Goal: Task Accomplishment & Management: Complete application form

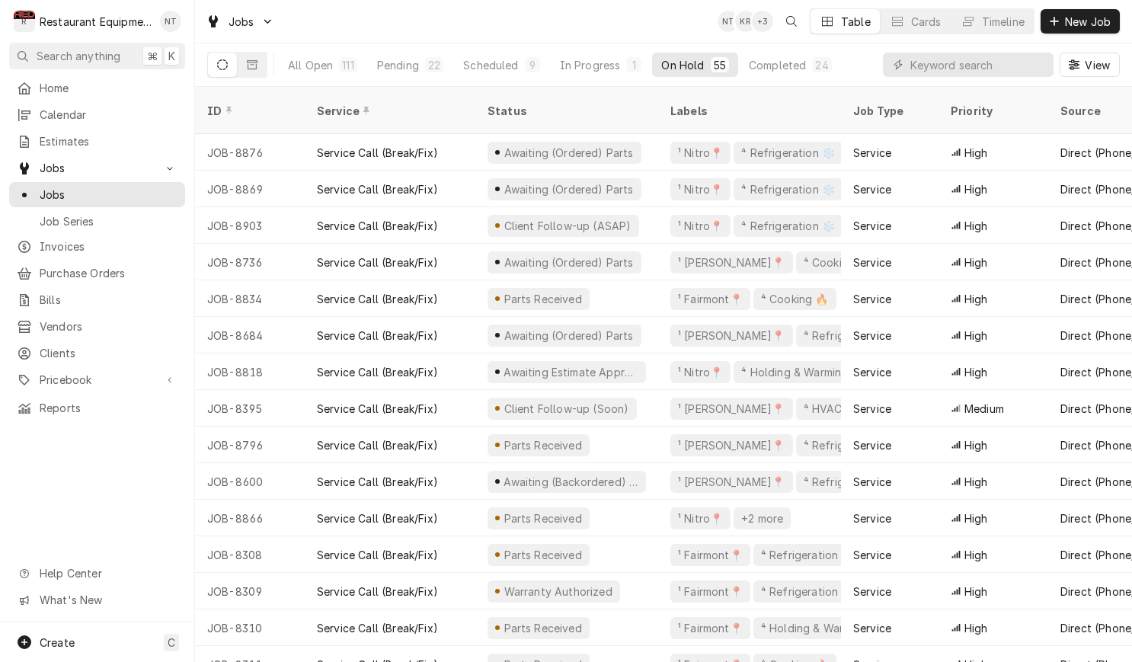
click at [984, 62] on input "Dynamic Content Wrapper" at bounding box center [978, 65] width 136 height 24
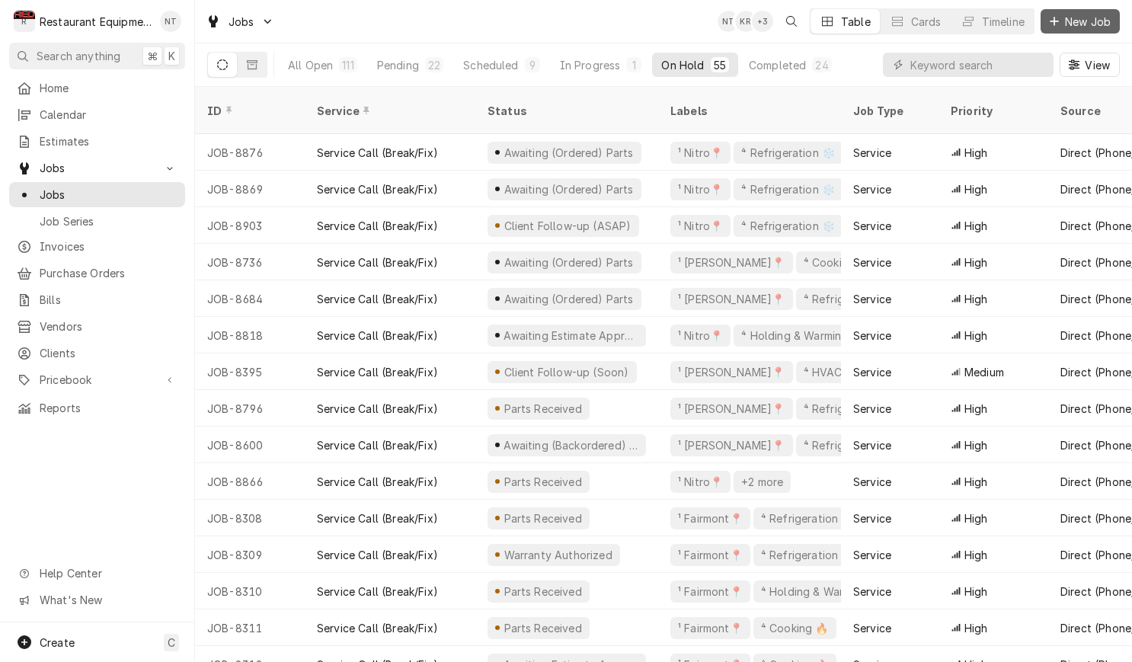
click at [1082, 23] on span "New Job" at bounding box center [1088, 22] width 52 height 16
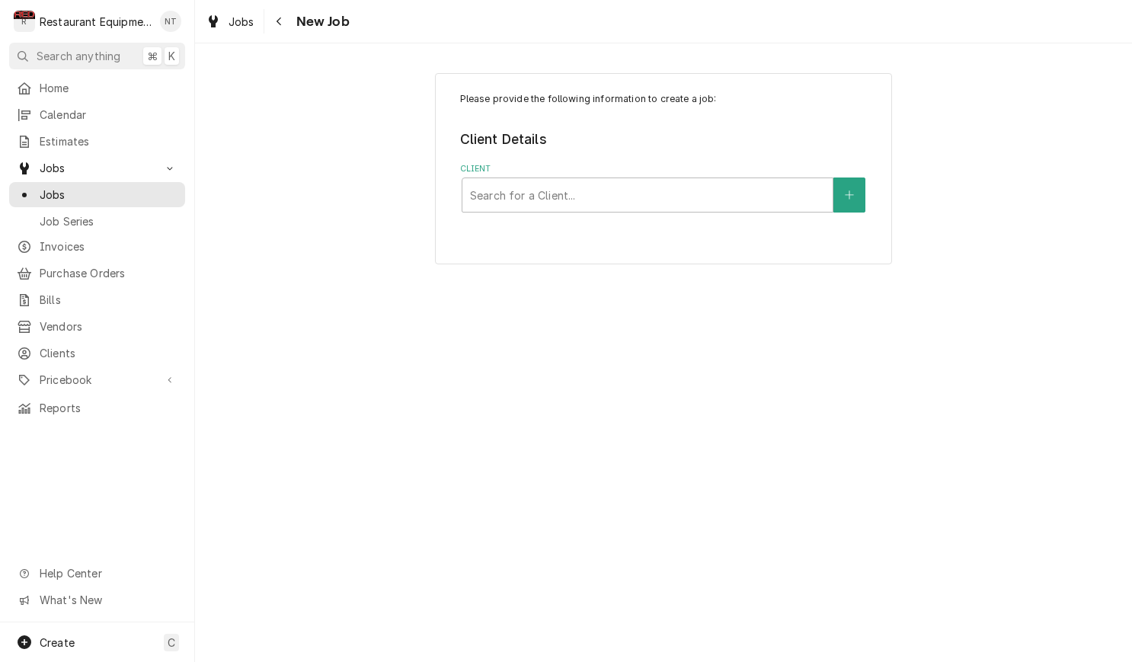
click at [765, 173] on label "Client" at bounding box center [664, 169] width 408 height 12
click at [796, 183] on div "Client" at bounding box center [647, 194] width 355 height 27
type input "m"
type input "southridge"
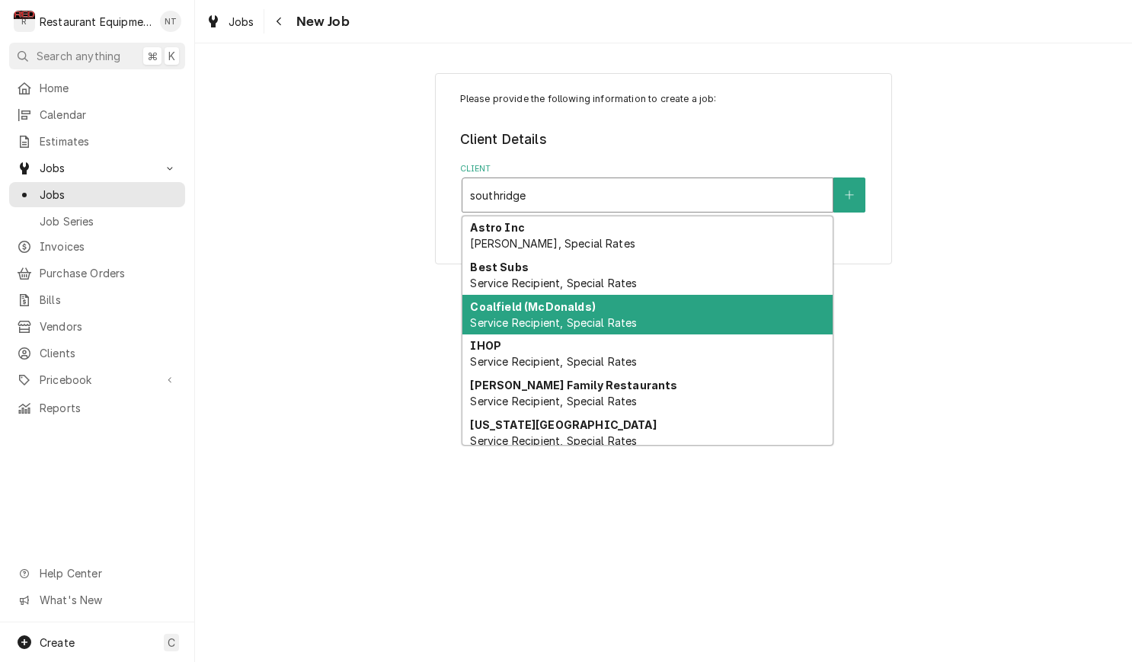
click at [776, 302] on div "Coalfield (McDonalds) Service Recipient, Special Rates" at bounding box center [647, 315] width 370 height 40
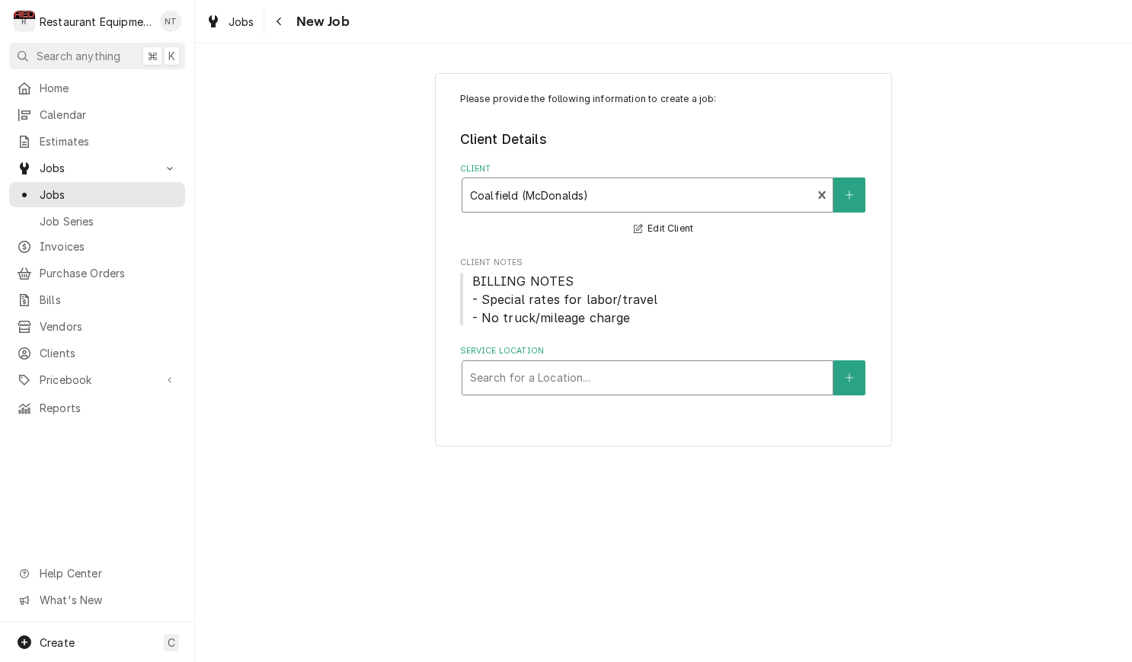
click at [753, 389] on div "Search for a Location..." at bounding box center [647, 378] width 370 height 34
type input "southridge"
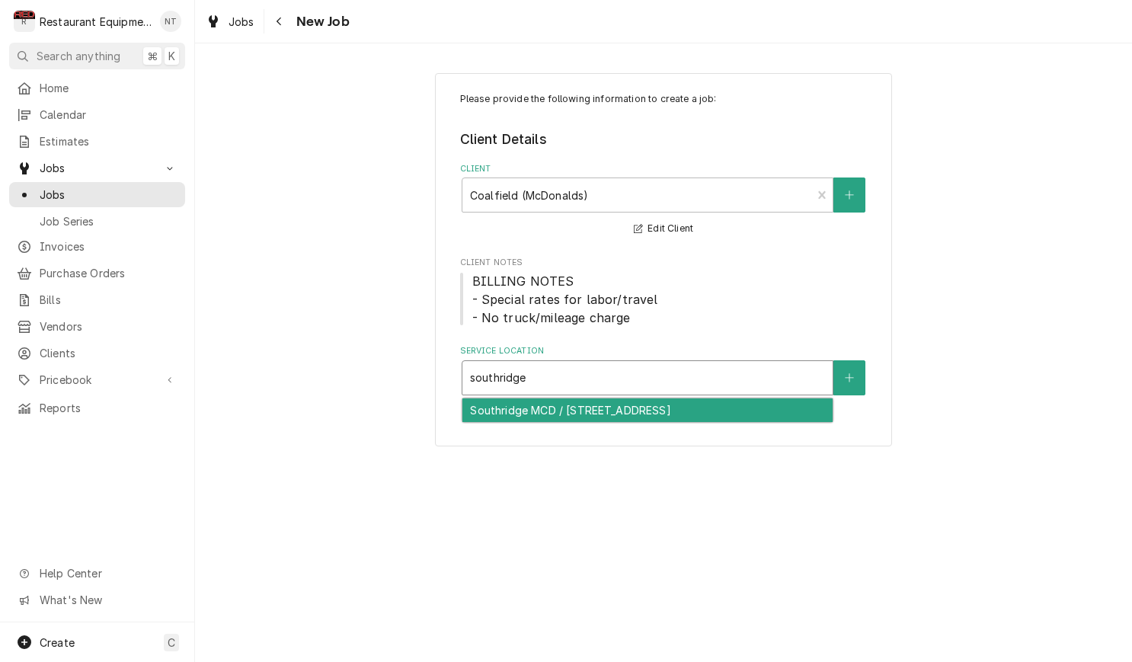
click at [767, 415] on div "Southridge MCD / 2535 Mountaineer Blvd, South Charleston, WV 25309" at bounding box center [647, 410] width 370 height 24
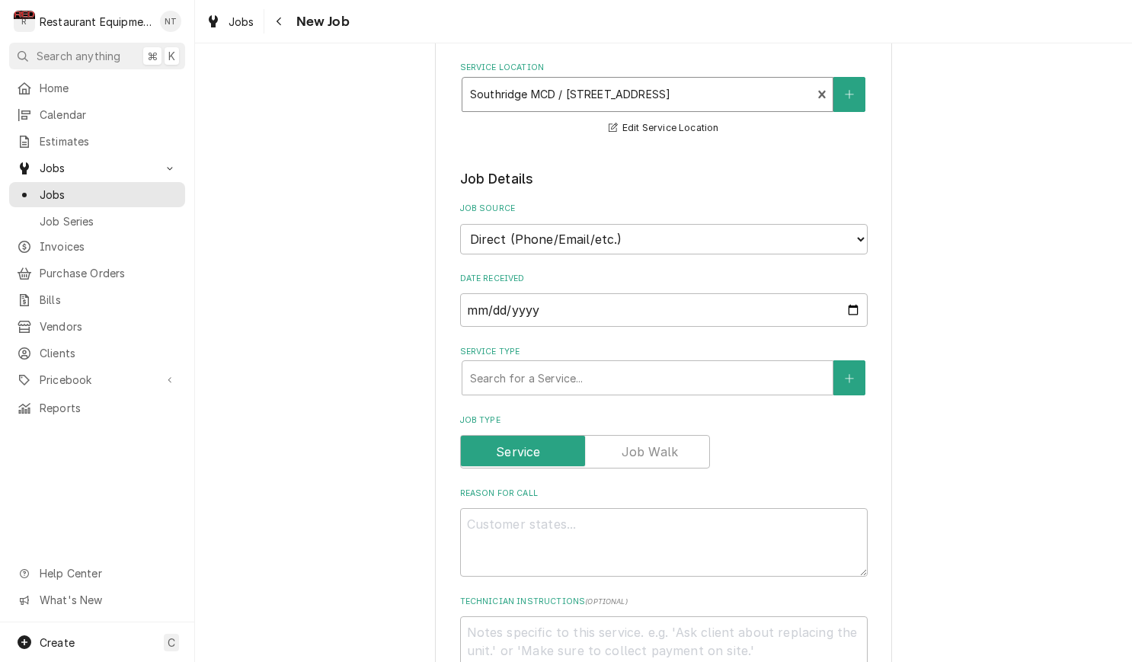
scroll to position [287, 0]
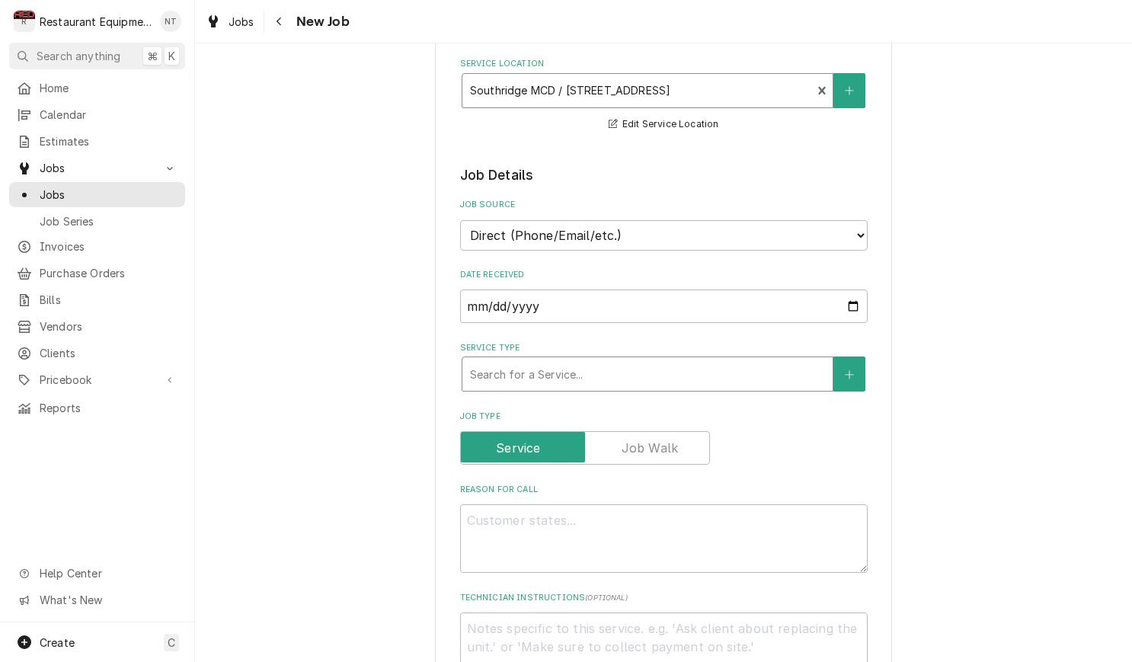
click at [747, 366] on div "Service Type" at bounding box center [647, 373] width 355 height 27
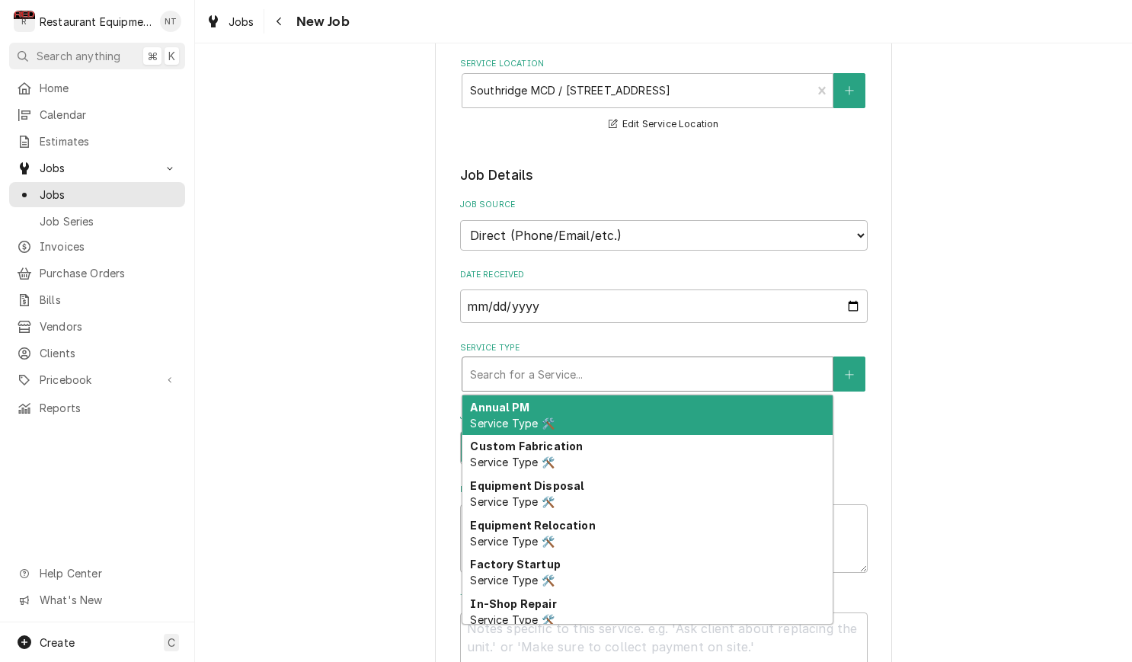
type textarea "x"
type input "b"
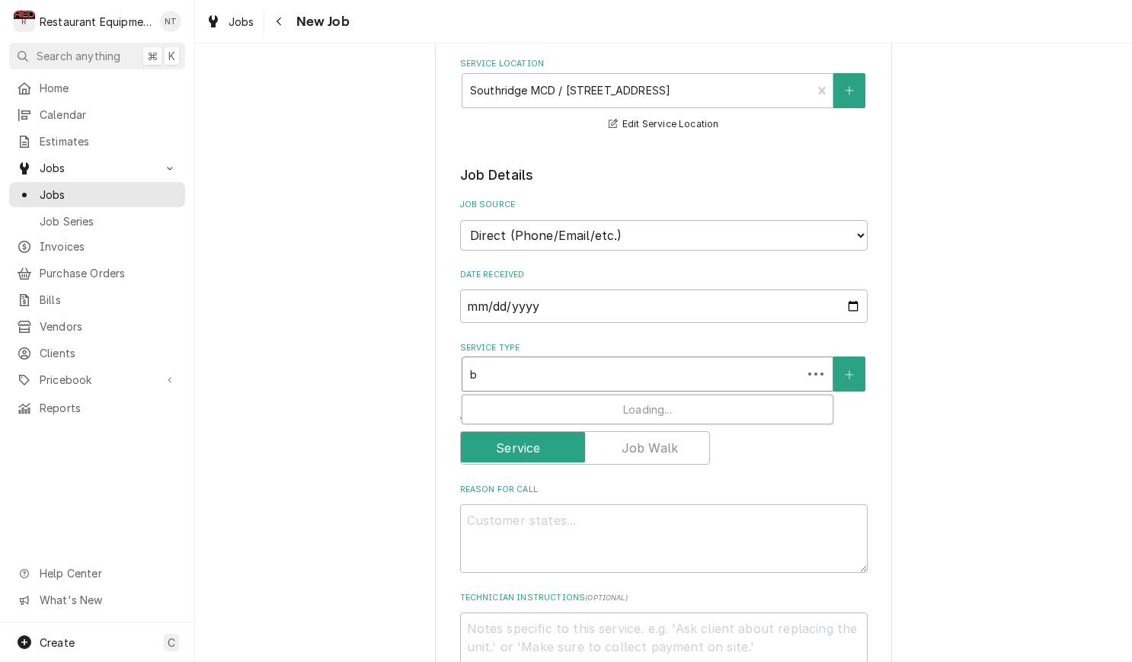
type textarea "x"
type input "br"
type textarea "x"
type input "bre"
type textarea "x"
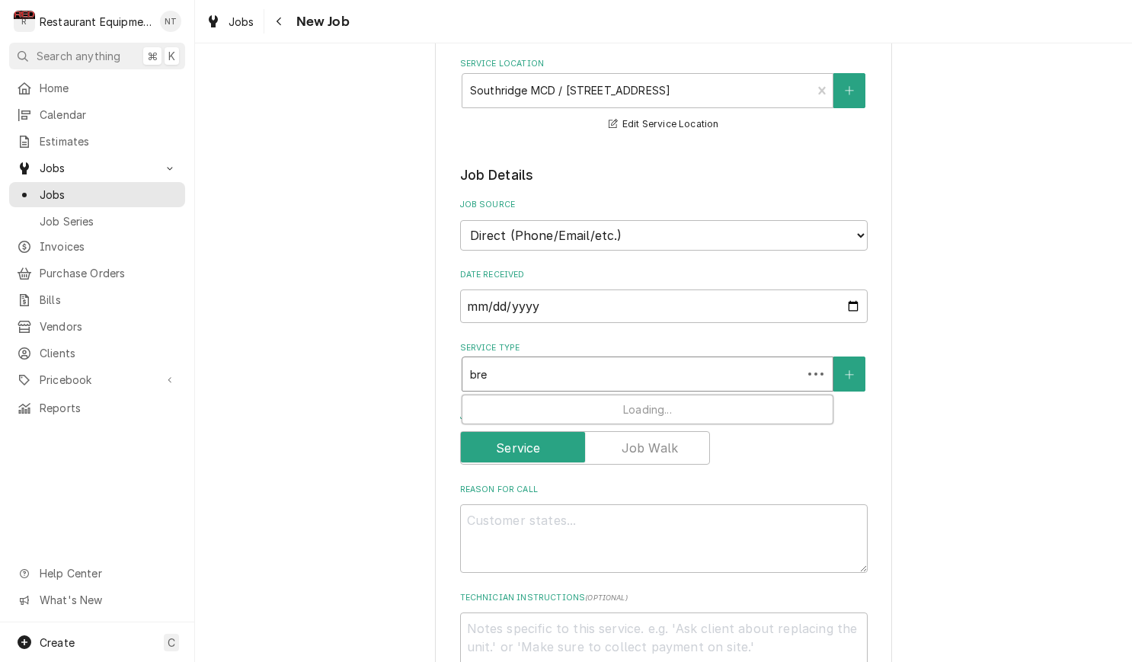
type input "brea"
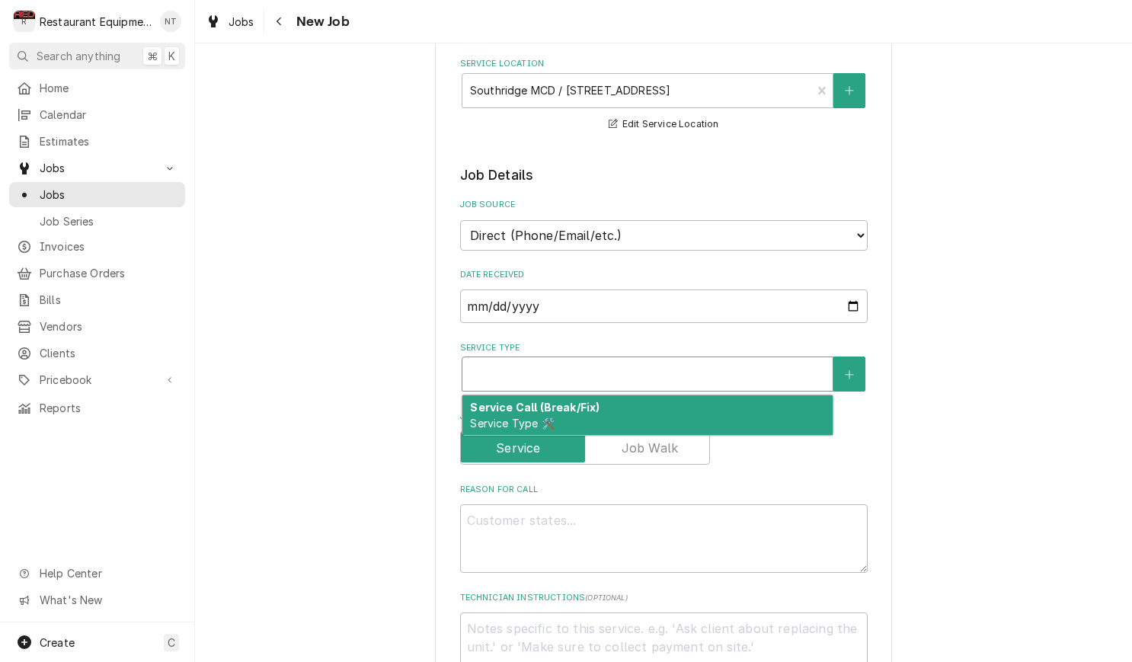
click at [780, 376] on div "Service Type" at bounding box center [648, 374] width 372 height 35
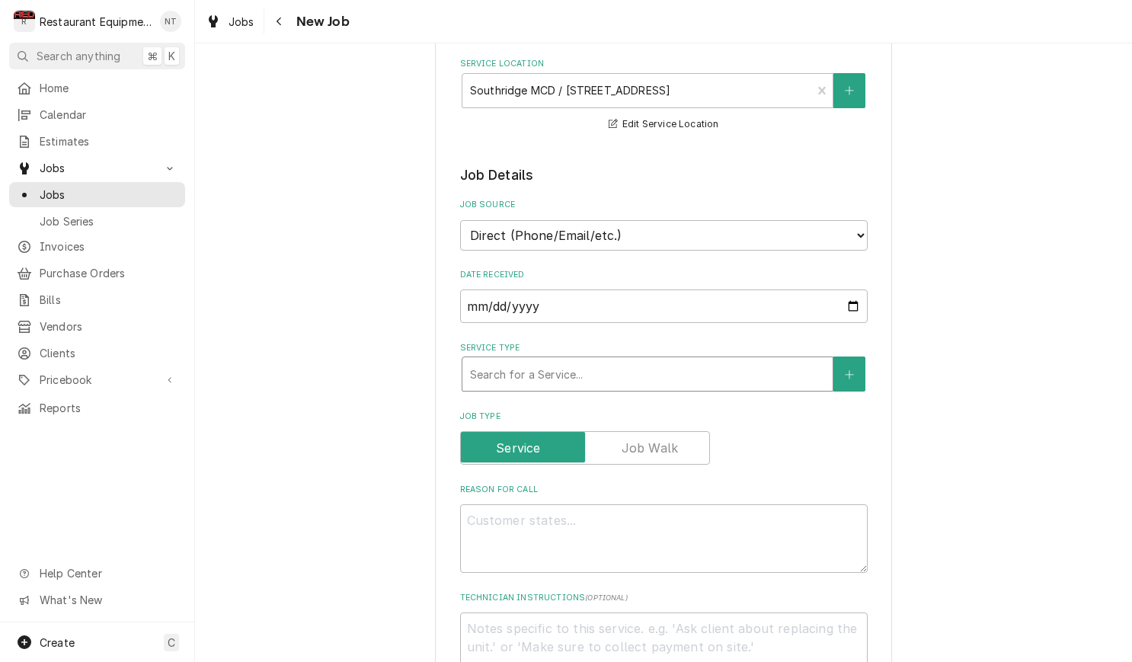
click at [726, 357] on div "Search for a Service..." at bounding box center [647, 374] width 370 height 34
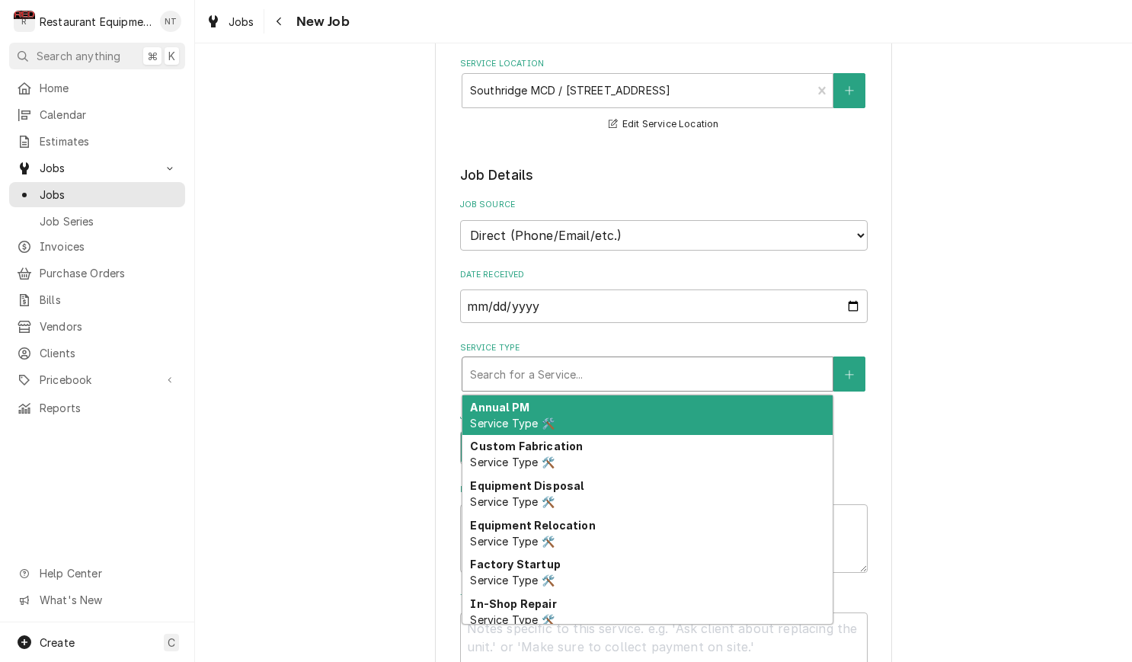
type textarea "x"
type input "b"
type textarea "x"
type input "br"
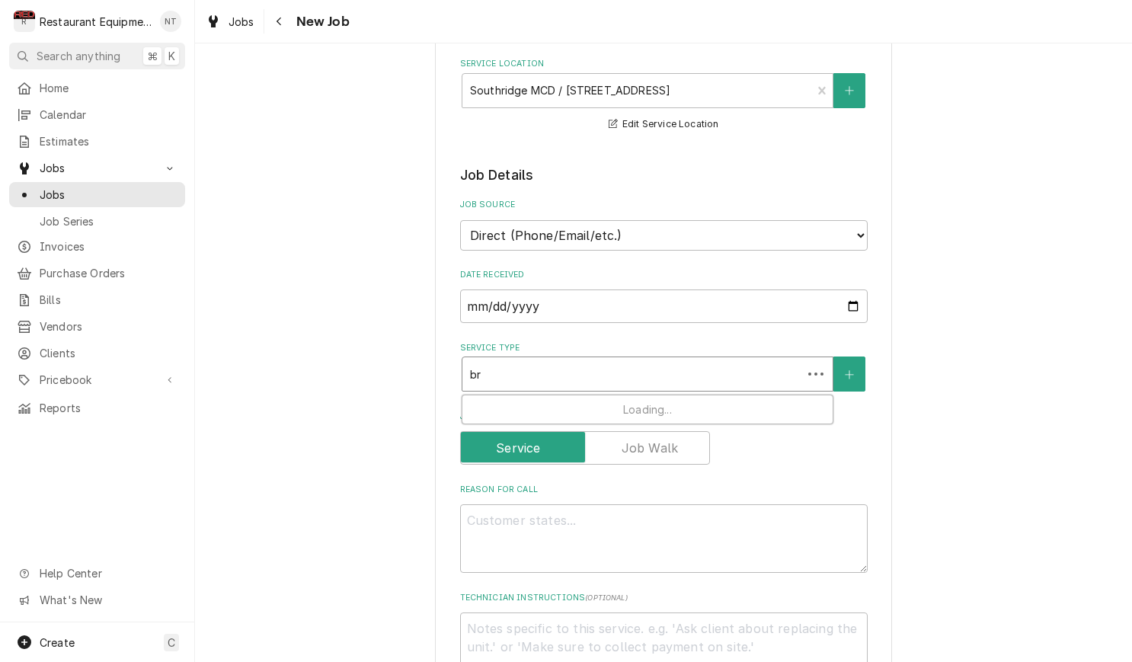
type textarea "x"
type input "bre"
type textarea "x"
type input "brea"
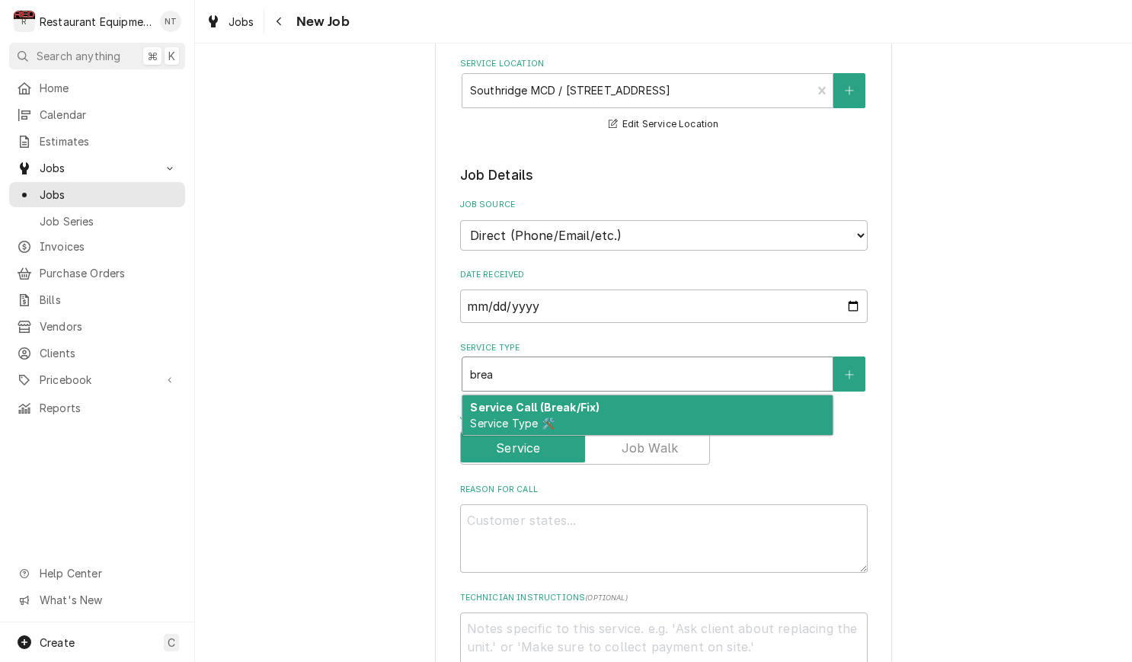
click at [723, 402] on div "Service Call (Break/Fix) Service Type 🛠️" at bounding box center [647, 415] width 370 height 40
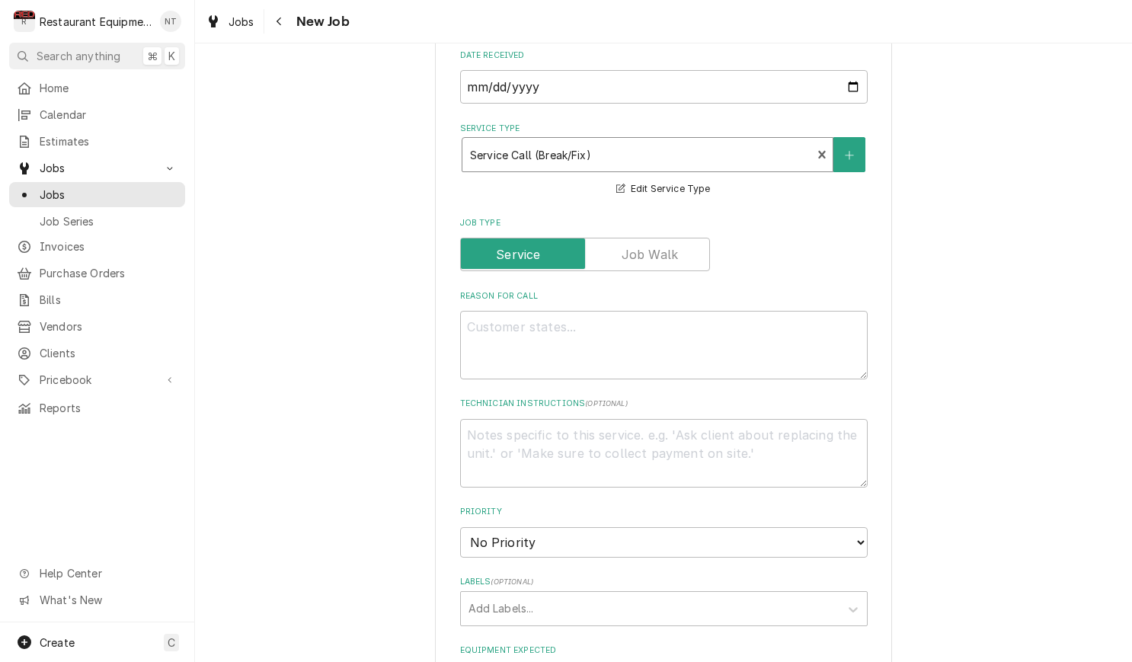
scroll to position [508, 0]
click at [749, 352] on textarea "Reason For Call" at bounding box center [664, 343] width 408 height 69
type textarea "x"
type textarea "1"
type textarea "x"
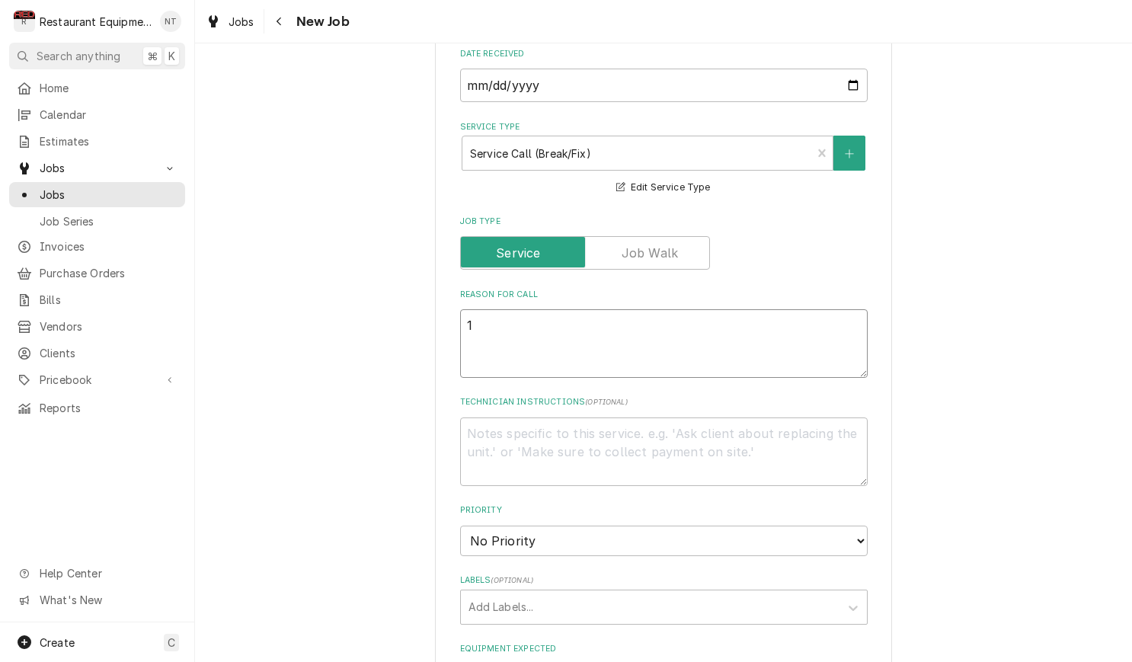
type textarea "1"
type textarea "x"
type textarea "1 f"
type textarea "x"
type textarea "1 fr"
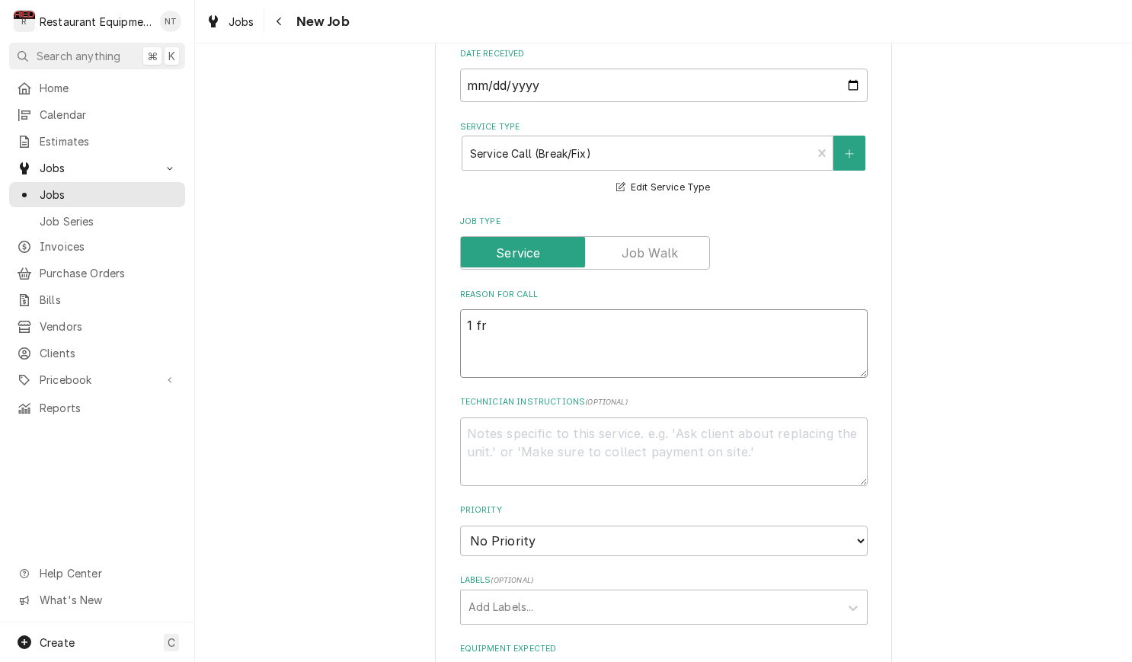
type textarea "x"
type textarea "1 fry"
type textarea "x"
type textarea "1 frye"
type textarea "x"
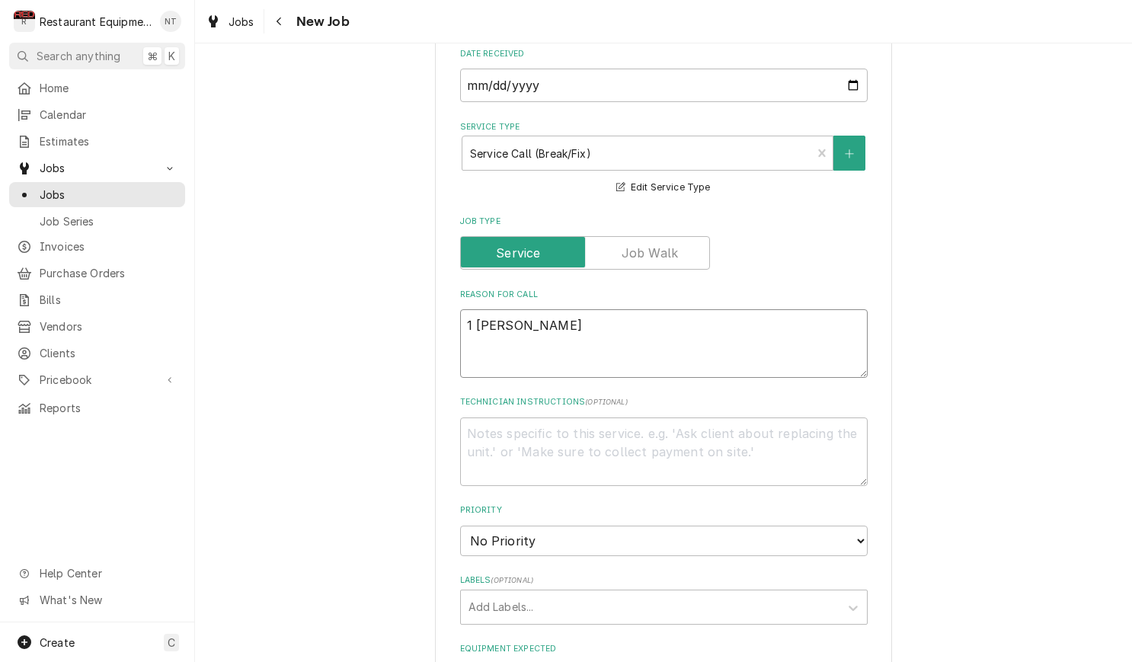
type textarea "1 fryer"
type textarea "x"
type textarea "1 fryer"
type textarea "x"
type textarea "1 fryer l"
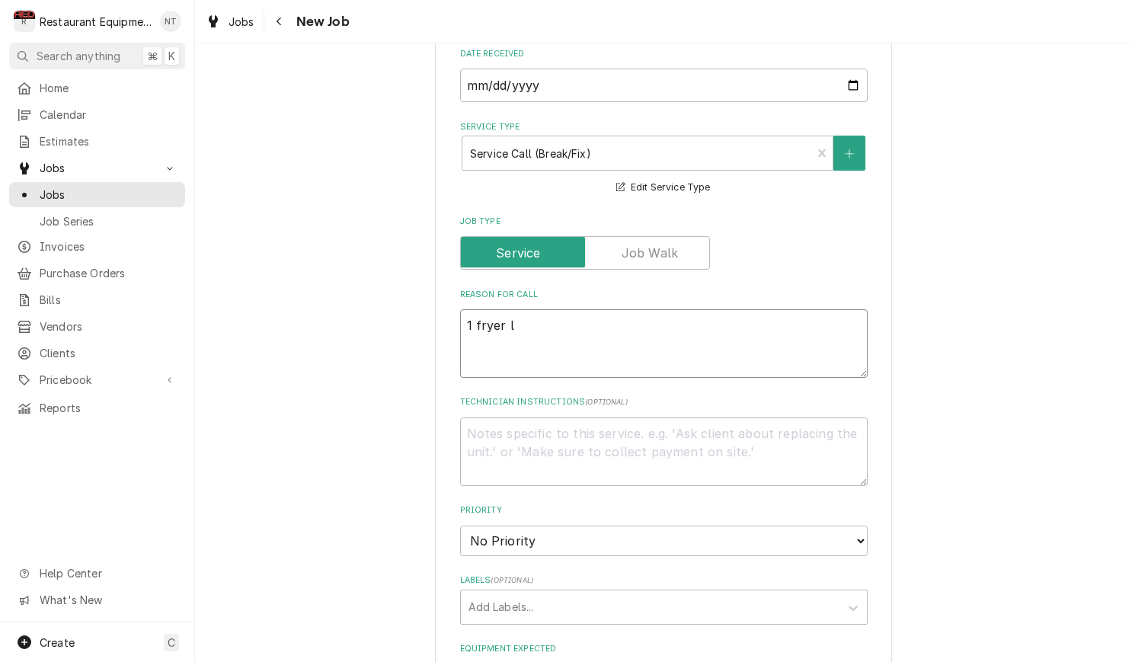
type textarea "x"
type textarea "1 fryer le"
type textarea "x"
type textarea "1 fryer lea"
type textarea "x"
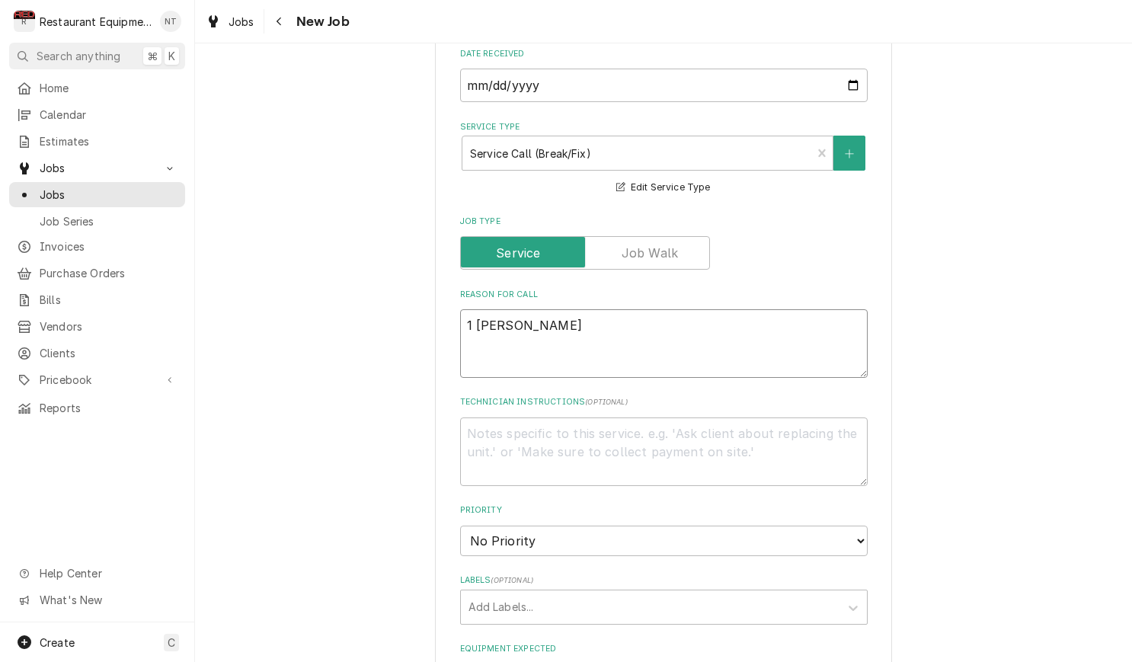
type textarea "1 fryer leak"
type textarea "x"
type textarea "1 fryer leaki"
type textarea "x"
type textarea "1 fryer leakin"
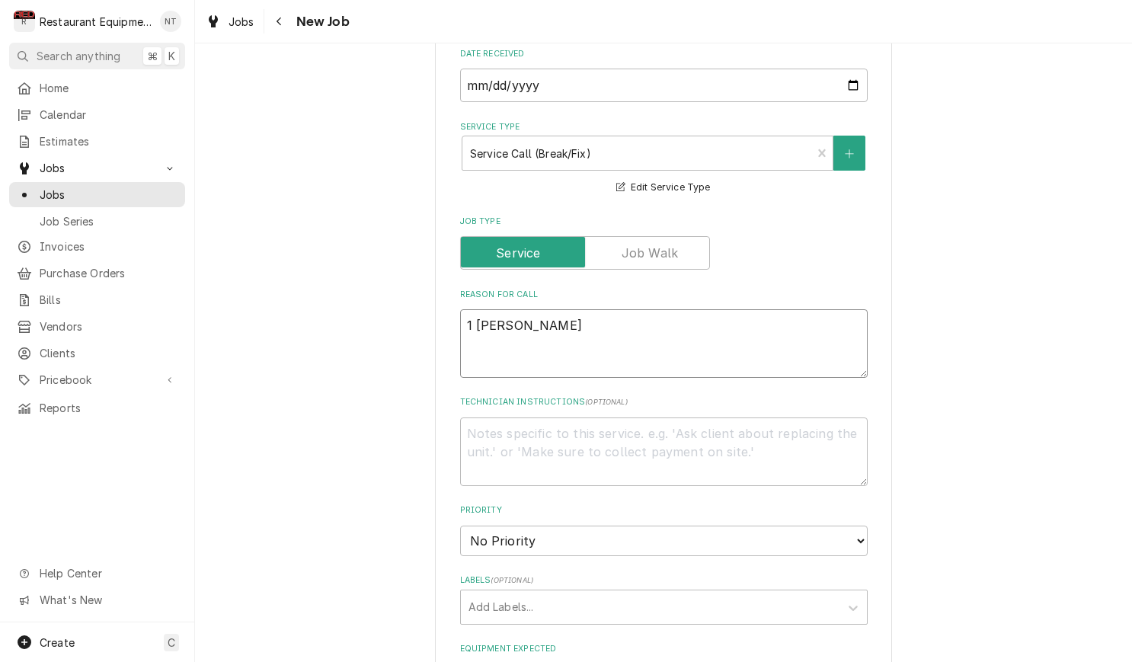
type textarea "x"
type textarea "1 fryer leaking"
type textarea "x"
type textarea "1 fryer leaking"
type textarea "x"
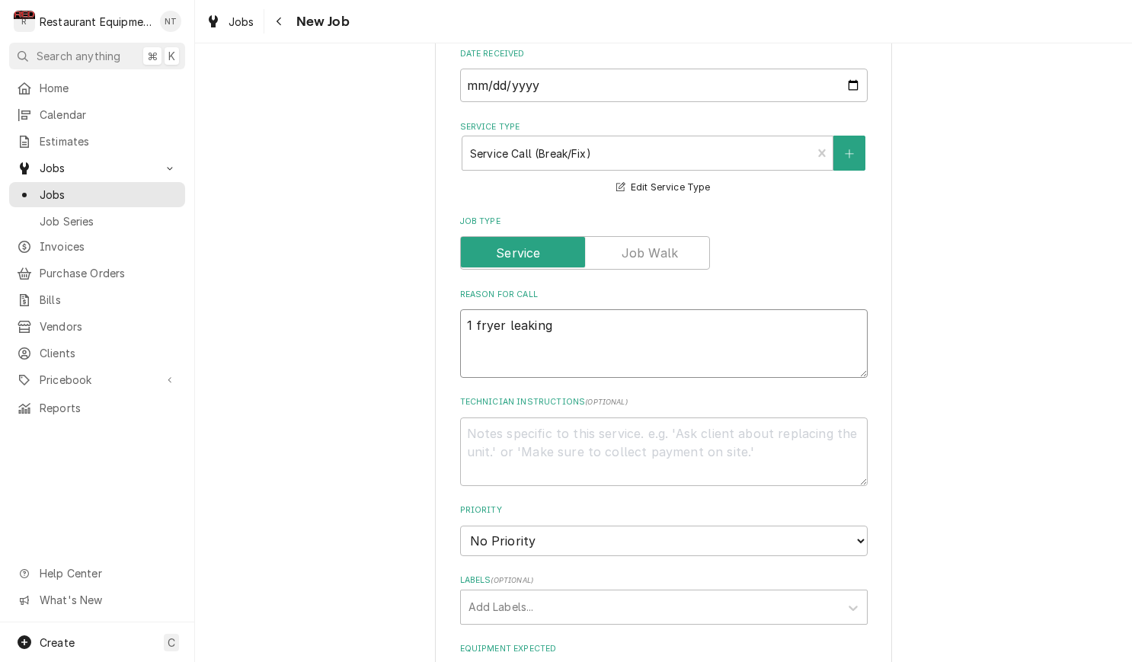
type textarea "1 fryer leaking o"
type textarea "x"
type textarea "1 fryer leaking oi"
type textarea "x"
type textarea "1 fryer leaking oil"
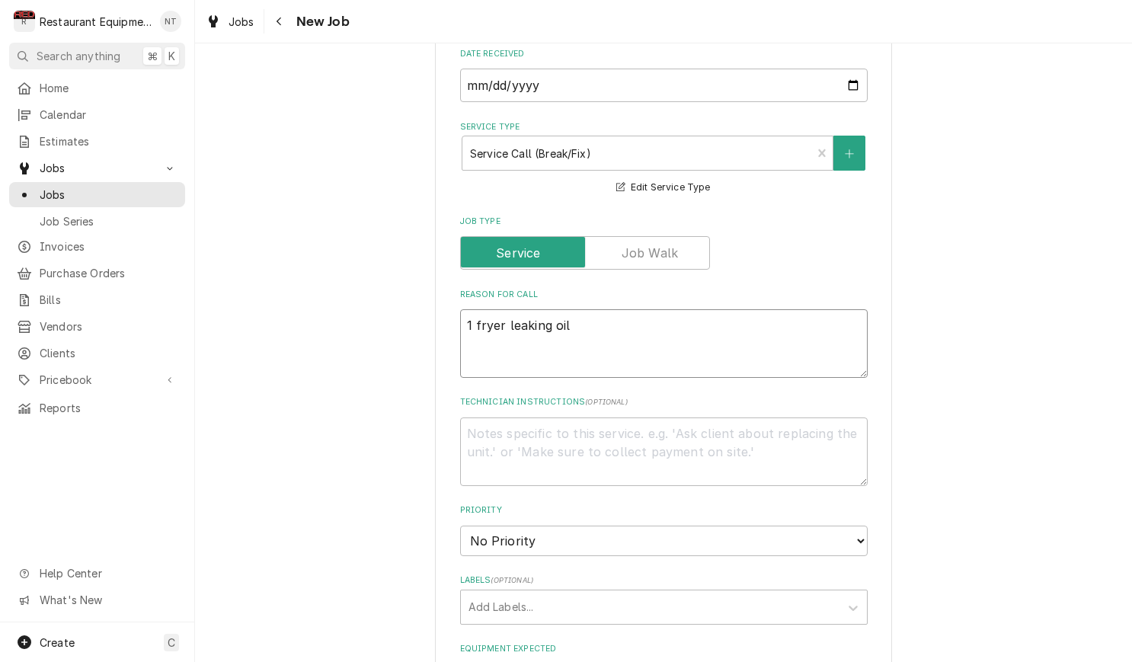
type textarea "x"
type textarea "1 fryer leaking oil"
type textarea "x"
type textarea "1 fryer leaking oil a"
type textarea "x"
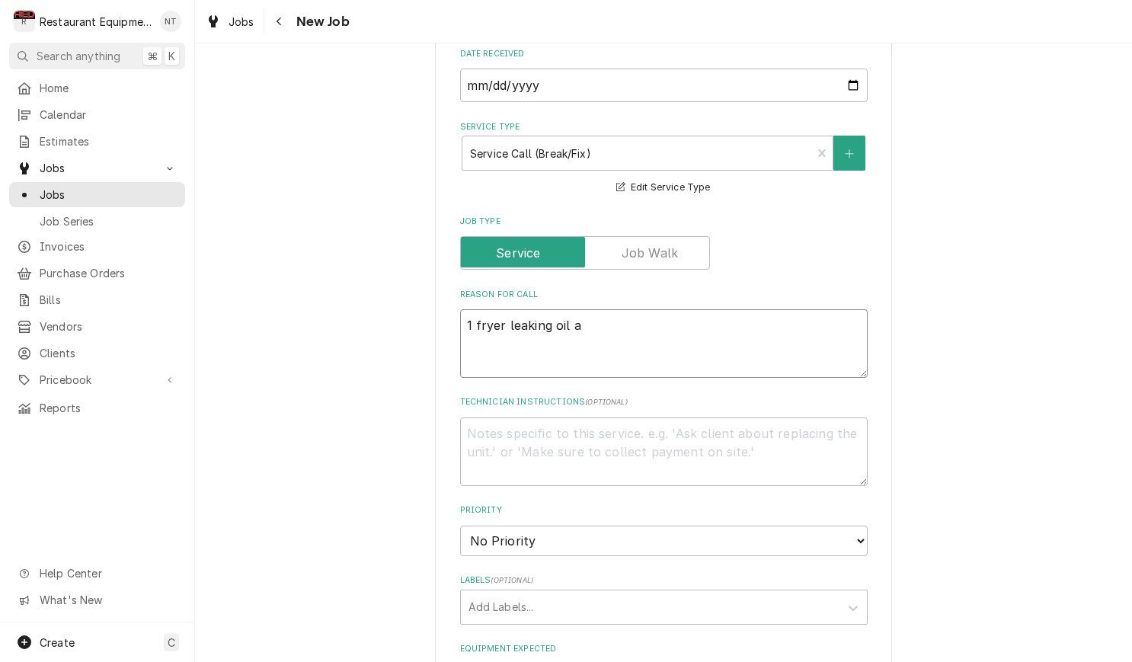
type textarea "1 fryer leaking oil an"
type textarea "x"
type textarea "1 fryer leaking oil and"
type textarea "x"
type textarea "1 fryer leaking oil and"
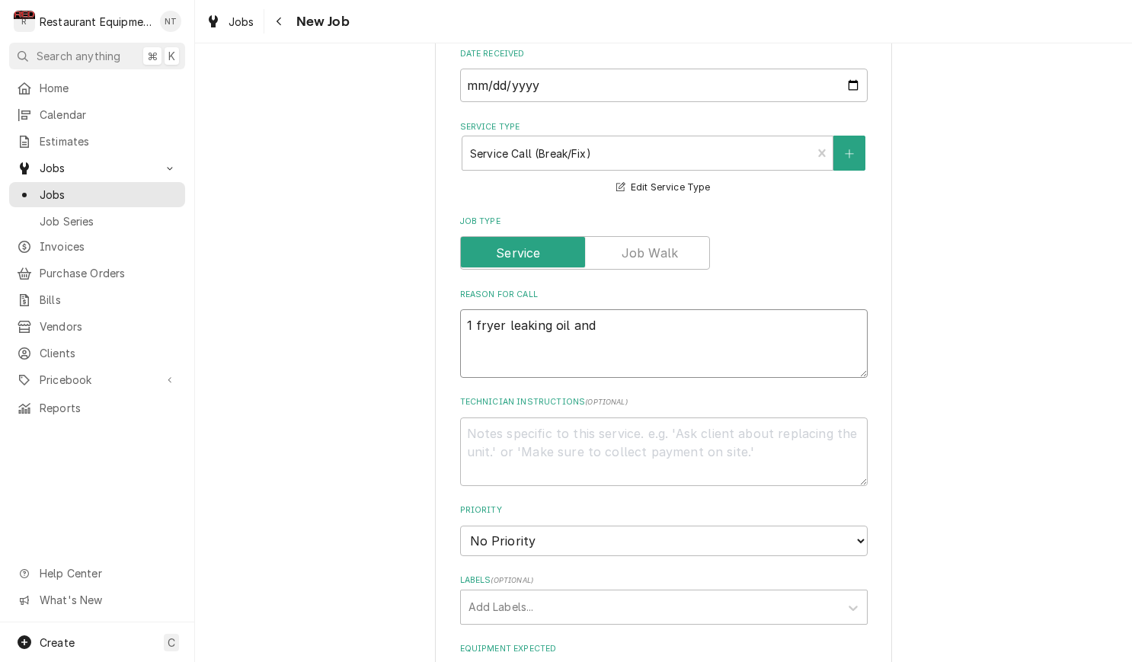
type textarea "x"
type textarea "1 fryer leaking oil and 1"
type textarea "x"
type textarea "1 fryer leaking oil and 1"
type textarea "x"
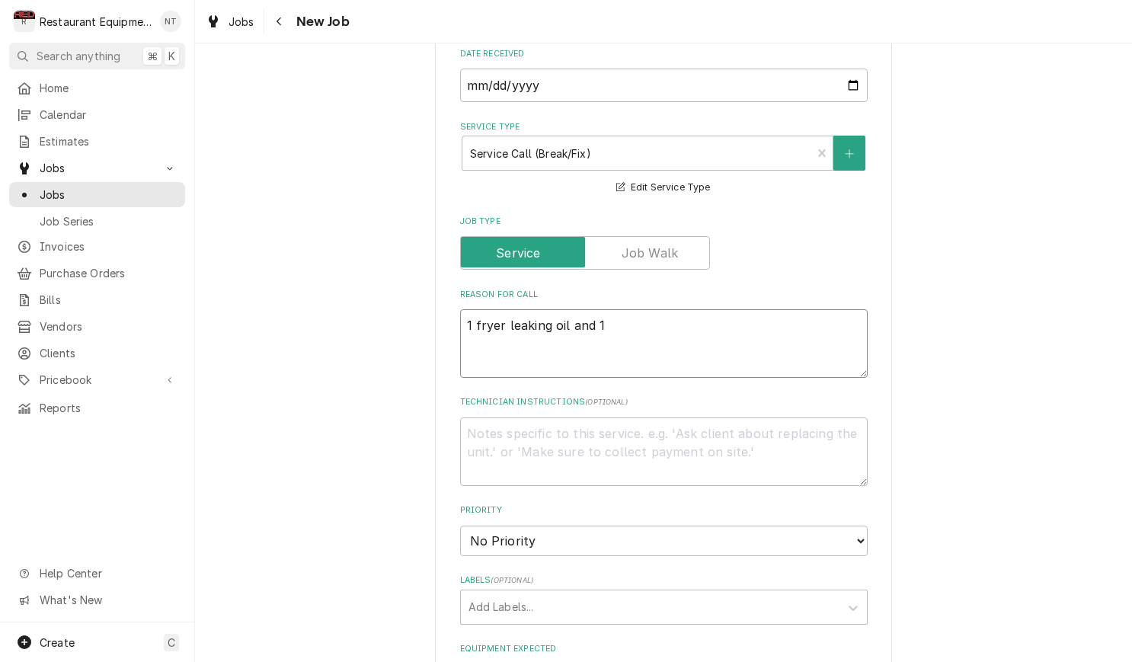
type textarea "1 fryer leaking oil and 1 f"
type textarea "x"
type textarea "1 fryer leaking oil and 1 fr"
type textarea "x"
type textarea "1 fryer leaking oil and 1 fry"
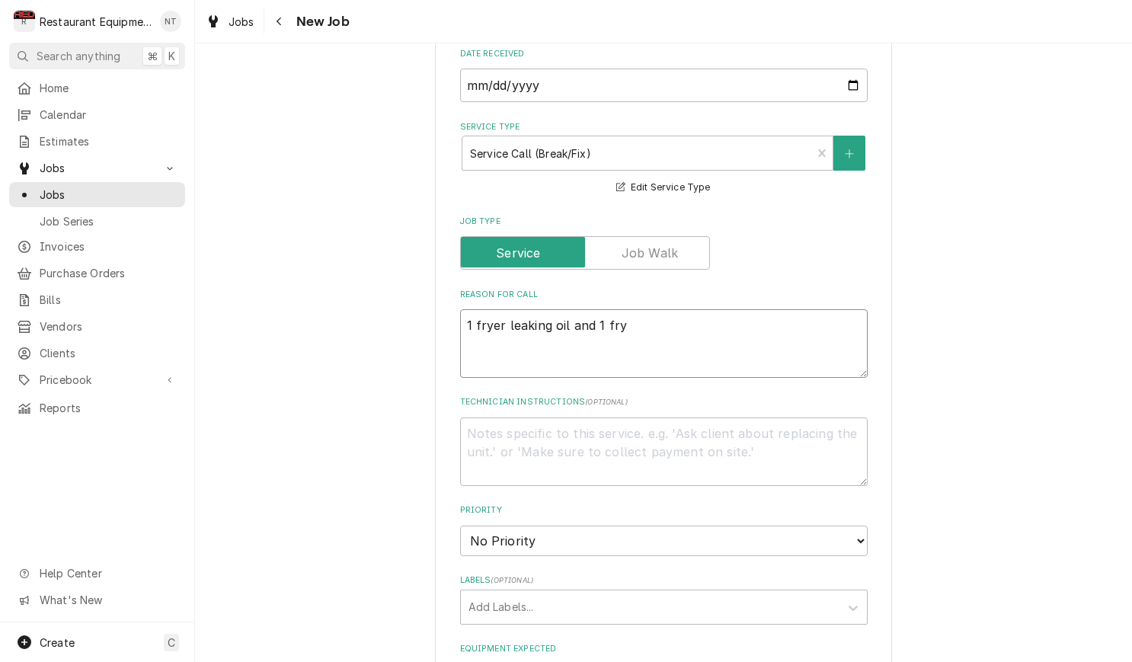
type textarea "x"
type textarea "1 fryer leaking oil and 1 frye"
type textarea "x"
type textarea "1 fryer leaking oil and 1 fryer"
type textarea "x"
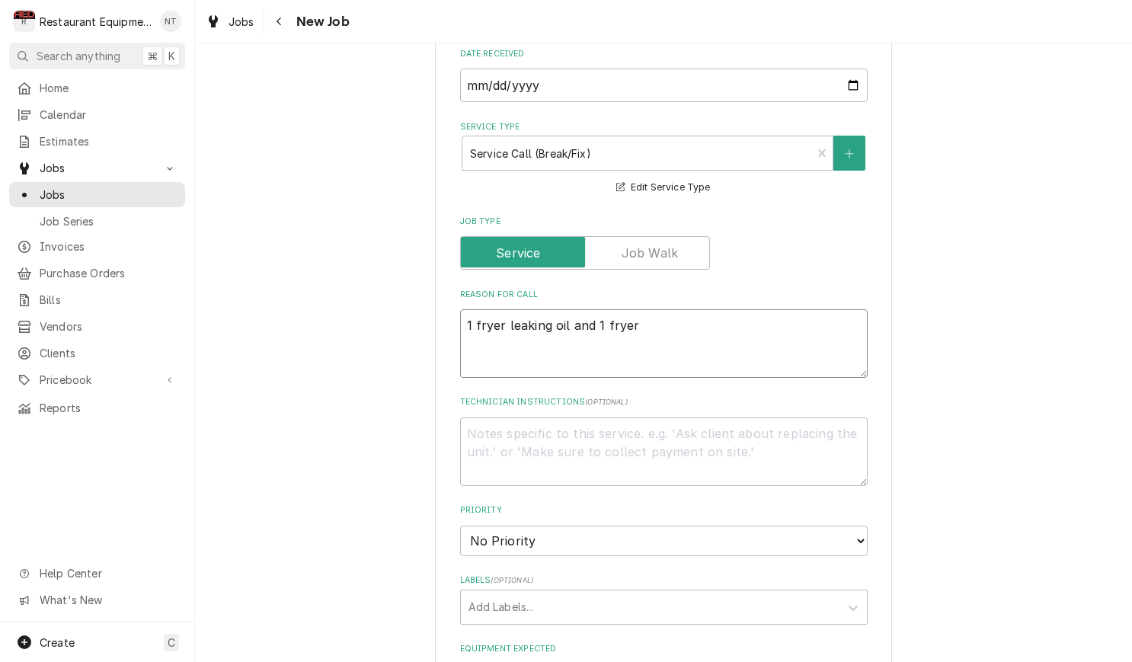
type textarea "1 fryer leaking oil and 1 fryer"
type textarea "x"
type textarea "1 fryer leaking oil and 1 fryer s"
type textarea "x"
type textarea "1 fryer leaking oil and 1 fryer sa"
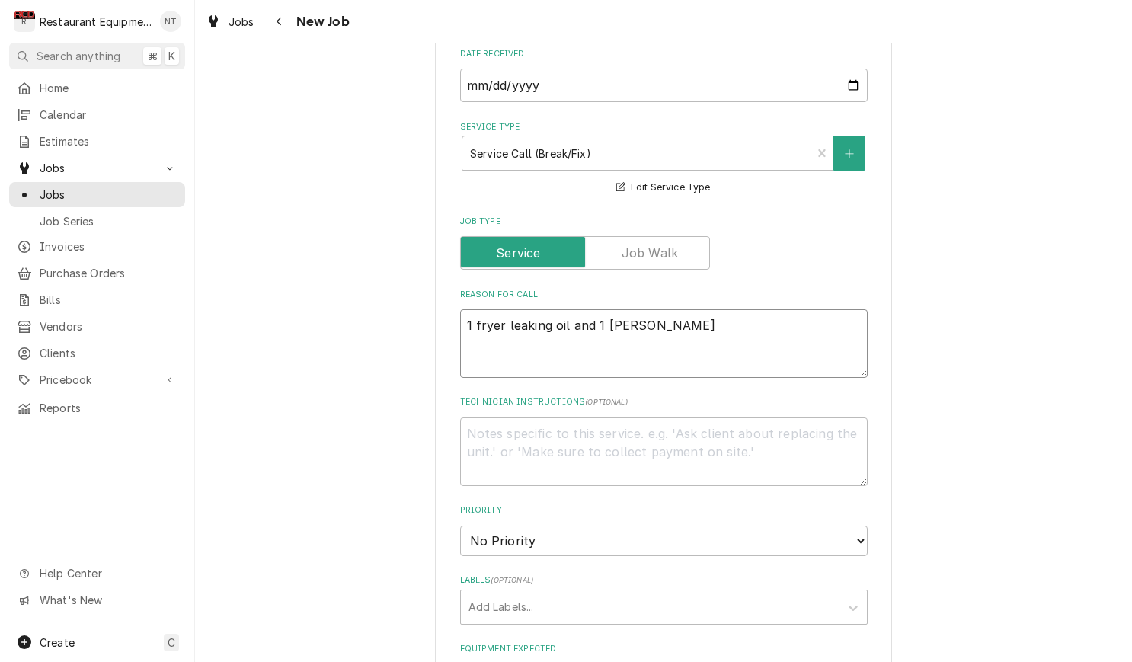
type textarea "x"
type textarea "1 fryer leaking oil and 1 fryer say"
type textarea "x"
type textarea "1 fryer leaking oil and 1 fryer says"
type textarea "x"
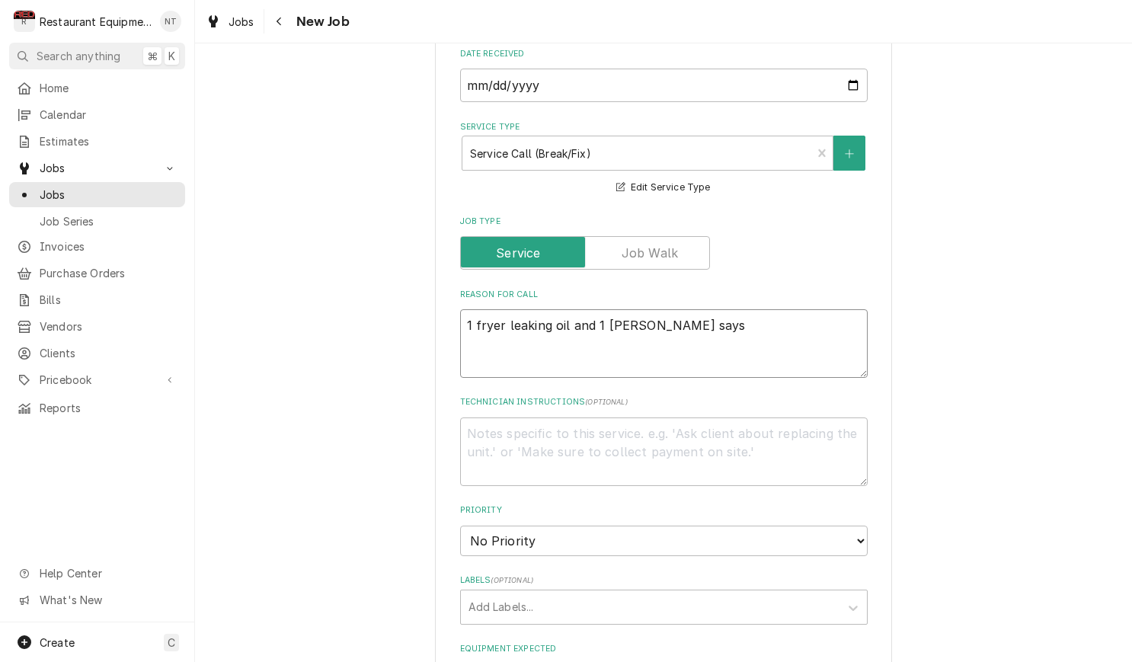
type textarea "1 fryer leaking oil and 1 fryer says"
type textarea "x"
type textarea "1 fryer leaking oil and 1 fryer says h"
type textarea "x"
type textarea "1 fryer leaking oil and 1 fryer says hi"
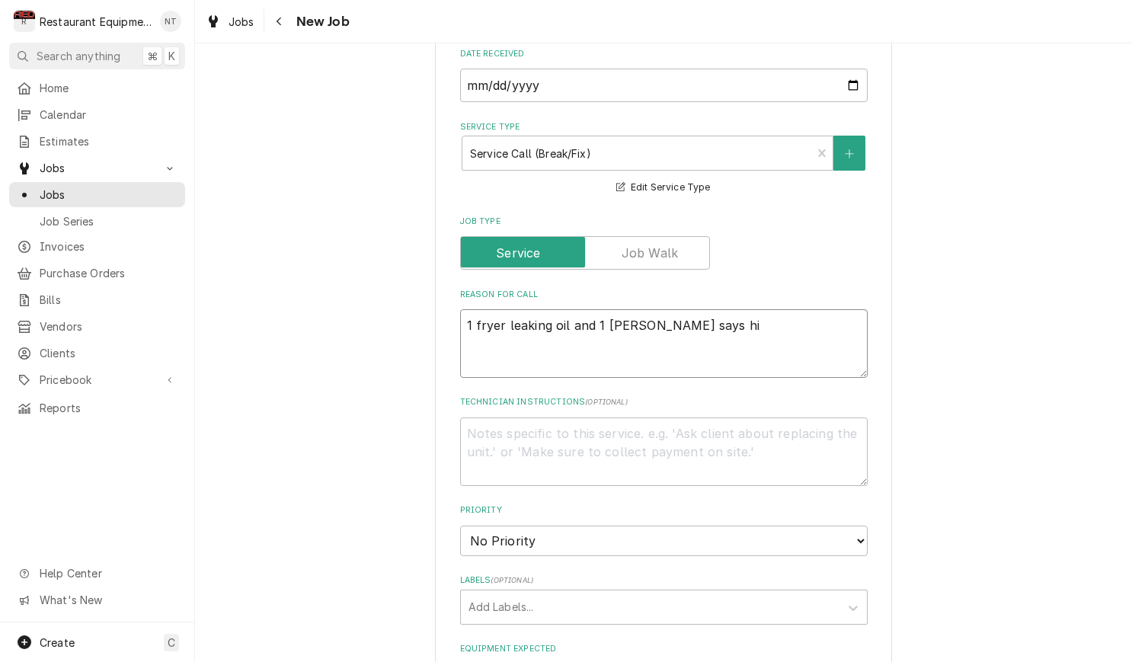
type textarea "x"
type textarea "1 fryer leaking oil and 1 fryer says hig"
type textarea "x"
type textarea "1 fryer leaking oil and 1 fryer says high"
type textarea "x"
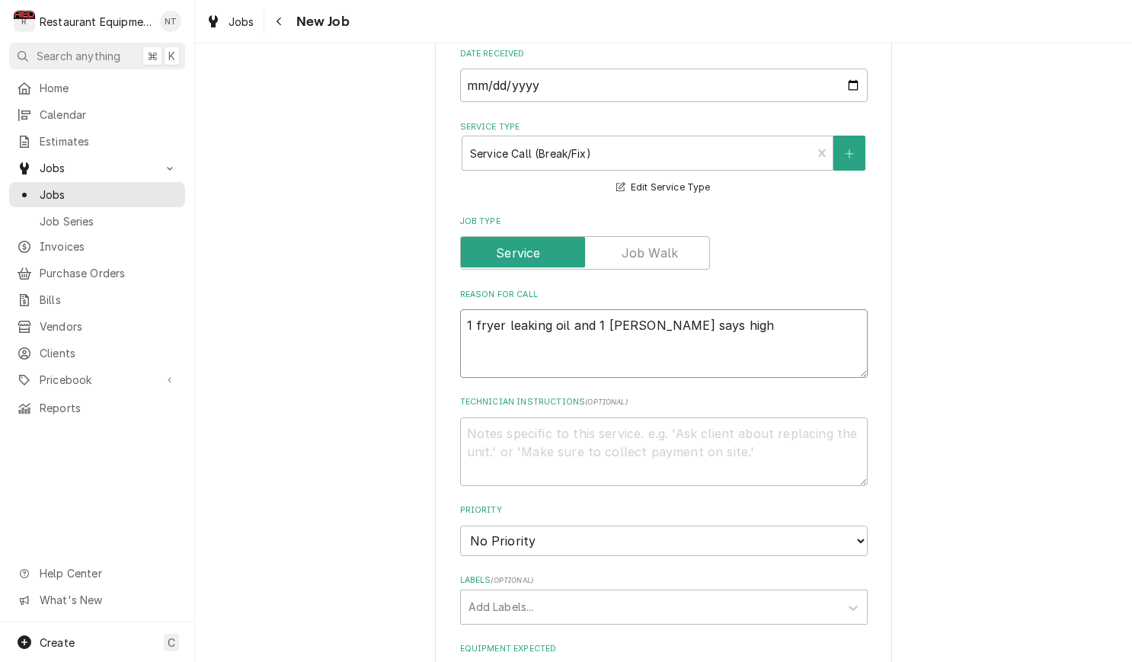
type textarea "1 fryer leaking oil and 1 fryer says high"
type textarea "x"
type textarea "1 fryer leaking oil and 1 fryer says high l"
type textarea "x"
type textarea "1 fryer leaking oil and 1 fryer says high li"
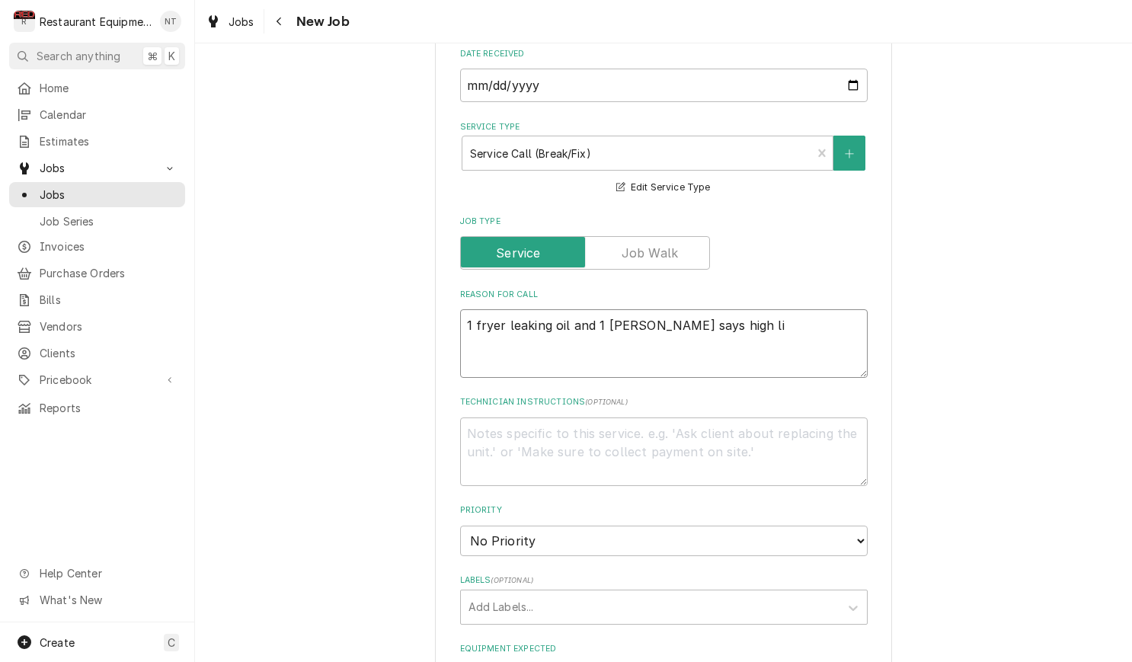
type textarea "x"
type textarea "1 fryer leaking oil and 1 fryer says high lim"
type textarea "x"
type textarea "1 fryer leaking oil and 1 fryer says high limi"
type textarea "x"
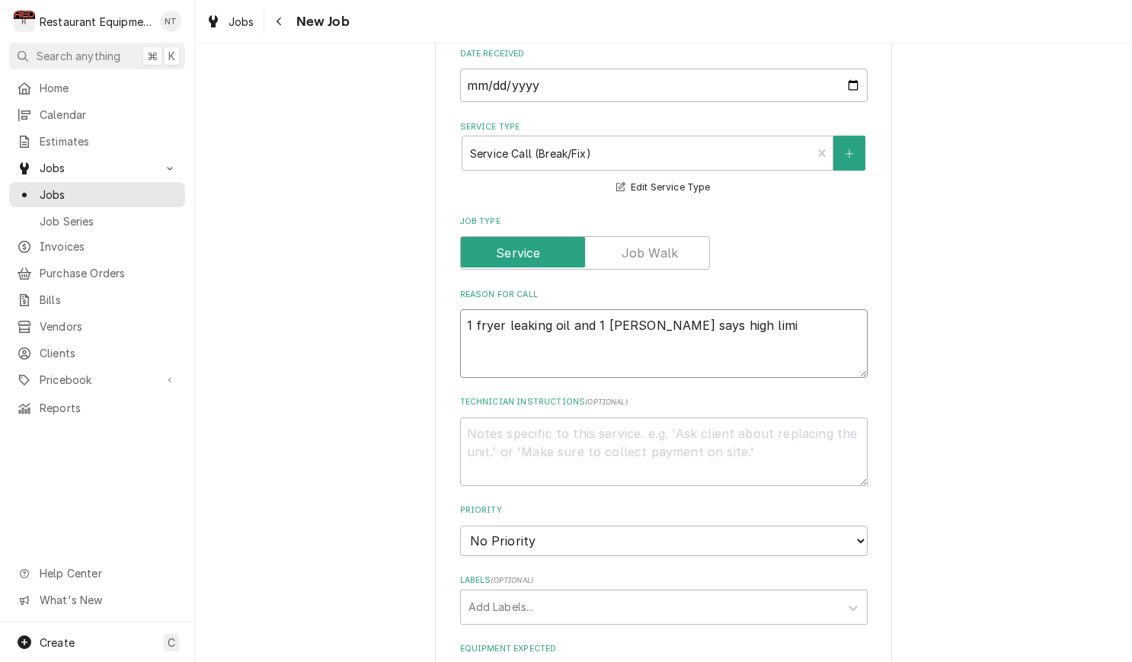
type textarea "1 fryer leaking oil and 1 fryer says high limit"
type textarea "x"
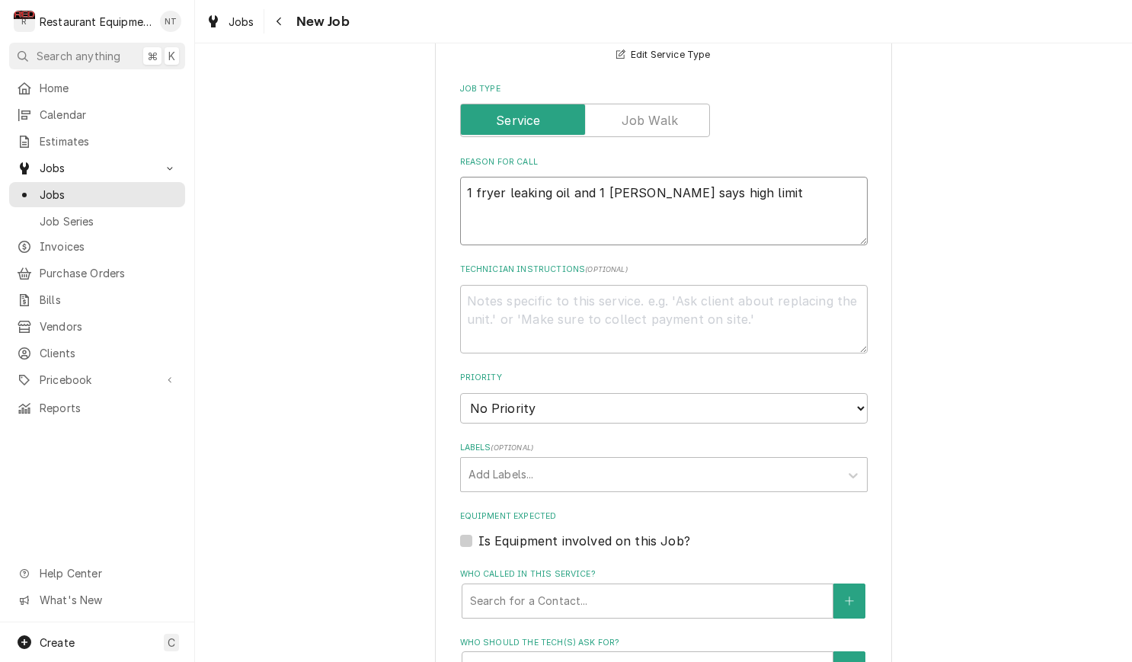
scroll to position [674, 0]
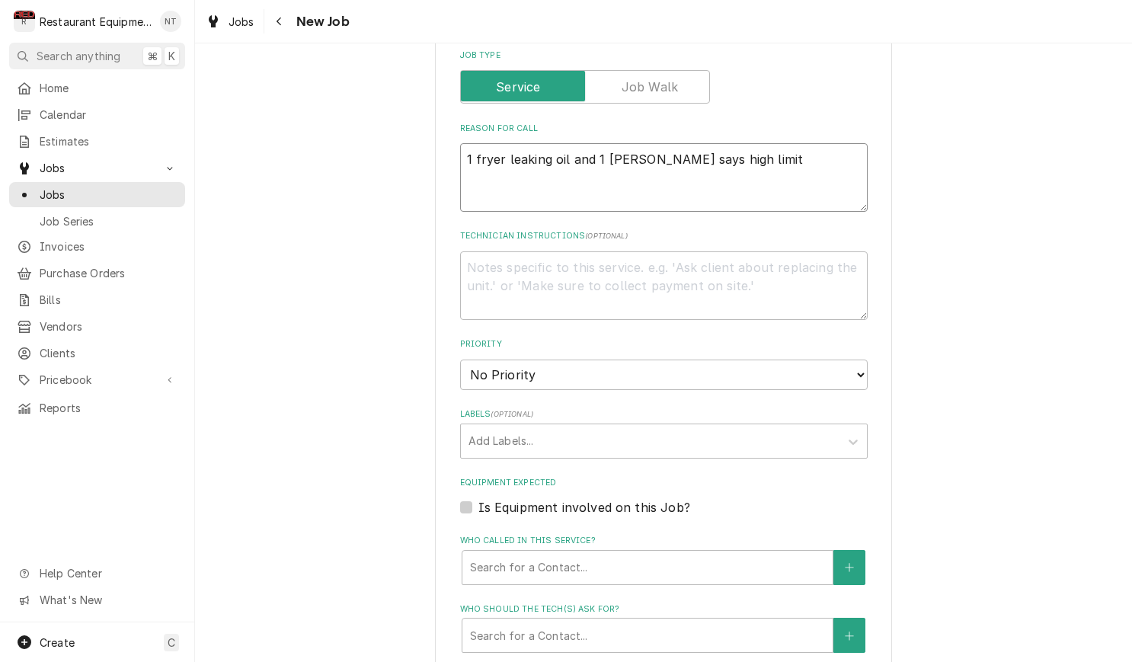
type textarea "1 fryer leaking oil and 1 fryer says high limit"
select select "2"
click at [758, 427] on div "Labels" at bounding box center [650, 440] width 363 height 27
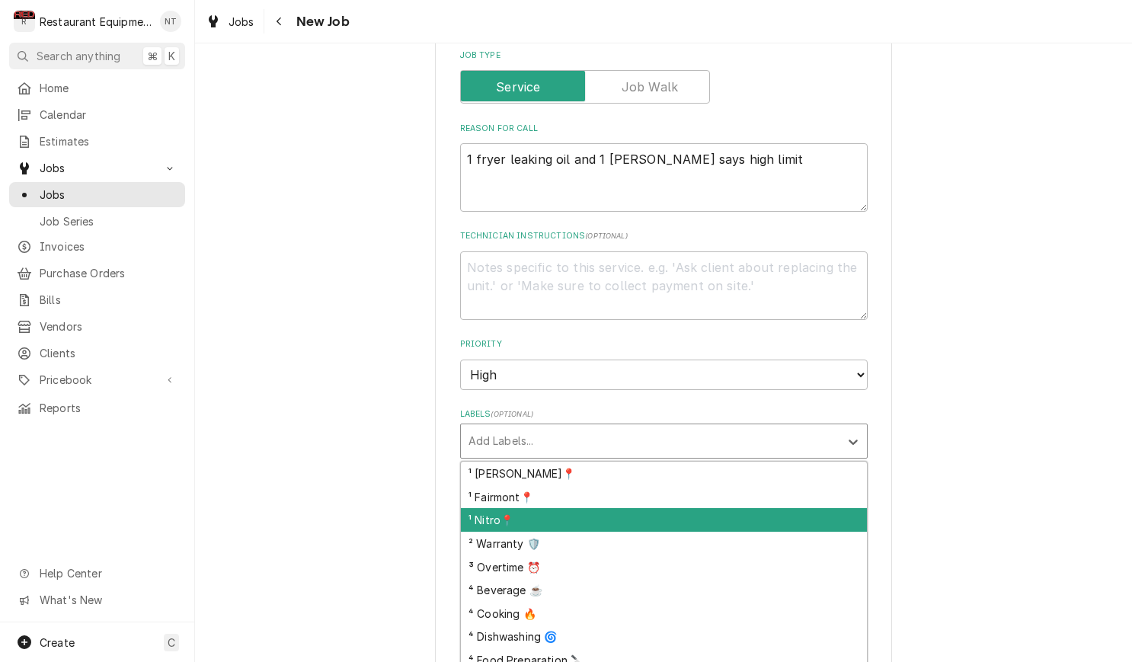
click at [798, 508] on div "¹ Nitro📍" at bounding box center [664, 520] width 406 height 24
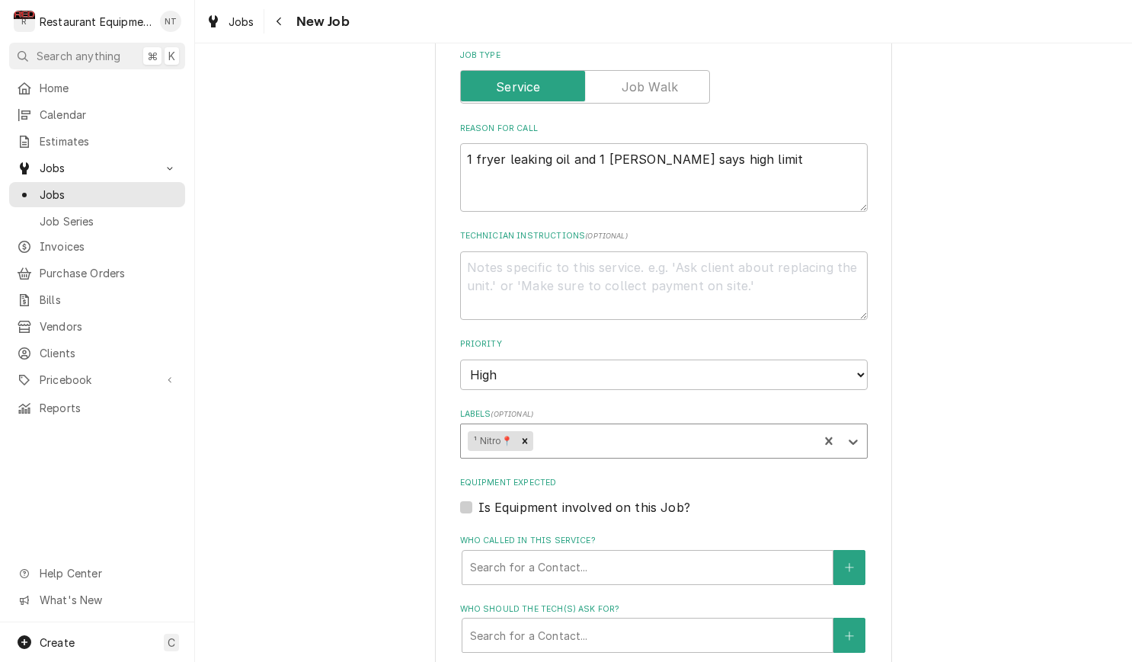
scroll to position [692, 0]
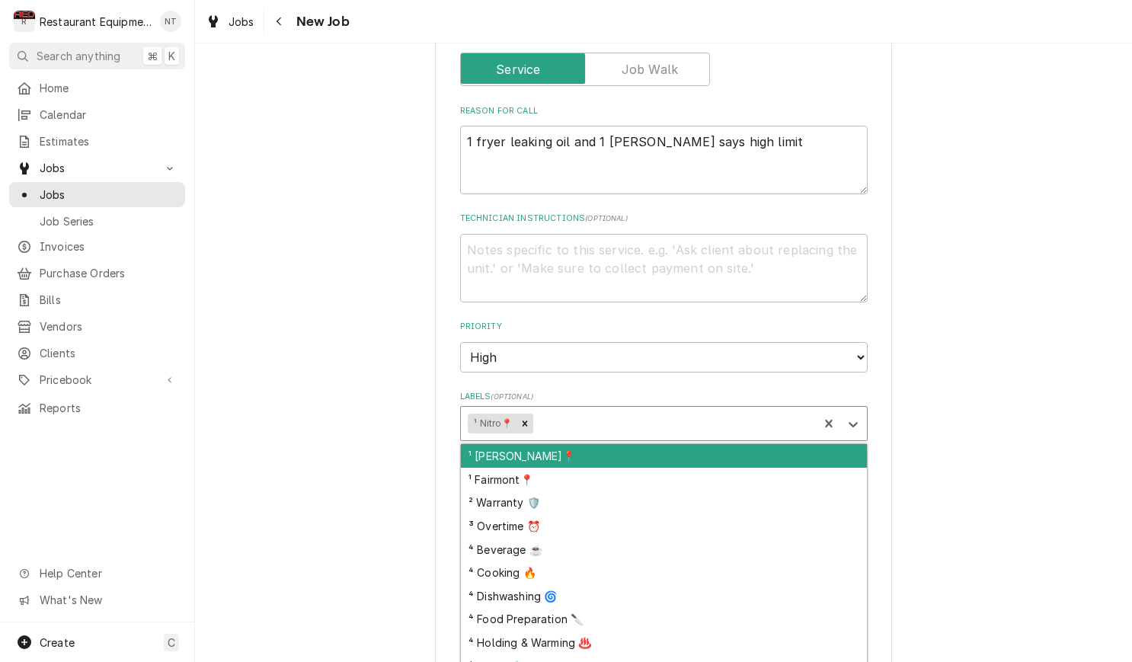
drag, startPoint x: 778, startPoint y: 385, endPoint x: 773, endPoint y: 410, distance: 25.6
click at [778, 410] on div "Labels" at bounding box center [673, 423] width 275 height 27
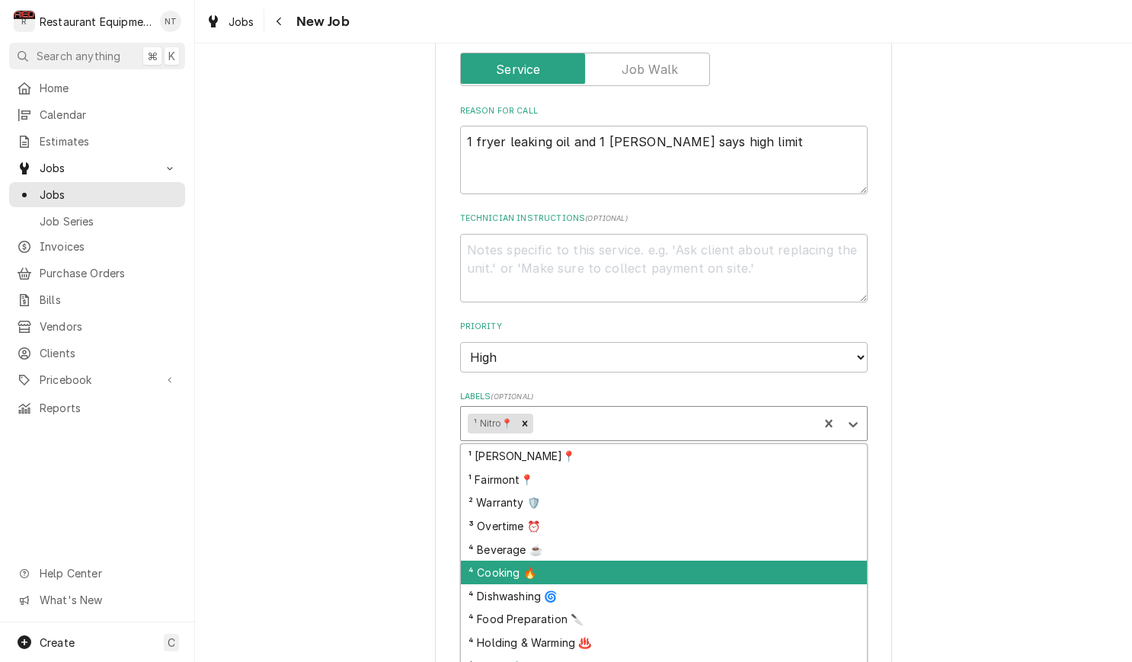
click at [821, 561] on div "⁴ Cooking 🔥" at bounding box center [664, 573] width 406 height 24
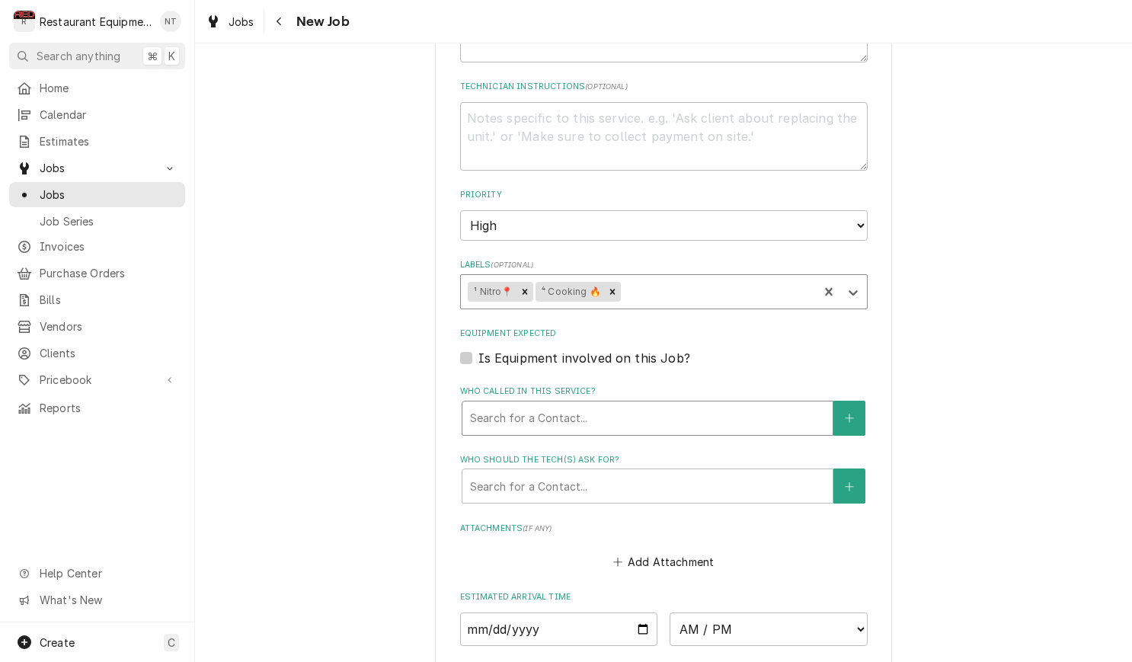
scroll to position [826, 0]
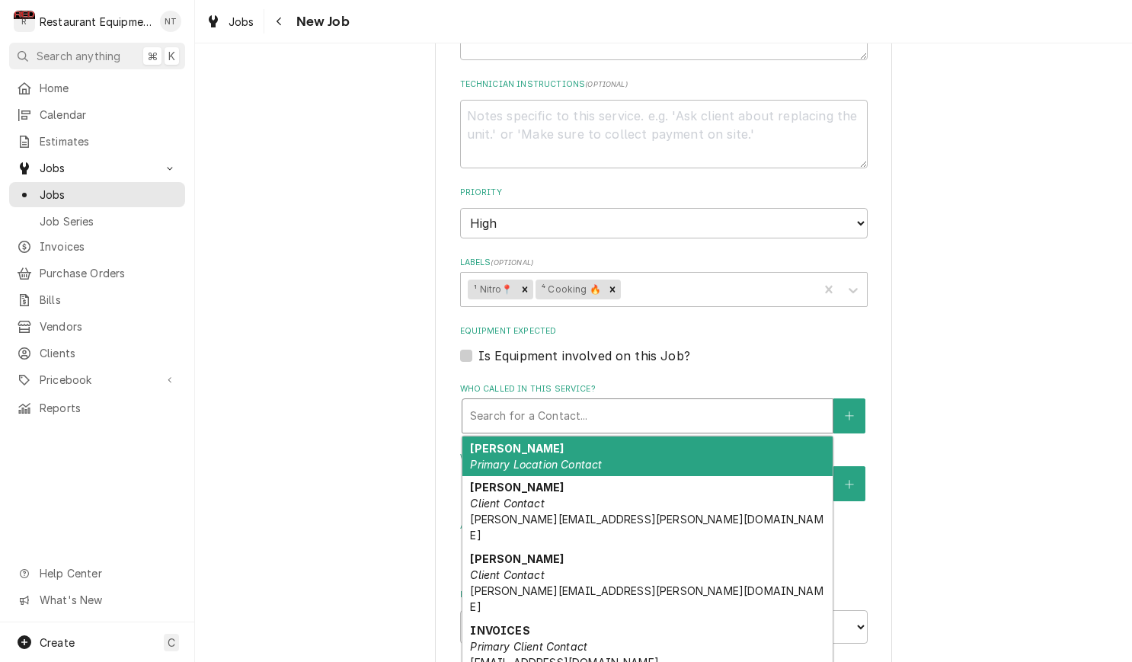
drag, startPoint x: 737, startPoint y: 377, endPoint x: 751, endPoint y: 435, distance: 59.7
click at [737, 402] on div "Who called in this service?" at bounding box center [647, 415] width 355 height 27
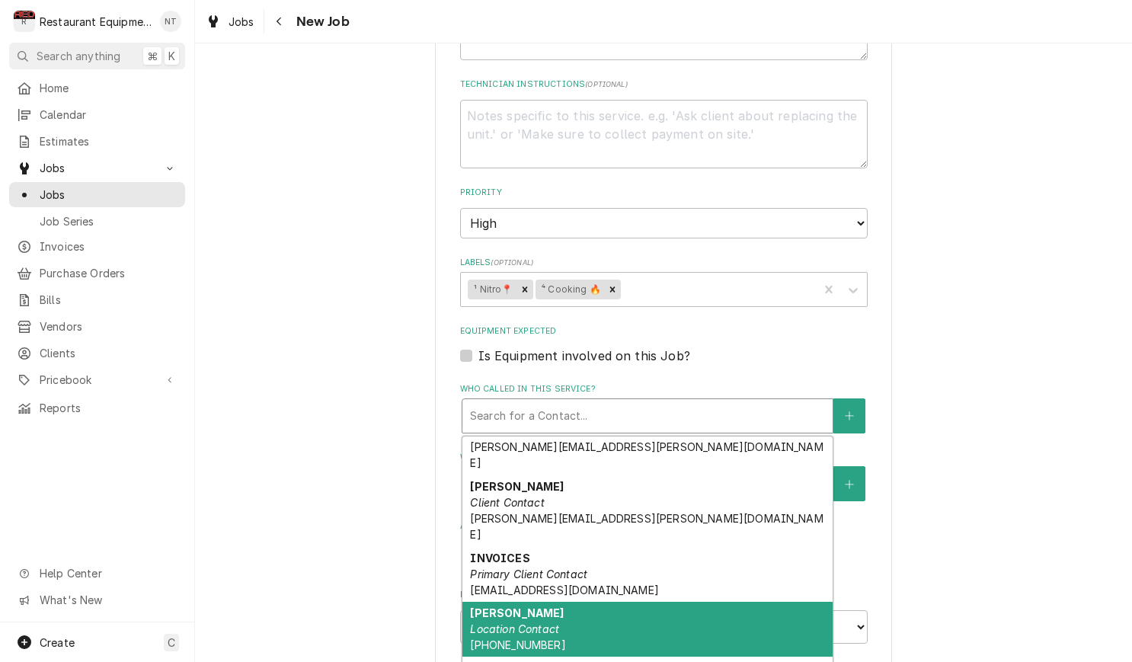
scroll to position [110, 0]
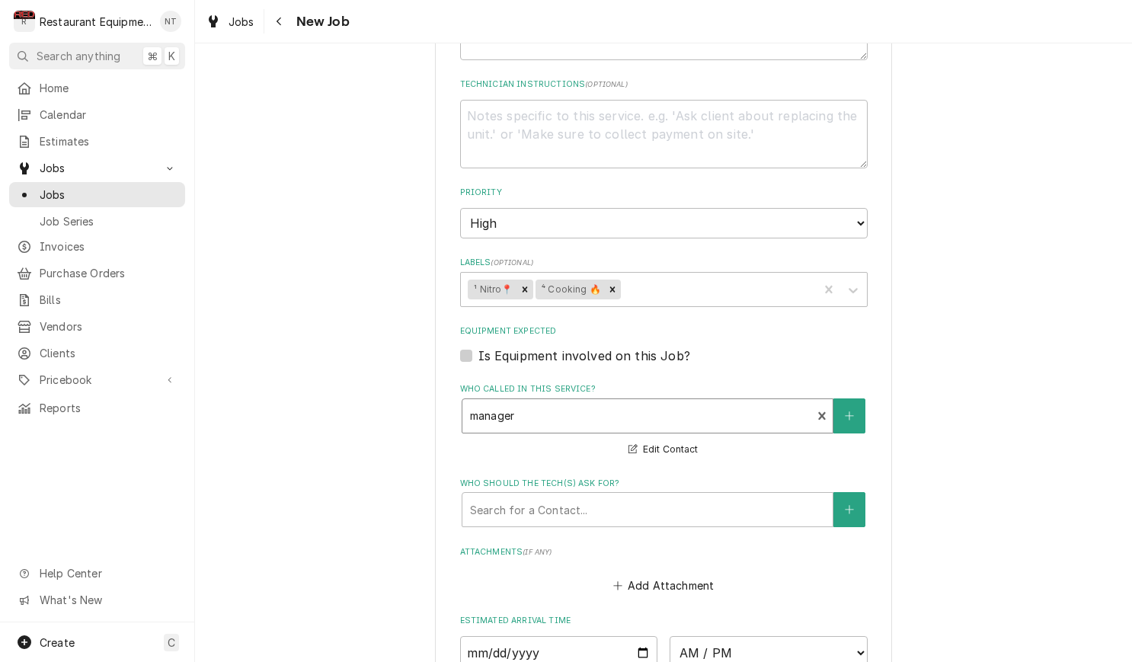
scroll to position [823, 0]
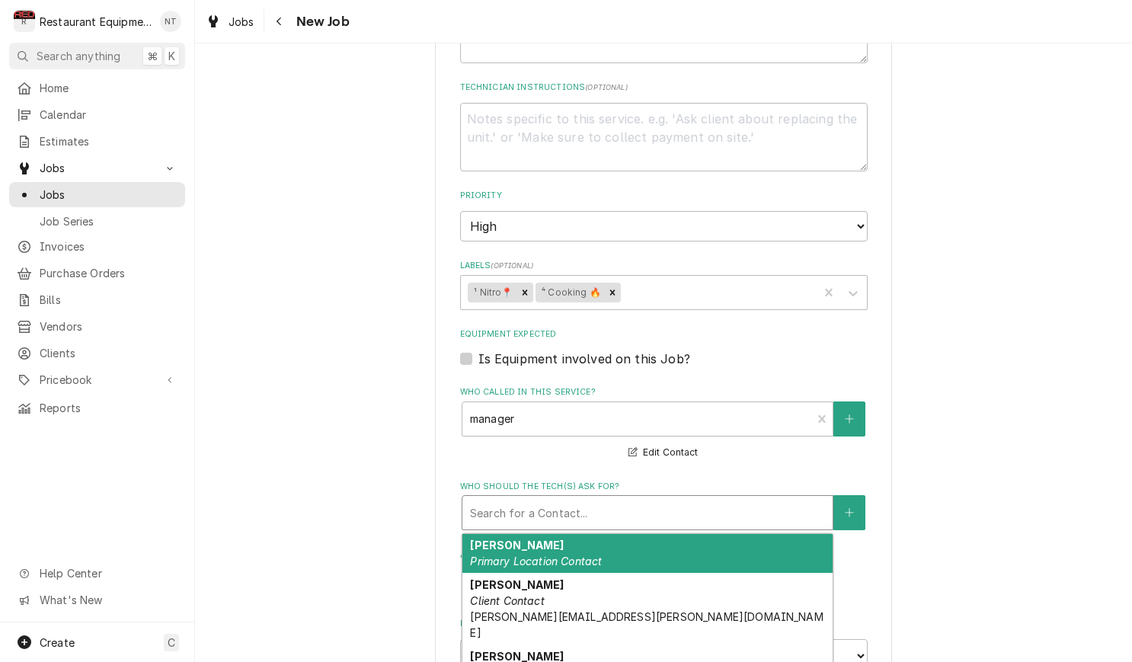
drag, startPoint x: 743, startPoint y: 491, endPoint x: 741, endPoint y: 500, distance: 9.3
click at [743, 499] on div "Who should the tech(s) ask for?" at bounding box center [647, 512] width 355 height 27
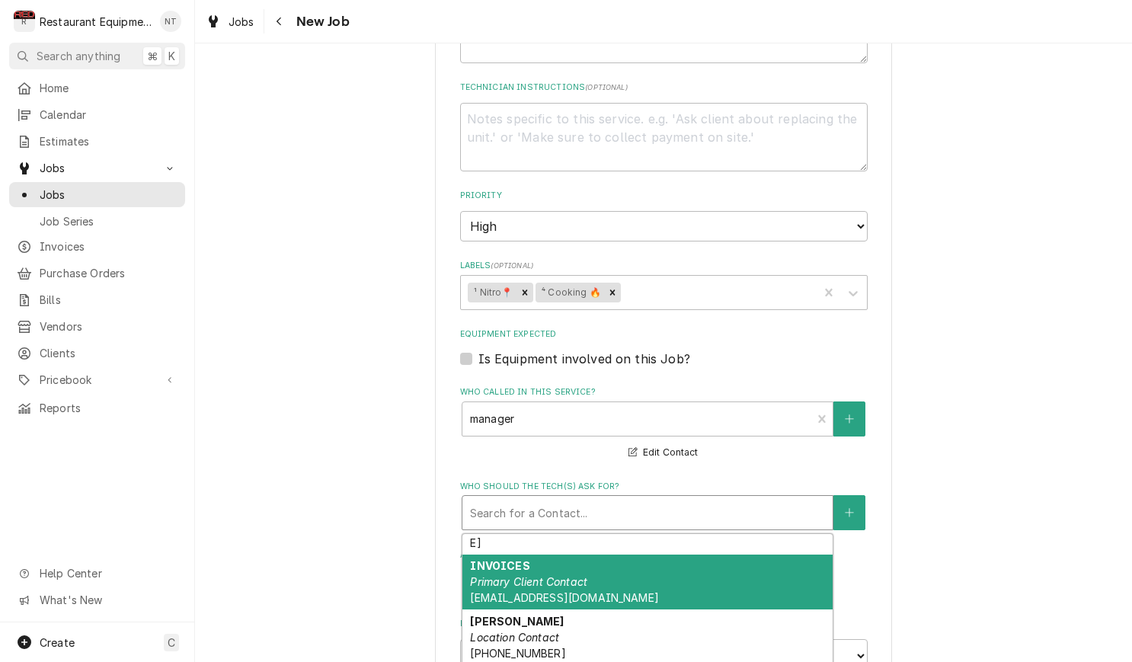
scroll to position [180, 0]
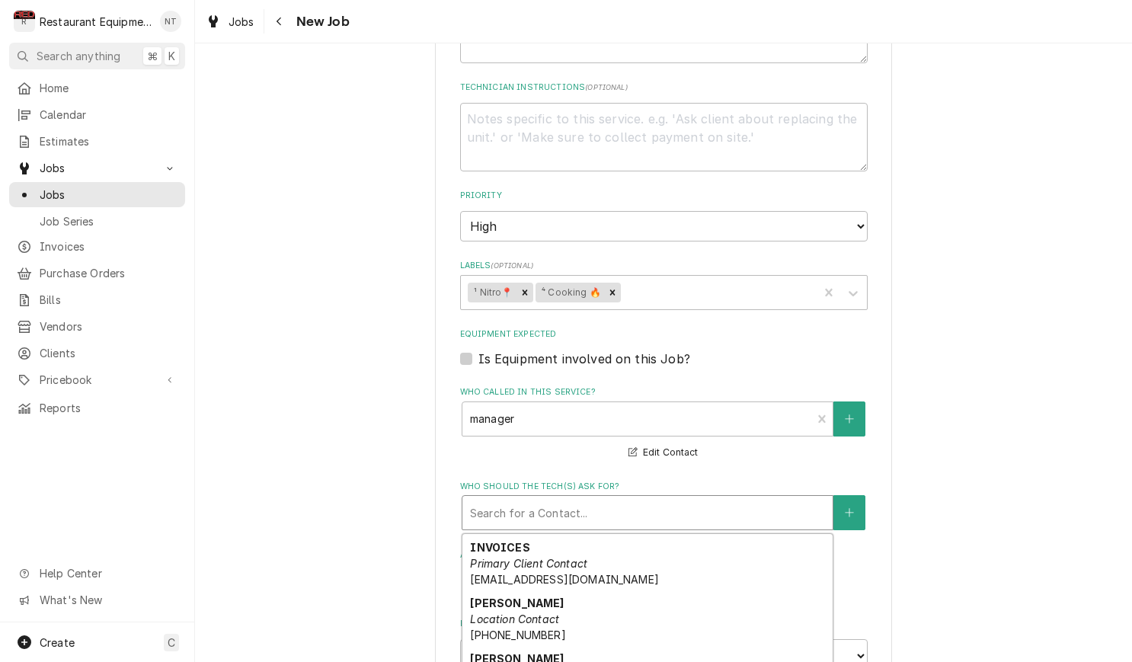
type textarea "x"
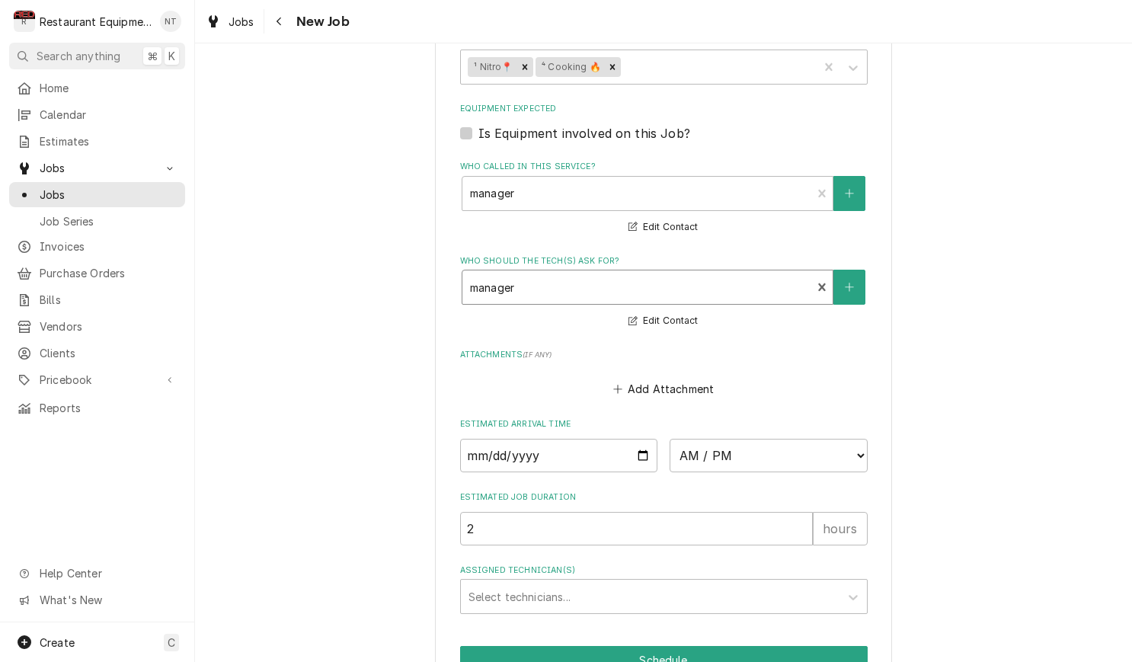
scroll to position [1051, 0]
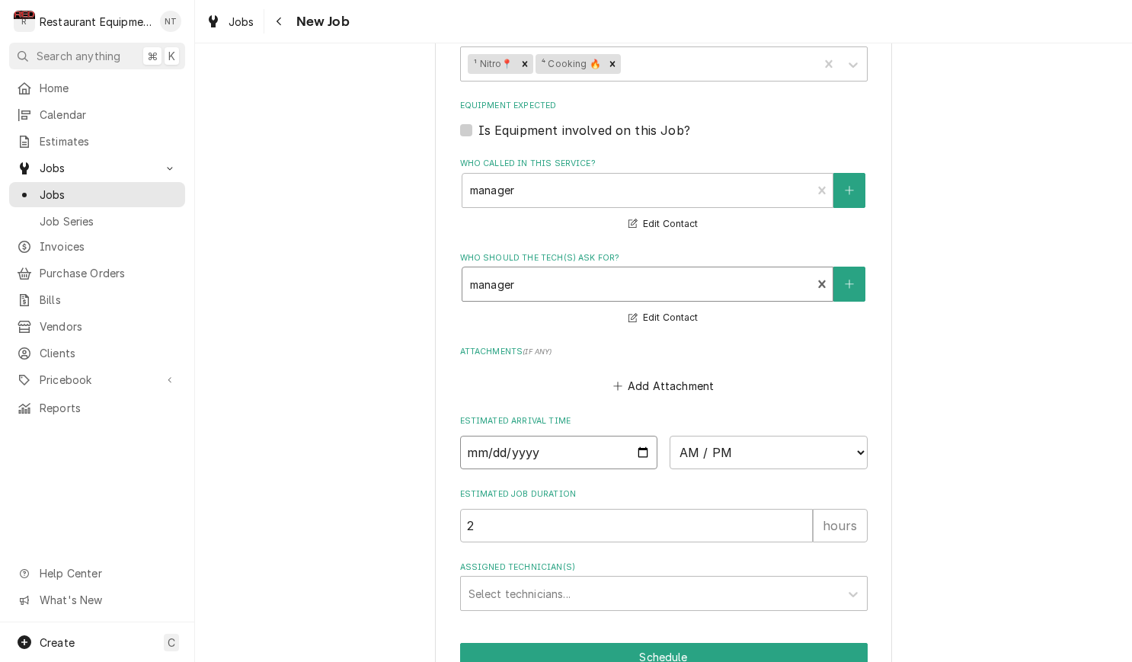
click at [591, 436] on input "Date" at bounding box center [559, 453] width 198 height 34
type input "2025-09-17"
click at [843, 579] on div "Assigned Technician(s)" at bounding box center [853, 593] width 27 height 29
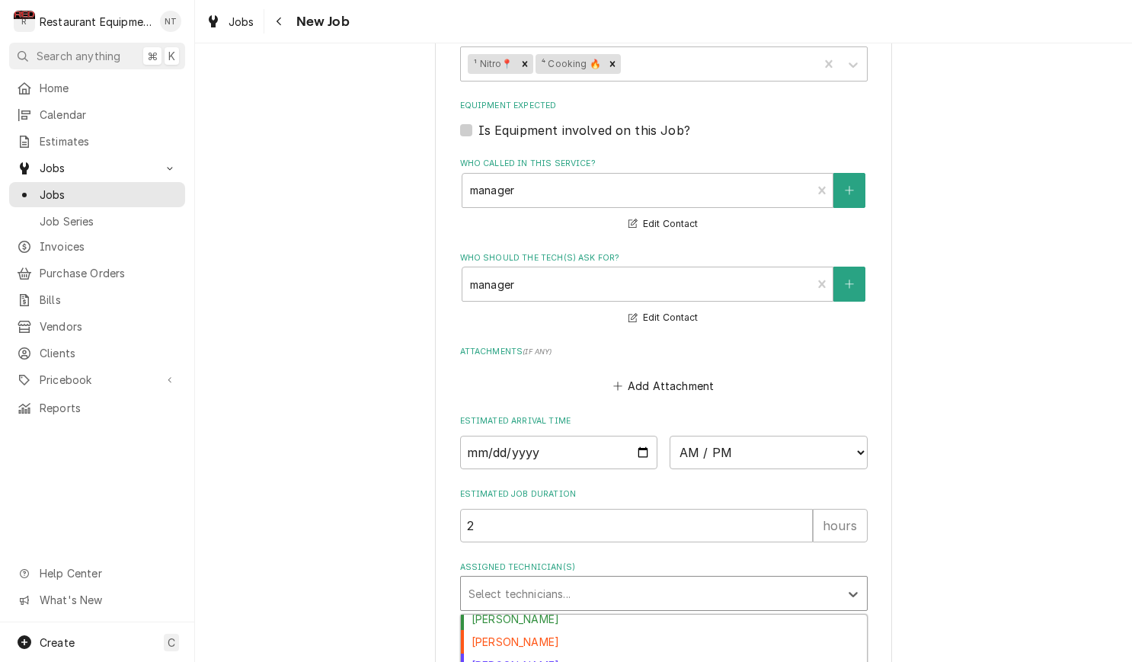
scroll to position [58, 0]
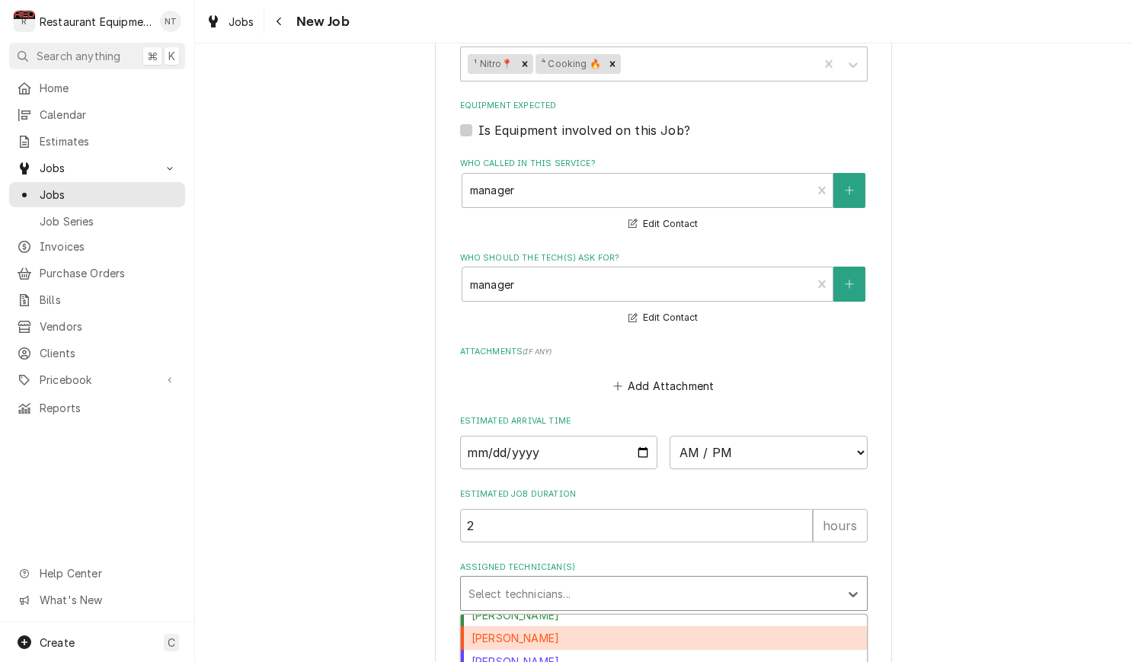
click at [747, 626] on div "Dakota Arthur" at bounding box center [664, 638] width 406 height 24
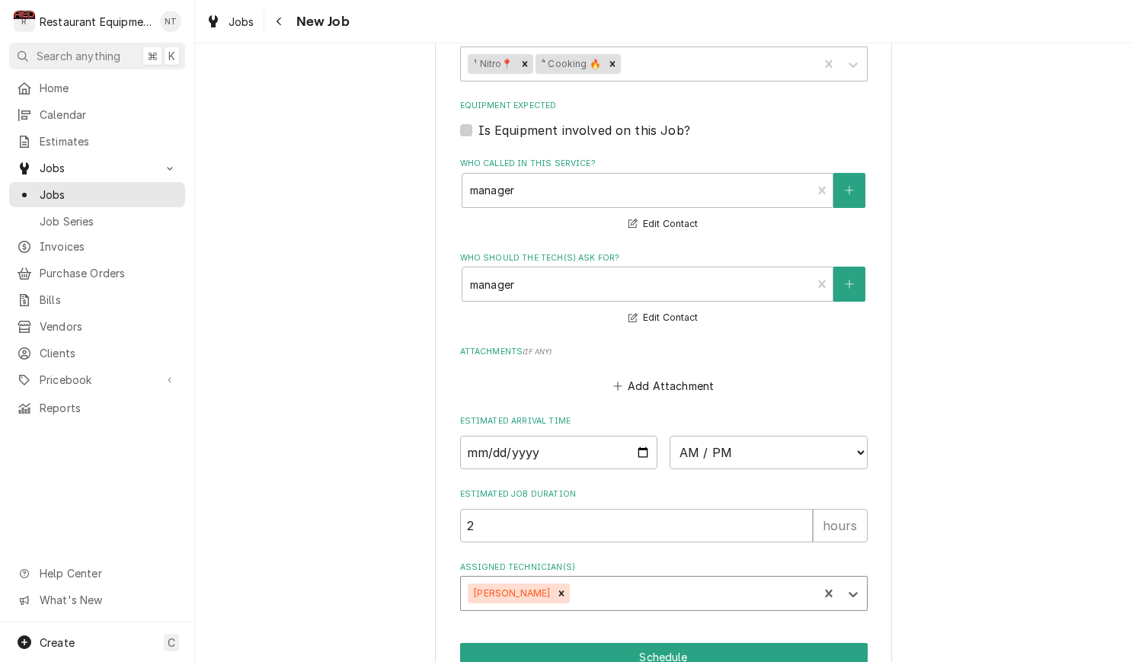
type textarea "x"
select select "09:30:00"
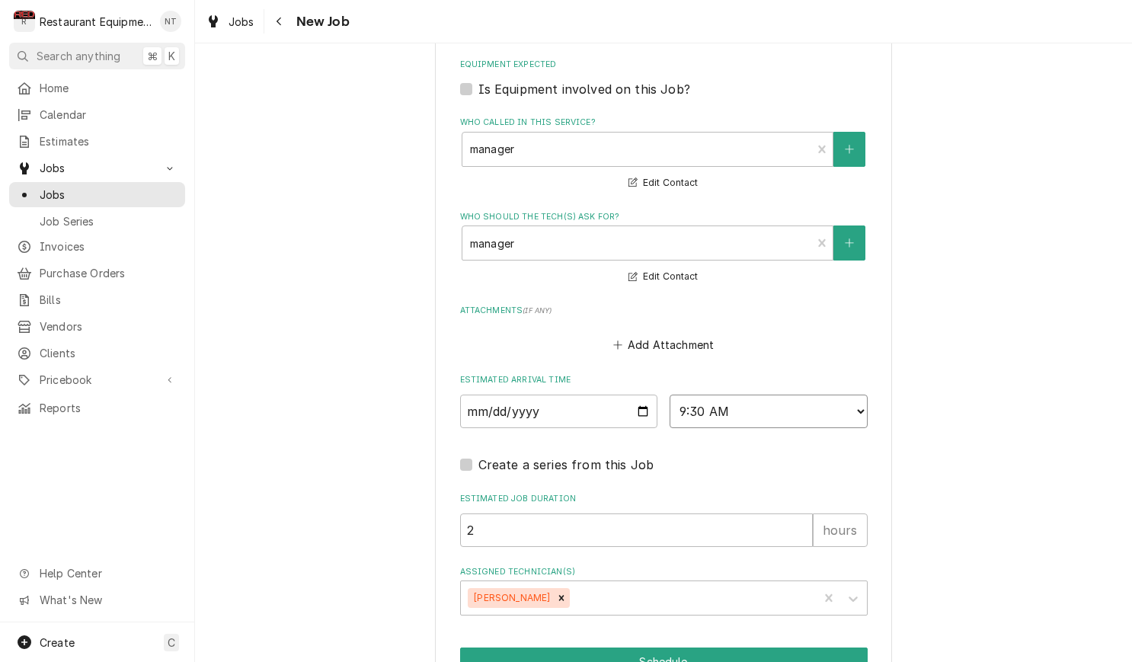
scroll to position [1095, 0]
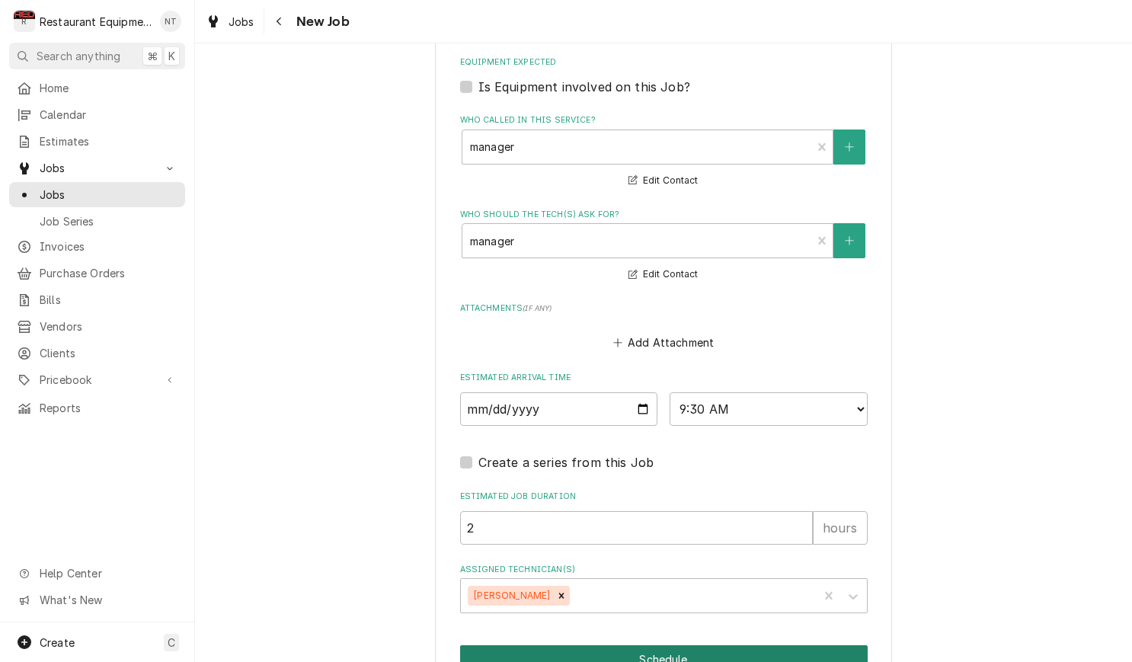
click at [758, 645] on button "Schedule" at bounding box center [664, 659] width 408 height 28
type textarea "x"
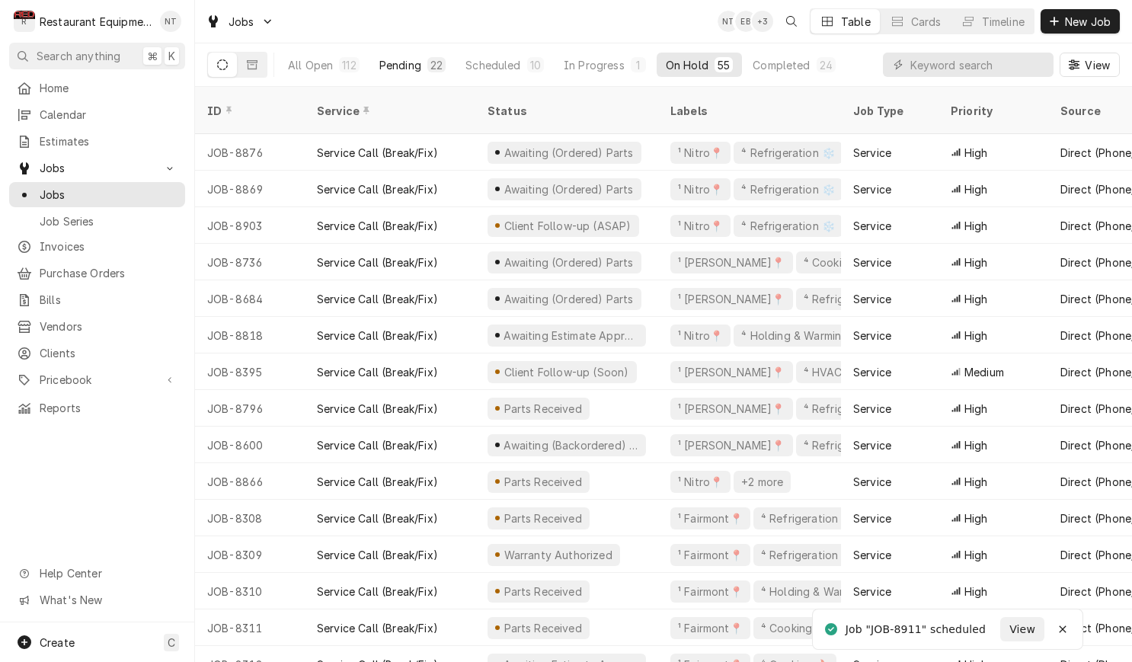
click at [391, 69] on div "Pending" at bounding box center [400, 65] width 42 height 16
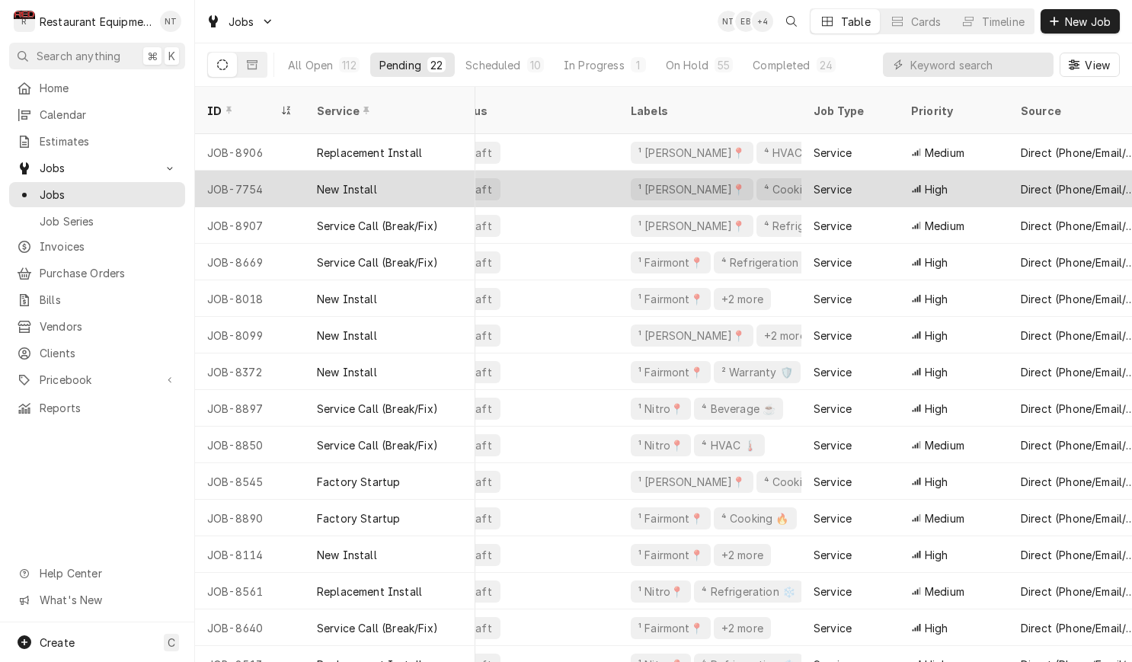
scroll to position [0, 39]
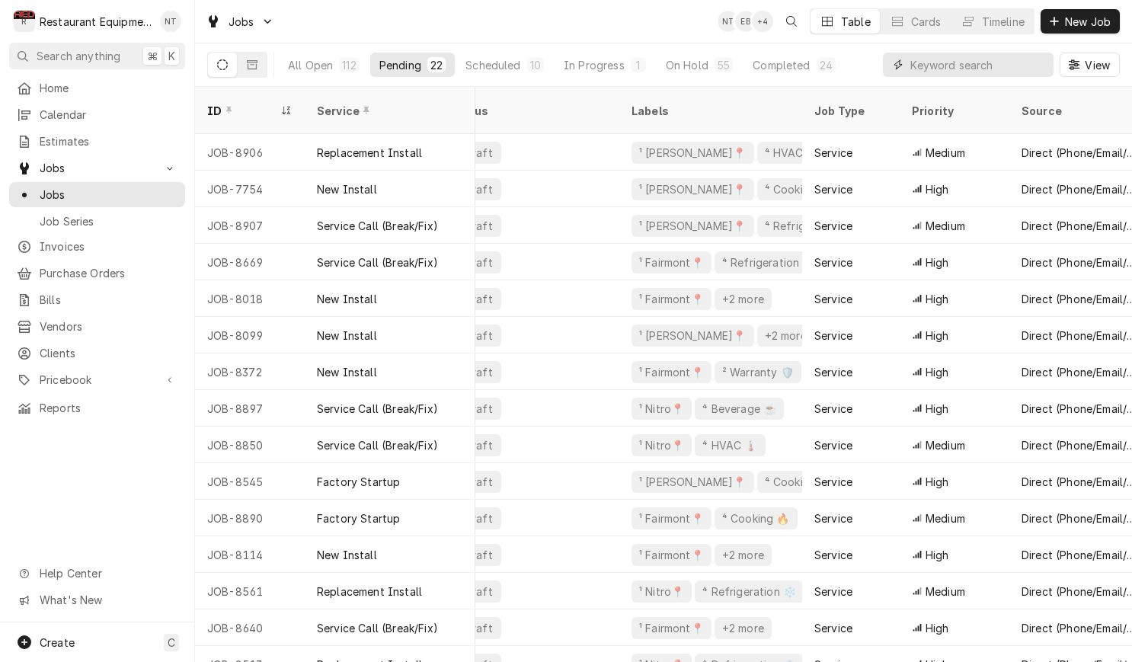
click at [967, 58] on input "Dynamic Content Wrapper" at bounding box center [978, 65] width 136 height 24
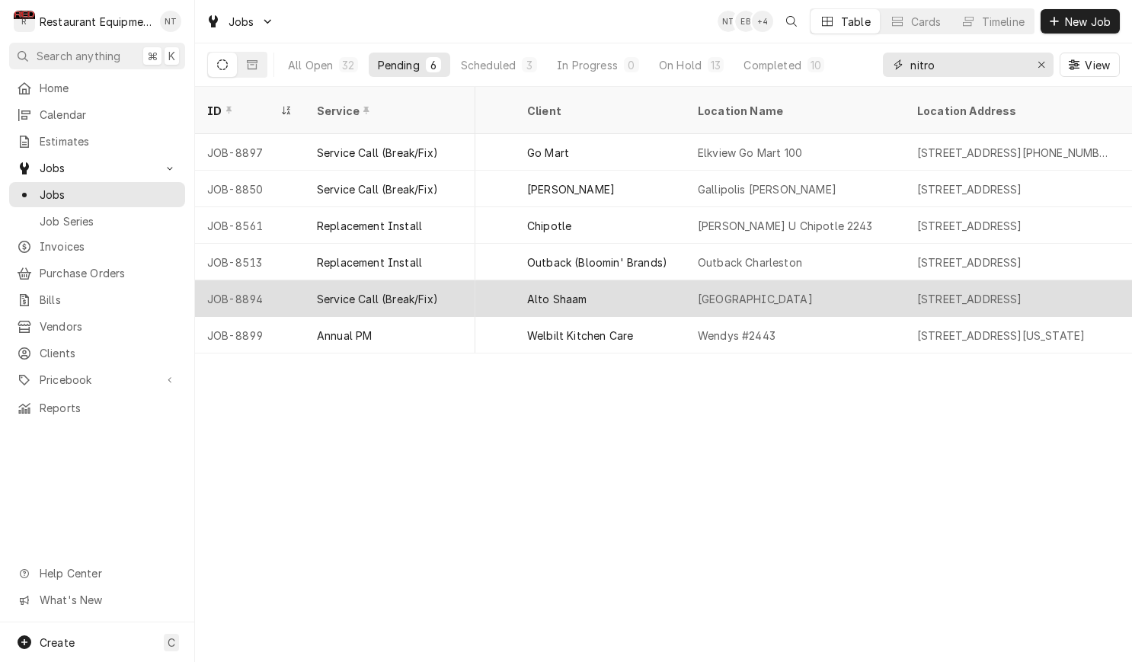
scroll to position [0, 958]
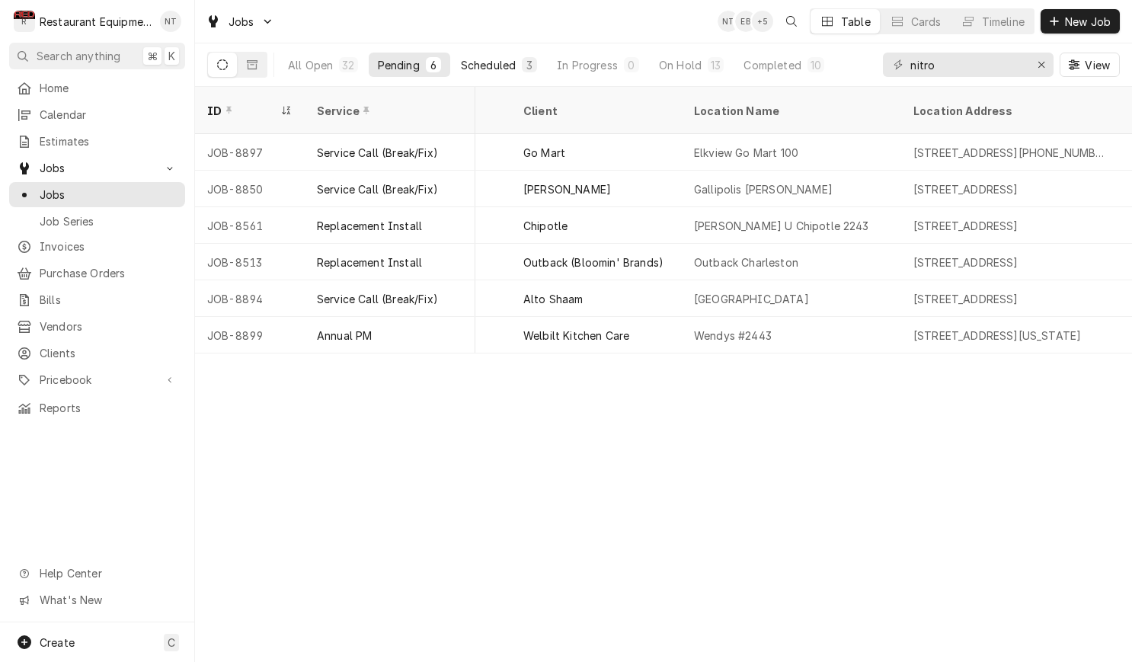
click at [485, 72] on button "Scheduled 3" at bounding box center [499, 65] width 94 height 24
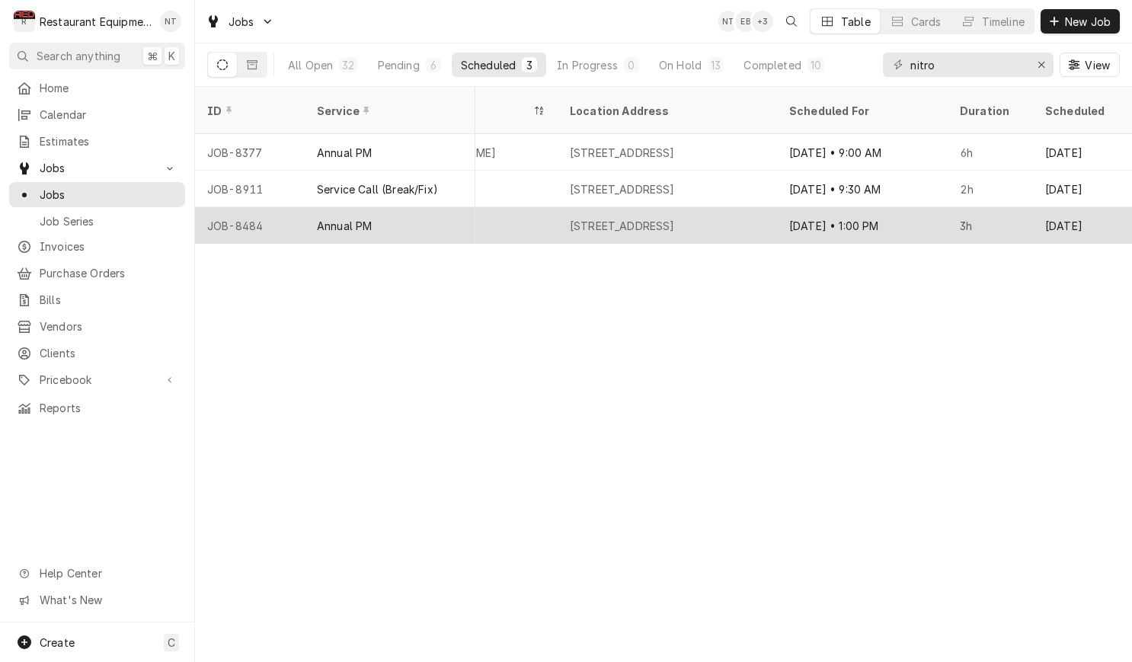
scroll to position [0, 1302]
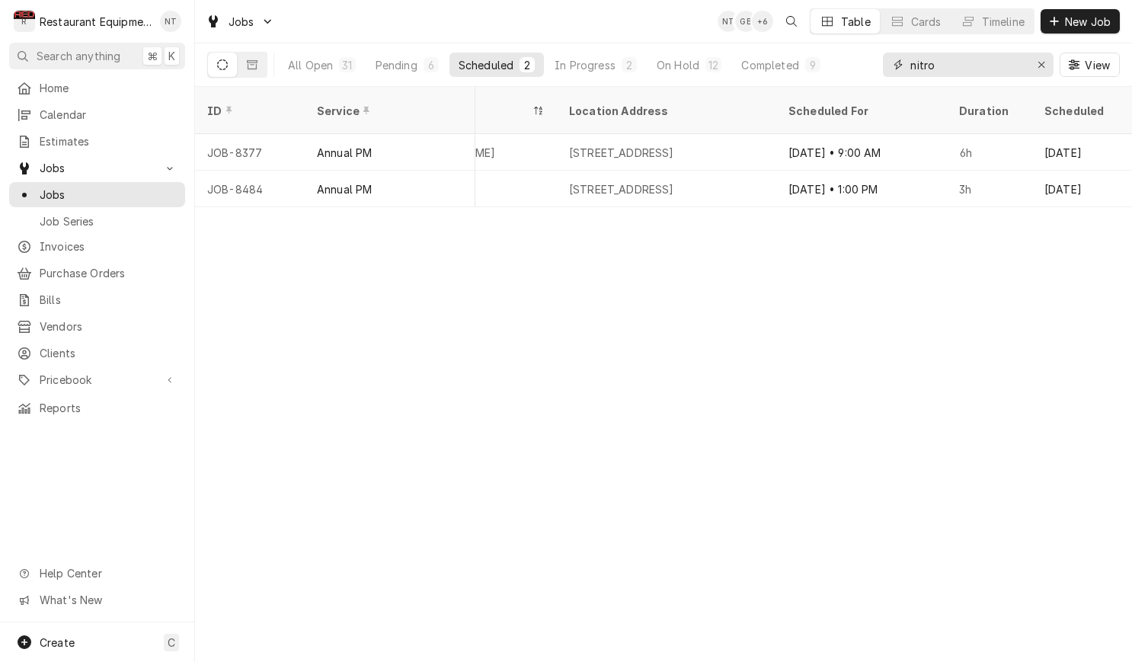
click at [976, 72] on input "nitro" at bounding box center [967, 65] width 114 height 24
click at [976, 71] on input "nitro" at bounding box center [967, 65] width 114 height 24
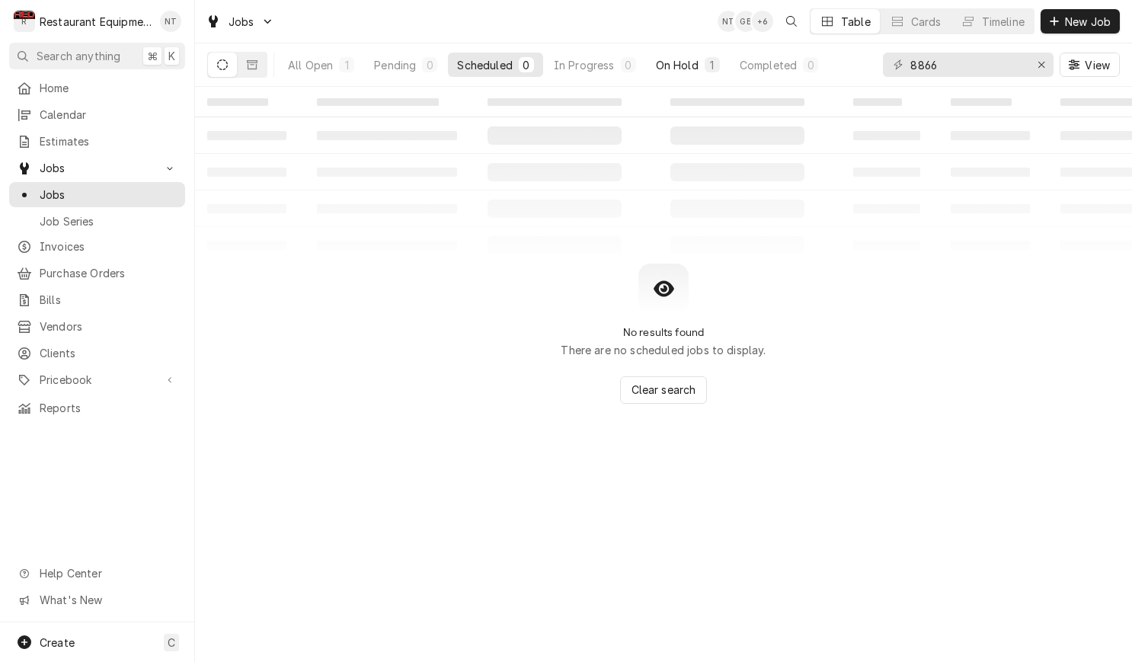
click at [669, 66] on div "On Hold" at bounding box center [677, 65] width 43 height 16
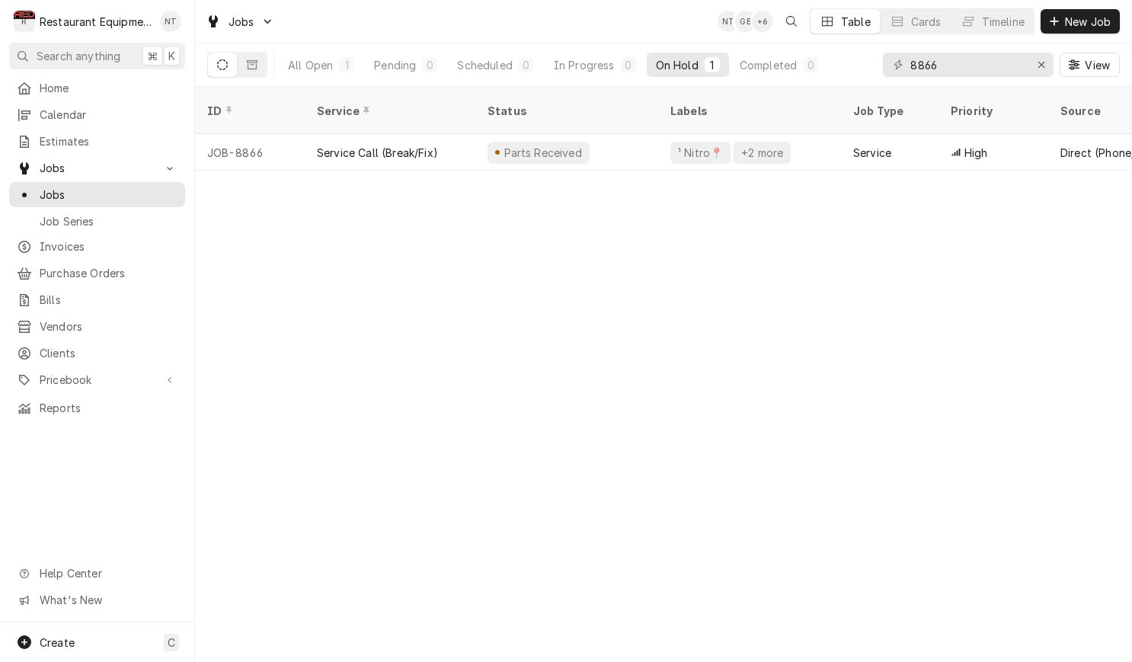
scroll to position [0, 0]
click at [985, 57] on input "8866" at bounding box center [967, 65] width 114 height 24
click at [985, 58] on input "8866" at bounding box center [967, 65] width 114 height 24
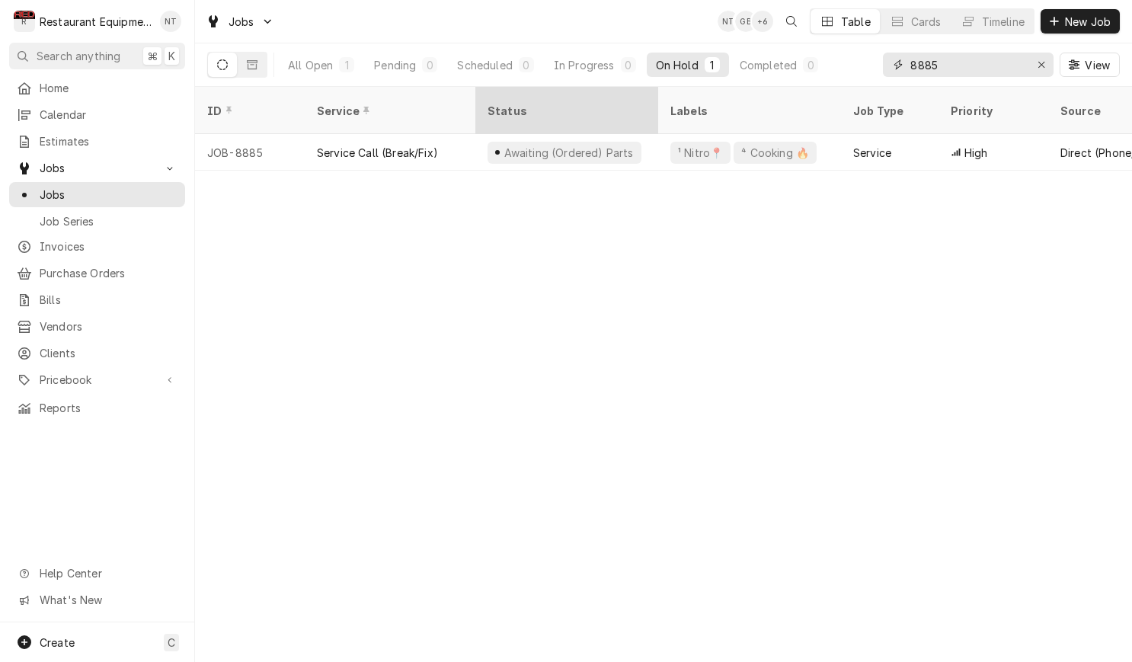
type input "8885"
click at [651, 107] on div "Status" at bounding box center [566, 110] width 177 height 41
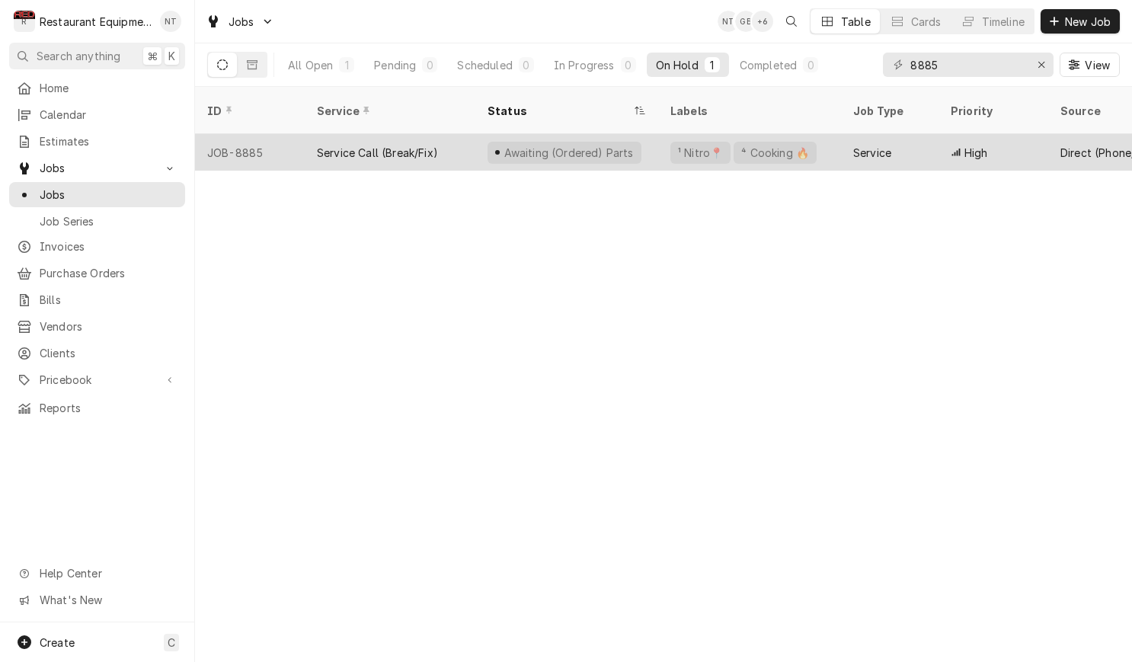
click at [657, 134] on div "Awaiting (Ordered) Parts" at bounding box center [566, 152] width 183 height 37
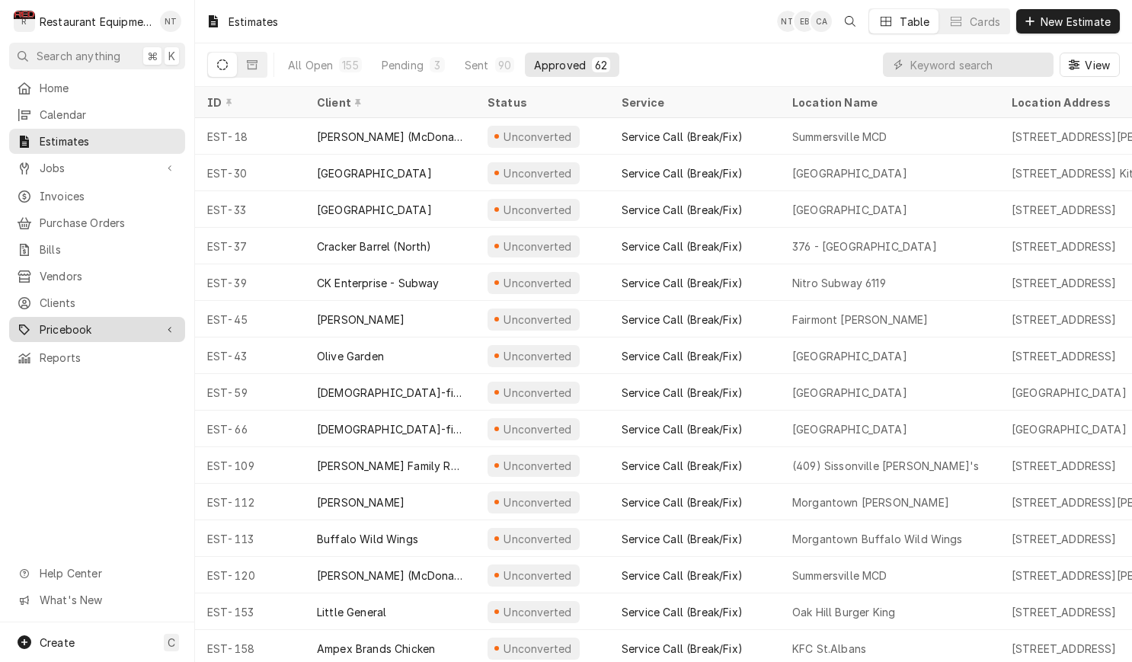
click at [165, 322] on div "Dynamic Content Wrapper" at bounding box center [169, 329] width 15 height 15
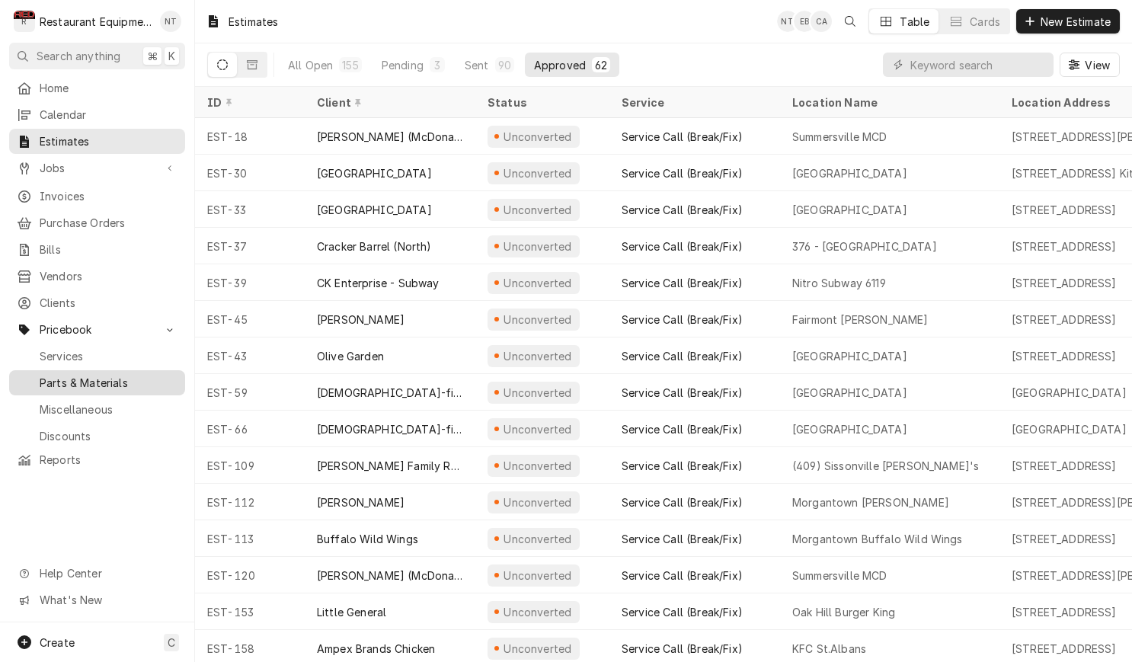
click at [150, 375] on span "Parts & Materials" at bounding box center [109, 383] width 138 height 16
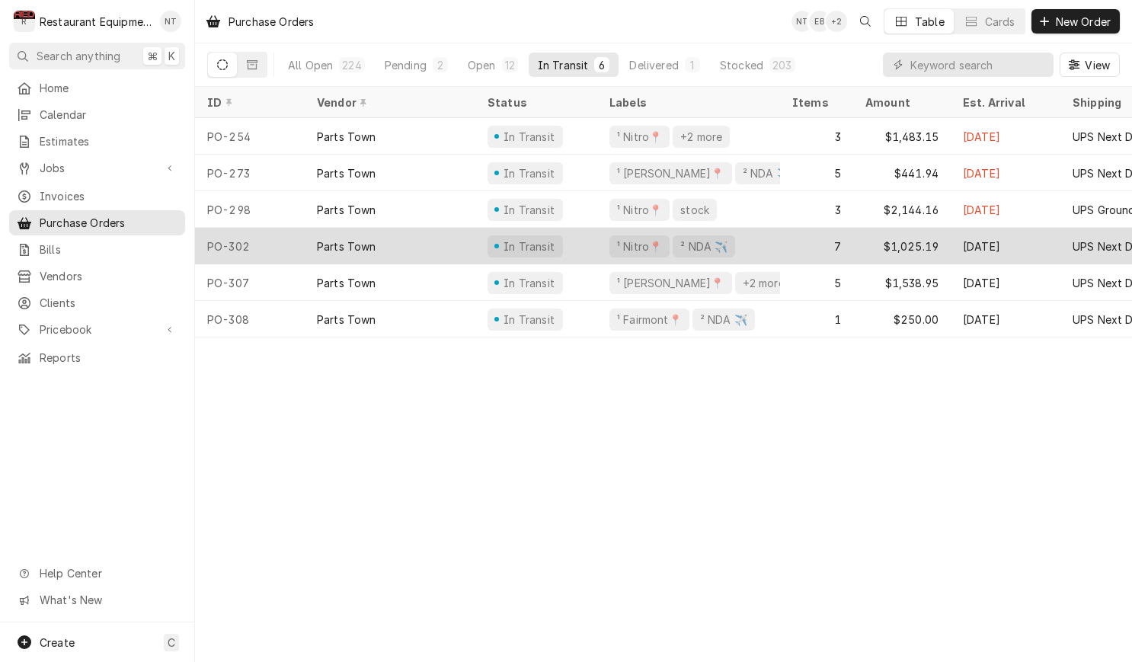
click at [418, 235] on div "Parts Town" at bounding box center [390, 246] width 171 height 37
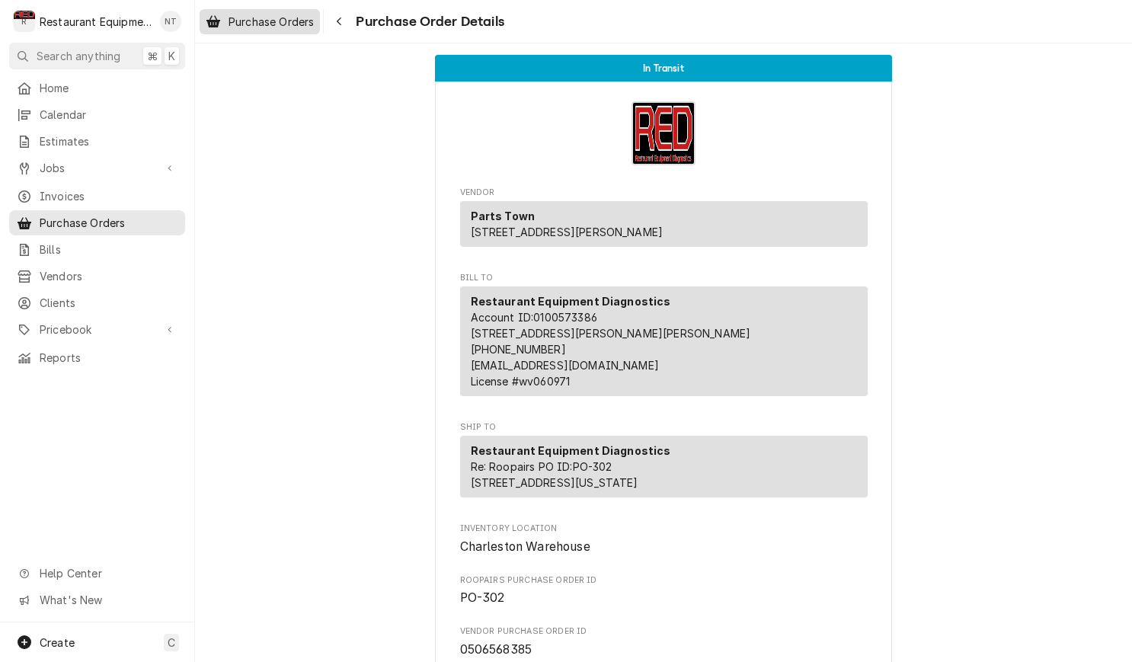
click at [286, 25] on span "Purchase Orders" at bounding box center [271, 22] width 85 height 16
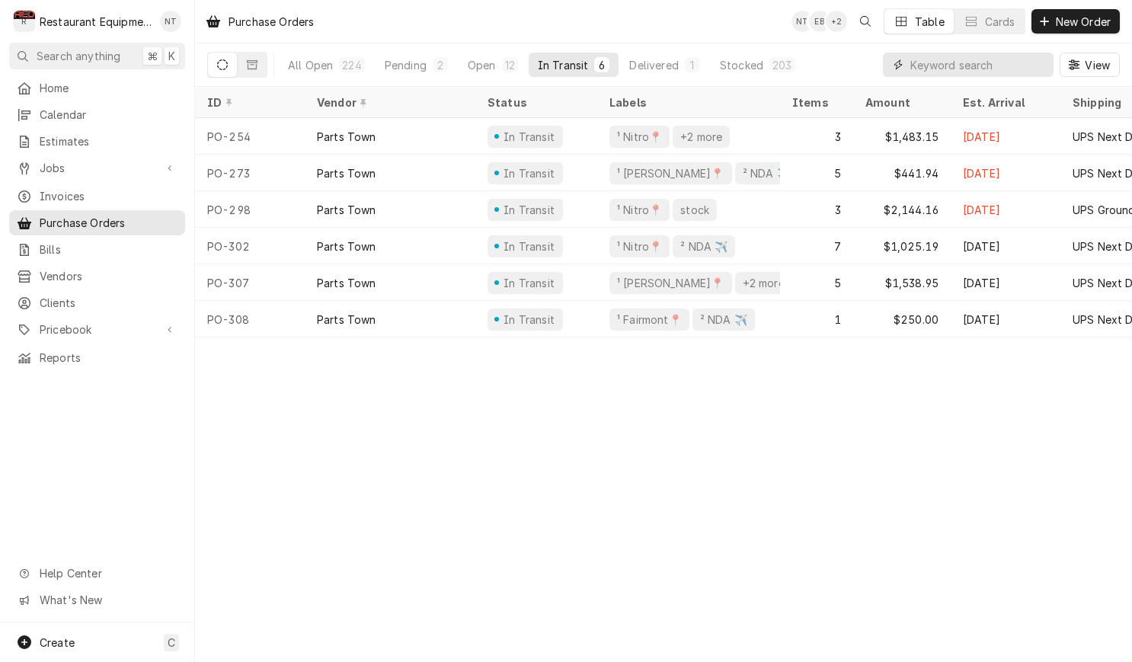
click at [955, 66] on input "Dynamic Content Wrapper" at bounding box center [978, 65] width 136 height 24
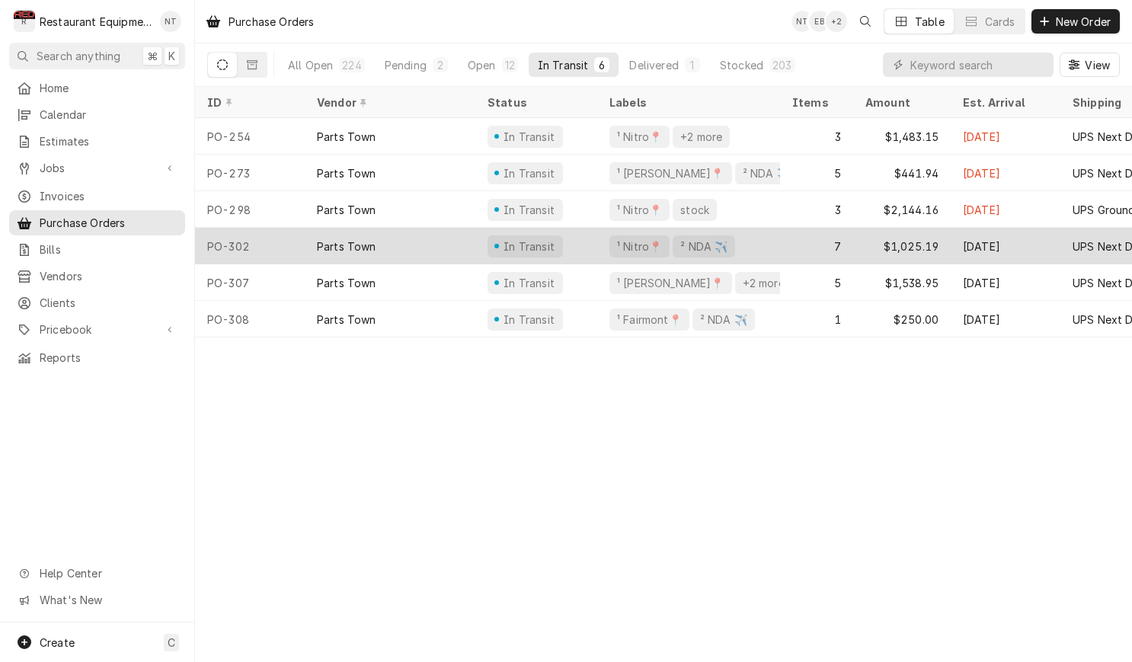
click at [492, 239] on div "In Transit" at bounding box center [525, 246] width 75 height 22
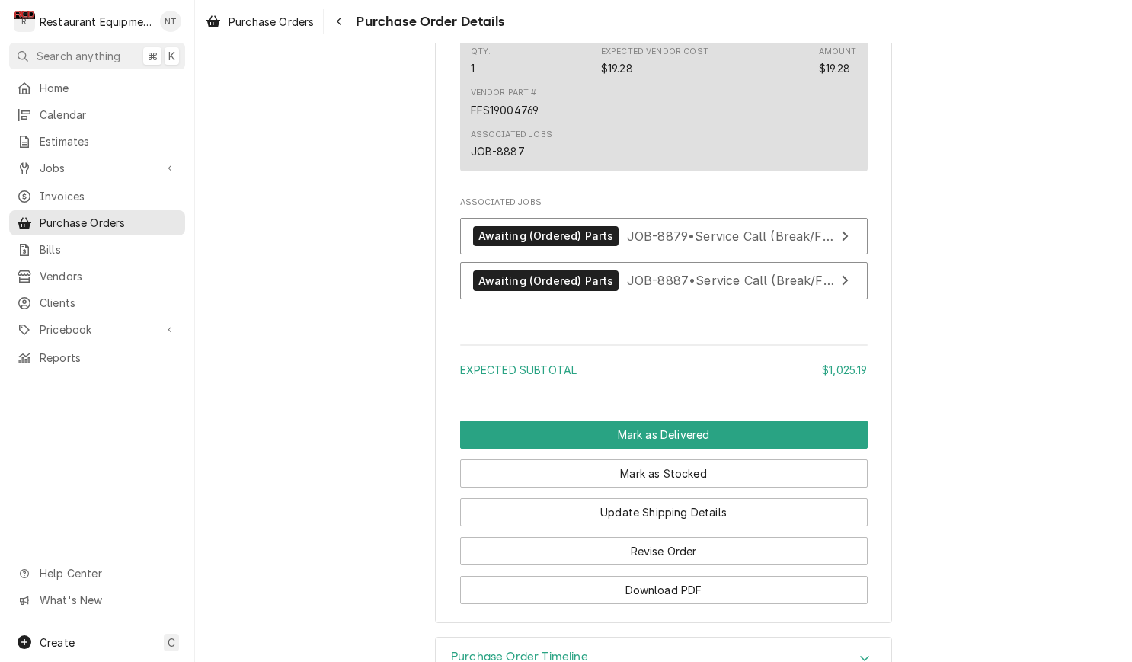
scroll to position [2481, 0]
click at [696, 439] on button "Mark as Delivered" at bounding box center [664, 434] width 408 height 28
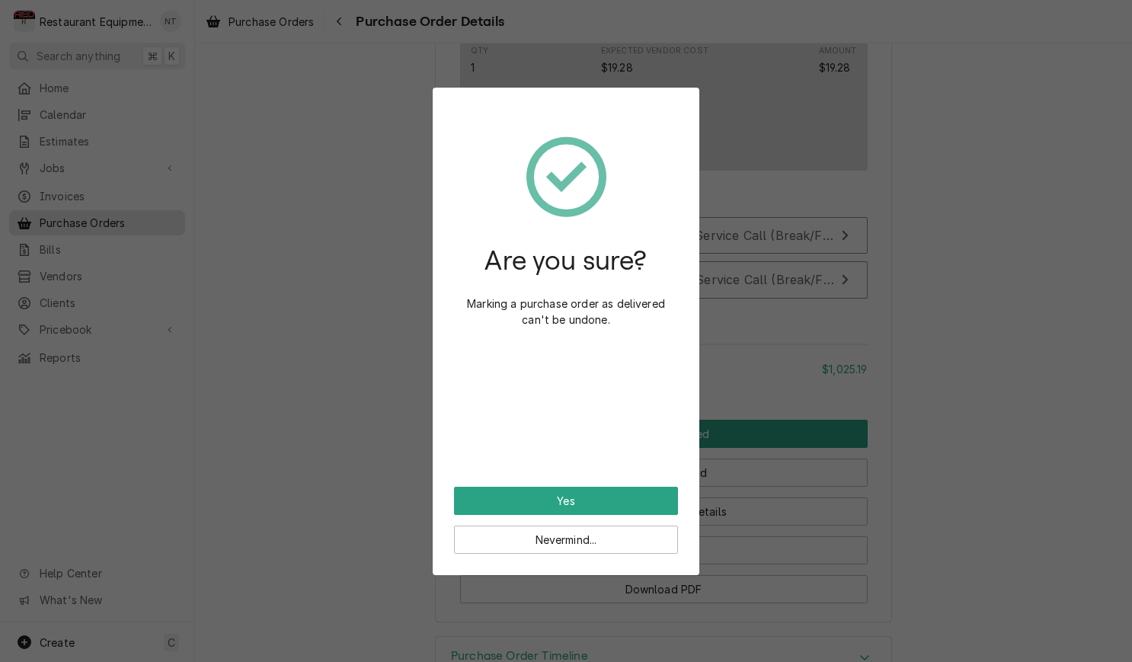
click at [629, 504] on button "Yes" at bounding box center [566, 501] width 224 height 28
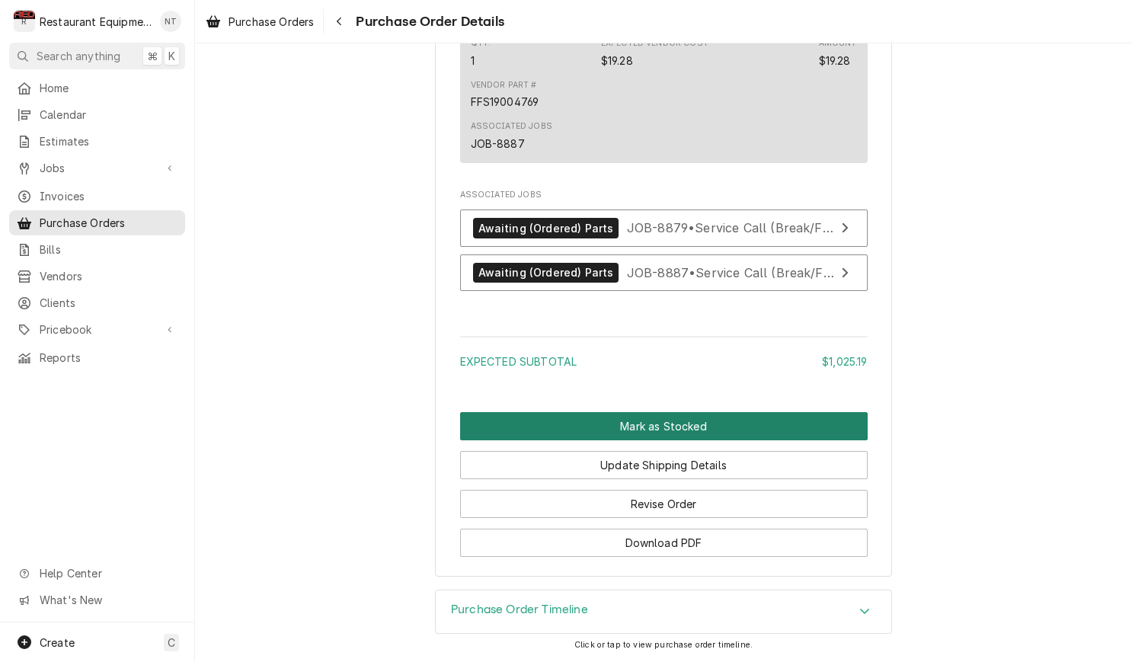
scroll to position [2450, 0]
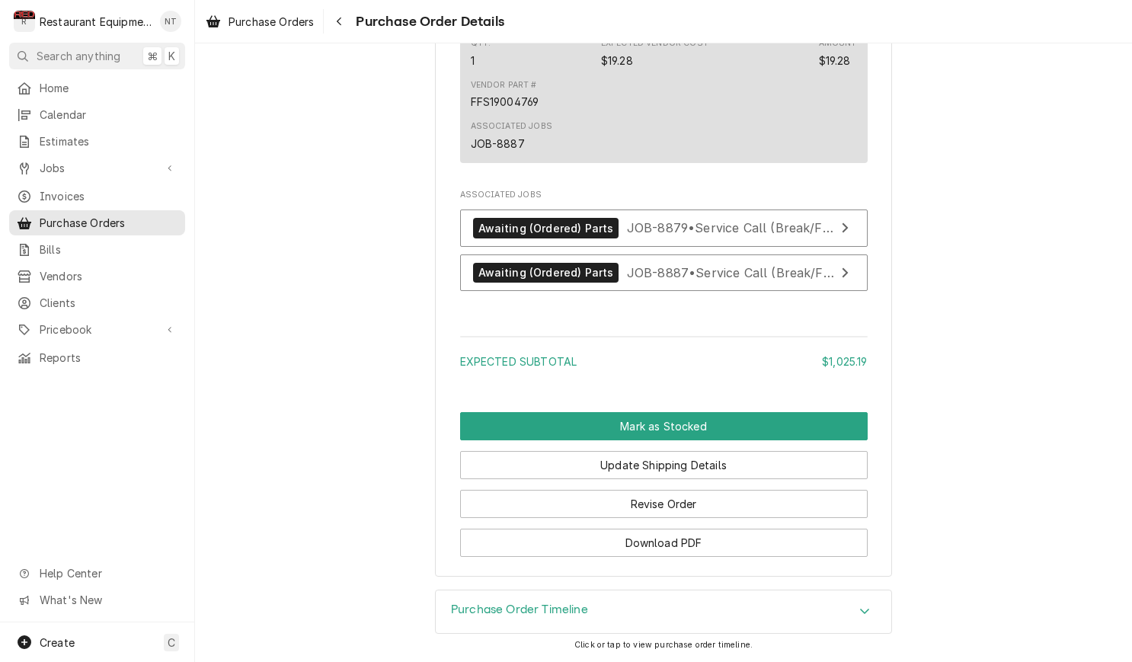
click at [667, 435] on button "Mark as Stocked" at bounding box center [664, 426] width 408 height 28
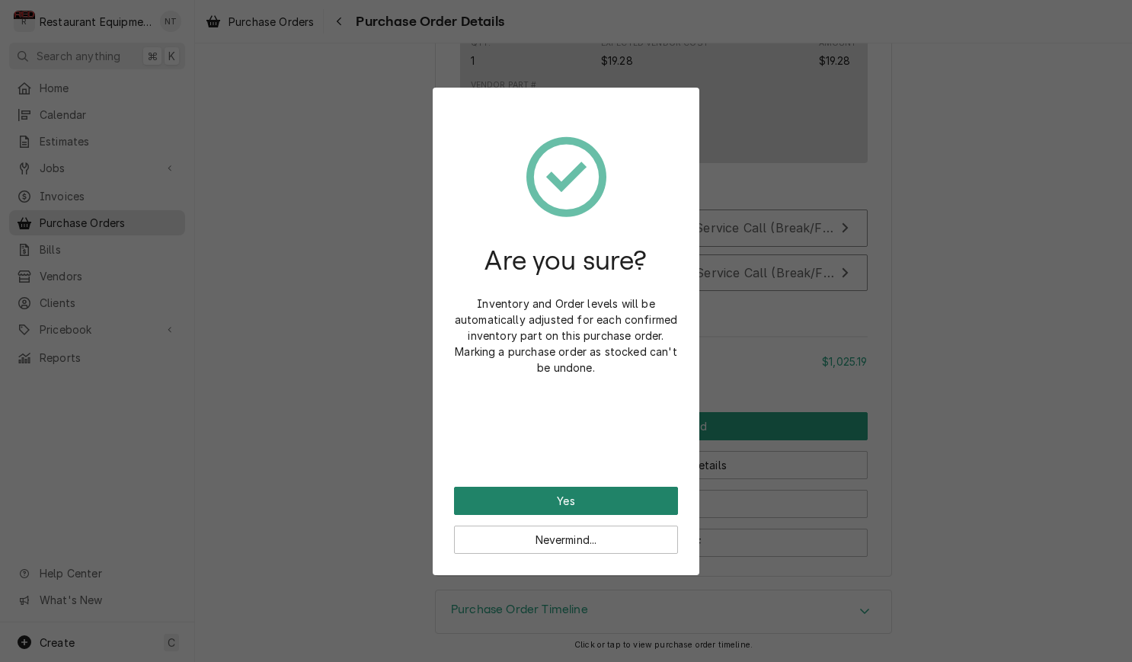
click at [622, 491] on button "Yes" at bounding box center [566, 501] width 224 height 28
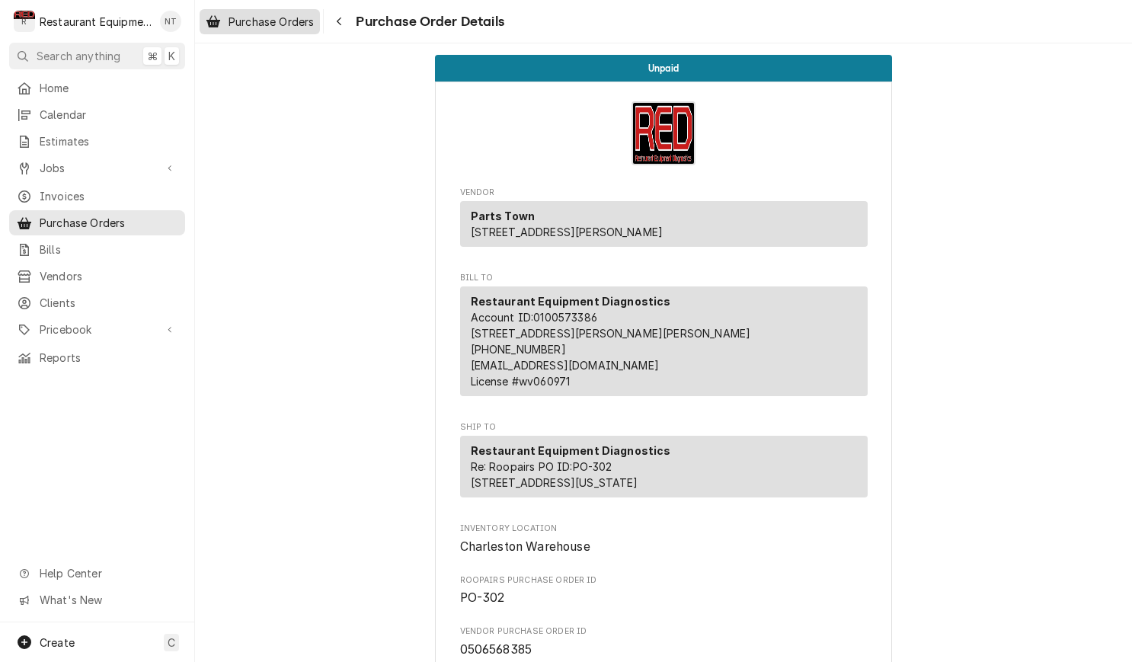
click at [294, 25] on span "Purchase Orders" at bounding box center [271, 22] width 85 height 16
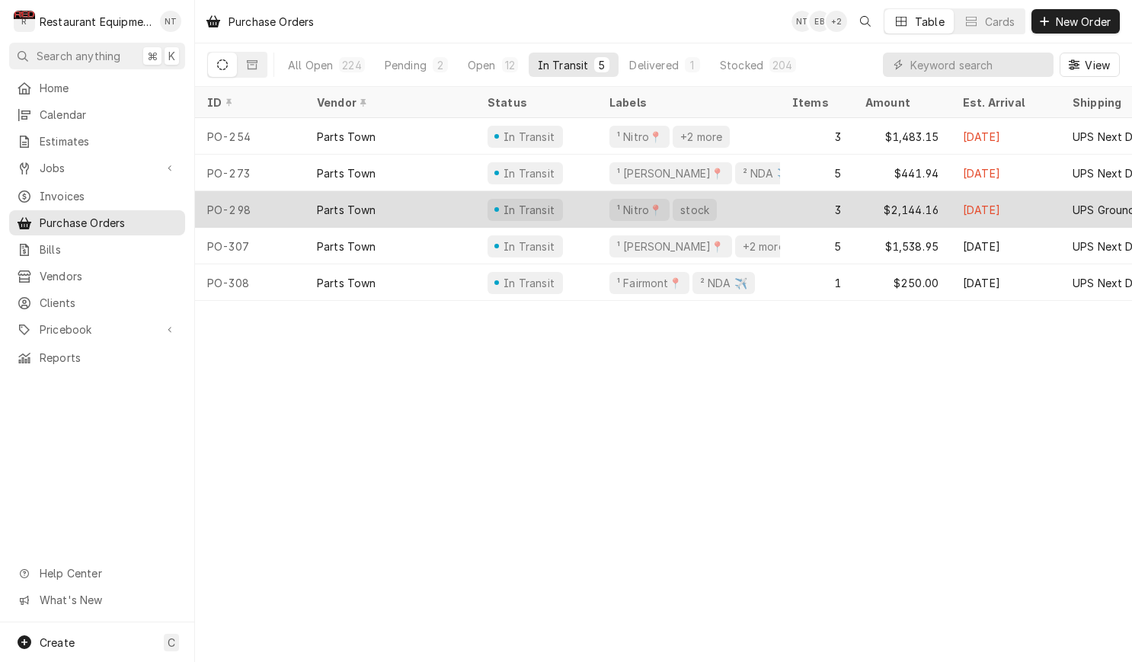
scroll to position [1, 0]
click at [592, 211] on div "In Transit" at bounding box center [536, 209] width 122 height 37
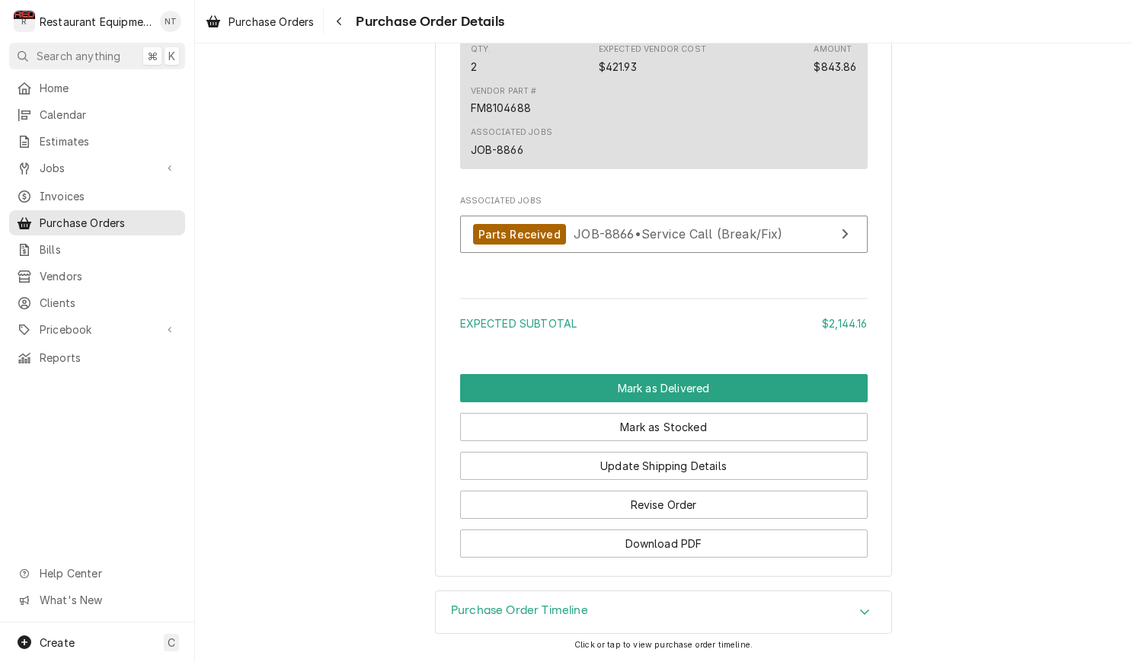
scroll to position [1688, 0]
click at [296, 20] on span "Purchase Orders" at bounding box center [271, 22] width 85 height 16
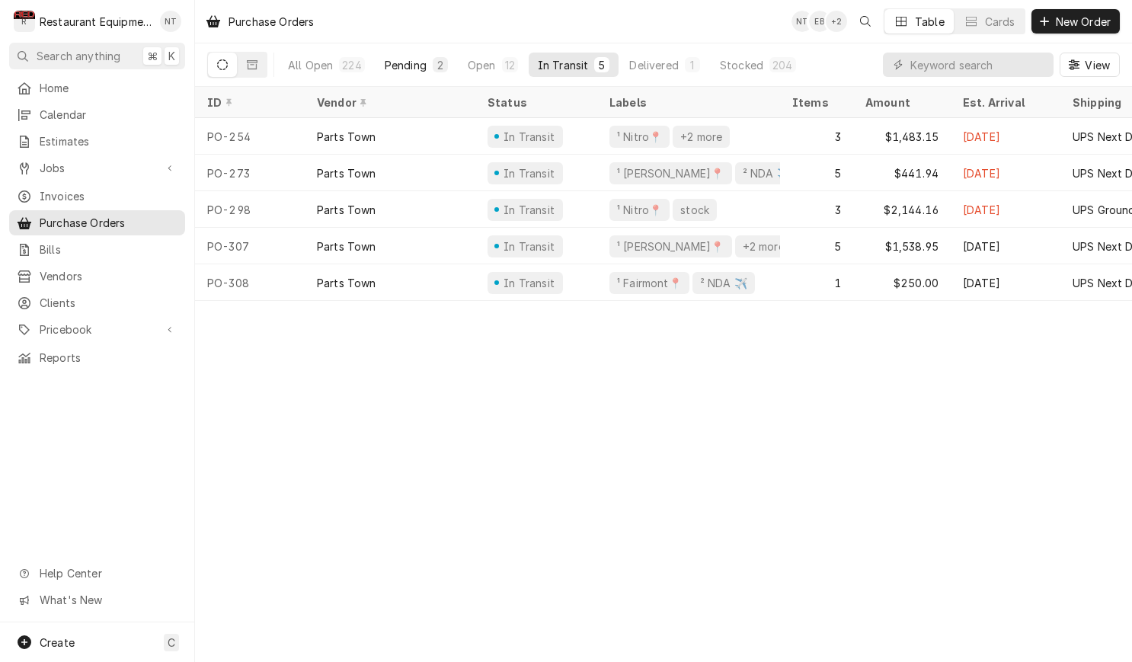
click at [408, 71] on div "Pending" at bounding box center [406, 65] width 42 height 16
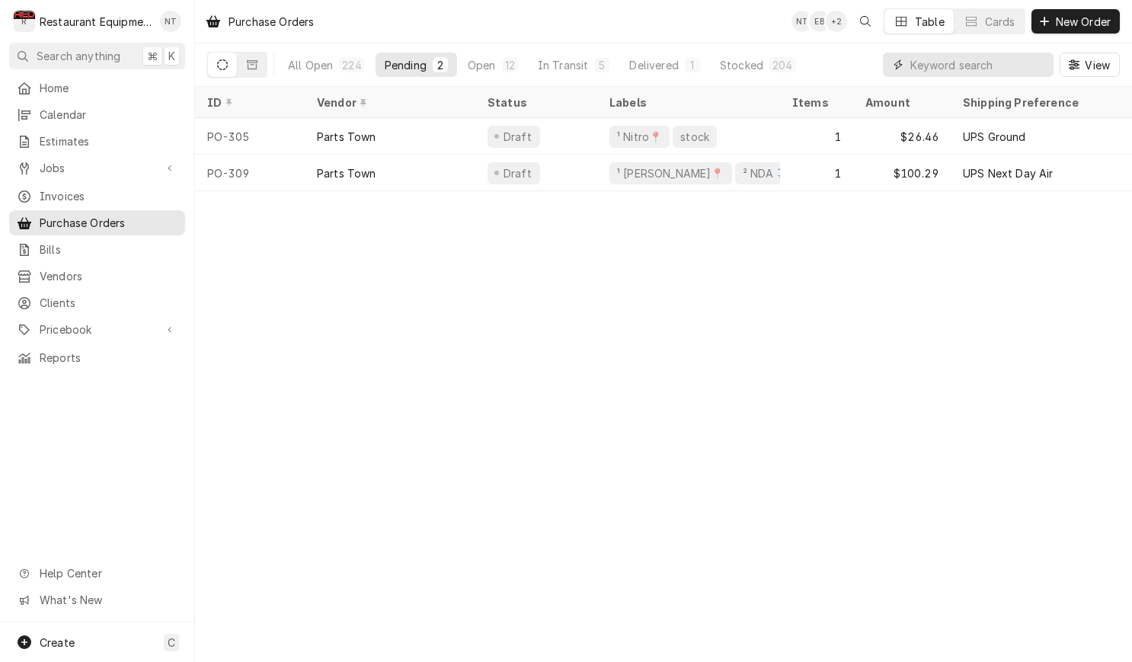
click at [937, 72] on input "Dynamic Content Wrapper" at bounding box center [978, 65] width 136 height 24
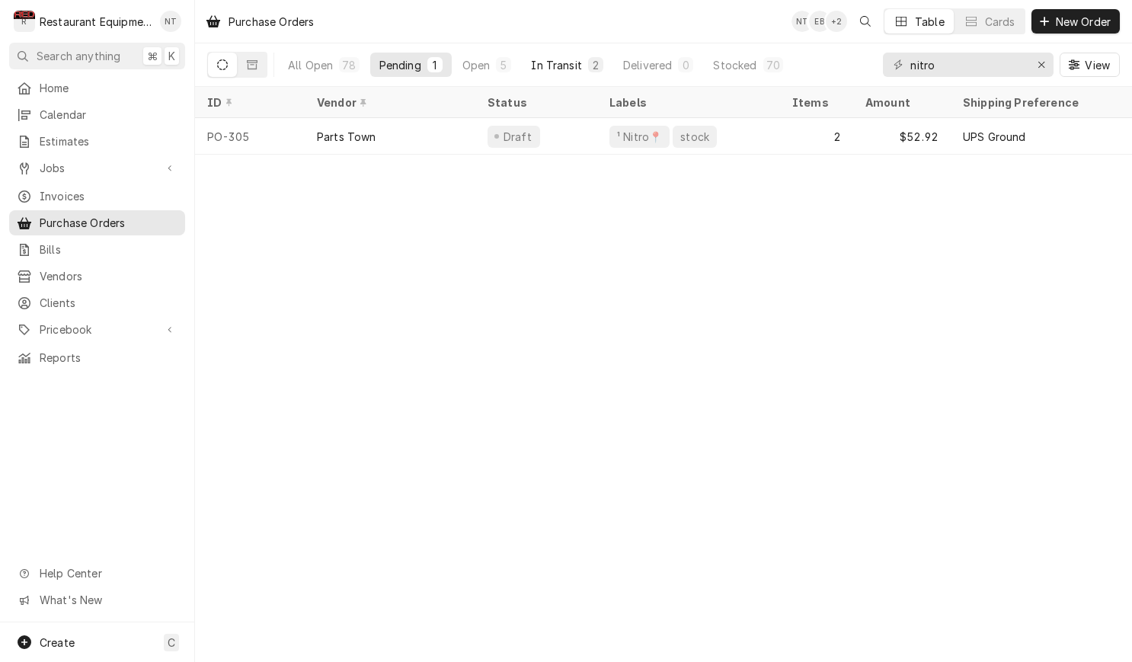
click at [571, 62] on div "In Transit" at bounding box center [556, 65] width 51 height 16
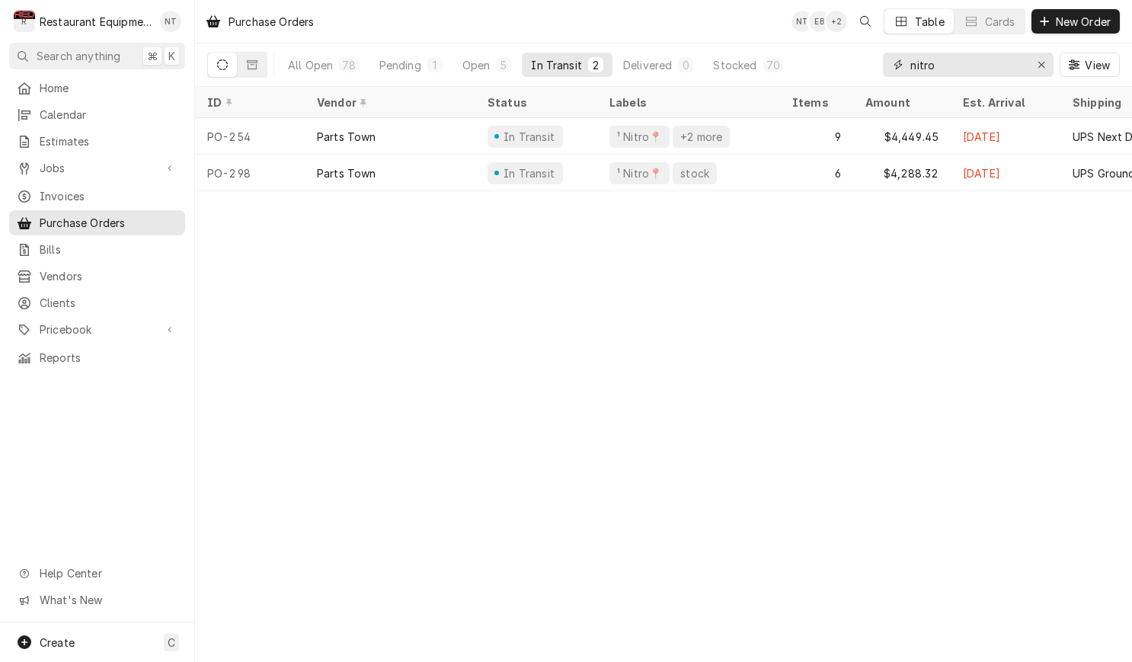
click at [999, 65] on input "nitro" at bounding box center [967, 65] width 114 height 24
type input "1254"
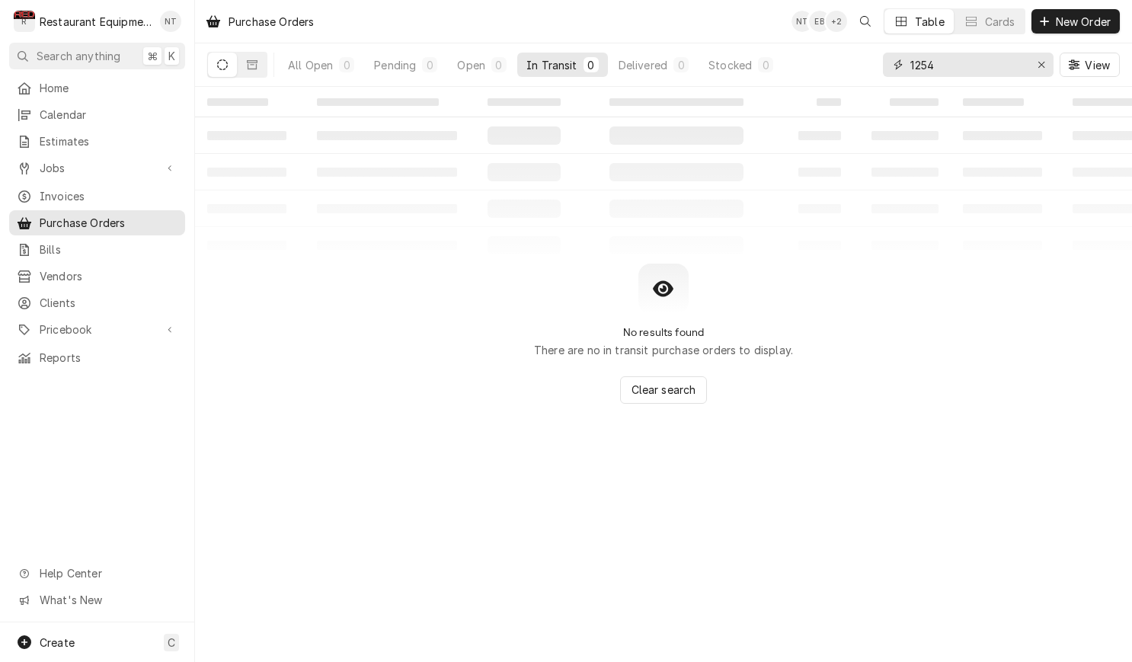
drag, startPoint x: 966, startPoint y: 59, endPoint x: 885, endPoint y: 66, distance: 81.1
click at [885, 66] on div "1254" at bounding box center [968, 65] width 171 height 24
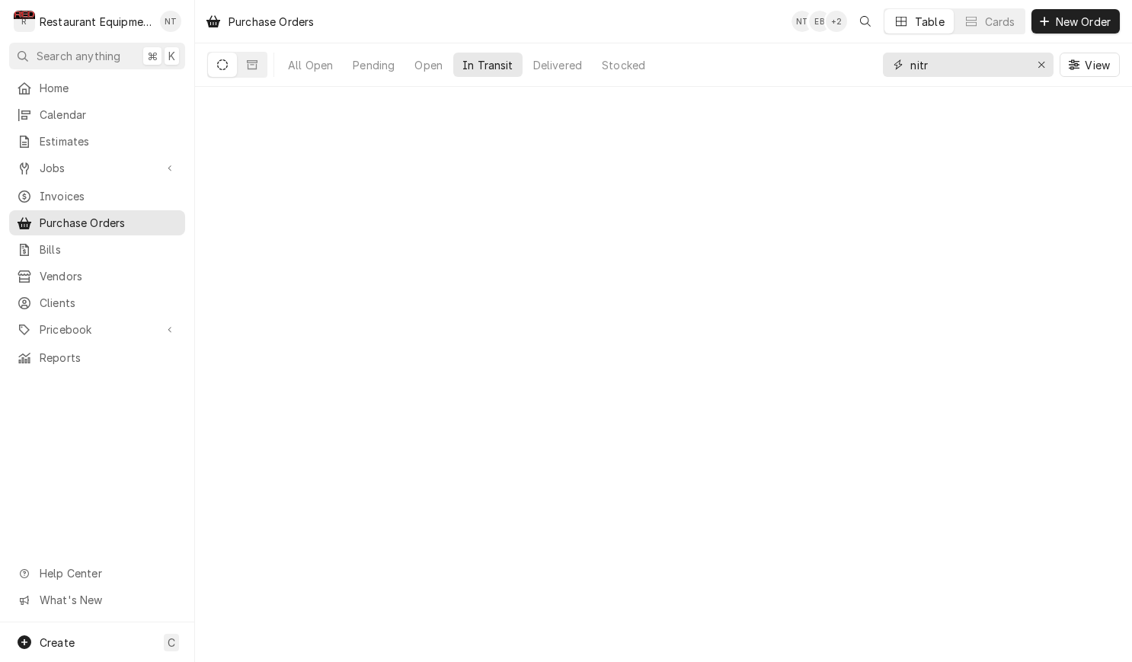
type input "nitro"
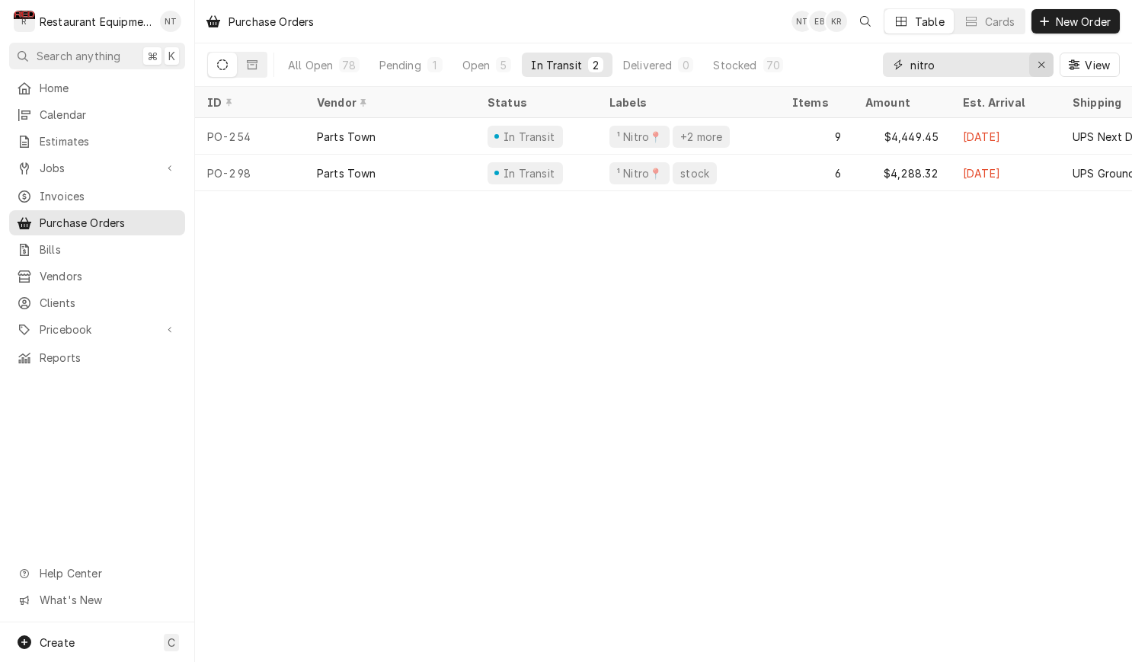
click at [1042, 71] on div "Erase input" at bounding box center [1041, 64] width 15 height 15
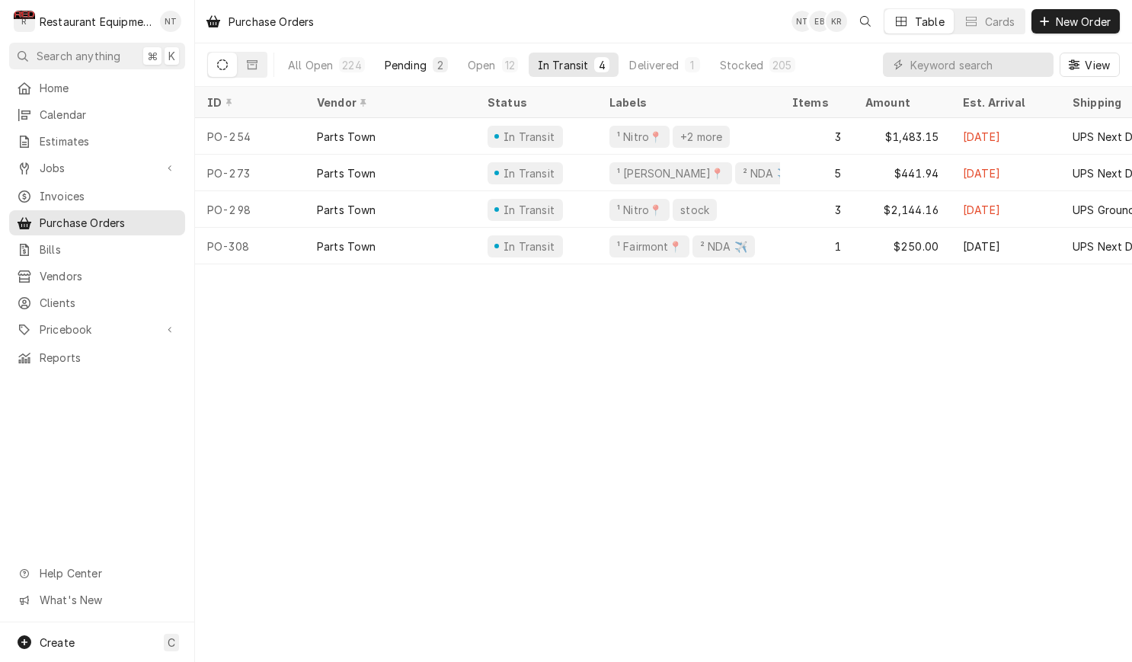
click at [416, 66] on div "Pending" at bounding box center [406, 65] width 42 height 16
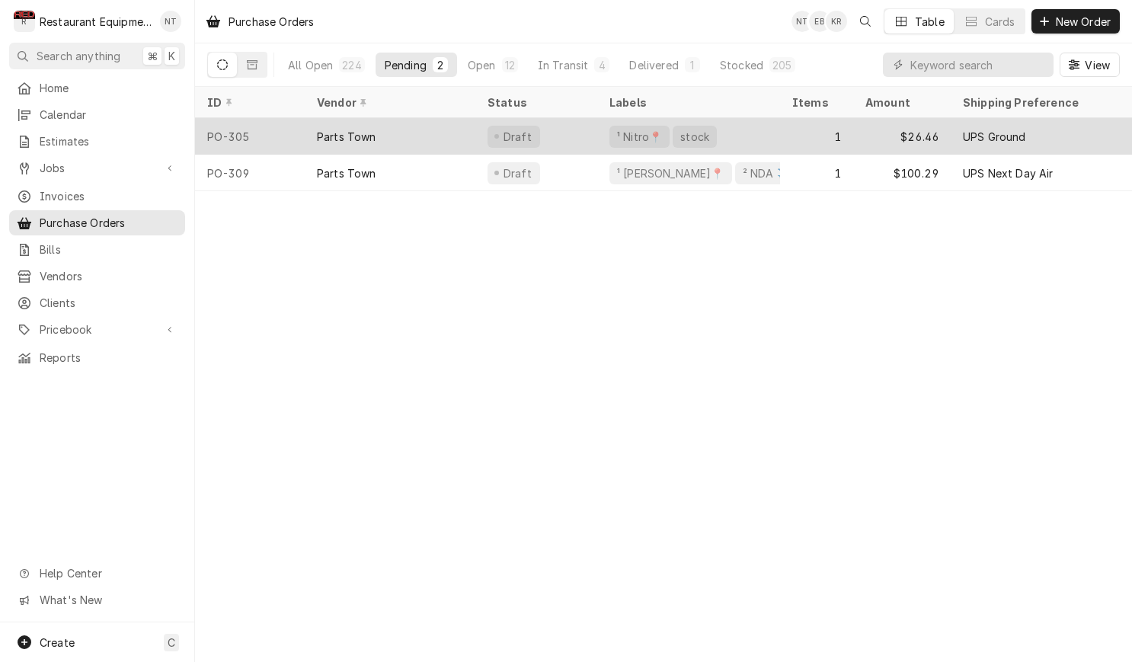
click at [442, 146] on div "Parts Town" at bounding box center [390, 136] width 171 height 37
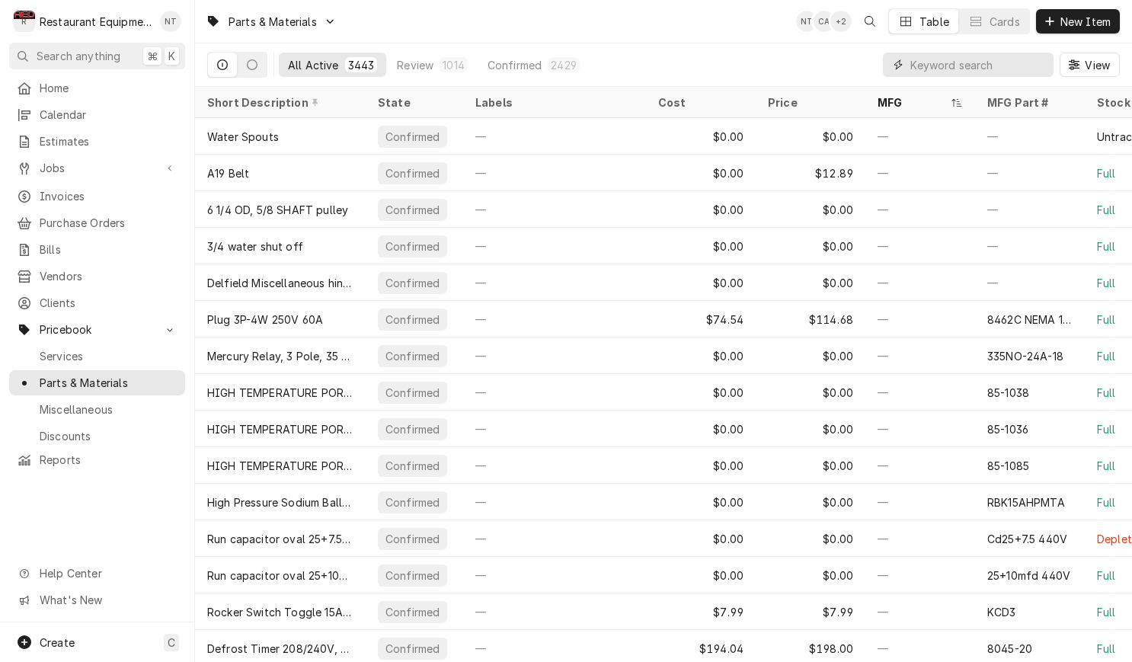
click at [989, 66] on input "Dynamic Content Wrapper" at bounding box center [978, 65] width 136 height 24
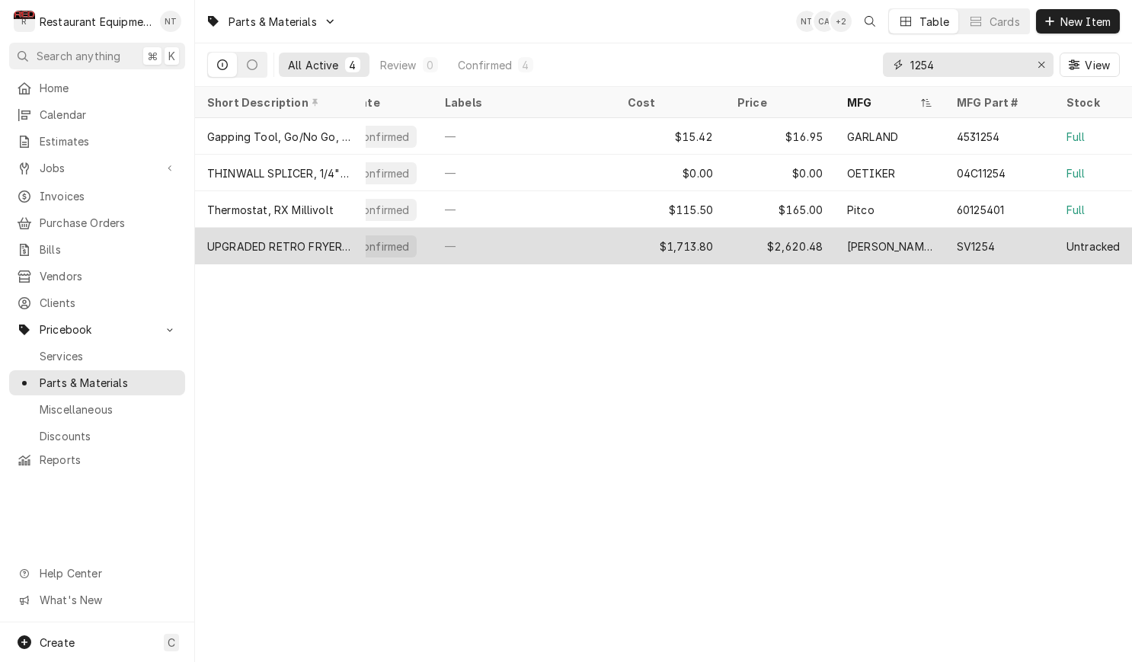
scroll to position [0, 44]
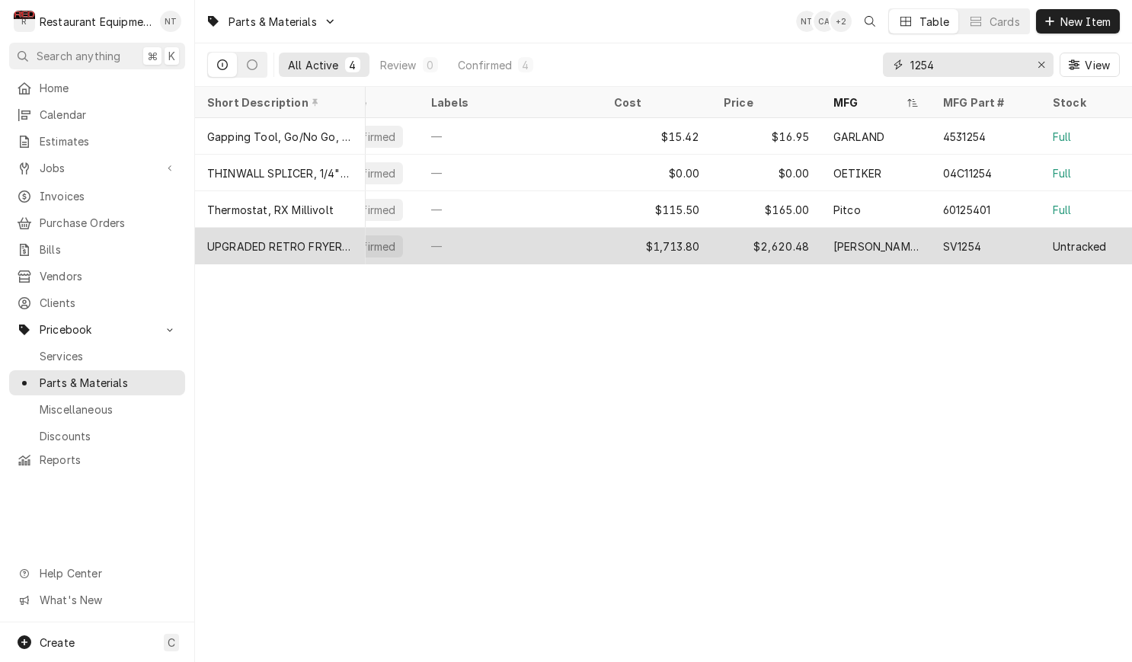
type input "1254"
click at [968, 238] on div "SV1254" at bounding box center [962, 246] width 38 height 16
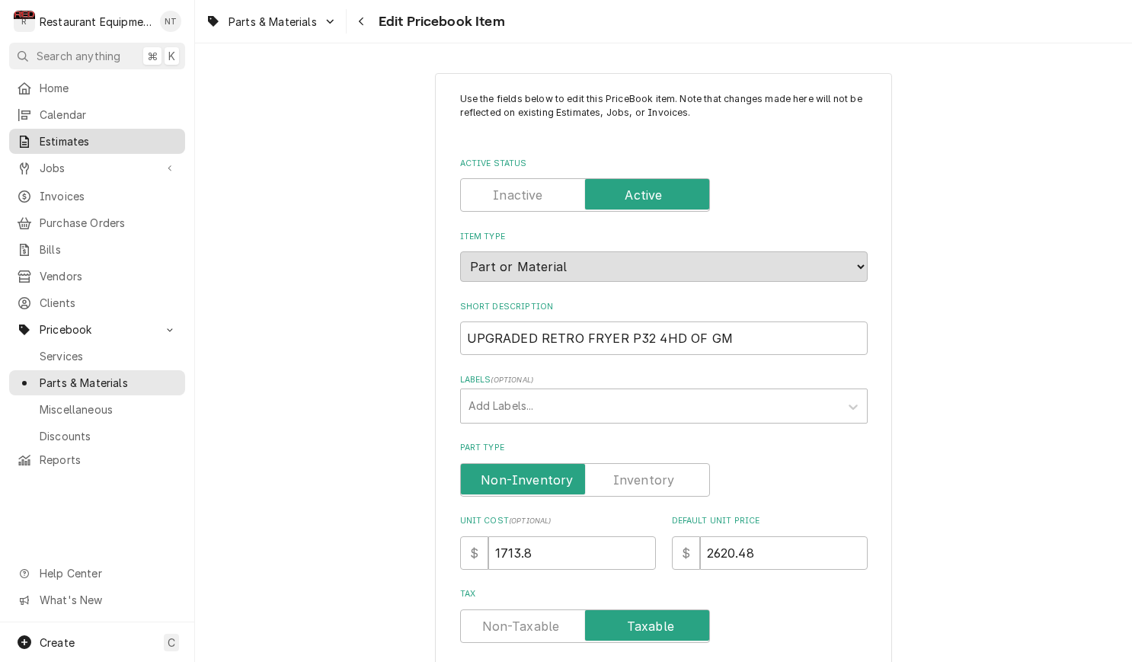
click at [123, 145] on div "Estimates" at bounding box center [97, 141] width 170 height 19
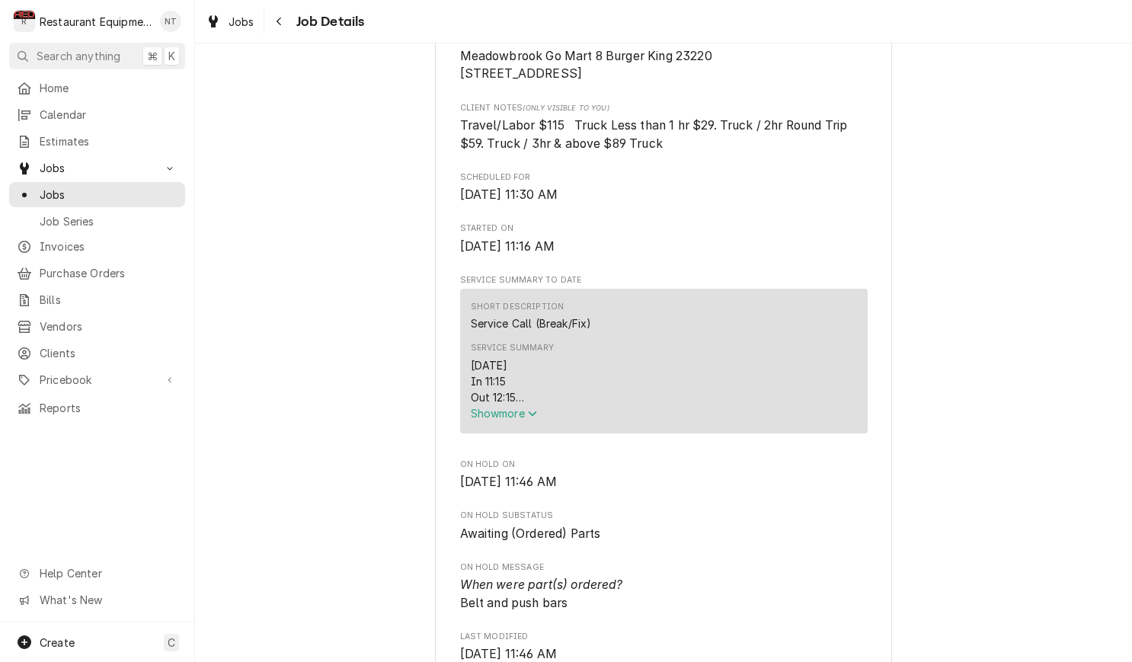
scroll to position [373, 0]
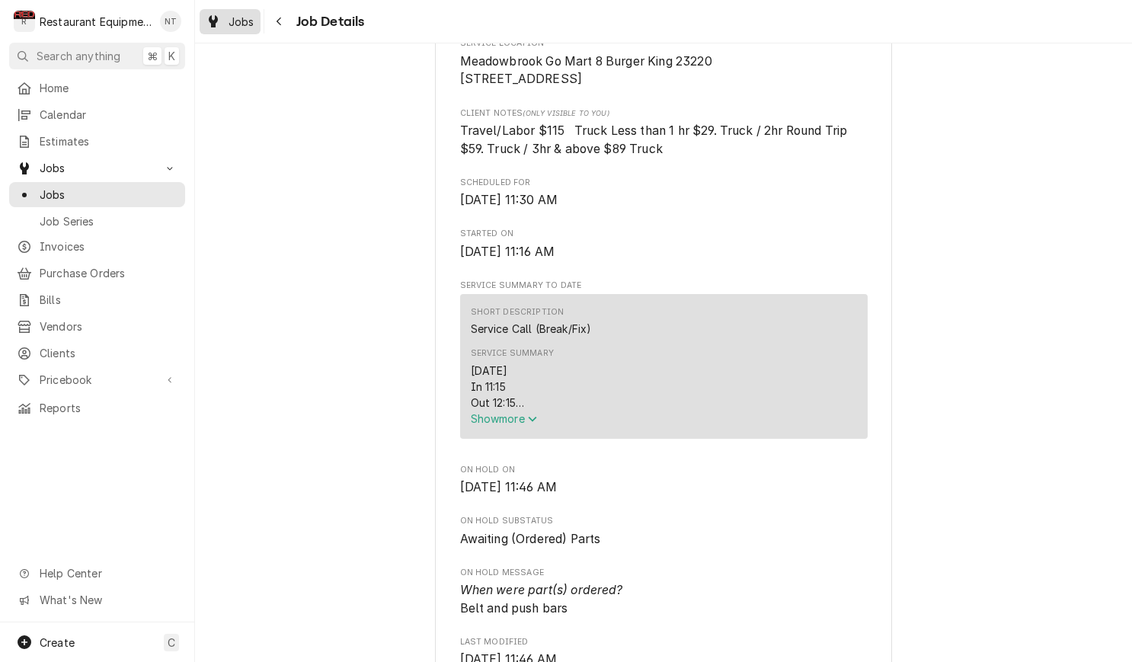
click at [221, 21] on div "Jobs" at bounding box center [230, 21] width 55 height 19
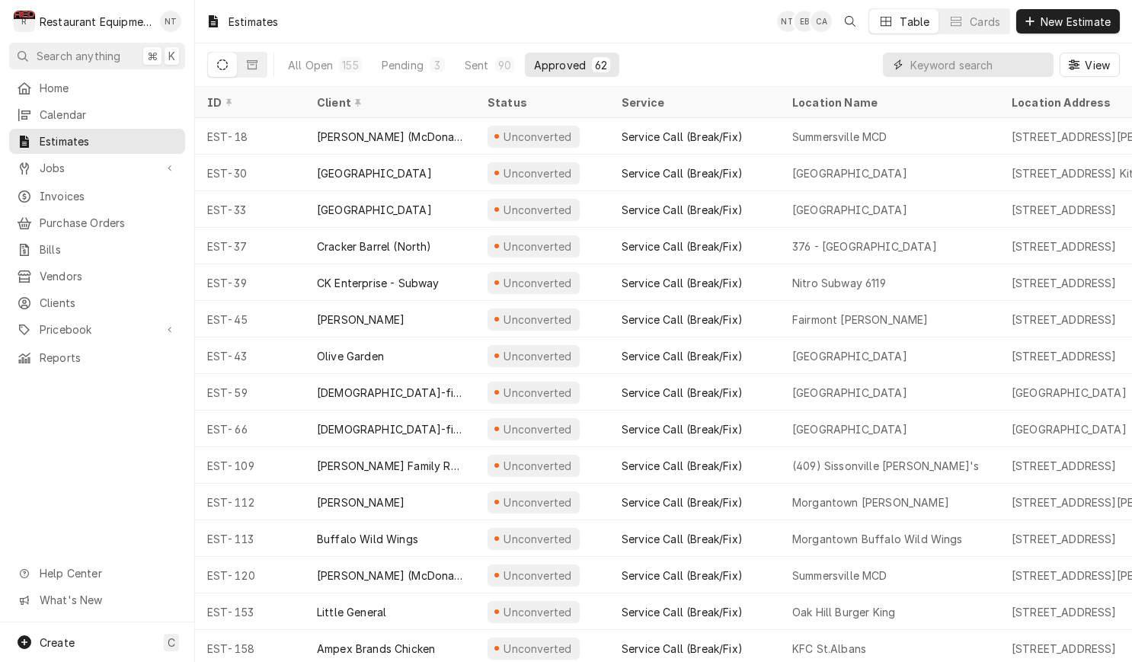
click at [999, 57] on input "Dynamic Content Wrapper" at bounding box center [978, 65] width 136 height 24
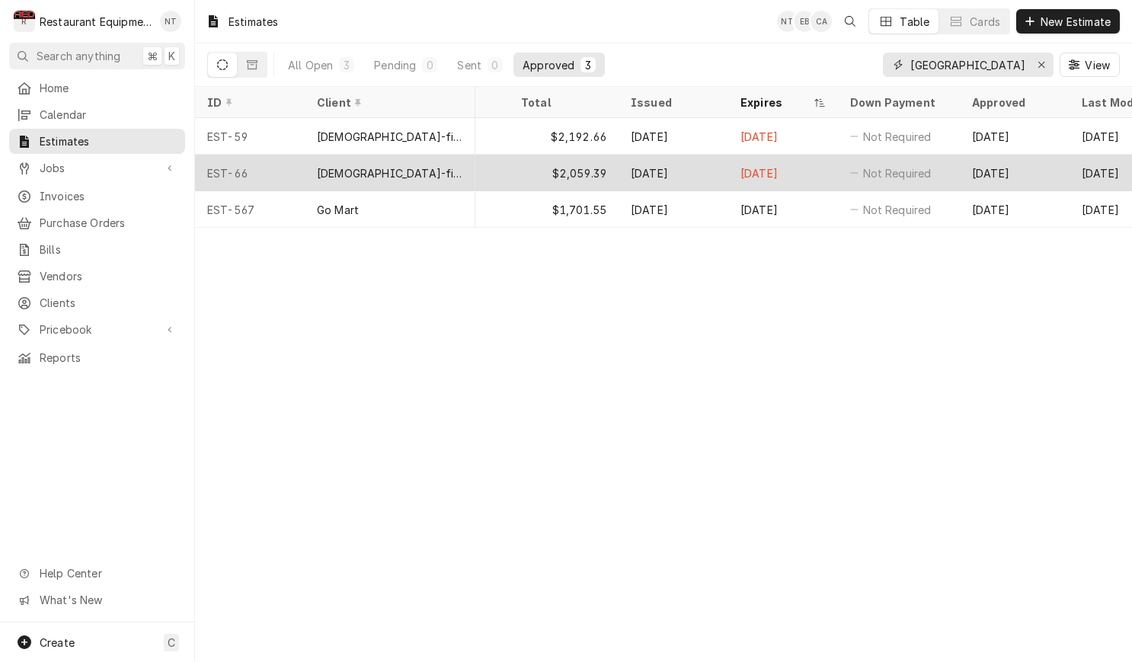
scroll to position [0, 898]
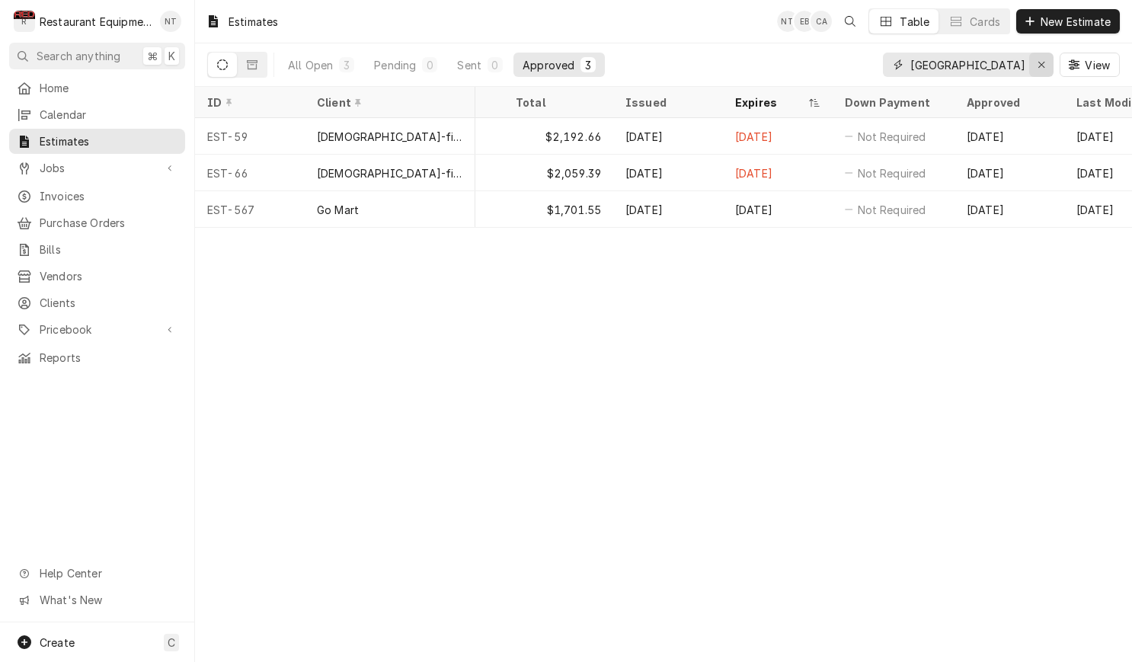
type input "[GEOGRAPHIC_DATA]"
click at [1036, 69] on div "Erase input" at bounding box center [1041, 64] width 15 height 15
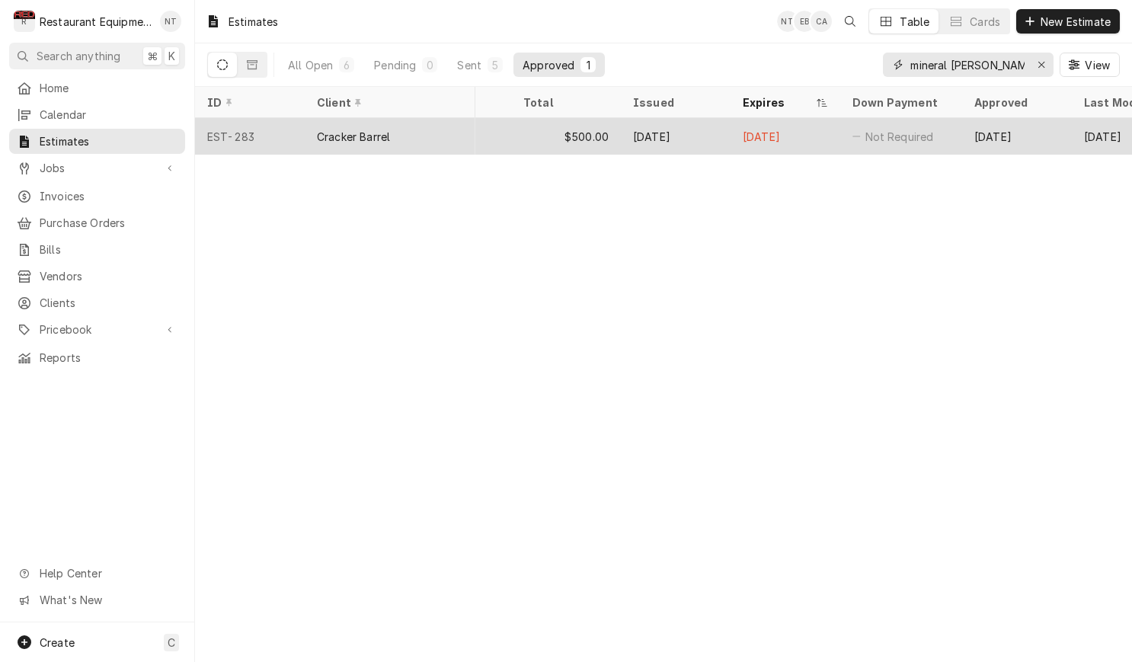
scroll to position [0, 894]
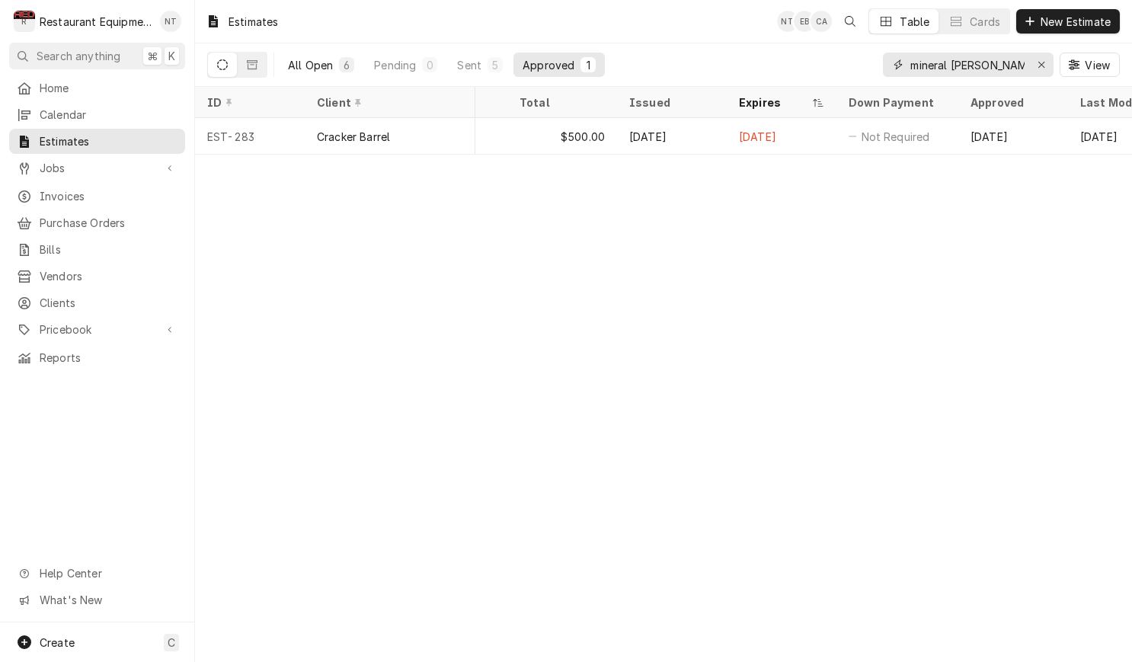
type input "mineral [PERSON_NAME]"
click at [333, 70] on button "All Open 6" at bounding box center [321, 65] width 85 height 24
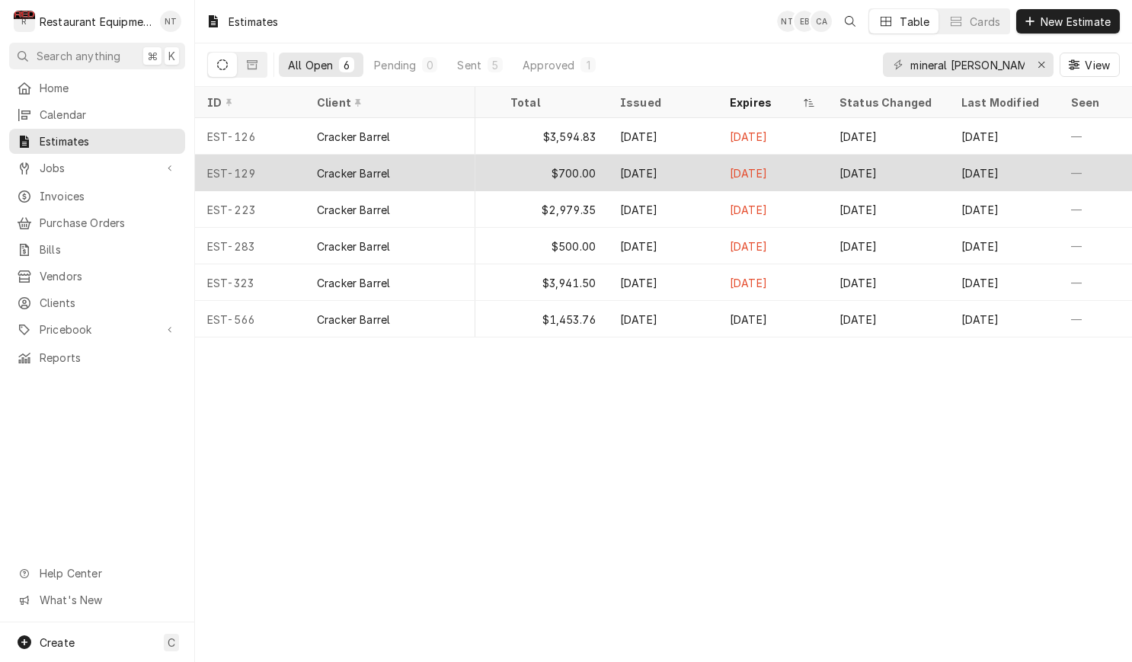
scroll to position [0, 1001]
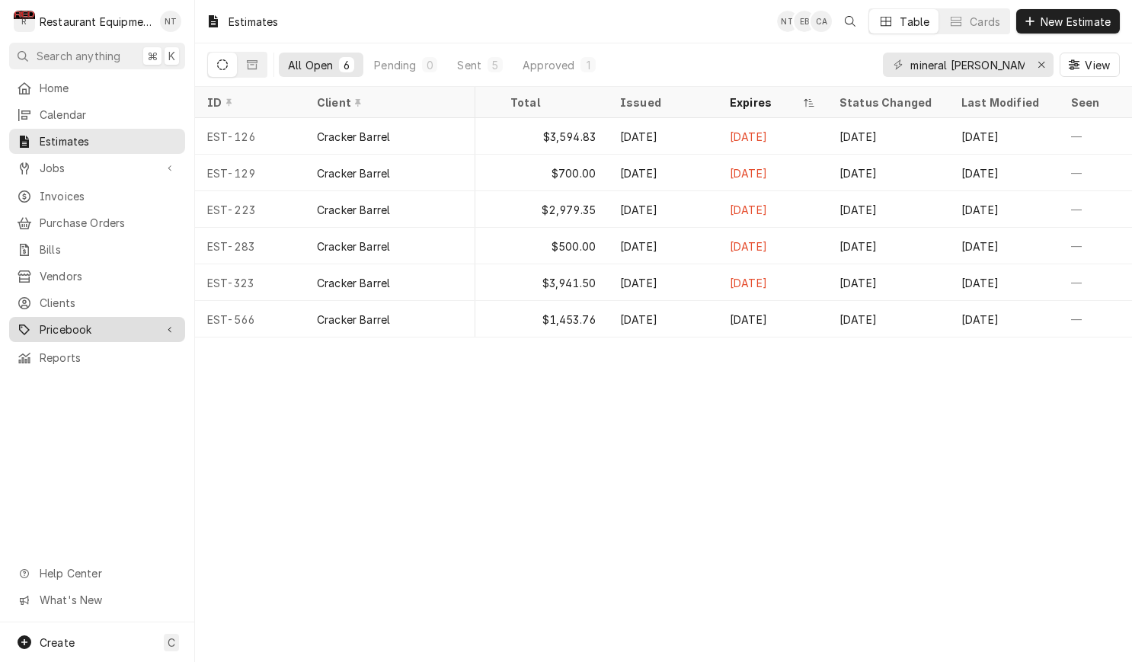
click at [157, 317] on link "Pricebook" at bounding box center [97, 329] width 176 height 25
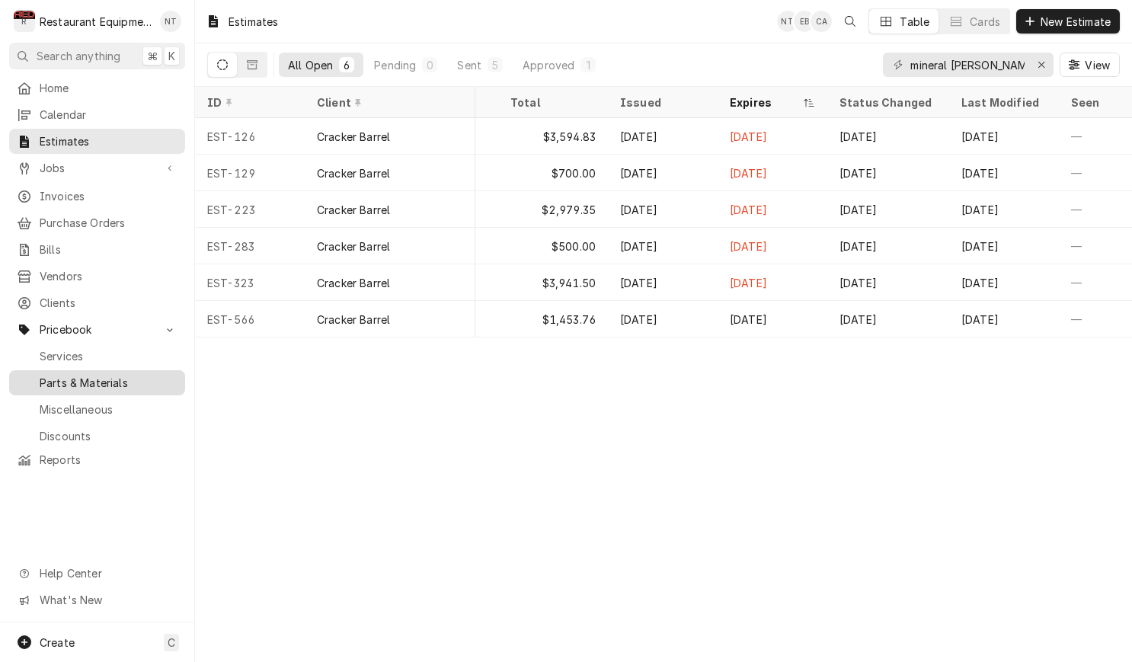
click at [136, 375] on span "Parts & Materials" at bounding box center [109, 383] width 138 height 16
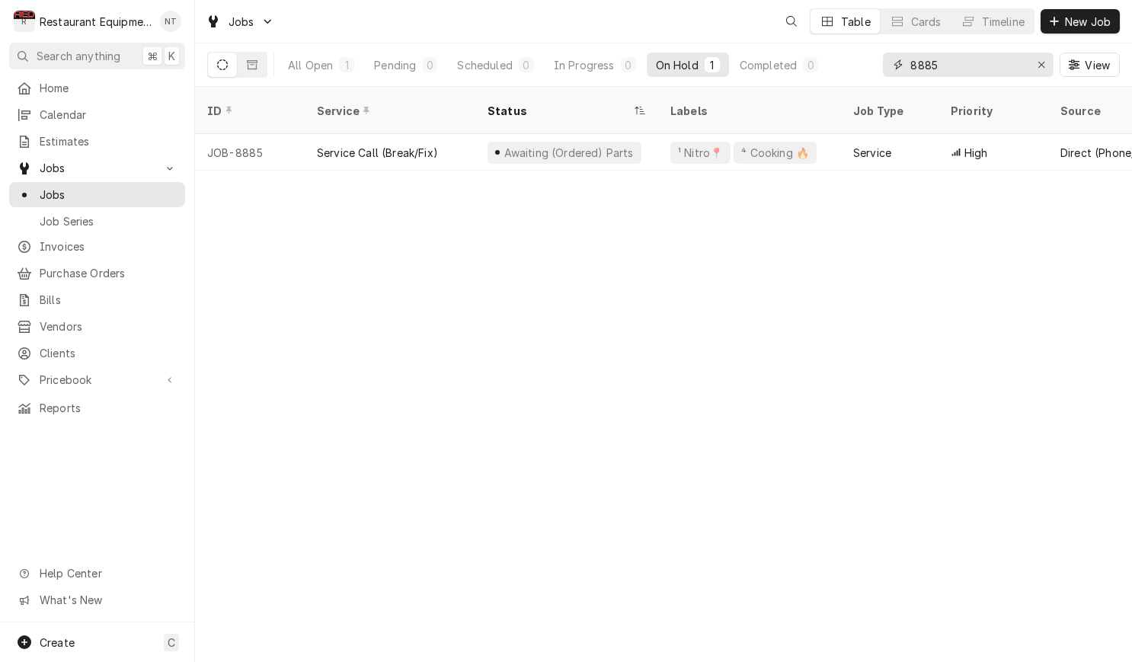
click at [963, 58] on input "8885" at bounding box center [967, 65] width 114 height 24
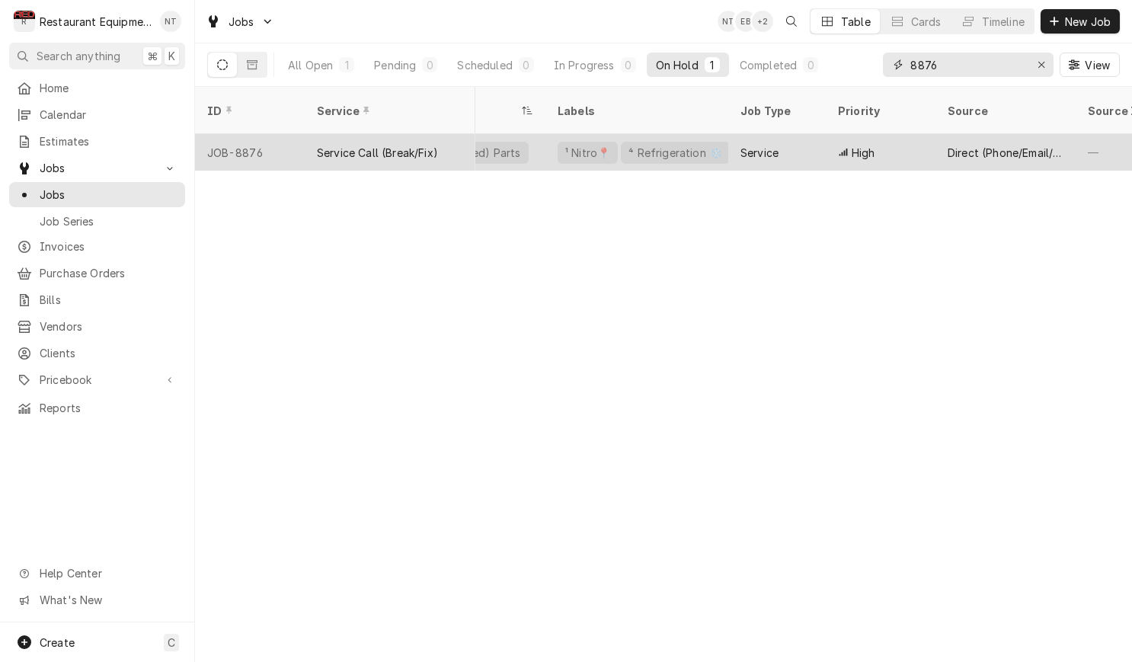
scroll to position [0, 134]
type input "8876"
click at [782, 134] on div "Service" at bounding box center [756, 152] width 98 height 37
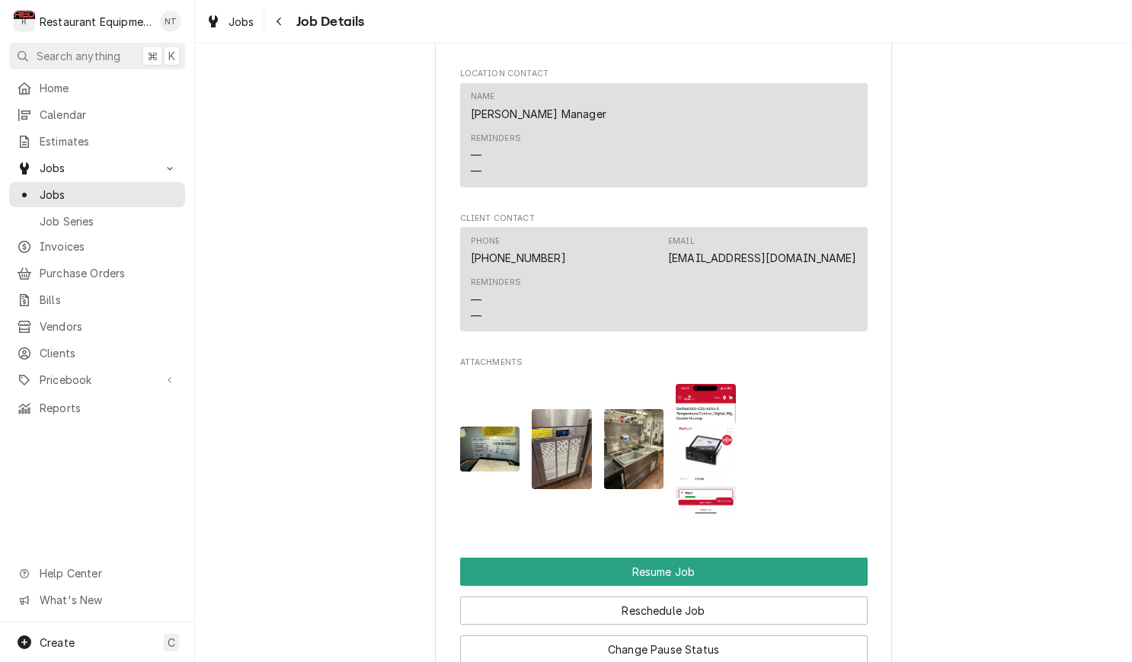
scroll to position [1576, 0]
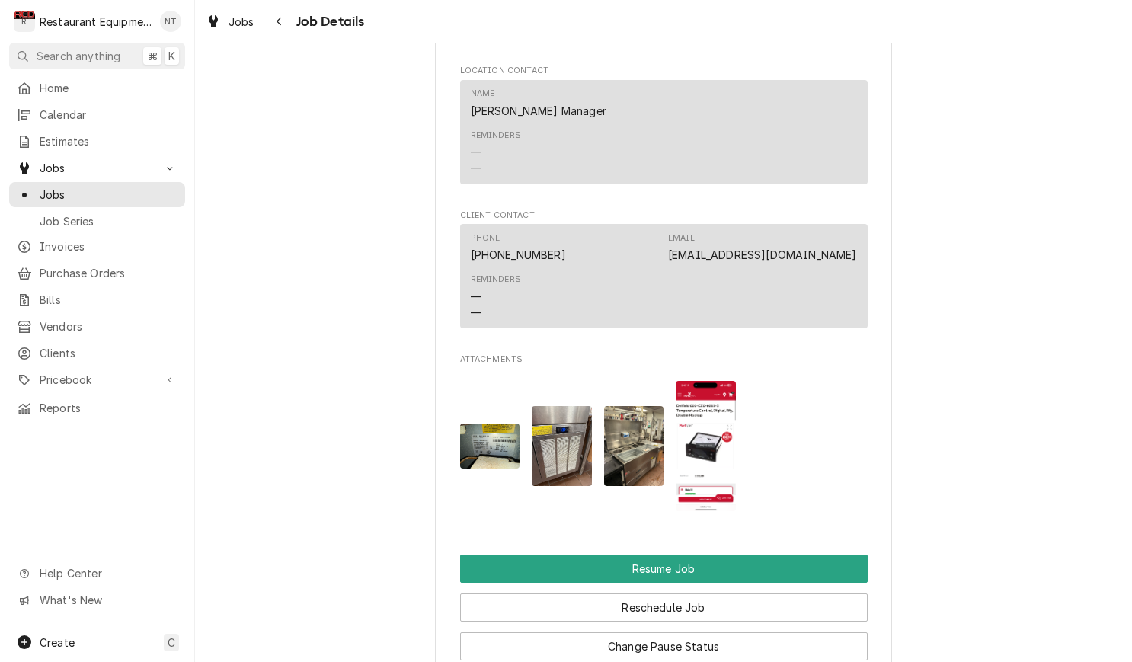
click at [704, 449] on img "Attachments" at bounding box center [706, 446] width 60 height 130
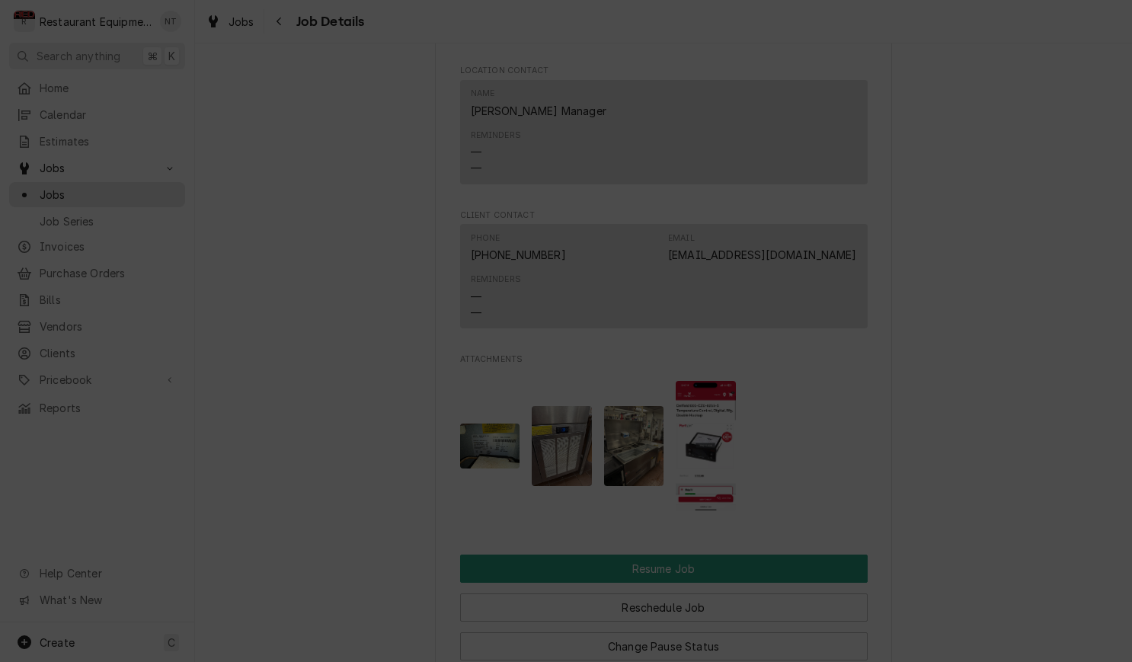
click at [905, 379] on div at bounding box center [566, 331] width 1132 height 662
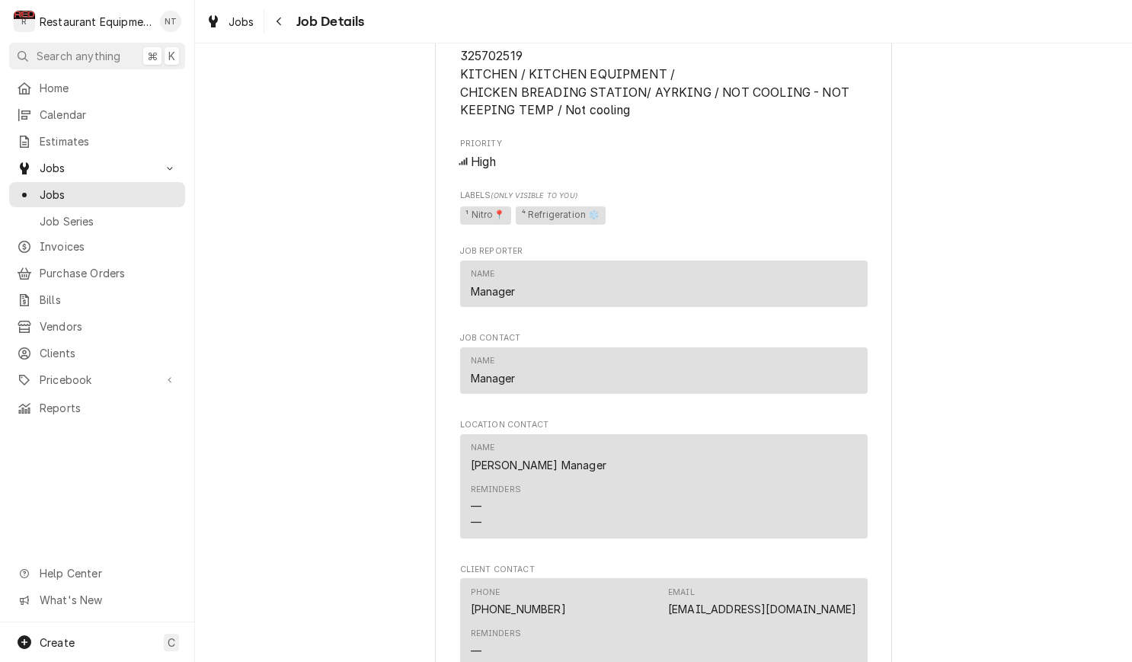
scroll to position [1206, 0]
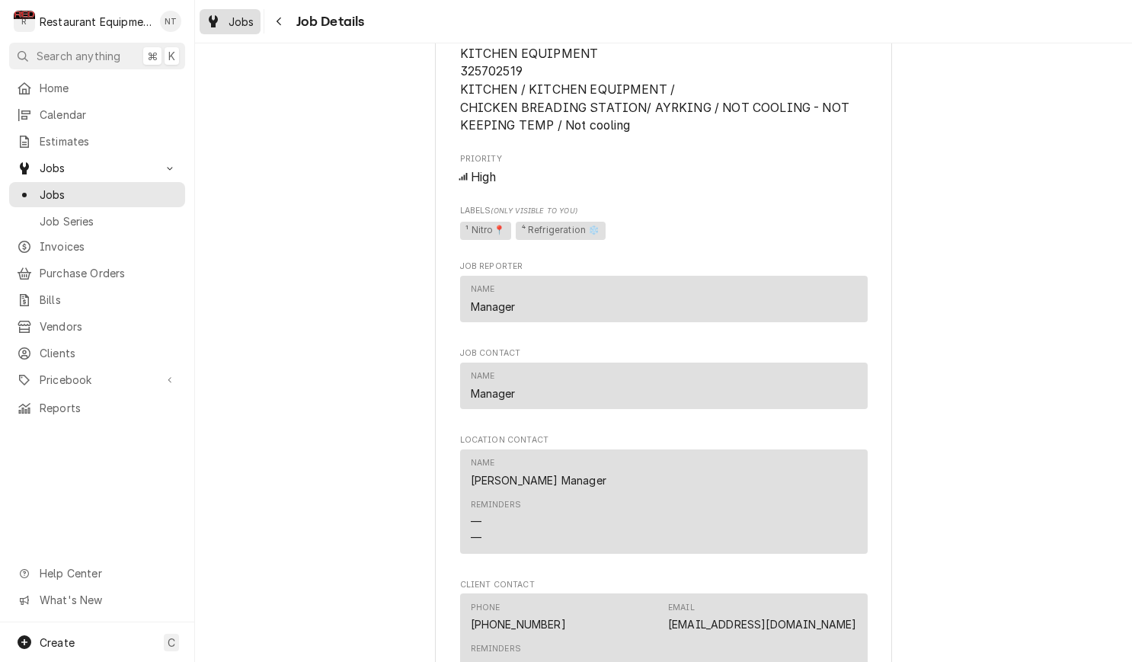
click at [252, 19] on span "Jobs" at bounding box center [242, 22] width 26 height 16
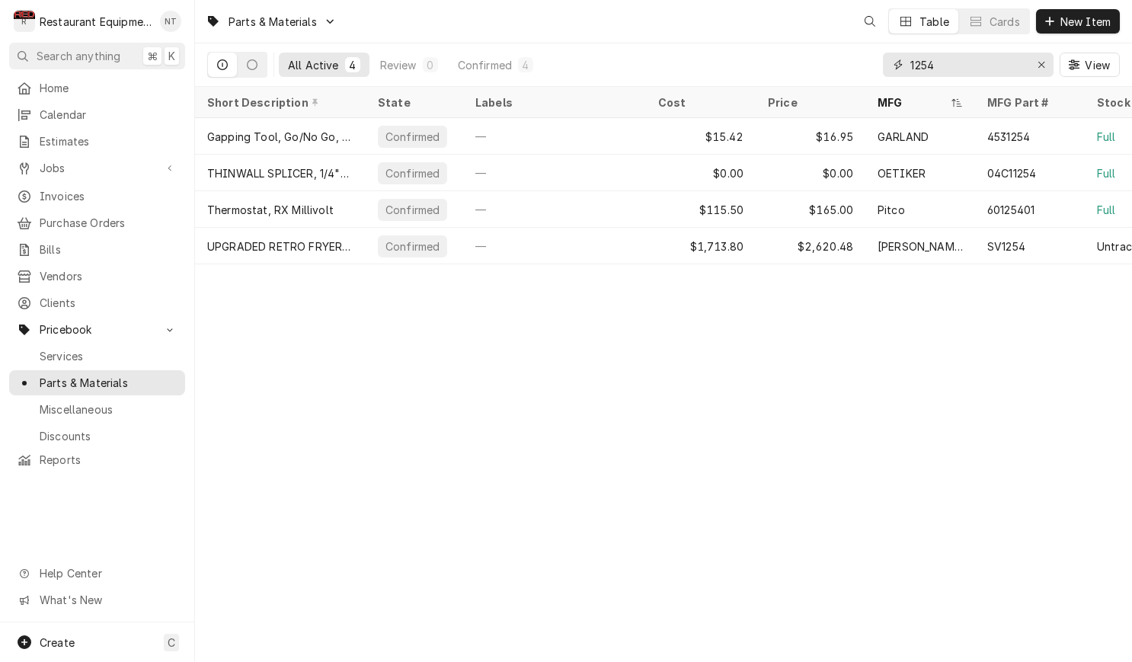
click at [987, 65] on input "1254" at bounding box center [967, 65] width 114 height 24
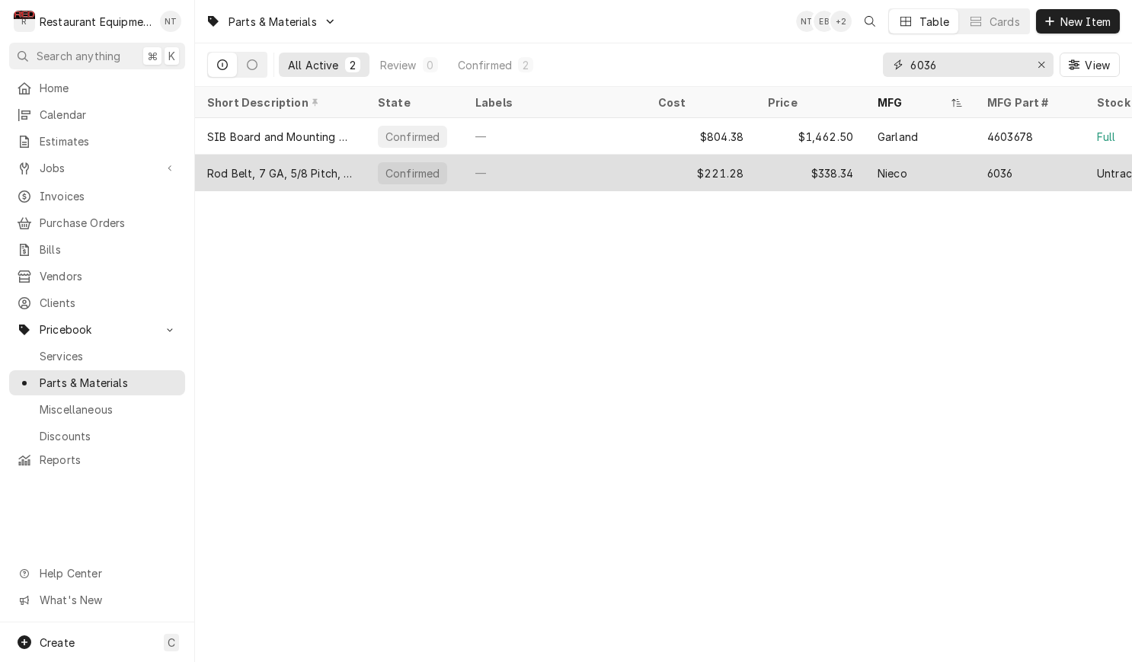
type input "6036"
click at [965, 165] on div "Nieco" at bounding box center [920, 173] width 110 height 37
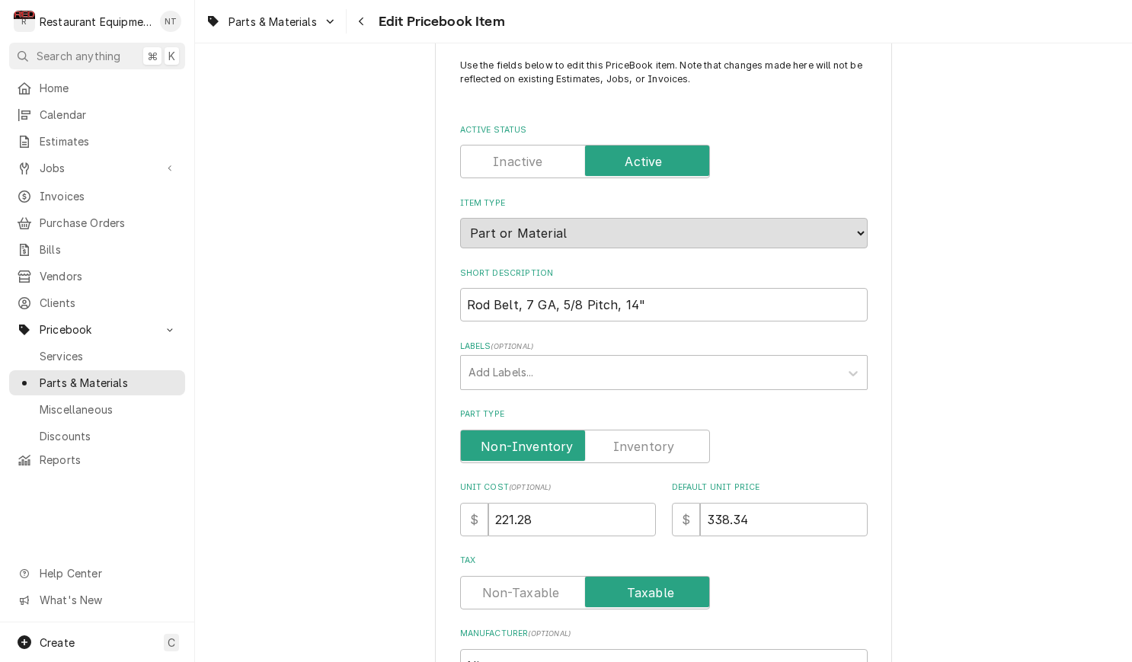
scroll to position [33, 0]
drag, startPoint x: 325, startPoint y: 27, endPoint x: 386, endPoint y: 28, distance: 60.2
click at [325, 27] on div "Dynamic Content Wrapper" at bounding box center [331, 21] width 12 height 12
click at [364, 21] on html "R Restaurant Equipment Diagnostics NT Search anything ⌘ K Home Calendar Estimat…" at bounding box center [566, 331] width 1132 height 662
click at [364, 21] on icon "Navigate back" at bounding box center [361, 21] width 7 height 11
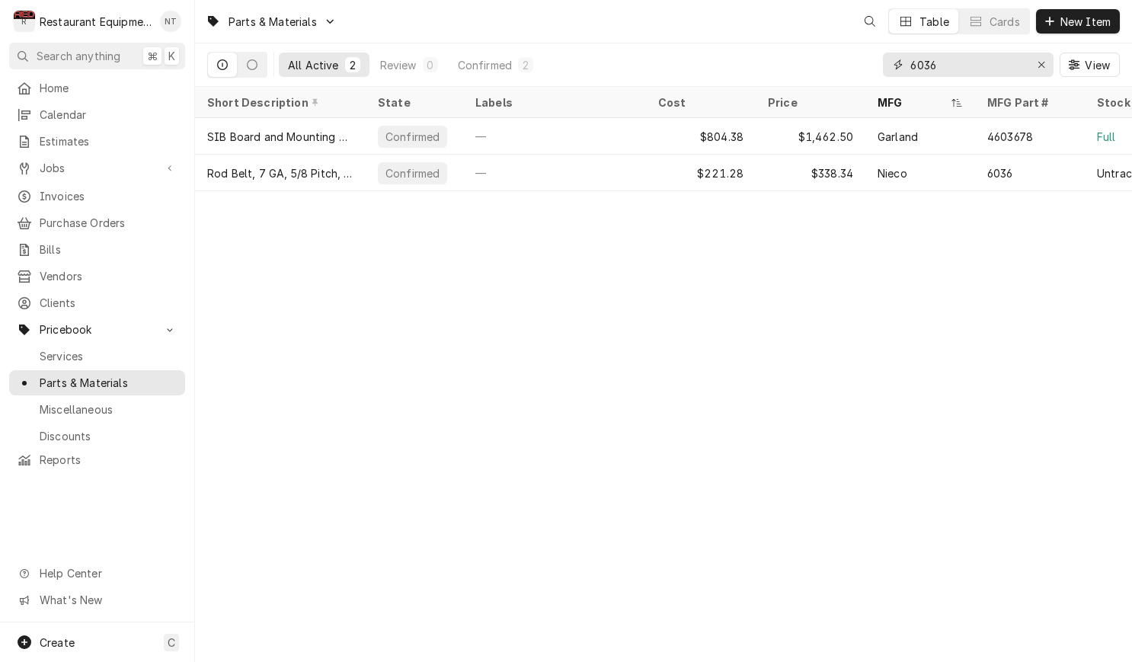
click at [984, 62] on input "6036" at bounding box center [967, 65] width 114 height 24
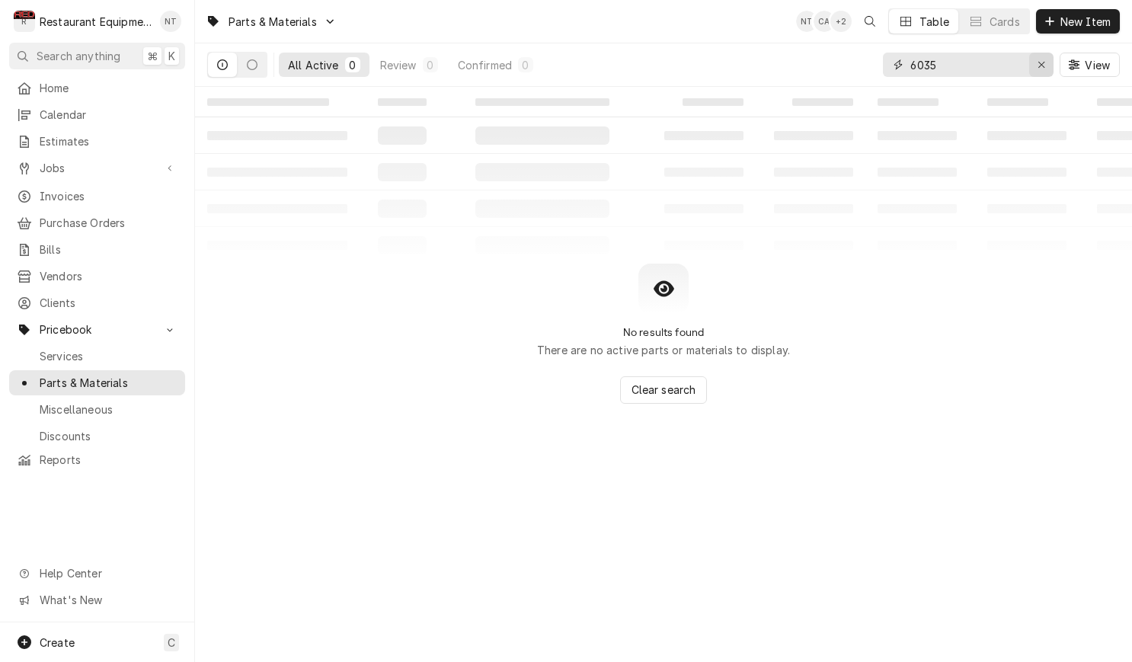
type input "6035"
click at [1038, 66] on icon "Erase input" at bounding box center [1042, 64] width 8 height 11
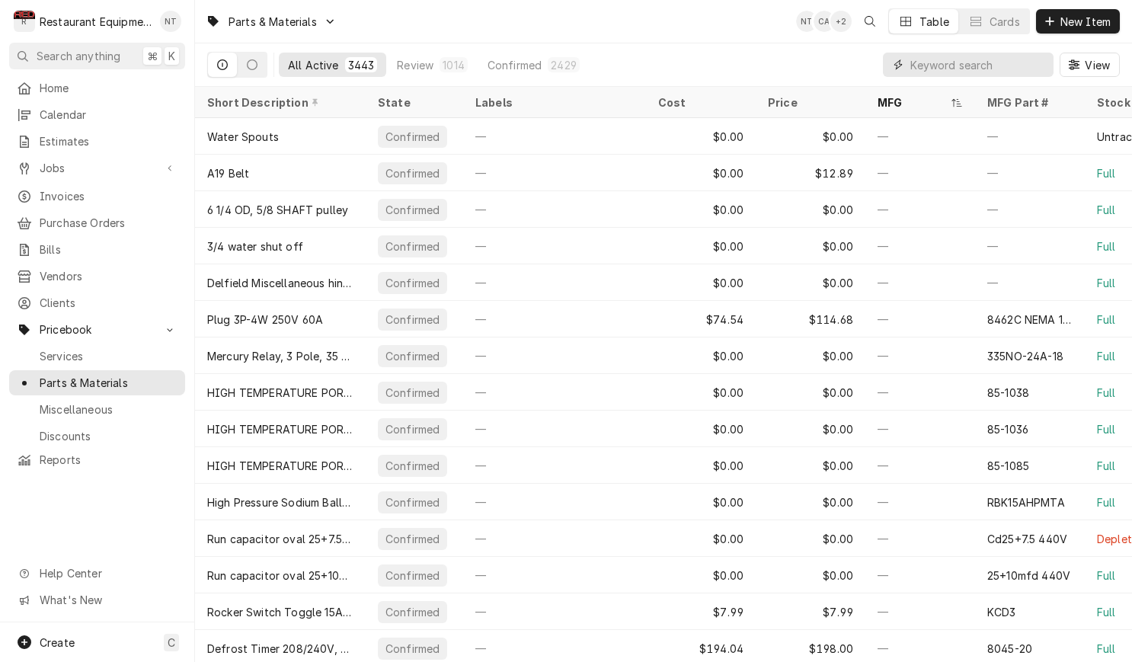
click at [1017, 65] on input "Dynamic Content Wrapper" at bounding box center [978, 65] width 136 height 24
click at [1011, 75] on input "Dynamic Content Wrapper" at bounding box center [978, 65] width 136 height 24
click at [1016, 64] on input "Dynamic Content Wrapper" at bounding box center [978, 65] width 136 height 24
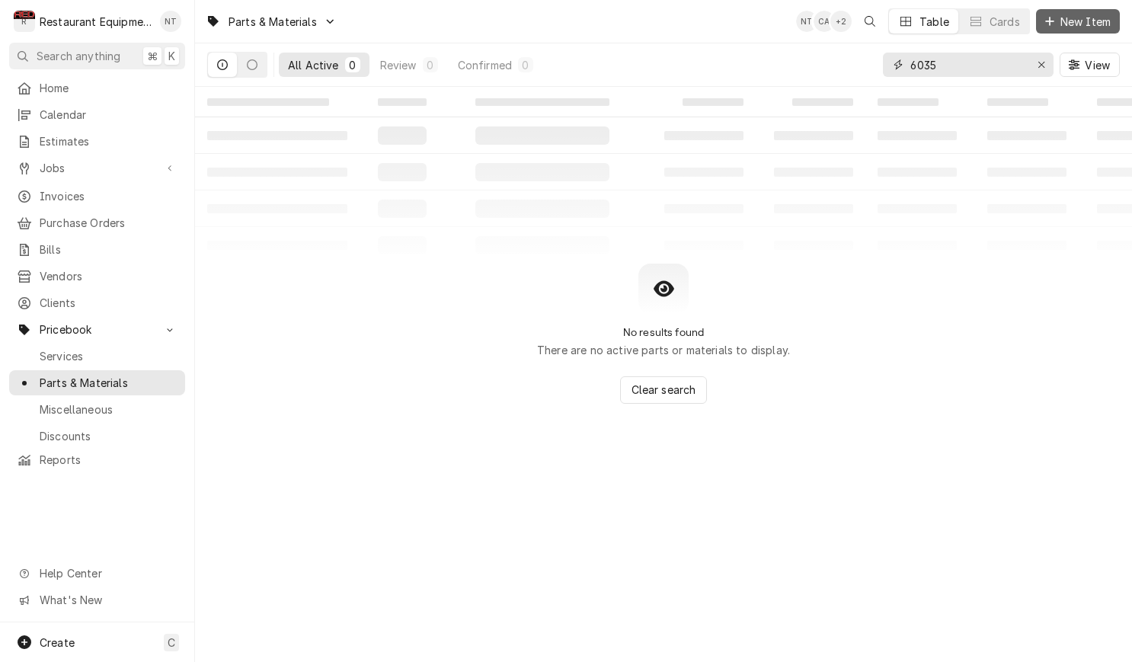
type input "6035"
click at [1072, 27] on span "New Item" at bounding box center [1085, 22] width 56 height 16
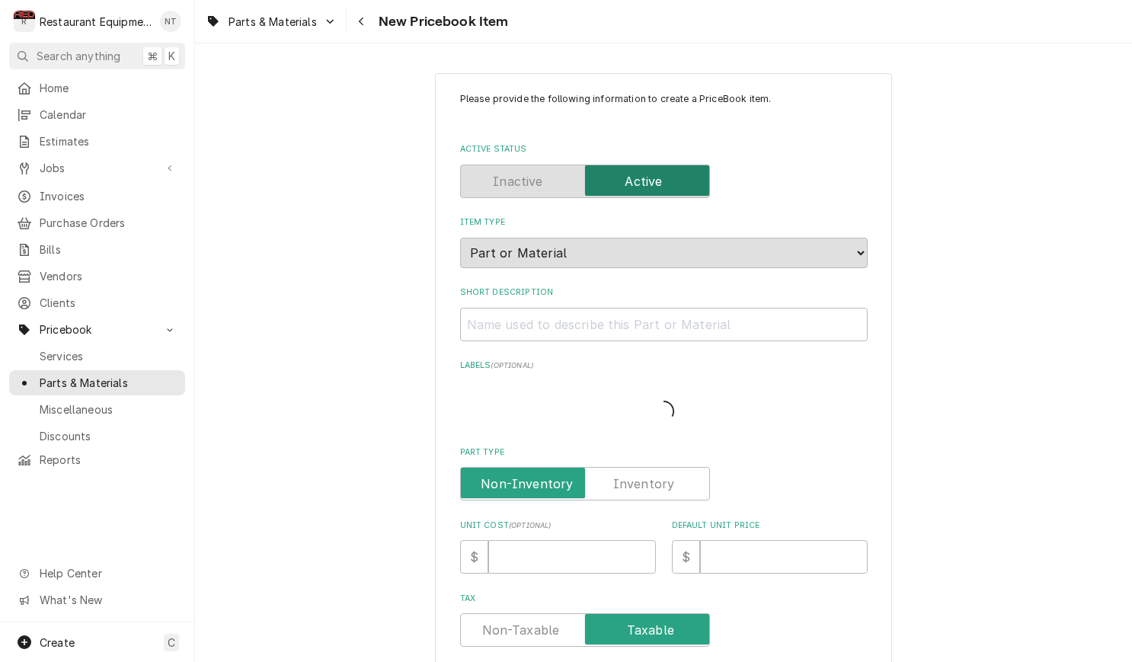
type textarea "x"
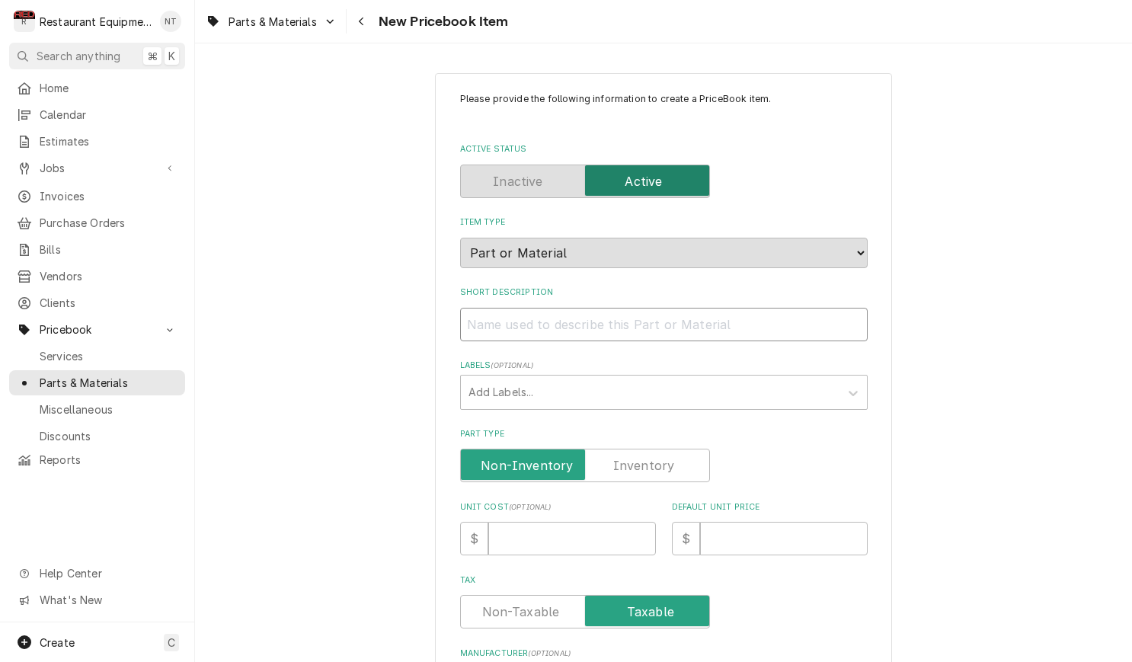
click at [619, 308] on input "Short Description" at bounding box center [664, 325] width 408 height 34
paste input "Wide"
type input "Wide"
type textarea "x"
drag, startPoint x: 540, startPoint y: 314, endPoint x: 459, endPoint y: 314, distance: 81.5
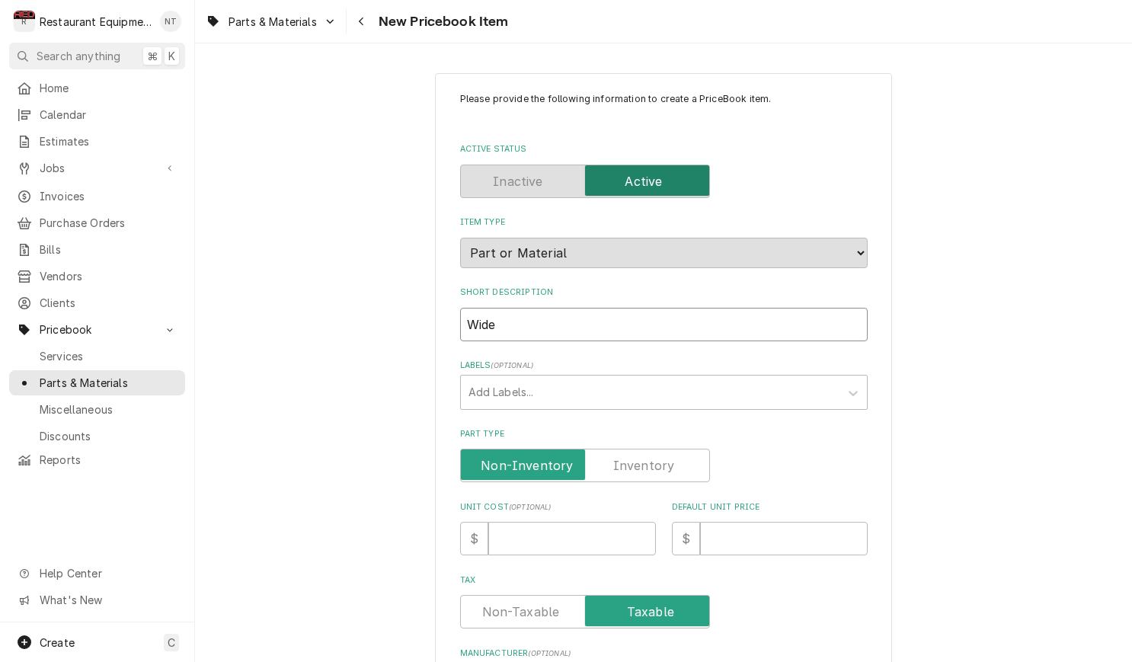
click at [459, 314] on div "Please provide the following information to create a PriceBook item. Active Sta…" at bounding box center [663, 606] width 457 height 1067
type textarea "x"
click at [747, 308] on input "Short Description" at bounding box center [664, 325] width 408 height 34
paste input "Nieco 6035 Rod Belt, 7 GA., 5/8" Pitch, 13" Wide"
type input "Nieco 6035 Rod Belt, 7 GA., 5/8" Pitch, 13" Wide"
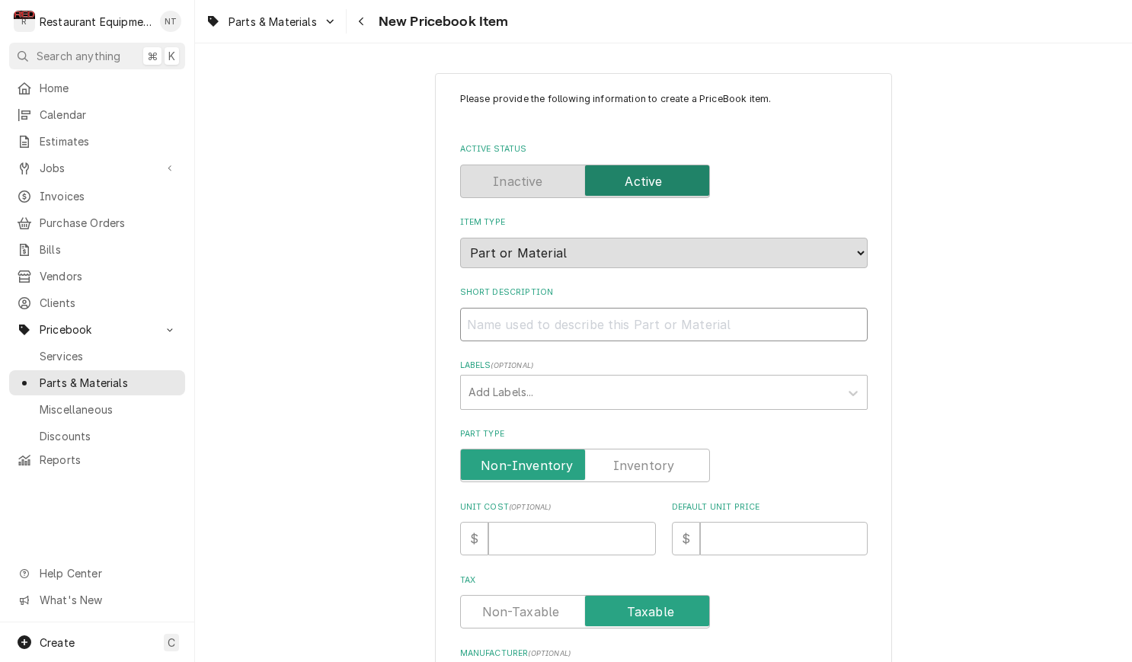
type textarea "x"
drag, startPoint x: 535, startPoint y: 313, endPoint x: 463, endPoint y: 315, distance: 71.6
click at [463, 315] on input "Nieco 6035 Rod Belt, 7 GA., 5/8" Pitch, 13" Wide" at bounding box center [664, 325] width 408 height 34
type input "Rod Belt, 7 GA., 5/8" Pitch, 13" Wide"
type textarea "x"
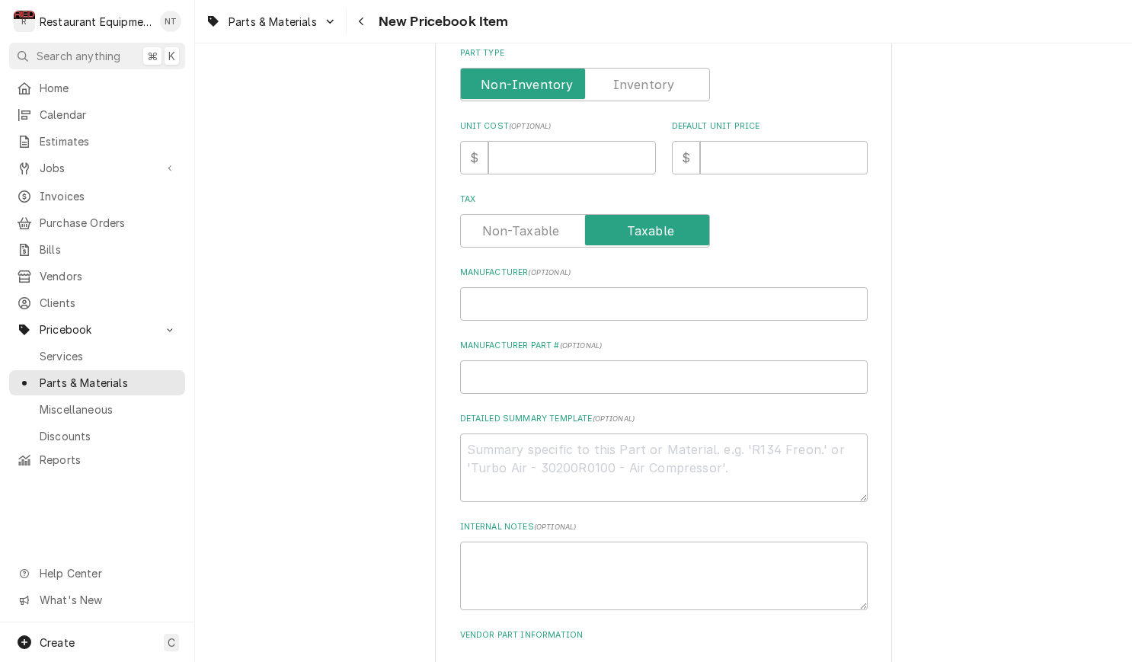
scroll to position [394, 0]
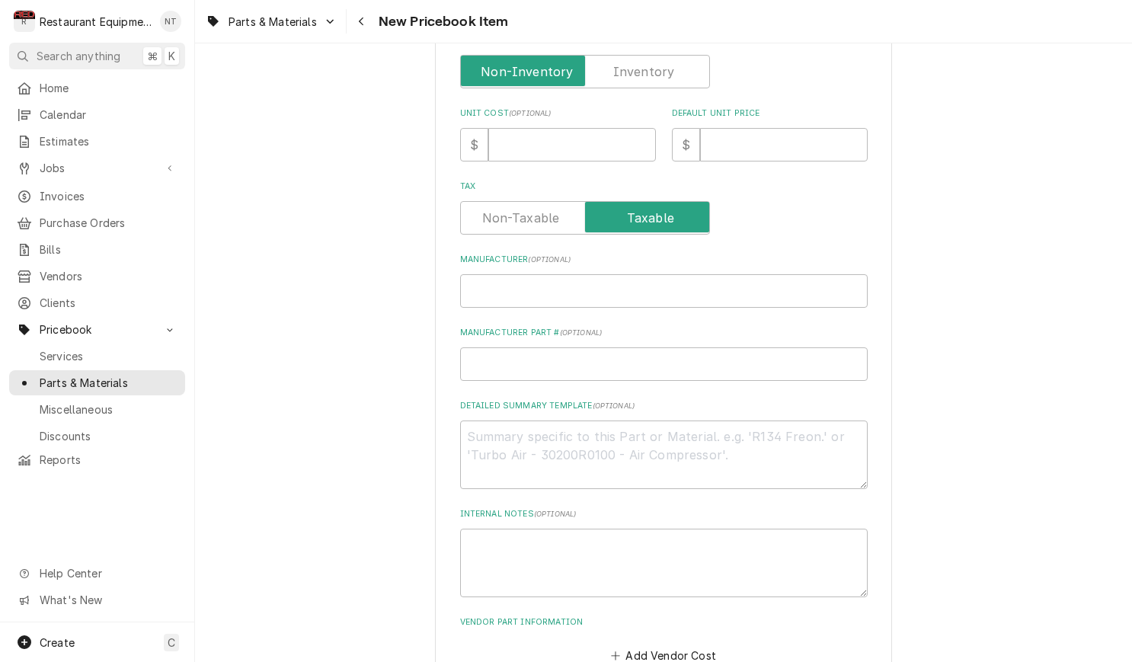
type input "Rod Belt, 7 GA., 5/8" Pitch, 13" Wide"
click at [572, 286] on input "Manufacturer ( optional )" at bounding box center [664, 291] width 408 height 34
paste input "Nieco 6035"
type input "Nieco 6035"
type textarea "x"
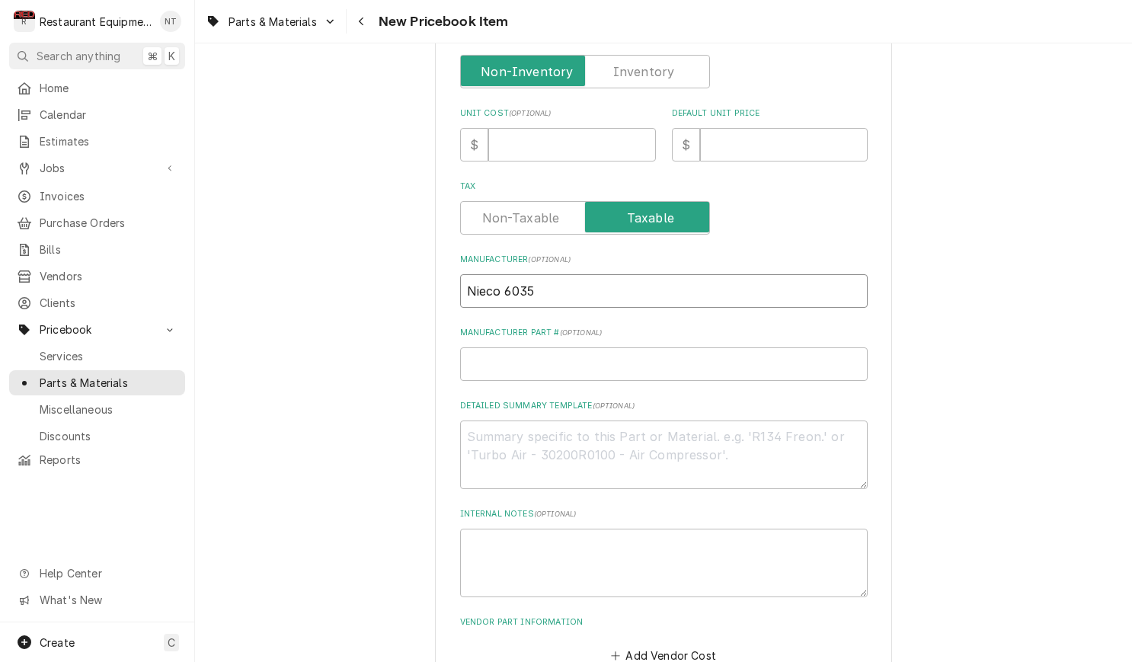
drag, startPoint x: 539, startPoint y: 273, endPoint x: 504, endPoint y: 276, distance: 35.9
click at [504, 276] on input "Nieco 6035" at bounding box center [664, 291] width 408 height 34
type input "Nieco"
type textarea "x"
type input "Nieco"
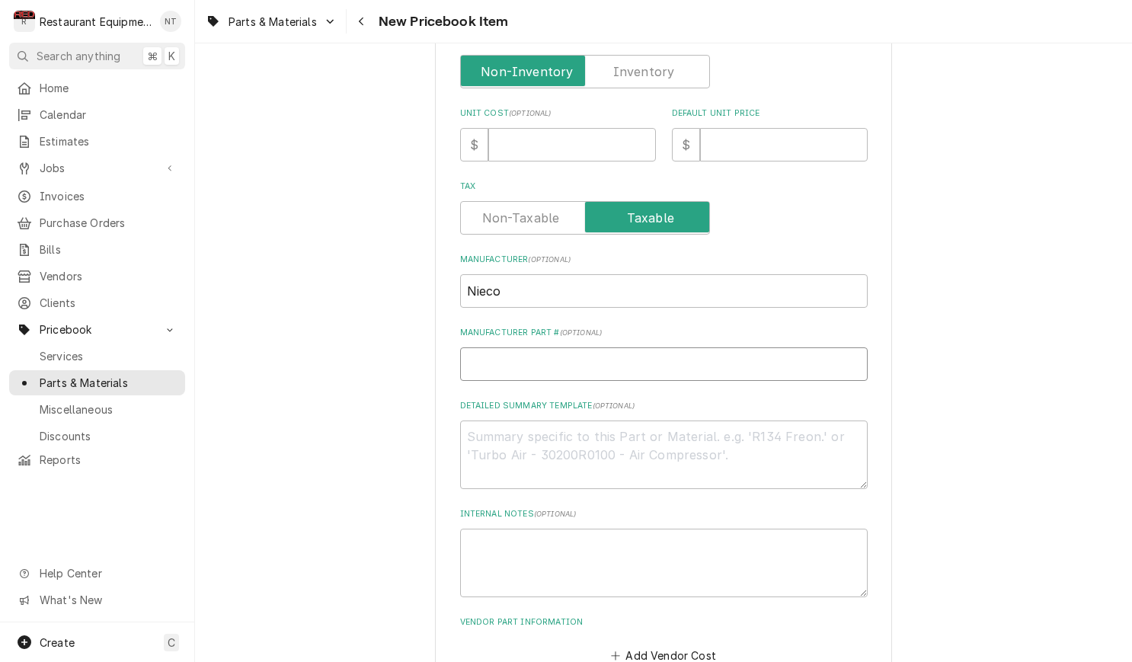
click at [572, 347] on input "Manufacturer Part # ( optional )" at bounding box center [664, 364] width 408 height 34
paste input "6035"
type input "6035"
type textarea "x"
type input "6035"
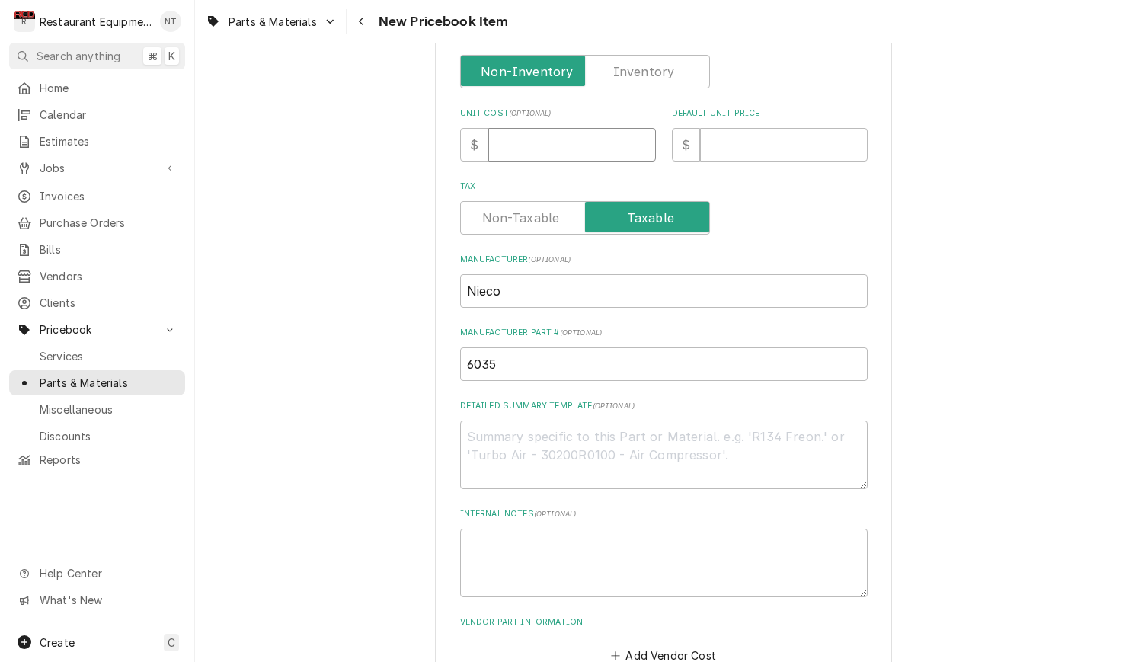
click at [562, 128] on input "Unit Cost ( optional )" at bounding box center [572, 145] width 168 height 34
type input "1"
type textarea "x"
type input "16"
type textarea "x"
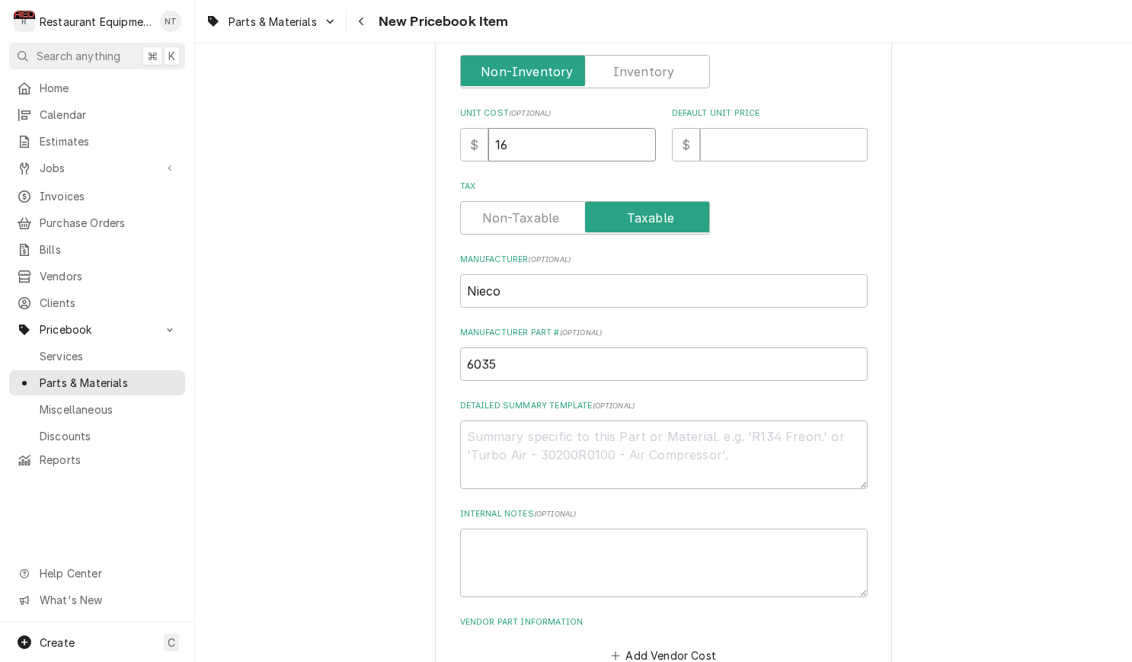
type input "167"
type textarea "x"
type input "167.1"
type textarea "x"
type input "167.11"
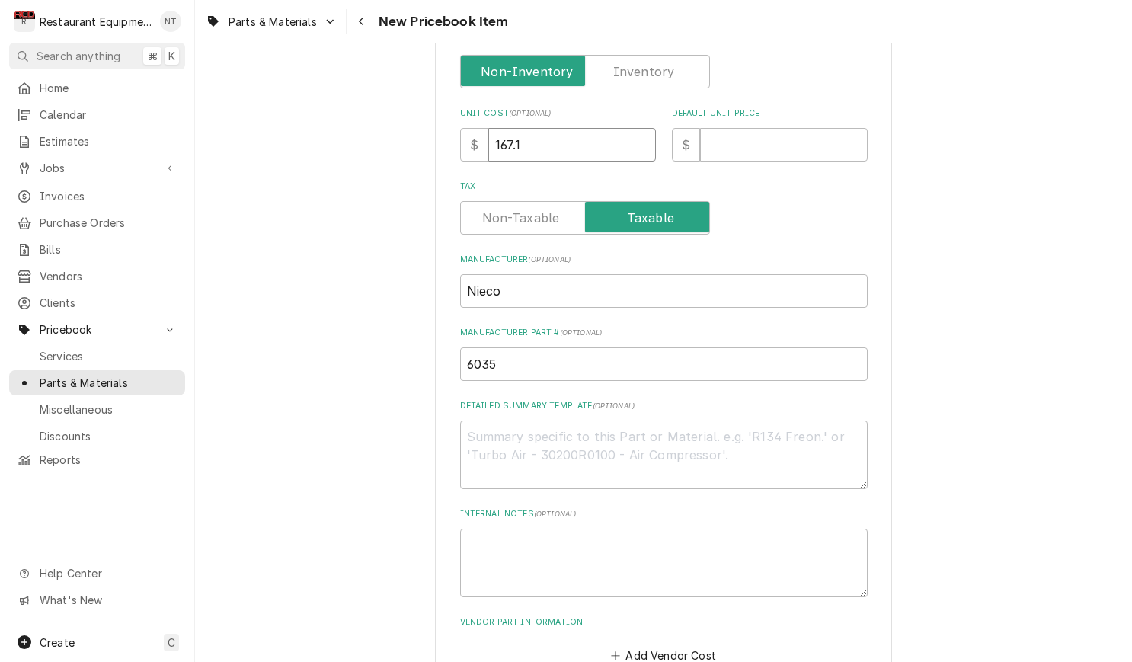
type textarea "x"
type input "167.11"
click at [767, 144] on input "Default Unit Price" at bounding box center [784, 145] width 168 height 34
type input "2"
type textarea "x"
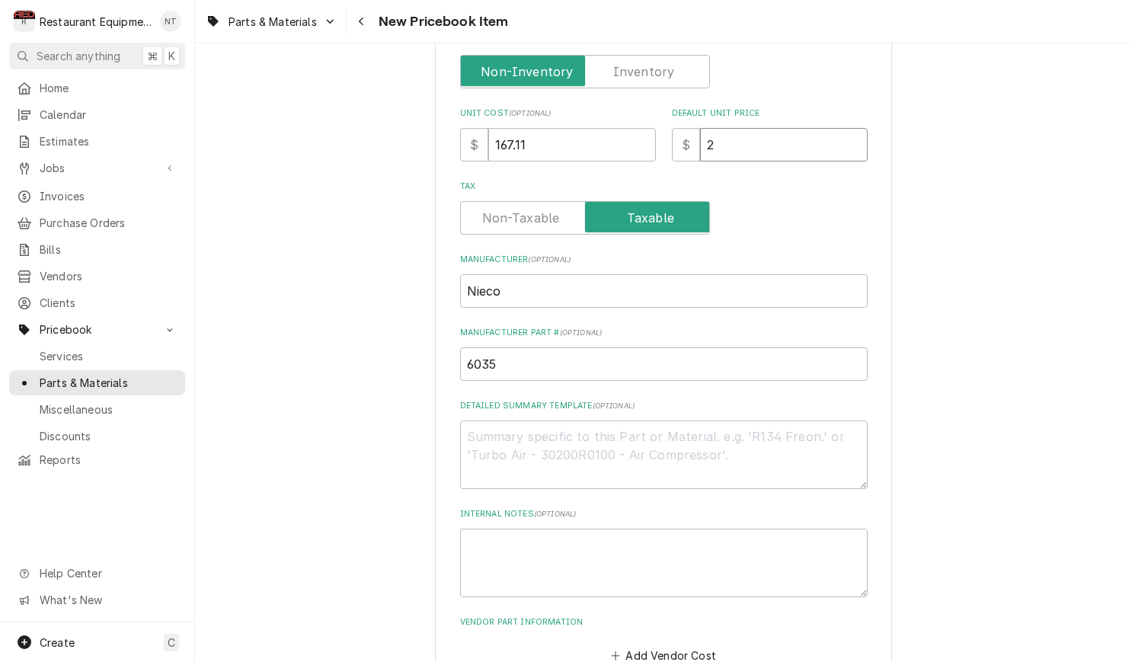
type input "25"
type textarea "x"
type input "255"
type textarea "x"
type input "255.5"
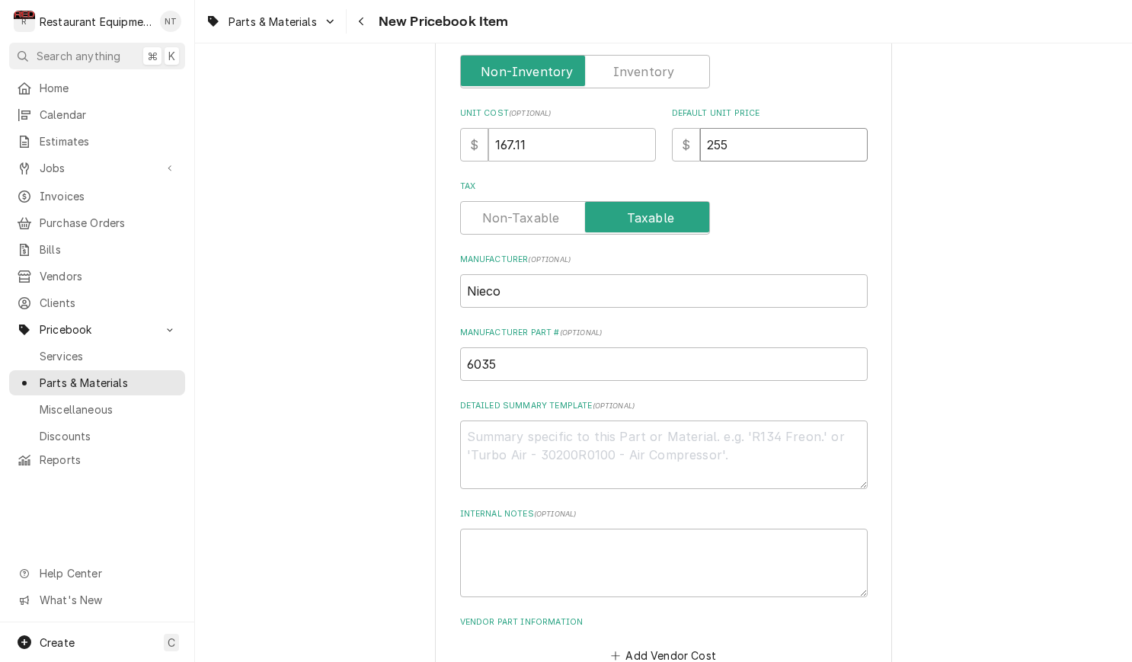
type textarea "x"
type input "255.51"
type textarea "x"
type input "255.51"
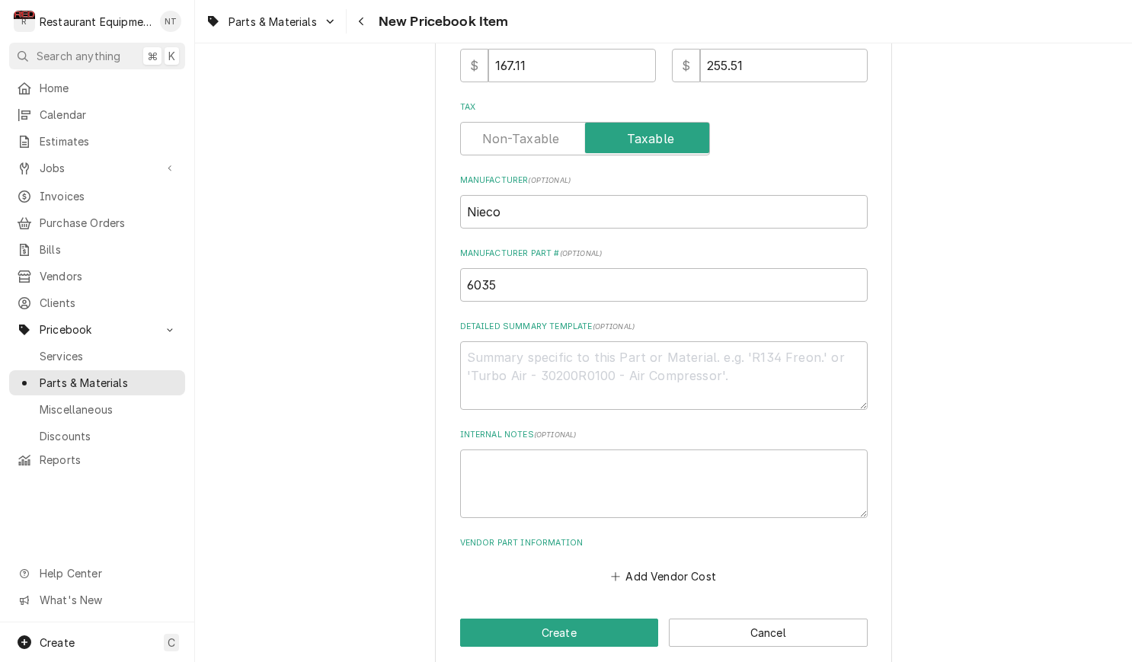
scroll to position [472, 0]
click at [606, 625] on button "Create" at bounding box center [559, 633] width 199 height 28
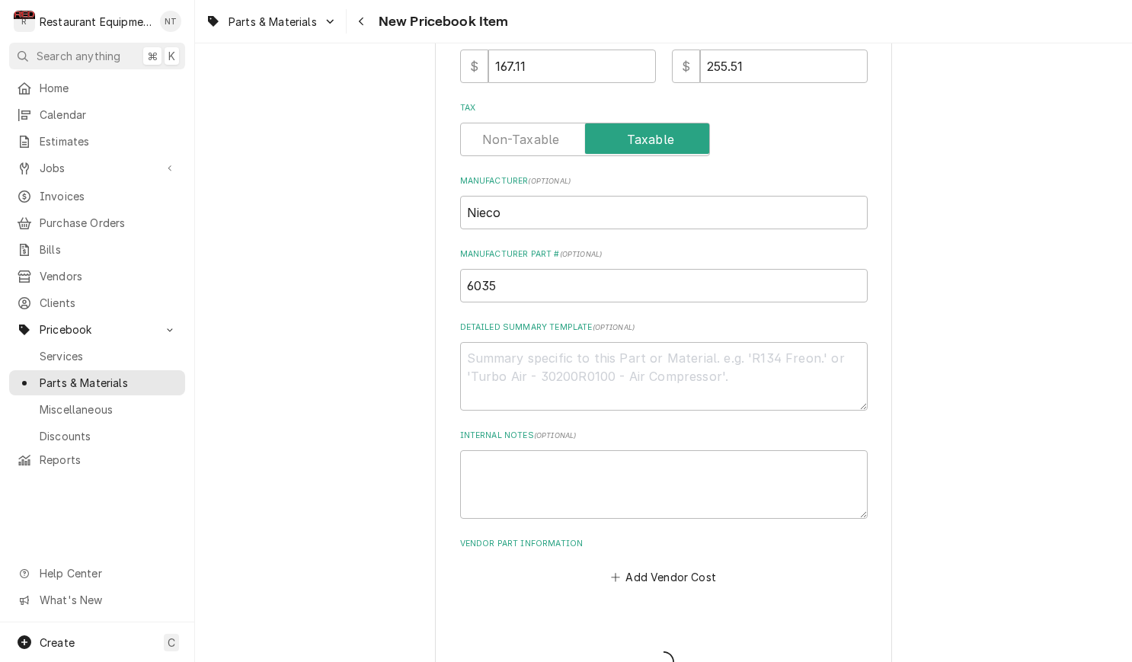
type textarea "x"
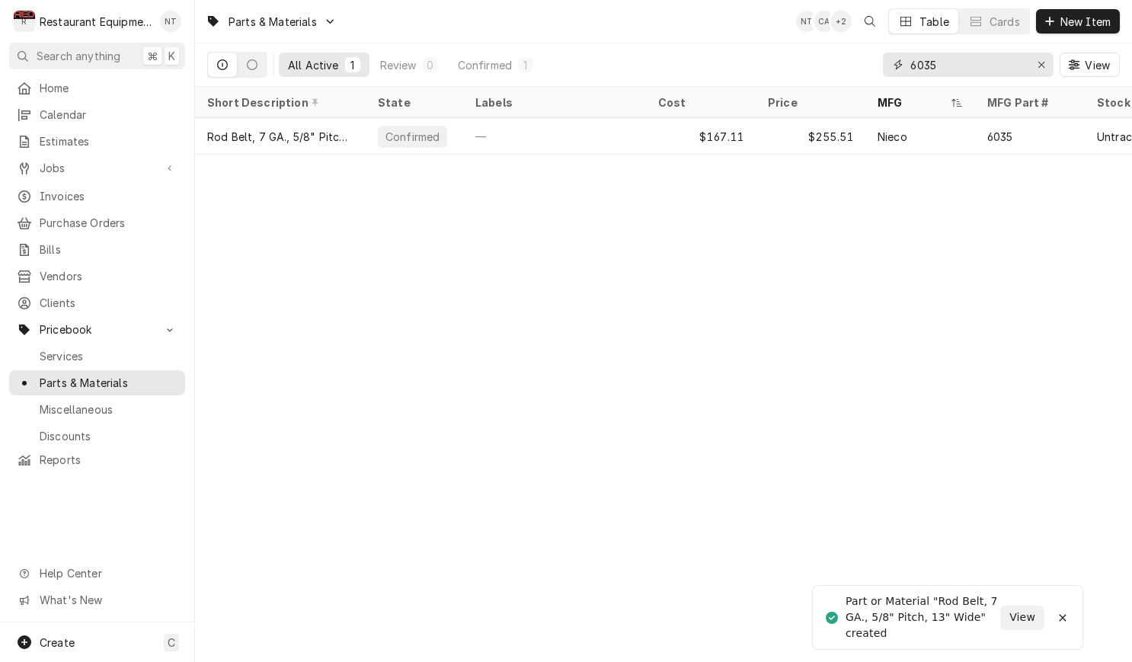
click at [1041, 67] on icon "Erase input" at bounding box center [1042, 64] width 8 height 11
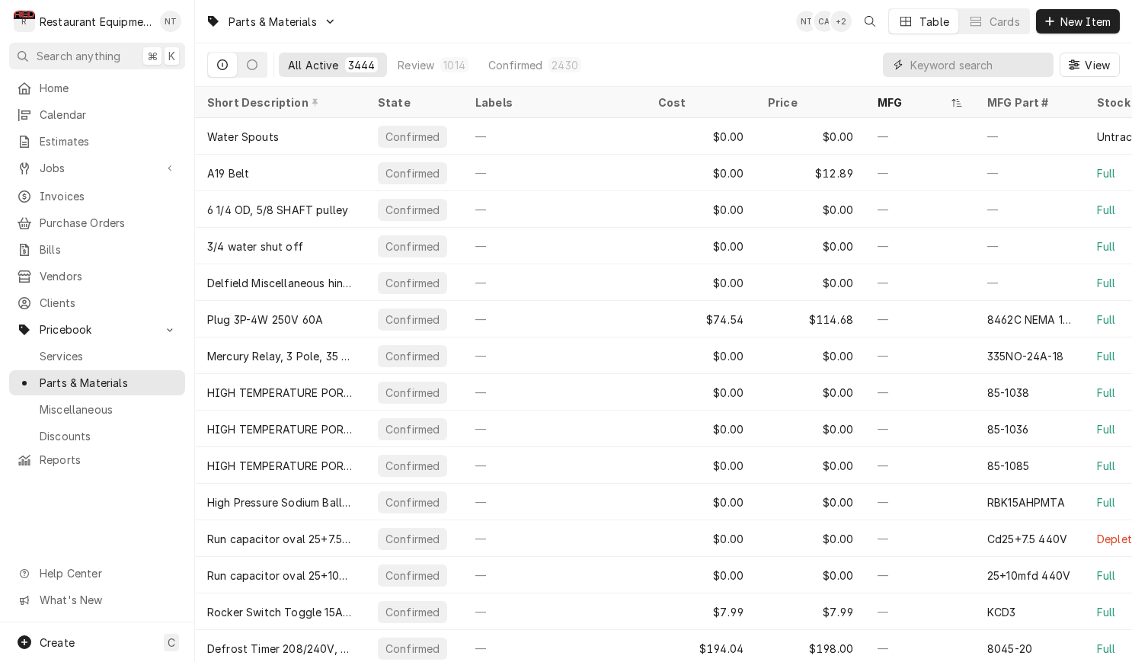
click at [976, 66] on input "Dynamic Content Wrapper" at bounding box center [978, 65] width 136 height 24
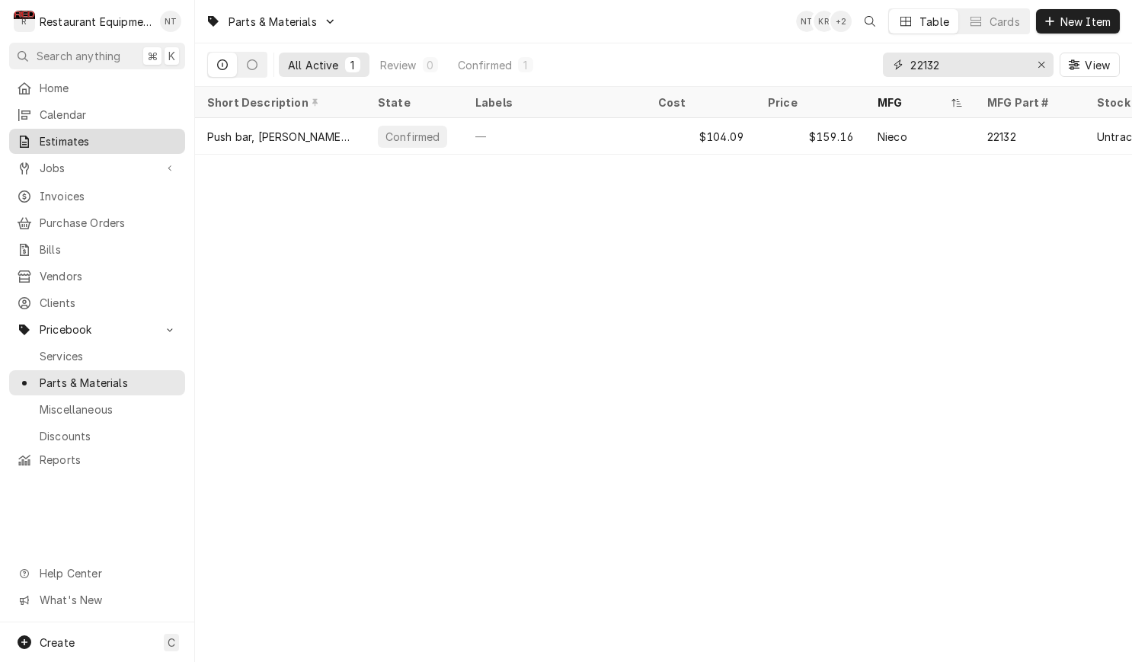
type input "22132"
click at [101, 133] on span "Estimates" at bounding box center [109, 141] width 138 height 16
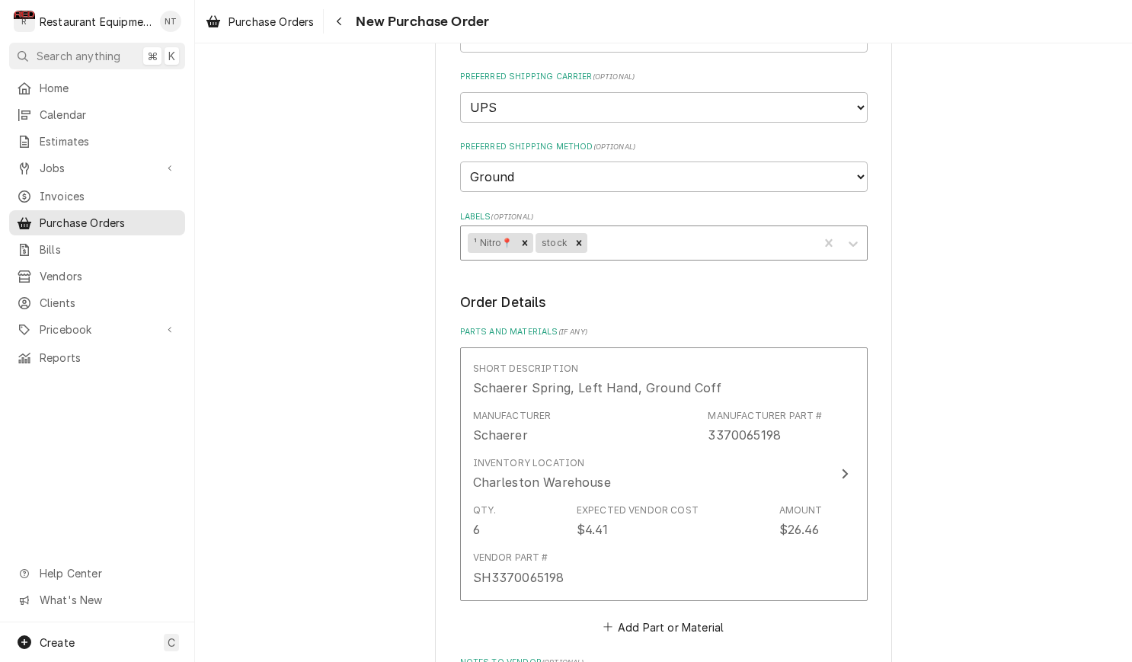
scroll to position [381, 0]
select select "3"
type textarea "x"
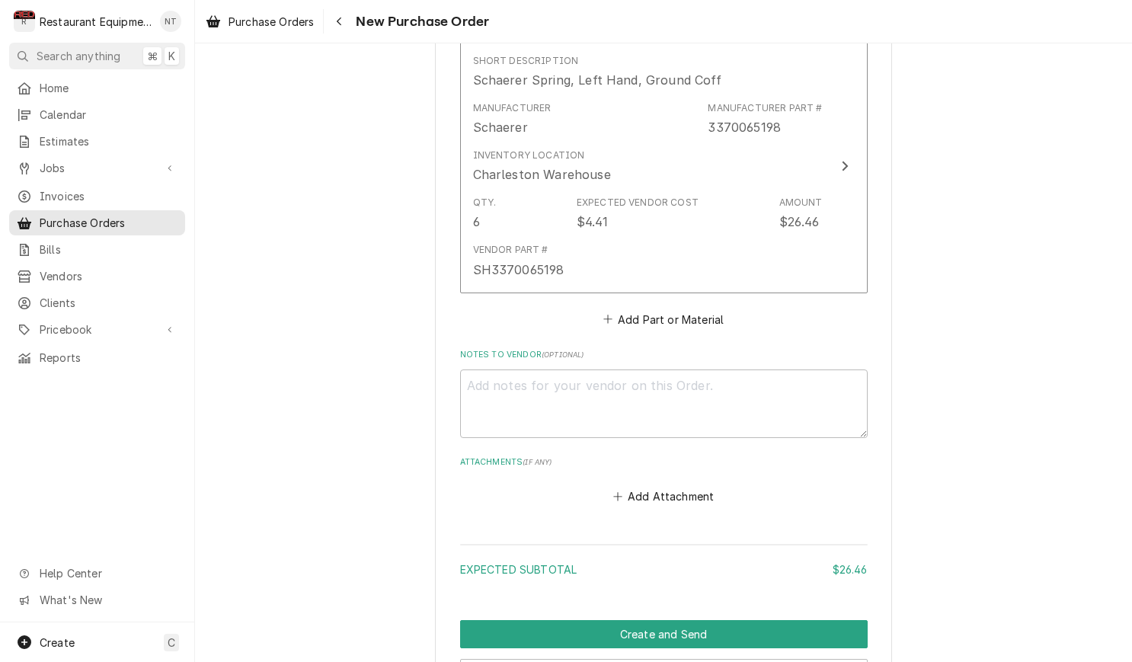
scroll to position [709, 0]
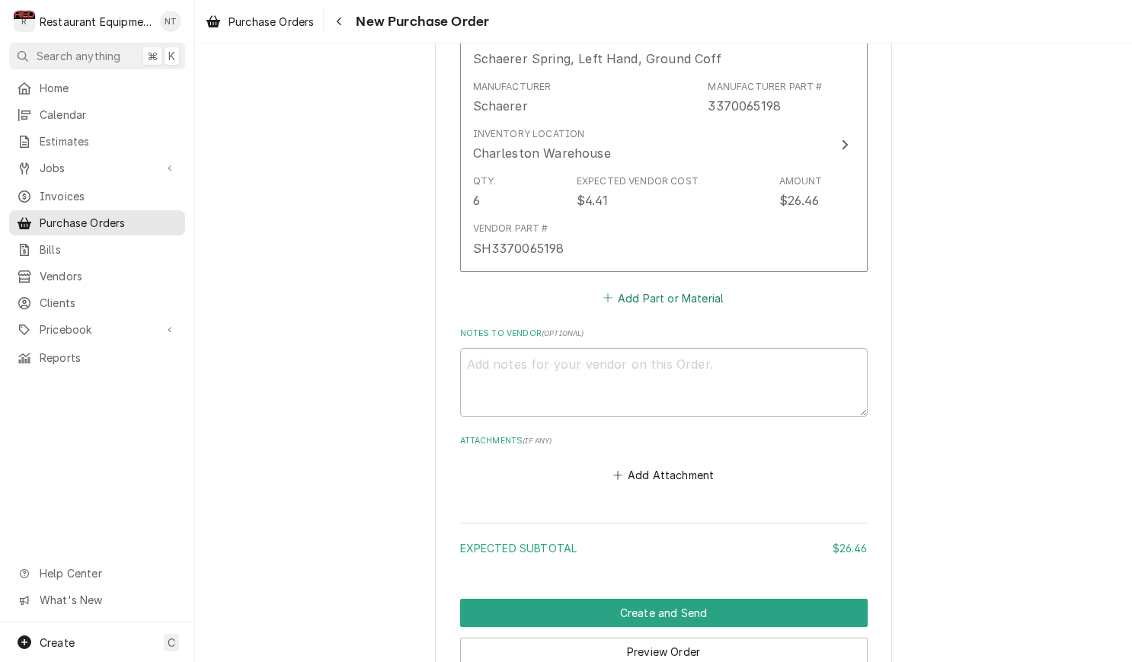
click at [686, 287] on button "Add Part or Material" at bounding box center [663, 297] width 126 height 21
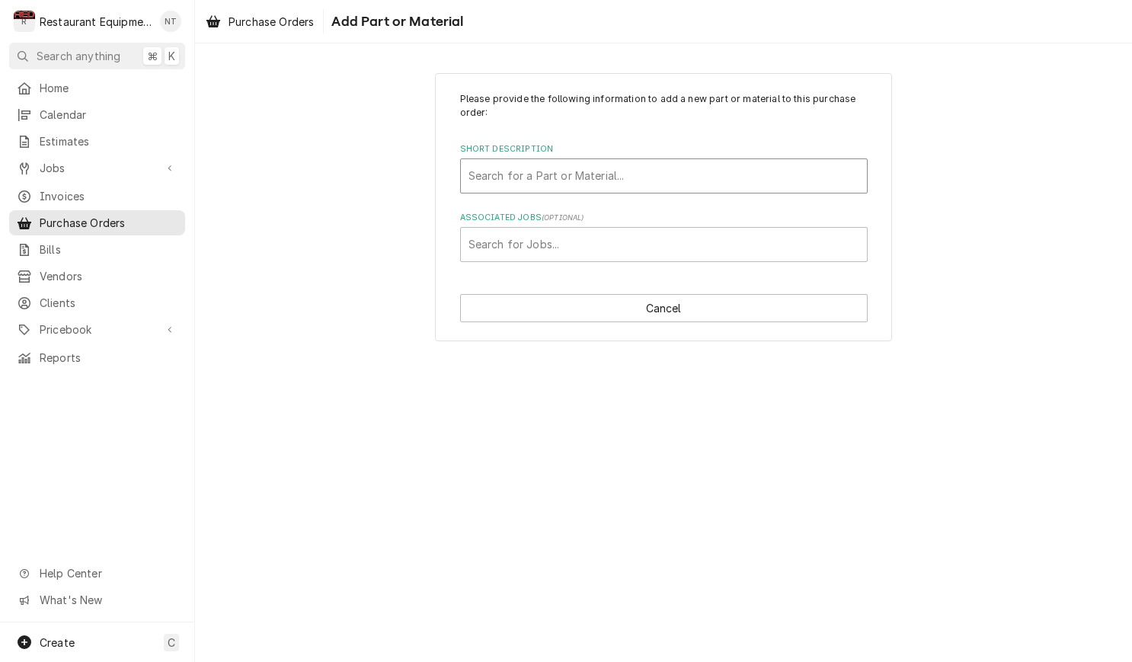
click at [647, 188] on div "Search for a Part or Material..." at bounding box center [664, 176] width 406 height 34
type input "22132"
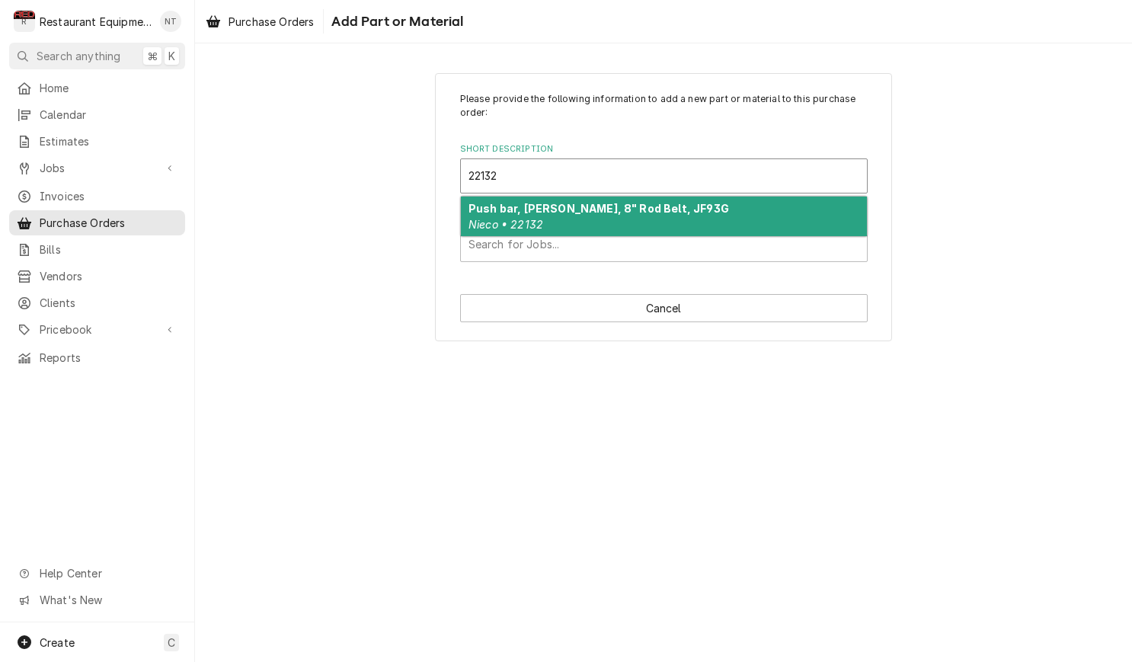
click at [645, 222] on div "Push bar, [PERSON_NAME], 8" Rod Belt, JF93G Nieco • 22132" at bounding box center [664, 217] width 406 height 40
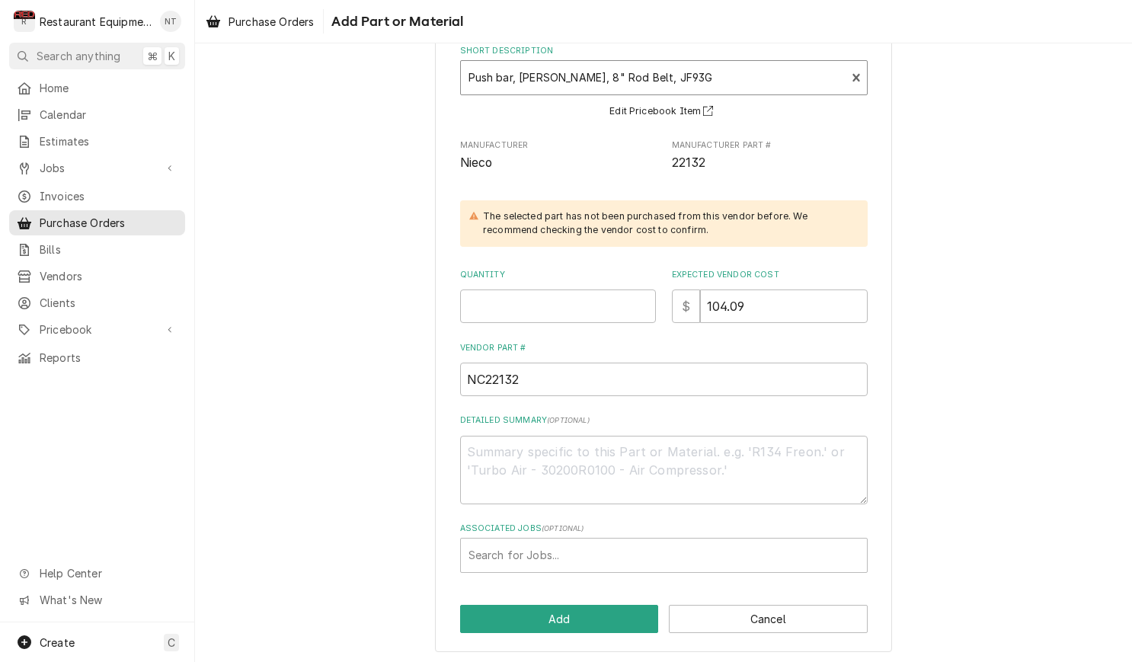
scroll to position [97, 0]
click at [627, 307] on input "Quantity" at bounding box center [558, 308] width 196 height 34
type textarea "x"
type input "3"
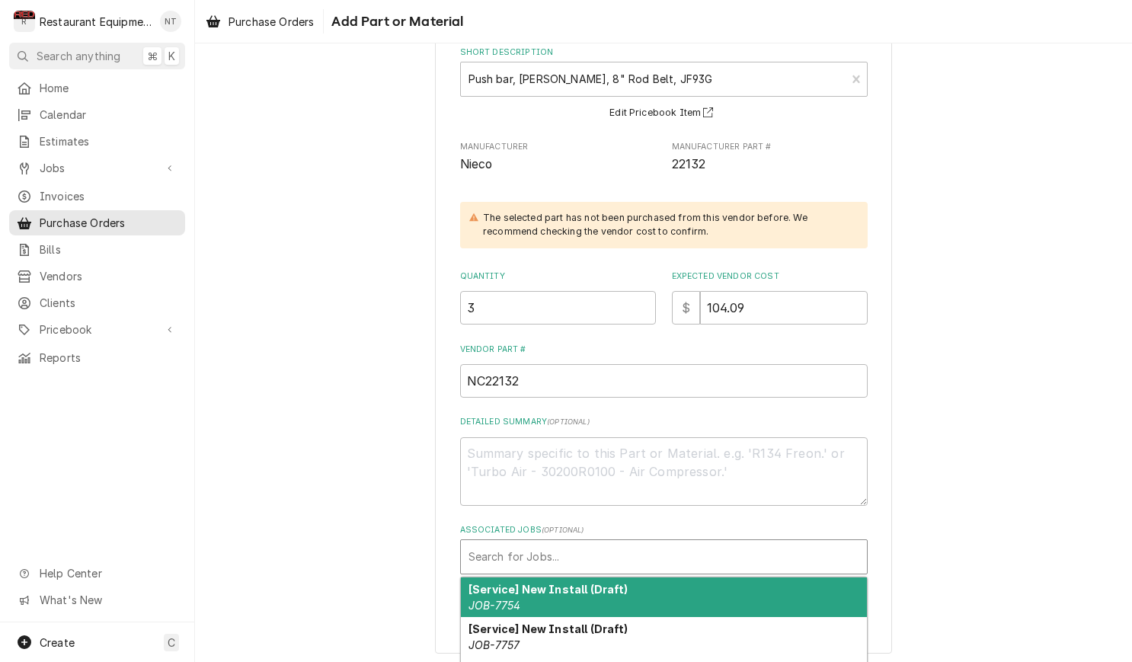
click at [705, 559] on div "Associated Jobs" at bounding box center [664, 556] width 391 height 27
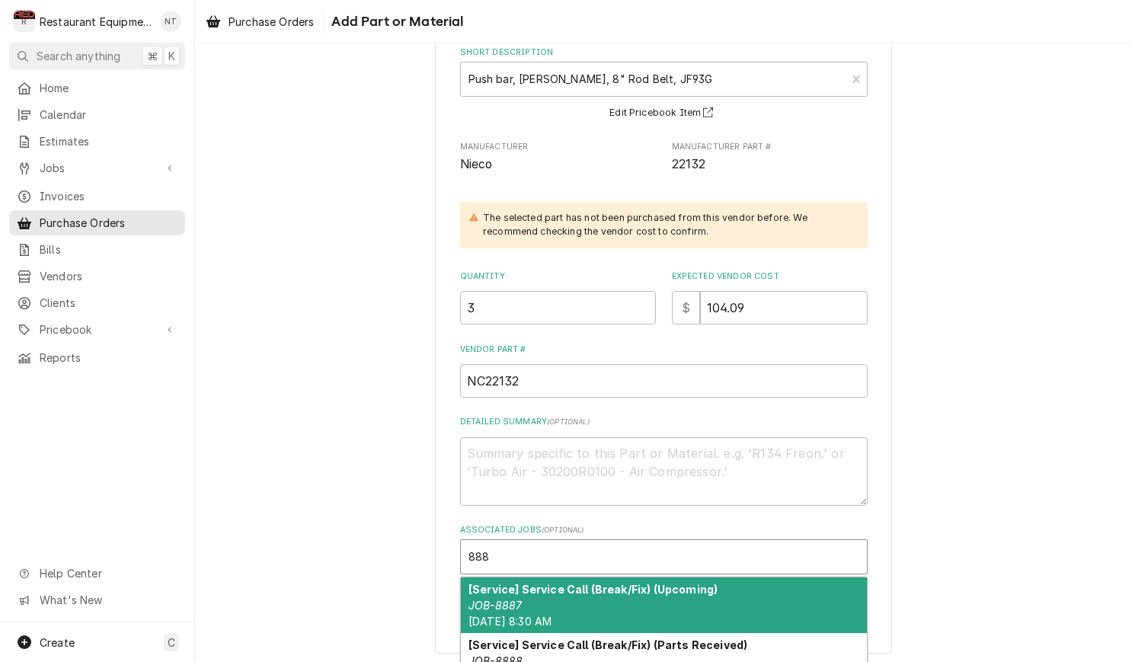
type input "8885"
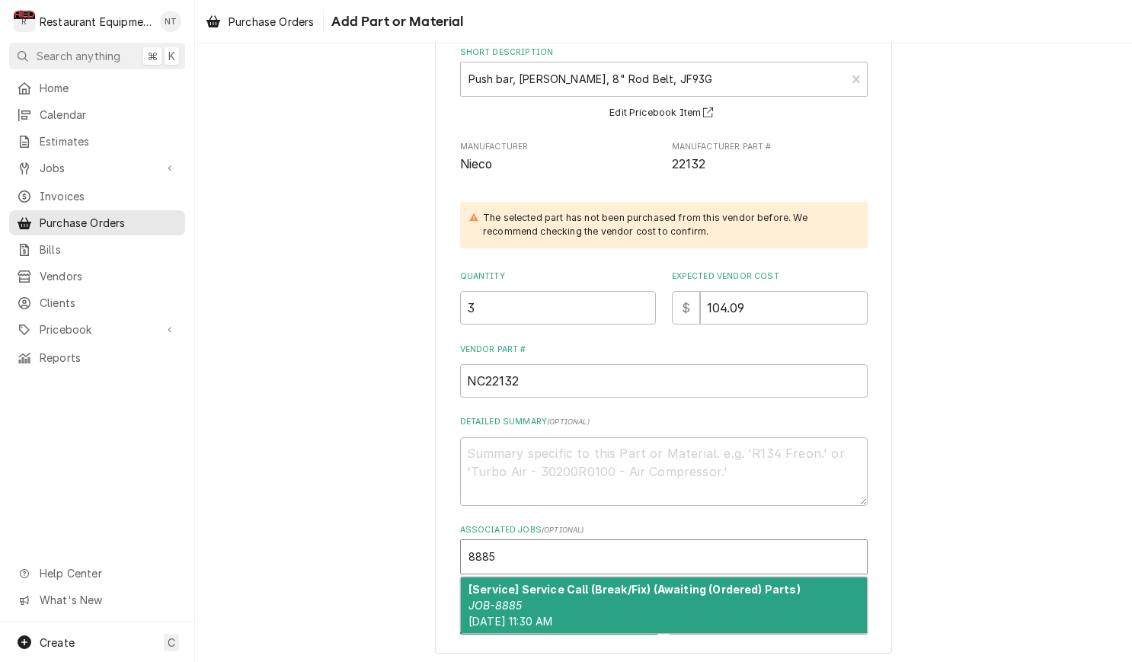
click at [720, 592] on div "[Service] Service Call (Break/Fix) (Awaiting (Ordered) Parts) JOB-8885 [DATE] 1…" at bounding box center [664, 605] width 406 height 56
type textarea "x"
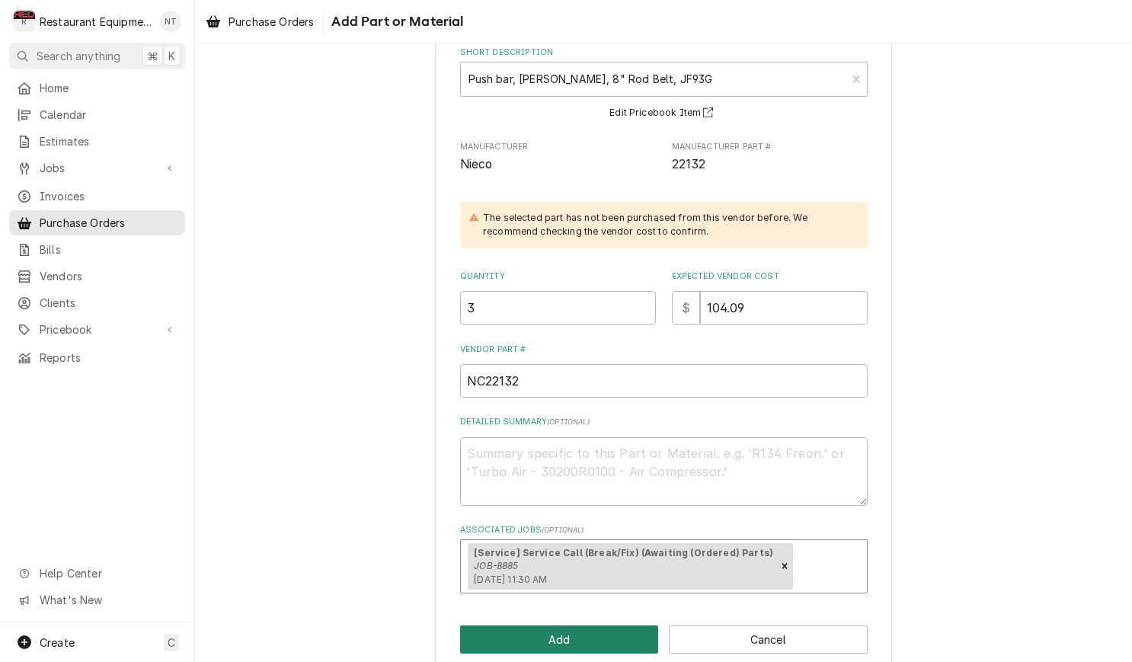
click at [627, 632] on button "Add" at bounding box center [559, 639] width 199 height 28
type textarea "x"
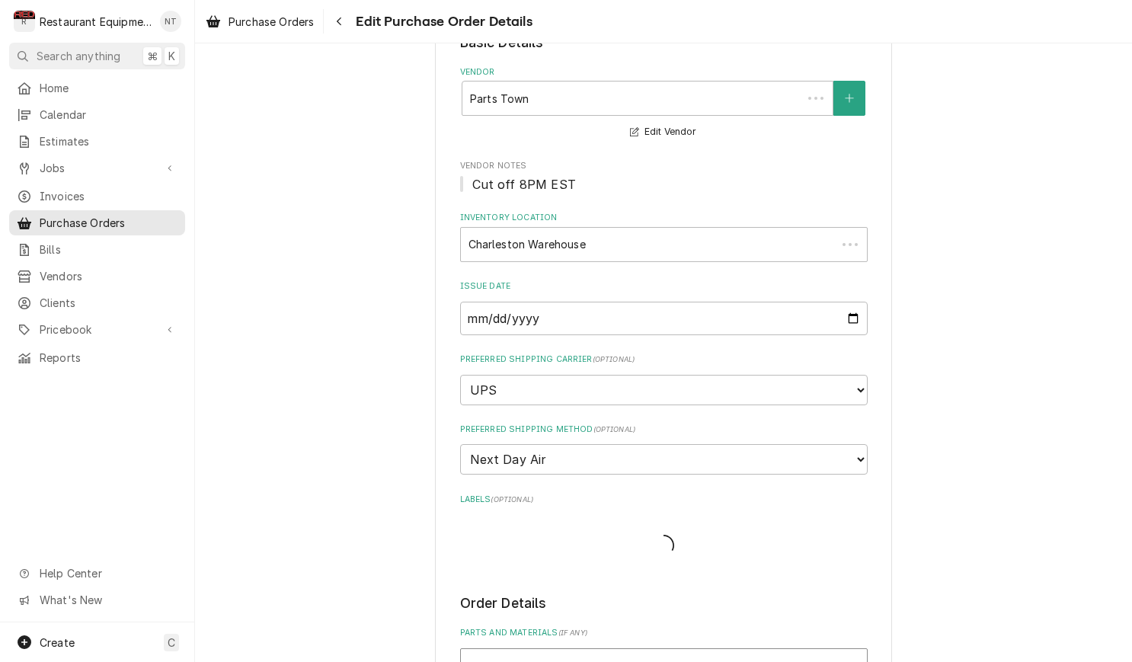
scroll to position [709, 0]
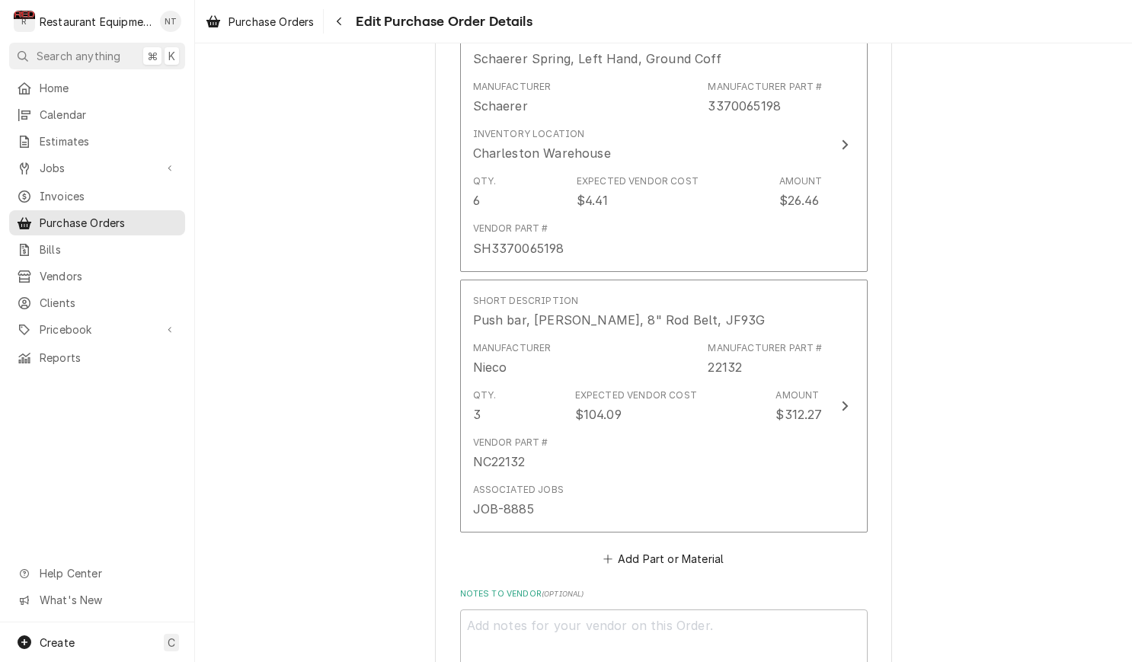
click at [689, 549] on button "Add Part or Material" at bounding box center [663, 559] width 126 height 21
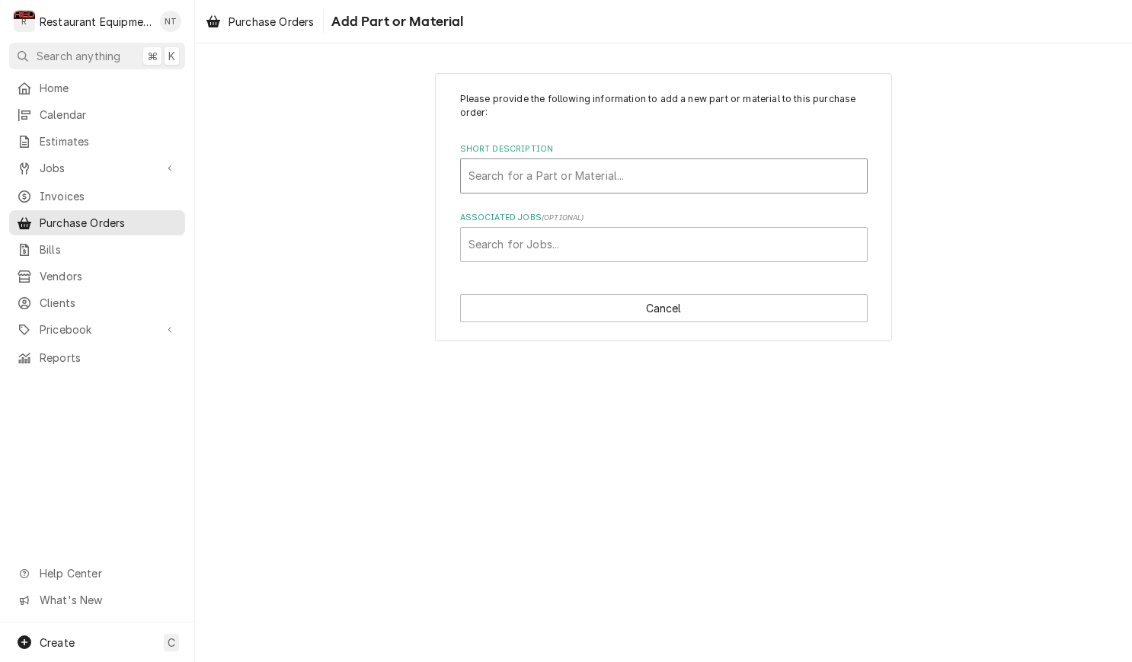
click at [664, 183] on div "Short Description" at bounding box center [664, 175] width 391 height 27
type input "6035"
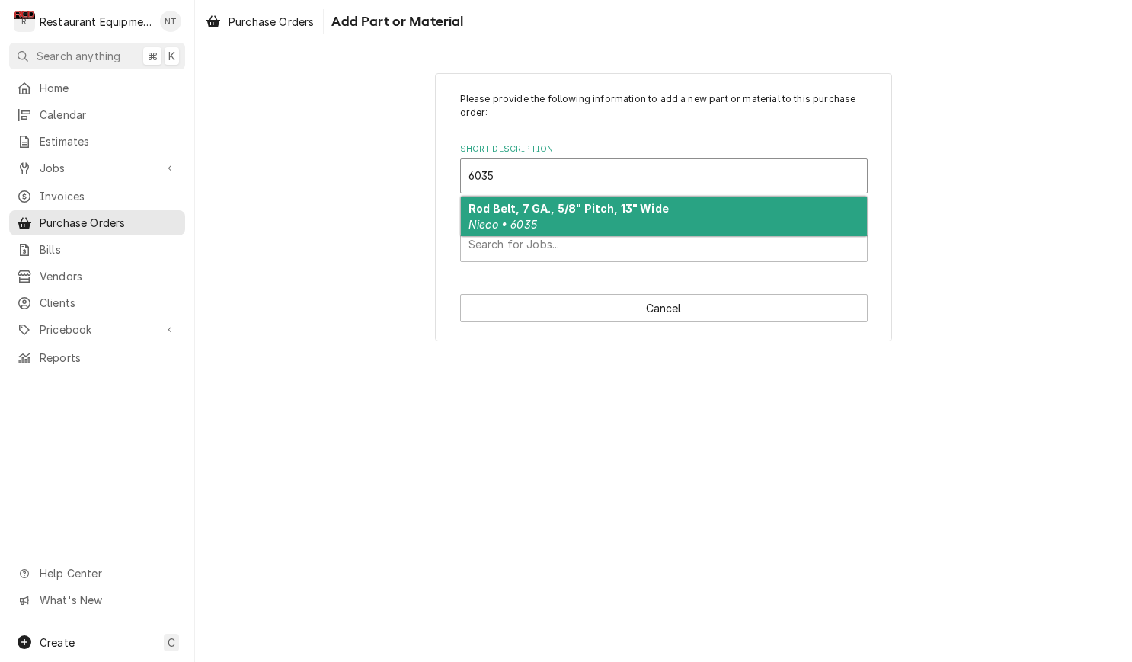
click at [635, 206] on strong "Rod Belt, 7 GA., 5/8" Pitch, 13" Wide" at bounding box center [569, 208] width 200 height 13
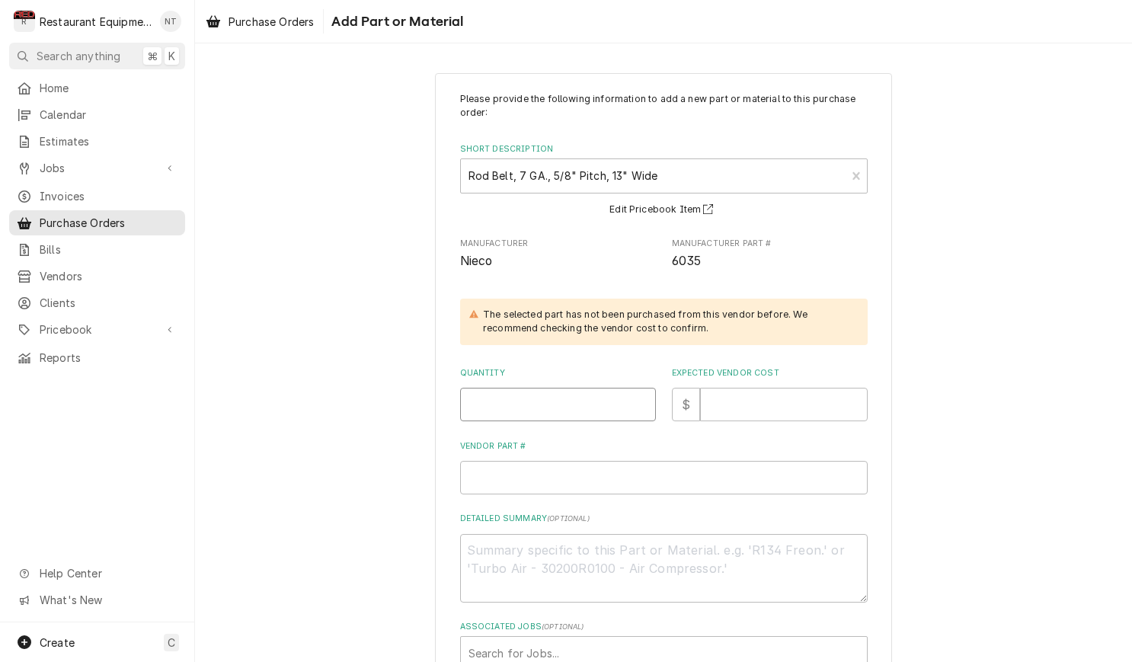
click at [586, 394] on input "Quantity" at bounding box center [558, 405] width 196 height 34
type textarea "x"
type input "1"
click at [766, 412] on input "Expected Vendor Cost" at bounding box center [784, 405] width 168 height 34
type textarea "x"
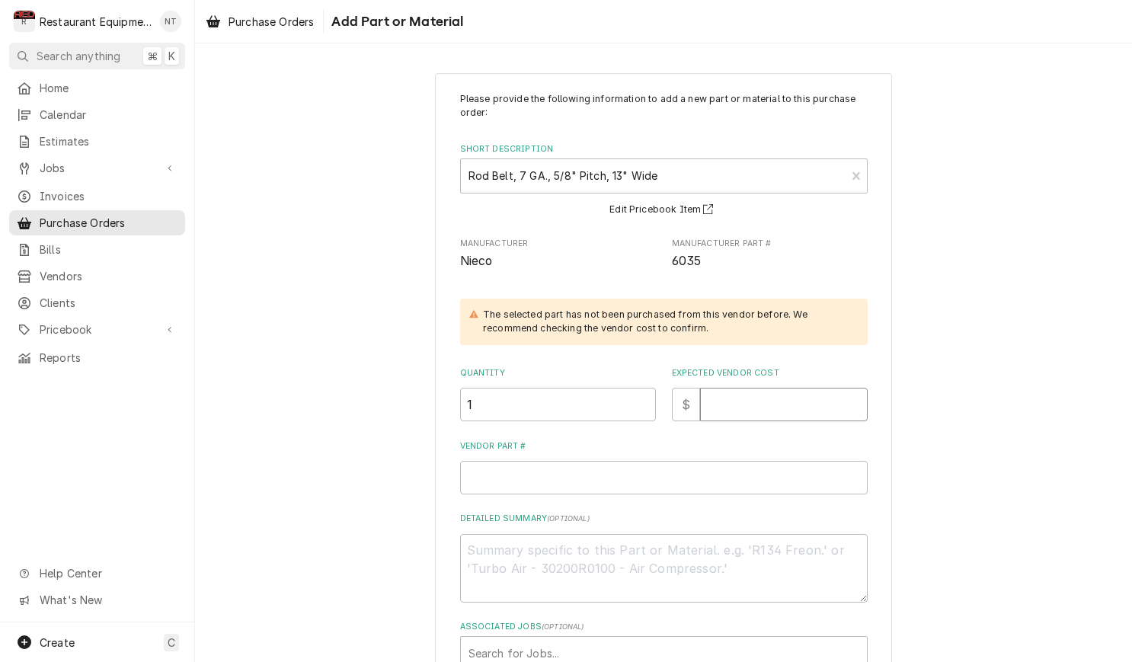
type input "1"
type textarea "x"
type input "16"
type textarea "x"
type input "167"
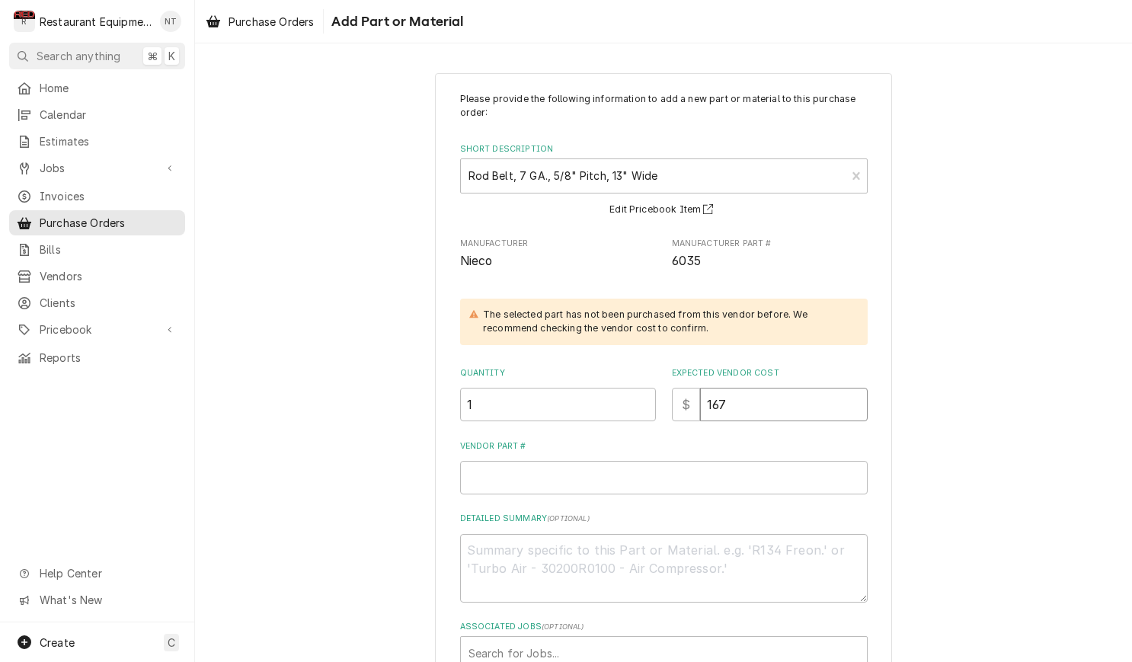
type textarea "x"
type input "167.1"
type textarea "x"
type input "167.11"
click at [747, 466] on input "Vendor Part #" at bounding box center [664, 478] width 408 height 34
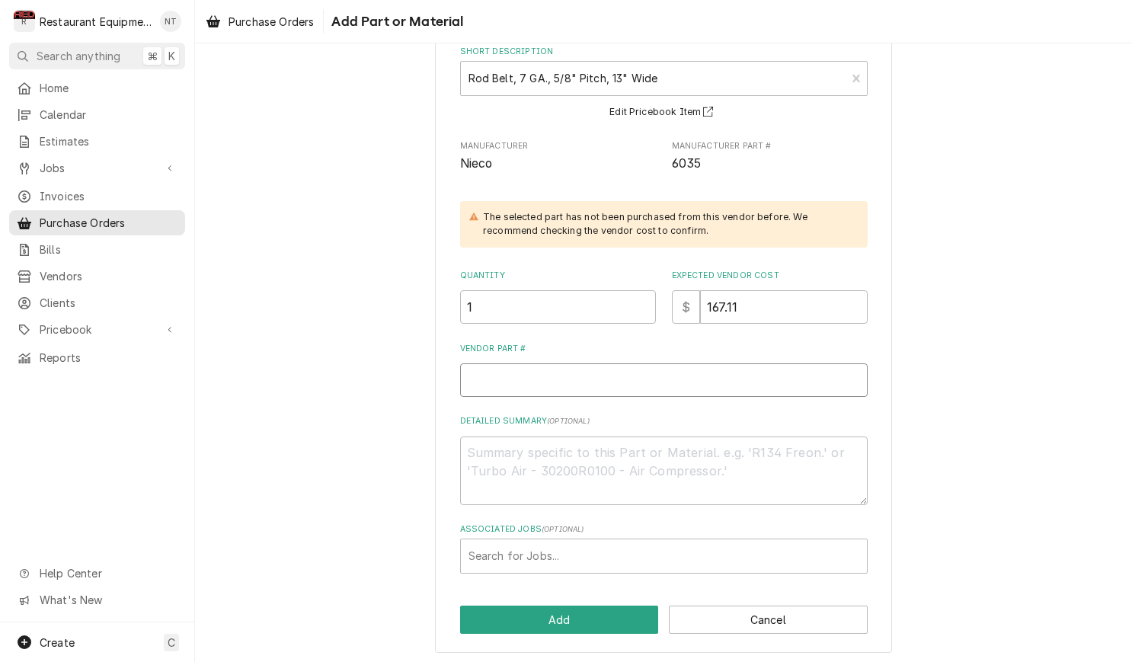
scroll to position [97, 0]
click at [490, 379] on input "Vendor Part #" at bounding box center [664, 381] width 408 height 34
paste input "NC6035"
type textarea "x"
type input "NC6035"
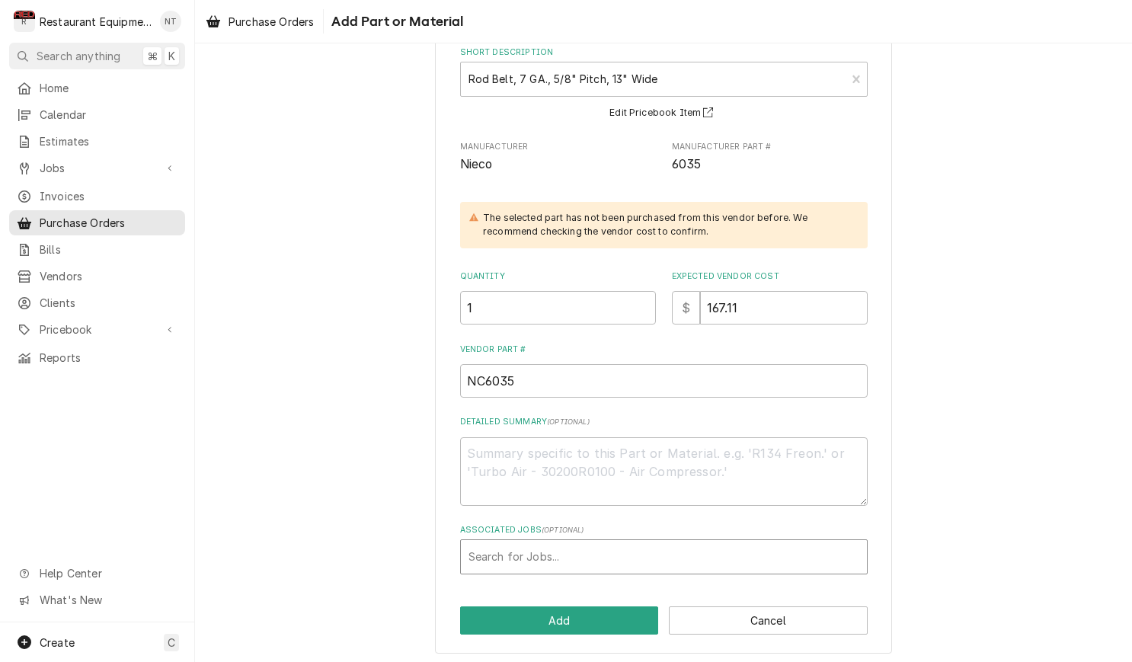
click at [589, 544] on div "Associated Jobs" at bounding box center [664, 556] width 391 height 27
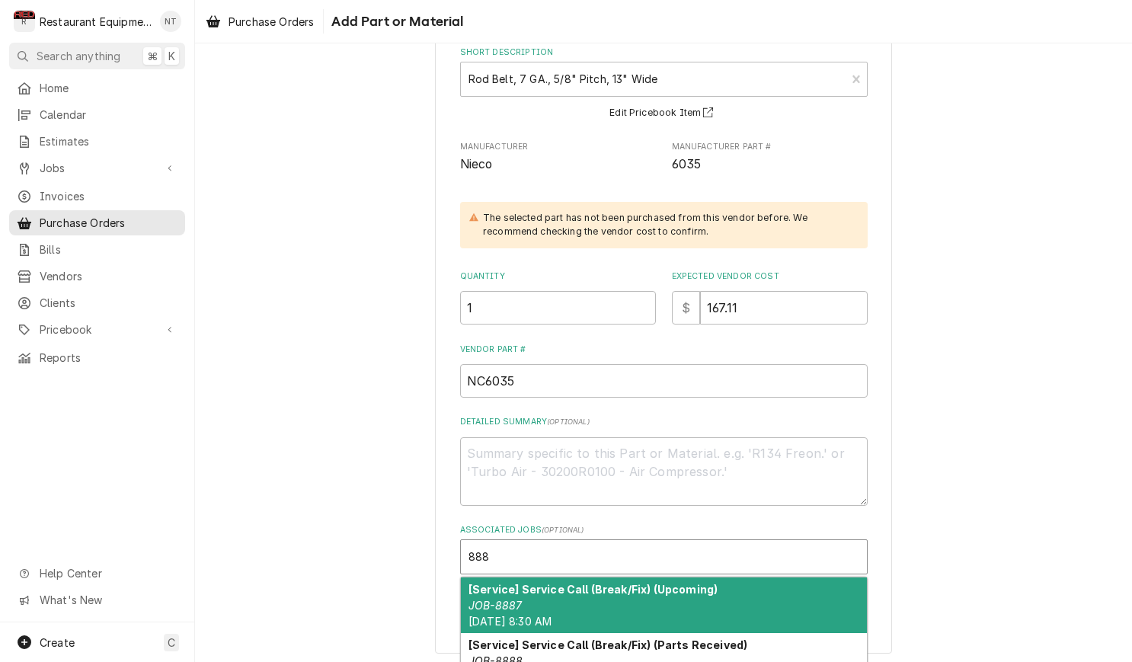
type input "8885"
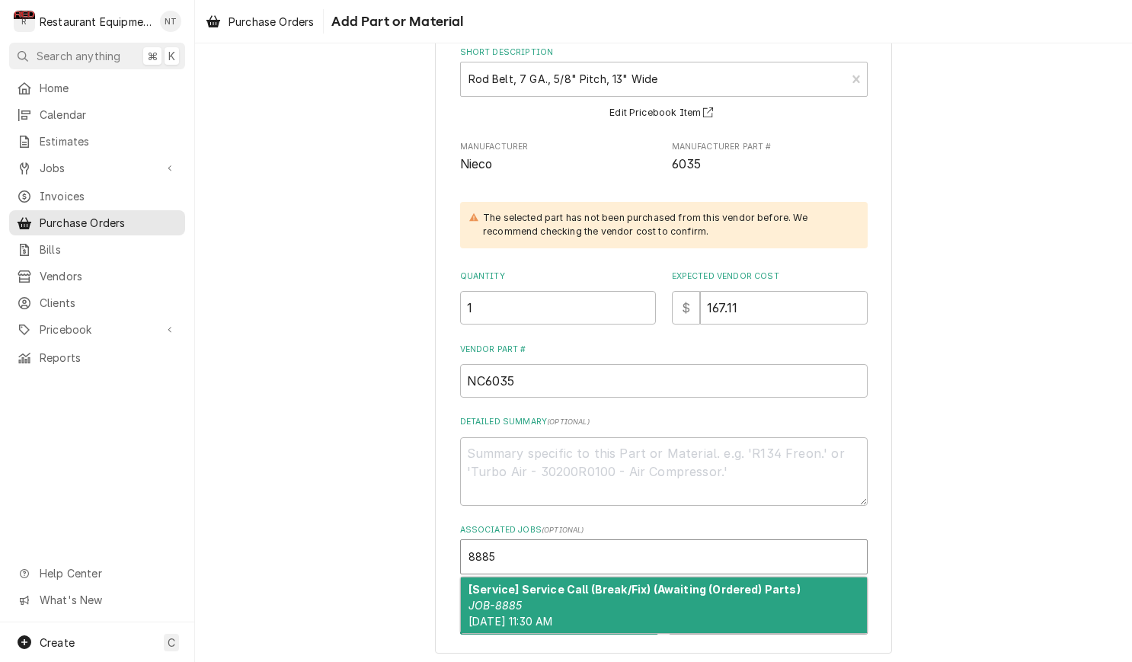
click at [625, 590] on strong "[Service] Service Call (Break/Fix) (Awaiting (Ordered) Parts)" at bounding box center [635, 589] width 332 height 13
type textarea "x"
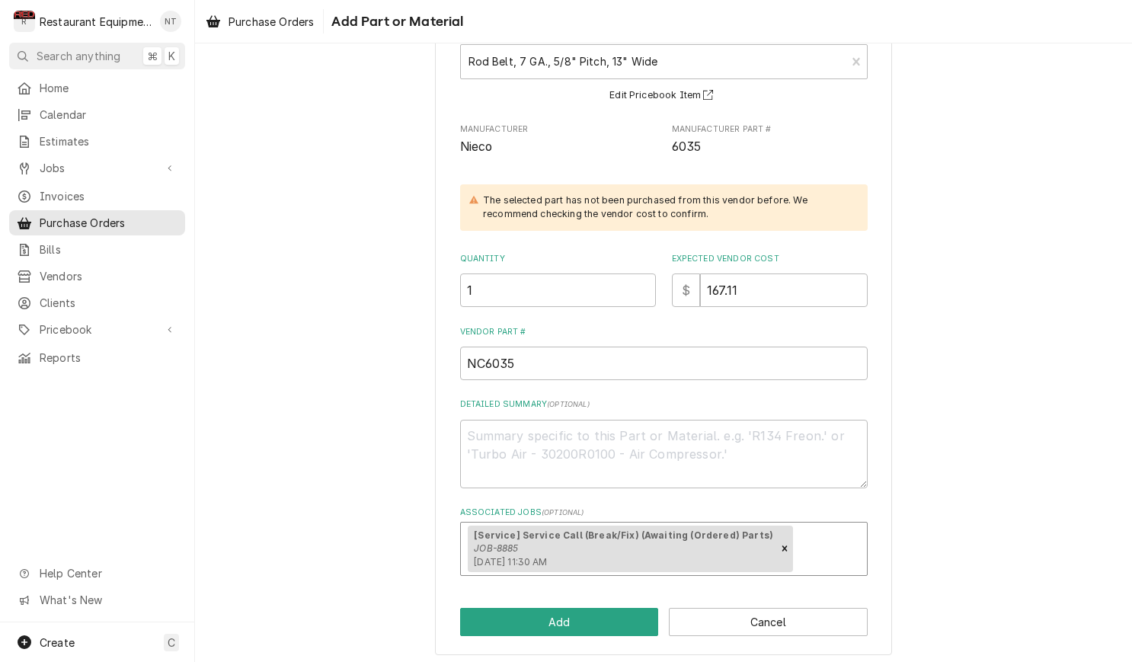
scroll to position [114, 0]
click at [572, 611] on button "Add" at bounding box center [559, 623] width 199 height 28
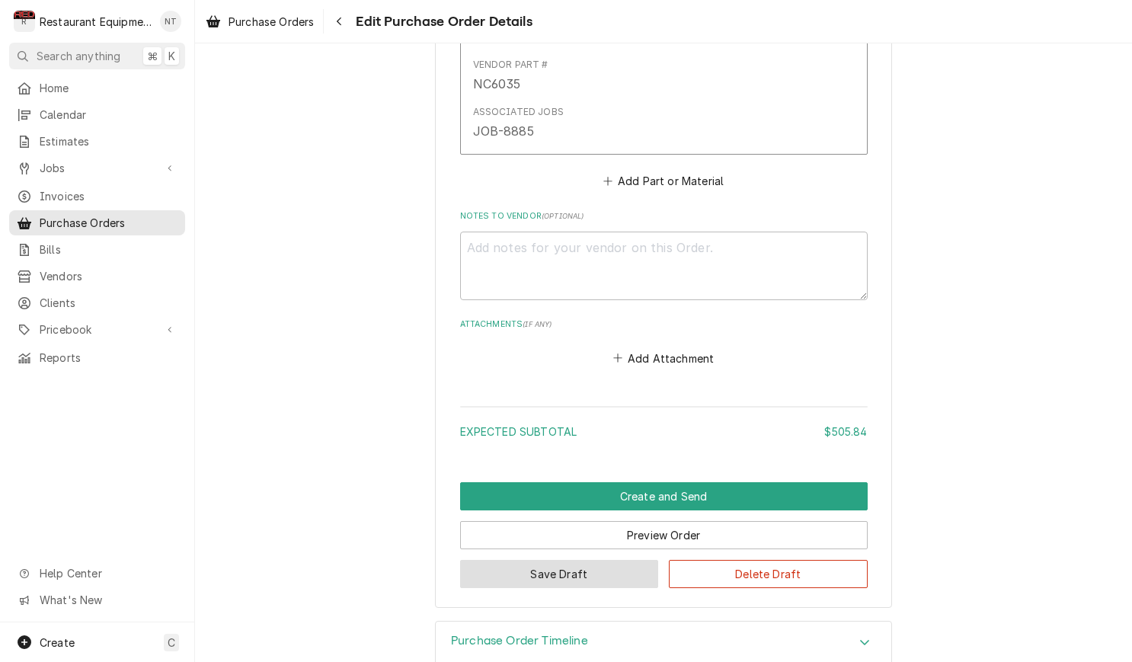
click at [581, 560] on button "Save Draft" at bounding box center [559, 574] width 199 height 28
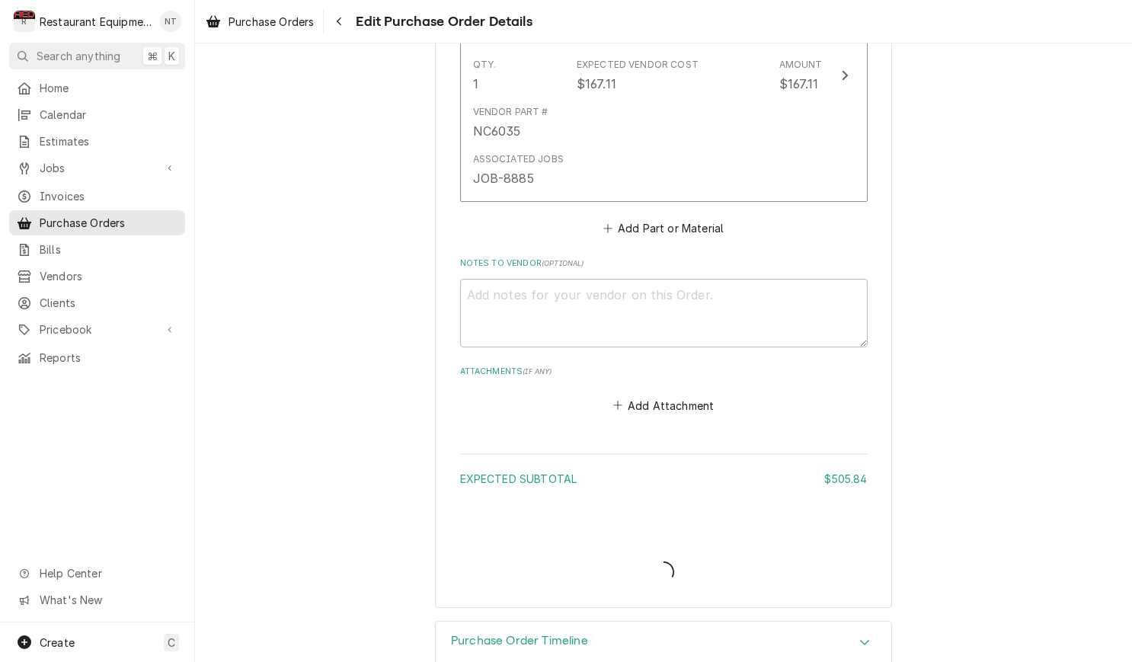
type textarea "x"
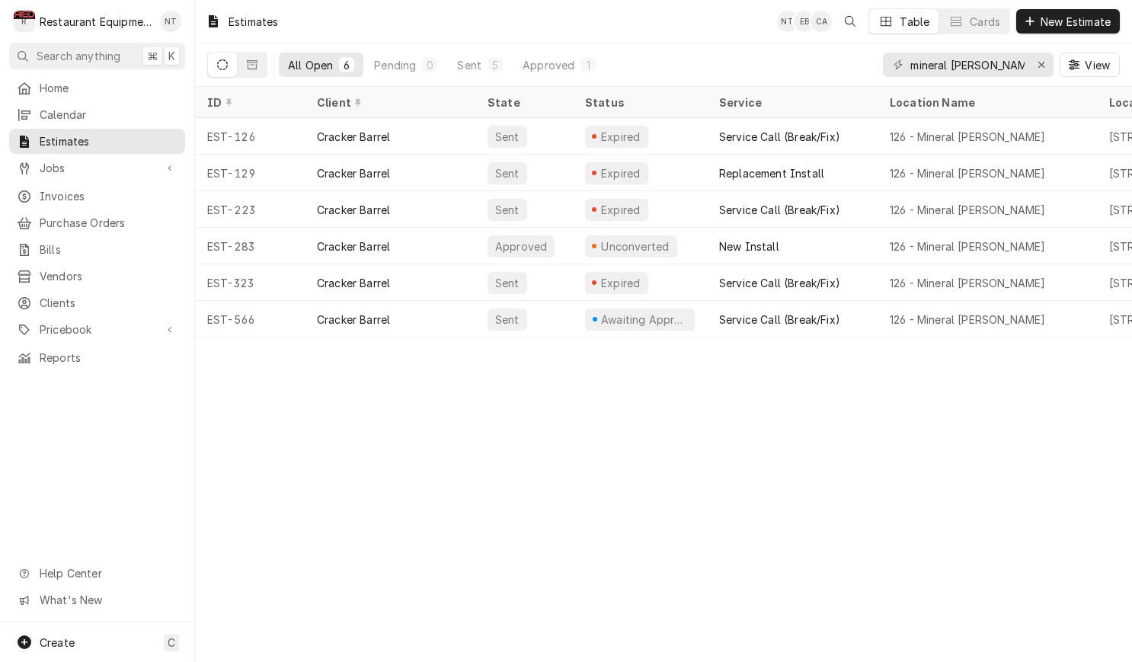
click at [482, 80] on div "All Open 6 Pending 0 Sent 5 Approved 1" at bounding box center [442, 64] width 326 height 43
click at [481, 74] on button "Sent 5" at bounding box center [480, 65] width 64 height 24
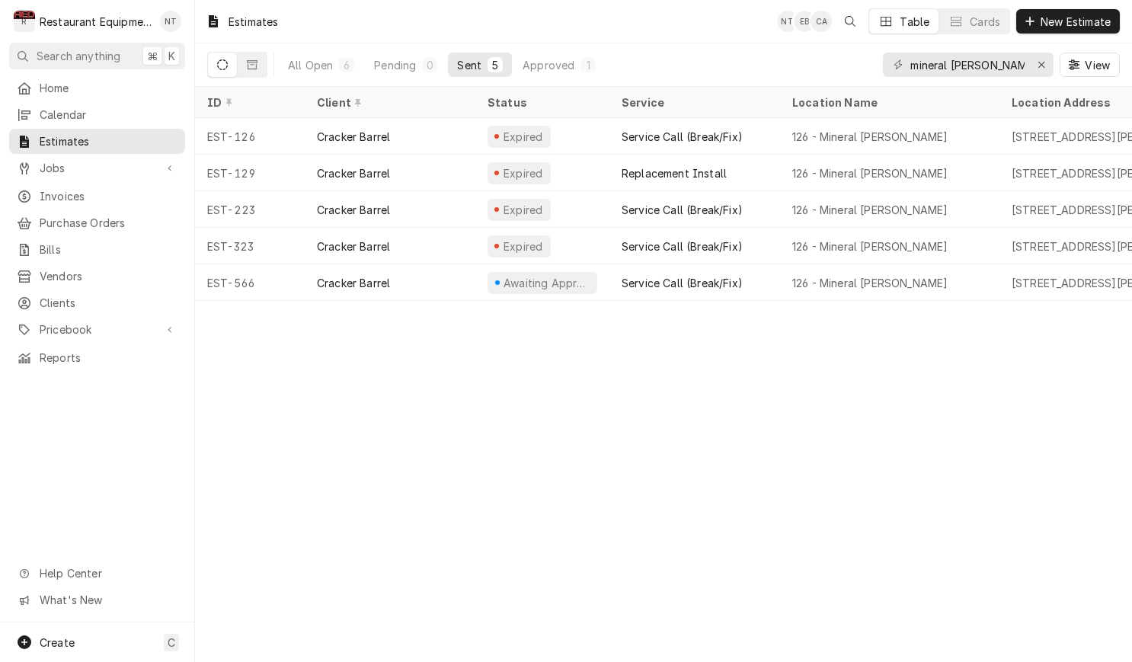
click at [580, 385] on div "Estimates NT EB CA Table Cards New Estimate All Open 6 Pending 0 Sent 5 Approve…" at bounding box center [663, 331] width 937 height 662
click at [1038, 66] on icon "Erase input" at bounding box center [1042, 64] width 8 height 11
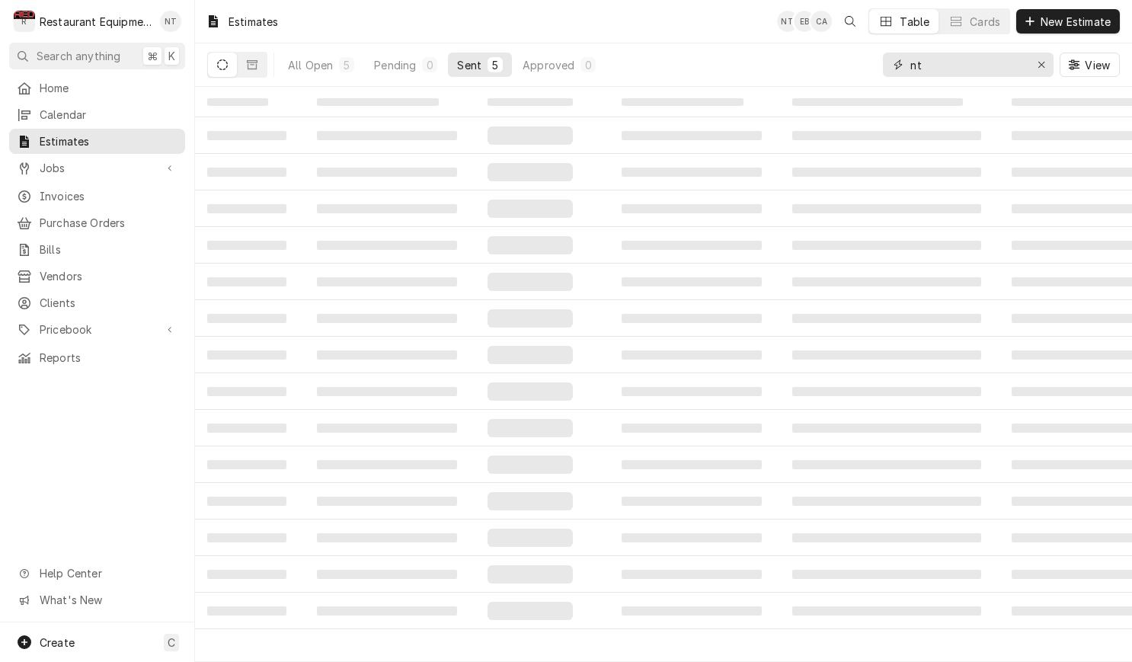
type input "n"
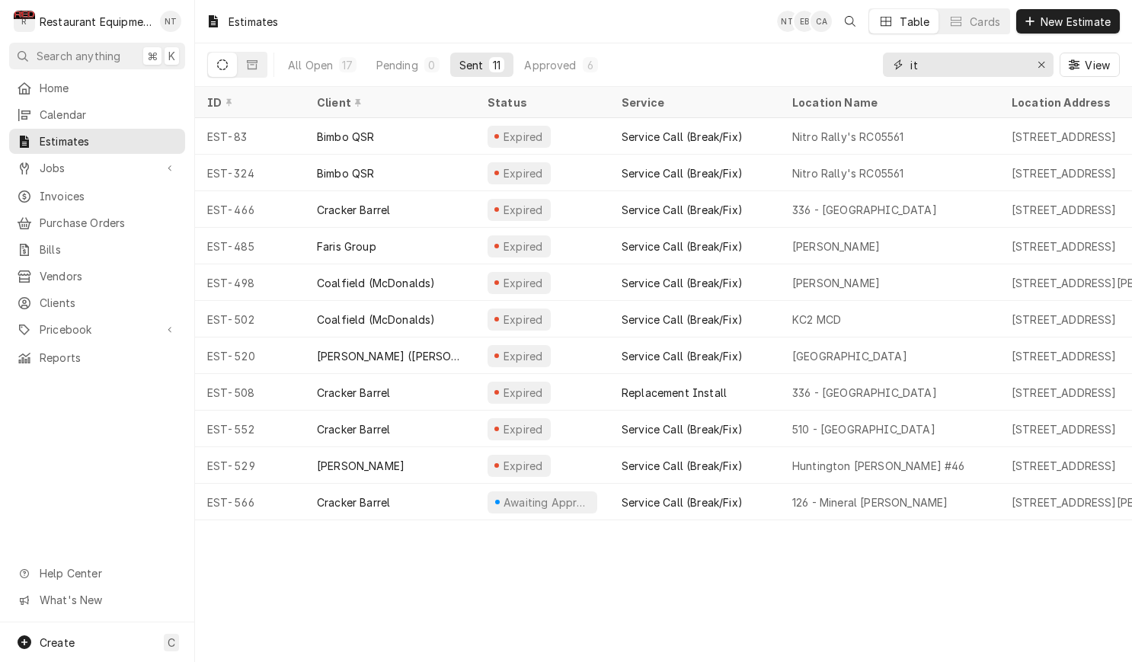
type input "i"
type input "nitro"
click at [1041, 63] on icon "Erase input" at bounding box center [1042, 64] width 8 height 11
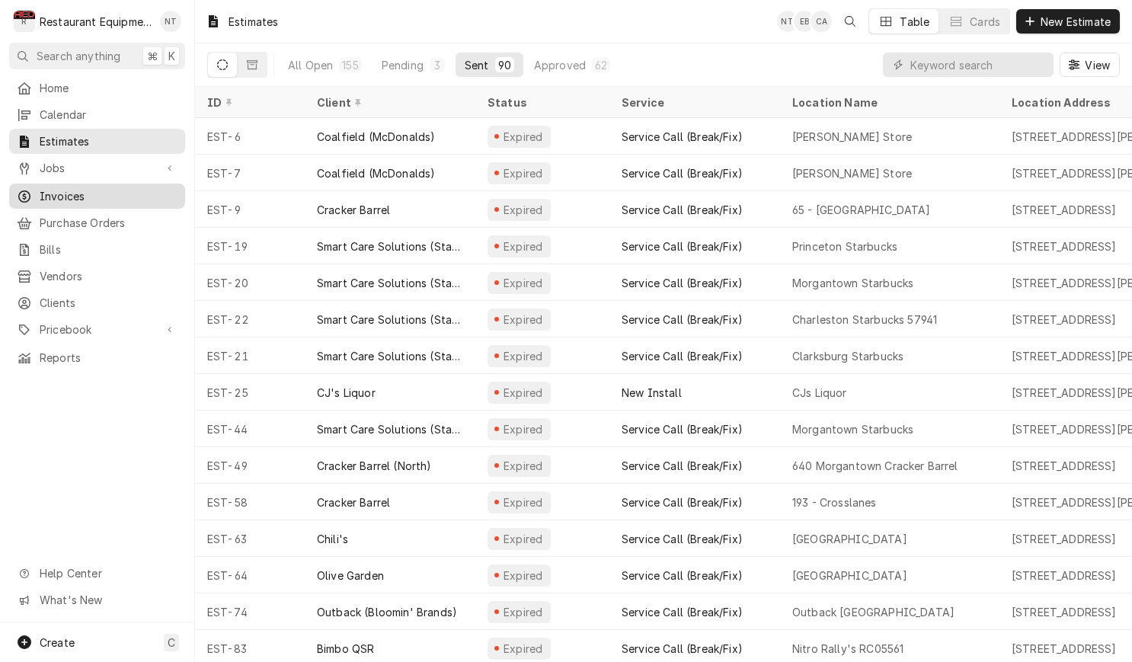
click at [164, 189] on span "Invoices" at bounding box center [109, 196] width 138 height 16
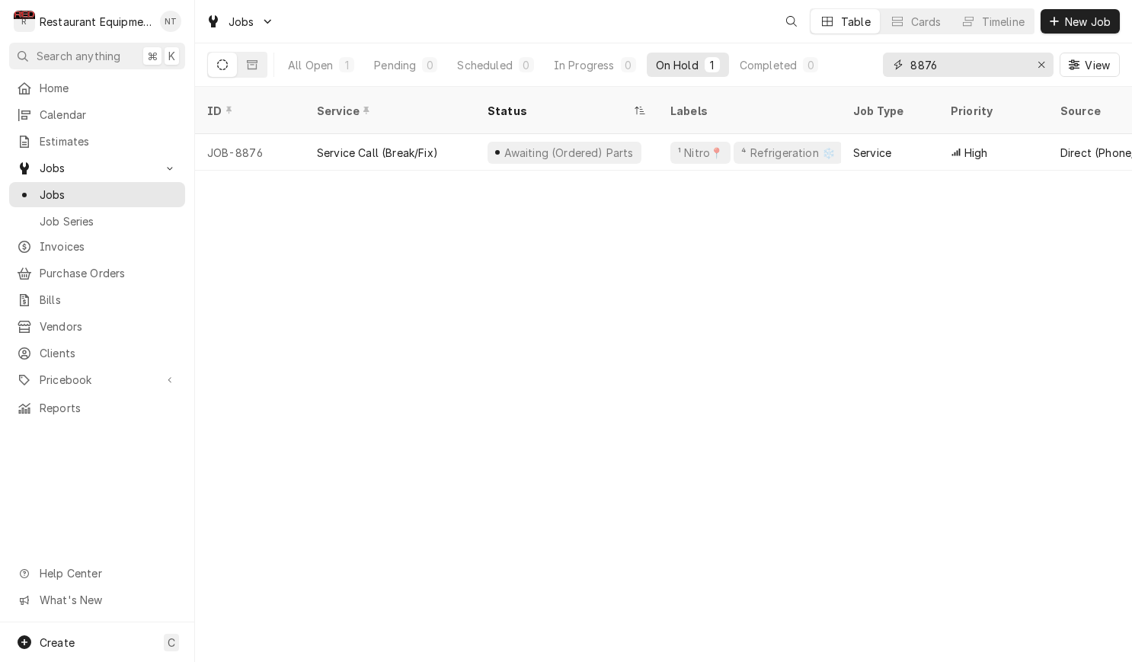
drag, startPoint x: 948, startPoint y: 60, endPoint x: 842, endPoint y: 69, distance: 106.3
click at [842, 69] on div "All Open 1 Pending 0 Scheduled 0 In Progress 0 On Hold 1 Completed 0 8876 View" at bounding box center [663, 64] width 913 height 43
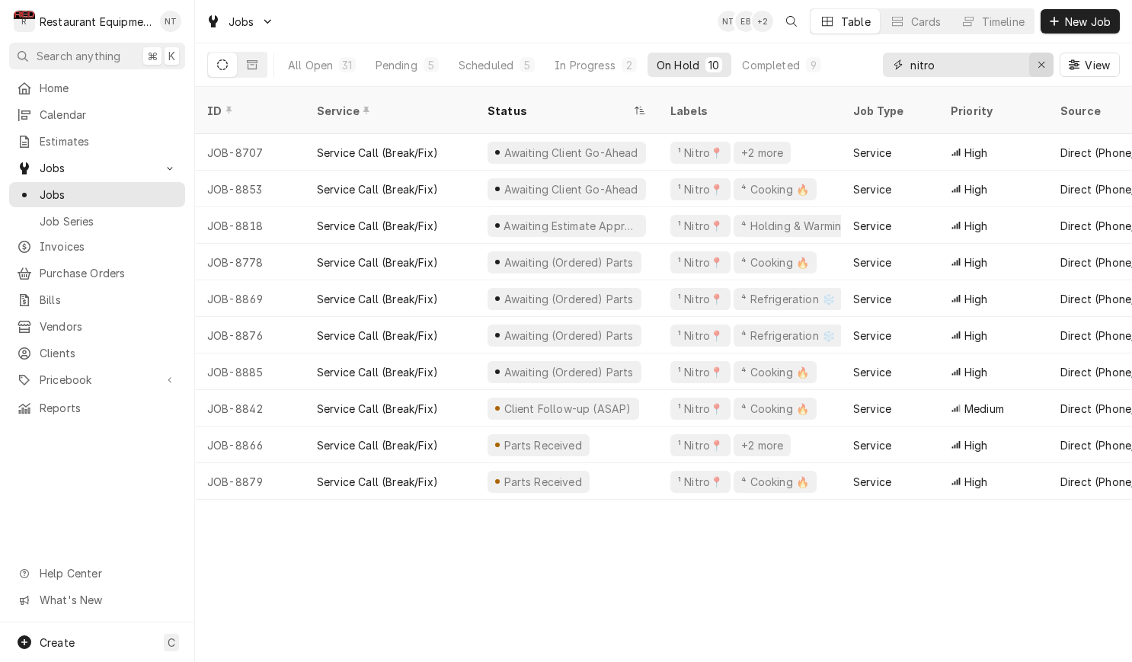
type input "nitro"
click at [1043, 69] on icon "Erase input" at bounding box center [1042, 64] width 8 height 11
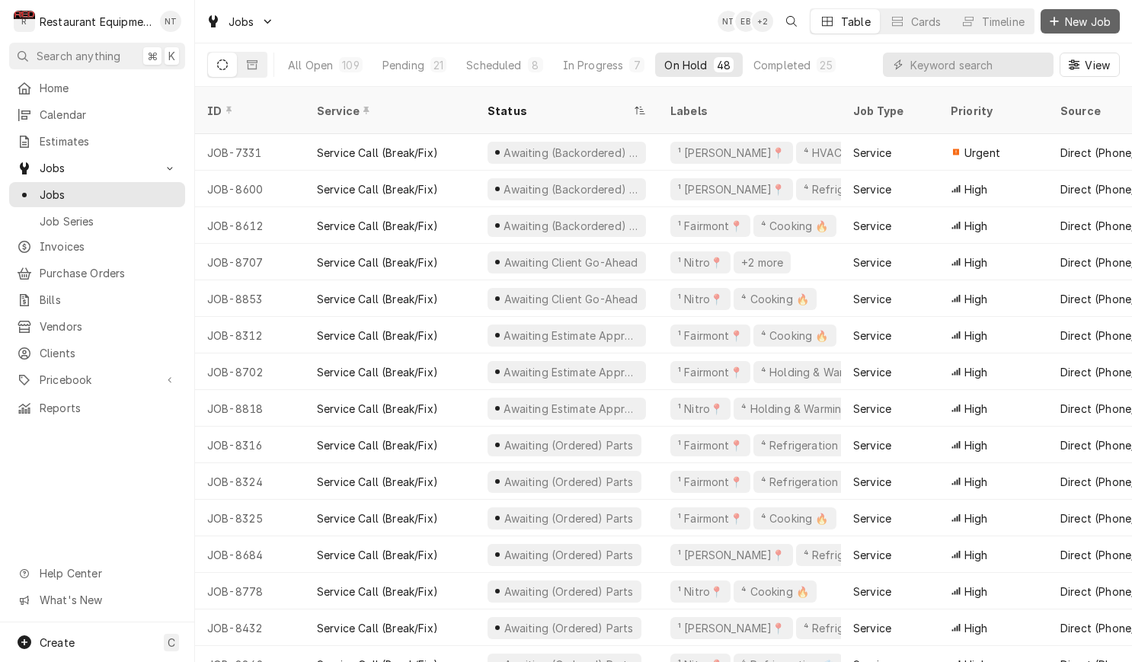
click at [1074, 28] on span "New Job" at bounding box center [1088, 22] width 52 height 16
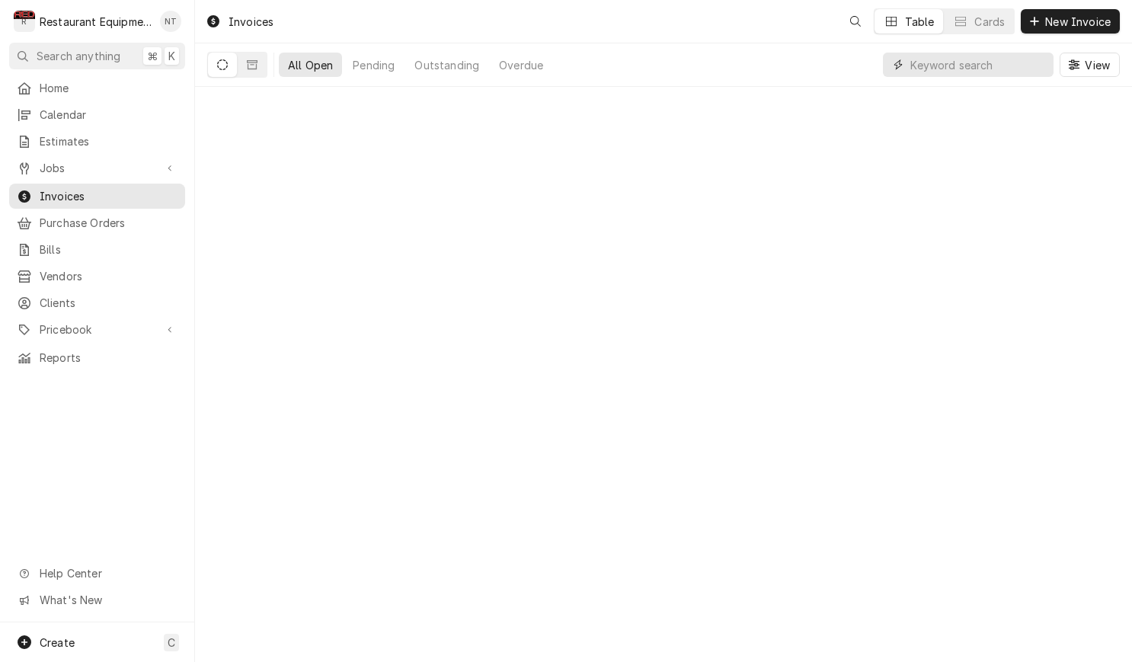
click at [1018, 62] on input "Dynamic Content Wrapper" at bounding box center [978, 65] width 136 height 24
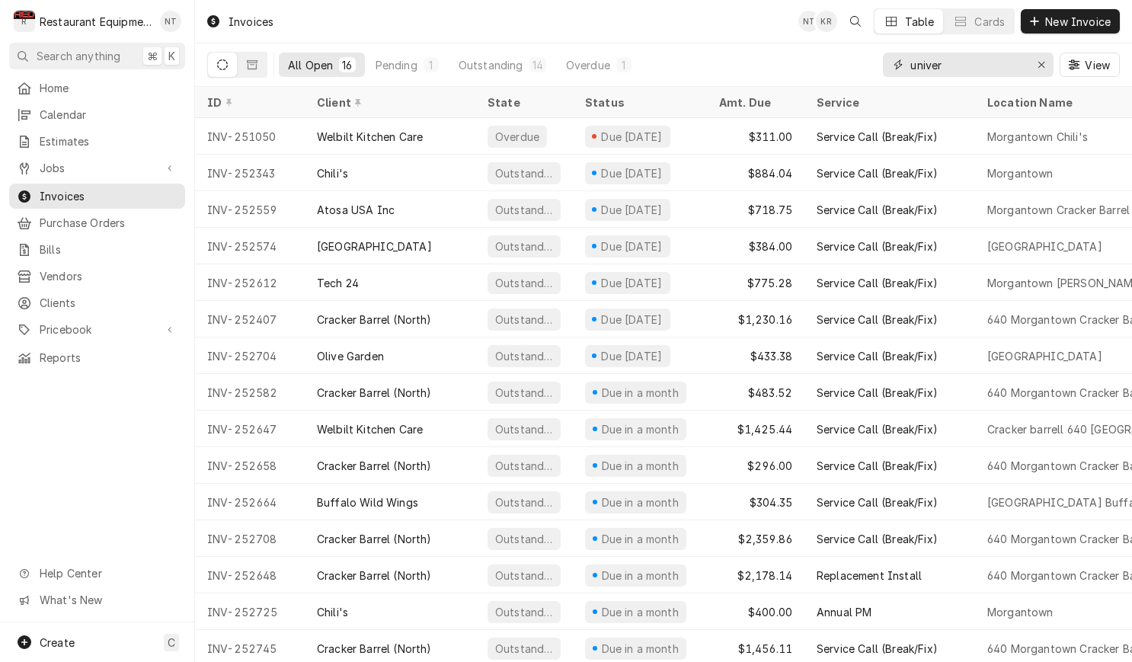
type input "univer"
drag, startPoint x: 1018, startPoint y: 62, endPoint x: 1045, endPoint y: 63, distance: 26.7
click at [1045, 63] on icon "Erase input" at bounding box center [1042, 64] width 8 height 11
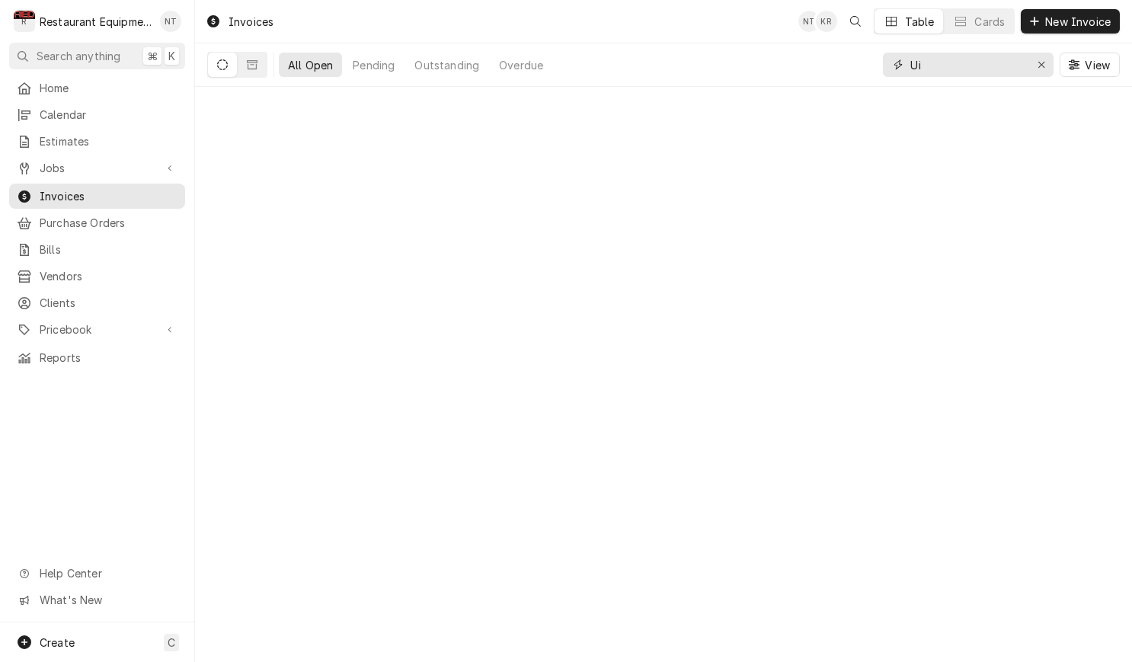
type input "U"
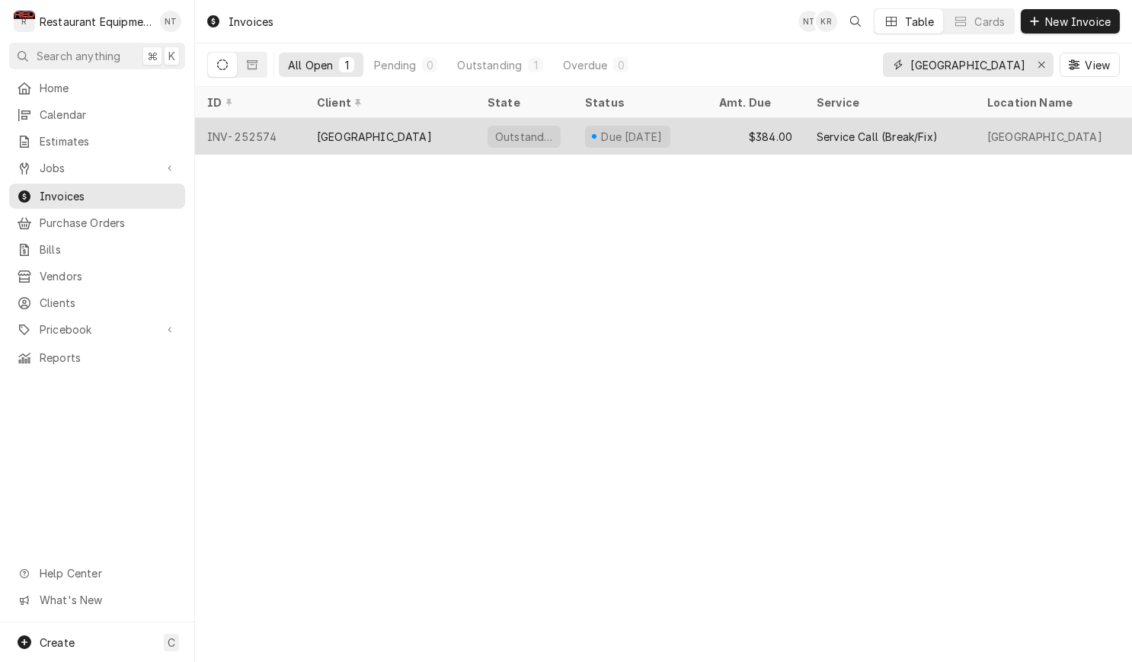
type input "University of Charle"
click at [696, 124] on div "Due in 7 days" at bounding box center [640, 136] width 134 height 37
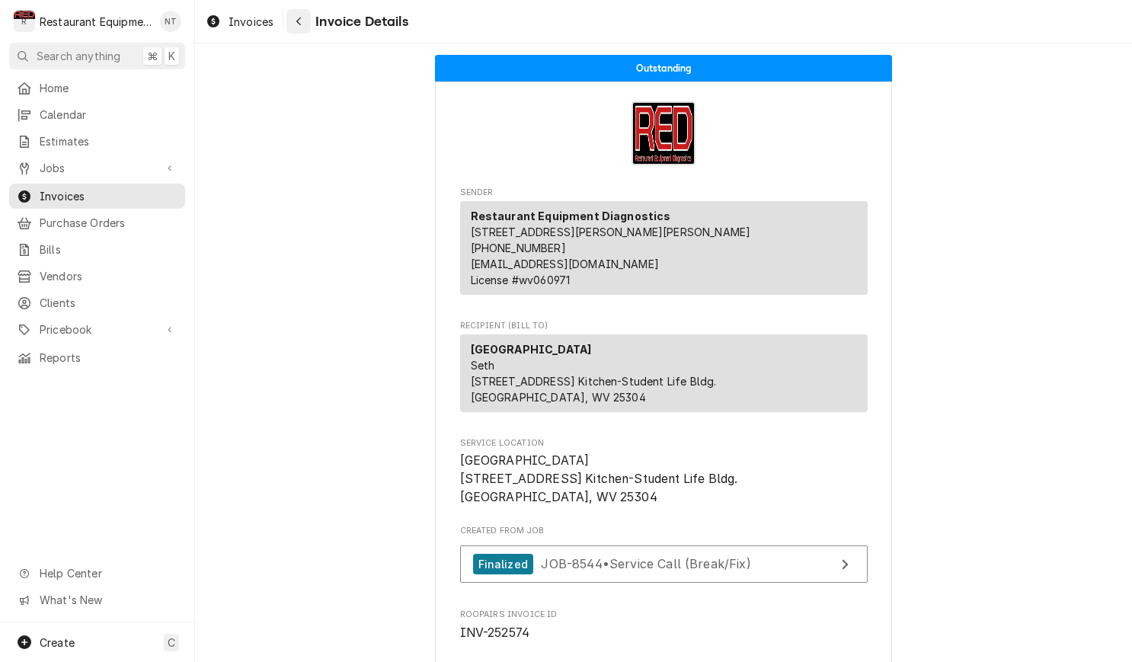
click at [303, 21] on div "Navigate back" at bounding box center [298, 21] width 15 height 15
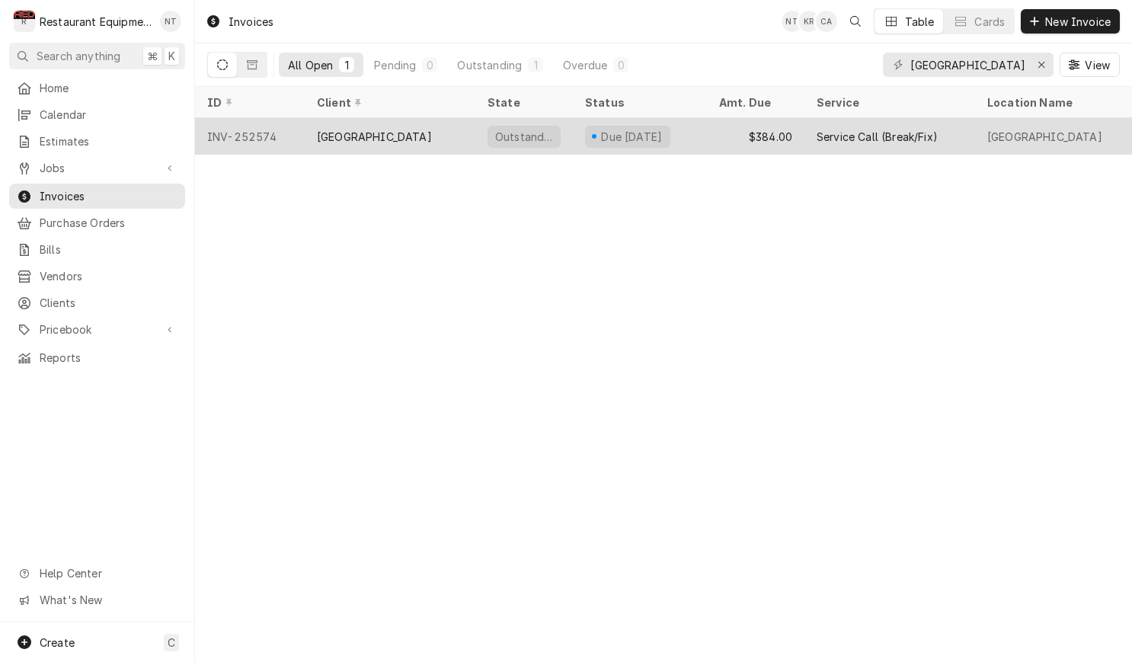
click at [466, 127] on div "[GEOGRAPHIC_DATA]" at bounding box center [390, 136] width 171 height 37
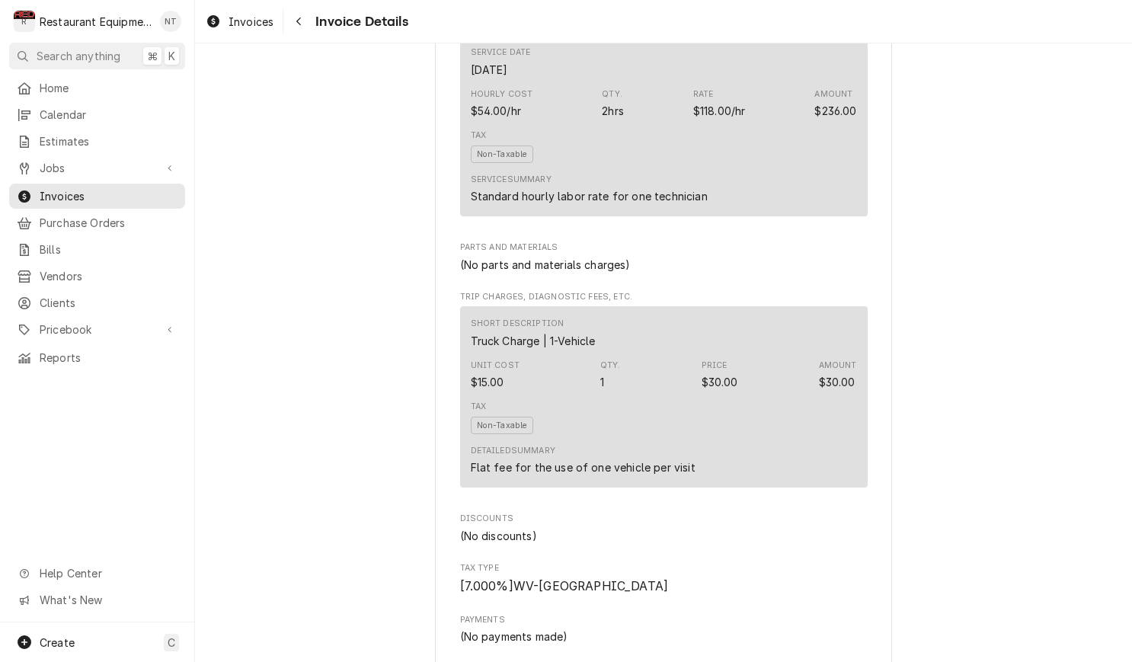
scroll to position [1765, 0]
click at [300, 28] on div "Navigate back" at bounding box center [298, 21] width 15 height 15
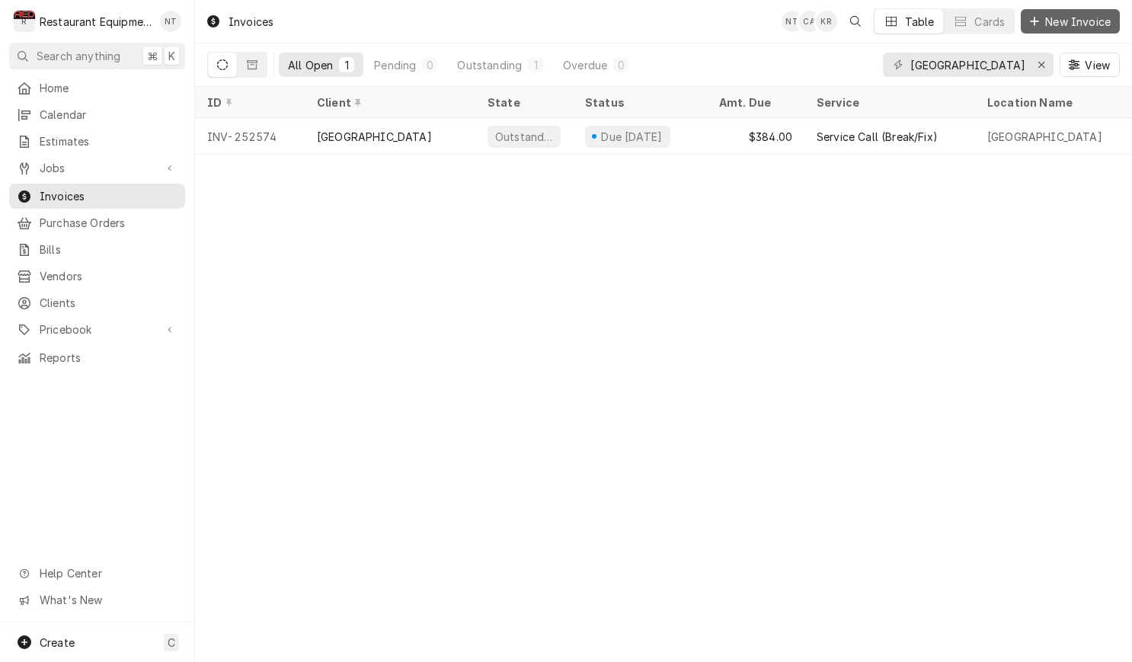
click at [1065, 28] on span "New Invoice" at bounding box center [1078, 22] width 72 height 16
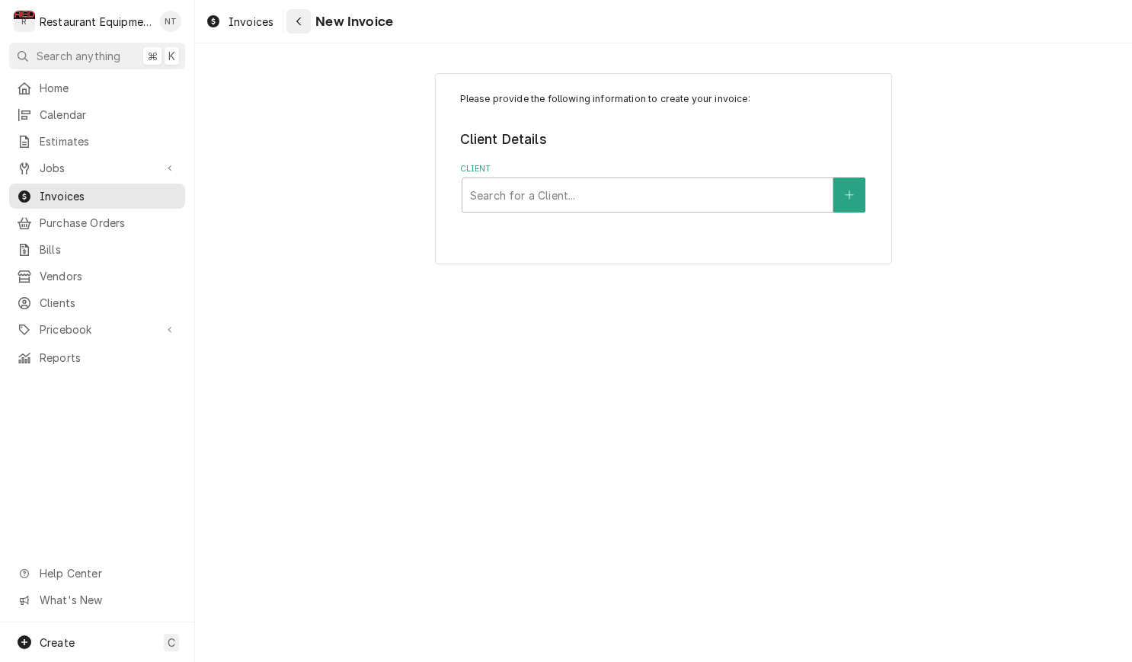
click at [294, 24] on div "Navigate back" at bounding box center [298, 21] width 15 height 15
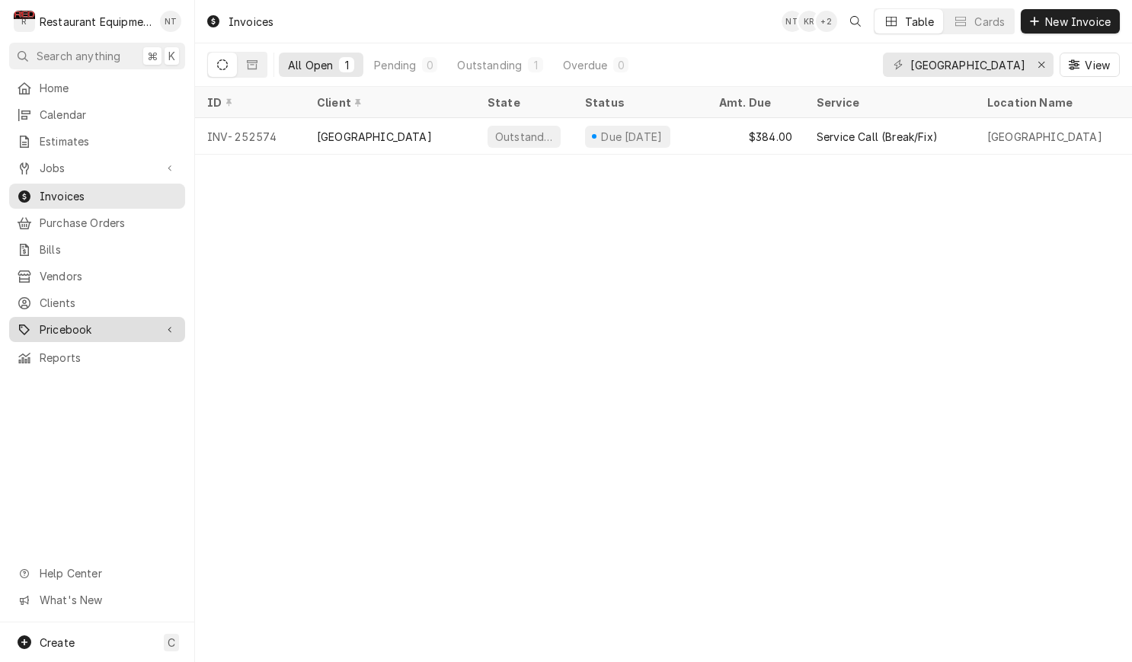
click at [139, 322] on span "Pricebook" at bounding box center [97, 330] width 115 height 16
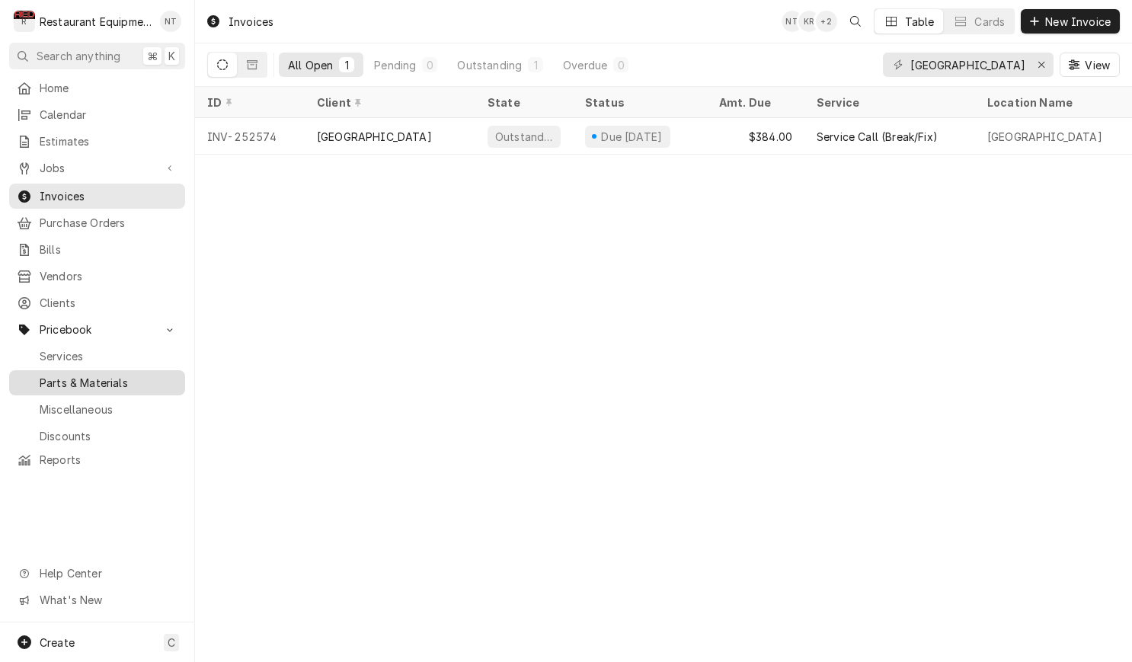
click at [146, 375] on span "Parts & Materials" at bounding box center [109, 383] width 138 height 16
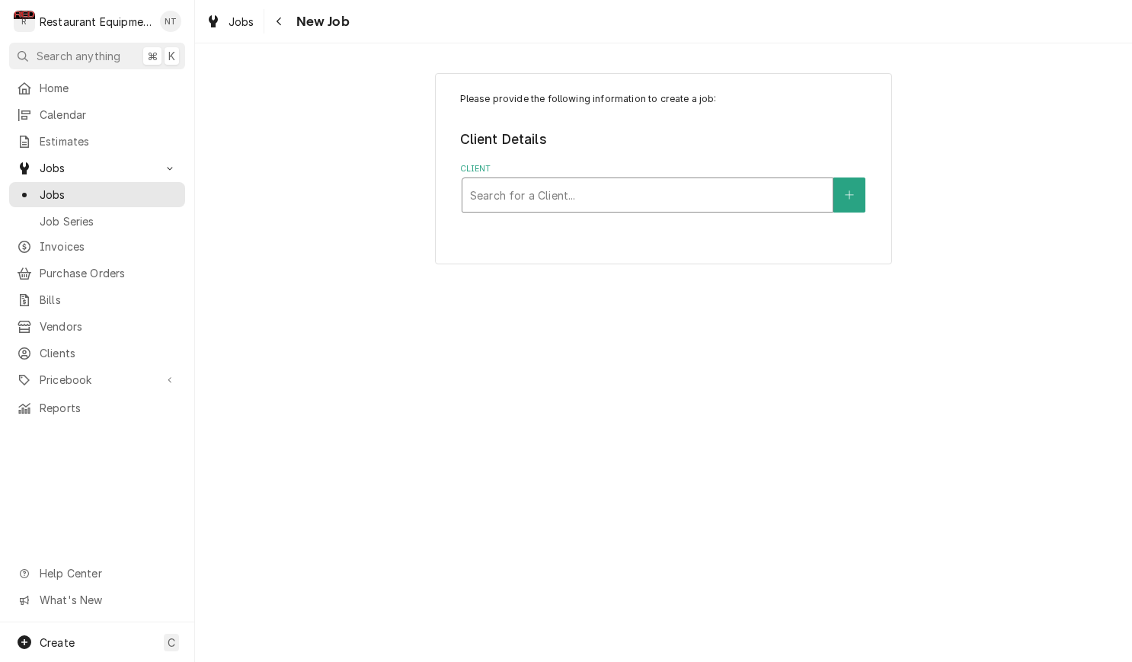
click at [739, 181] on div "Client" at bounding box center [647, 194] width 355 height 27
type input "University"
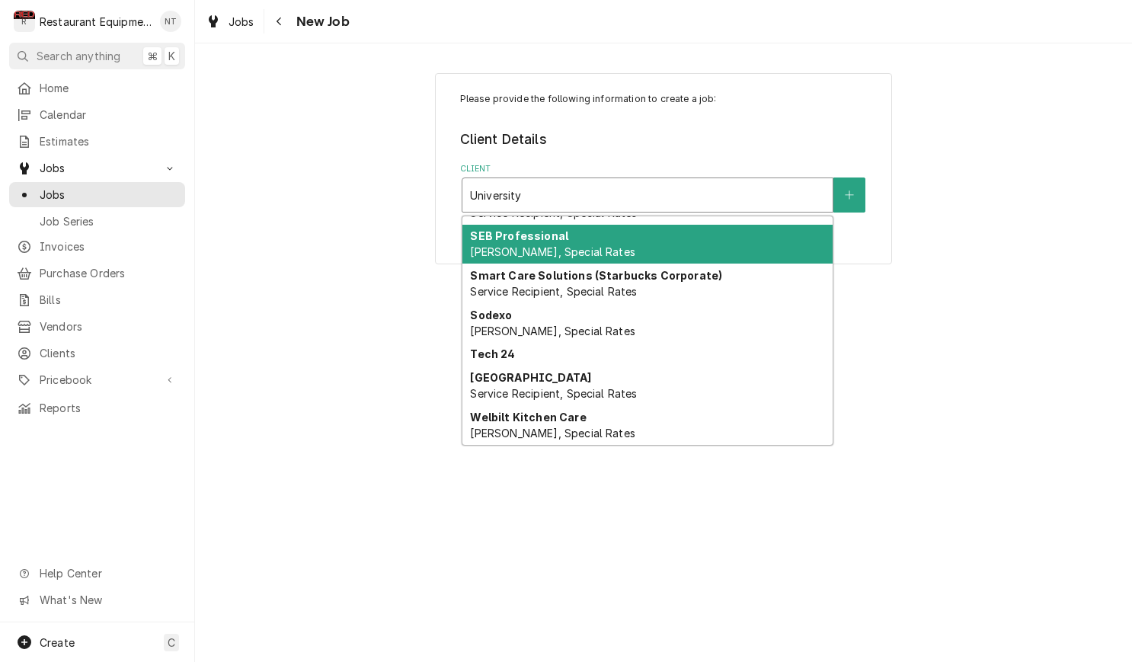
scroll to position [290, 0]
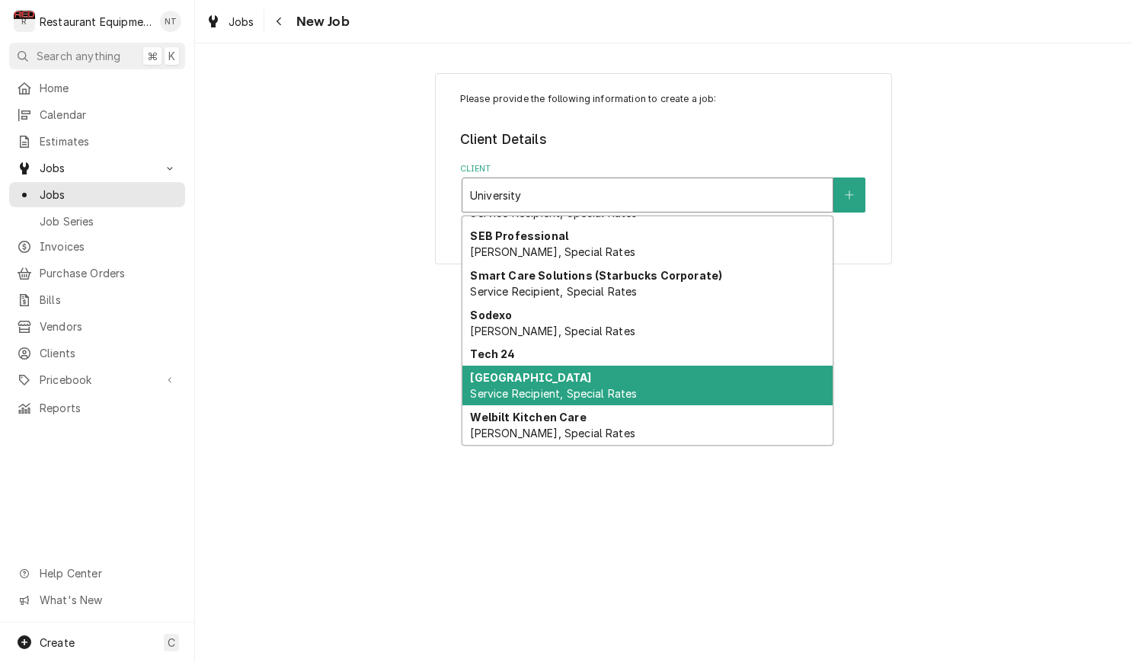
click at [719, 370] on div "University of Charleston Service Recipient, Special Rates" at bounding box center [647, 386] width 370 height 40
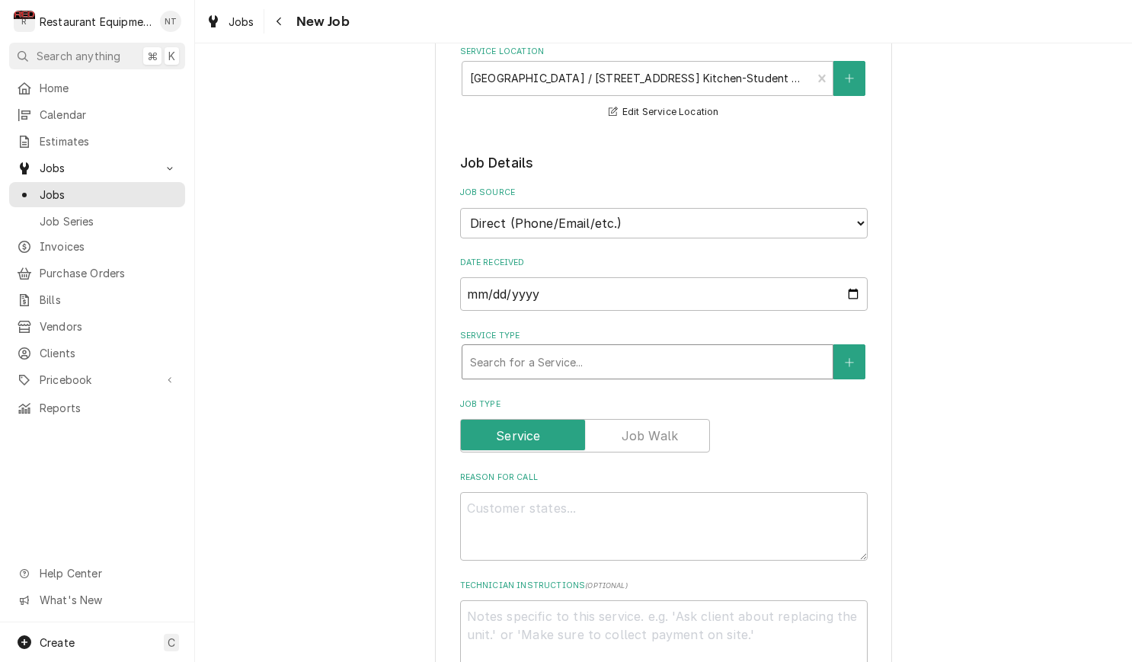
scroll to position [282, 0]
click at [680, 347] on div "Service Type" at bounding box center [647, 360] width 355 height 27
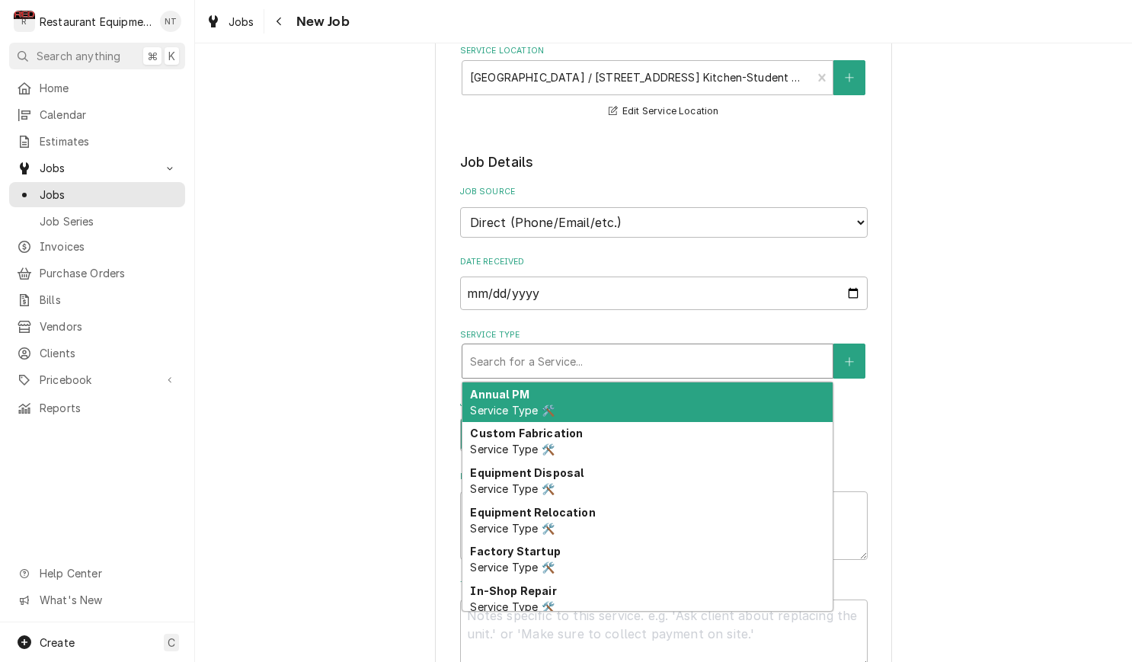
type textarea "x"
type input "b"
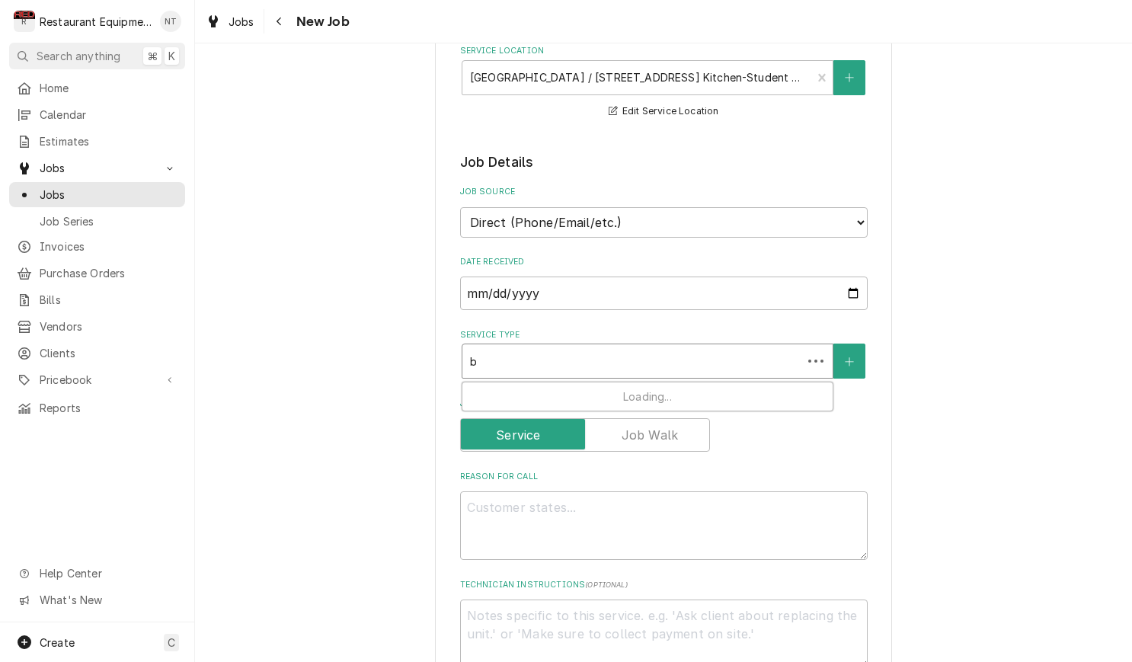
type textarea "x"
type input "br"
type textarea "x"
type input "bre"
type textarea "x"
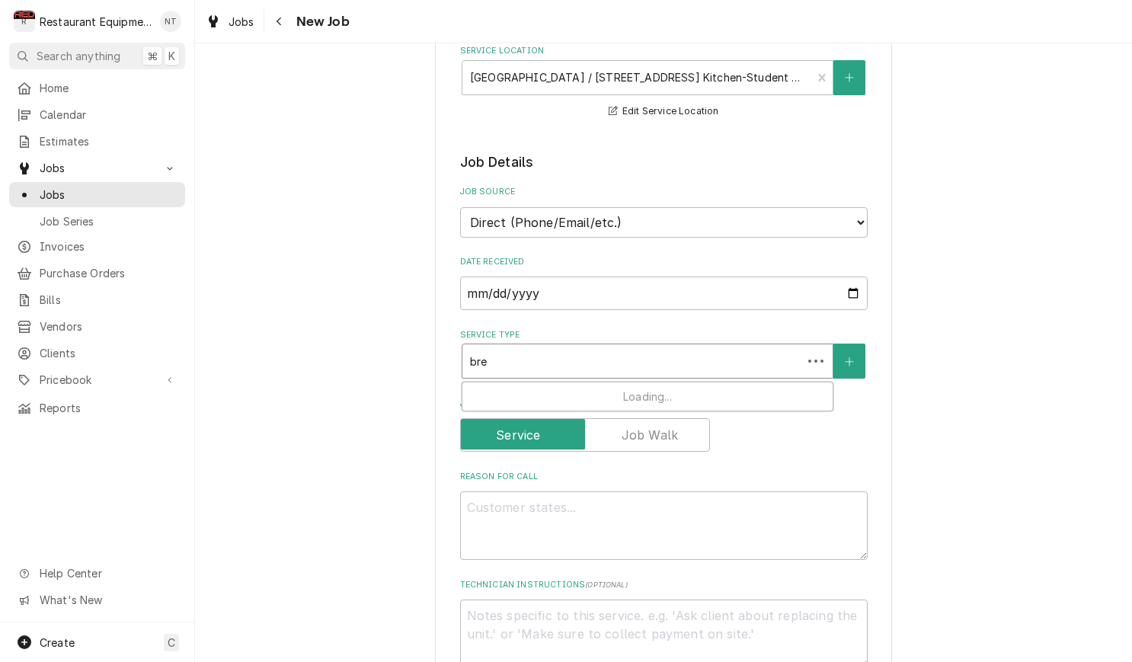
type input "brea"
type textarea "x"
type input "break"
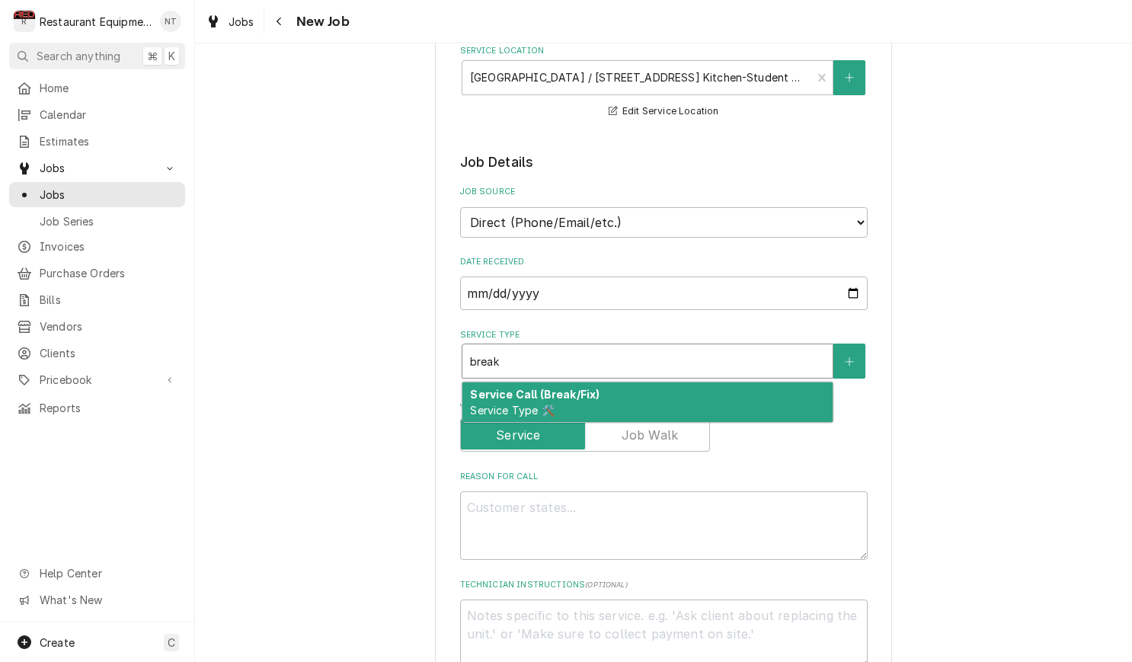
click at [693, 385] on div "Service Call (Break/Fix) Service Type 🛠️" at bounding box center [647, 402] width 370 height 40
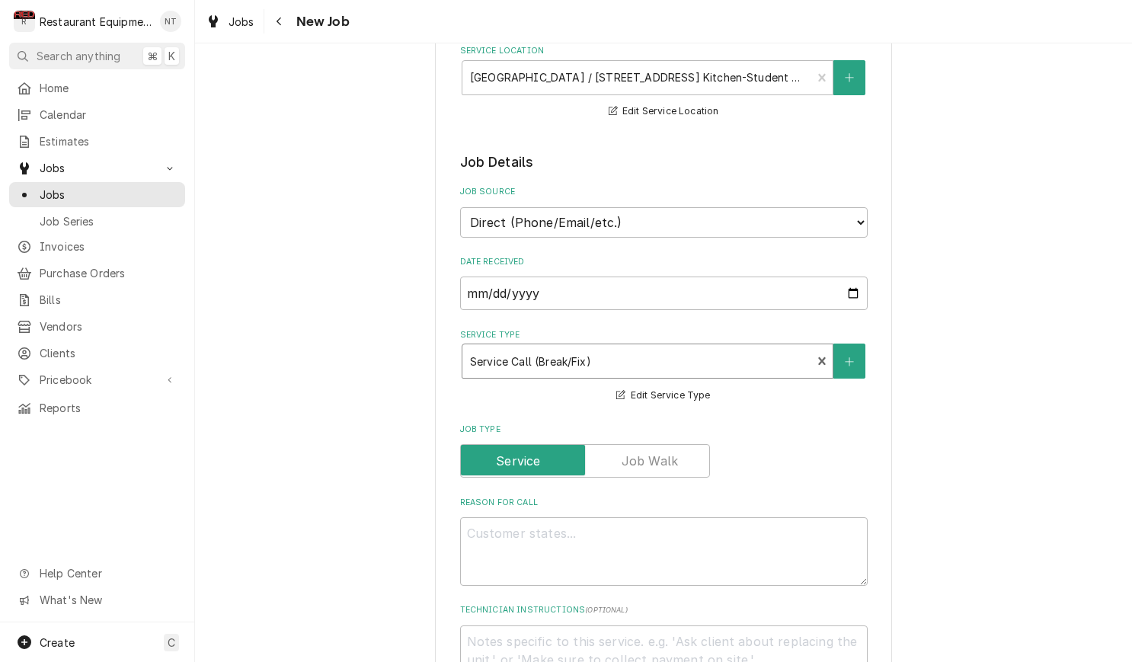
click at [691, 498] on div "Reason For Call" at bounding box center [664, 541] width 408 height 89
click at [696, 517] on textarea "Reason For Call" at bounding box center [664, 551] width 408 height 69
type textarea "x"
type textarea "C"
type textarea "x"
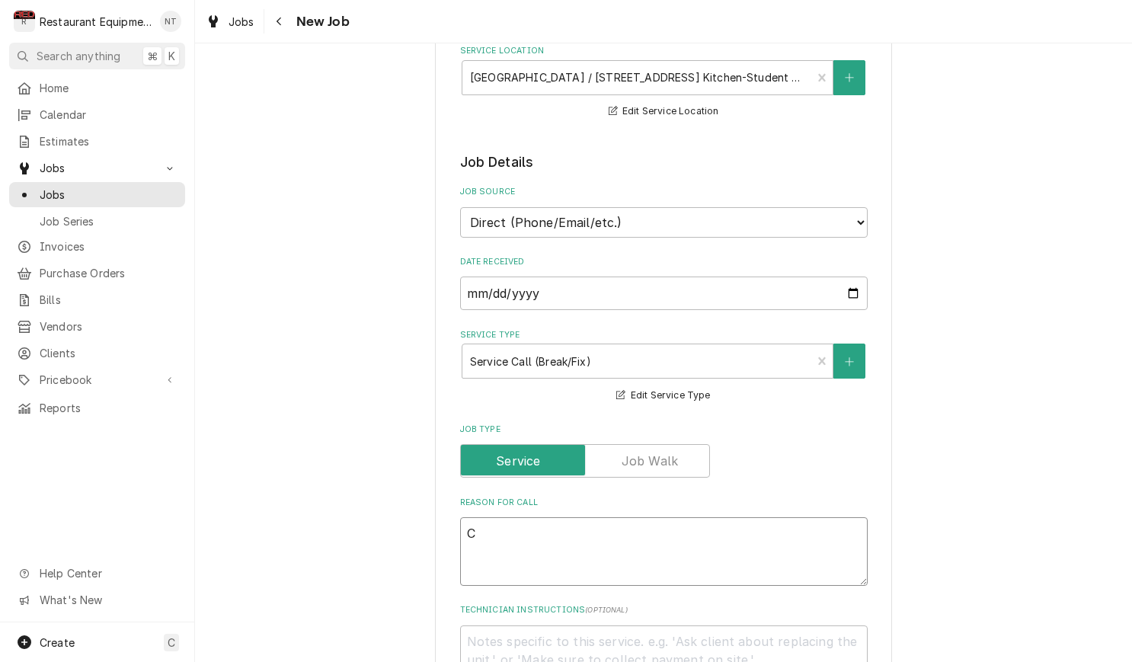
type textarea "Ch"
type textarea "x"
type textarea "Cha"
type textarea "x"
type textarea "Cham"
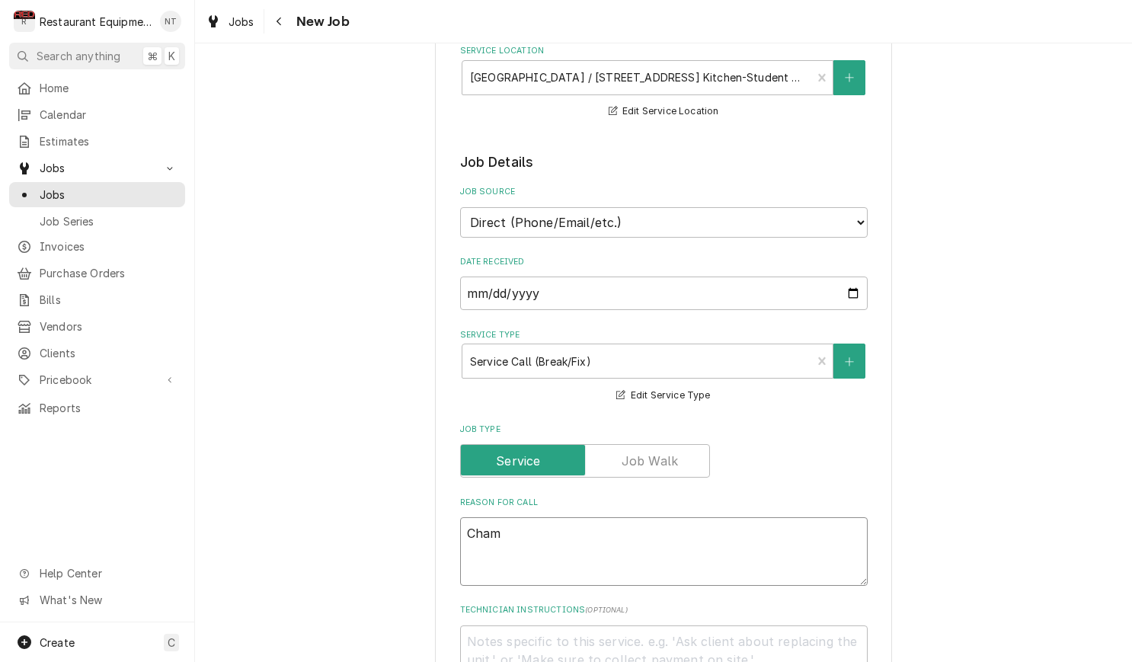
type textarea "x"
type textarea "Champ"
type textarea "x"
type textarea "Champi"
type textarea "x"
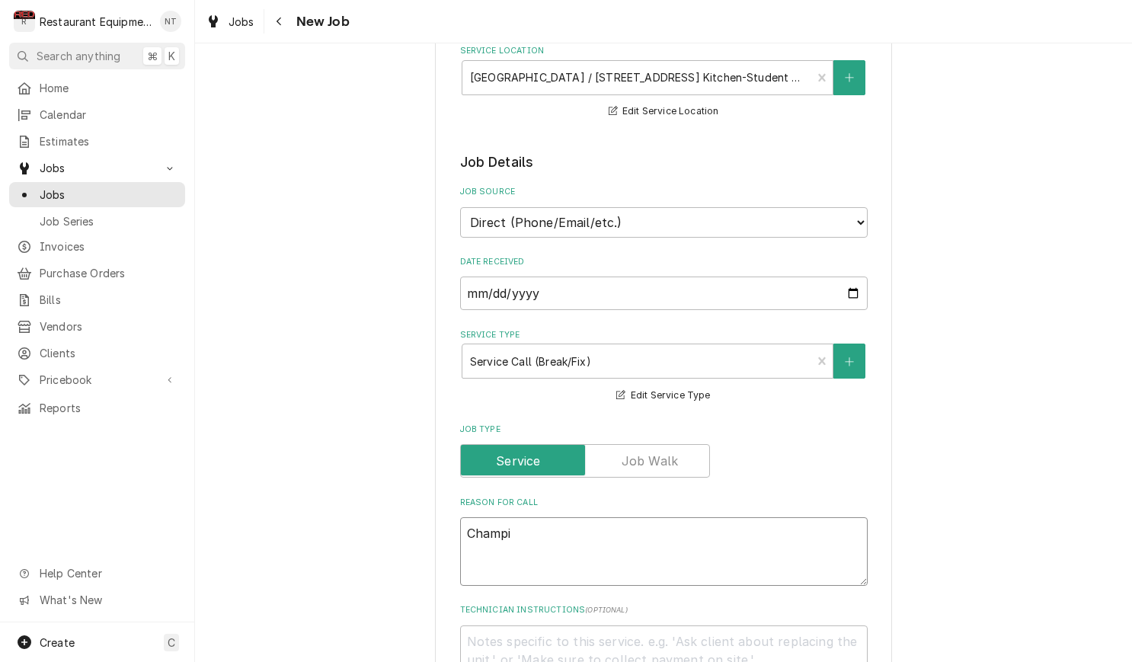
type textarea "Champio"
type textarea "x"
type textarea "Champion"
type textarea "x"
type textarea "Champion"
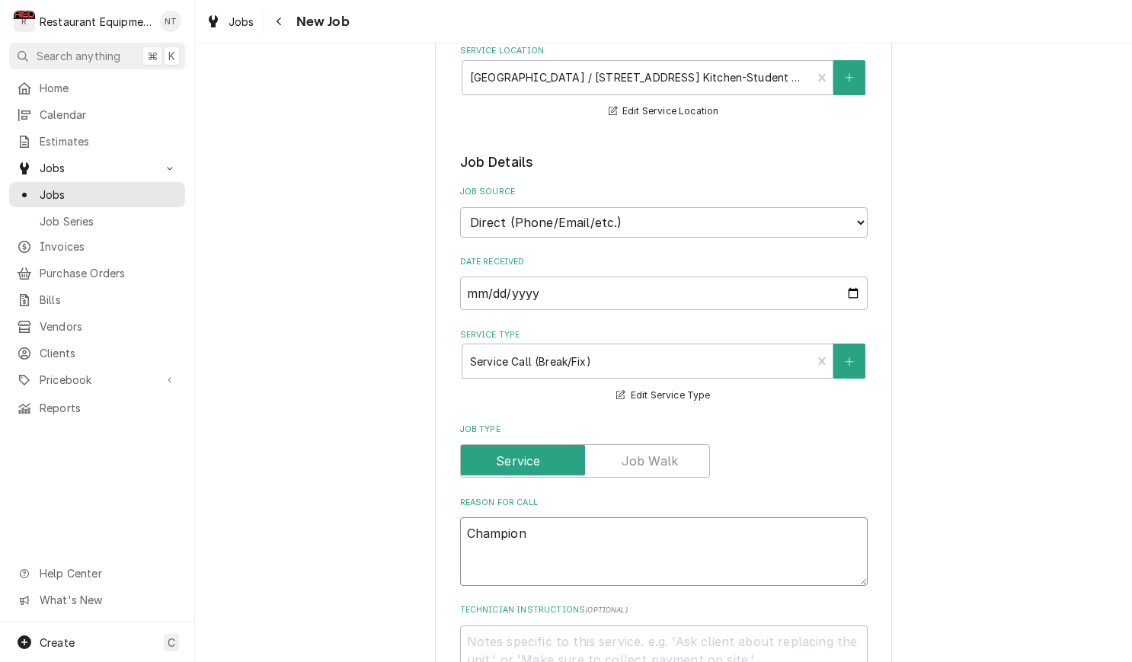
type textarea "x"
type textarea "Champion D"
type textarea "x"
type textarea "Champion Di"
type textarea "x"
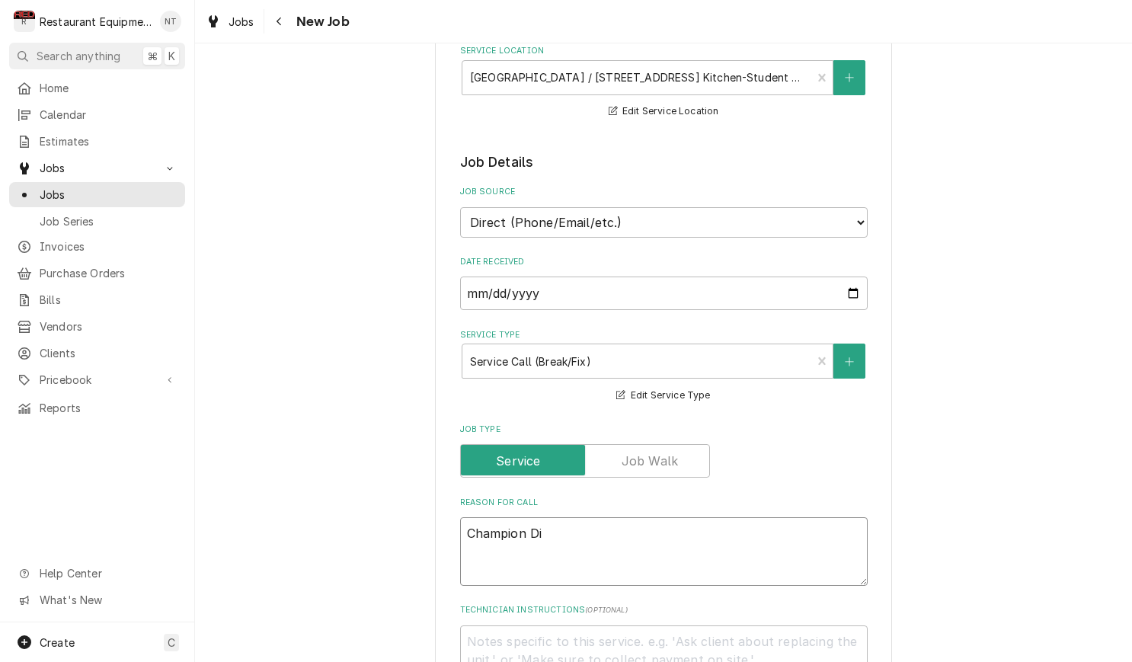
type textarea "Champion Dis"
type textarea "x"
type textarea "Champion Dish"
type textarea "x"
type textarea "Champion Dish"
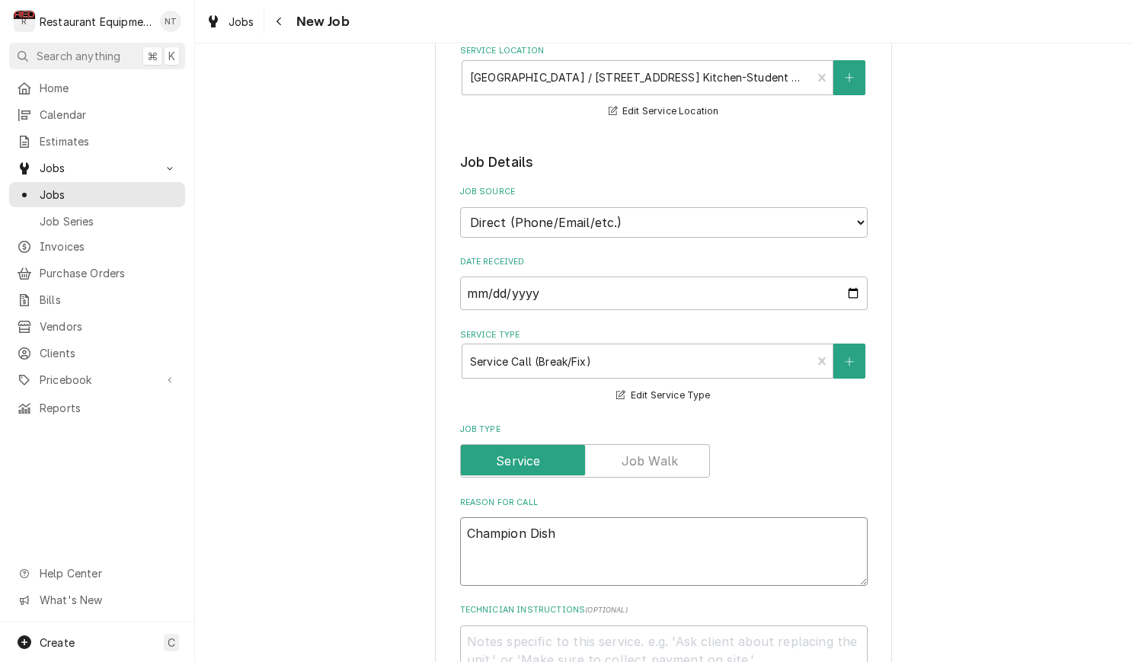
type textarea "x"
type textarea "Champion Dish M"
type textarea "x"
type textarea "Champion Dish Ma"
type textarea "x"
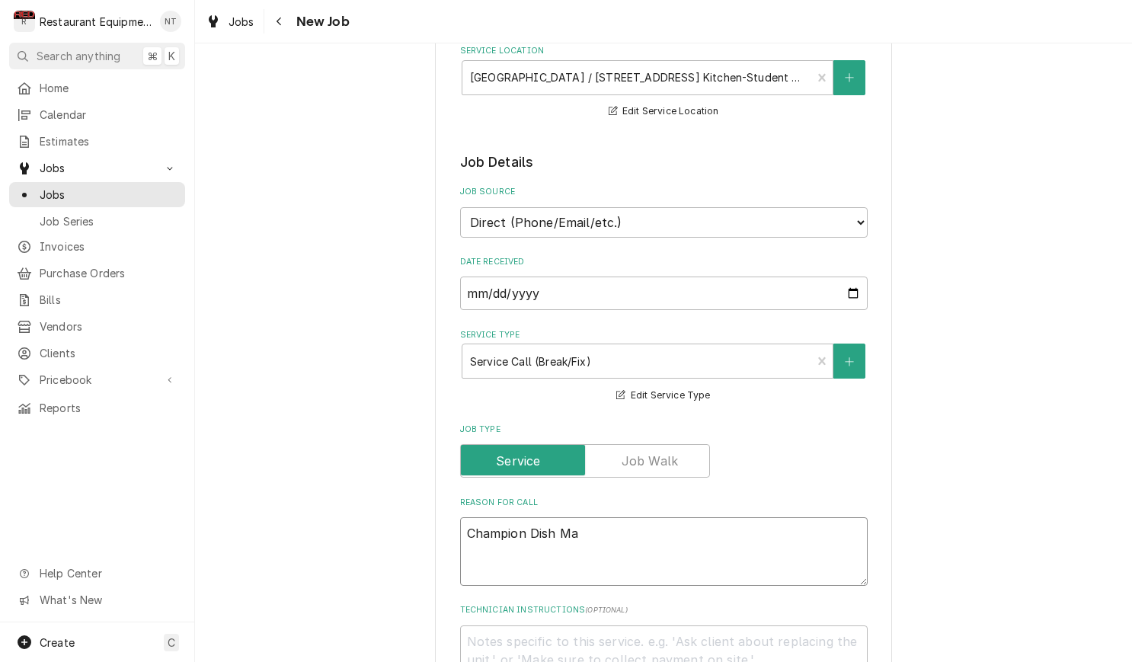
type textarea "Champion Dish Mac"
type textarea "x"
type textarea "Champion Dish Mach"
type textarea "x"
type textarea "Champion Dish Machi"
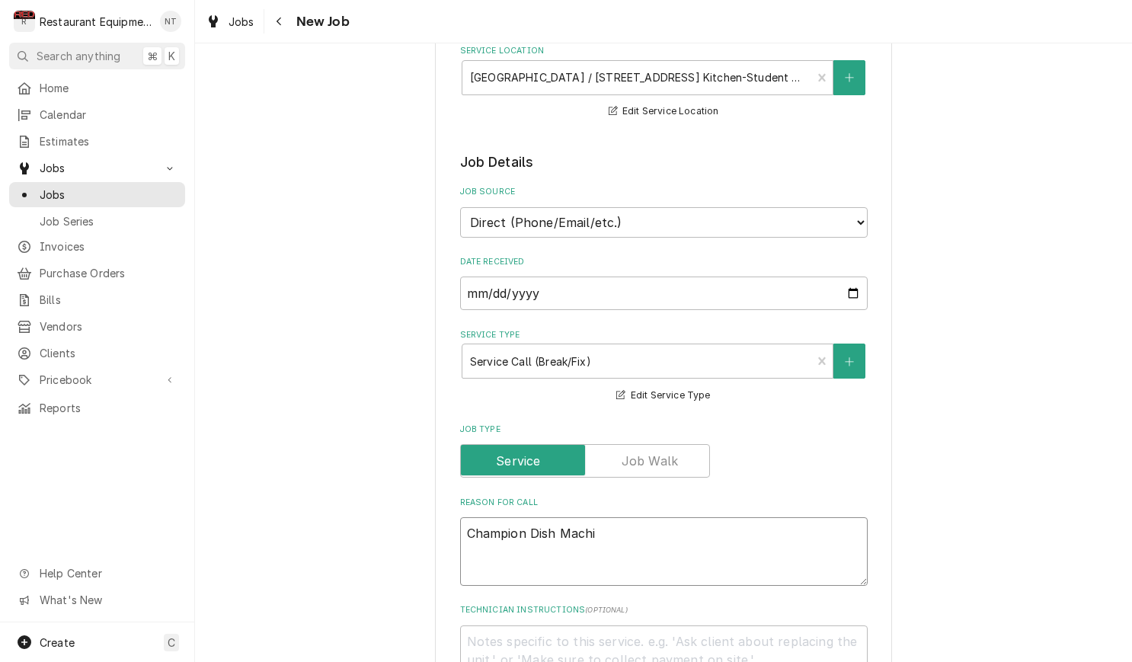
type textarea "x"
type textarea "Champion Dish Machin"
type textarea "x"
type textarea "Champion Dish Machine"
type textarea "x"
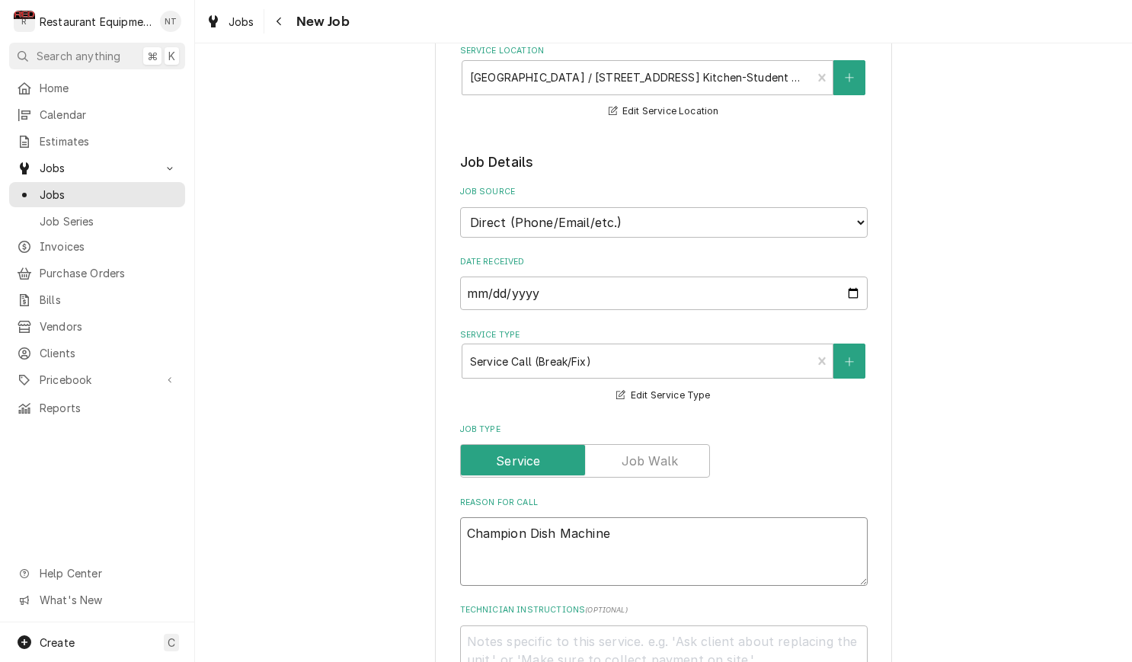
type textarea "Champion Dish Machine"
type textarea "x"
type textarea "Champion Dish Machine"
type textarea "x"
type textarea "Champion Dish Machine-"
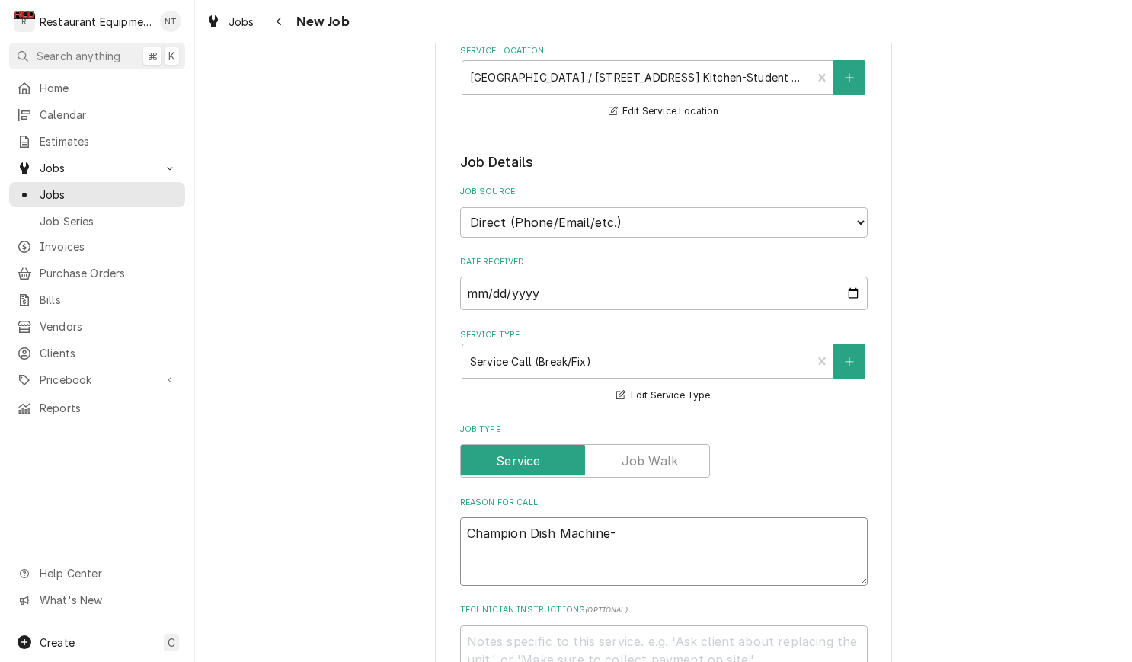
type textarea "x"
type textarea "Champion Dish Machine-"
type textarea "x"
type textarea "Champion Dish Machine- s"
type textarea "x"
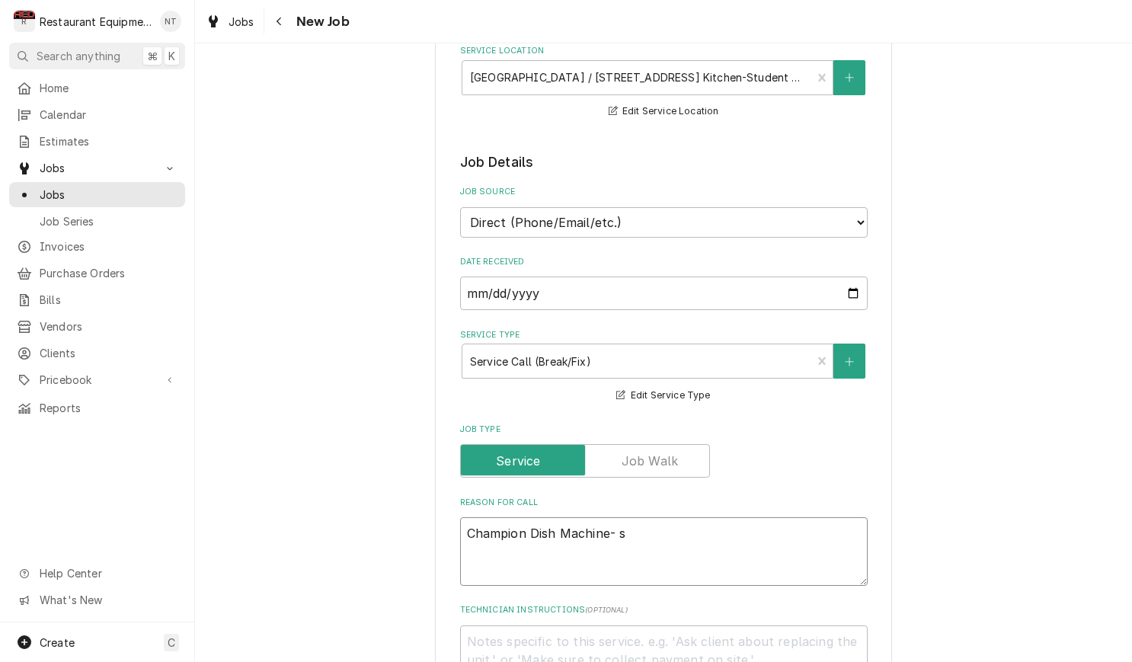
type textarea "Champion Dish Machine- sp"
type textarea "x"
type textarea "Champion Dish Machine- spr"
type textarea "x"
type textarea "Champion Dish Machine- spra"
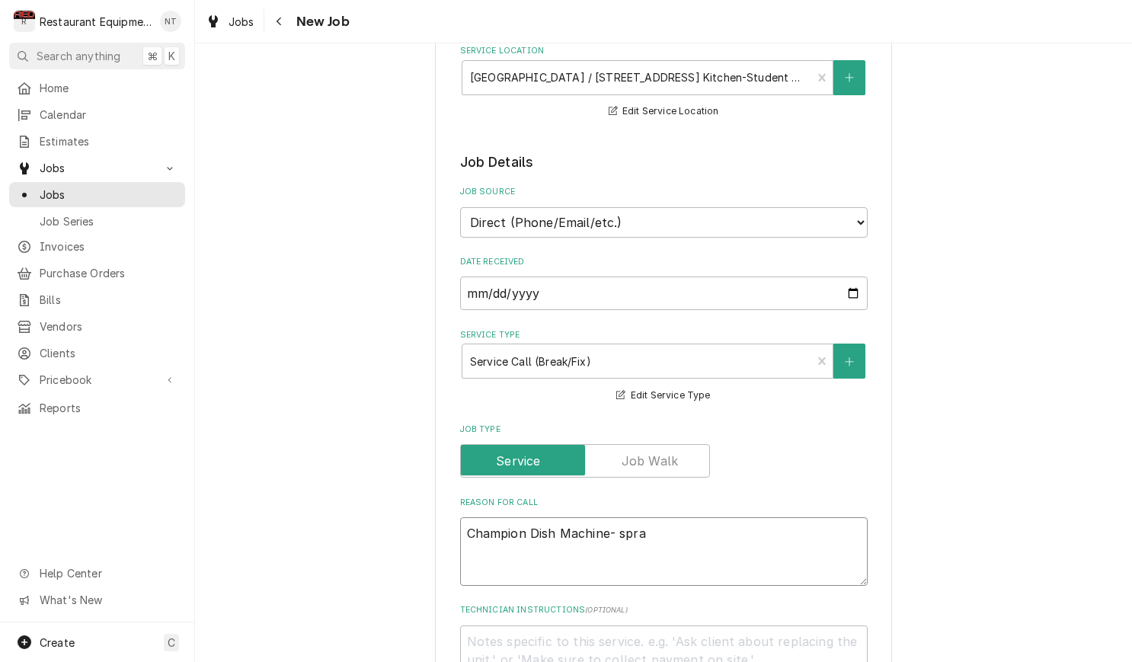
type textarea "x"
type textarea "Champion Dish Machine- spray"
type textarea "x"
type textarea "Champion Dish Machine- spraye"
type textarea "x"
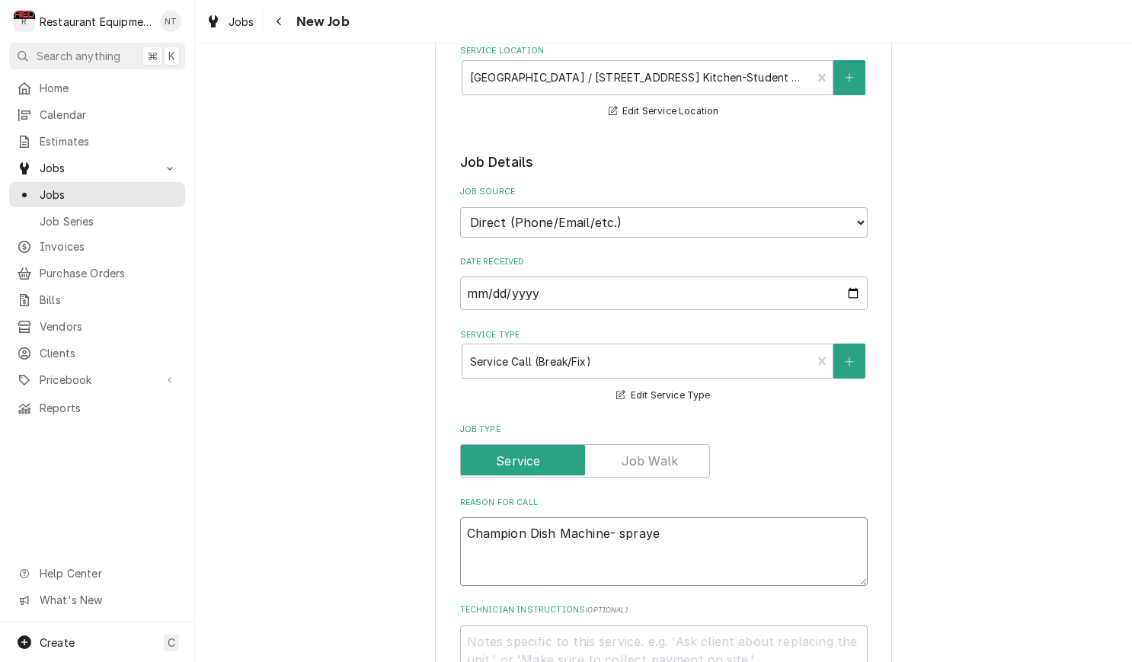
type textarea "Champion Dish Machine- sprayer"
type textarea "x"
type textarea "Champion Dish Machine- sprayer"
type textarea "x"
type textarea "Champion Dish Machine- sprayer i"
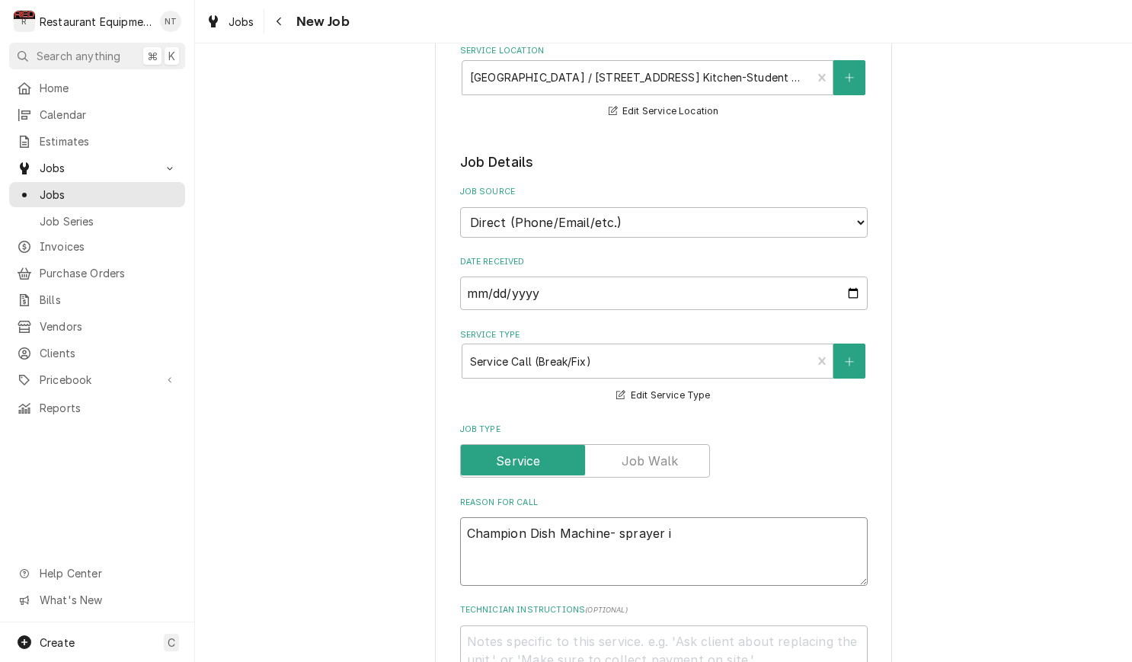
type textarea "x"
type textarea "Champion Dish Machine- sprayer is"
type textarea "x"
type textarea "Champion Dish Machine- sprayer isn"
type textarea "x"
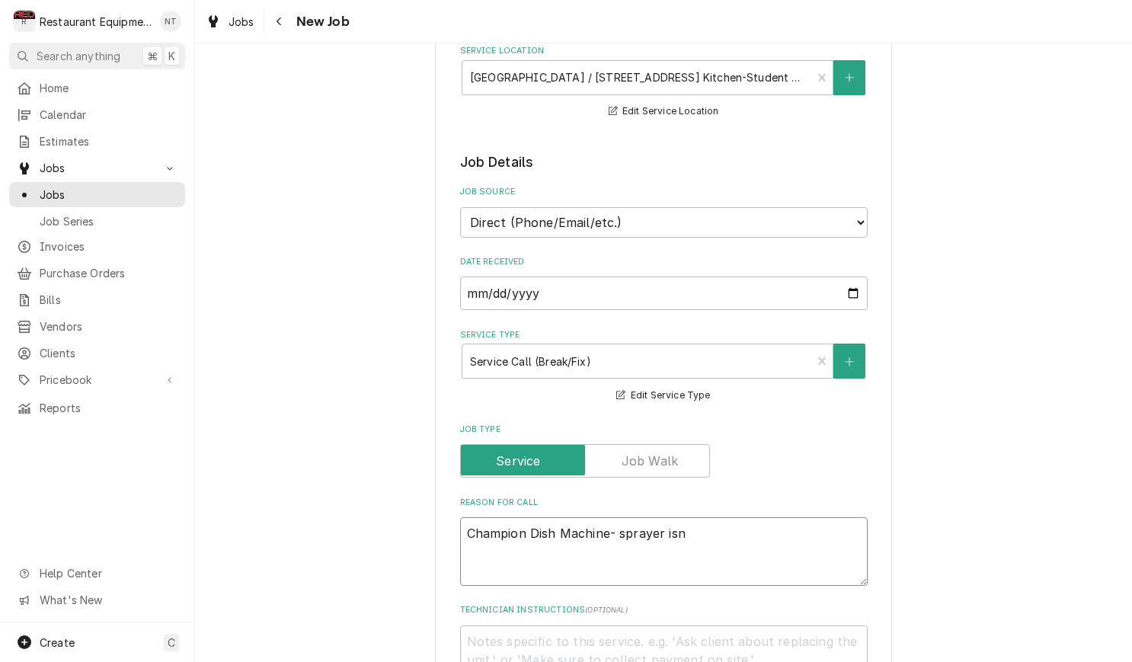
type textarea "Champion Dish Machine- sprayer isnt"
type textarea "x"
type textarea "Champion Dish Machine- sprayer isn't"
type textarea "x"
type textarea "Champion Dish Machine- sprayer isn't w"
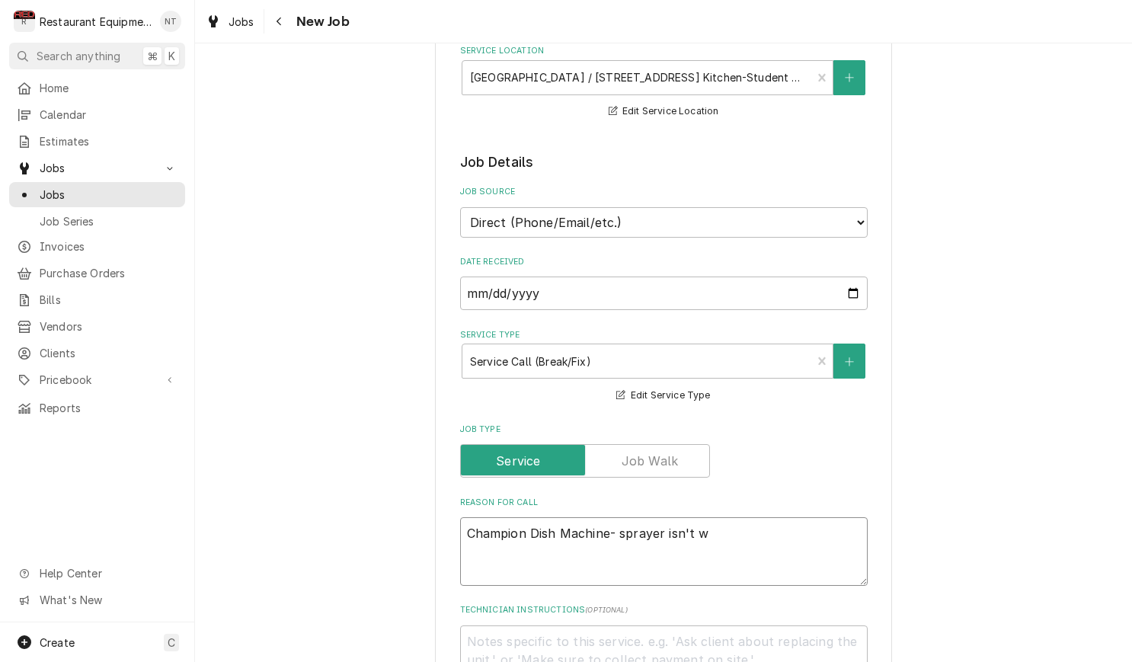
type textarea "x"
type textarea "Champion Dish Machine- sprayer isn't wr"
type textarea "x"
type textarea "Champion Dish Machine- sprayer isn't wrk"
type textarea "x"
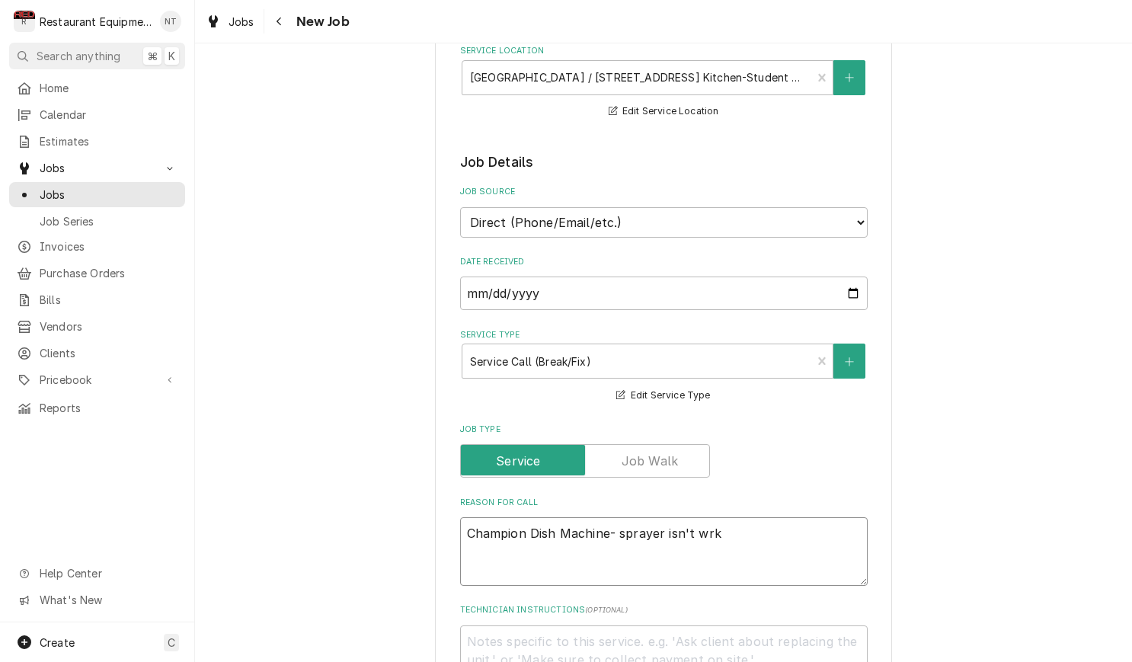
type textarea "Champion Dish Machine- sprayer isn't wrki"
type textarea "x"
type textarea "Champion Dish Machine- sprayer isn't wrkin"
type textarea "x"
type textarea "Champion Dish Machine- sprayer isn't wrking"
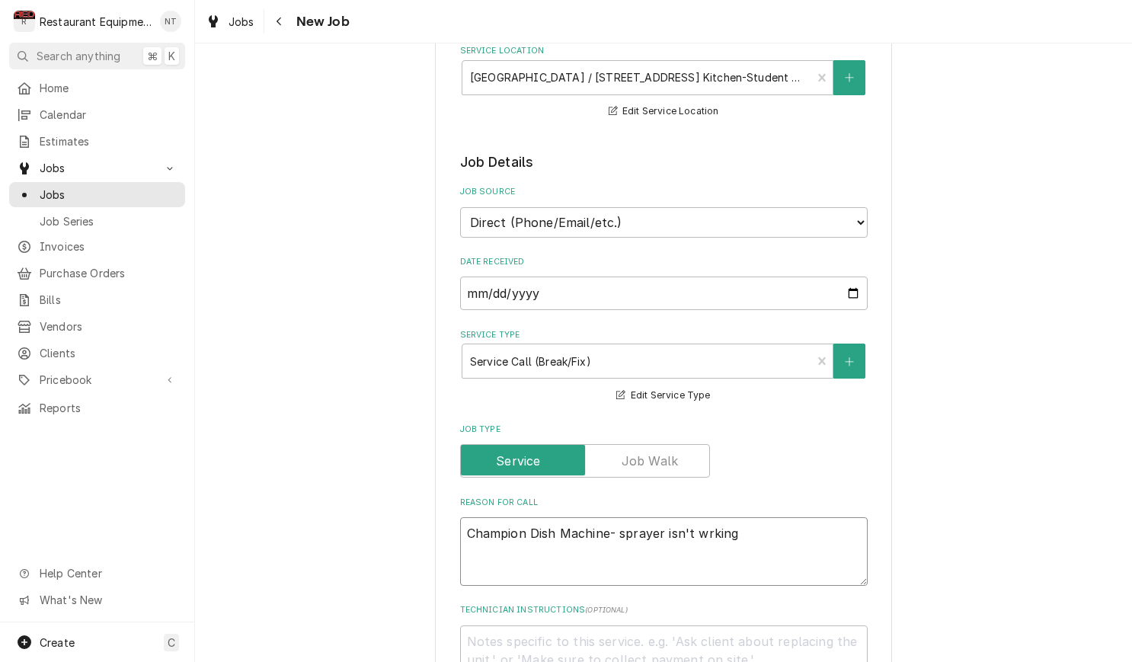
type textarea "x"
type textarea "Champion Dish Machine- sprayer isn't working"
type textarea "x"
type textarea "Champion Dish Machine- sprayer isn't working p"
type textarea "x"
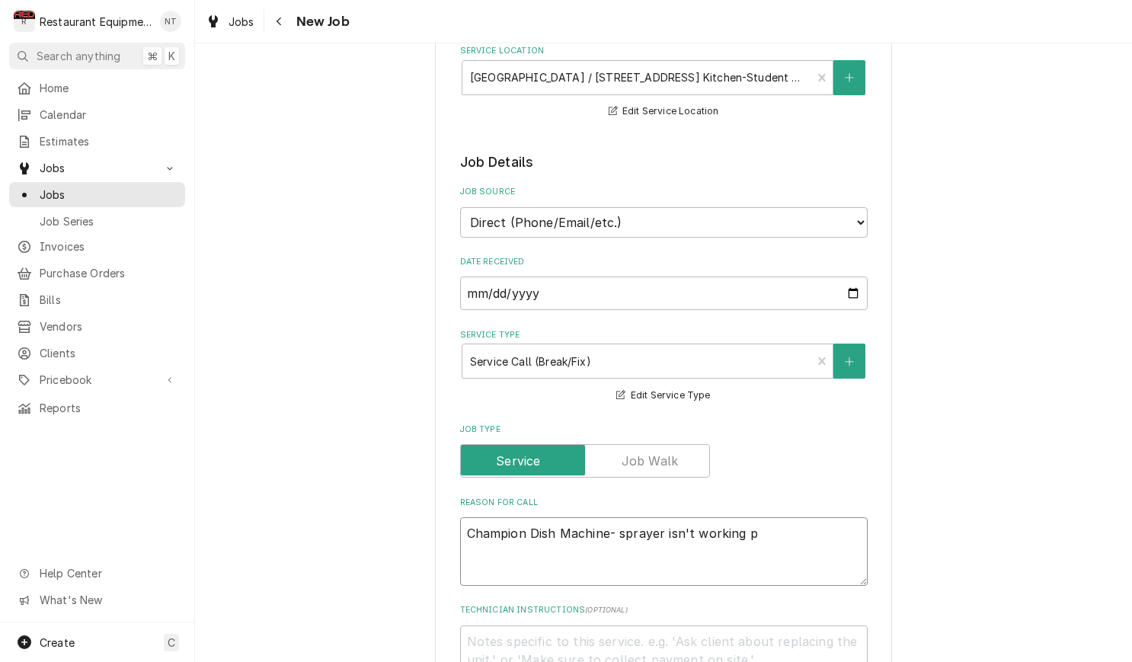
type textarea "Champion Dish Machine- sprayer isn't working pr"
type textarea "x"
type textarea "Champion Dish Machine- sprayer isn't working pro"
type textarea "x"
type textarea "Champion Dish Machine- sprayer isn't working prop"
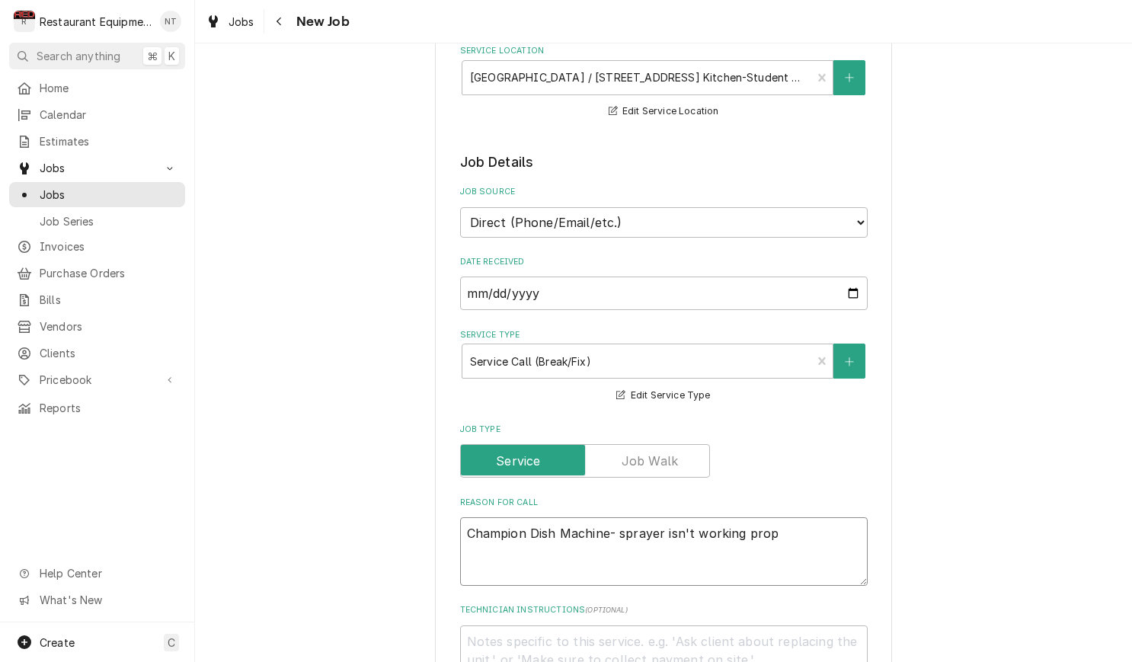
type textarea "x"
type textarea "Champion Dish Machine- sprayer isn't working prope"
type textarea "x"
type textarea "Champion Dish Machine- sprayer isn't working proper"
type textarea "x"
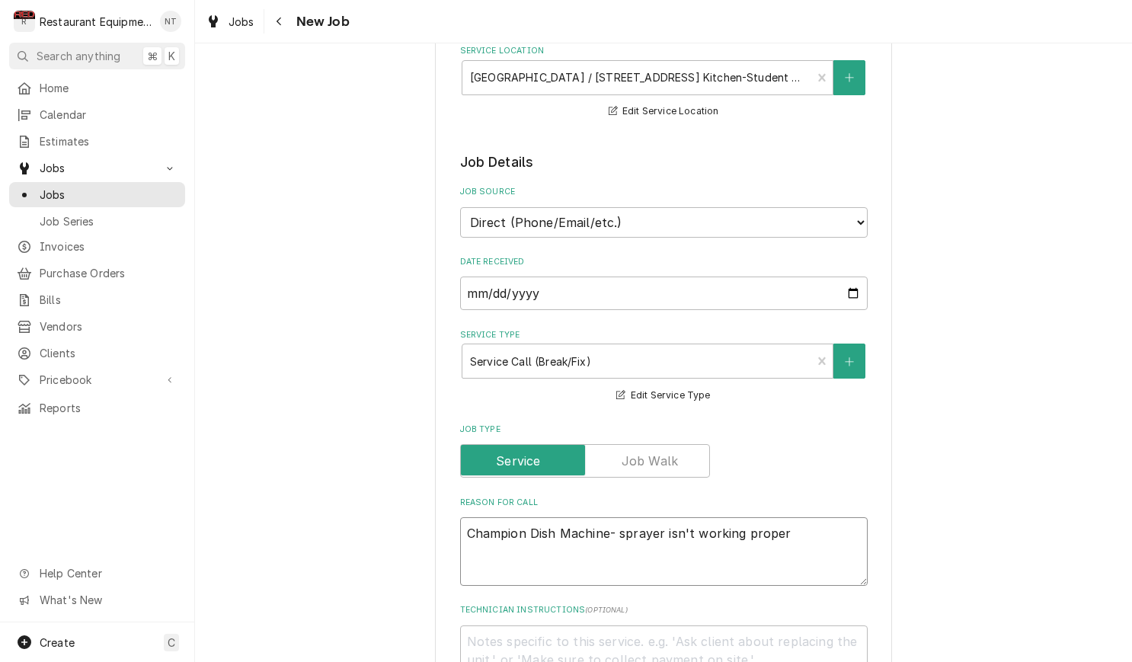
type textarea "Champion Dish Machine- sprayer isn't working properl"
type textarea "x"
type textarea "Champion Dish Machine- sprayer isn't working properly"
type textarea "x"
type textarea "Champion Dish Machine- sprayer isn't working properly,"
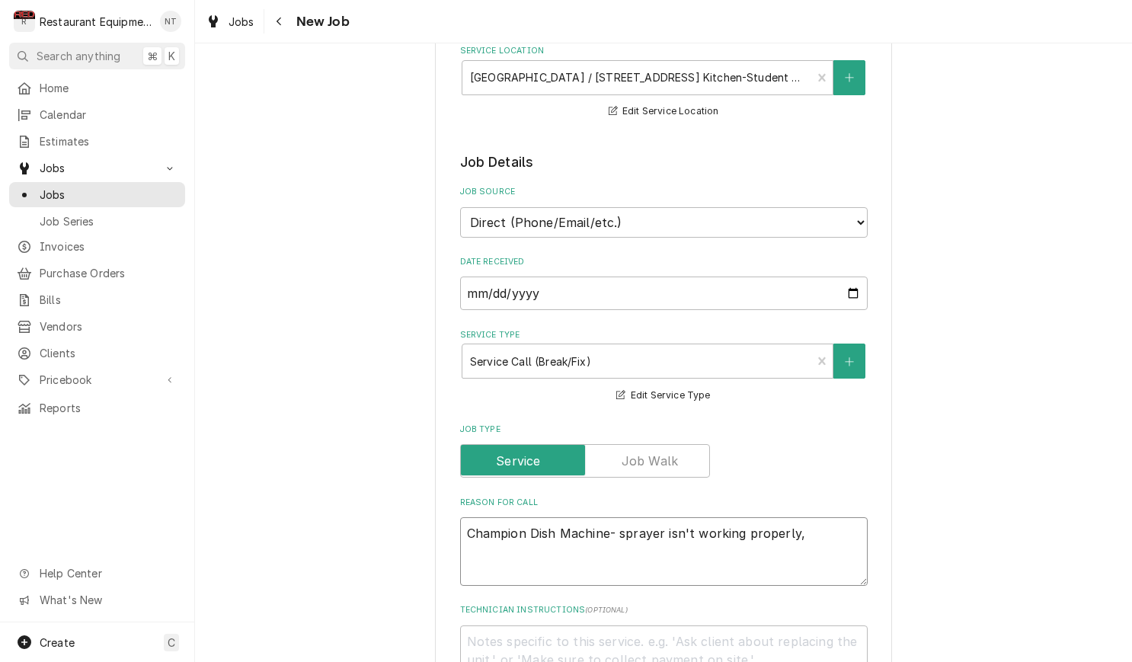
type textarea "x"
type textarea "Champion Dish Machine- sprayer isn't working properly,"
type textarea "x"
type textarea "Champion Dish Machine- sprayer isn't working properly, t"
type textarea "x"
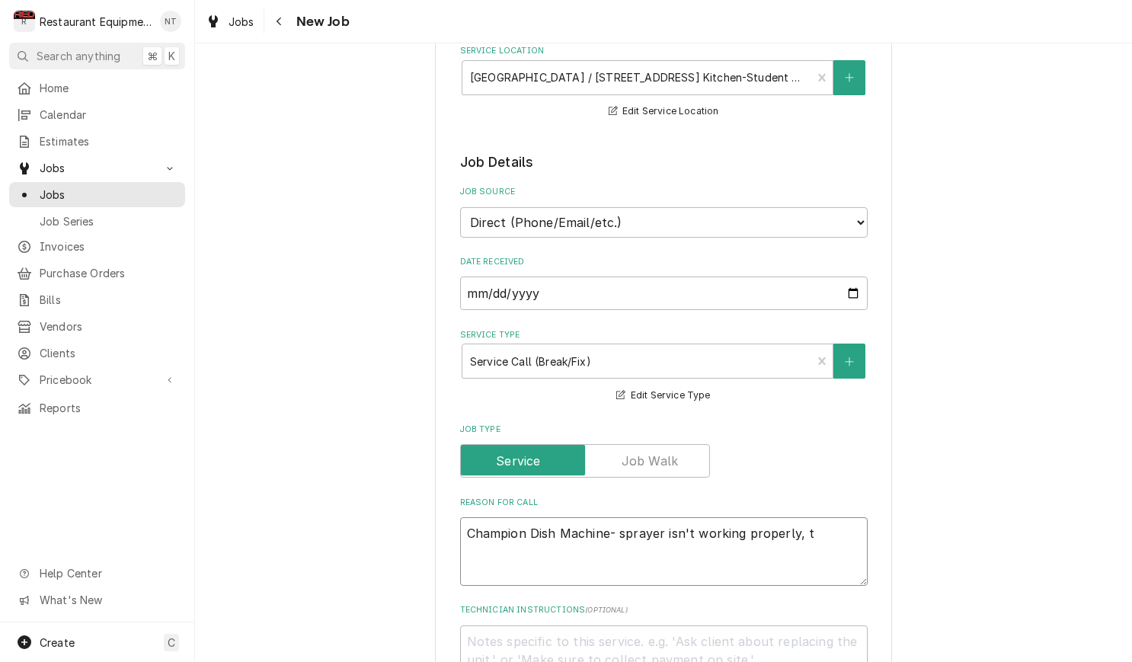
type textarea "Champion Dish Machine- sprayer isn't working properly,"
type textarea "x"
type textarea "Champion Dish Machine- sprayer isn't working properly, t"
type textarea "x"
type textarea "Champion Dish Machine- sprayer isn't working properly, th"
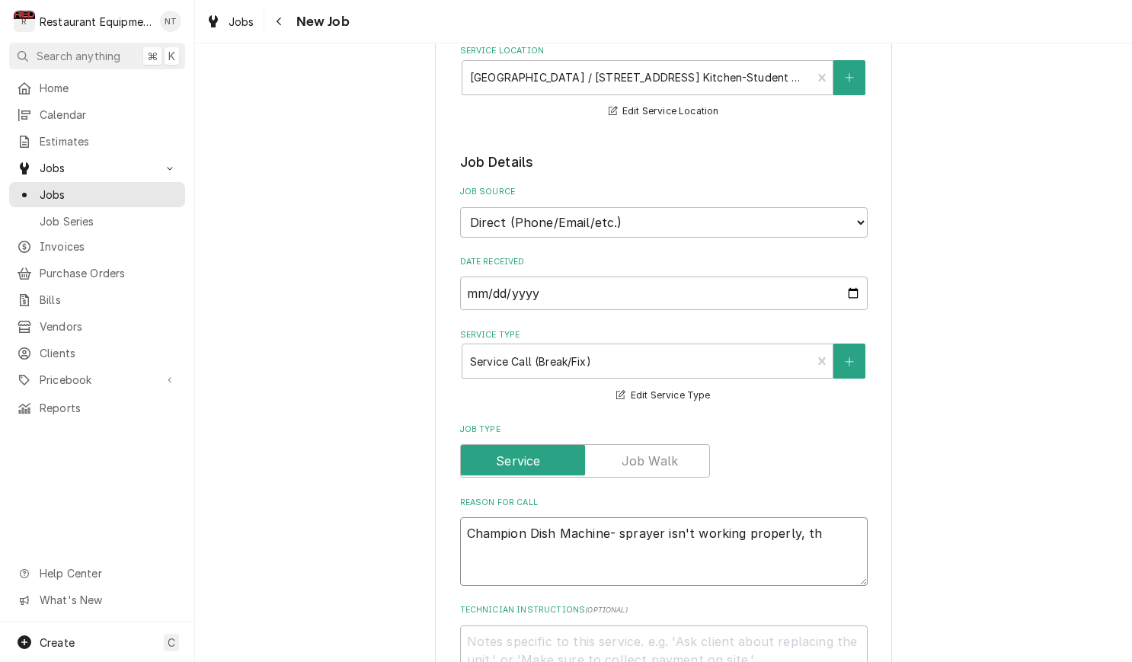
type textarea "x"
type textarea "Champion Dish Machine- sprayer isn't working properly, the"
type textarea "x"
type textarea "Champion Dish Machine- sprayer isn't working properly, th"
type textarea "x"
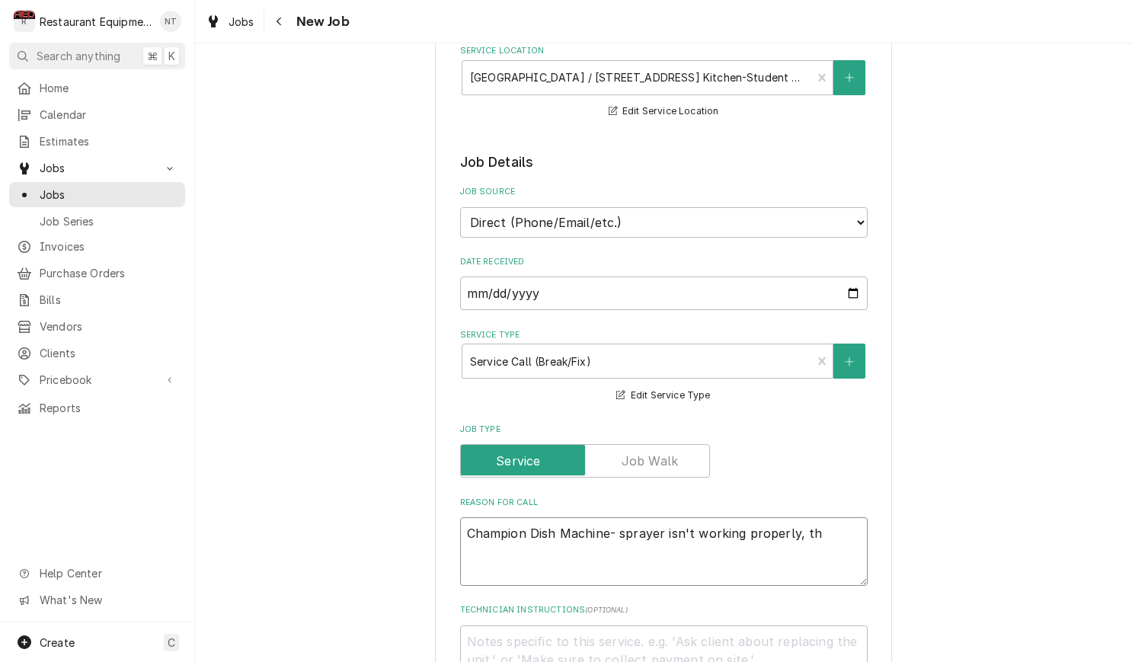
type textarea "Champion Dish Machine- sprayer isn't working properly, t"
type textarea "x"
type textarea "Champion Dish Machine- sprayer isn't working properly,"
type textarea "x"
type textarea "Champion Dish Machine- sprayer isn't working properly, i"
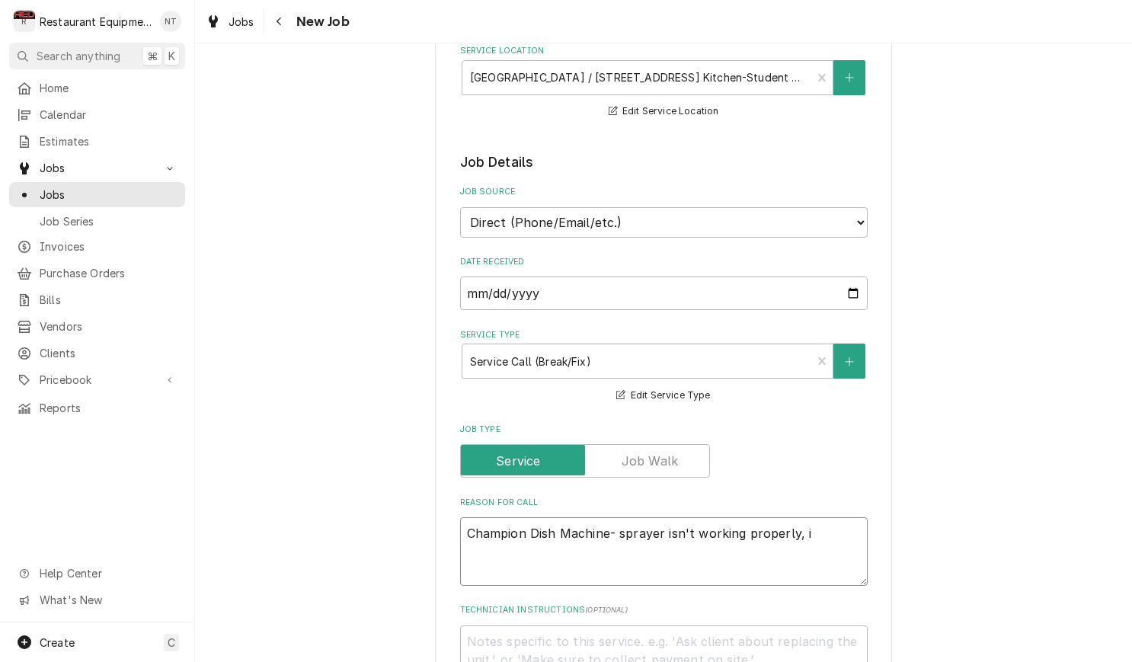
type textarea "x"
type textarea "Champion Dish Machine- sprayer isn't working properly, it"
type textarea "x"
type textarea "Champion Dish Machine- sprayer isn't working properly, it"
type textarea "x"
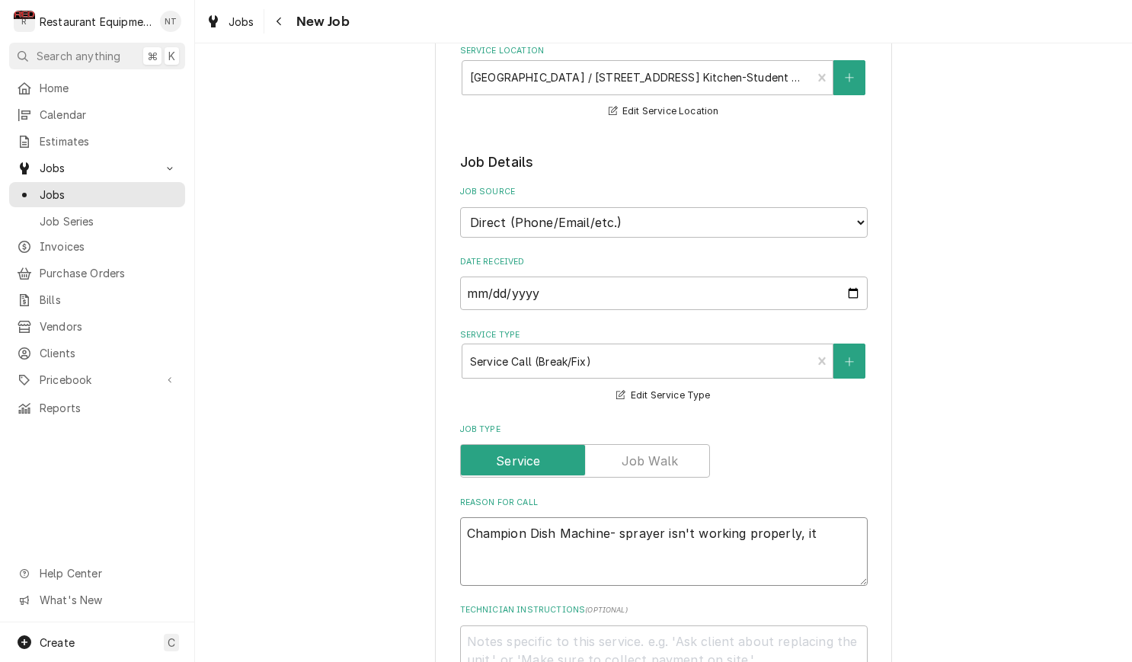
type textarea "Champion Dish Machine- sprayer isn't working properly, it t"
type textarea "x"
type textarea "Champion Dish Machine- sprayer isn't working properly, it tr"
type textarea "x"
type textarea "Champion Dish Machine- sprayer isn't working properly, it tri"
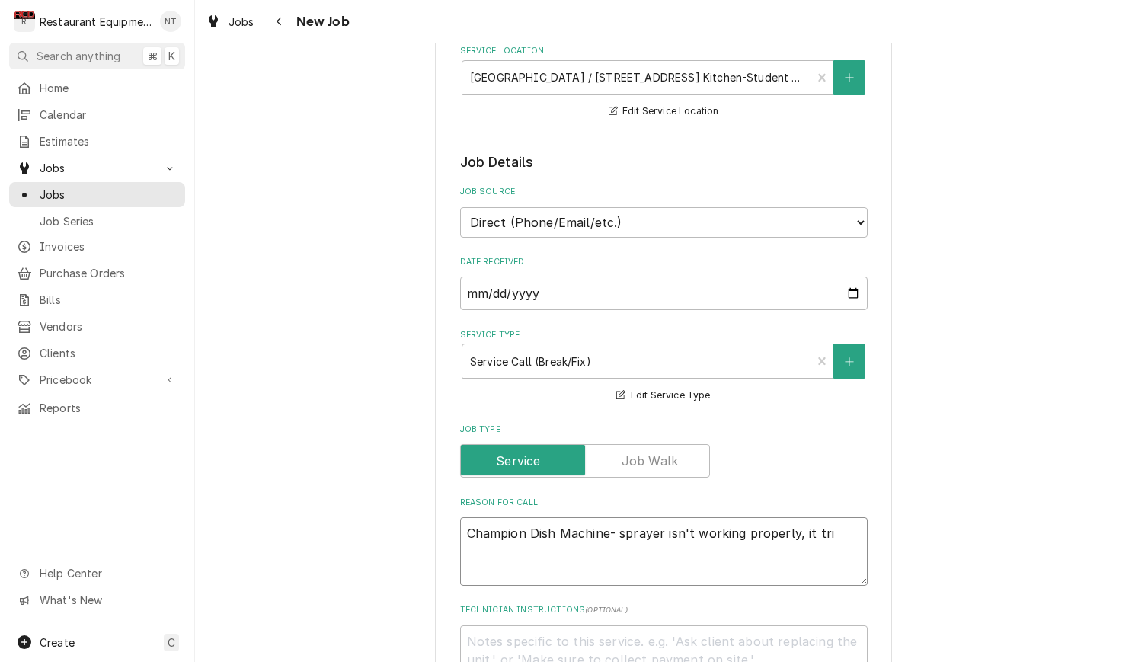
type textarea "x"
type textarea "Champion Dish Machine- sprayer isn't working properly, it trip"
type textarea "x"
type textarea "Champion Dish Machine- sprayer isn't working properly, it tripp"
type textarea "x"
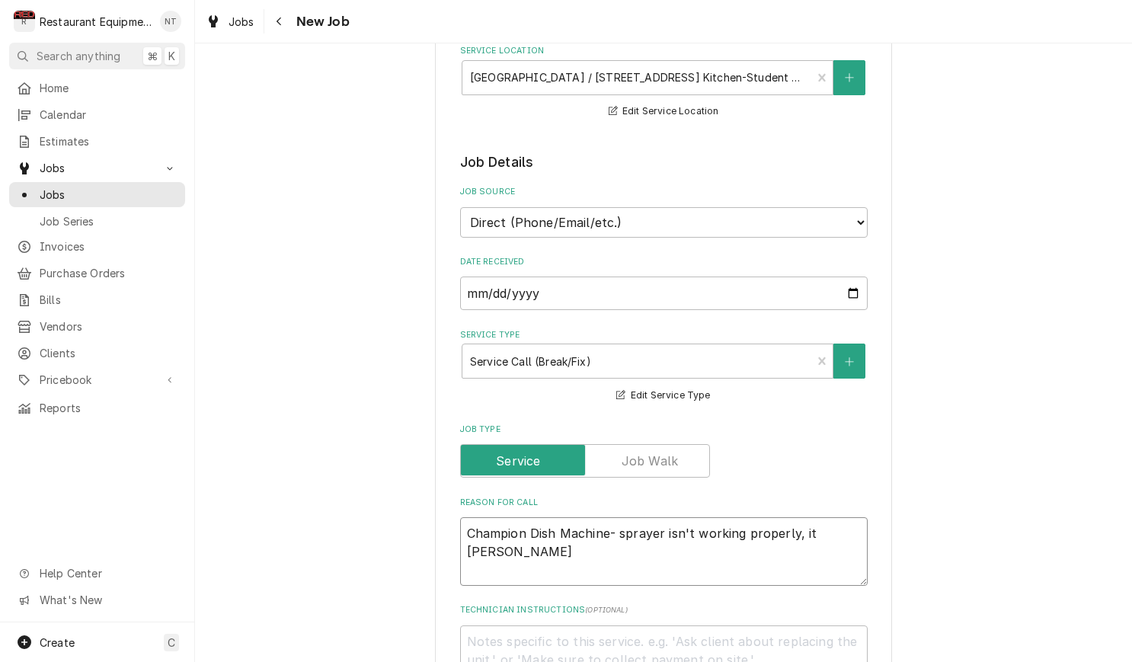
type textarea "Champion Dish Machine- sprayer isn't working properly, it trippe"
type textarea "x"
type textarea "Champion Dish Machine- sprayer isn't working properly, it tripped"
type textarea "x"
type textarea "Champion Dish Machine- sprayer isn't working properly, it tripped,"
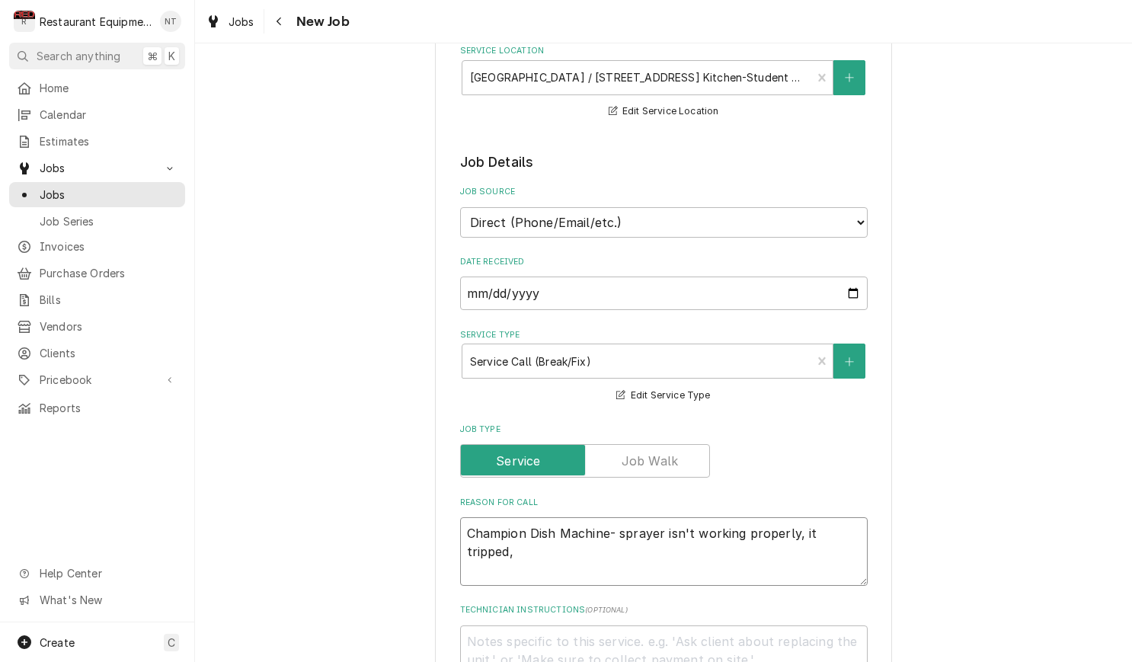
type textarea "x"
type textarea "Champion Dish Machine- sprayer isn't working properly, it tripped,"
type textarea "x"
type textarea "Champion Dish Machine- sprayer isn't working properly, it tripped, t"
type textarea "x"
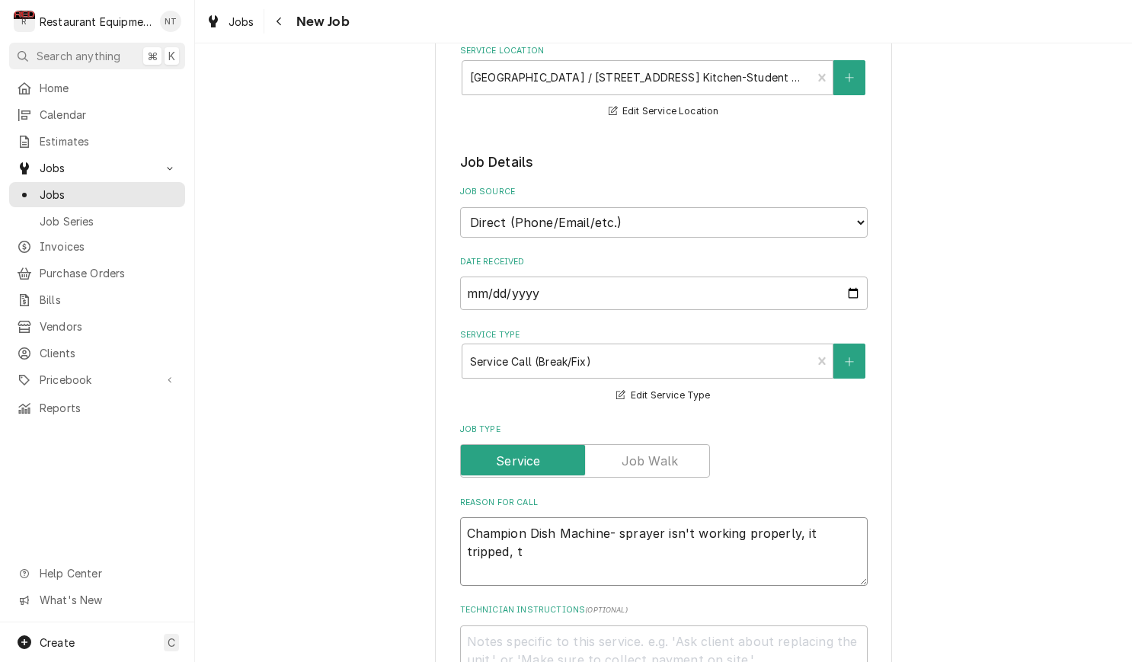
type textarea "Champion Dish Machine- sprayer isn't working properly, it tripped, th"
type textarea "x"
type textarea "Champion Dish Machine- sprayer isn't working properly, it tripped, the"
type textarea "x"
type textarea "Champion Dish Machine- sprayer isn't working properly, it tripped, the"
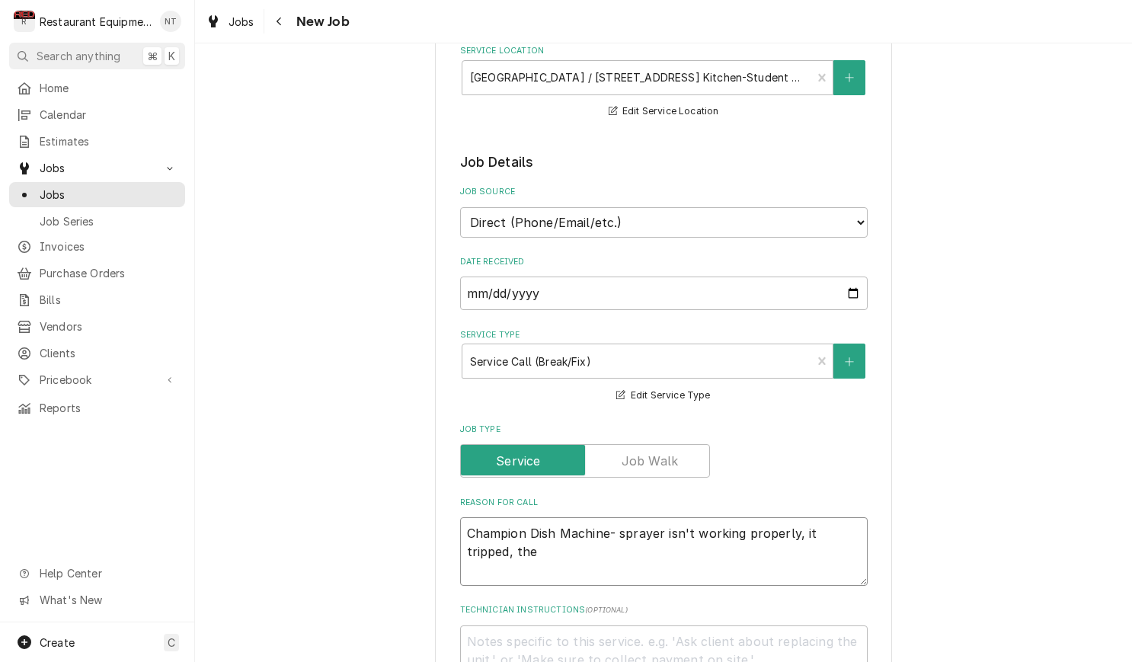
type textarea "x"
type textarea "Champion Dish Machine- sprayer isn't working properly, it tripped, the f"
type textarea "x"
type textarea "Champion Dish Machine- sprayer isn't working properly, it tripped, the fr"
type textarea "x"
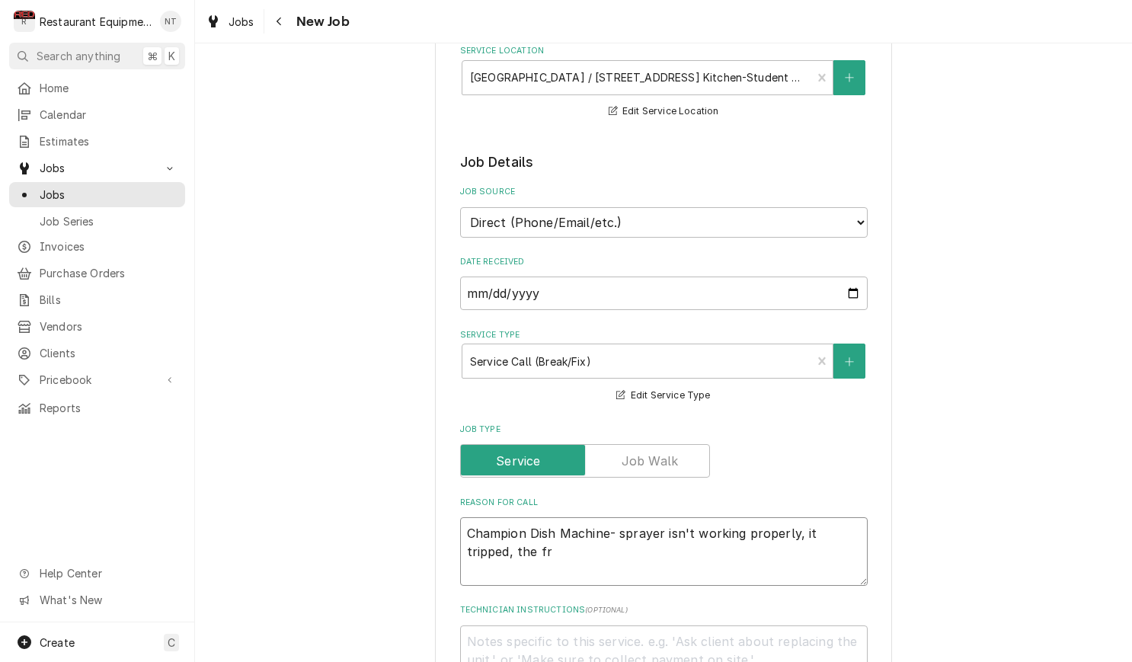
type textarea "Champion Dish Machine- sprayer isn't working properly, it tripped, the fro"
type textarea "x"
type textarea "Champion Dish Machine- sprayer isn't working properly, it tripped, the fron"
type textarea "x"
type textarea "Champion Dish Machine- sprayer isn't working properly, it tripped, the front"
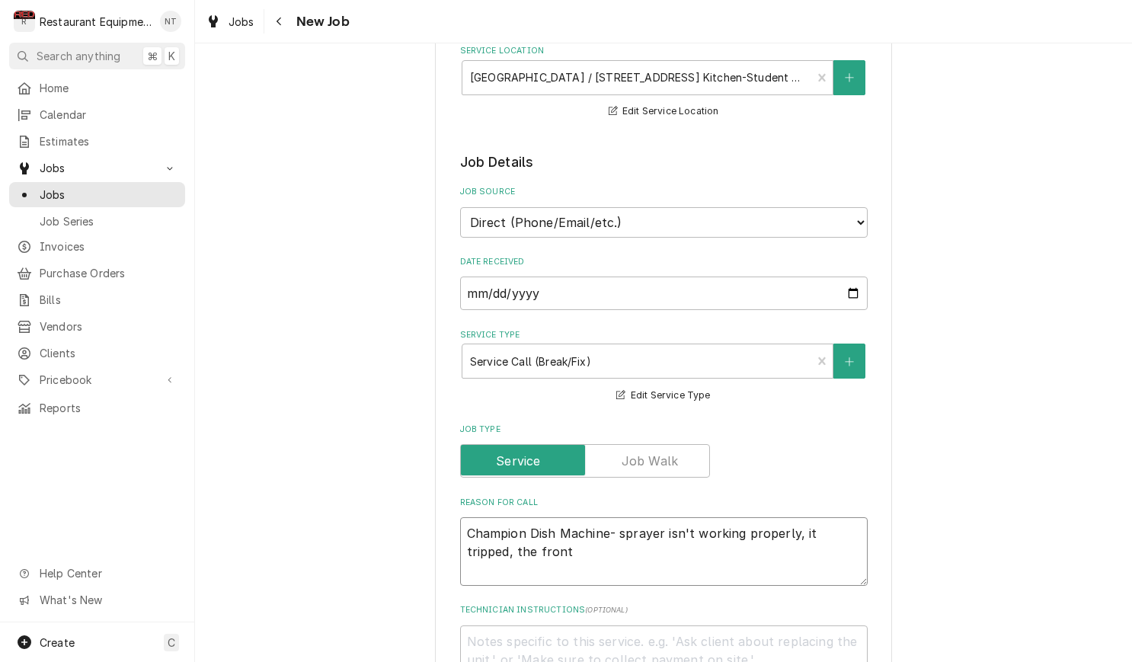
type textarea "x"
type textarea "Champion Dish Machine- sprayer isn't working properly, it tripped, the front"
type textarea "x"
type textarea "Champion Dish Machine- sprayer isn't working properly, it tripped, the front p"
type textarea "x"
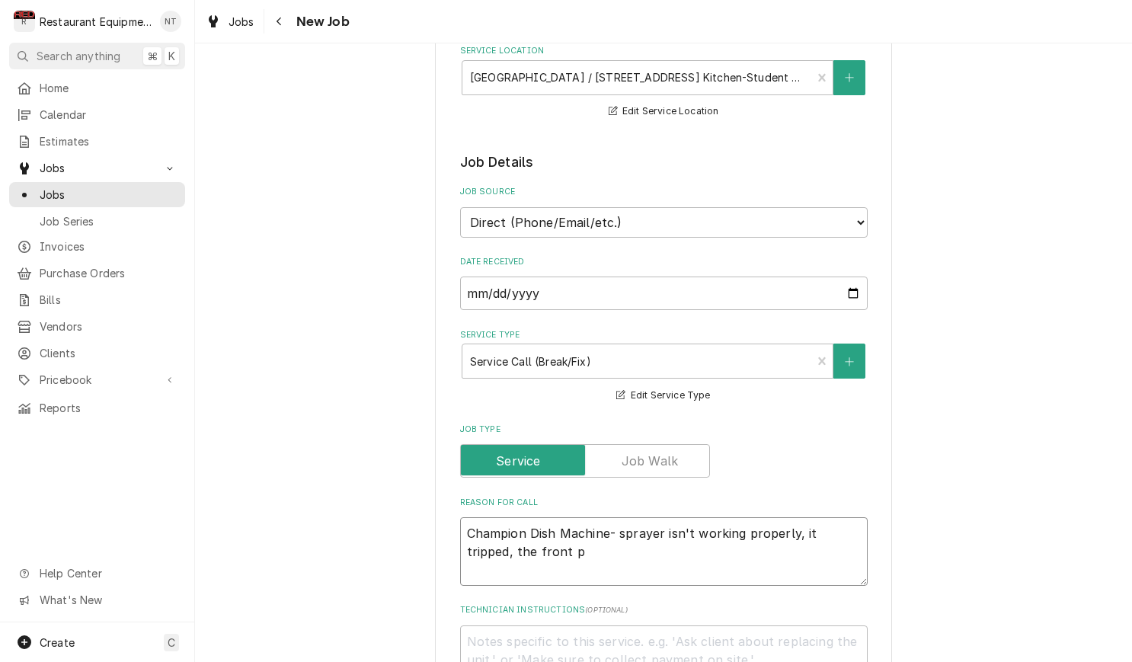
type textarea "Champion Dish Machine- sprayer isn't working properly, it tripped, the front pa"
type textarea "x"
type textarea "Champion Dish Machine- sprayer isn't working properly, it tripped, the front par"
type textarea "x"
type textarea "Champion Dish Machine- sprayer isn't working properly, it tripped, the front pa…"
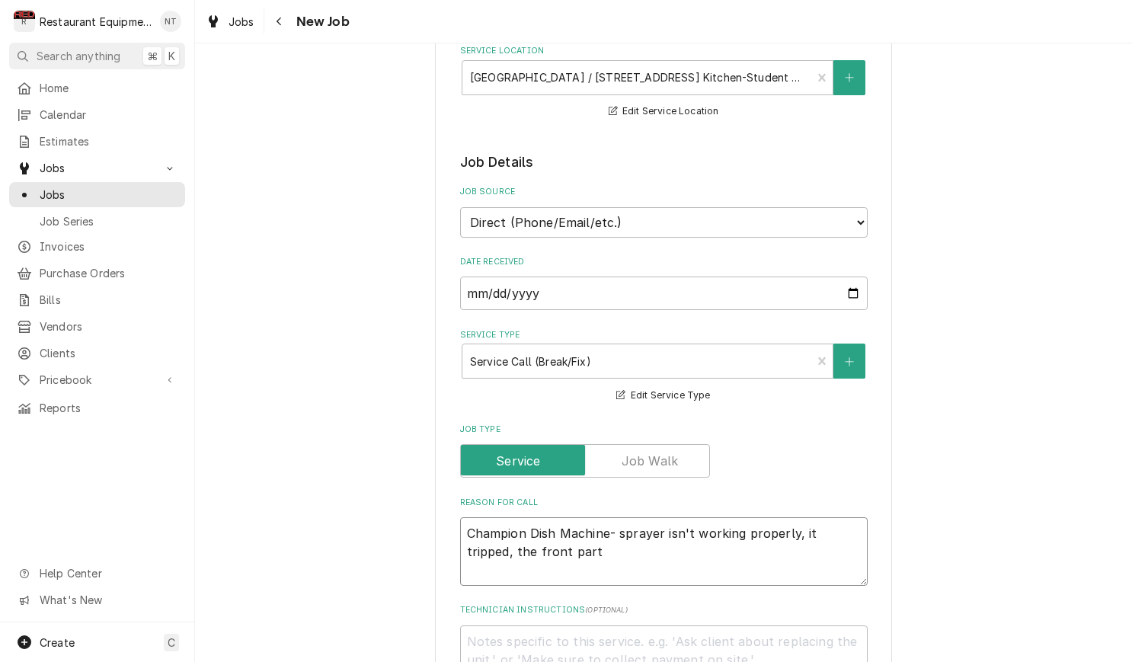
type textarea "x"
type textarea "Champion Dish Machine- sprayer isn't working properly, it tripped, the front pa…"
type textarea "x"
type textarea "Champion Dish Machine- sprayer isn't working properly, it tripped, the front pa…"
type textarea "x"
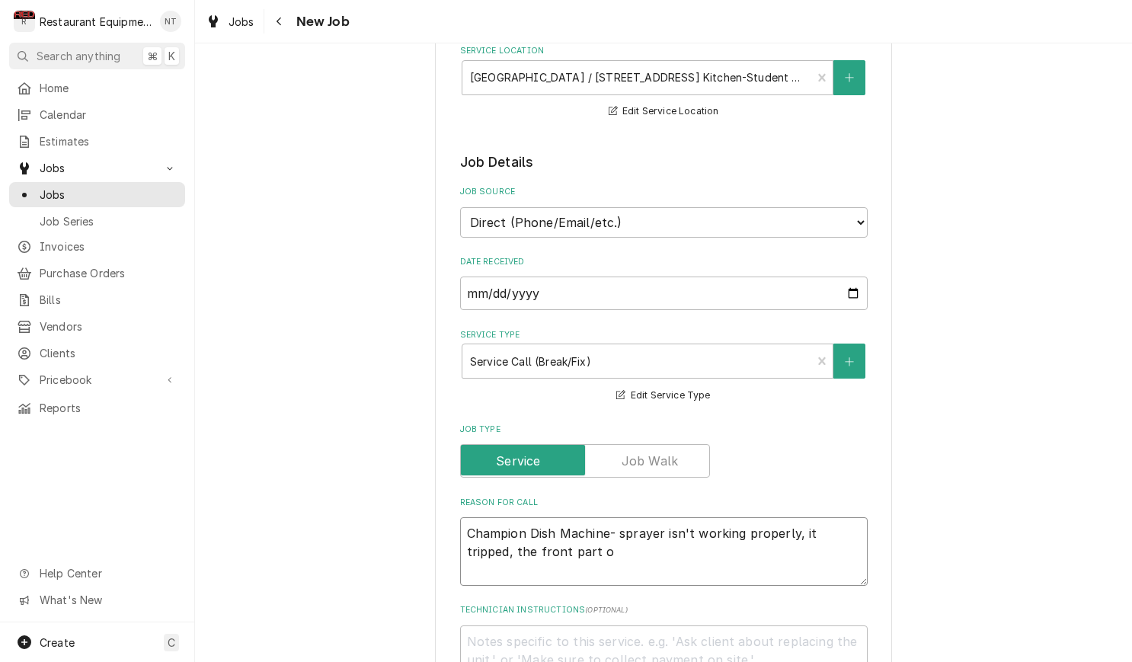
type textarea "Champion Dish Machine- sprayer isn't working properly, it tripped, the front pa…"
type textarea "x"
type textarea "Champion Dish Machine- sprayer isn't working properly, it tripped, the front pa…"
type textarea "x"
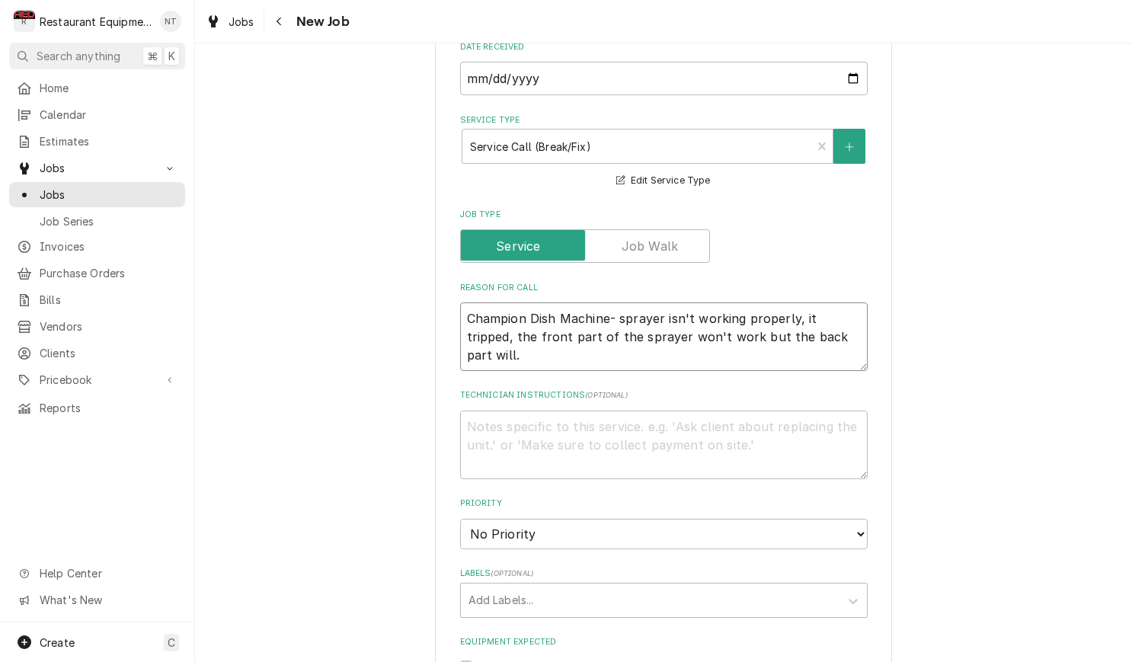
scroll to position [498, 0]
click at [752, 496] on div "Priority No Priority Urgent High Medium Low" at bounding box center [664, 521] width 408 height 51
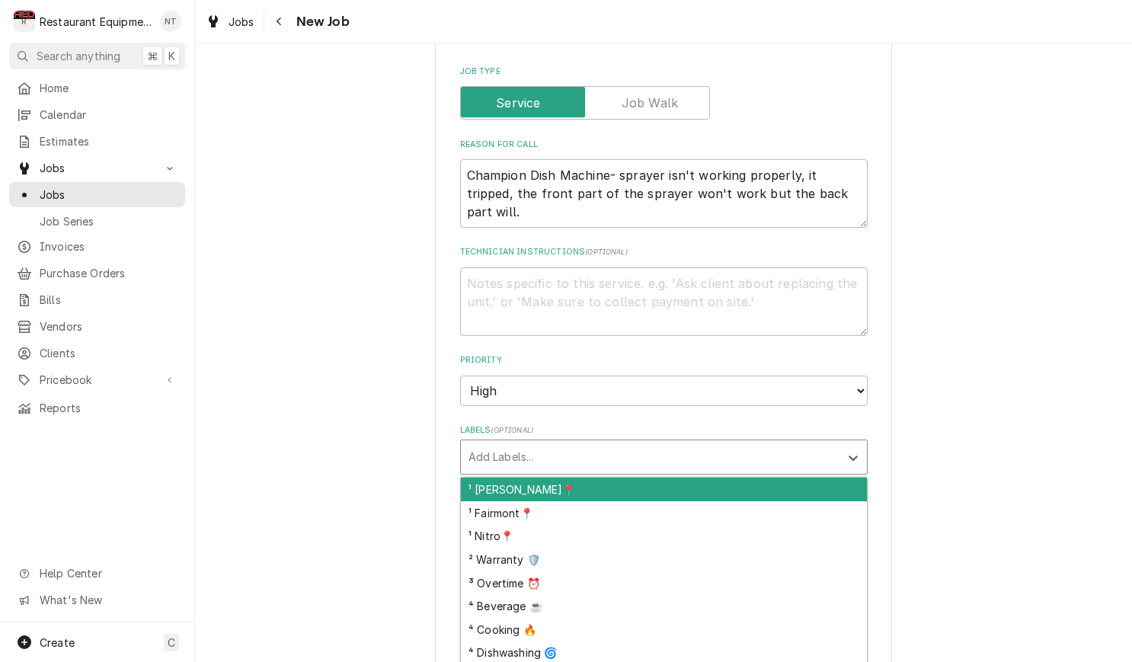
drag, startPoint x: 734, startPoint y: 441, endPoint x: 717, endPoint y: 443, distance: 16.9
click at [734, 440] on div "Add Labels..." at bounding box center [650, 457] width 379 height 34
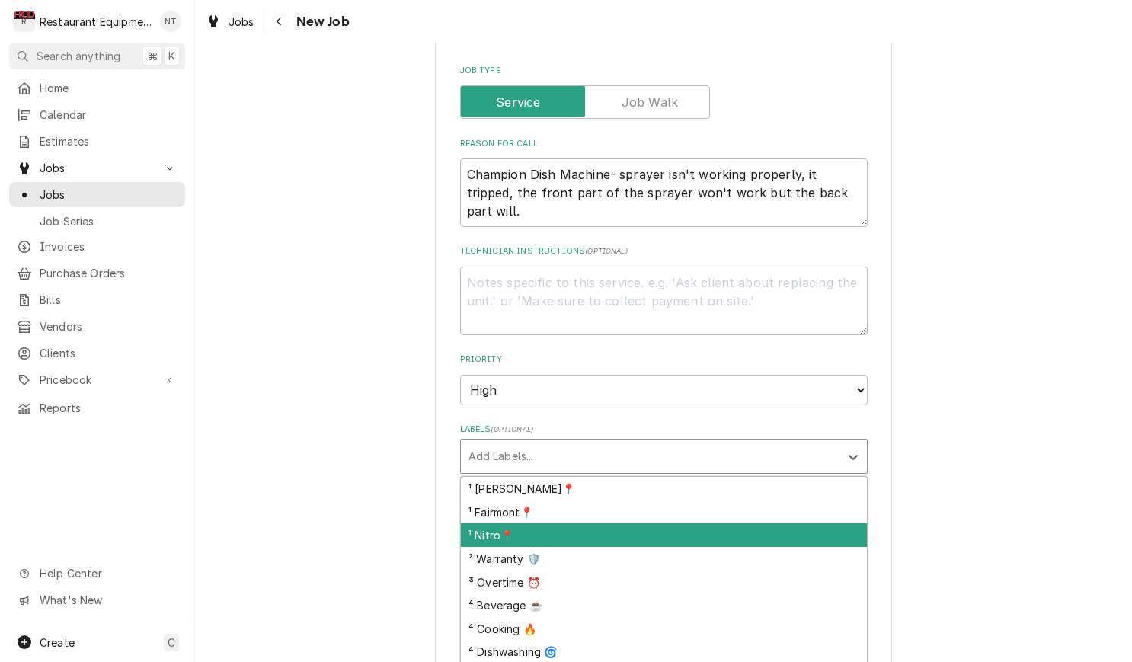
click at [695, 523] on div "¹ Nitro📍" at bounding box center [664, 535] width 406 height 24
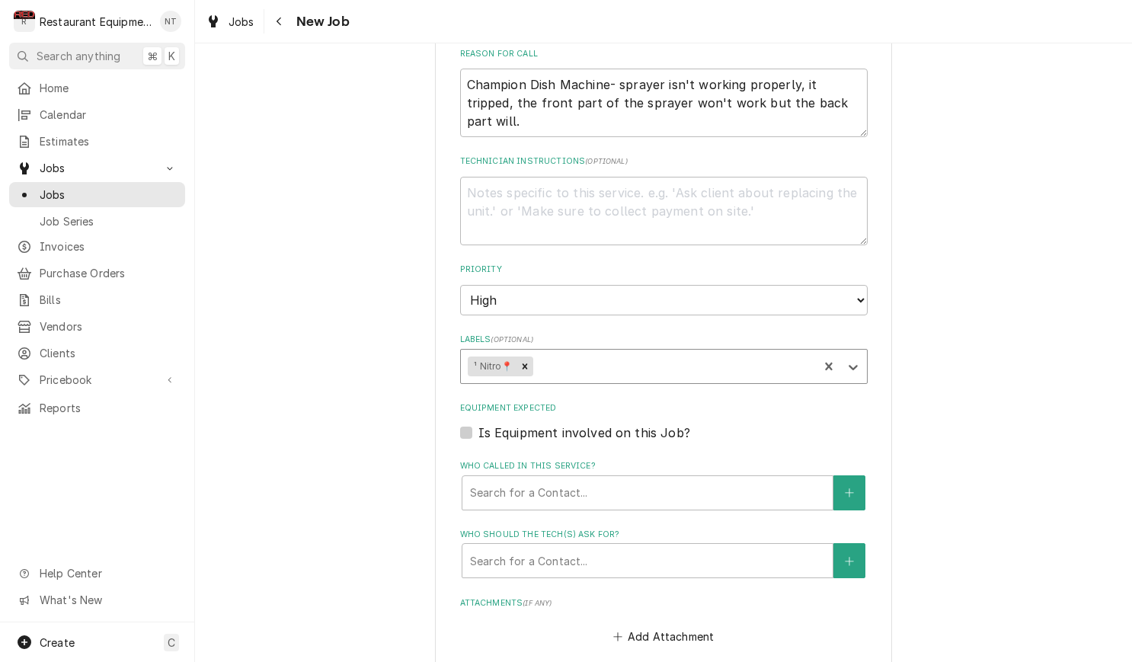
scroll to position [732, 0]
click at [753, 350] on div "¹ Nitro📍" at bounding box center [640, 365] width 358 height 34
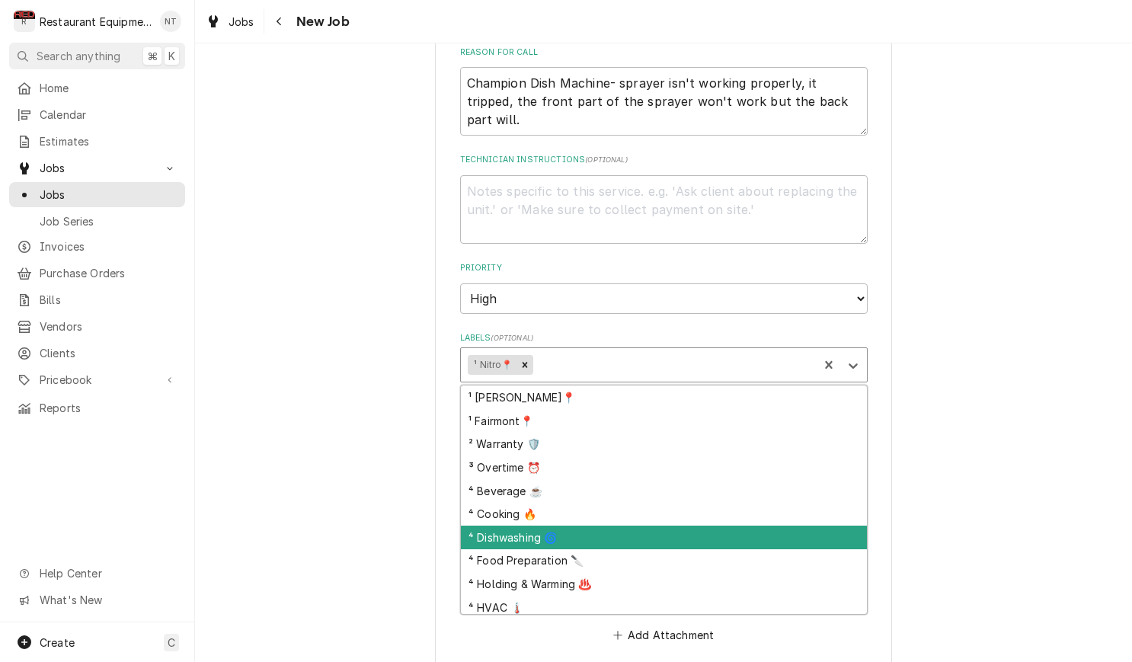
click at [779, 526] on div "⁴ Dishwashing 🌀" at bounding box center [664, 538] width 406 height 24
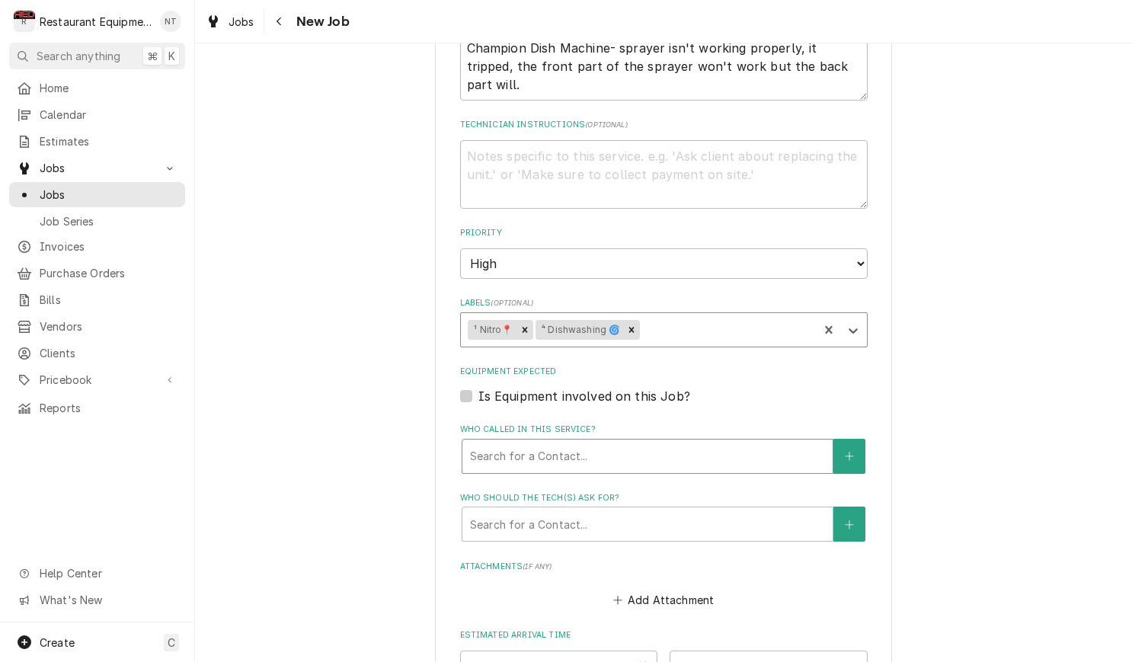
scroll to position [772, 0]
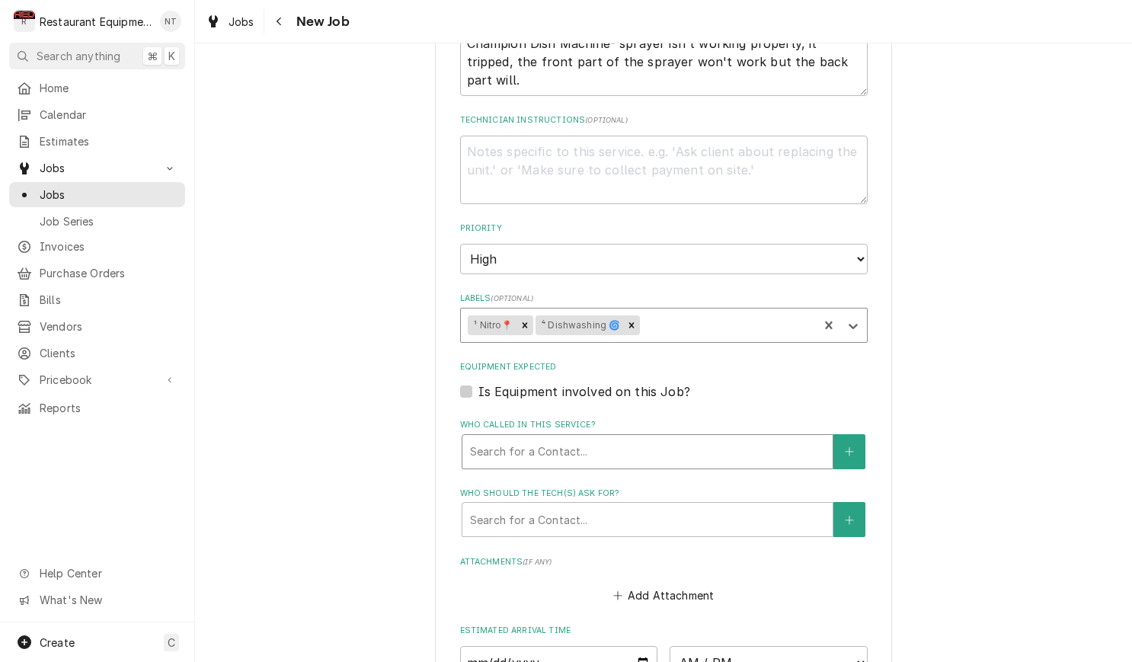
click at [734, 438] on div "Who called in this service?" at bounding box center [647, 451] width 355 height 27
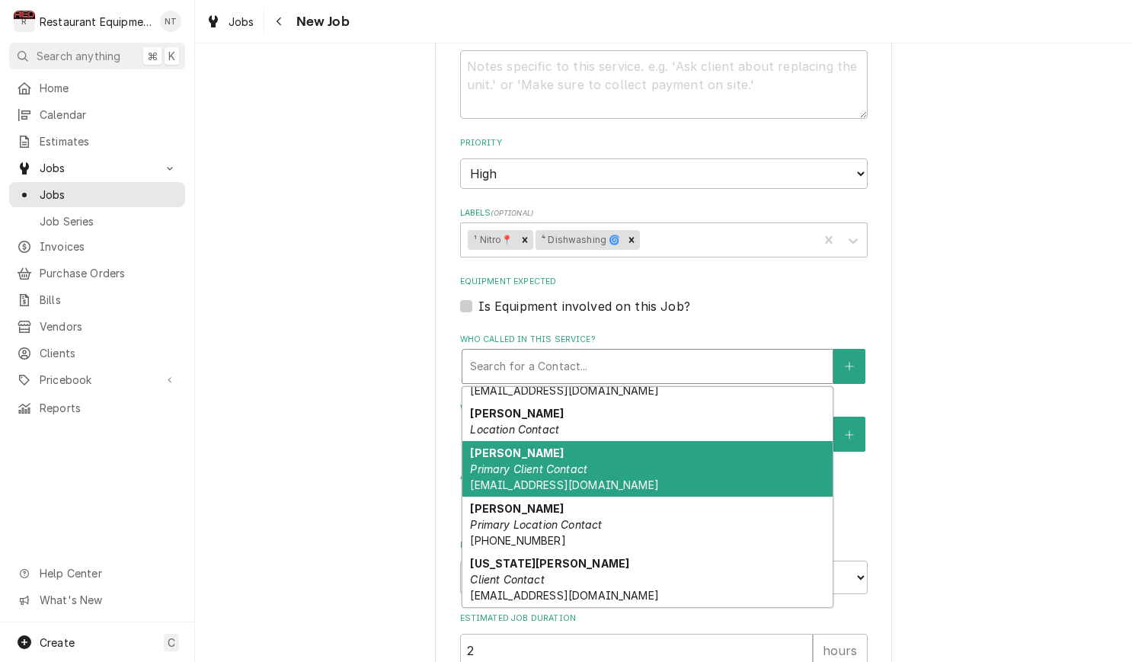
scroll to position [40, 0]
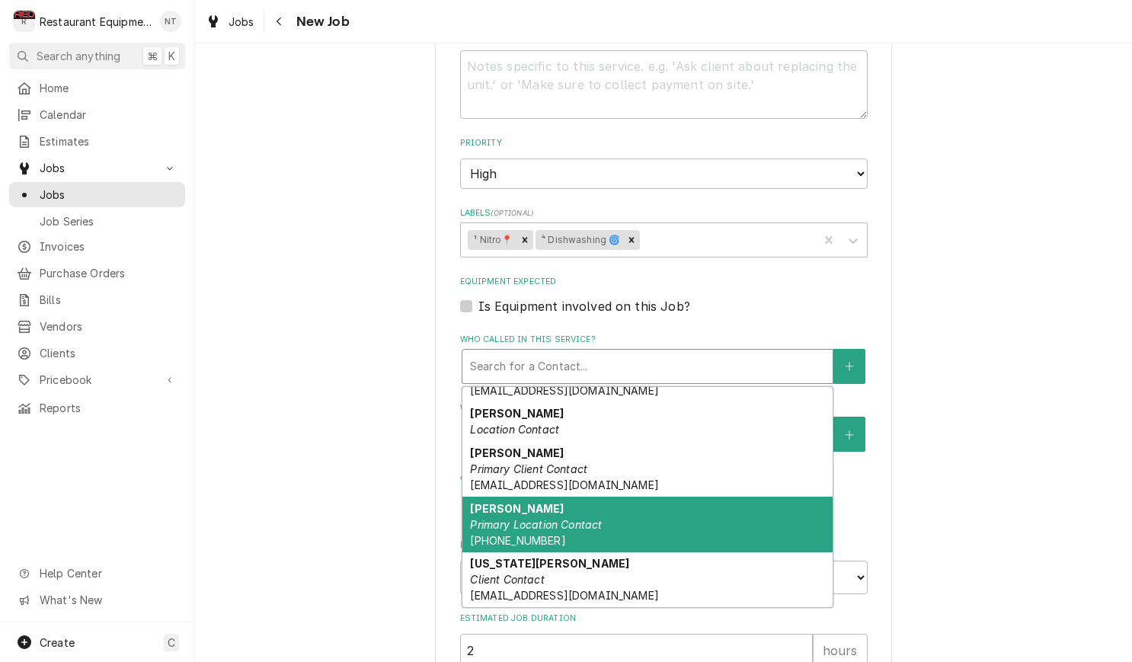
click at [725, 498] on div "Seth Primary Location Contact (304) 545-8945" at bounding box center [647, 525] width 370 height 56
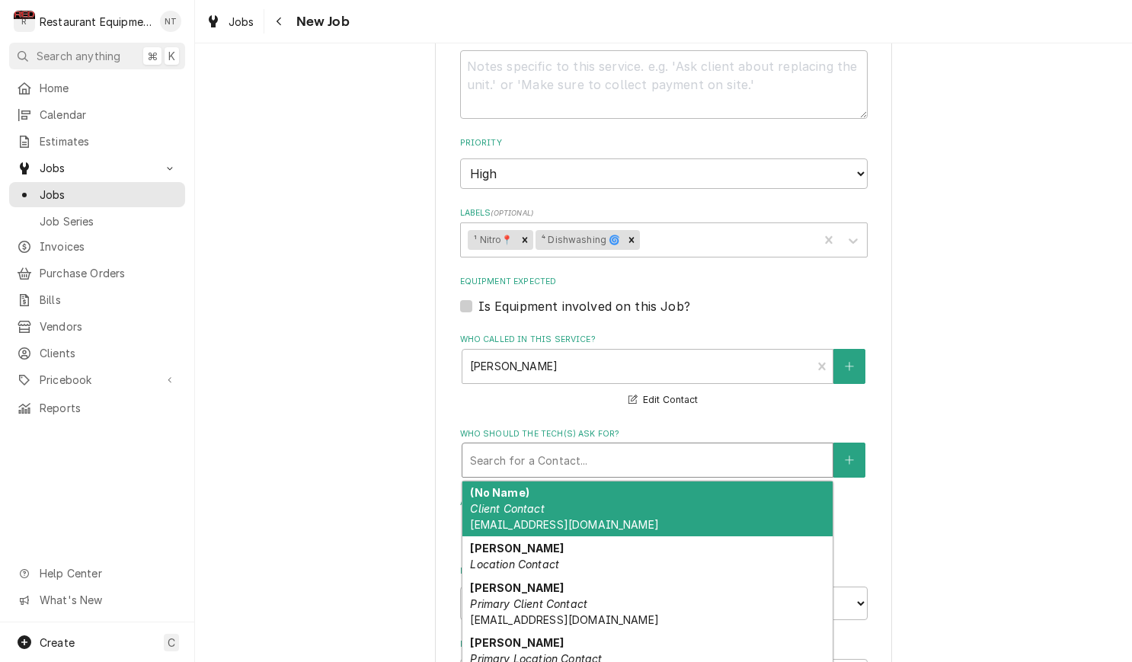
drag, startPoint x: 705, startPoint y: 427, endPoint x: 705, endPoint y: 466, distance: 38.9
click at [705, 446] on div "Who should the tech(s) ask for?" at bounding box center [647, 459] width 355 height 27
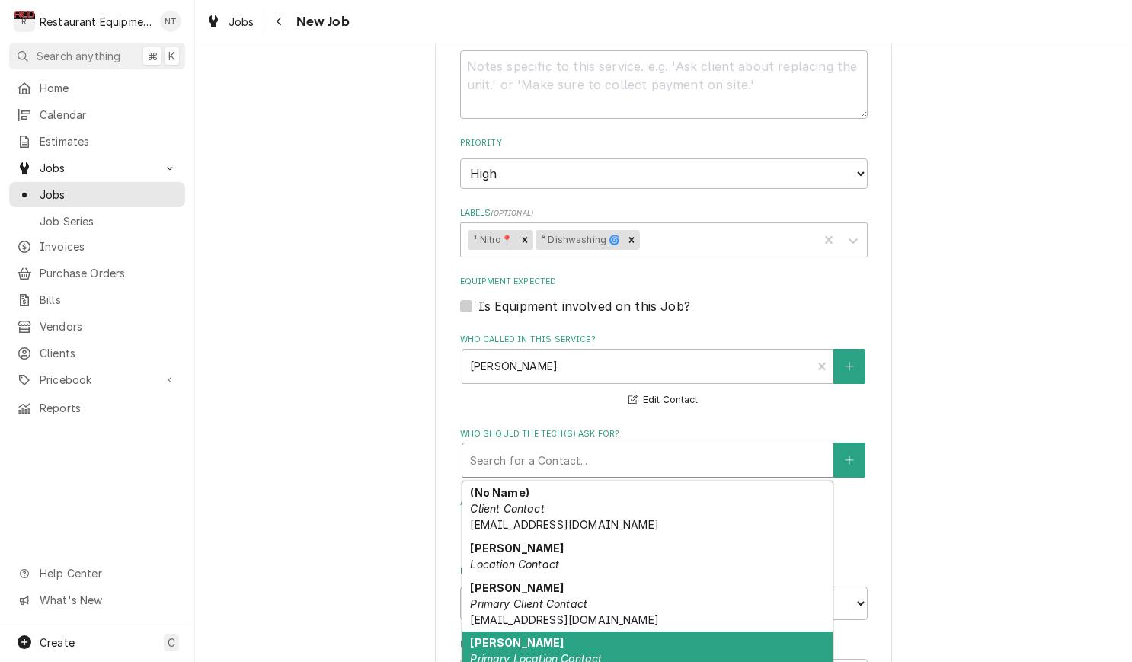
click at [728, 632] on div "Seth Primary Location Contact (304) 545-8945" at bounding box center [647, 660] width 370 height 56
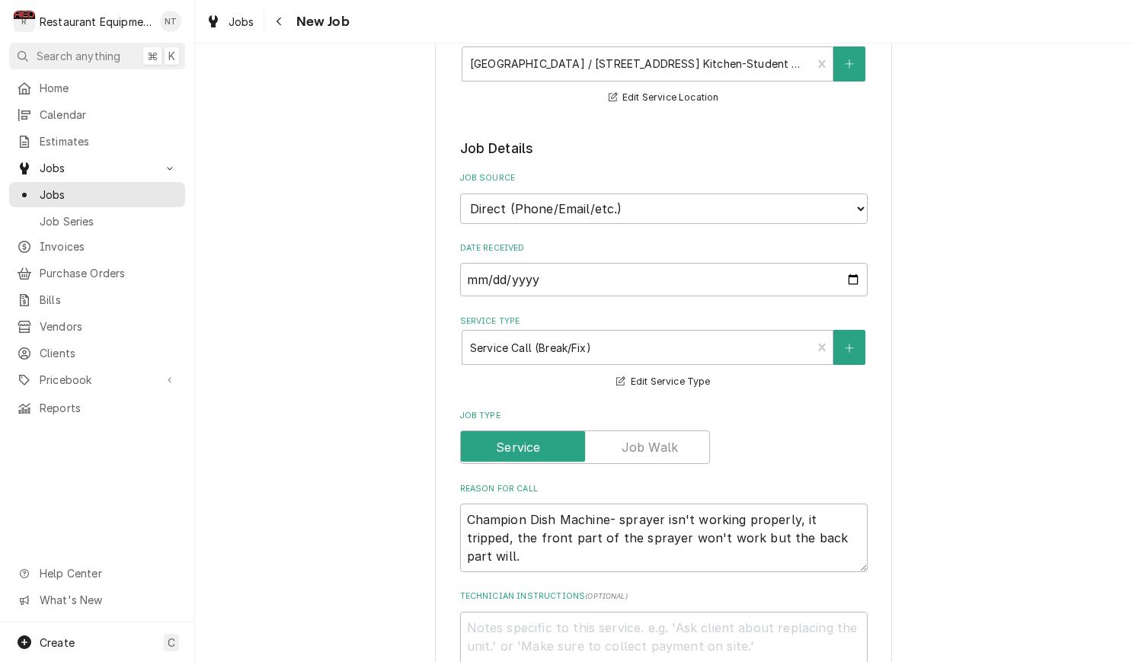
scroll to position [336, 0]
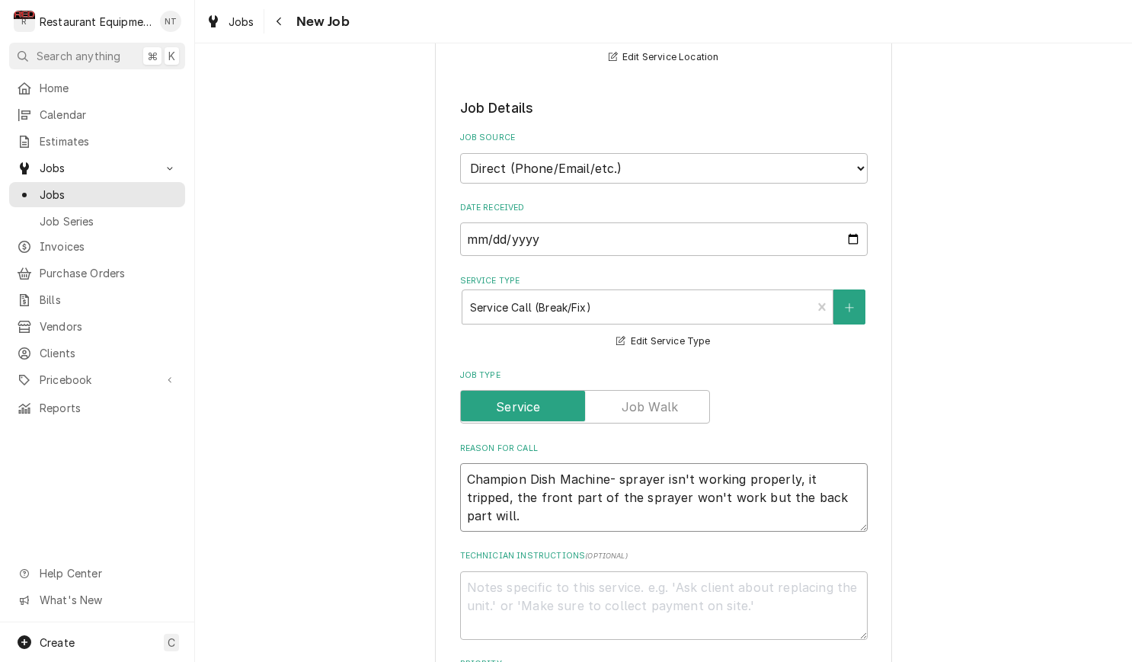
click at [837, 480] on textarea "Champion Dish Machine- sprayer isn't working properly, it tripped, the front pa…" at bounding box center [664, 497] width 408 height 69
drag, startPoint x: 678, startPoint y: 503, endPoint x: 833, endPoint y: 481, distance: 156.2
click at [833, 481] on textarea "Champion Dish Machine- sprayer isn't working properly, it tripped, the front pa…" at bounding box center [664, 497] width 408 height 69
click at [798, 463] on textarea "Champion Dish Machine- sprayer isn't working properly, it tripped, the front pa…" at bounding box center [664, 497] width 408 height 69
click at [801, 463] on textarea "Champion Dish Machine- sprayer isn't working properly, it tripped, the front pa…" at bounding box center [664, 497] width 408 height 69
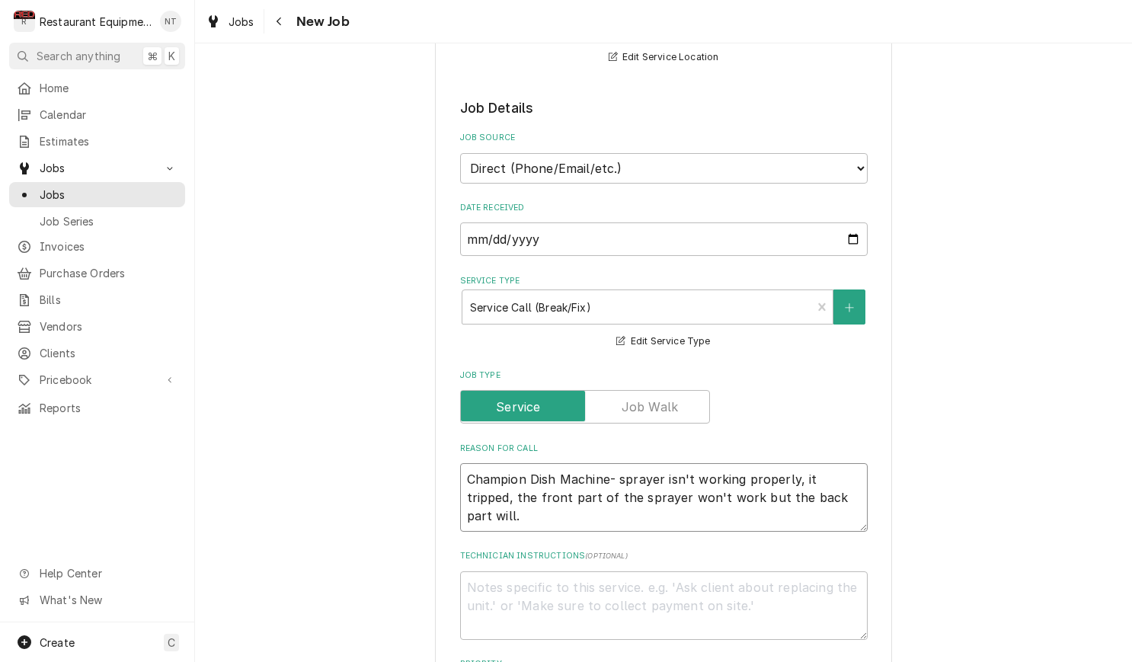
paste textarea "Has completely stopped working at one point"
click at [798, 464] on textarea "Champion Dish Machine- sprayer isn't working properly, Has completely stopped w…" at bounding box center [664, 497] width 408 height 69
click at [714, 482] on textarea "Champion Dish Machine- sprayer isn't working properly. Has completely stopped w…" at bounding box center [664, 497] width 408 height 69
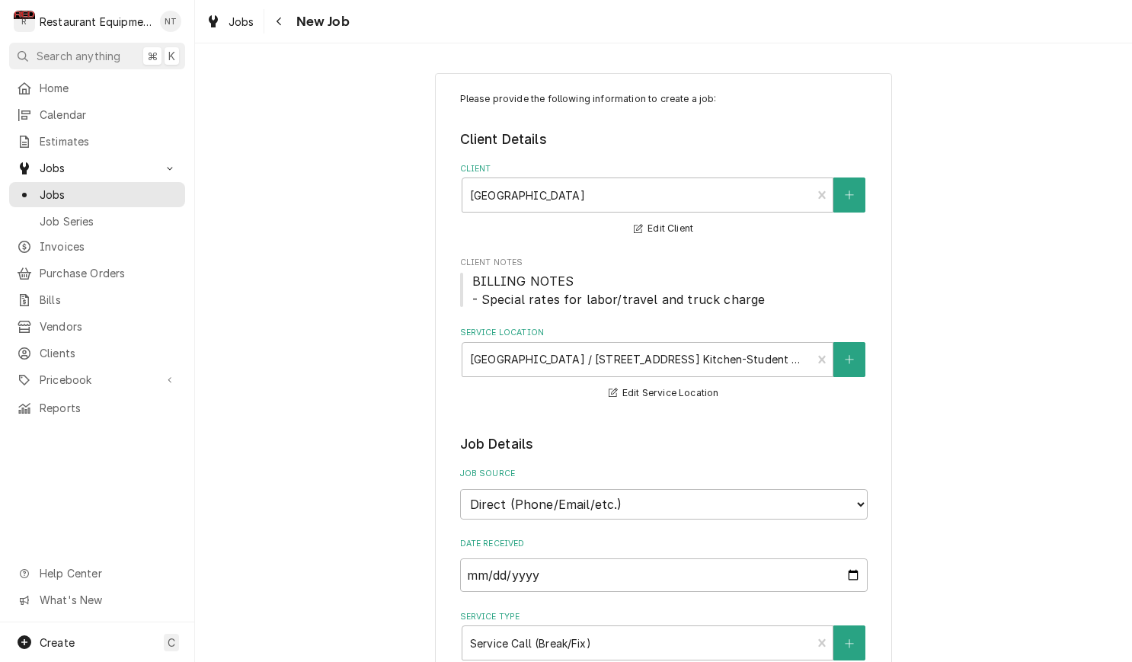
scroll to position [0, 0]
click at [252, 21] on span "Jobs" at bounding box center [242, 22] width 26 height 16
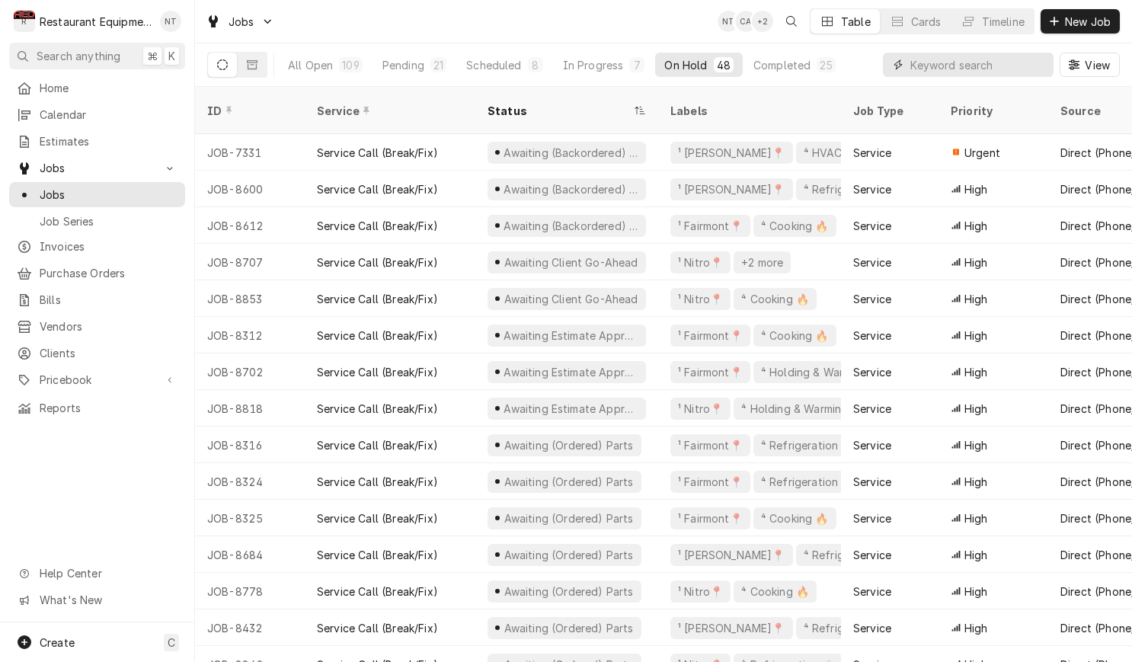
click at [929, 64] on input "Dynamic Content Wrapper" at bounding box center [978, 65] width 136 height 24
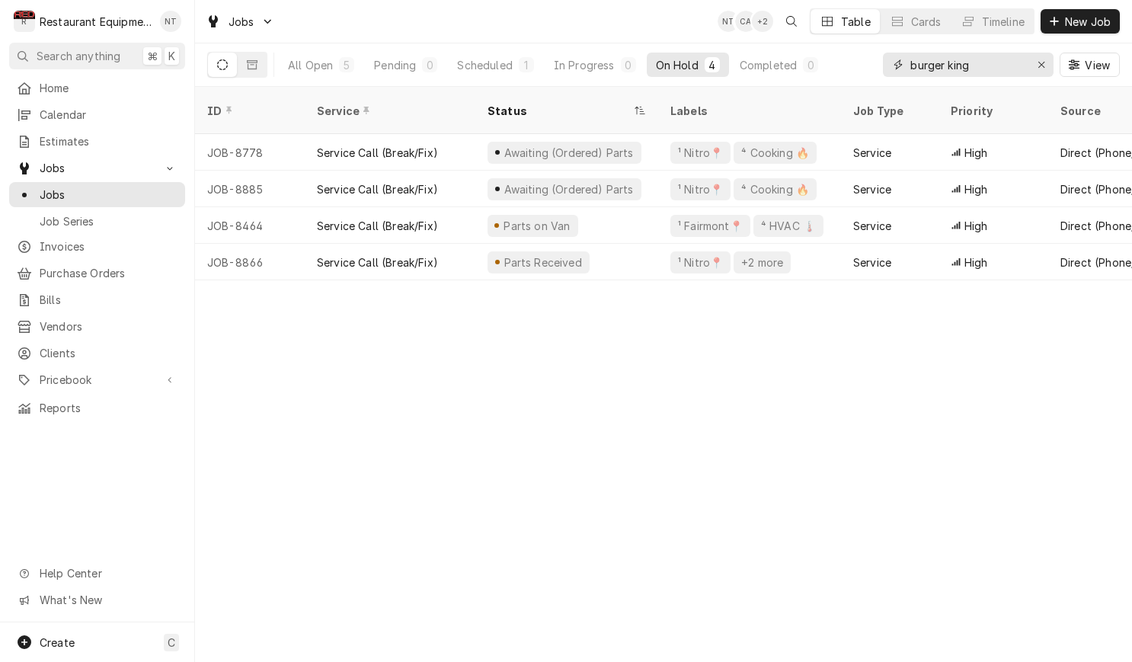
type input "Burger King"
drag, startPoint x: 981, startPoint y: 69, endPoint x: 1036, endPoint y: 61, distance: 55.4
click at [1036, 61] on div "Erase input" at bounding box center [1041, 64] width 15 height 15
click at [1039, 62] on input "Dynamic Content Wrapper" at bounding box center [981, 65] width 143 height 24
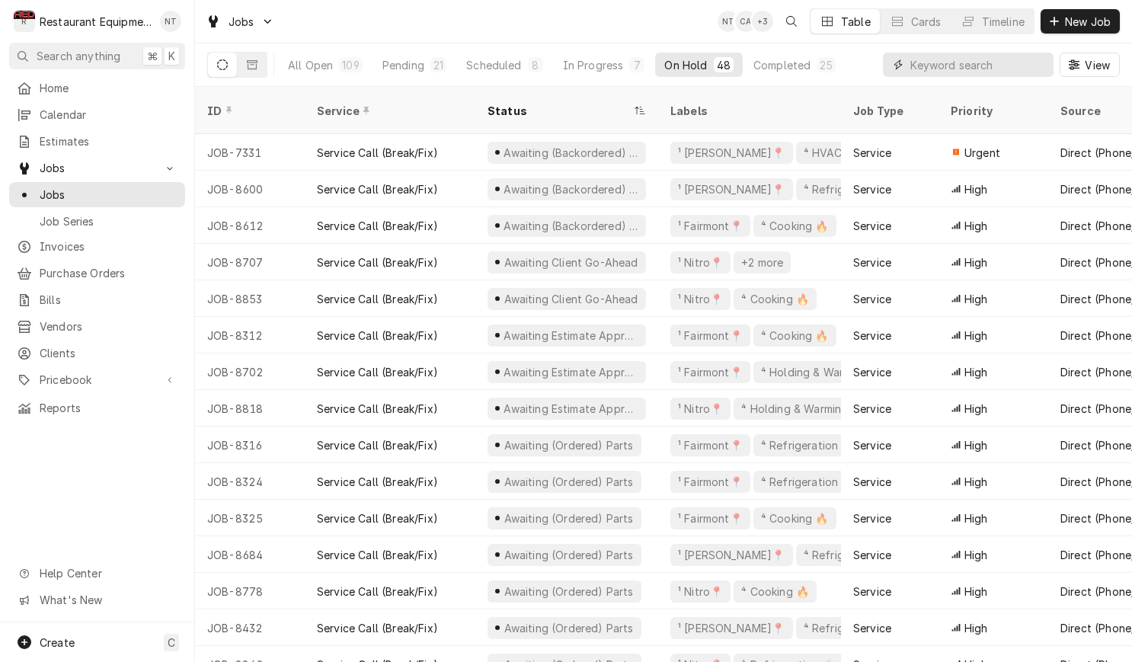
click at [928, 64] on input "Dynamic Content Wrapper" at bounding box center [978, 65] width 136 height 24
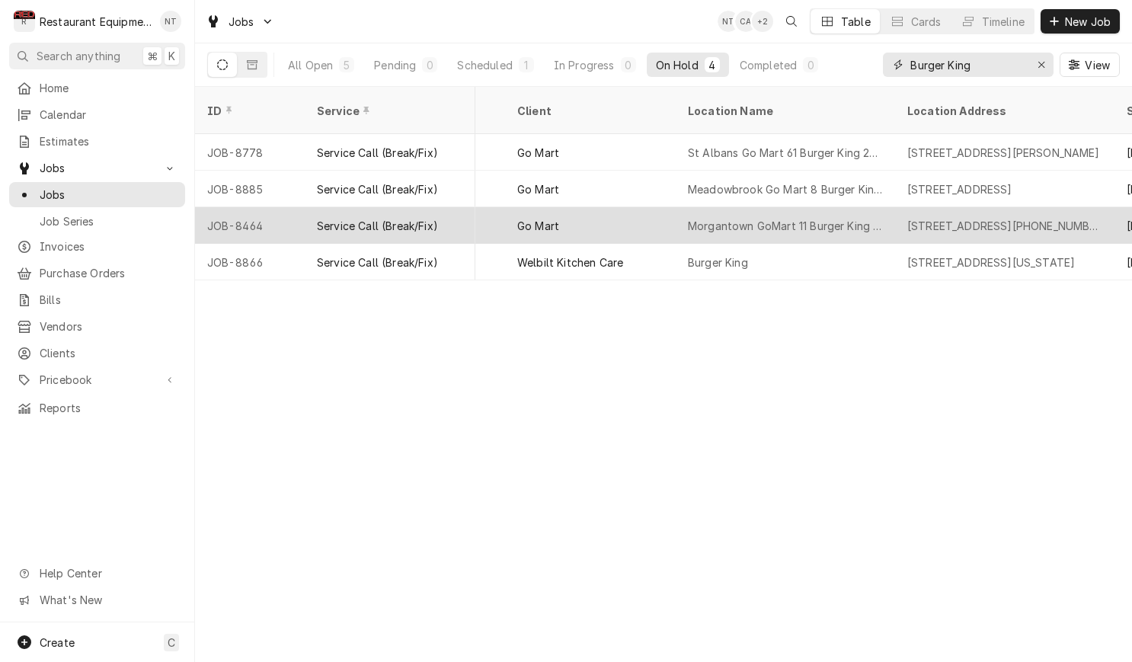
scroll to position [0, 991]
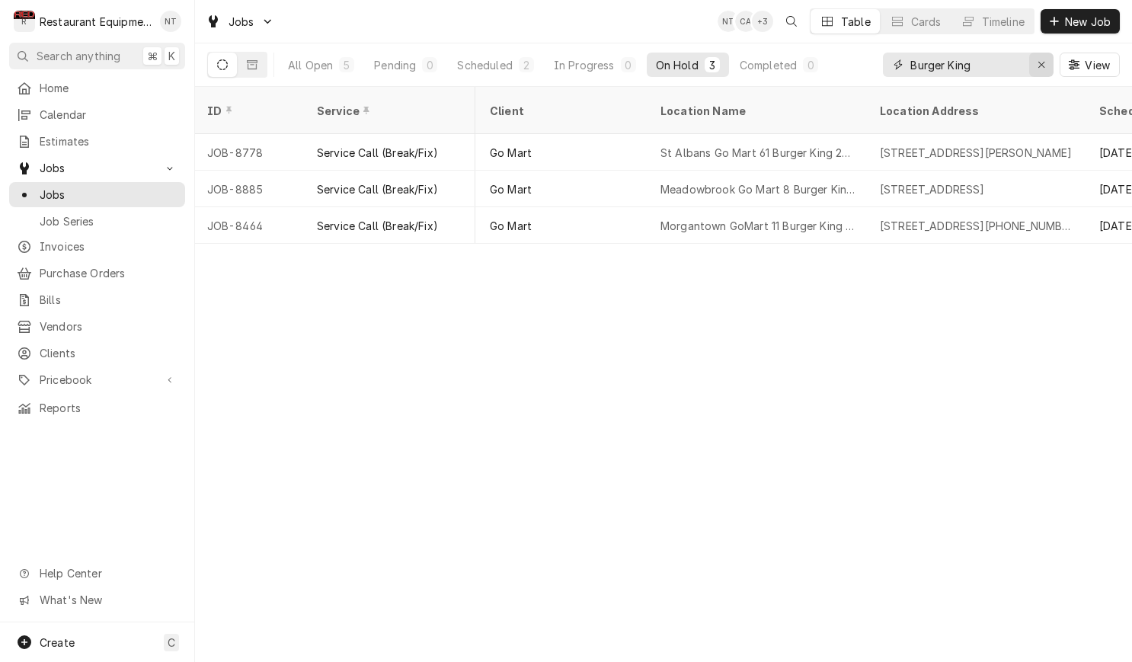
type input "Burger King"
click at [1036, 66] on div "Erase input" at bounding box center [1041, 64] width 15 height 15
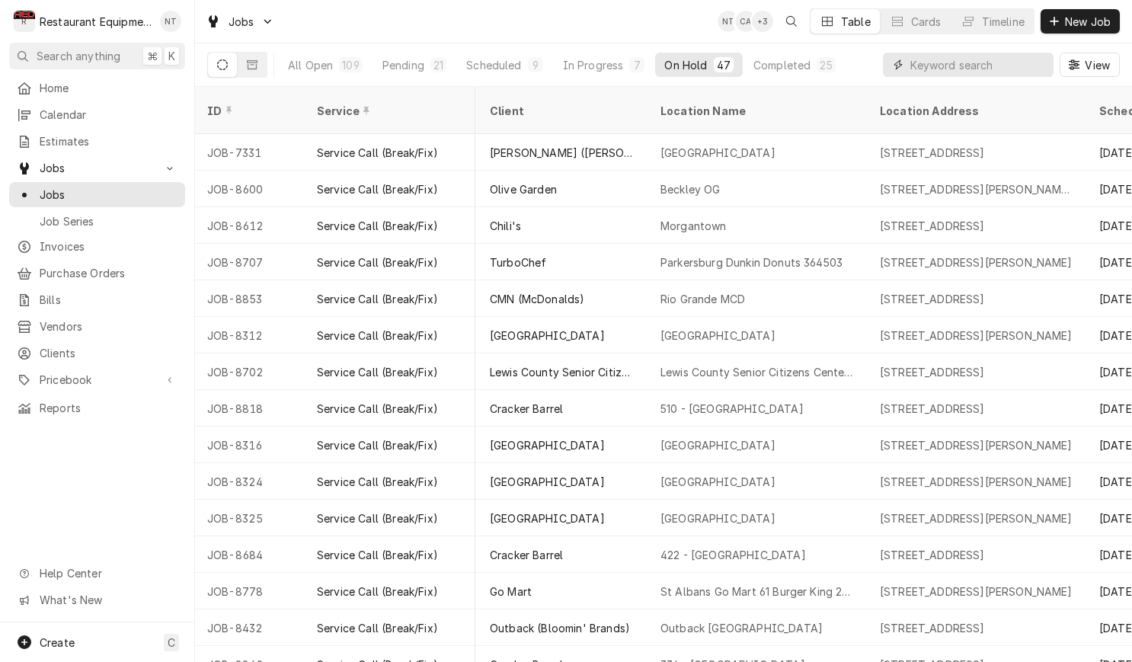
click at [1004, 59] on input "Dynamic Content Wrapper" at bounding box center [978, 65] width 136 height 24
click at [482, 66] on div "Scheduled" at bounding box center [493, 65] width 55 height 16
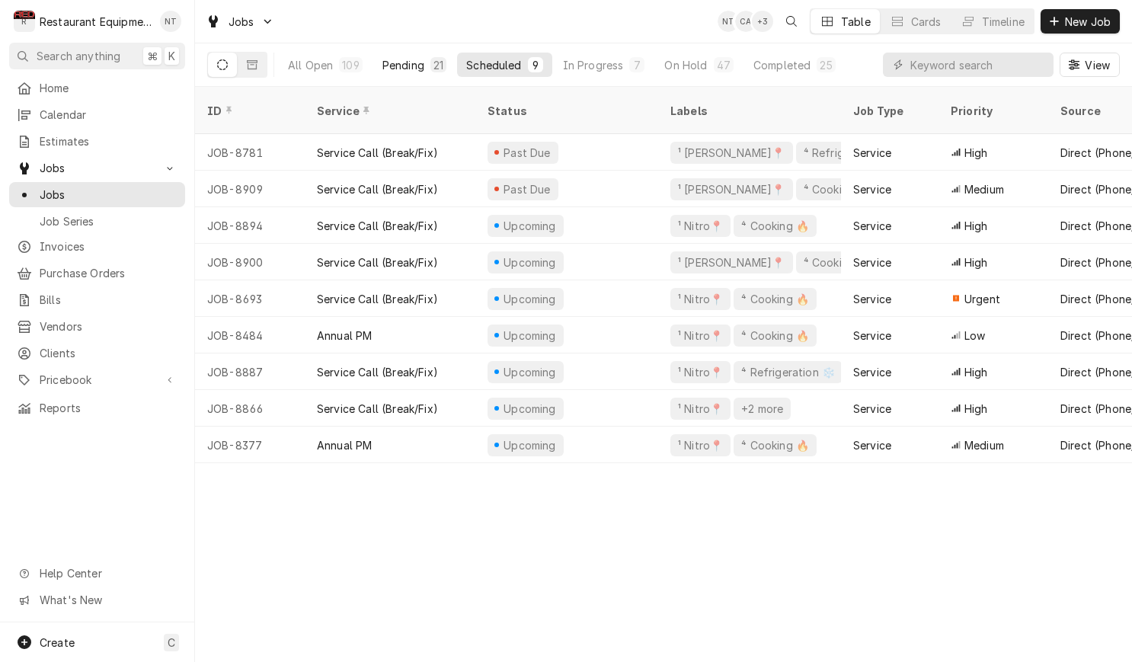
click at [408, 58] on div "Pending" at bounding box center [403, 65] width 42 height 16
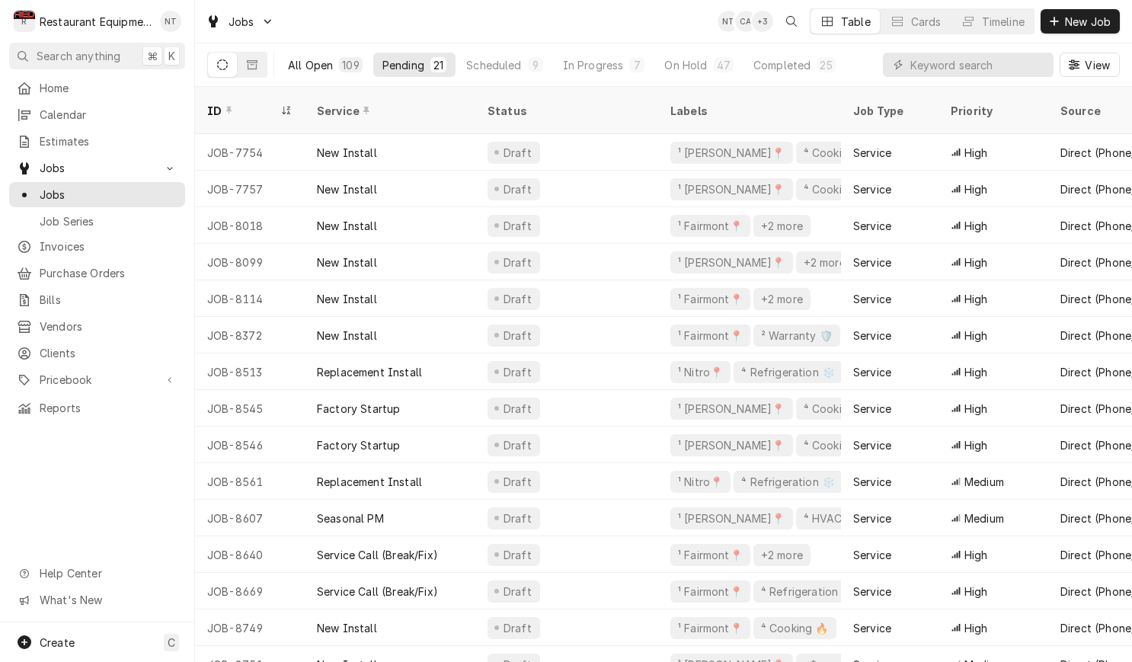
click at [310, 69] on div "All Open" at bounding box center [310, 65] width 45 height 16
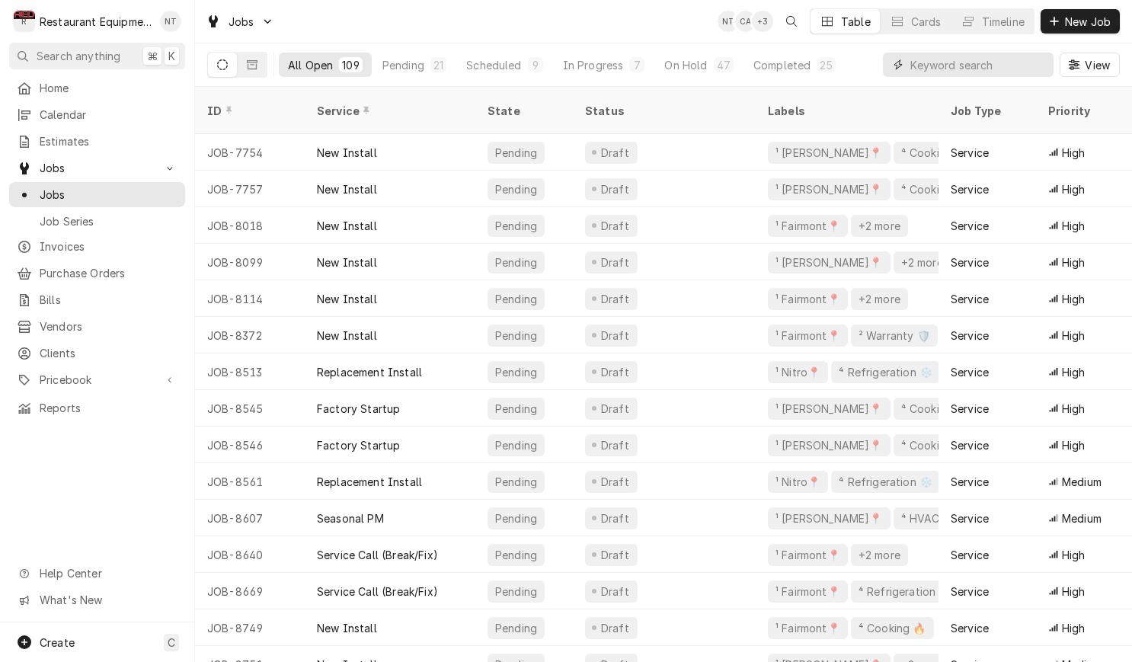
click at [977, 60] on input "Dynamic Content Wrapper" at bounding box center [978, 65] width 136 height 24
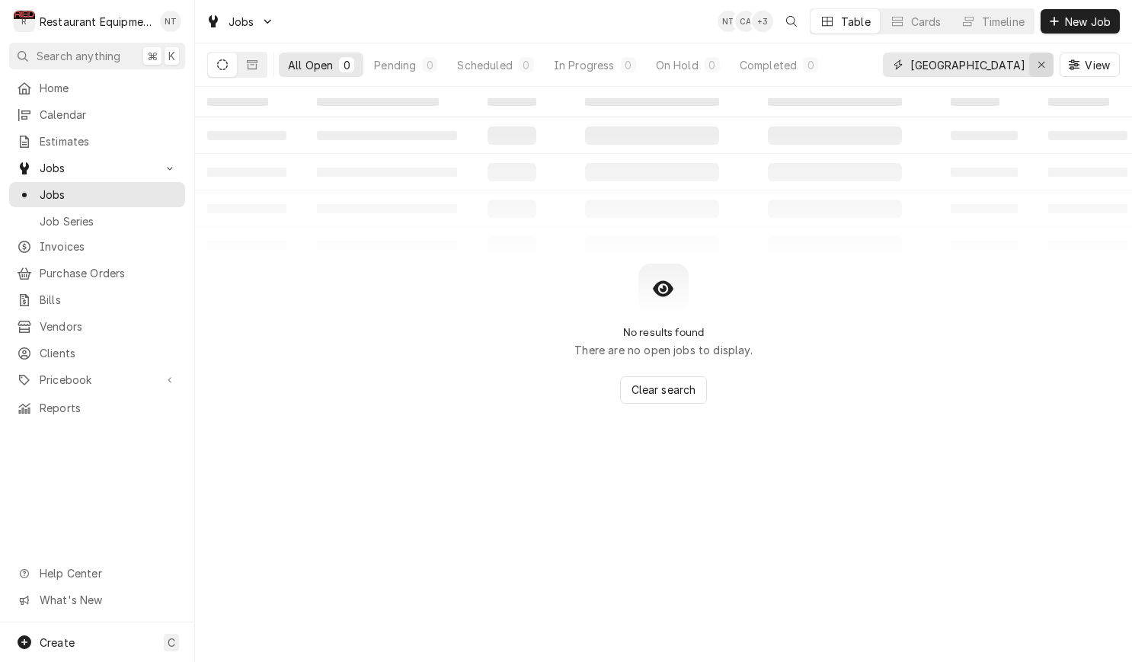
type input "University of Cha"
click at [1041, 60] on icon "Erase input" at bounding box center [1042, 64] width 8 height 11
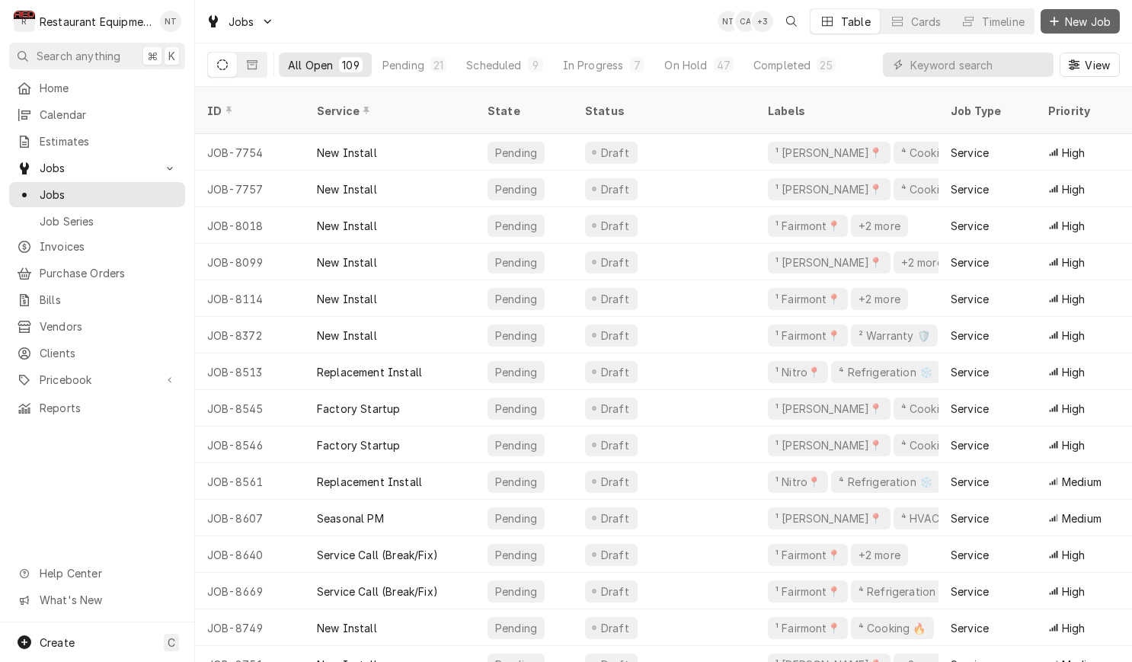
click at [1077, 20] on span "New Job" at bounding box center [1088, 22] width 52 height 16
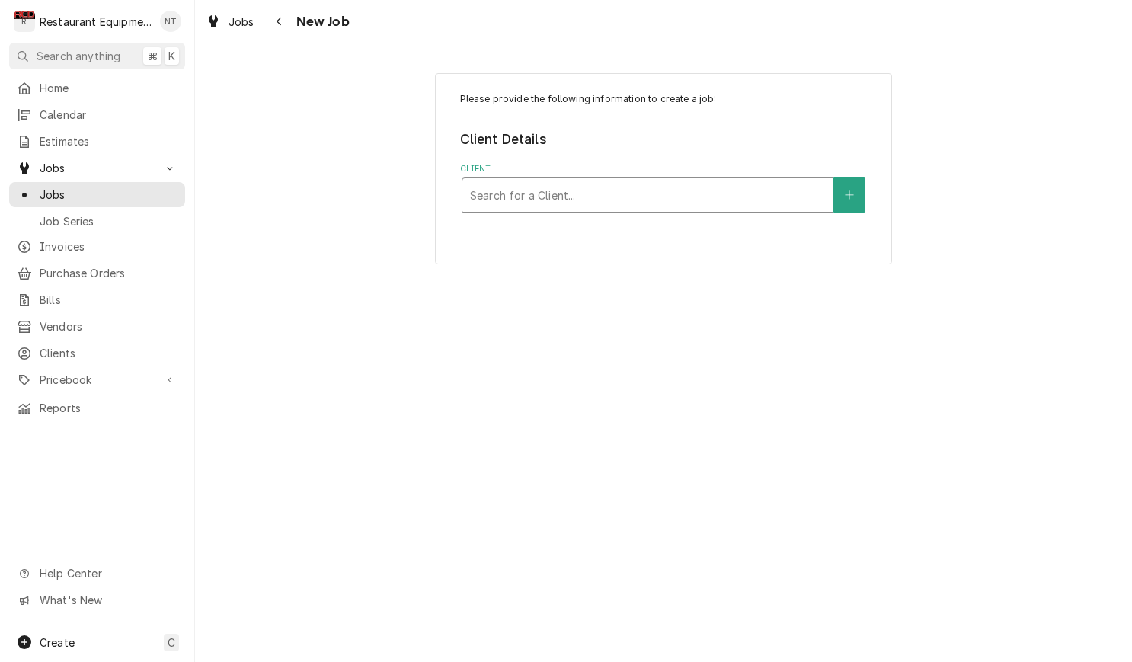
click at [718, 187] on div "Client" at bounding box center [647, 194] width 355 height 27
type input "University"
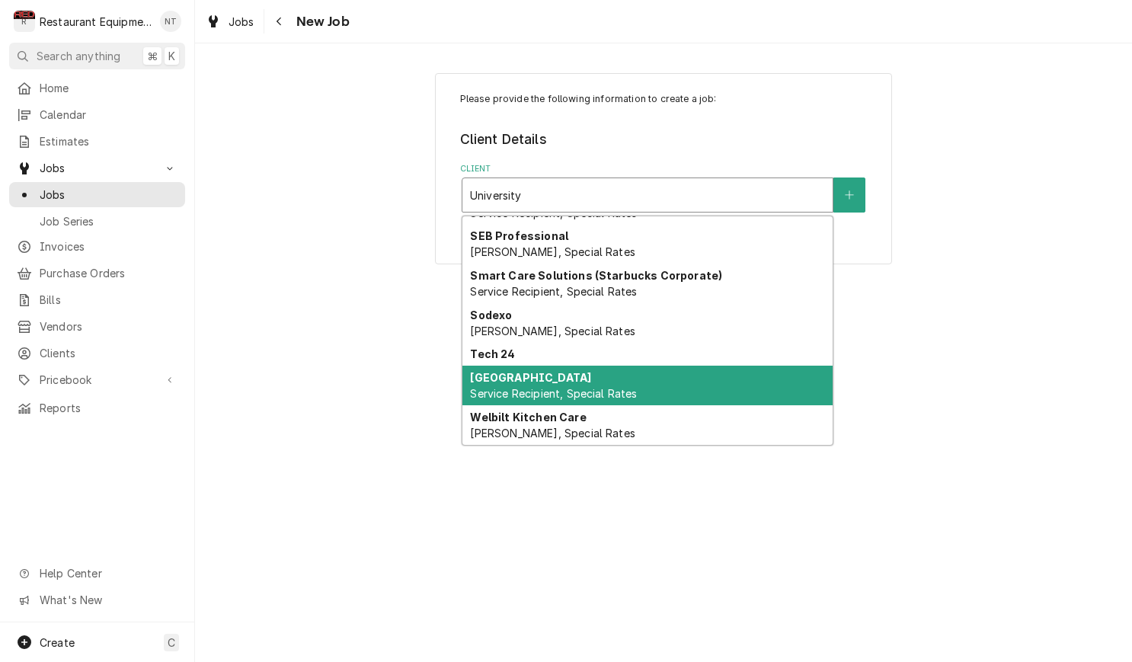
scroll to position [290, 0]
click at [709, 377] on div "University of Charleston Service Recipient, Special Rates" at bounding box center [647, 386] width 370 height 40
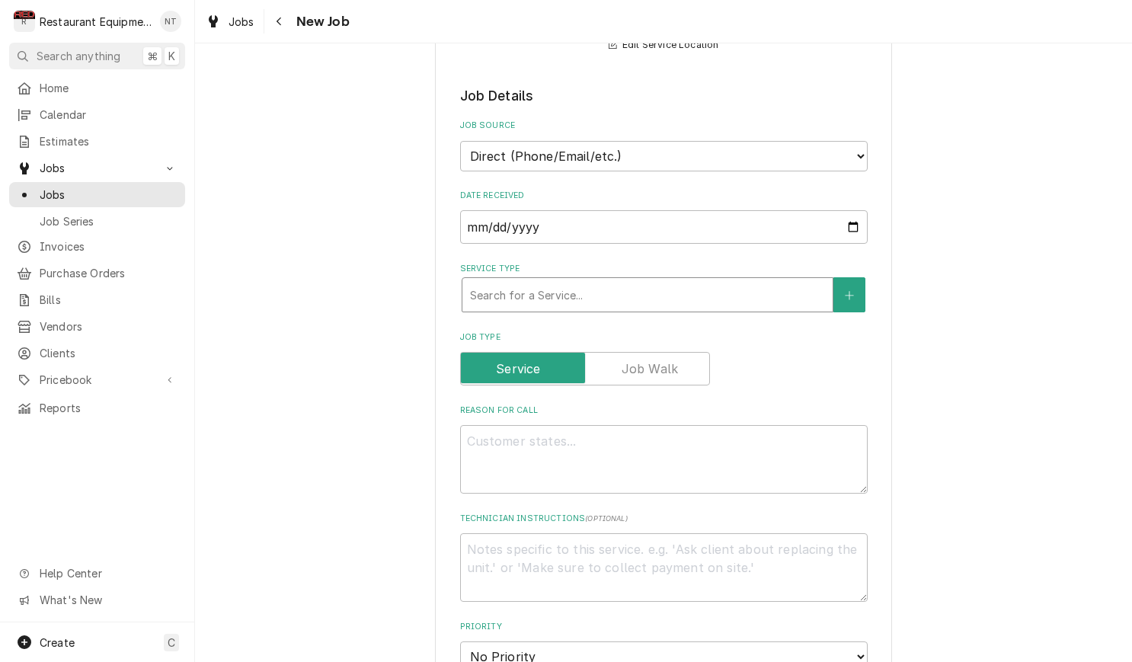
scroll to position [350, 0]
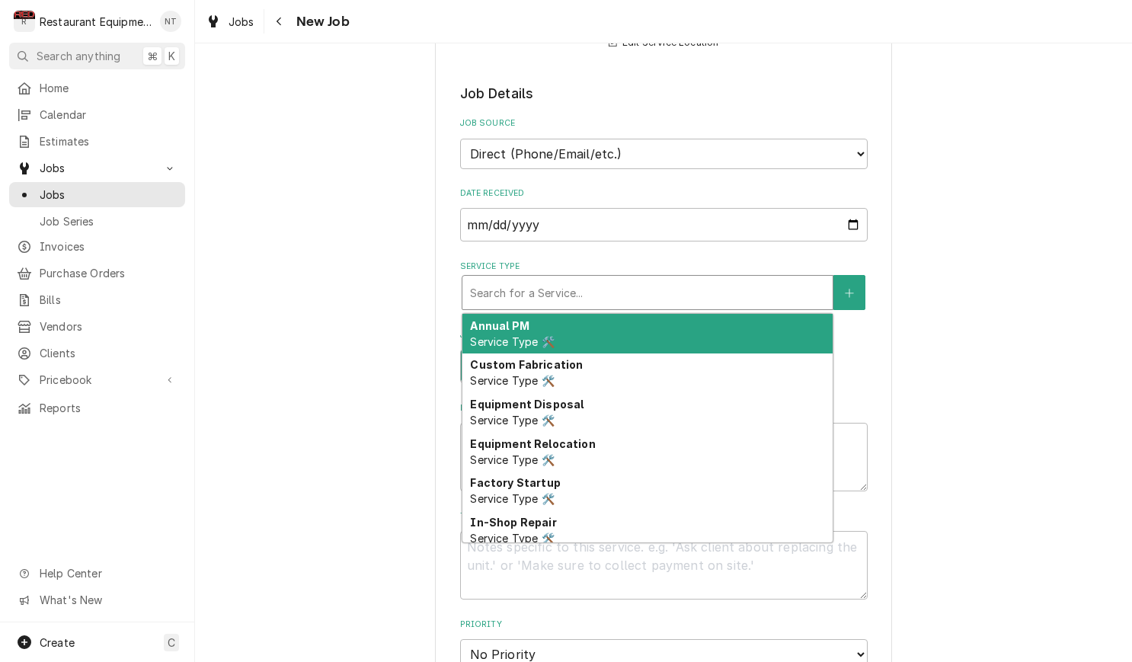
click at [656, 279] on div "Service Type" at bounding box center [647, 292] width 355 height 27
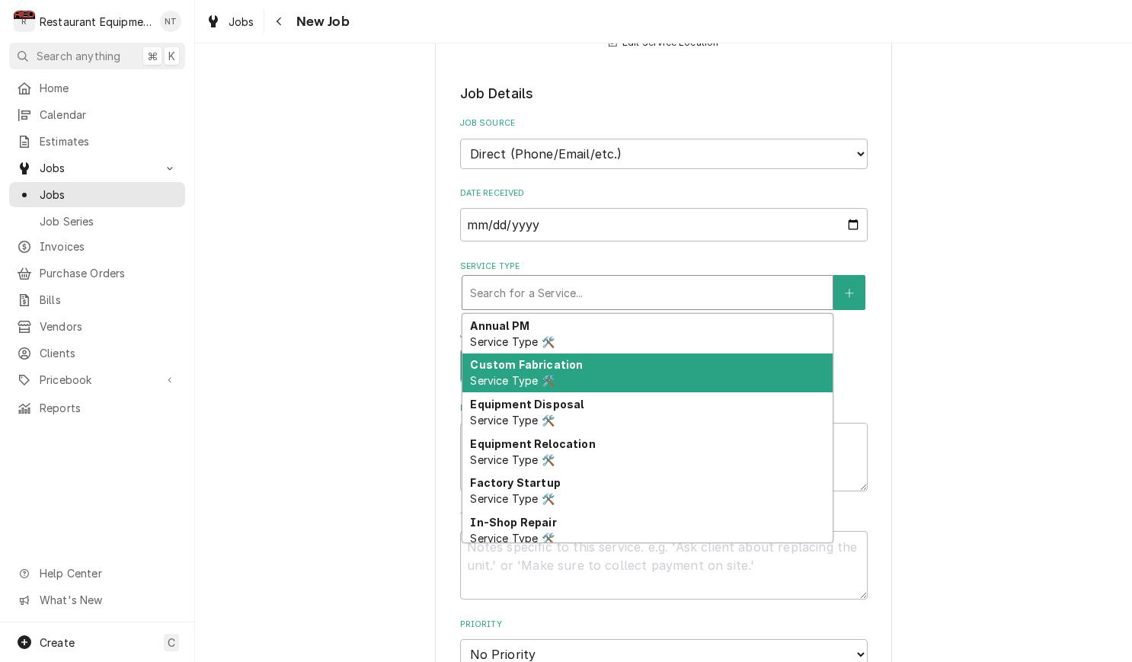
type textarea "x"
type input "b"
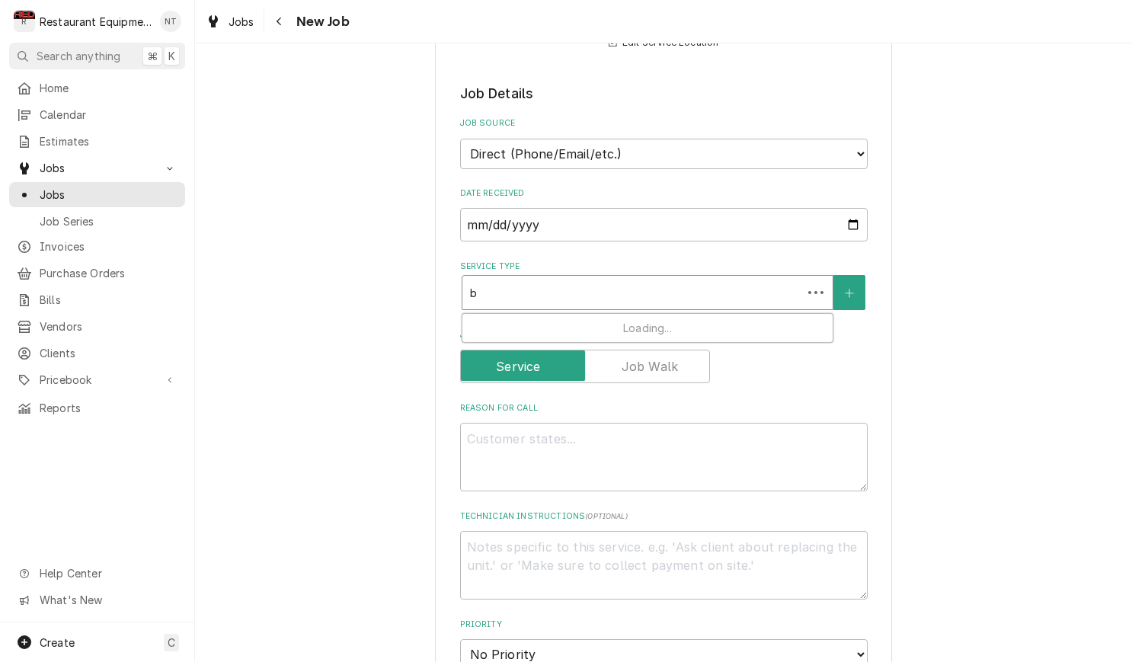
type textarea "x"
type input "br"
type textarea "x"
type input "bre"
type textarea "x"
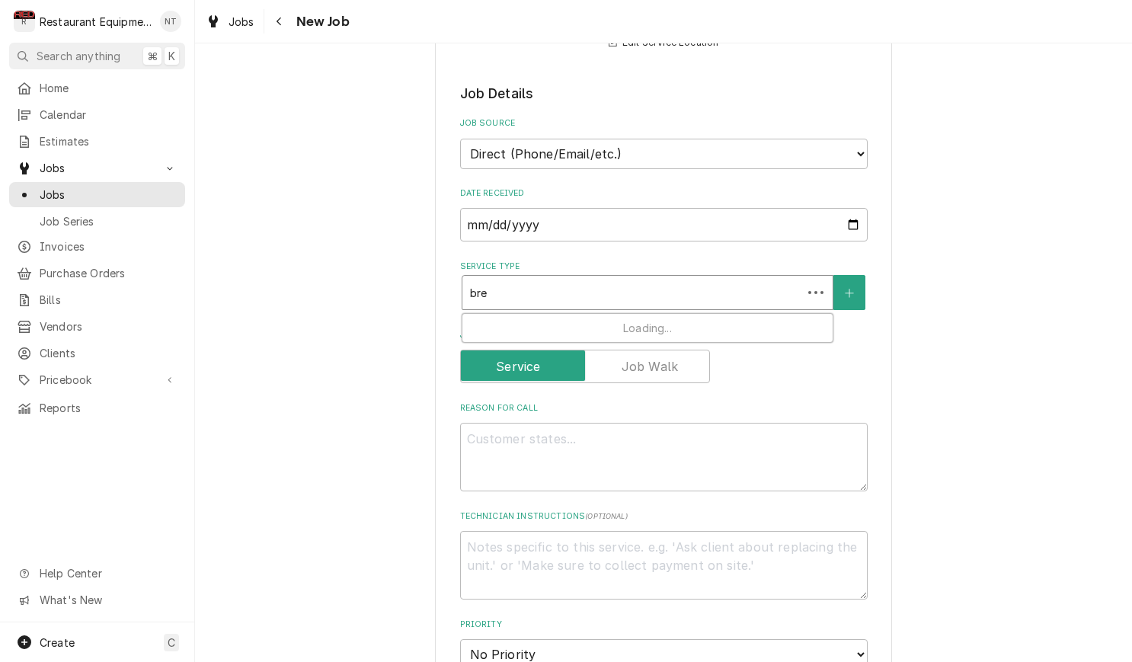
type input "brea"
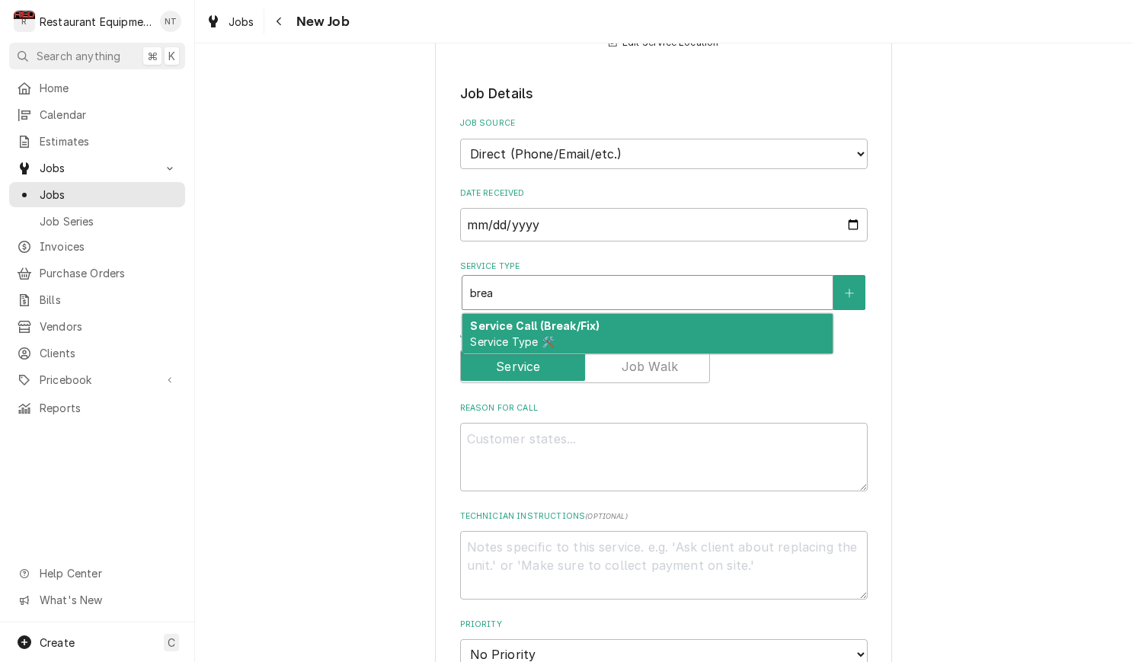
click at [670, 321] on div "Service Call (Break/Fix) Service Type 🛠️" at bounding box center [647, 334] width 370 height 40
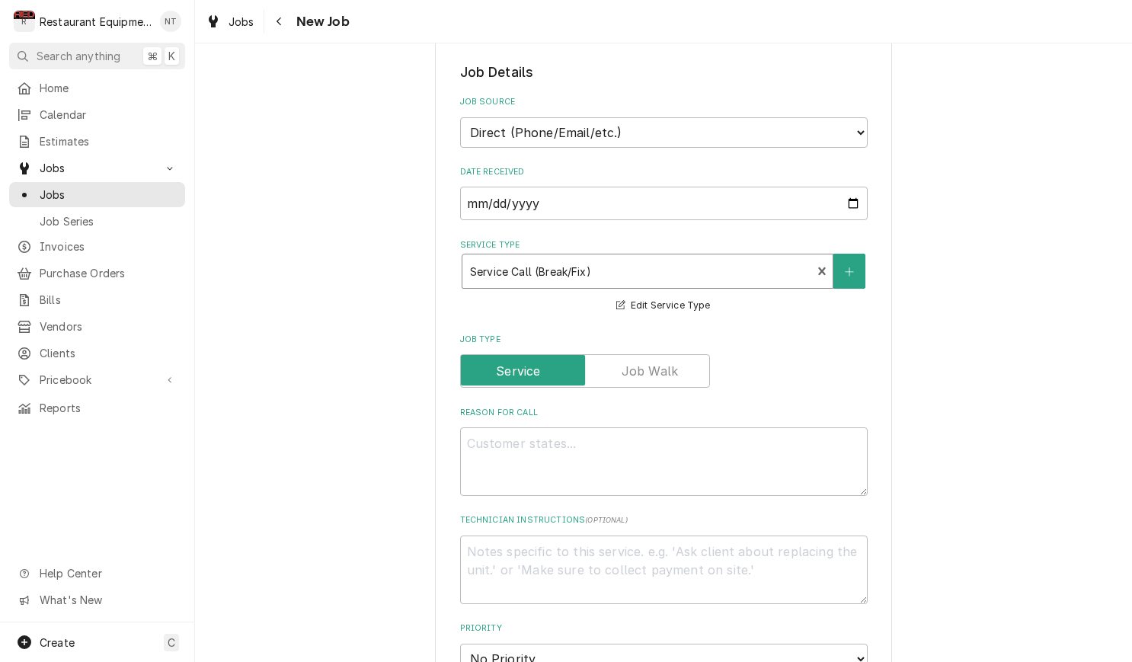
scroll to position [397, 0]
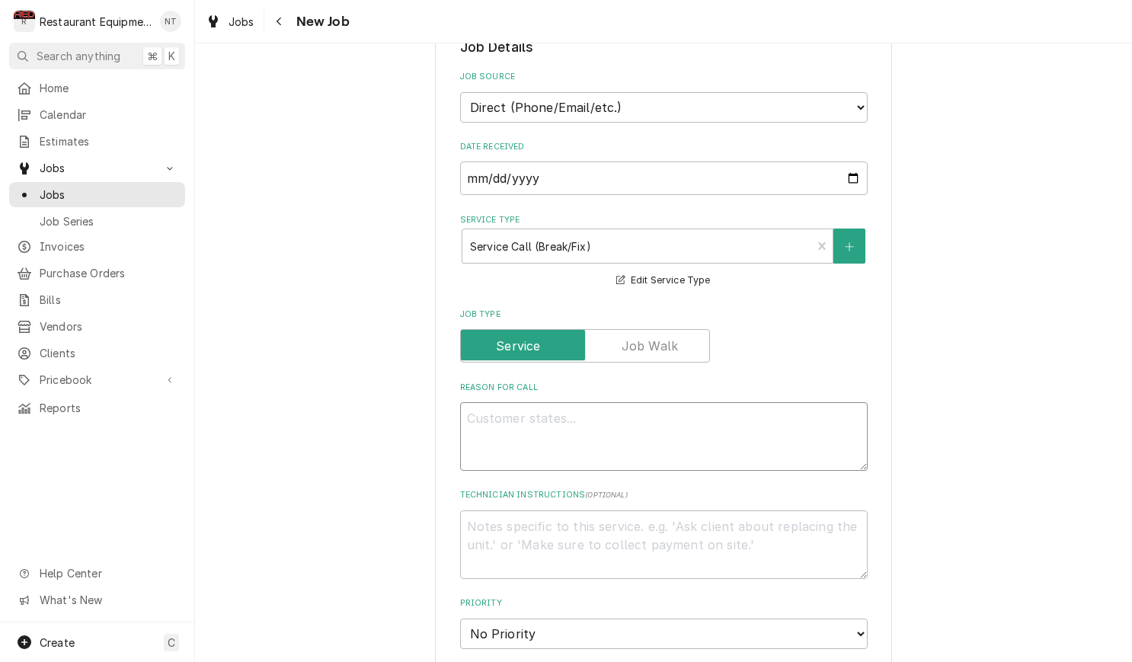
click at [741, 402] on textarea "Reason For Call" at bounding box center [664, 436] width 408 height 69
type textarea "x"
type textarea "C"
type textarea "x"
type textarea "Ch"
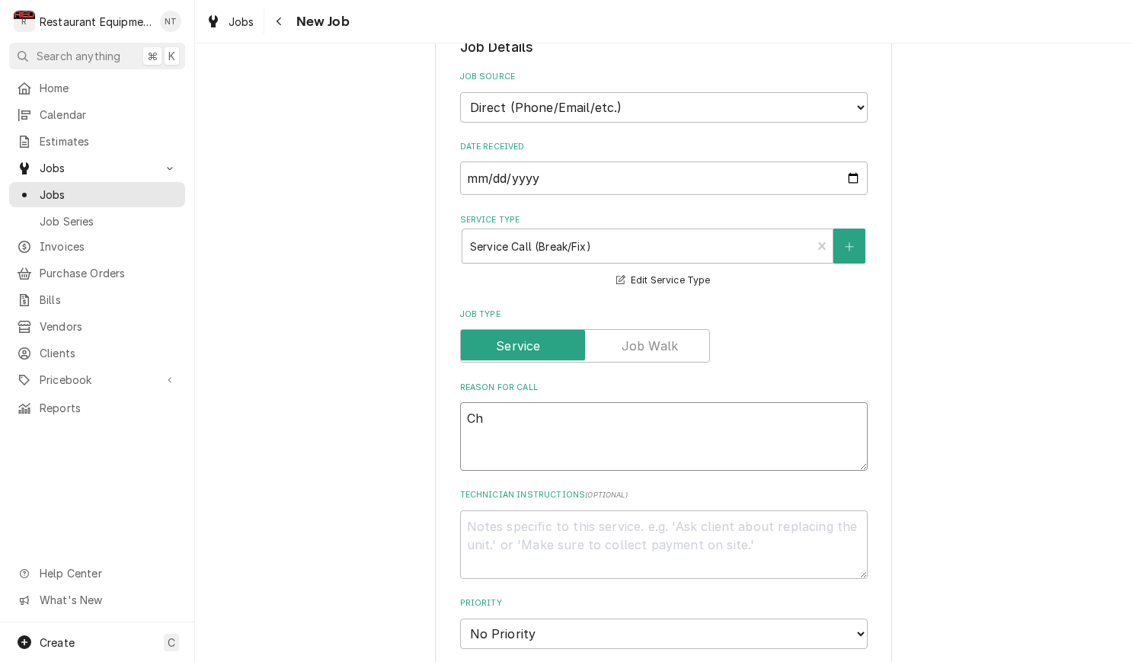
type textarea "x"
type textarea "Cha"
type textarea "x"
type textarea "Cham"
type textarea "x"
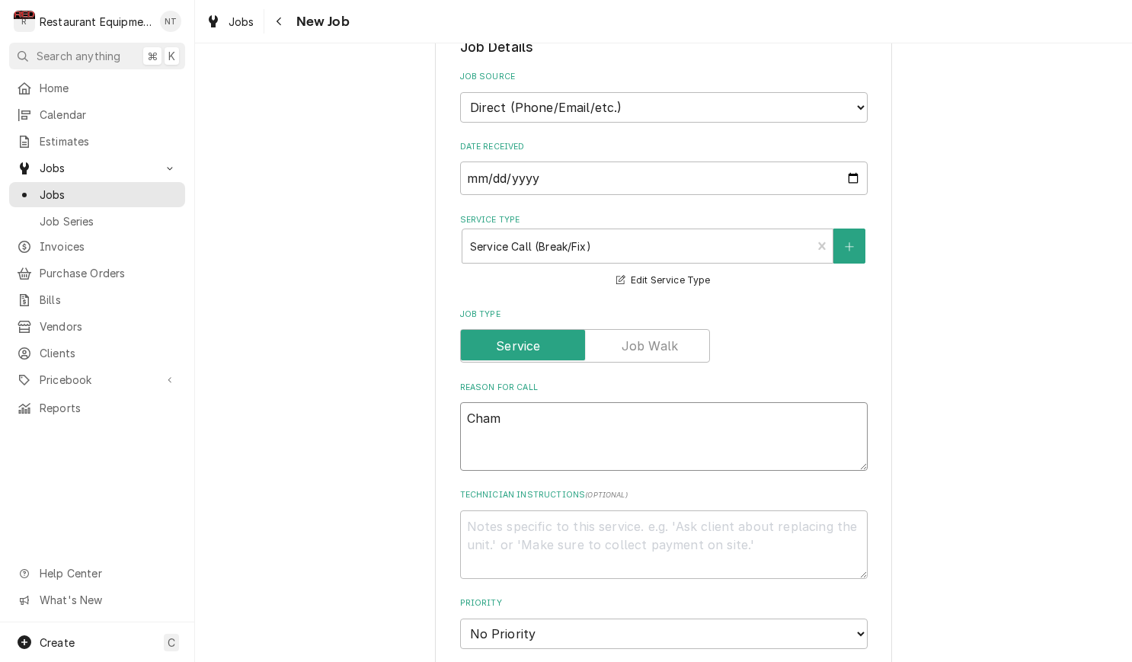
type textarea "Champ"
type textarea "x"
type textarea "Champi"
type textarea "x"
type textarea "Champio"
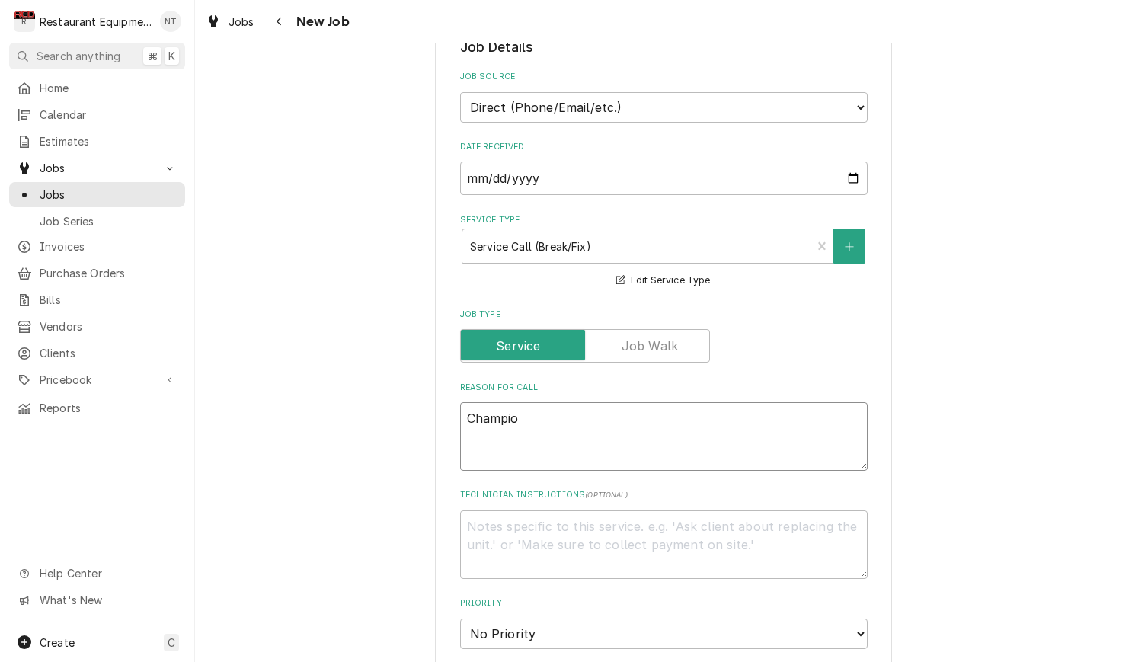
type textarea "x"
type textarea "Champion"
type textarea "x"
type textarea "Champion"
type textarea "x"
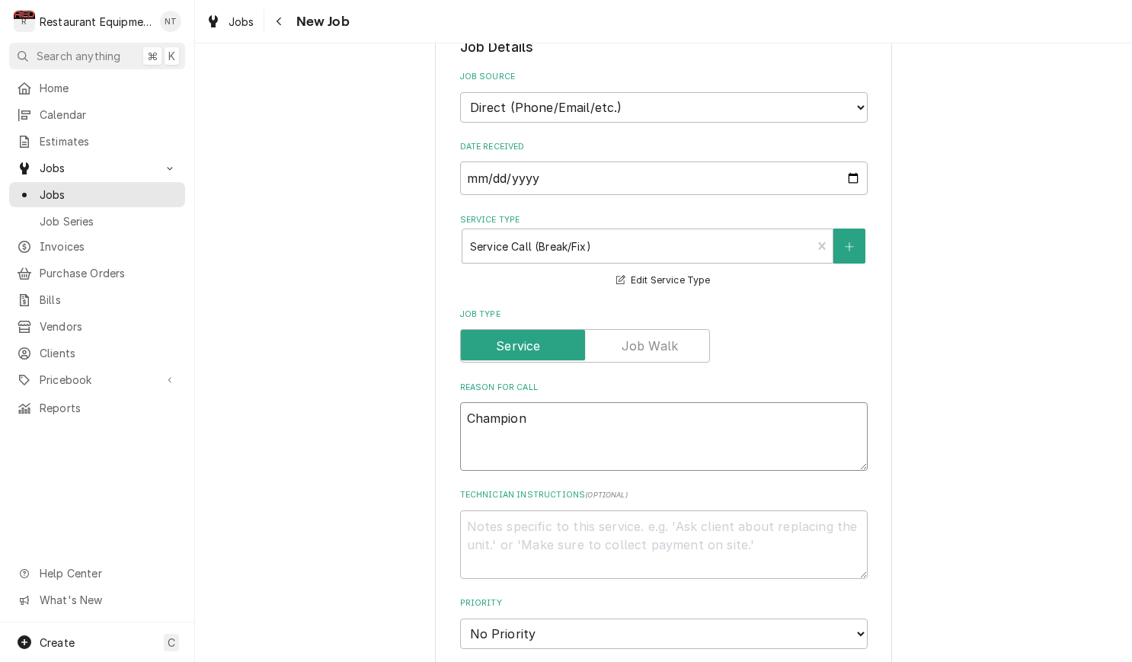
type textarea "Champion D"
type textarea "x"
type textarea "Champion Di"
type textarea "x"
type textarea "Champion Dis"
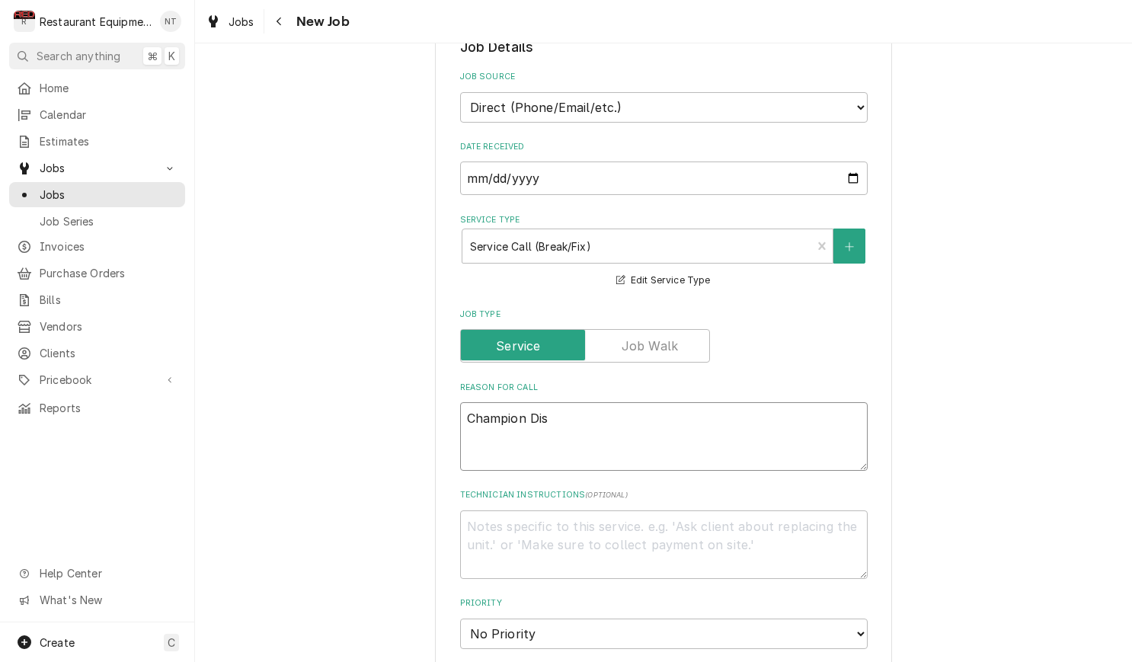
type textarea "x"
type textarea "Champion Dish"
type textarea "x"
type textarea "Champion Dish"
type textarea "x"
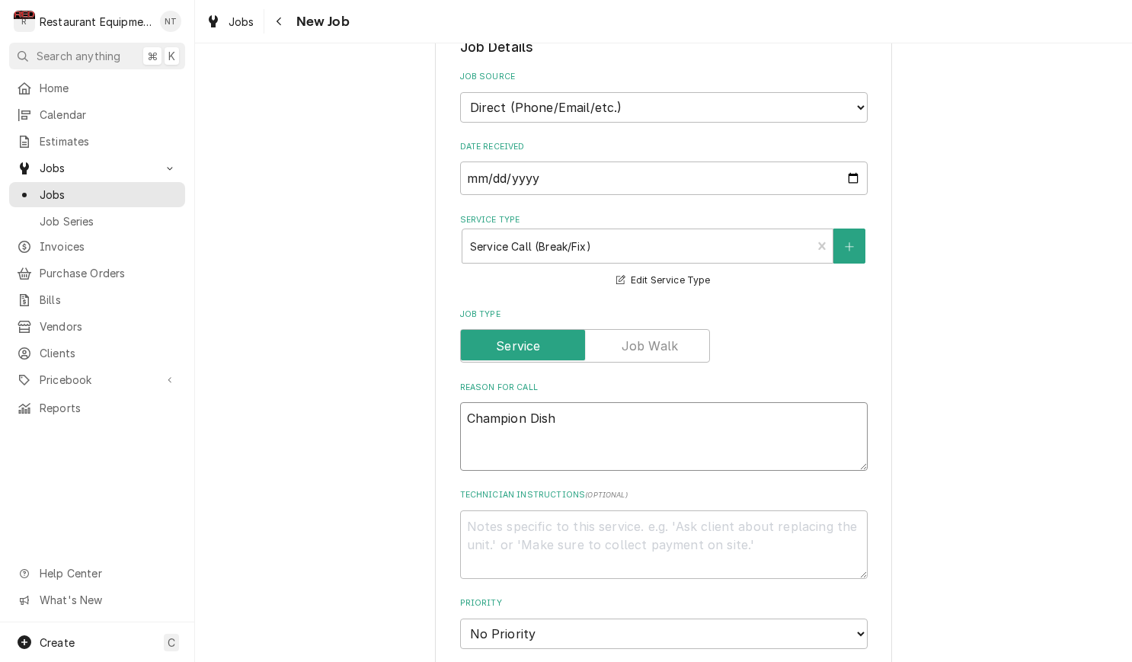
type textarea "Champion Dish W"
type textarea "x"
type textarea "Champion Dish Wa"
type textarea "x"
type textarea "Champion Dish Was"
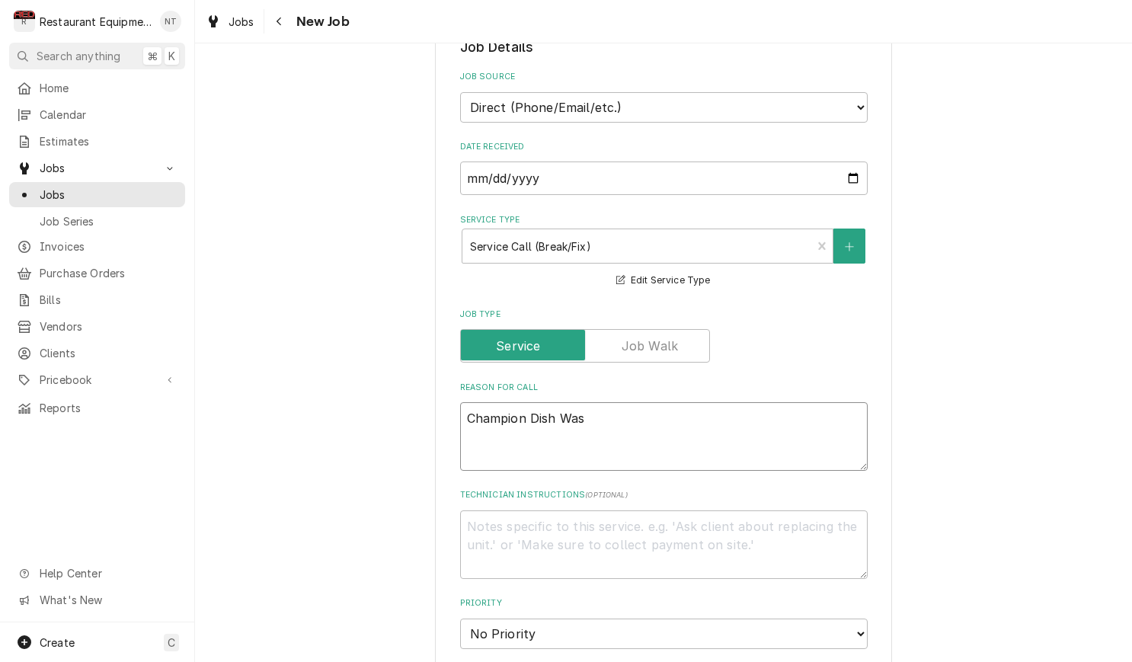
type textarea "x"
type textarea "Champion Dish Wash"
type textarea "x"
type textarea "Champion Dish Washe"
type textarea "x"
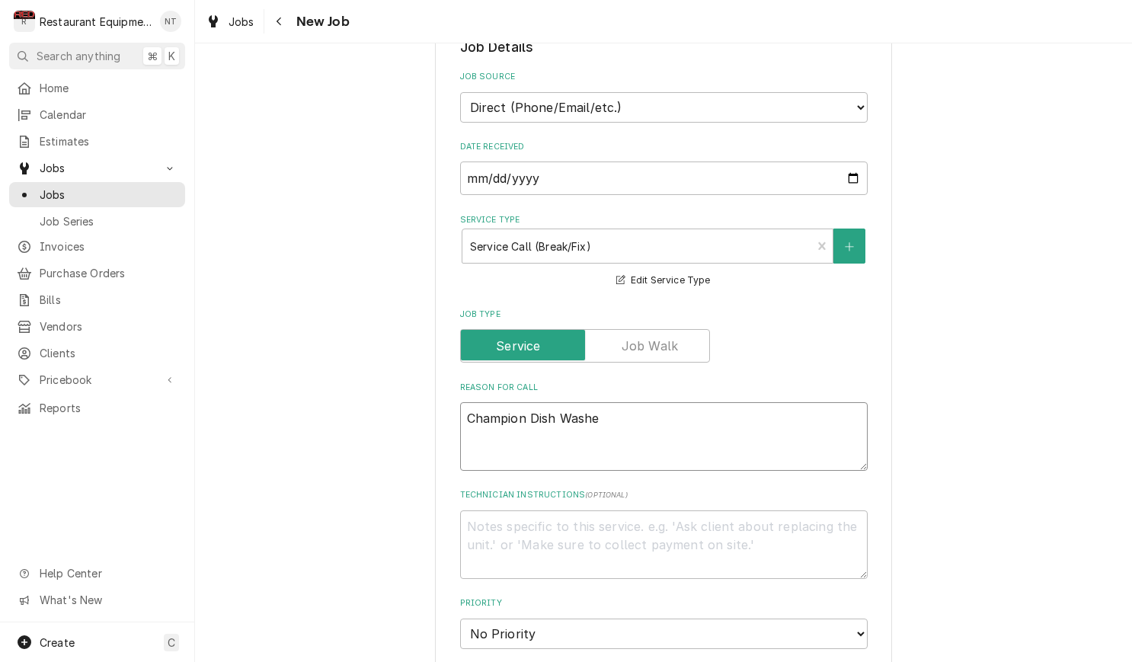
type textarea "Champion Dish Washer"
type textarea "x"
type textarea "Champion Dish Washer-"
type textarea "x"
type textarea "Champion Dish Washer-"
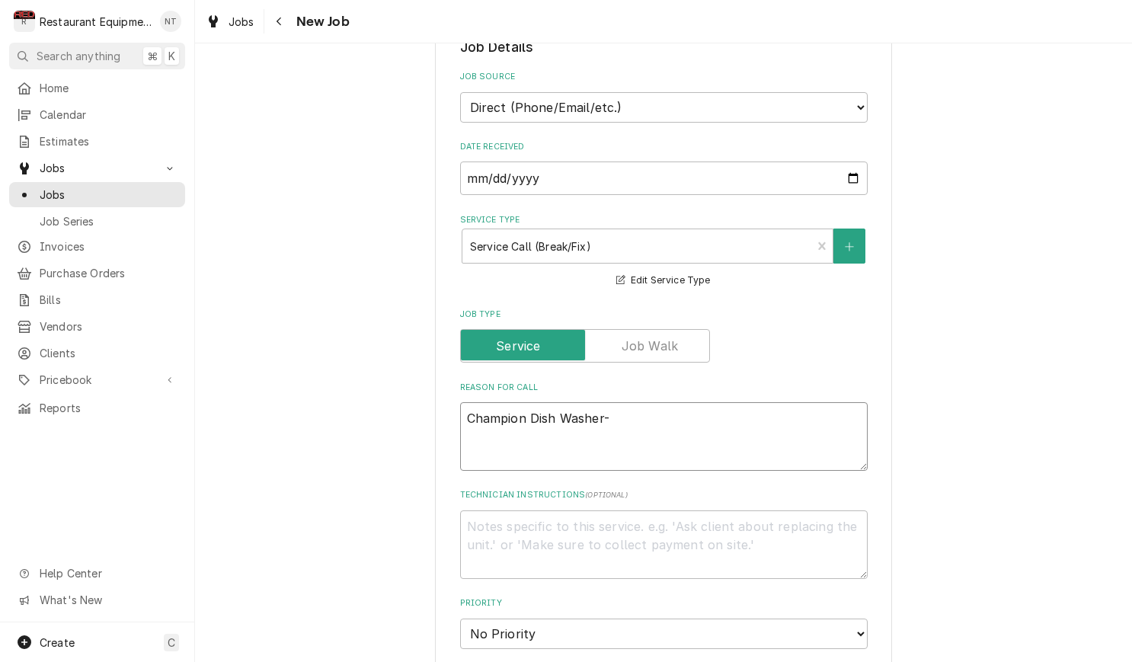
type textarea "x"
type textarea "Champion Dish Washer- S"
type textarea "x"
type textarea "Champion Dish Washer- Sp"
type textarea "x"
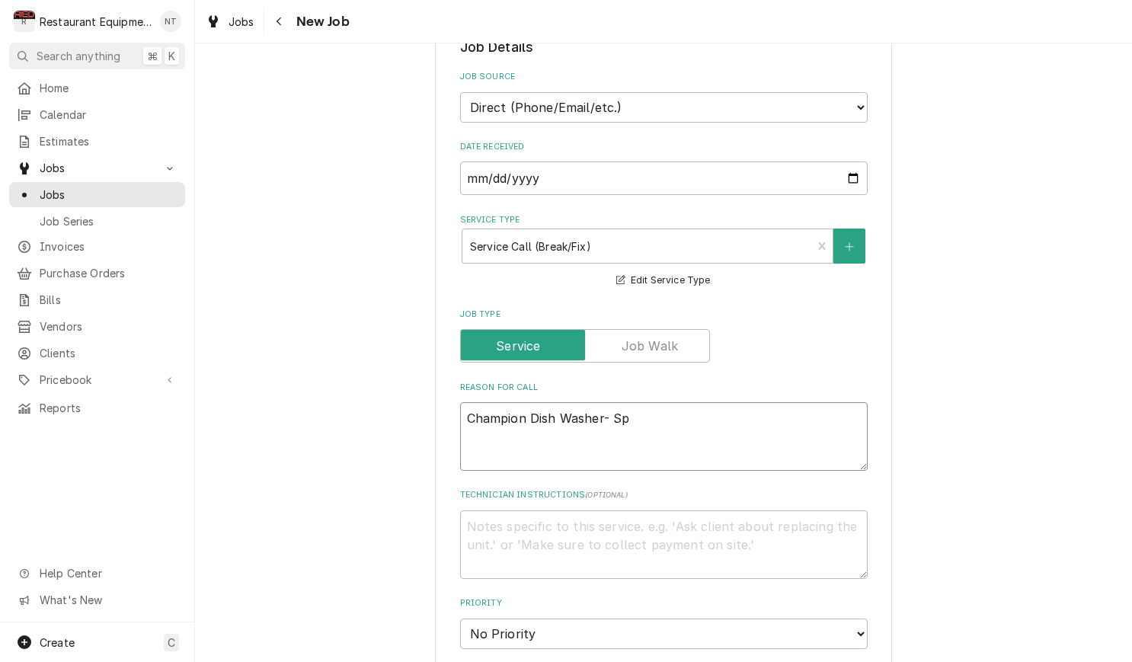
type textarea "Champion Dish Washer- Spr"
type textarea "x"
type textarea "Champion Dish Washer- Spra"
type textarea "x"
type textarea "Champion Dish Washer- Spray"
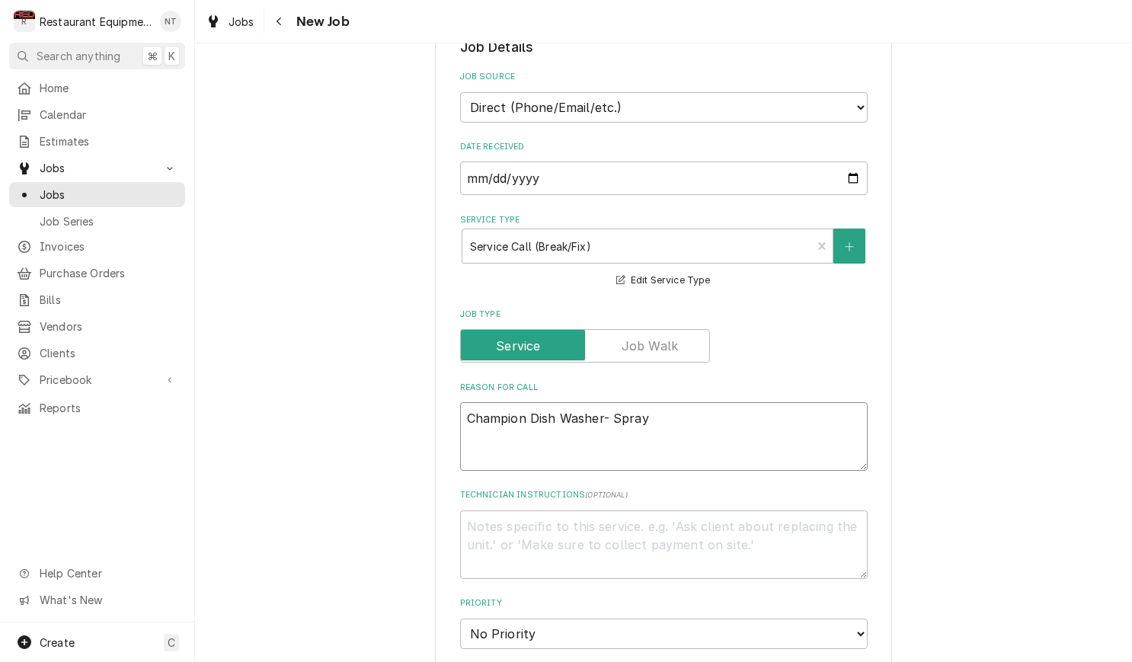
type textarea "x"
type textarea "Champion Dish Washer- Spraye"
type textarea "x"
type textarea "Champion Dish Washer- Sprayer"
type textarea "x"
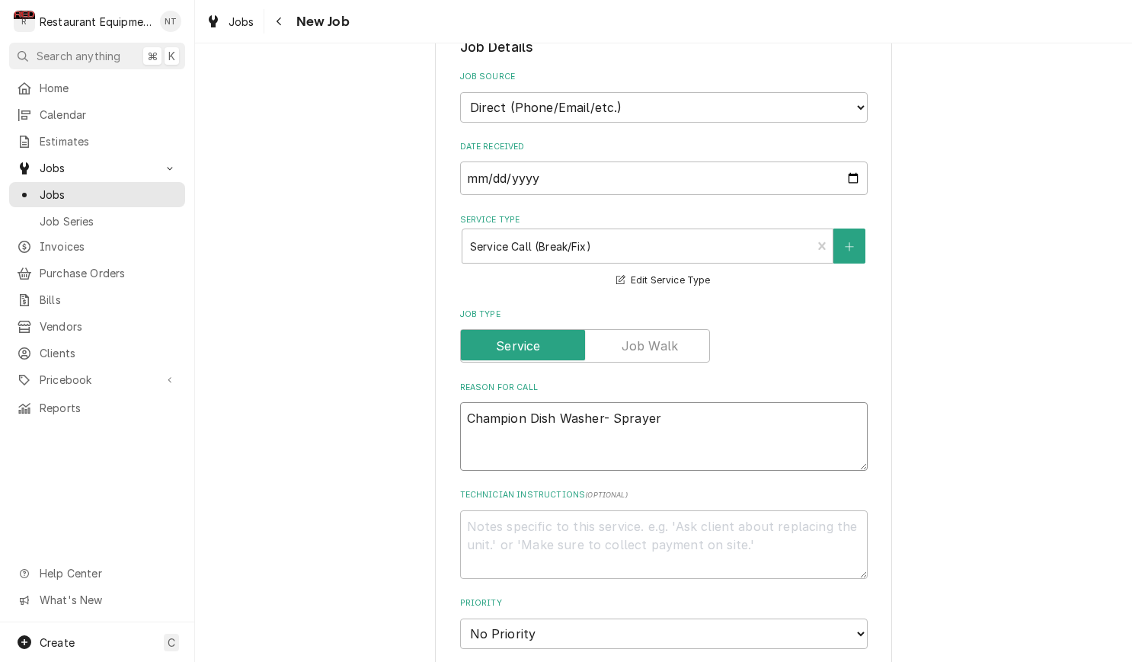
type textarea "Champion Dish Washer- Sprayer"
type textarea "x"
type textarea "Champion Dish Washer- Sprayer i"
type textarea "x"
type textarea "Champion Dish Washer- Sprayer is"
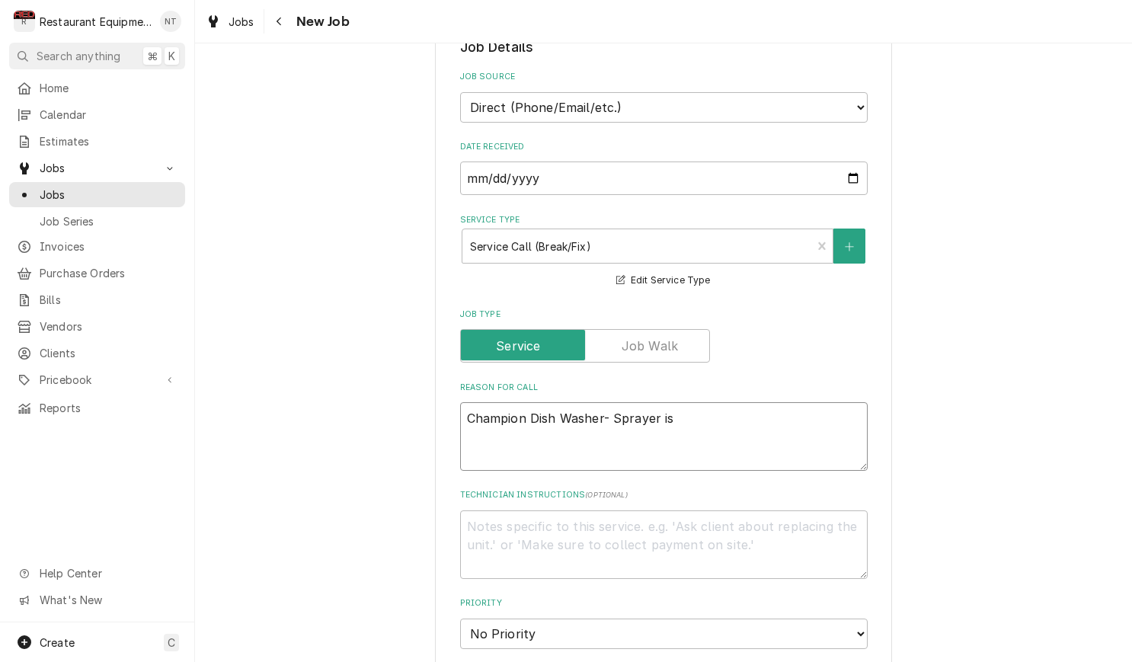
type textarea "x"
type textarea "Champion Dish Washer- Sprayer isn"
type textarea "x"
type textarea "Champion Dish Washer- Sprayer isnt"
type textarea "x"
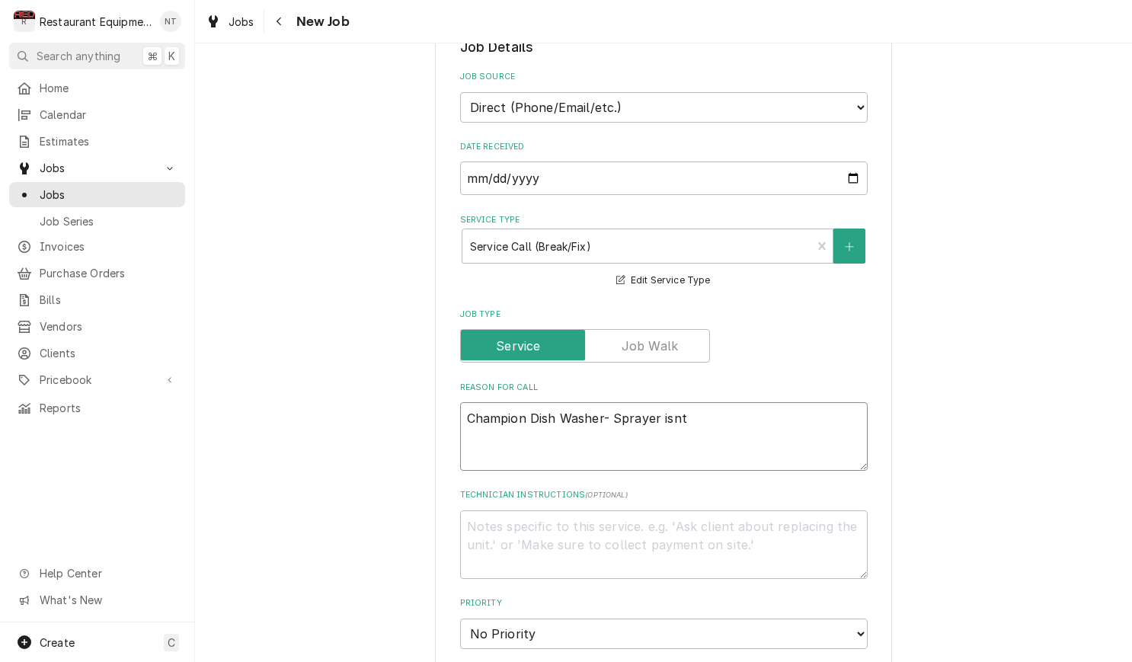
type textarea "Champion Dish Washer- Sprayer isn't"
type textarea "x"
type textarea "Champion Dish Washer- Sprayer isn't w"
type textarea "x"
type textarea "Champion Dish Washer- Sprayer isn't wo"
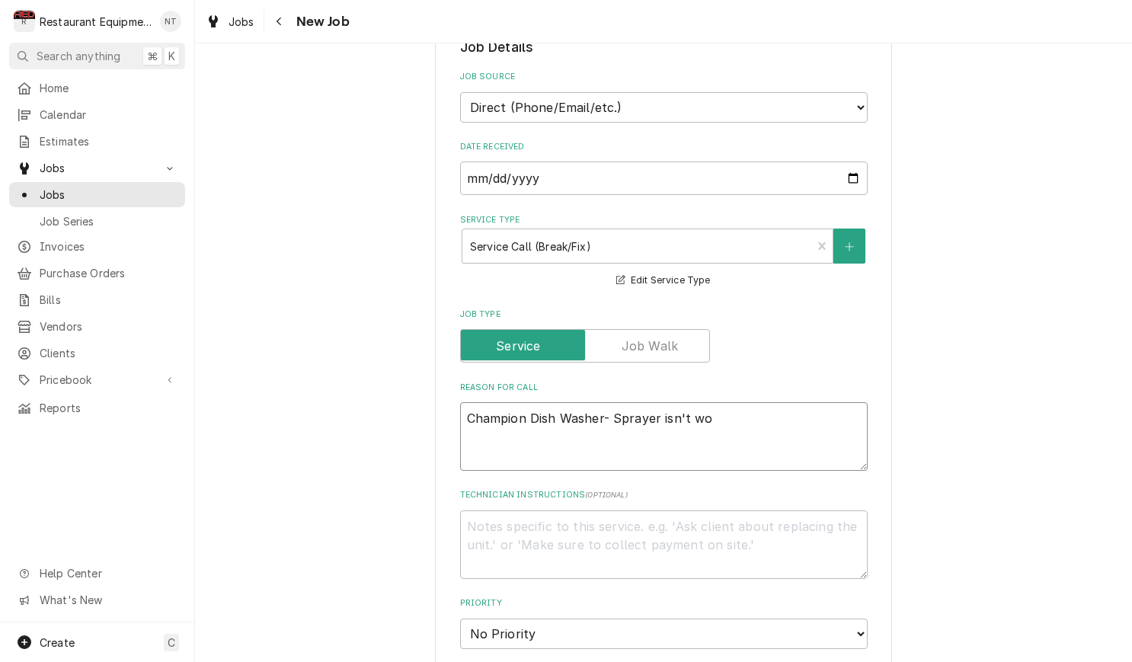
type textarea "x"
type textarea "Champion Dish Washer- Sprayer isn't wor"
type textarea "x"
type textarea "Champion Dish Washer- Sprayer isn't work"
type textarea "x"
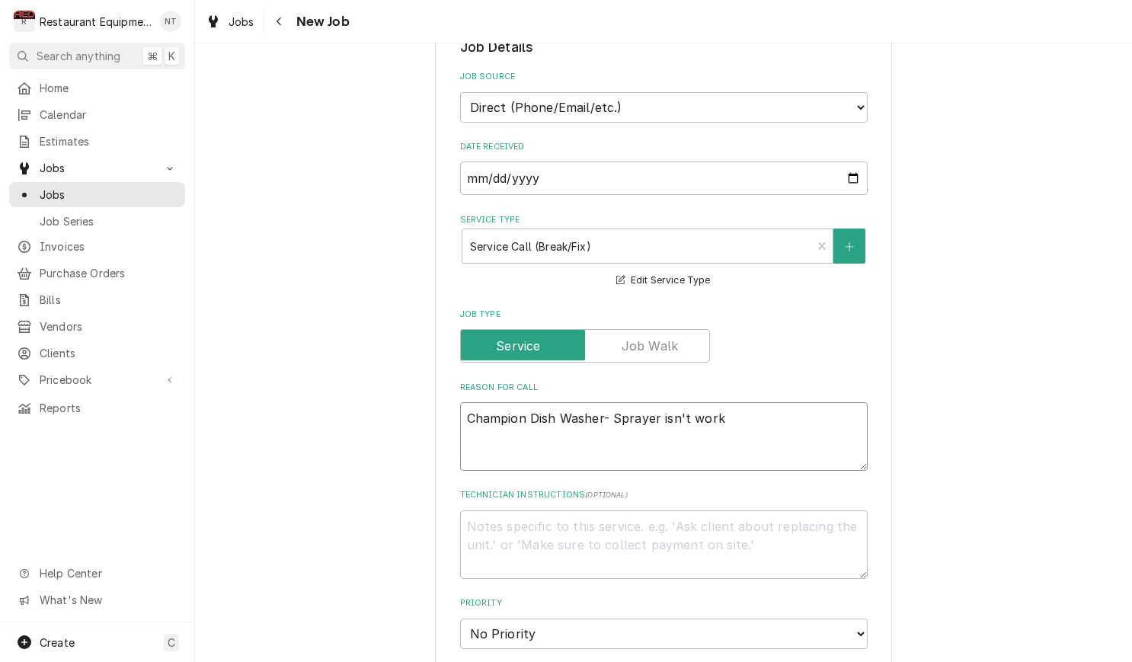
type textarea "Champion Dish Washer- Sprayer isn't worki"
type textarea "x"
type textarea "Champion Dish Washer- Sprayer isn't workin"
type textarea "x"
type textarea "Champion Dish Washer- Sprayer isn't working"
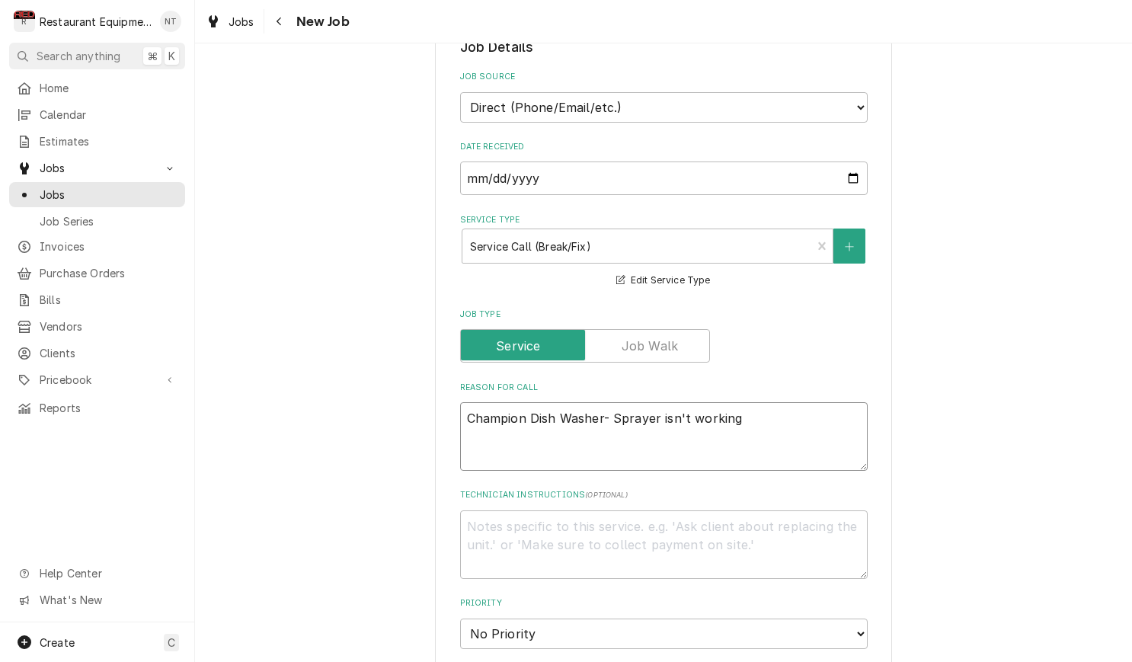
type textarea "x"
type textarea "Champion Dish Washe- Sprayer isn't working"
type textarea "x"
type textarea "Champion Dish Wash- Sprayer isn't working"
type textarea "x"
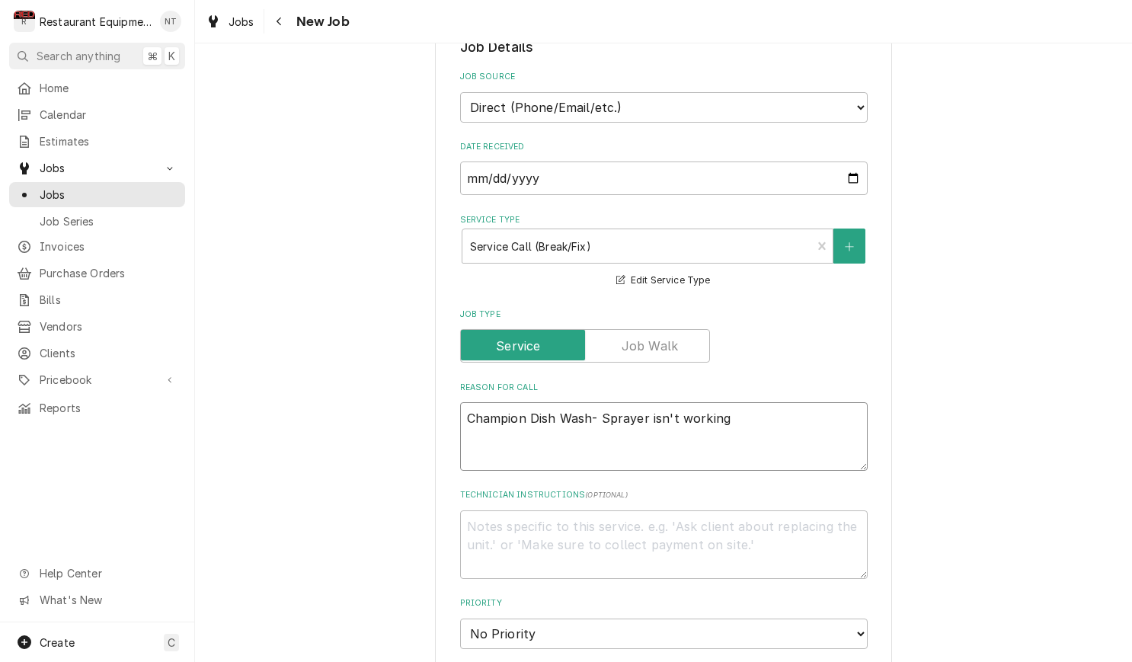
type textarea "Champion Dish Was- Sprayer isn't working"
type textarea "x"
type textarea "Champion Dish Wa- Sprayer isn't working"
type textarea "x"
type textarea "Champion Dish W- Sprayer isn't working"
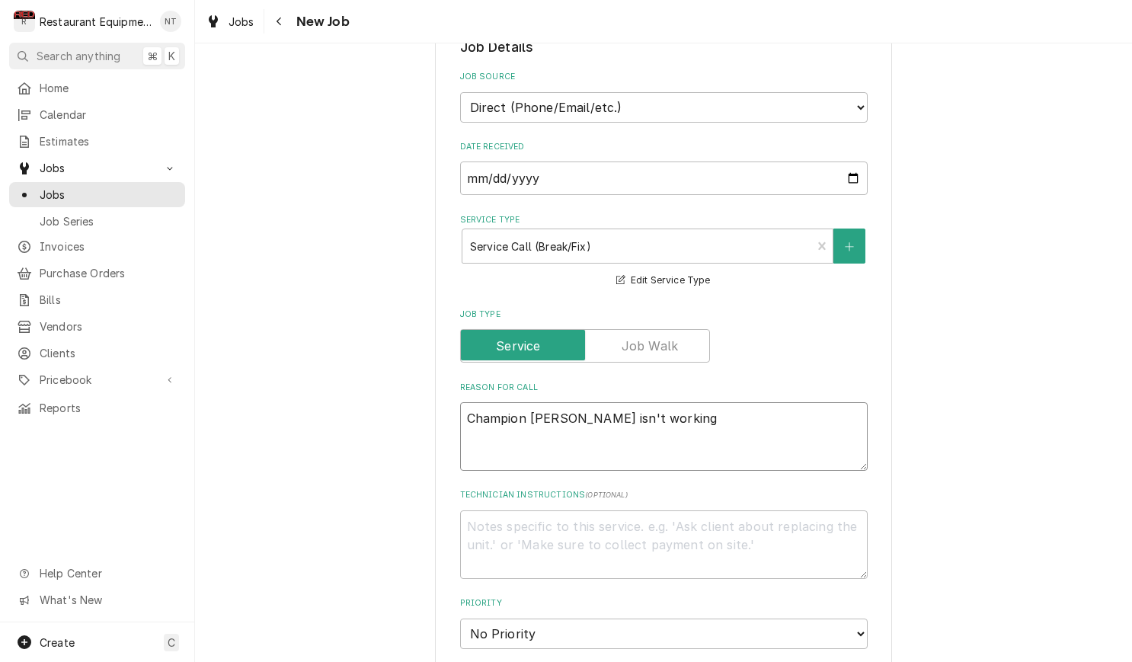
type textarea "x"
type textarea "Champion Dish - Sprayer isn't working"
type textarea "x"
type textarea "Champion Dish M- Sprayer isn't working"
type textarea "x"
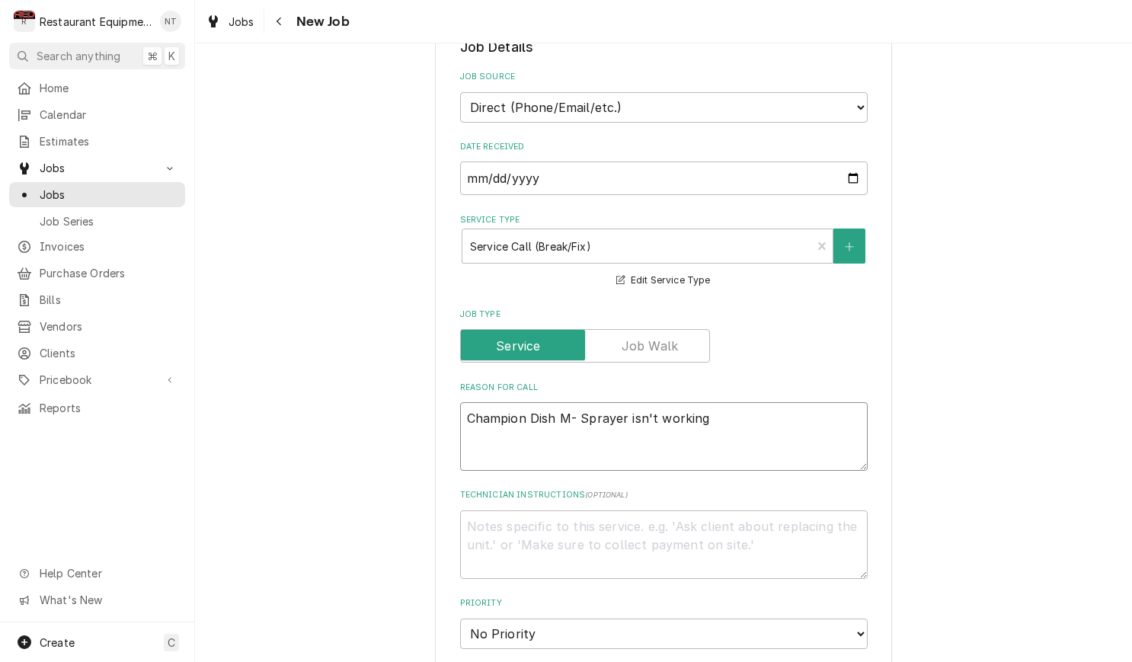
type textarea "Champion Dish Ma- Sprayer isn't working"
type textarea "x"
type textarea "Champion Dish Mac- Sprayer isn't working"
type textarea "x"
type textarea "Champion Dish Mach- Sprayer isn't working"
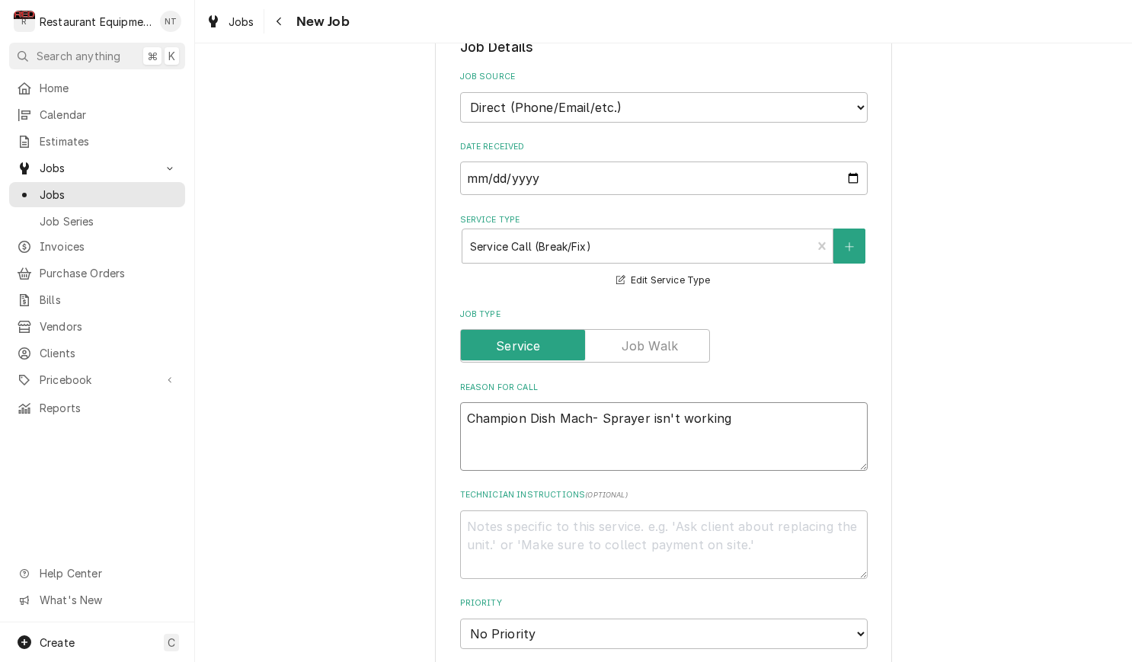
type textarea "x"
type textarea "Champion Dish Machi- Sprayer isn't working"
type textarea "x"
type textarea "Champion Dish Machin- Sprayer isn't working"
type textarea "x"
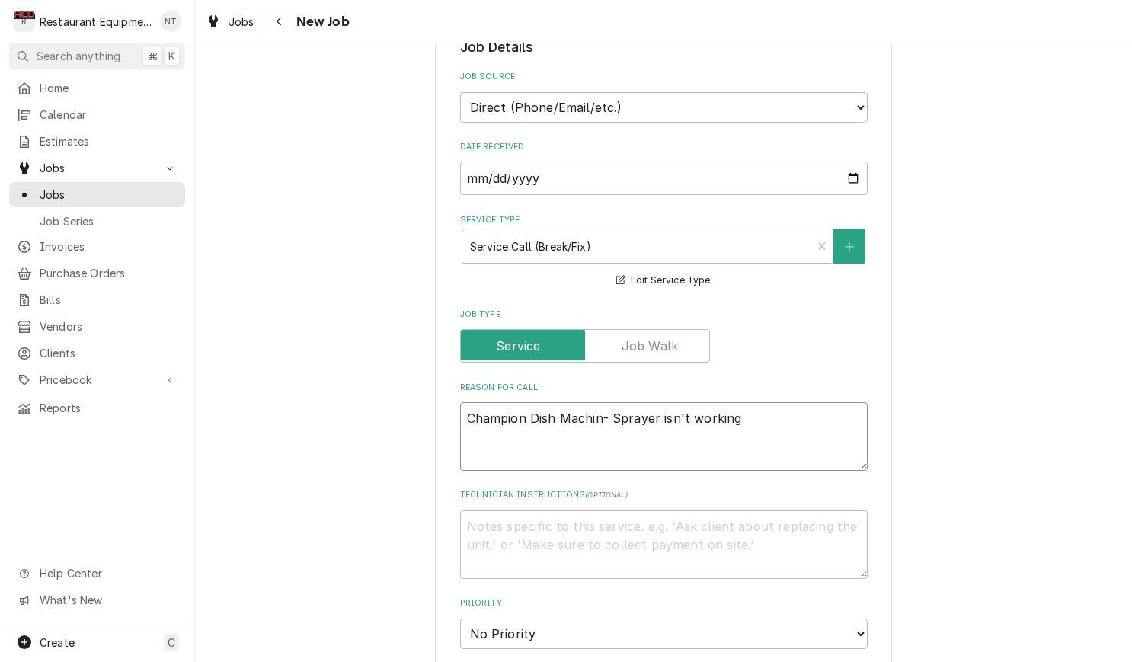
type textarea "Champion Dish Machine- Sprayer isn't working"
type textarea "x"
type textarea "Champion Dish Machine - Sprayer isn't working"
type textarea "x"
type textarea "Champion Dish Machine - Sprayer isn't working"
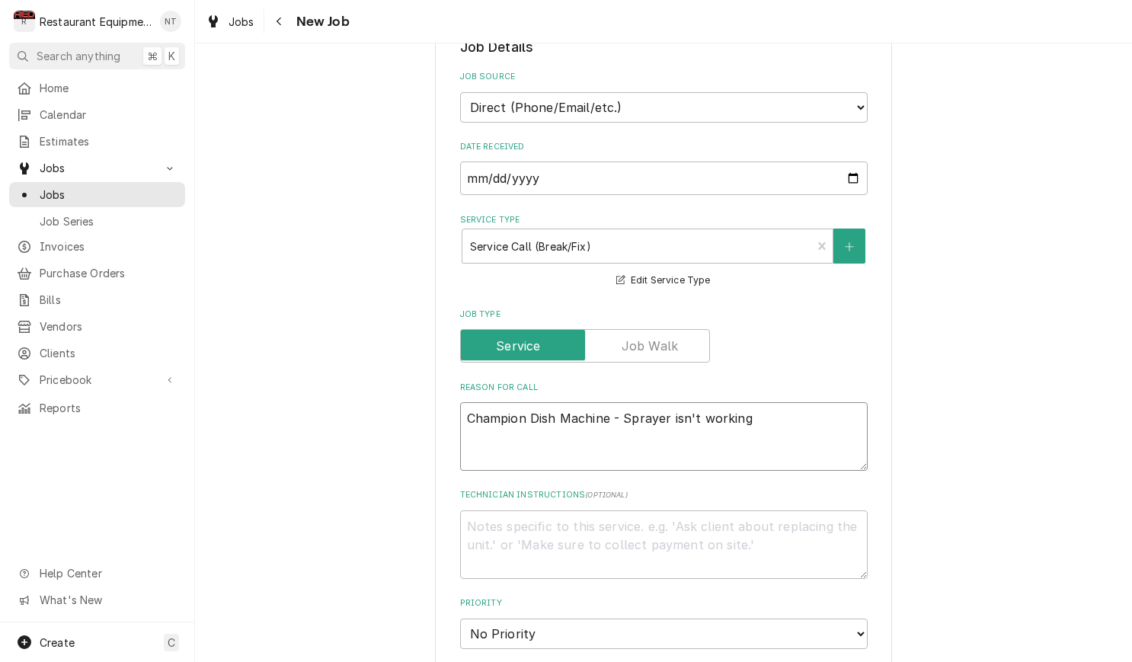
type textarea "x"
type textarea "Champion Dish Machine - Sprayer isn't working"
type textarea "x"
type textarea "Champion Dish Machine - Sprayer isn't working,"
type textarea "x"
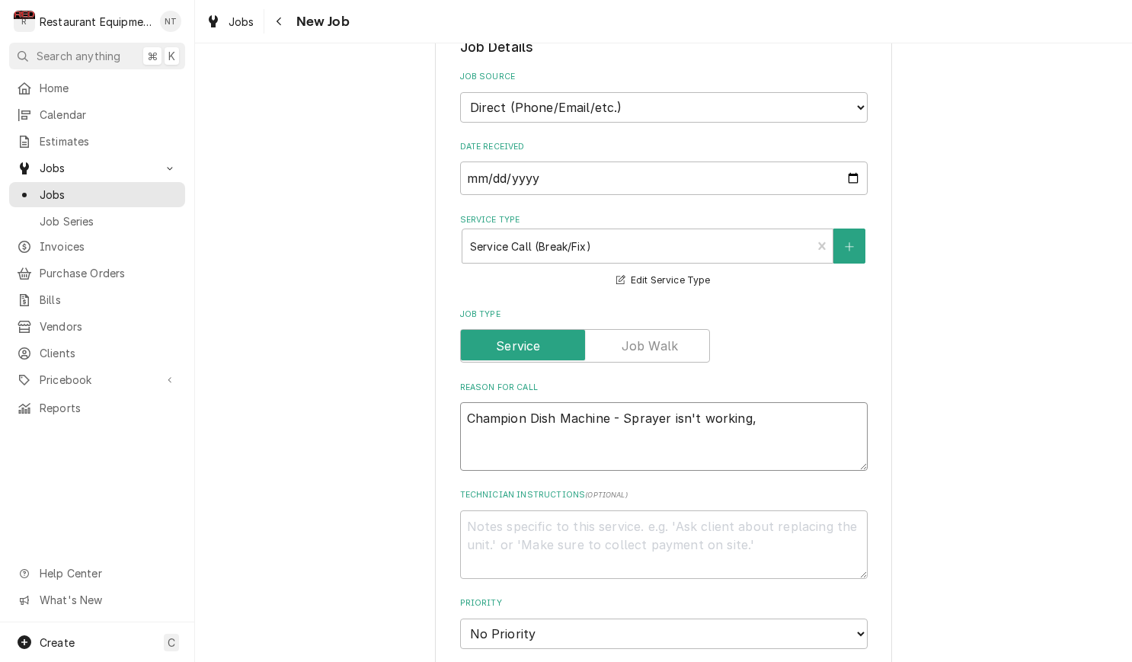
type textarea "Champion Dish Machine - Sprayer isn't working,H"
type textarea "x"
type textarea "Champion Dish Machine - Sprayer isn't working,Ha"
type textarea "x"
type textarea "Champion Dish Machine - Sprayer isn't working,Has"
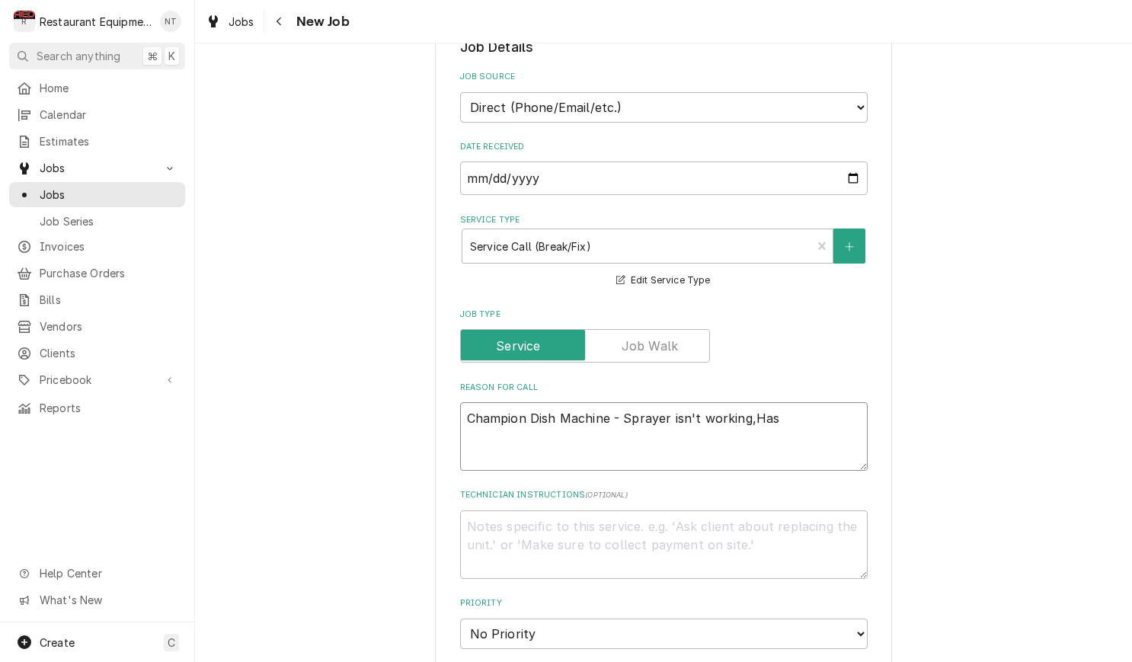
type textarea "x"
type textarea "Champion Dish Machine - Sprayer isn't working,Ha"
type textarea "x"
type textarea "Champion Dish Machine - Sprayer isn't working,H"
type textarea "x"
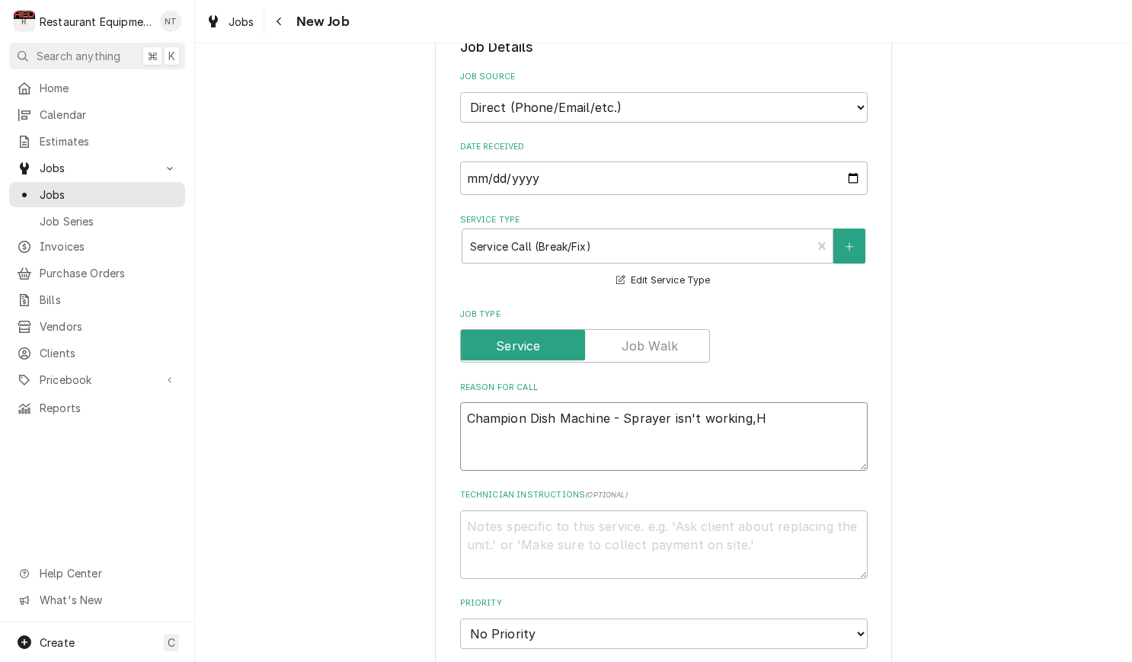
type textarea "Champion Dish Machine - Sprayer isn't working,"
type textarea "x"
type textarea "Champion Dish Machine - Sprayer isn't working"
type textarea "x"
type textarea "Champion Dish Machine - Sprayer isn't working."
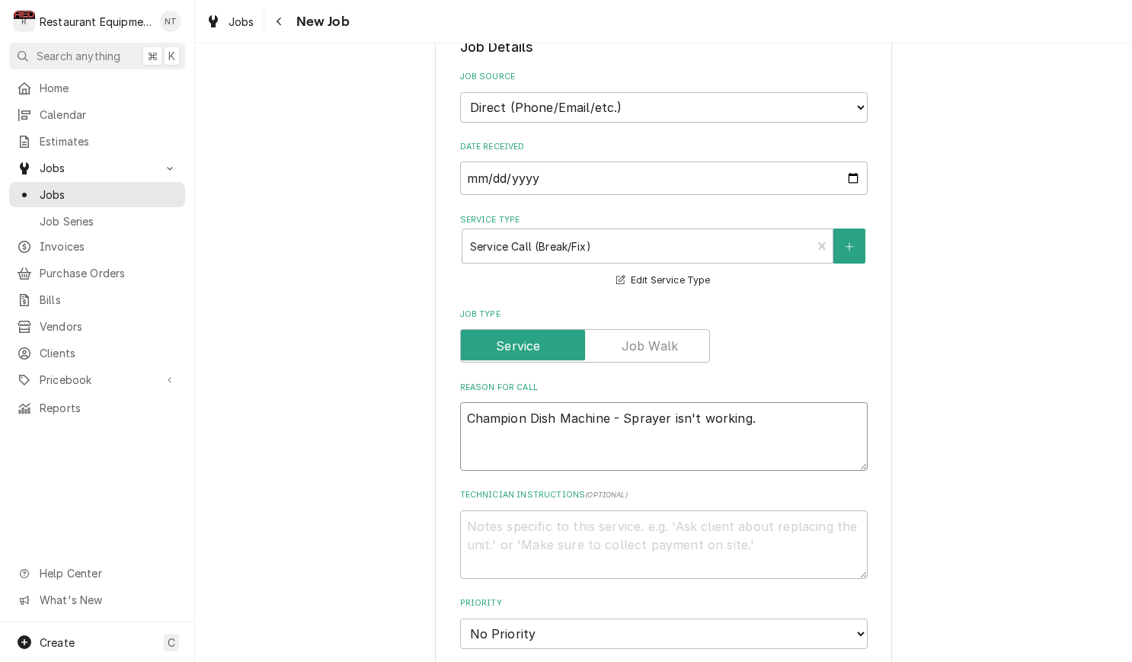
type textarea "x"
type textarea "Champion Dish Machine - Sprayer isn't working"
type textarea "x"
type textarea "Champion Dish Machine - Sprayer isn't working,"
type textarea "x"
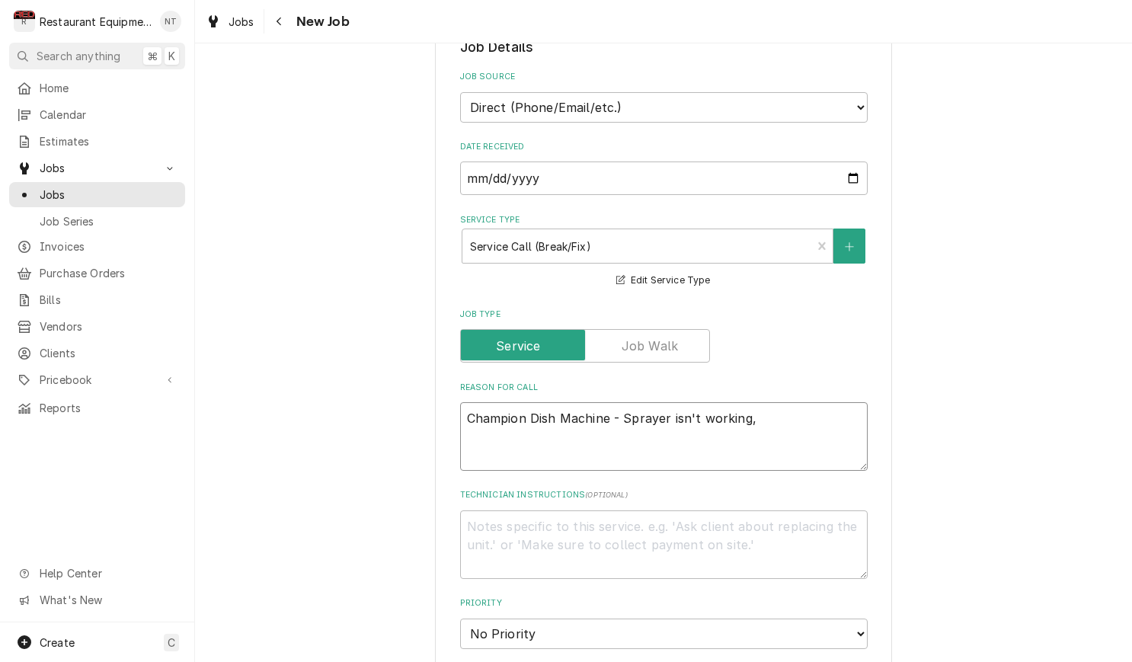
type textarea "Champion Dish Machine - Sprayer isn't working,"
type textarea "x"
type textarea "Champion Dish Machine - Sprayer isn't working, h"
type textarea "x"
type textarea "Champion Dish Machine - Sprayer isn't working, ha"
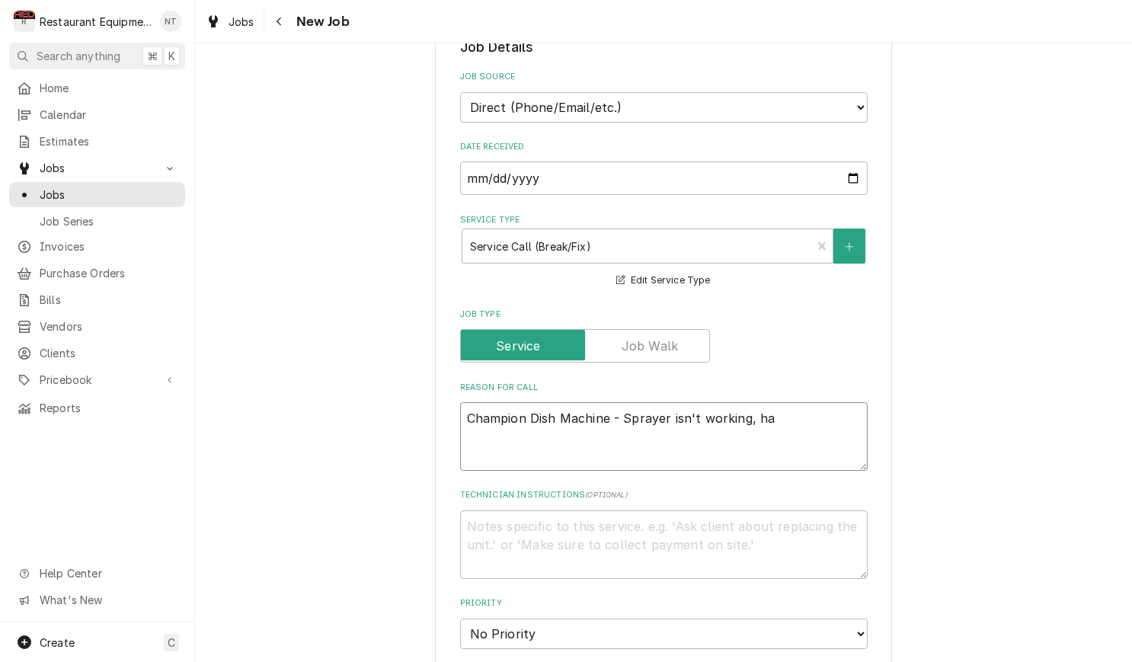
type textarea "x"
type textarea "Champion Dish Machine - Sprayer isn't working, has"
type textarea "x"
type textarea "Champion Dish Machine - Sprayer isn't working, has"
type textarea "x"
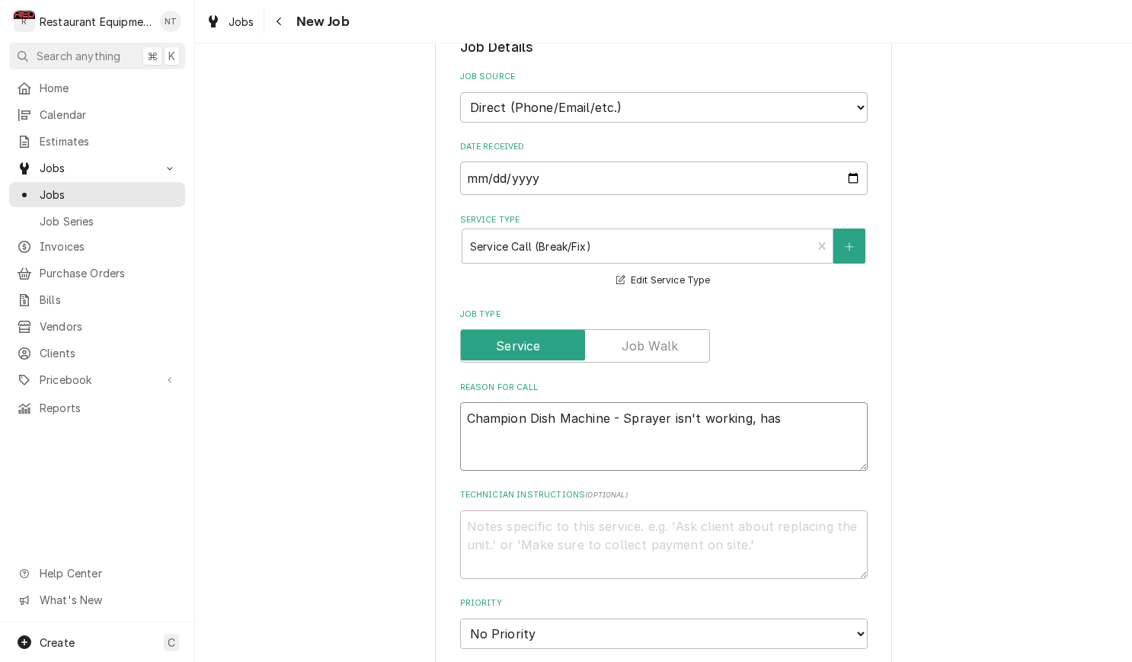
type textarea "Champion Dish Machine - Sprayer isn't working, has s"
type textarea "x"
type textarea "Champion Dish Machine - Sprayer isn't working, has sh"
type textarea "x"
type textarea "Champion Dish Machine - Sprayer isn't working, has shu"
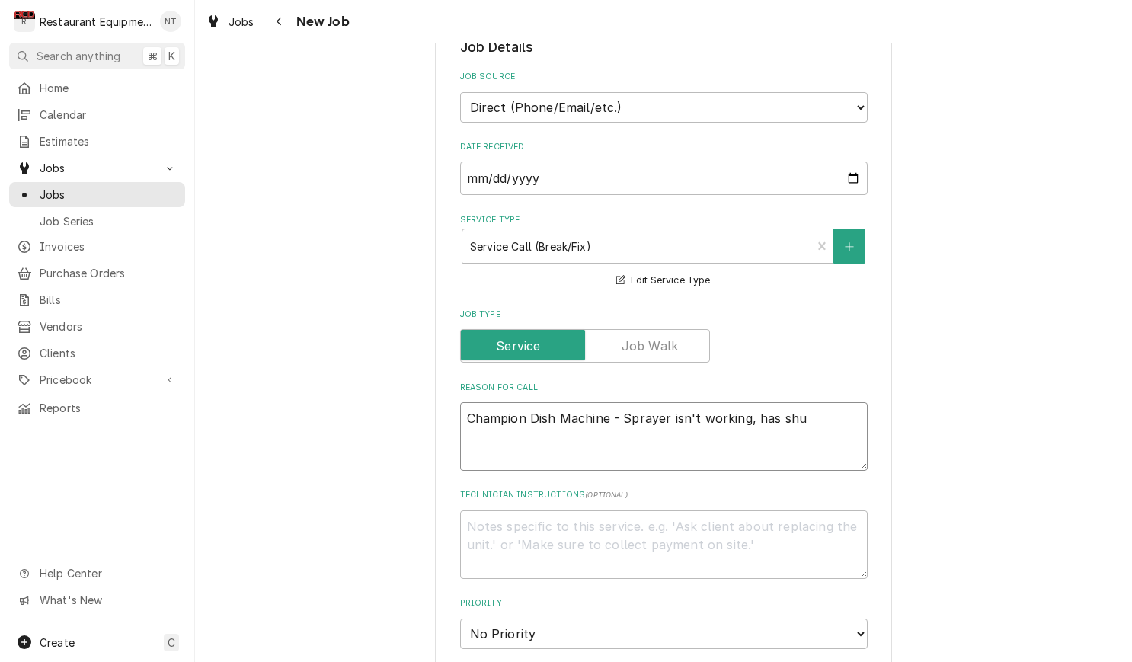
type textarea "x"
type textarea "Champion Dish Machine - Sprayer isn't working, has shut"
type textarea "x"
type textarea "Champion Dish Machine - Sprayer isn't working, has shut"
type textarea "x"
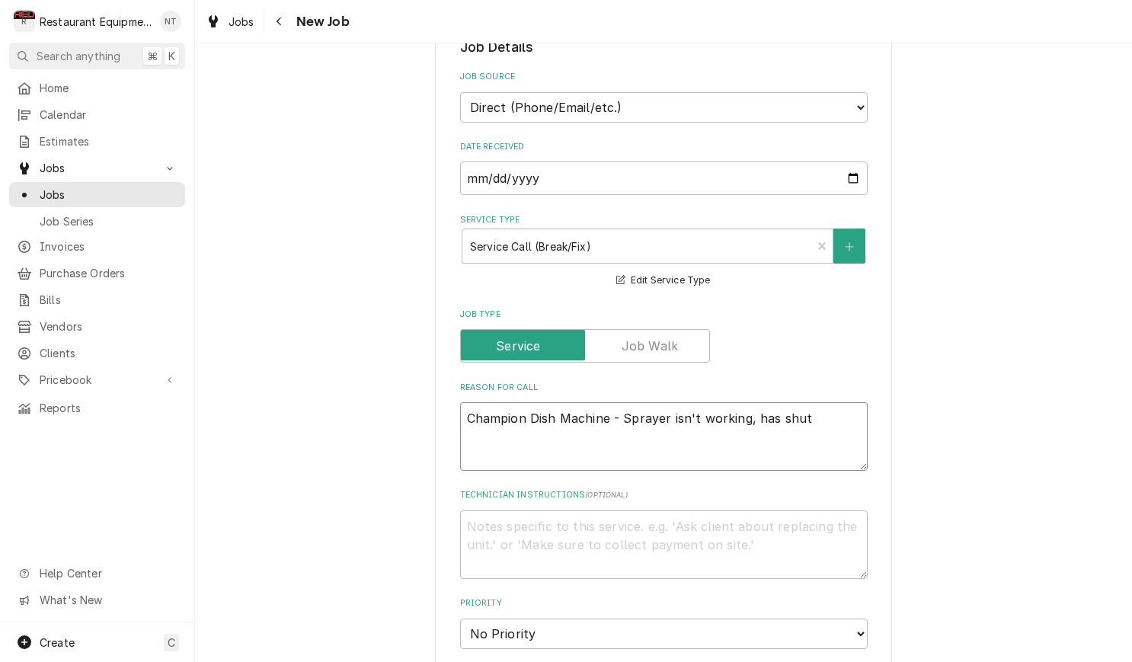
type textarea "Champion Dish Machine - Sprayer isn't working, has shut o"
type textarea "x"
type textarea "Champion Dish Machine - Sprayer isn't working, has shut of"
type textarea "x"
type textarea "Champion Dish Machine - Sprayer isn't working, has shut off"
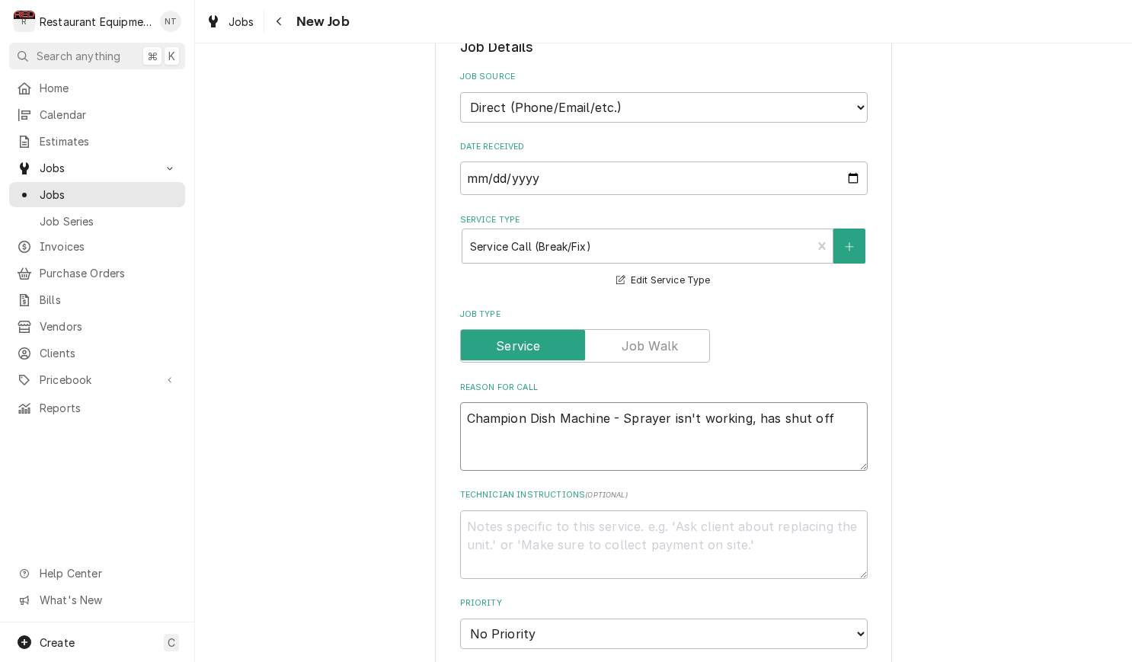
type textarea "x"
type textarea "Champion Dish Machine - Sprayer isn't working, has shut off"
type textarea "x"
type textarea "Champion Dish Machine - Sprayer isn't working, has shut off c"
type textarea "x"
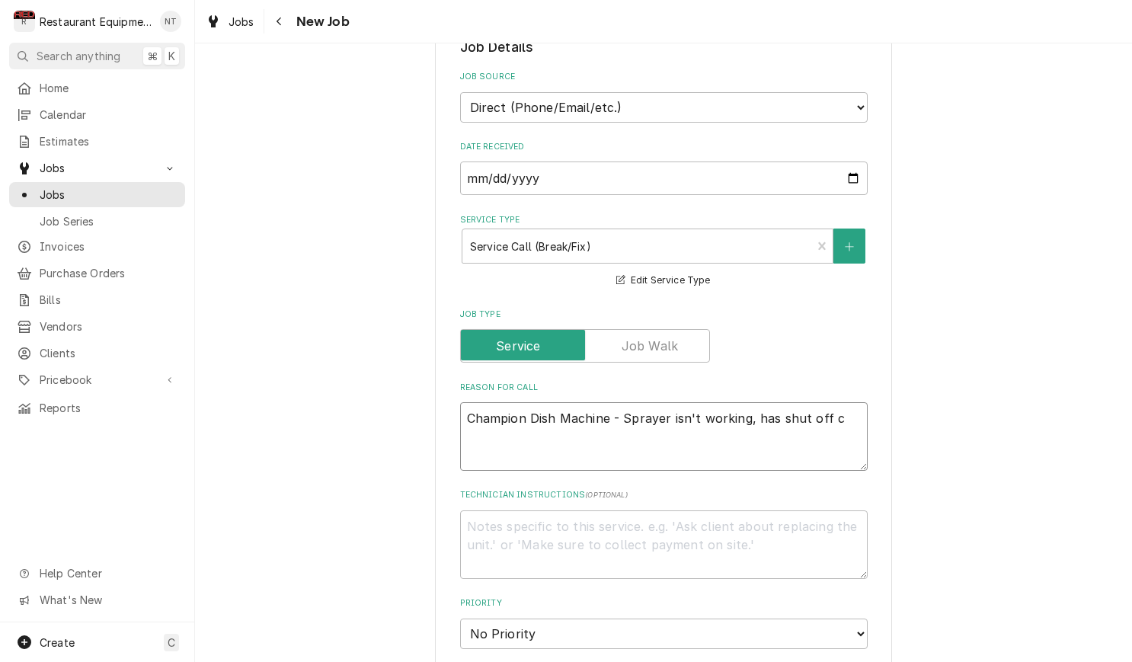
type textarea "Champion Dish Machine - Sprayer isn't working, has shut off co"
type textarea "x"
type textarea "Champion Dish Machine - Sprayer isn't working, has shut off com"
type textarea "x"
type textarea "Champion Dish Machine - Sprayer isn't working, has shut off comp"
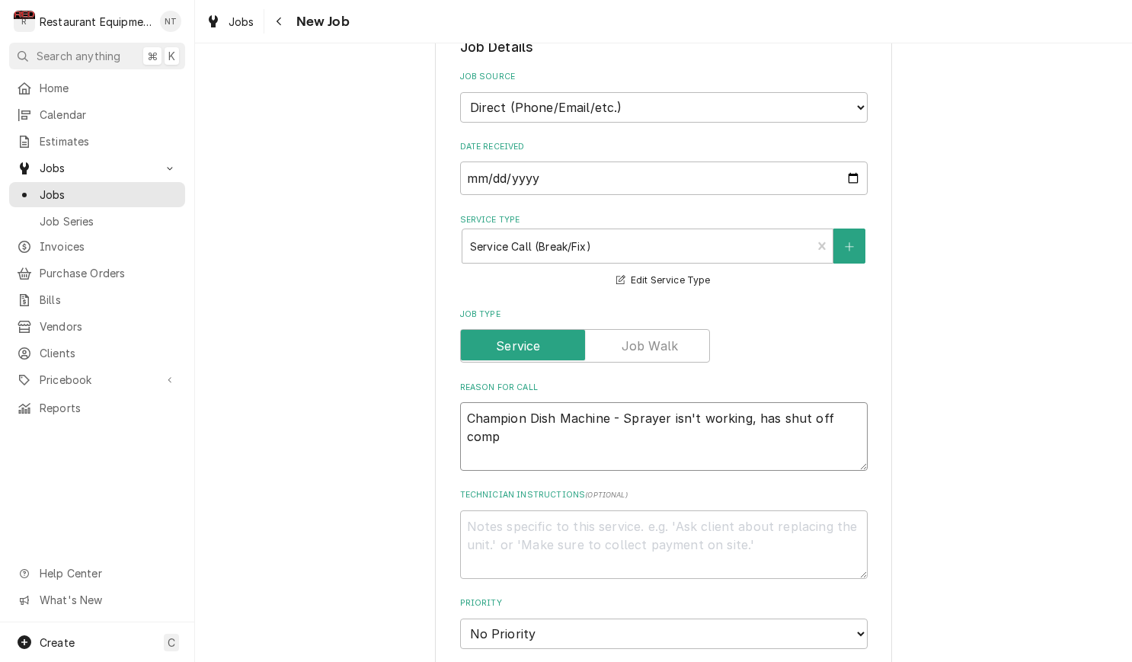
type textarea "x"
type textarea "Champion Dish Machine - Sprayer isn't working, has shut off compl"
type textarea "x"
type textarea "Champion Dish Machine - Sprayer isn't working, has shut off comple"
type textarea "x"
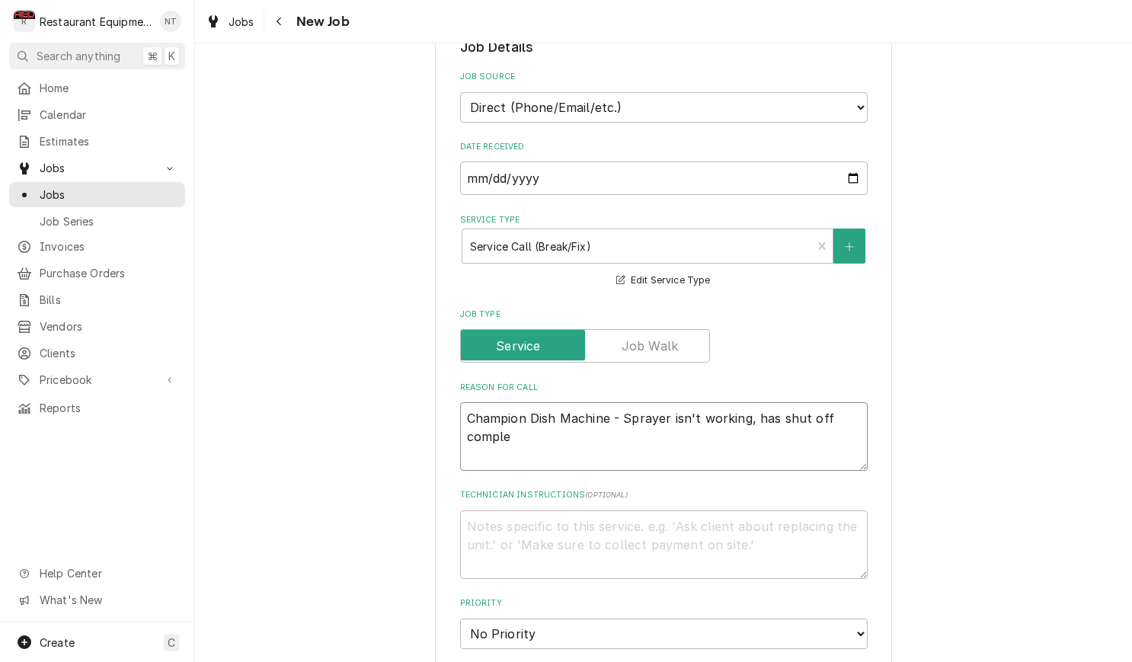
type textarea "Champion Dish Machine - Sprayer isn't working, has shut off complet"
type textarea "x"
type textarea "Champion Dish Machine - Sprayer isn't working, has shut off complete"
type textarea "x"
type textarea "Champion Dish Machine - Sprayer isn't working, has shut off completel"
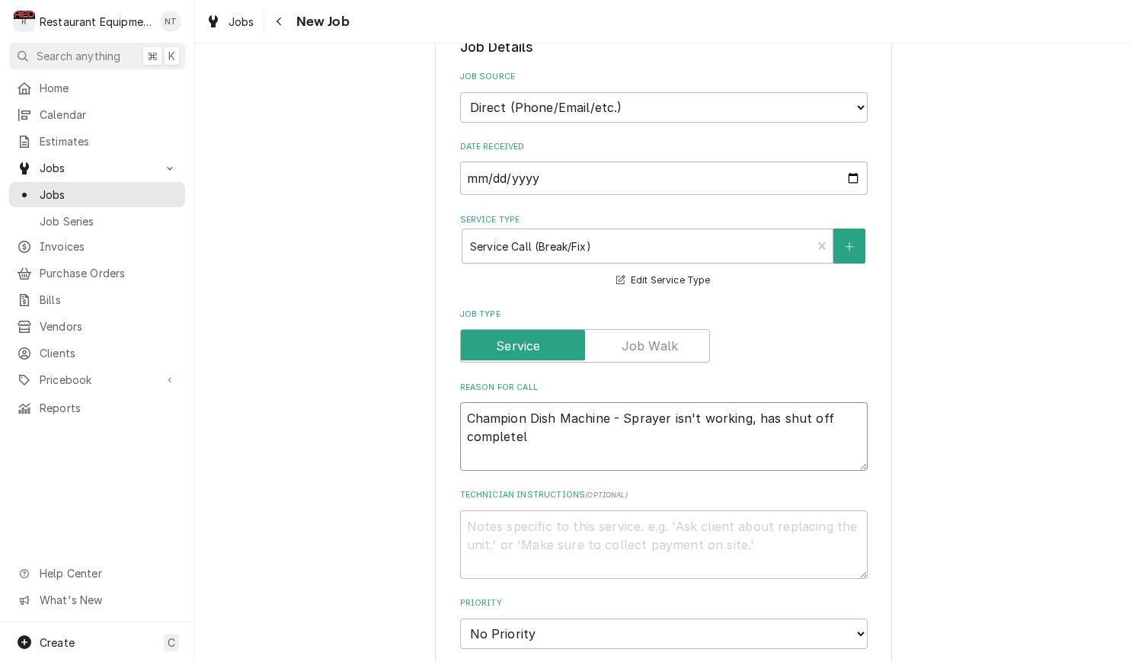
type textarea "x"
type textarea "Champion Dish Machine - Sprayer isn't working, has shut off completely"
type textarea "x"
type textarea "Champion Dish Machine - Sprayer isn't working, has shut off completely"
type textarea "x"
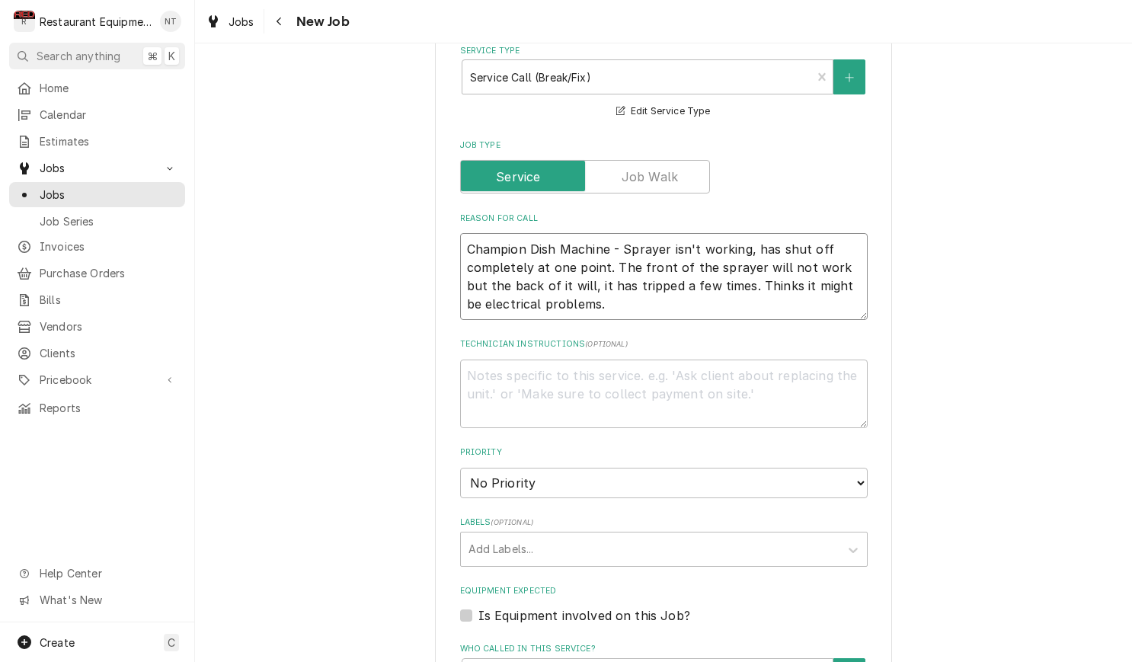
scroll to position [568, 0]
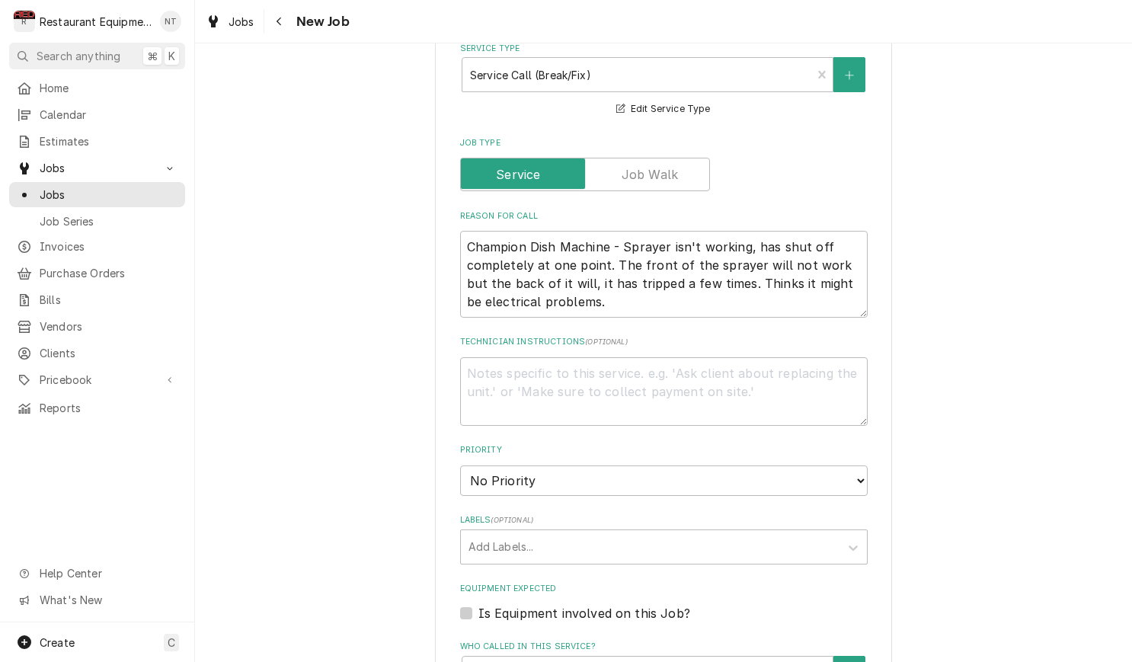
click at [739, 445] on div "Priority No Priority Urgent High Medium Low" at bounding box center [664, 469] width 408 height 51
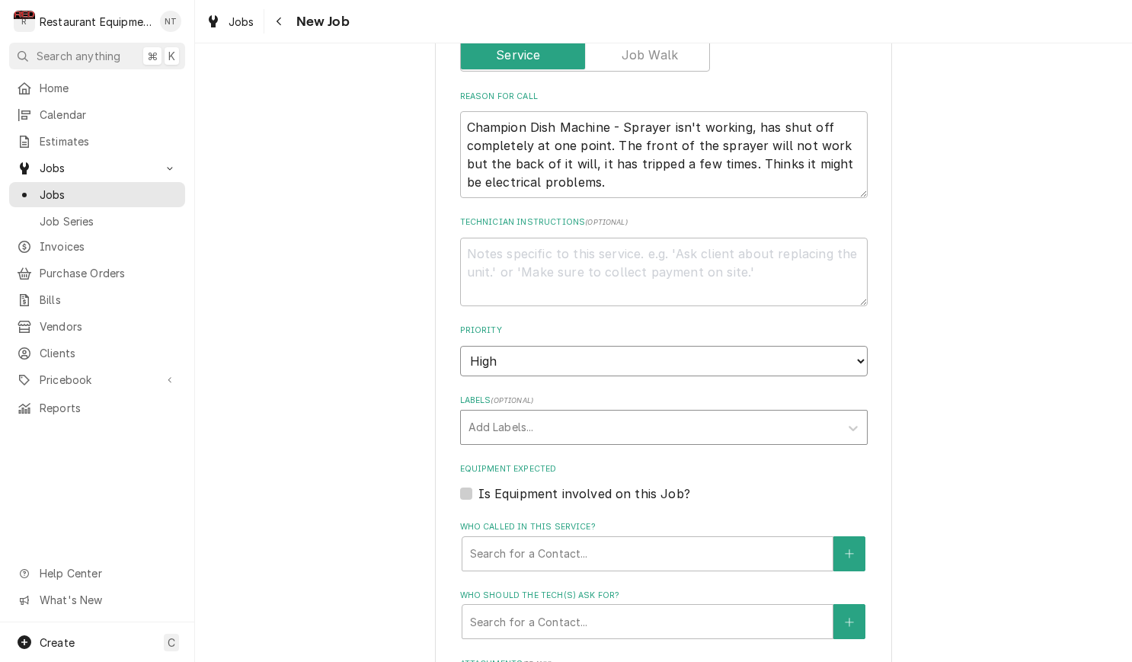
scroll to position [693, 0]
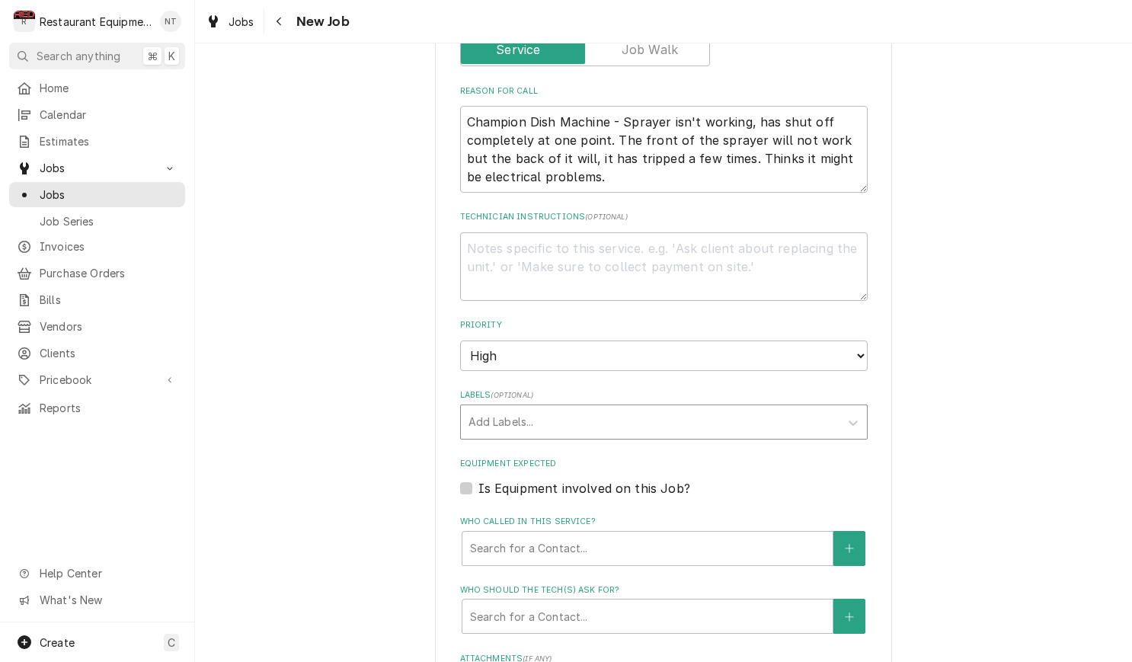
click at [650, 408] on div "Labels" at bounding box center [650, 421] width 363 height 27
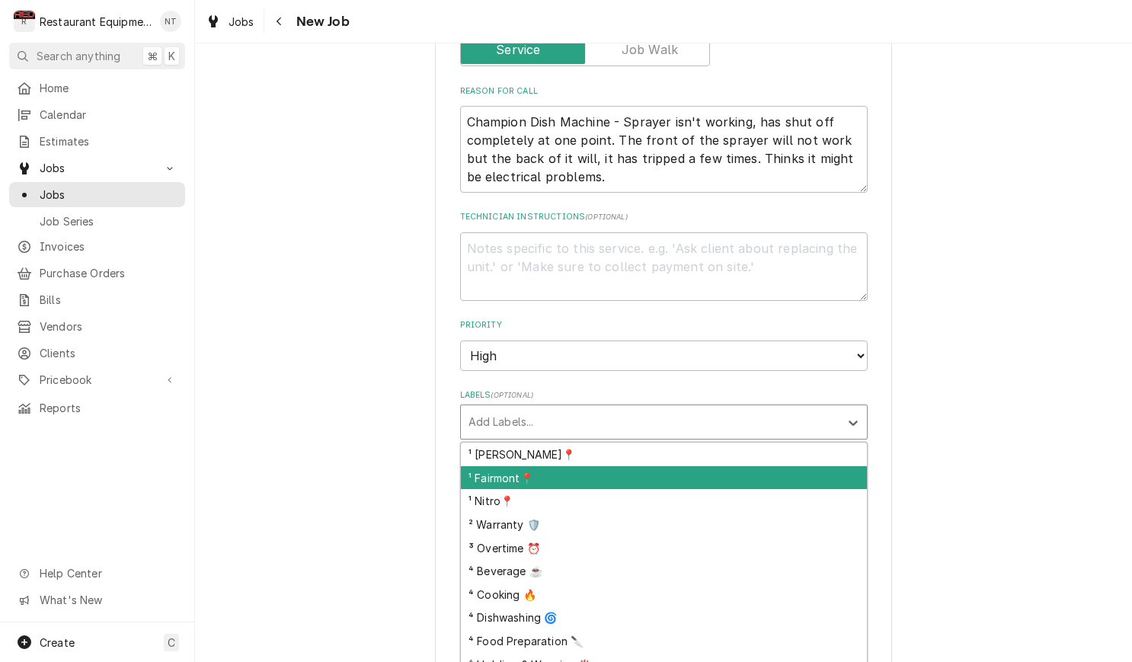
click at [667, 466] on div "¹ Fairmont📍" at bounding box center [664, 478] width 406 height 24
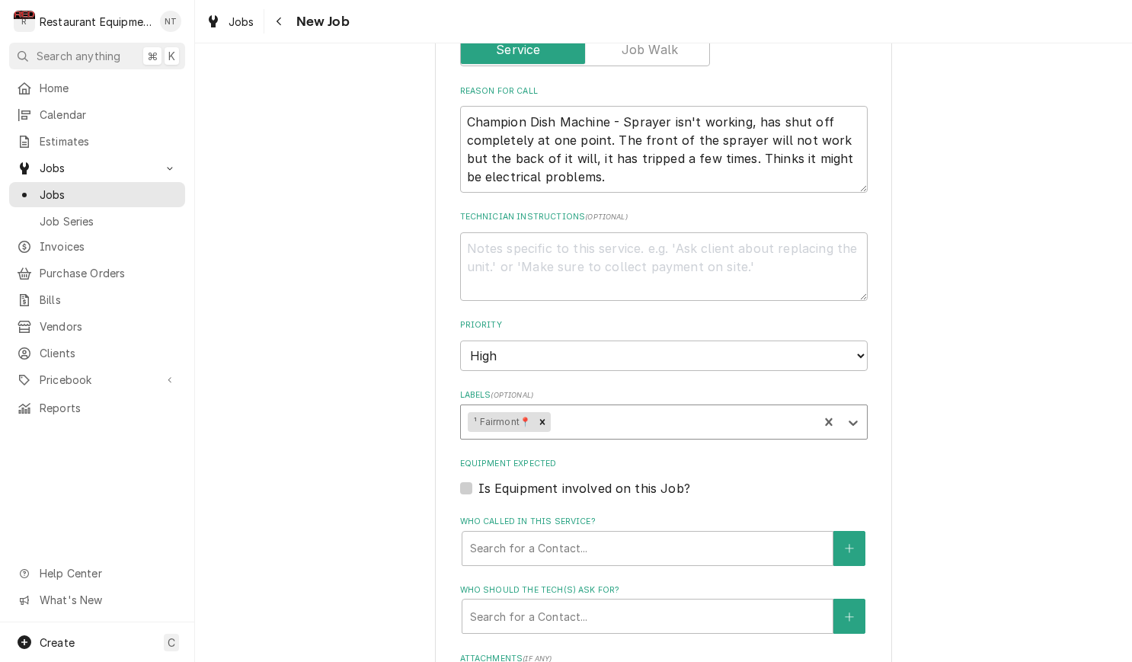
click at [552, 405] on div "¹ Fairmont📍" at bounding box center [640, 422] width 358 height 34
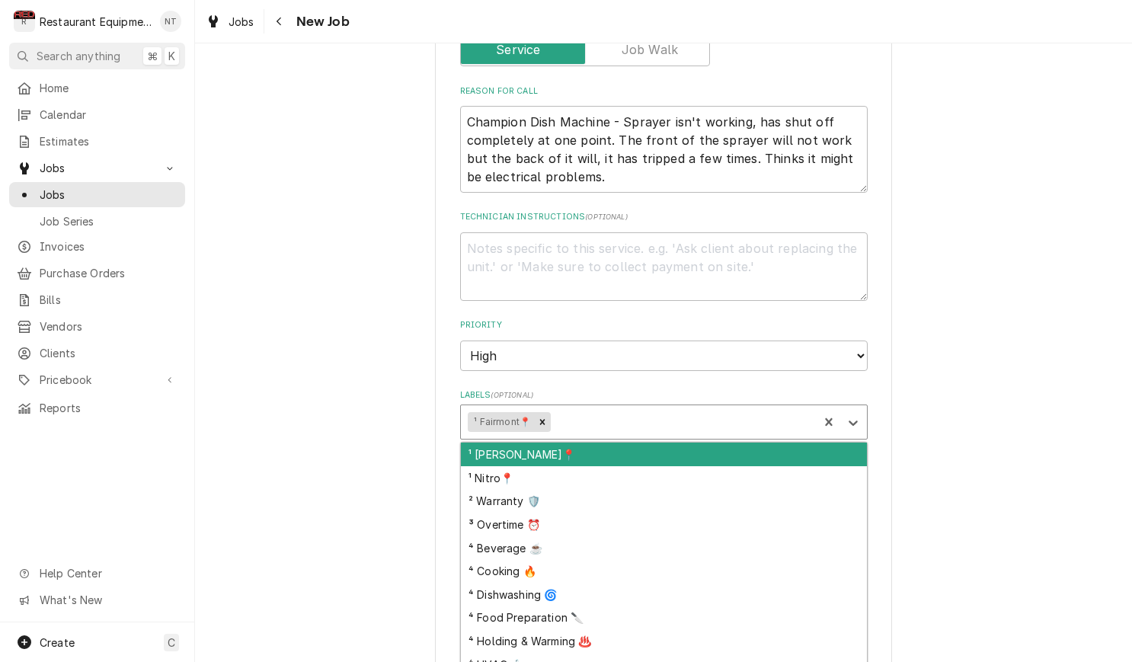
drag, startPoint x: 539, startPoint y: 391, endPoint x: 552, endPoint y: 389, distance: 13.0
click at [539, 417] on icon "Remove ¹ Fairmont📍" at bounding box center [542, 422] width 11 height 11
click at [556, 408] on div "Labels" at bounding box center [650, 421] width 363 height 27
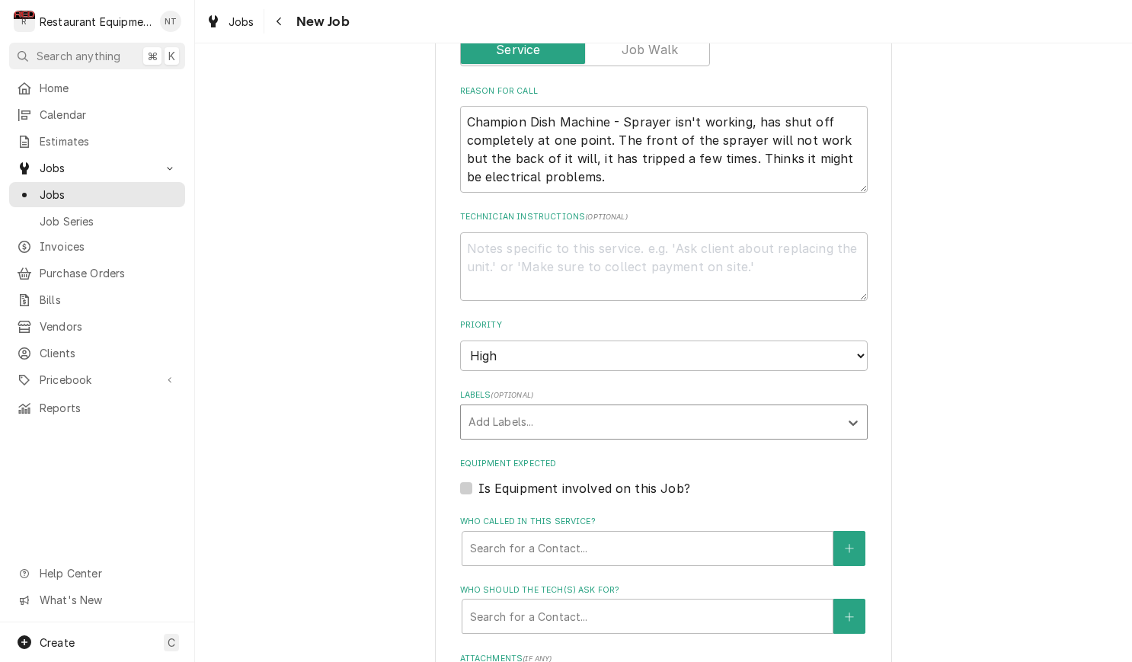
click at [565, 408] on div "Labels" at bounding box center [650, 421] width 363 height 27
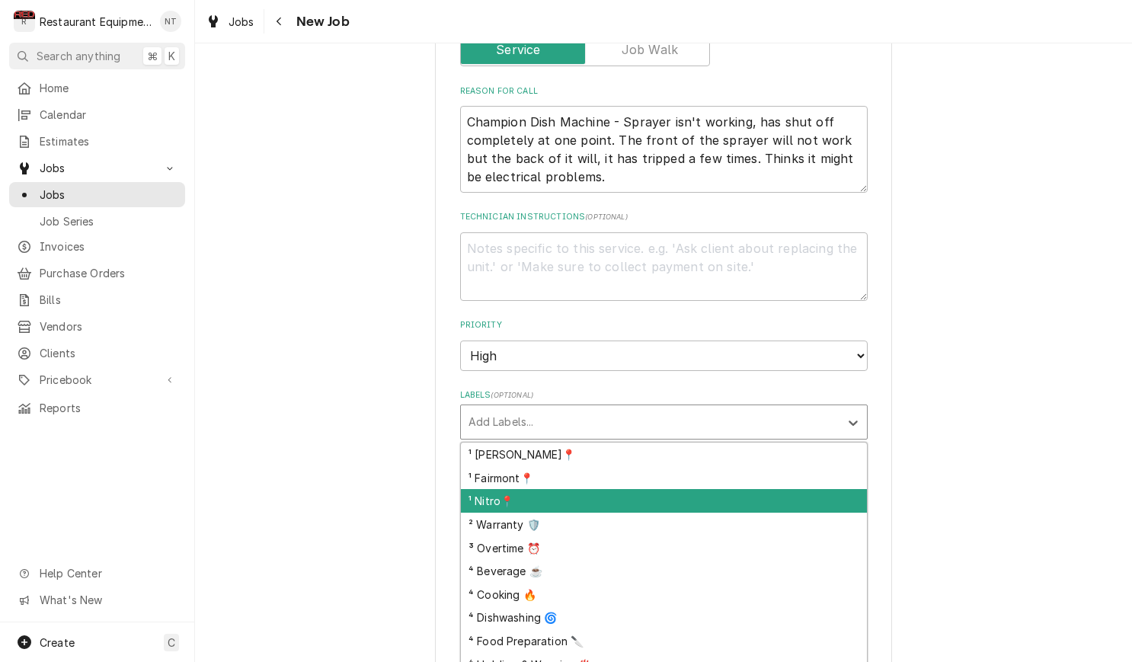
drag, startPoint x: 577, startPoint y: 470, endPoint x: 578, endPoint y: 440, distance: 30.5
click at [577, 489] on div "¹ Nitro📍" at bounding box center [664, 501] width 406 height 24
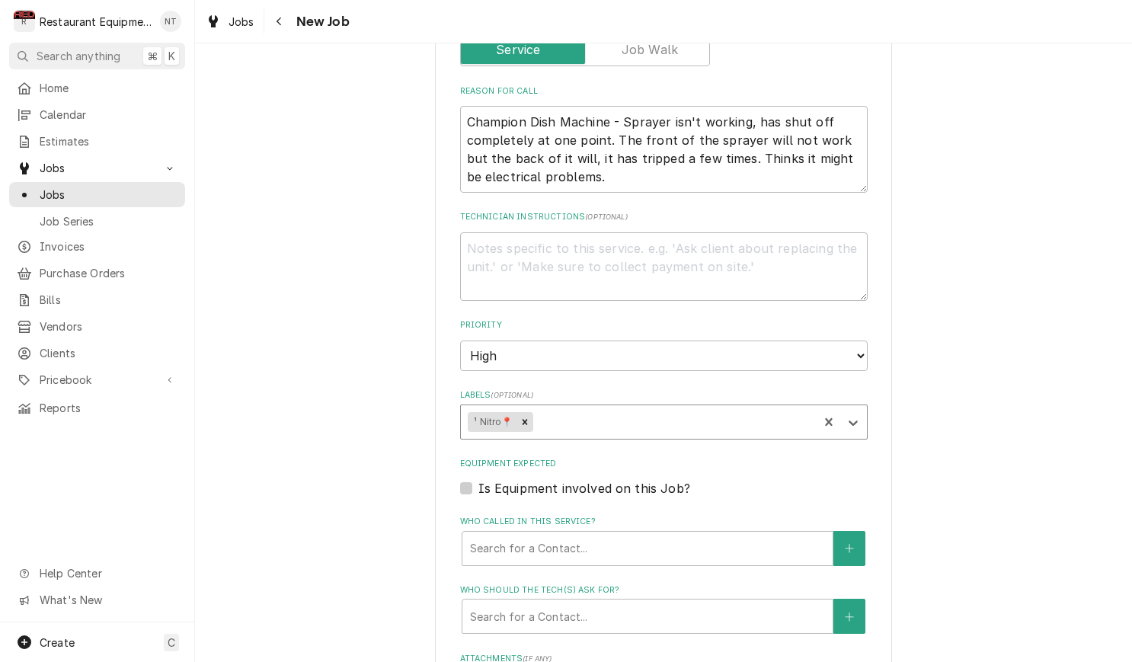
click at [571, 408] on div "Labels" at bounding box center [673, 421] width 275 height 27
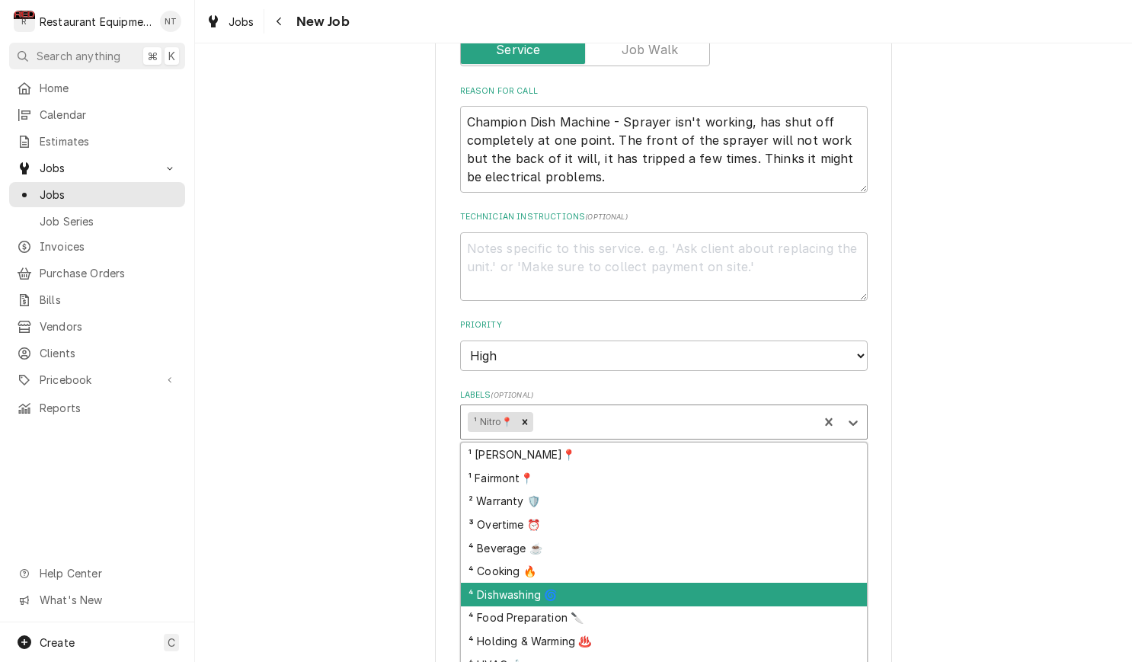
click at [683, 583] on div "⁴ Dishwashing 🌀" at bounding box center [664, 595] width 406 height 24
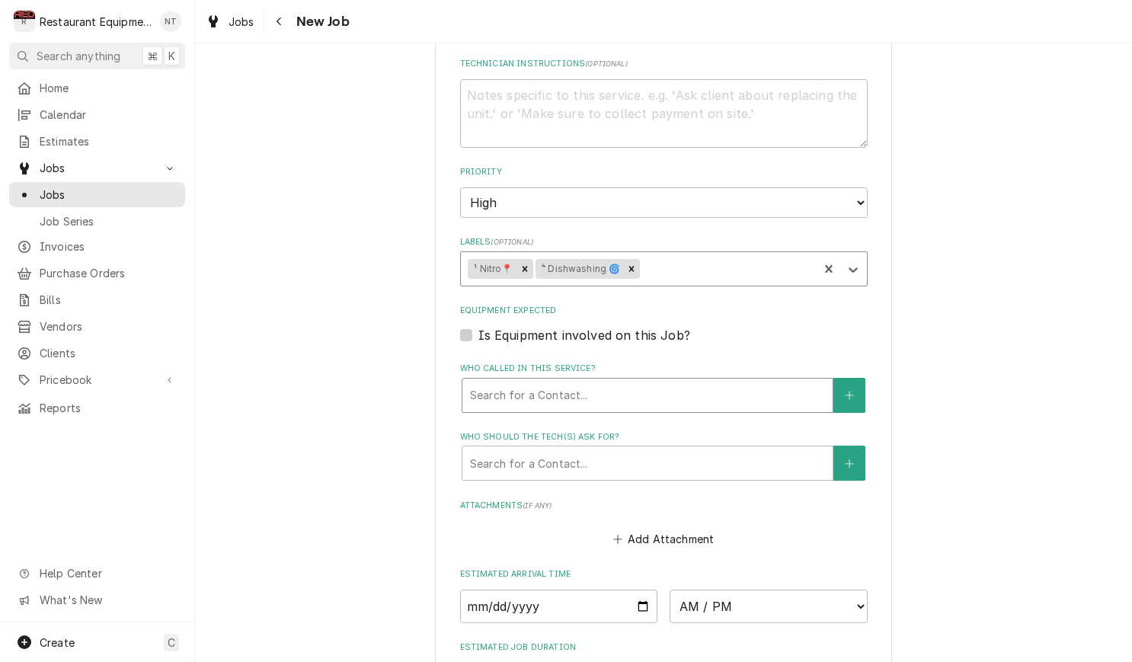
scroll to position [850, 0]
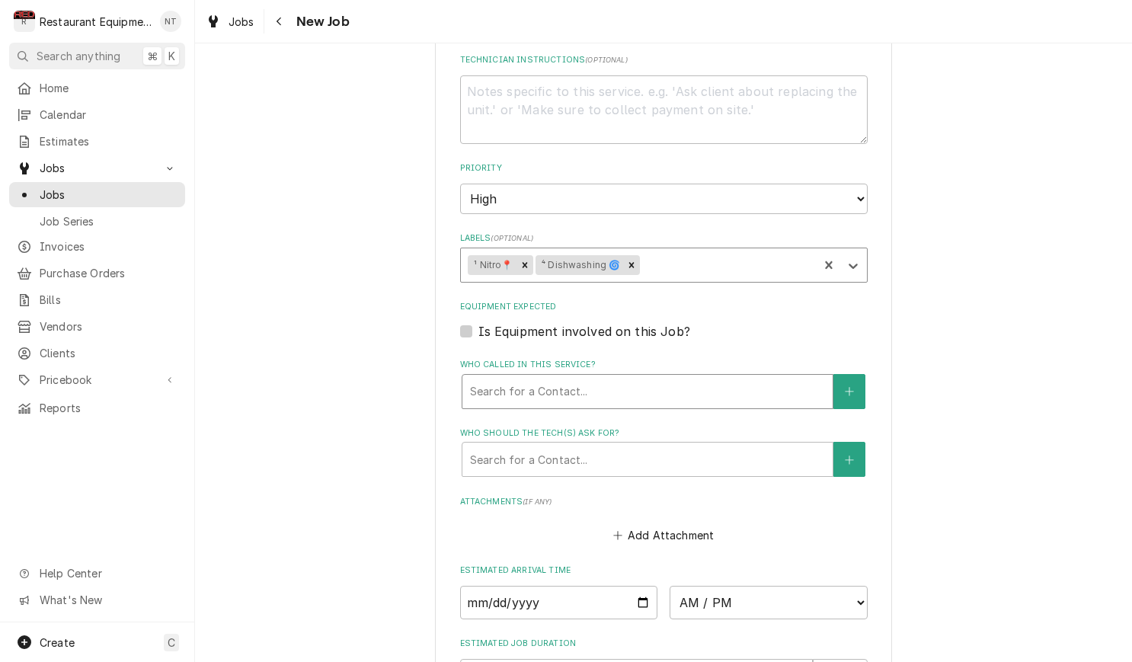
click at [623, 378] on div "Who called in this service?" at bounding box center [647, 391] width 355 height 27
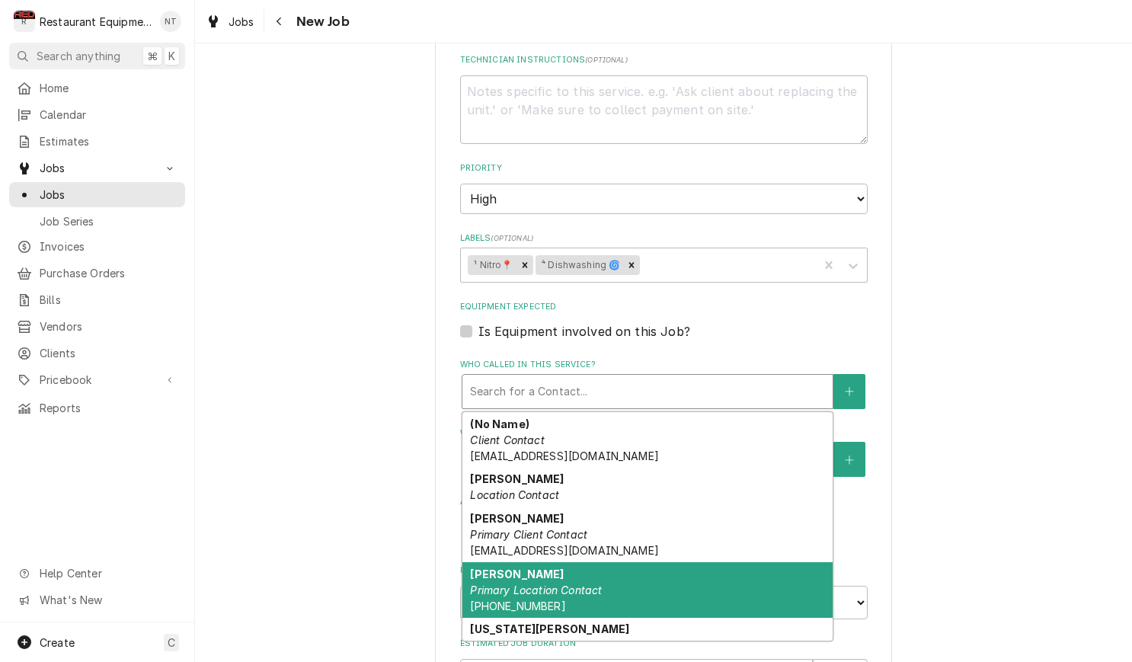
scroll to position [32, 0]
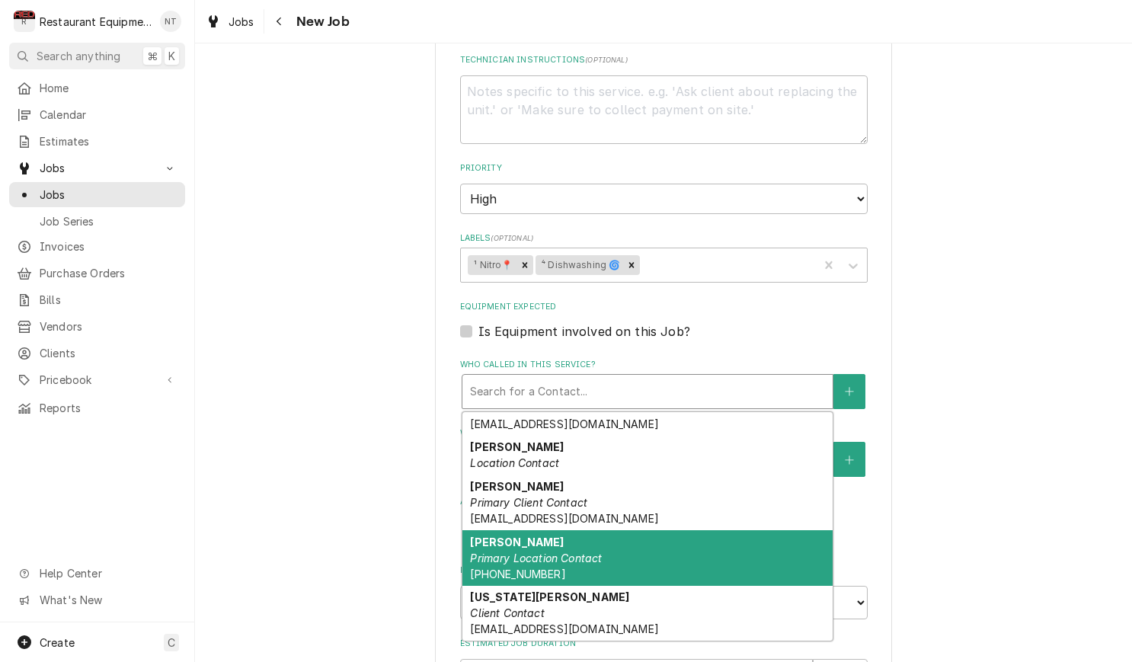
drag, startPoint x: 653, startPoint y: 529, endPoint x: 636, endPoint y: 528, distance: 16.8
click at [653, 530] on div "Seth Primary Location Contact (304) 545-8945" at bounding box center [647, 558] width 370 height 56
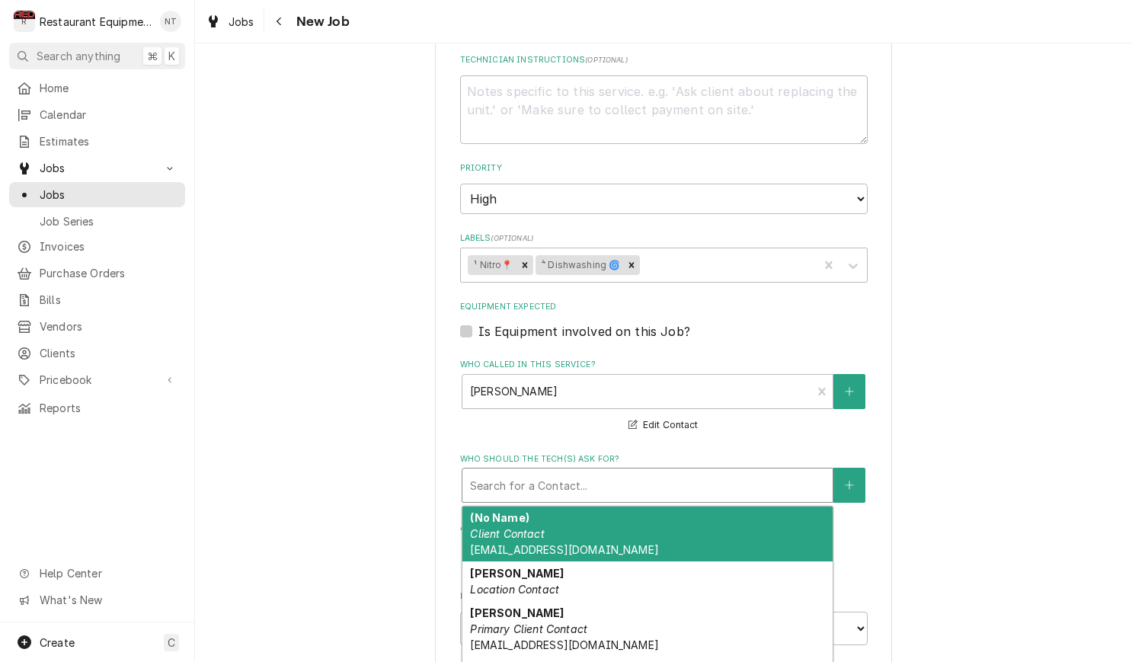
drag, startPoint x: 627, startPoint y: 443, endPoint x: 662, endPoint y: 503, distance: 69.0
click at [628, 472] on div "Who should the tech(s) ask for?" at bounding box center [647, 485] width 355 height 27
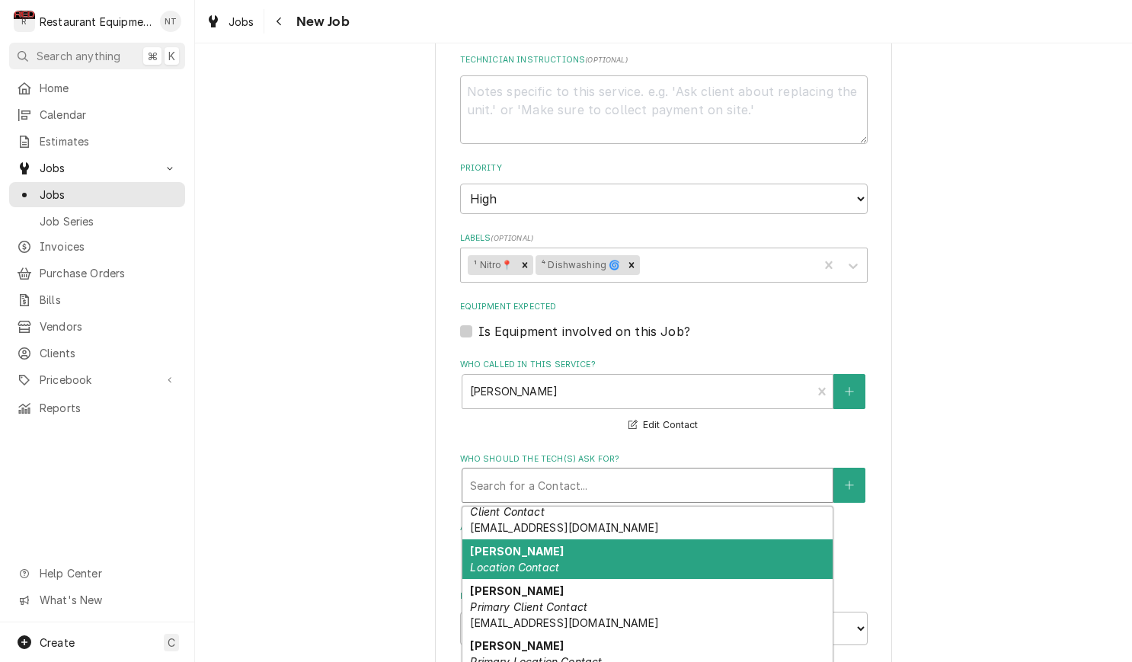
scroll to position [60, 0]
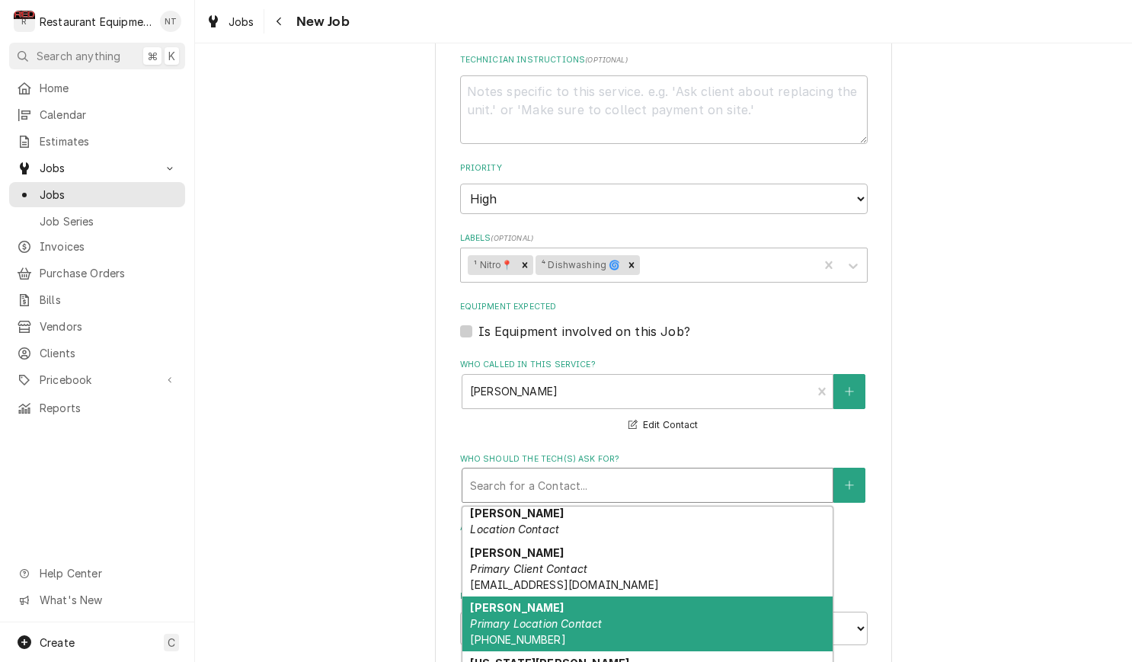
click at [730, 597] on div "Seth Primary Location Contact (304) 545-8945" at bounding box center [647, 625] width 370 height 56
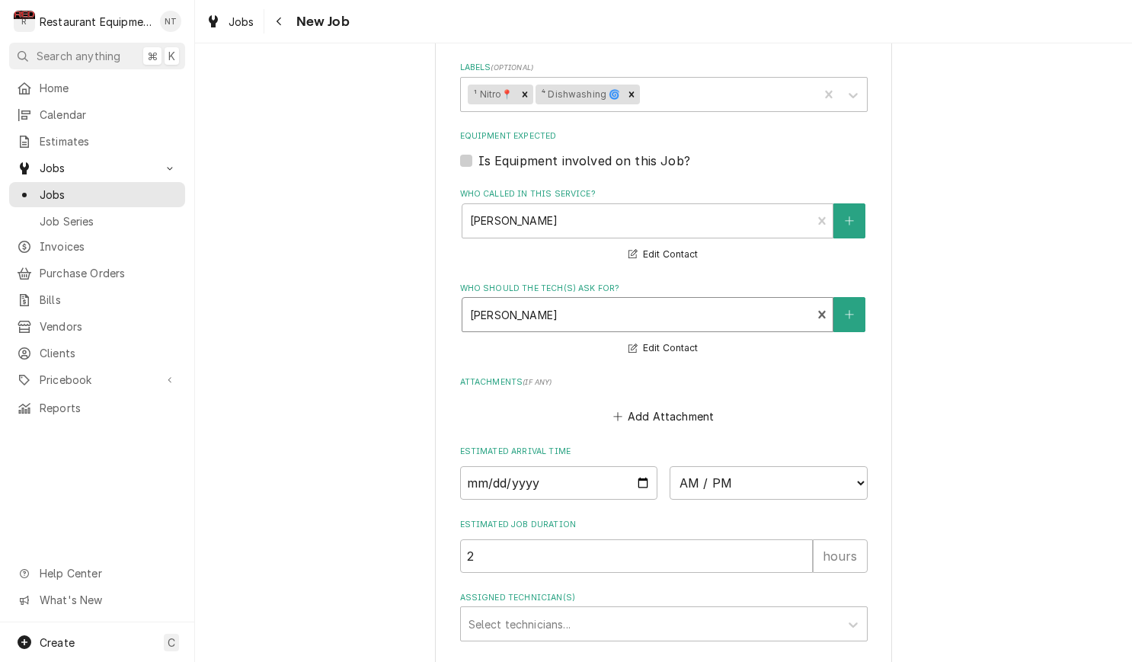
scroll to position [1022, 0]
click at [611, 466] on input "Date" at bounding box center [559, 483] width 198 height 34
drag, startPoint x: 635, startPoint y: 506, endPoint x: 638, endPoint y: 498, distance: 8.9
click at [635, 539] on input "2" at bounding box center [636, 556] width 353 height 34
click at [635, 518] on label "Estimated Job Duration" at bounding box center [664, 524] width 408 height 12
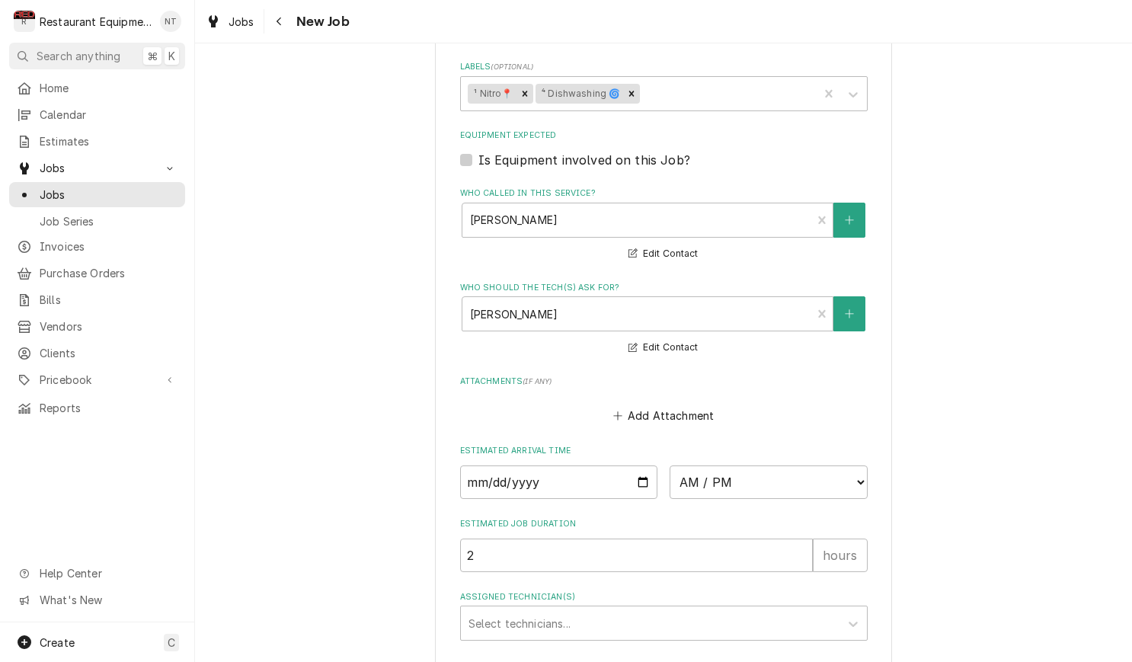
click at [635, 539] on input "2" at bounding box center [636, 556] width 353 height 34
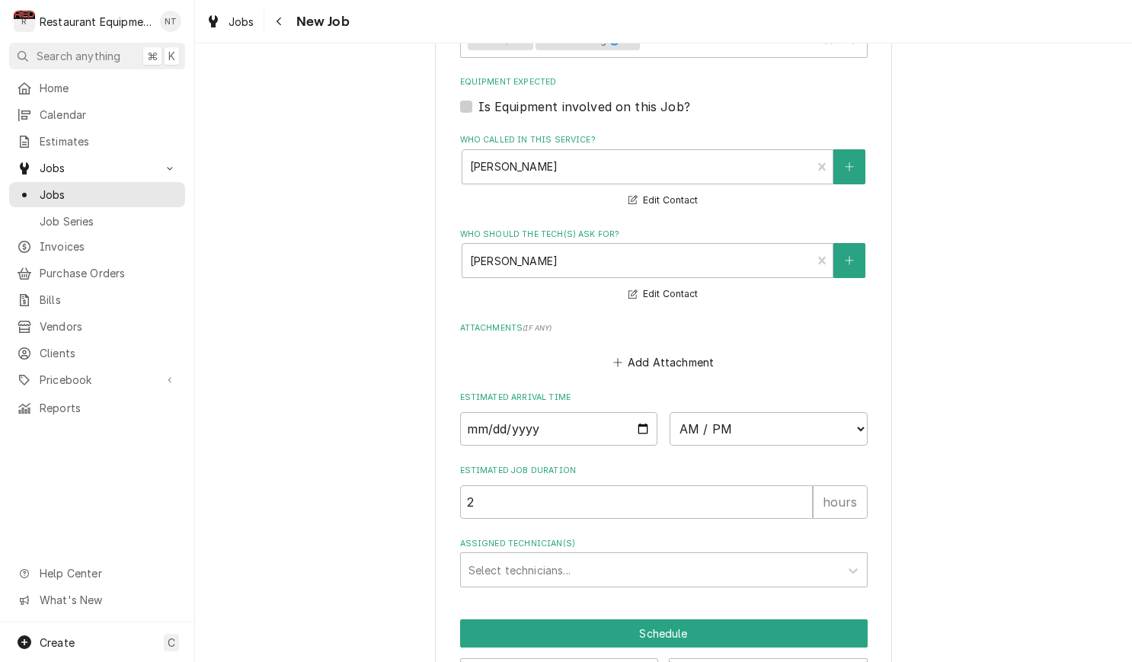
scroll to position [1077, 0]
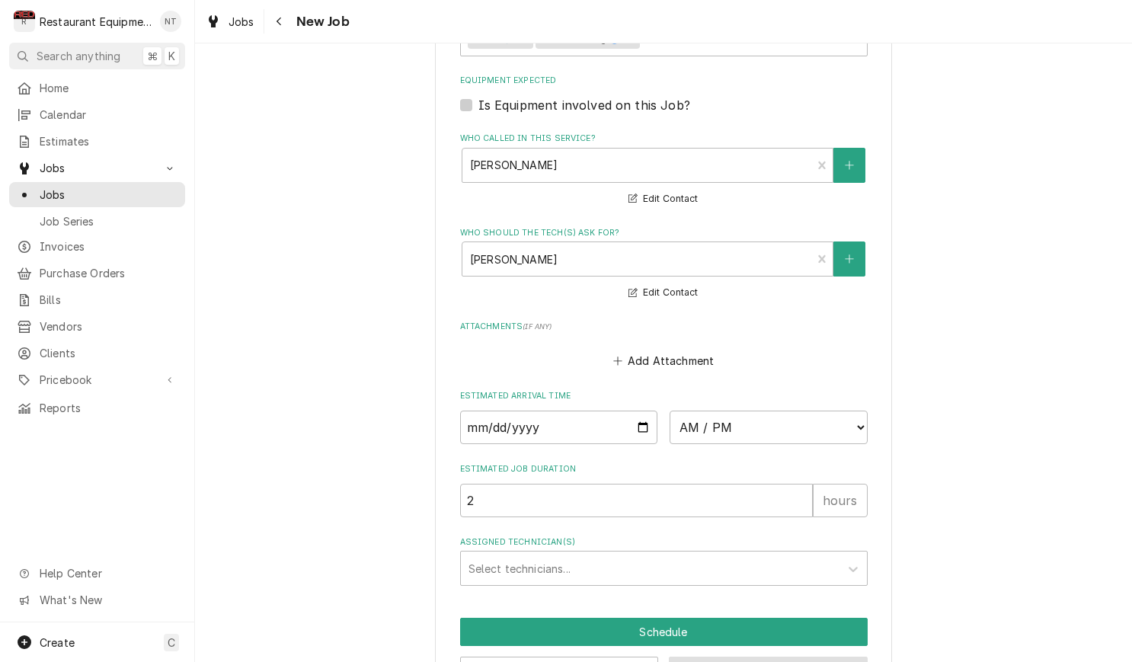
click at [768, 657] on button "Save Draft" at bounding box center [768, 671] width 199 height 28
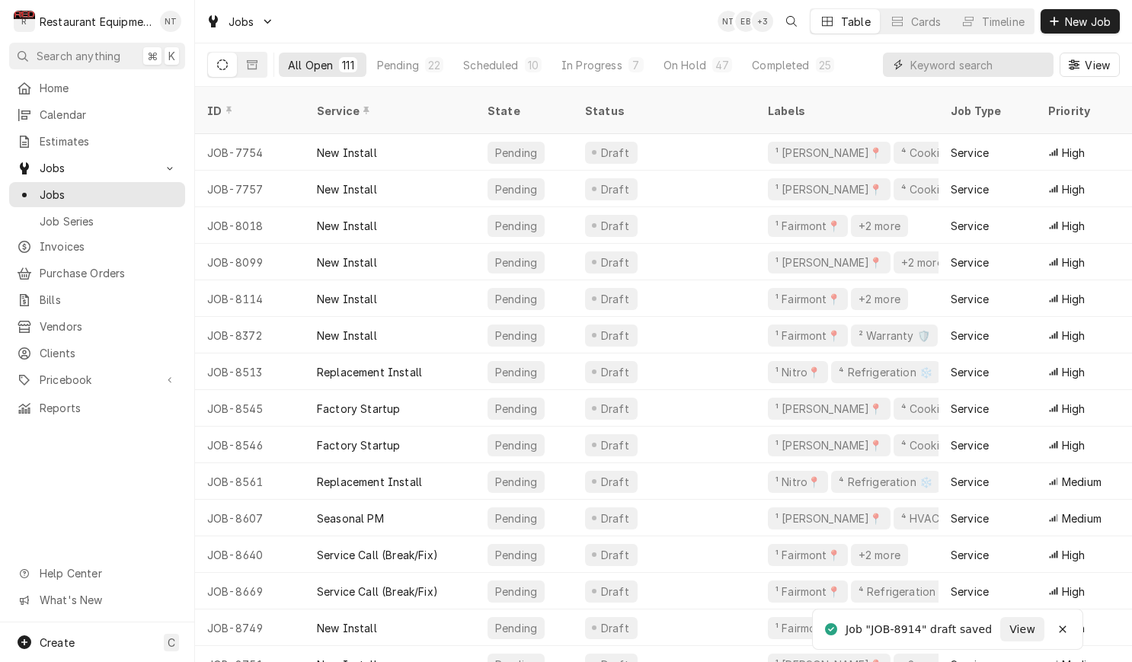
click at [964, 73] on input "Dynamic Content Wrapper" at bounding box center [978, 65] width 136 height 24
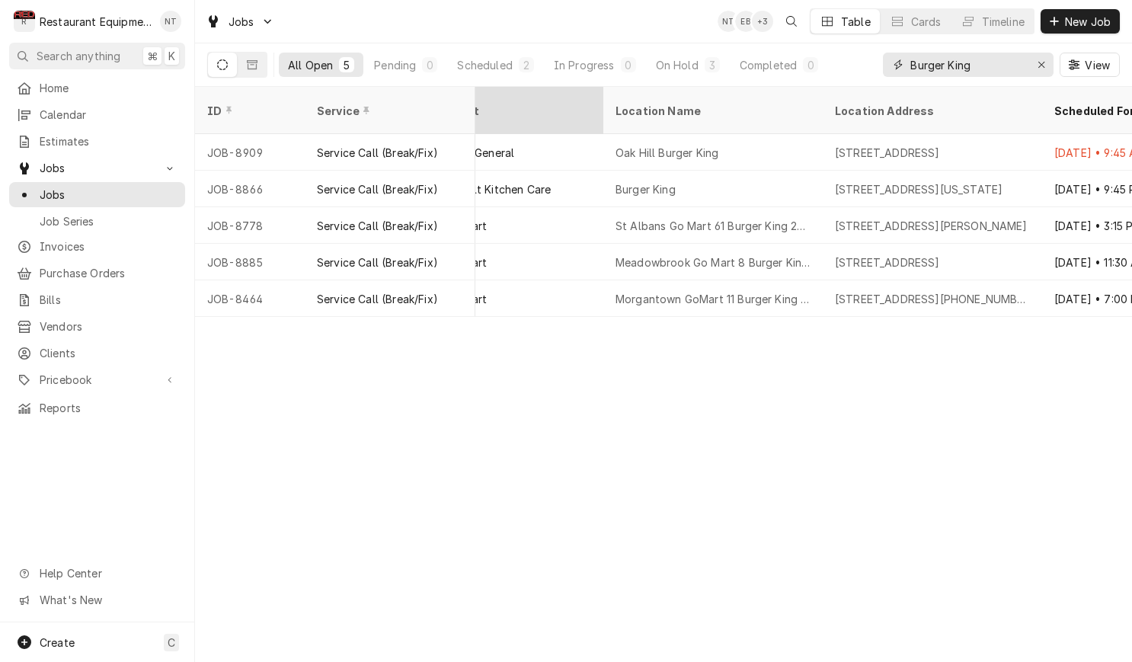
scroll to position [0, 1140]
type input "Burger King"
click at [502, 69] on div "Scheduled" at bounding box center [484, 65] width 55 height 16
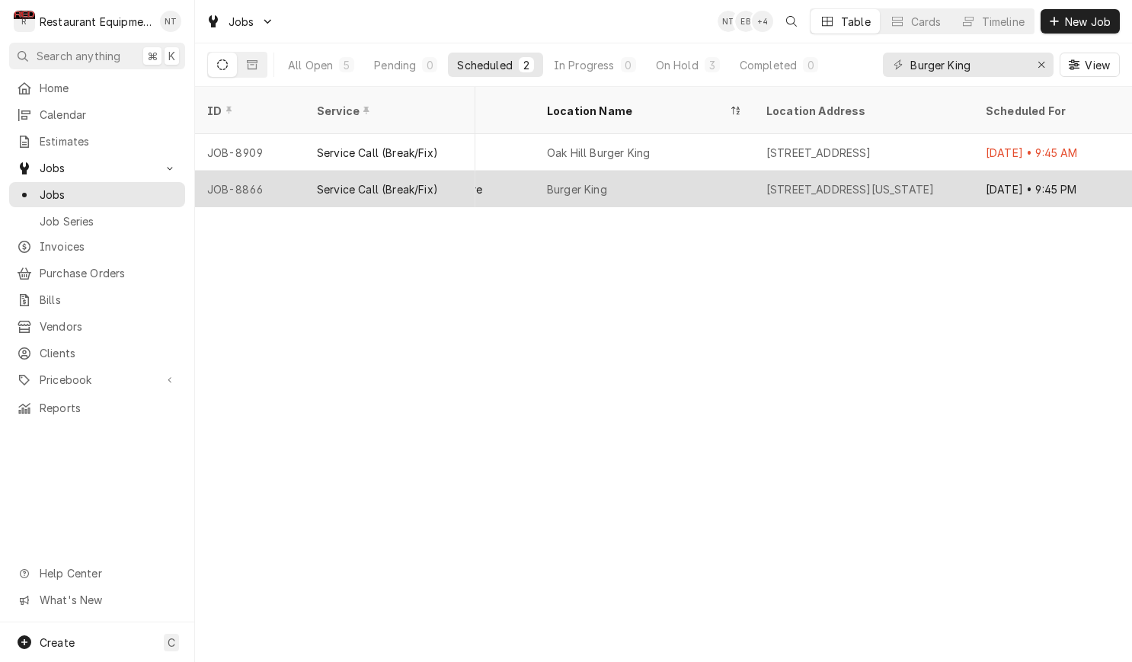
scroll to position [0, 1111]
click at [845, 181] on div "[STREET_ADDRESS][US_STATE]" at bounding box center [844, 189] width 168 height 16
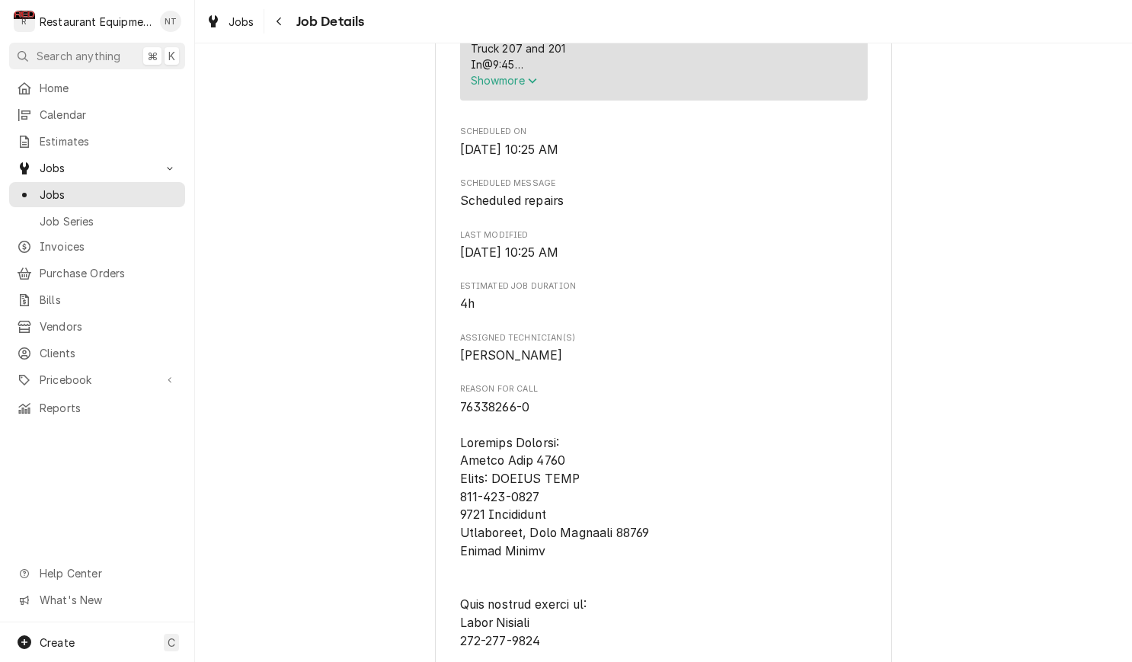
scroll to position [730, 0]
click at [508, 86] on span "Show more" at bounding box center [504, 79] width 67 height 13
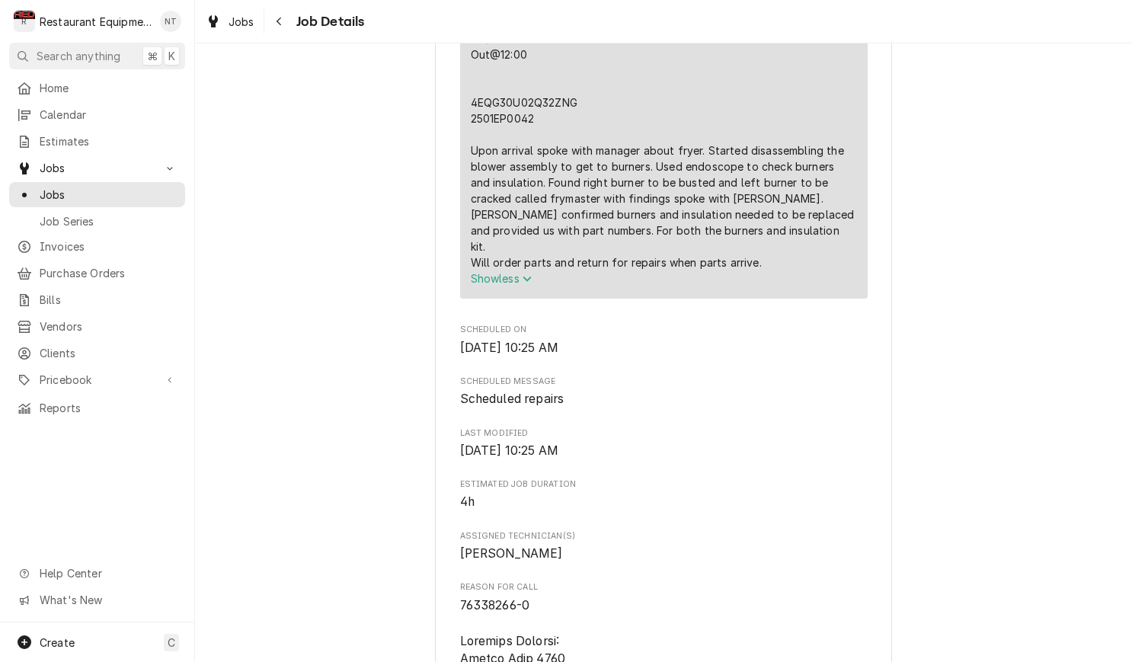
scroll to position [757, 0]
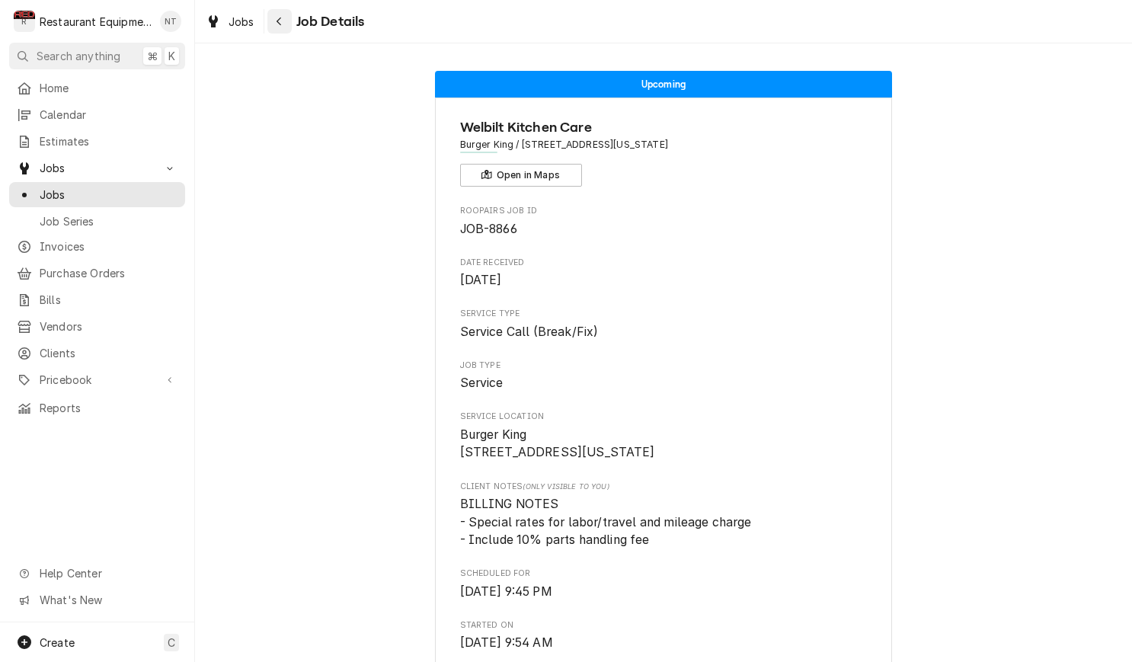
scroll to position [0, 0]
click at [283, 20] on div "Navigate back" at bounding box center [279, 21] width 15 height 15
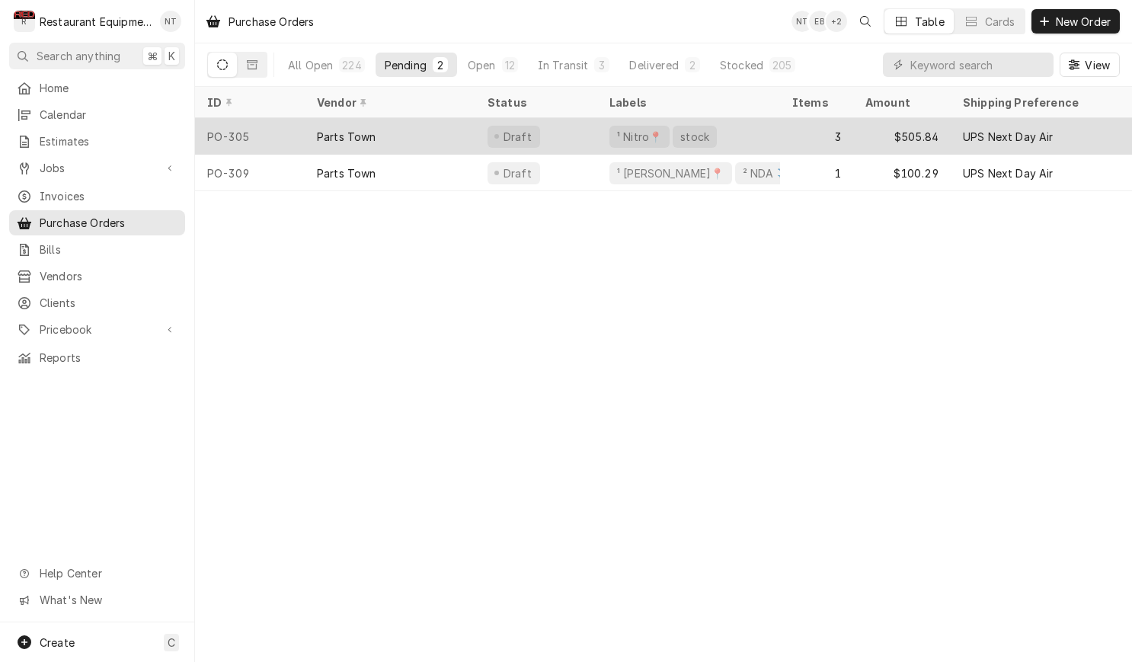
click at [558, 142] on div "Draft" at bounding box center [536, 136] width 122 height 37
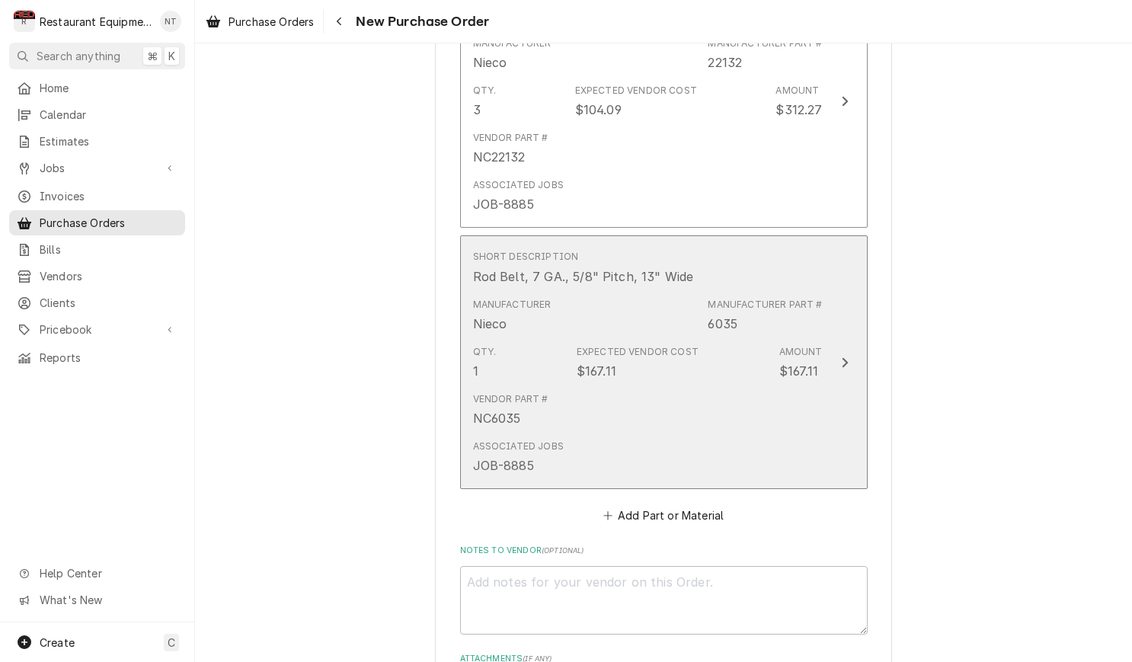
scroll to position [1031, 0]
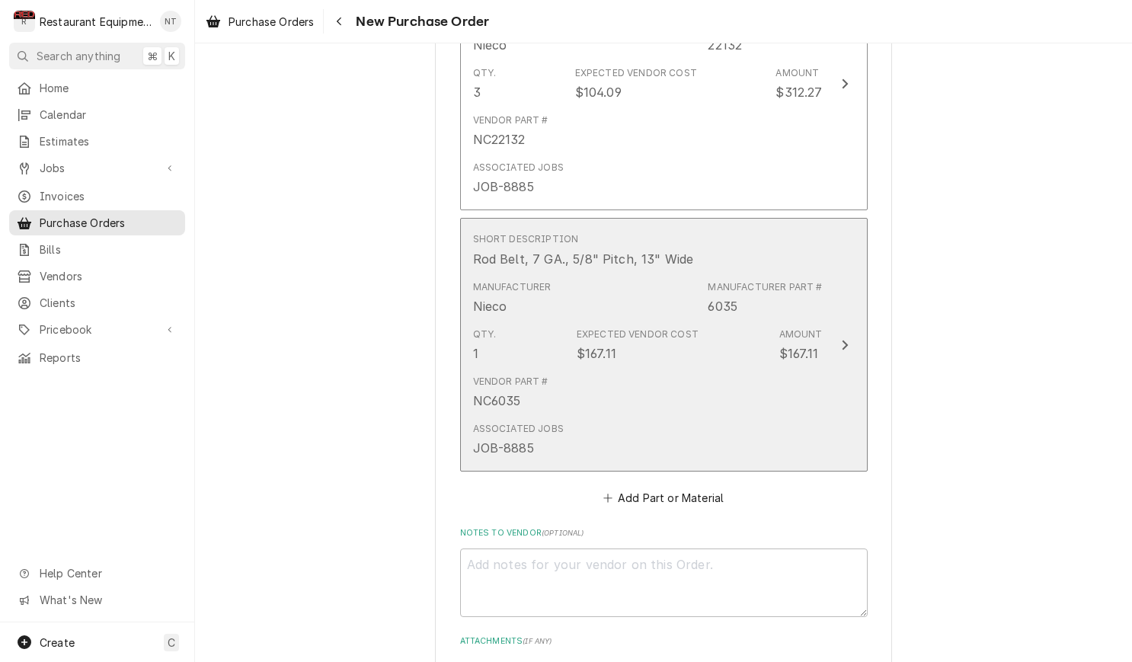
click at [798, 280] on div "Manufacturer Part #" at bounding box center [765, 287] width 114 height 14
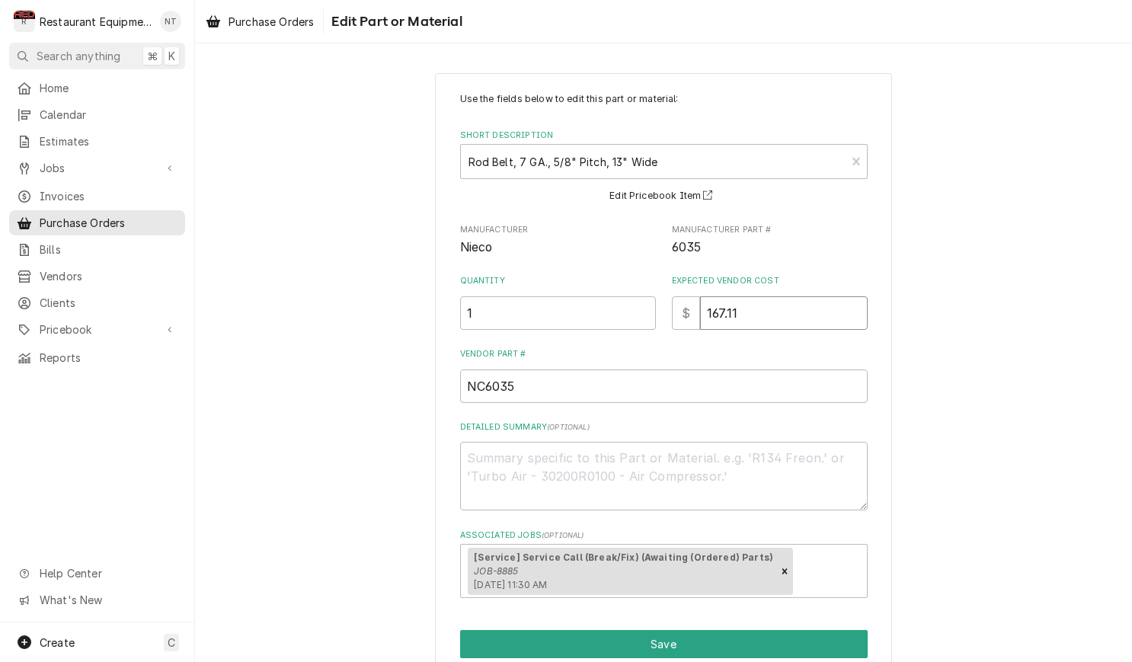
drag, startPoint x: 747, startPoint y: 305, endPoint x: 664, endPoint y: 307, distance: 83.8
click at [664, 307] on div "Quantity 1 Expected Vendor Cost $ 167.11" at bounding box center [664, 302] width 408 height 54
type textarea "x"
type input "1"
type textarea "x"
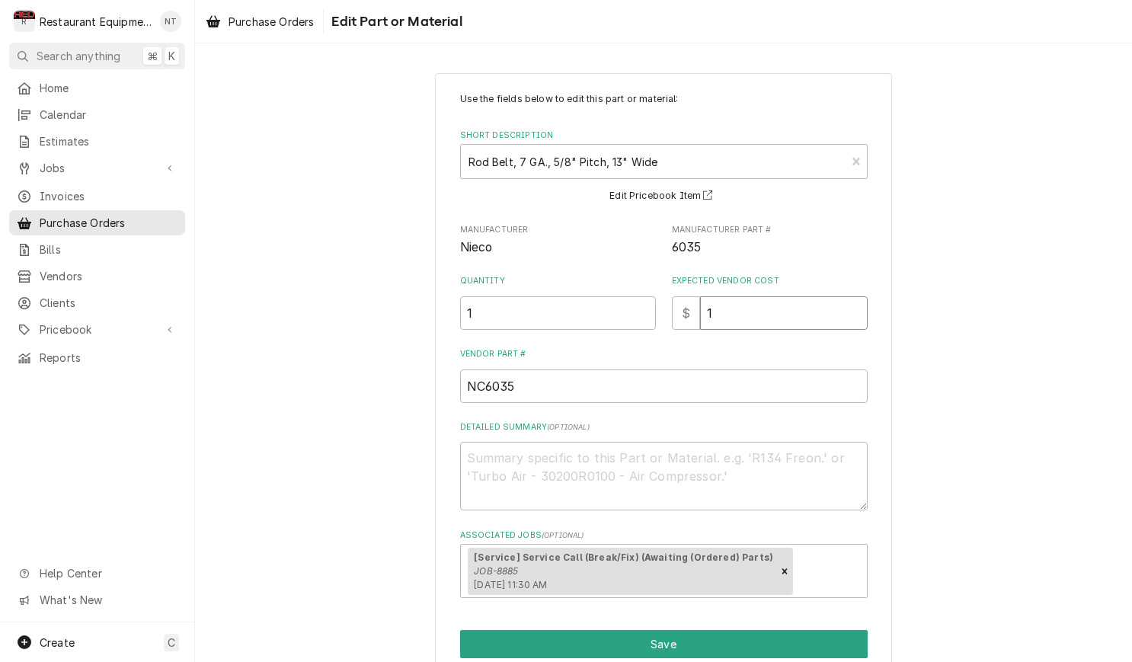
type input "12"
type textarea "x"
type input "127"
type textarea "x"
type input "127.0"
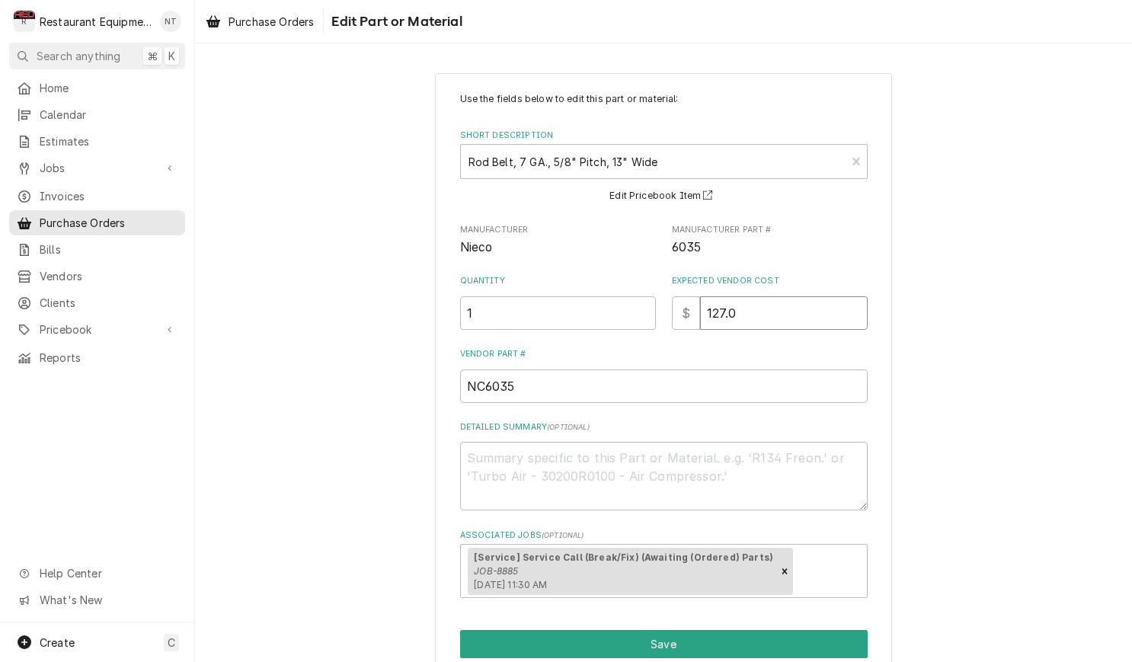
type textarea "x"
type input "127.01"
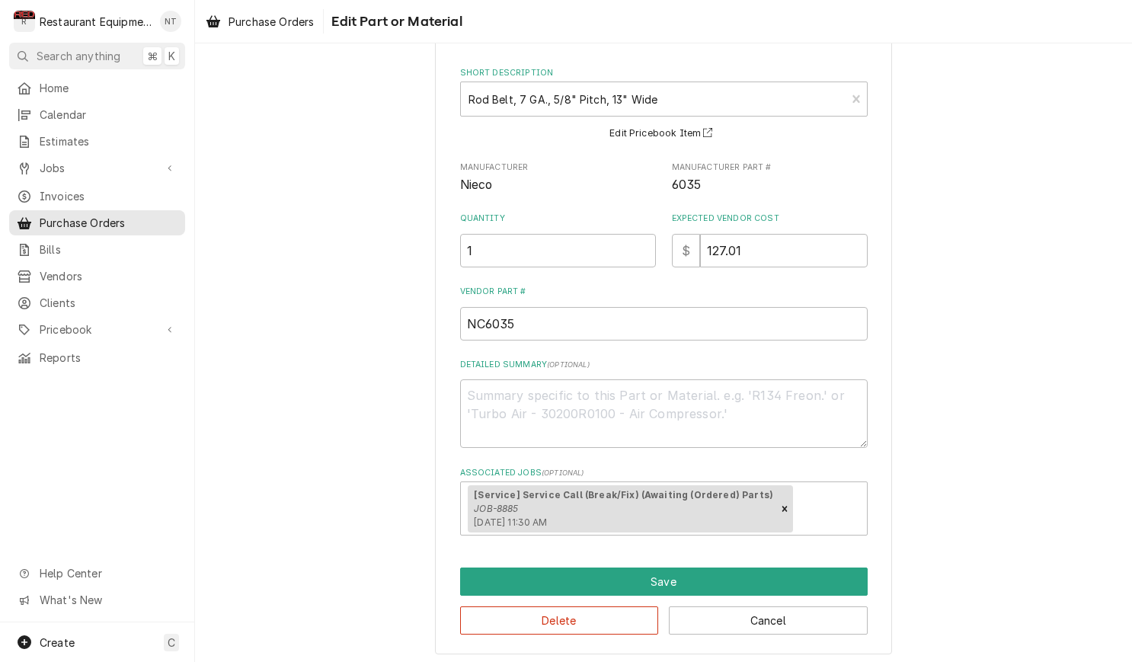
scroll to position [62, 0]
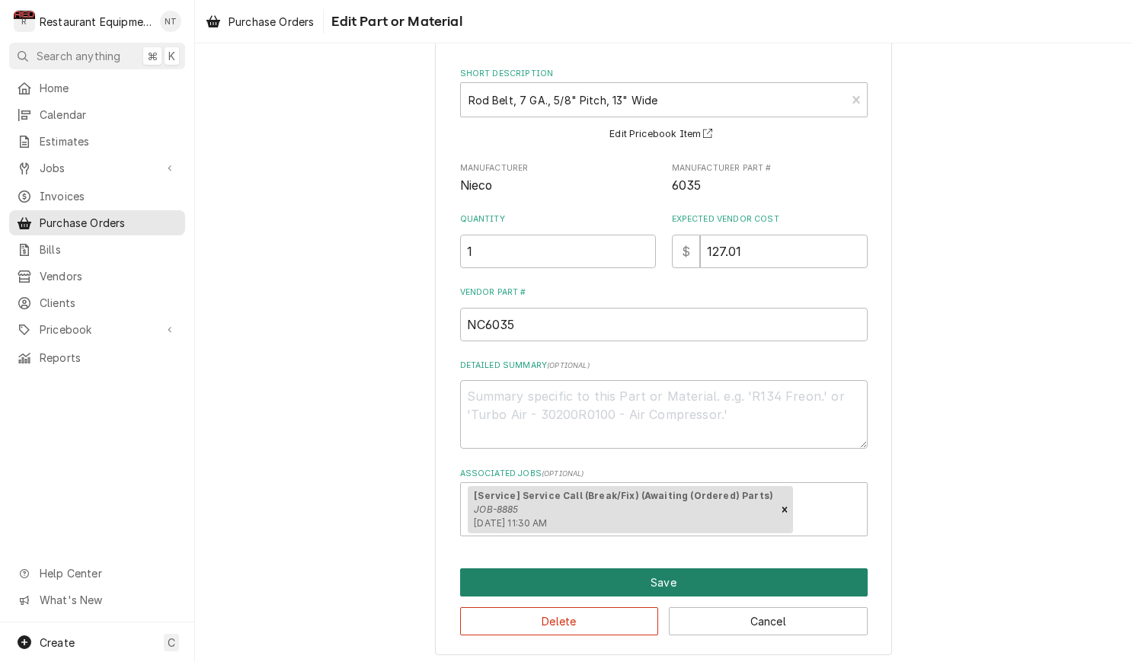
click at [666, 568] on button "Save" at bounding box center [664, 582] width 408 height 28
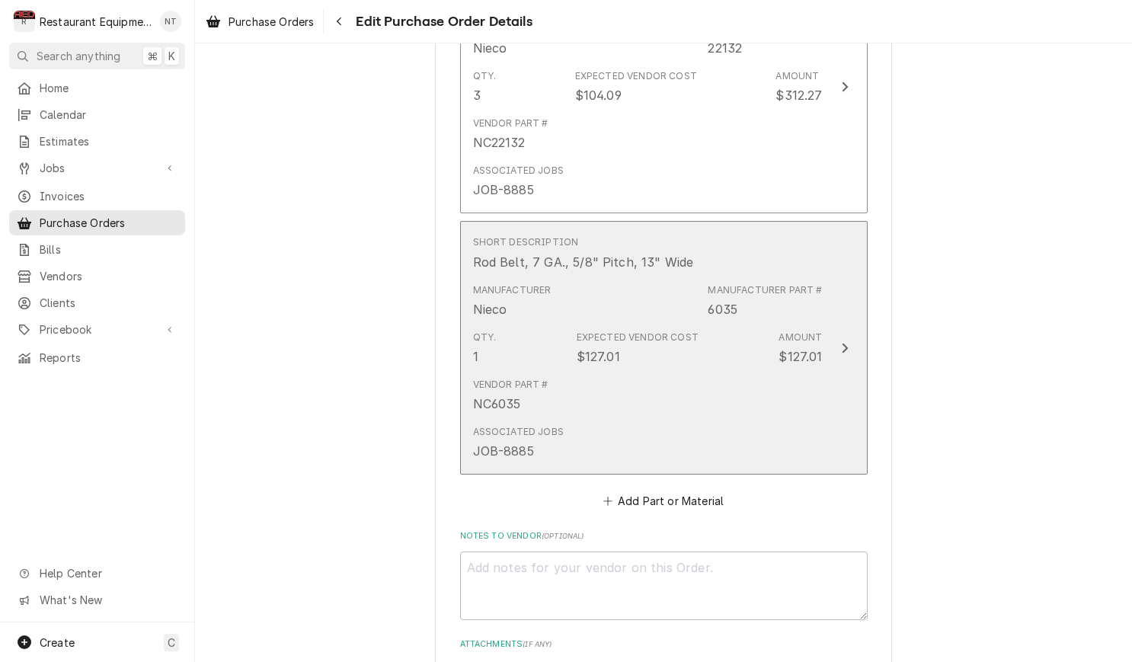
scroll to position [1034, 0]
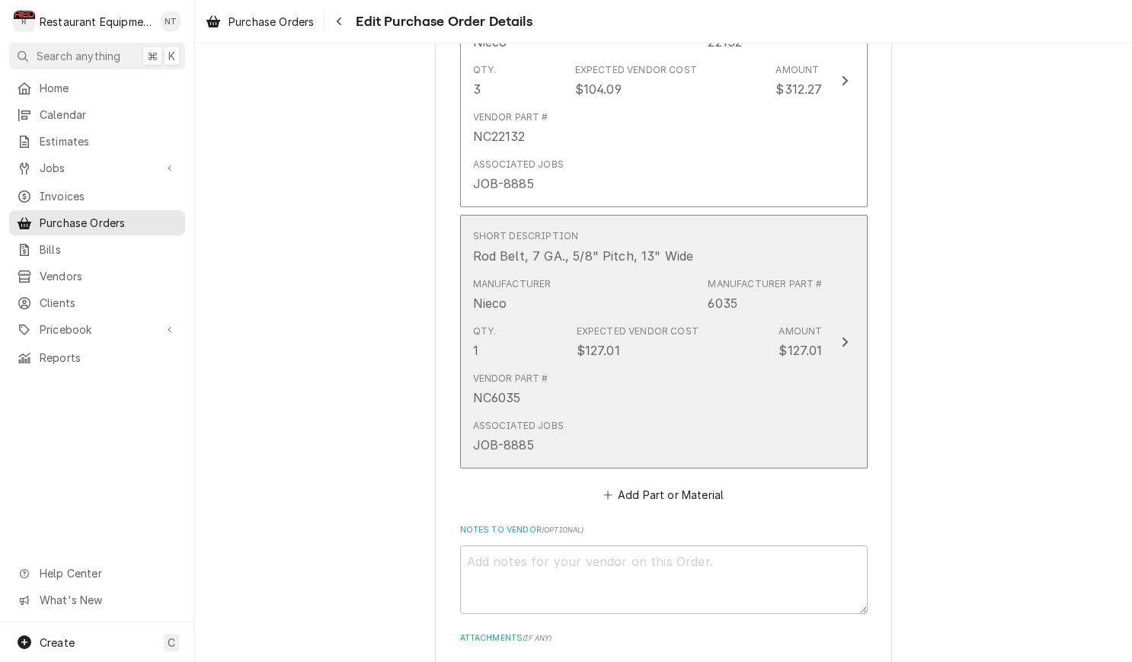
click at [757, 366] on div "Vendor Part # NC6035" at bounding box center [648, 389] width 350 height 47
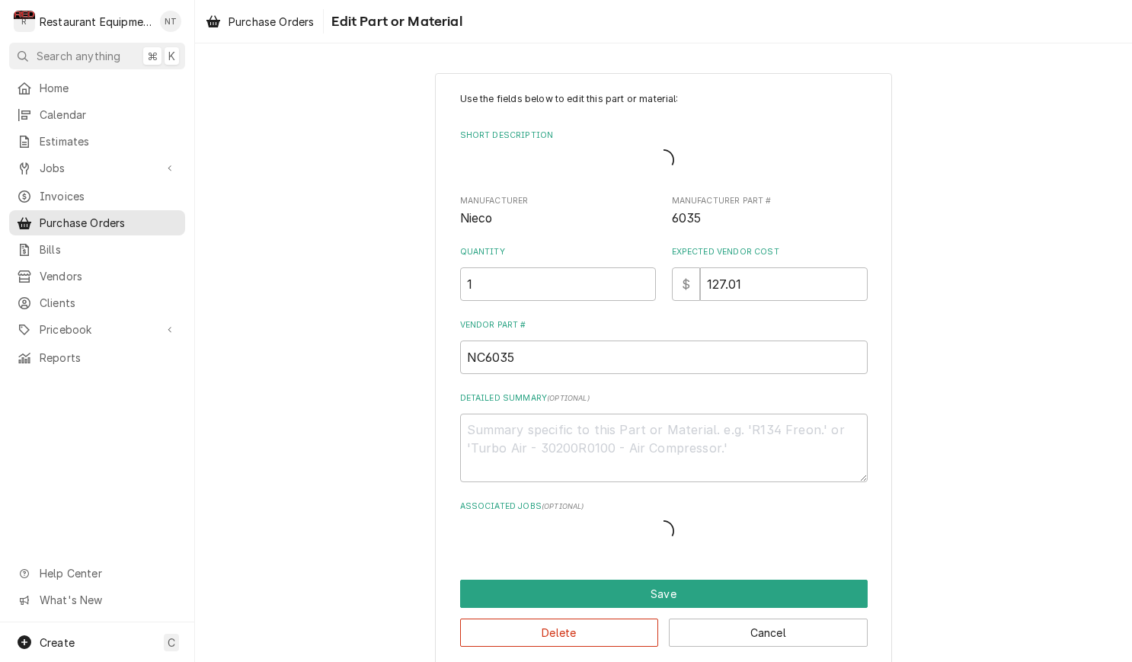
type textarea "x"
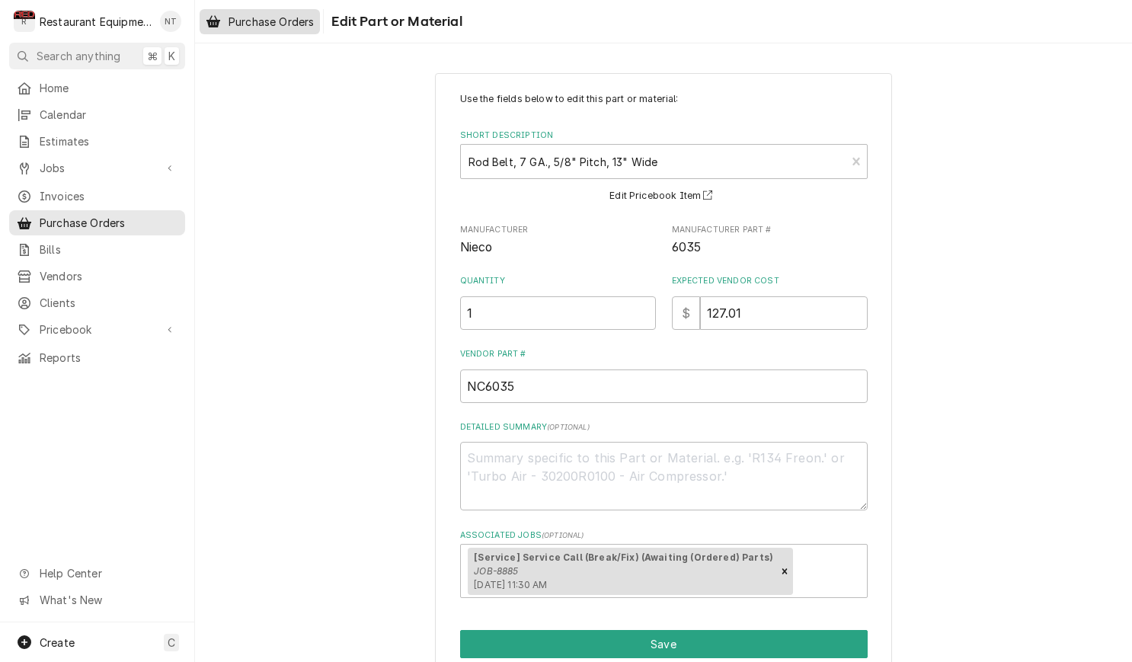
click at [278, 23] on span "Purchase Orders" at bounding box center [271, 22] width 85 height 16
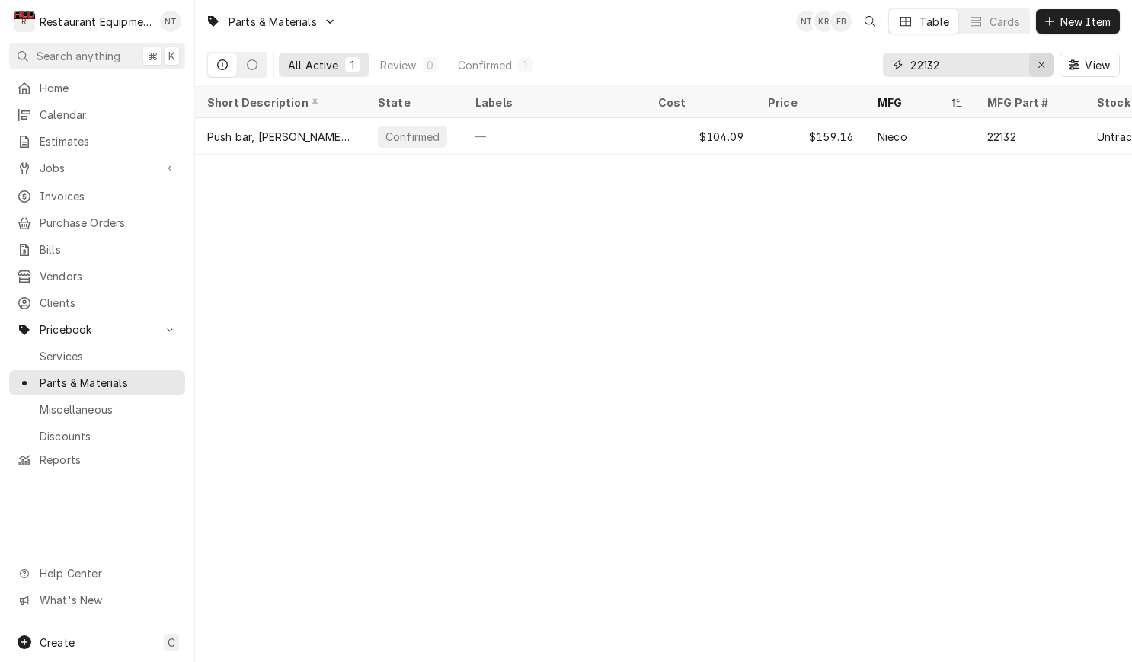
click at [1038, 60] on icon "Erase input" at bounding box center [1042, 64] width 8 height 11
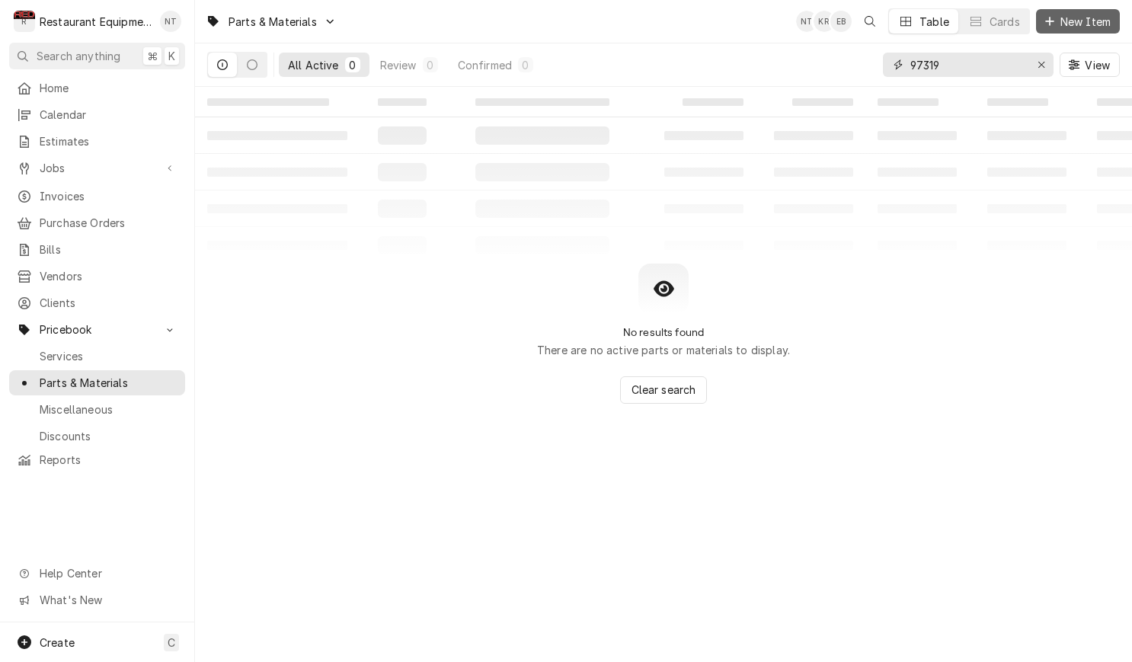
type input "97319"
click at [1106, 14] on span "New Item" at bounding box center [1085, 22] width 56 height 16
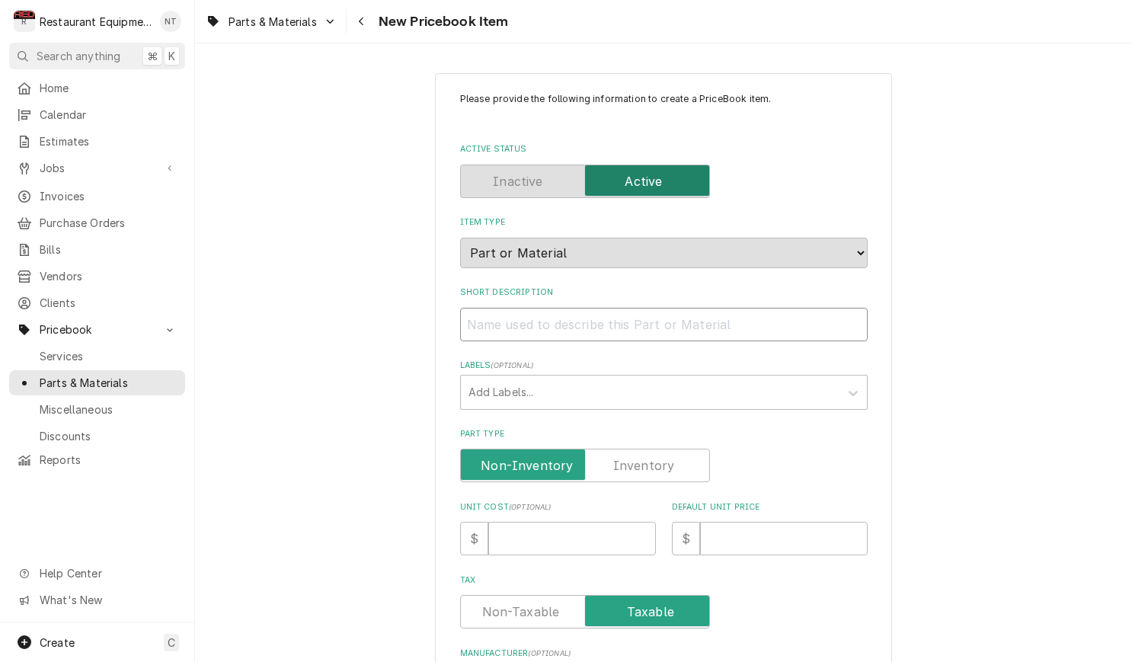
click at [674, 308] on input "Short Description" at bounding box center [664, 325] width 408 height 34
paste input "[PERSON_NAME] 97319 Controll Panel Assembly, LVE/G 20X"
type textarea "x"
type input "[PERSON_NAME] 97319 Controll Panel Assembly, LVE/G 20X"
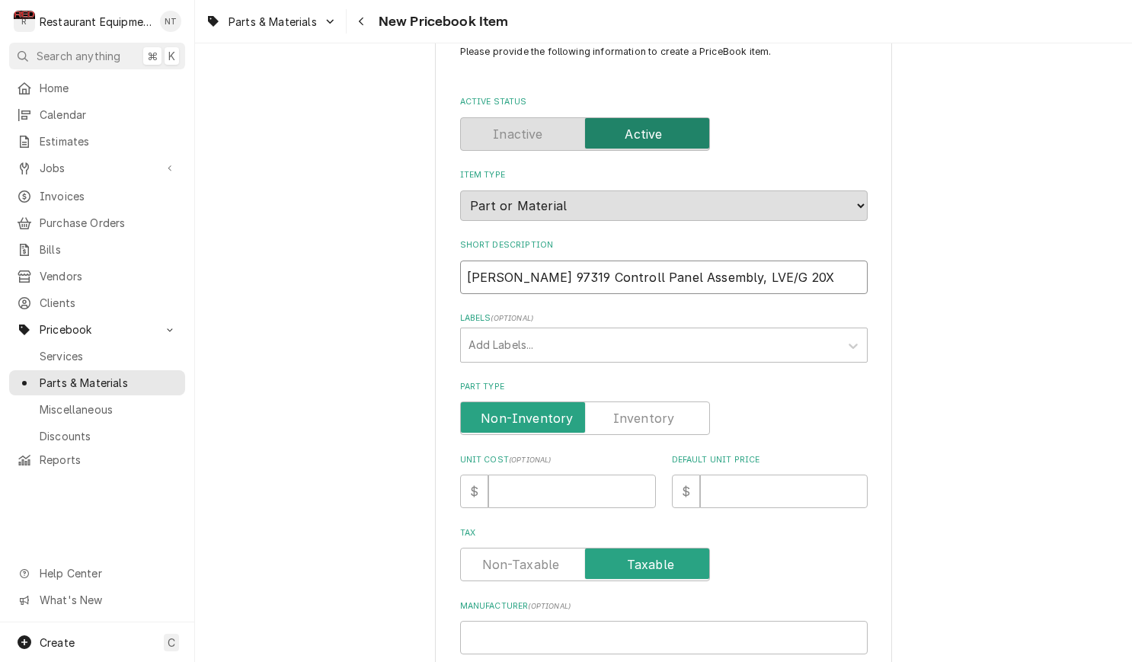
scroll to position [50, 0]
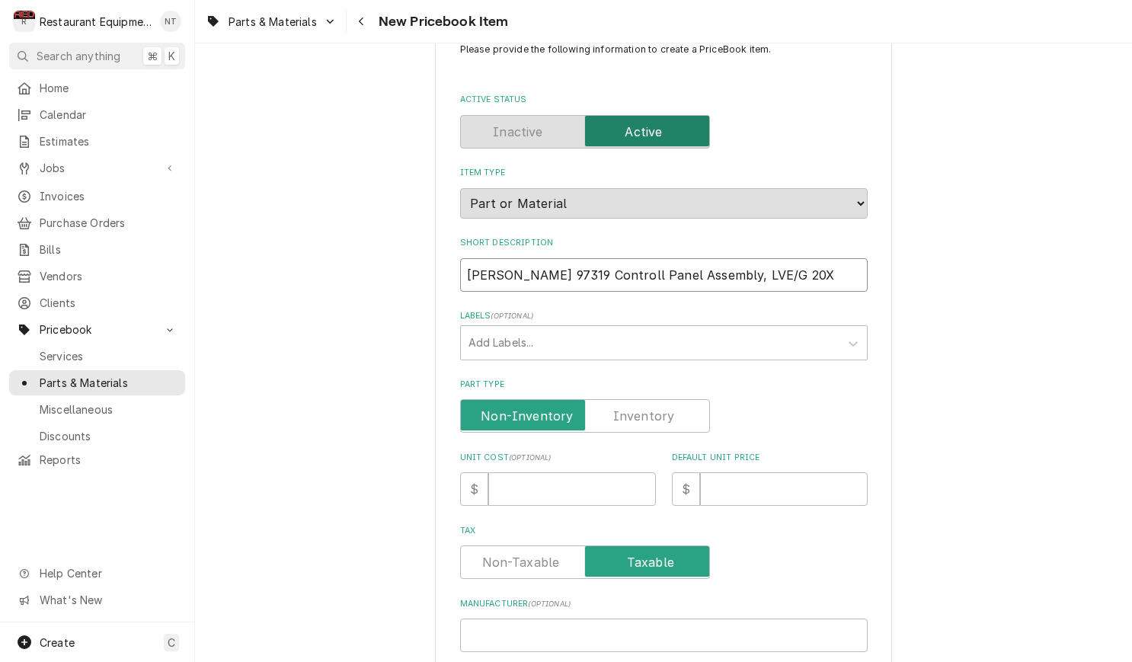
drag, startPoint x: 584, startPoint y: 255, endPoint x: 466, endPoint y: 264, distance: 117.6
click at [466, 264] on input "[PERSON_NAME] 97319 Controll Panel Assembly, LVE/G 20X" at bounding box center [664, 275] width 408 height 34
type textarea "x"
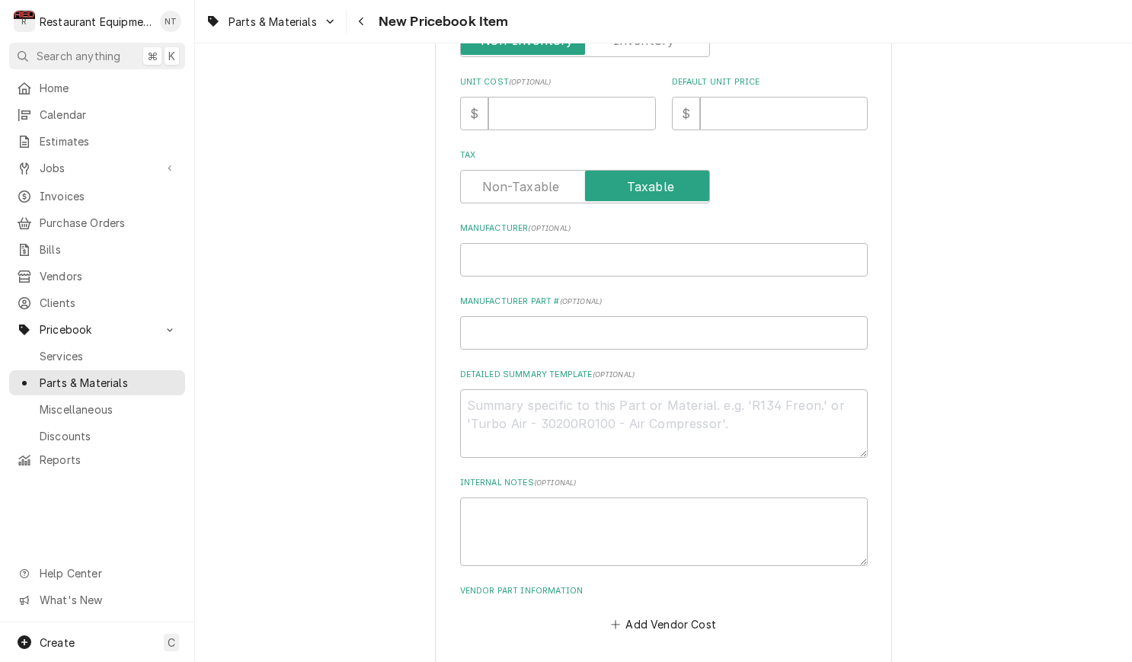
scroll to position [430, 0]
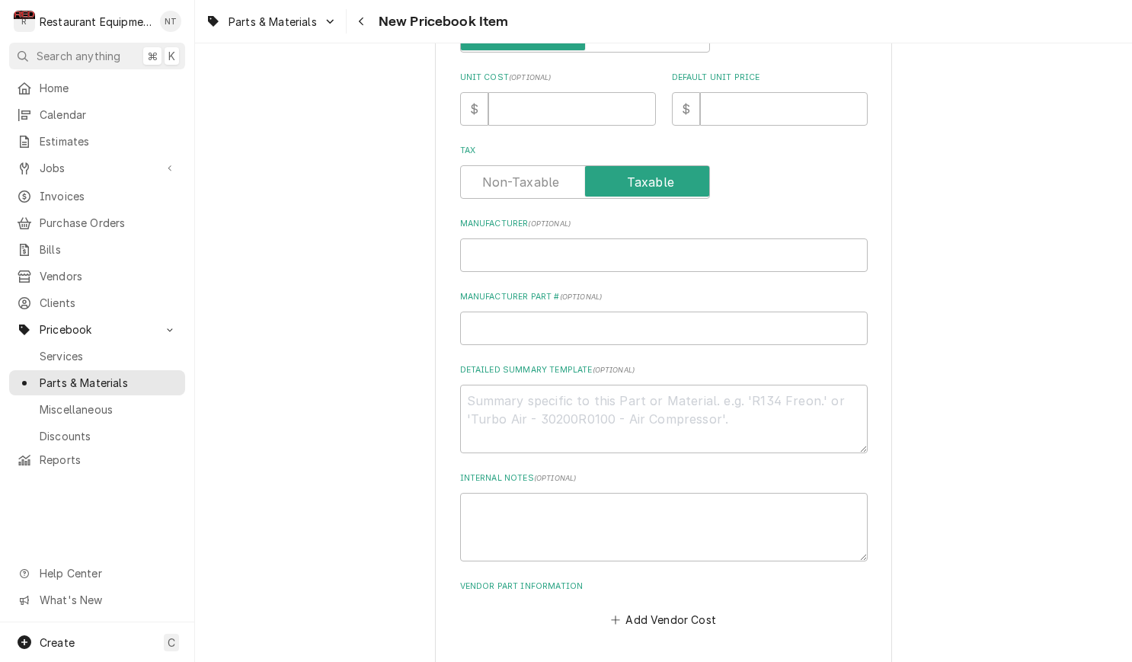
type input "Controll Panel Assembly, LVE/G 20X"
click at [578, 245] on input "Manufacturer ( optional )" at bounding box center [664, 255] width 408 height 34
paste input "[PERSON_NAME] 97319"
type textarea "x"
type input "[PERSON_NAME] 97319"
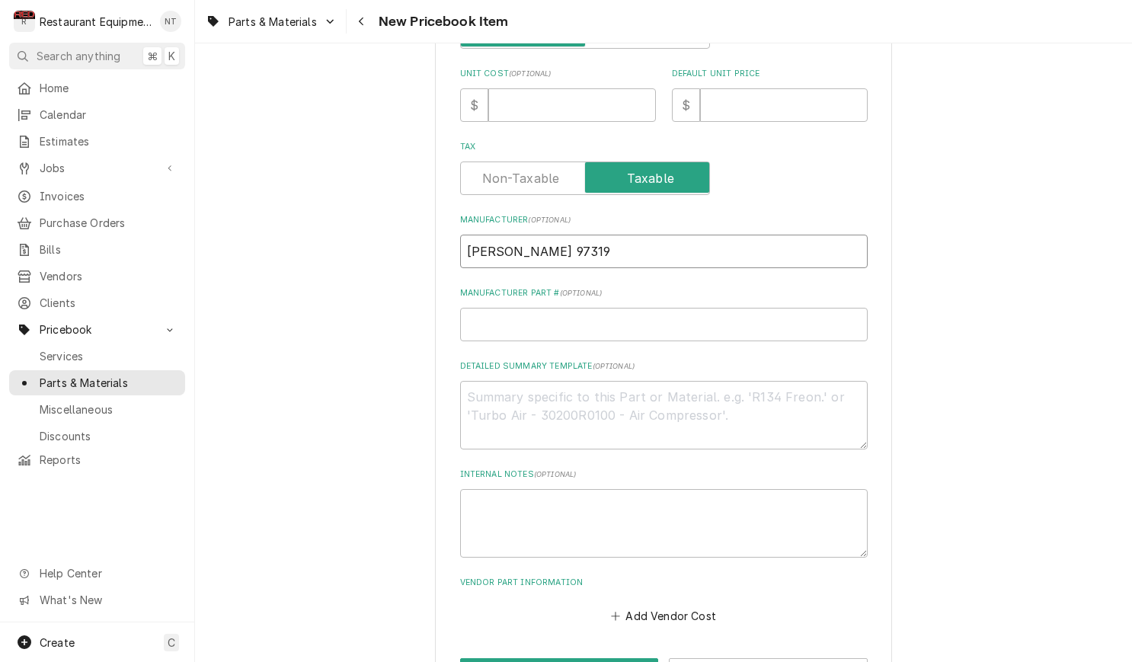
scroll to position [427, 0]
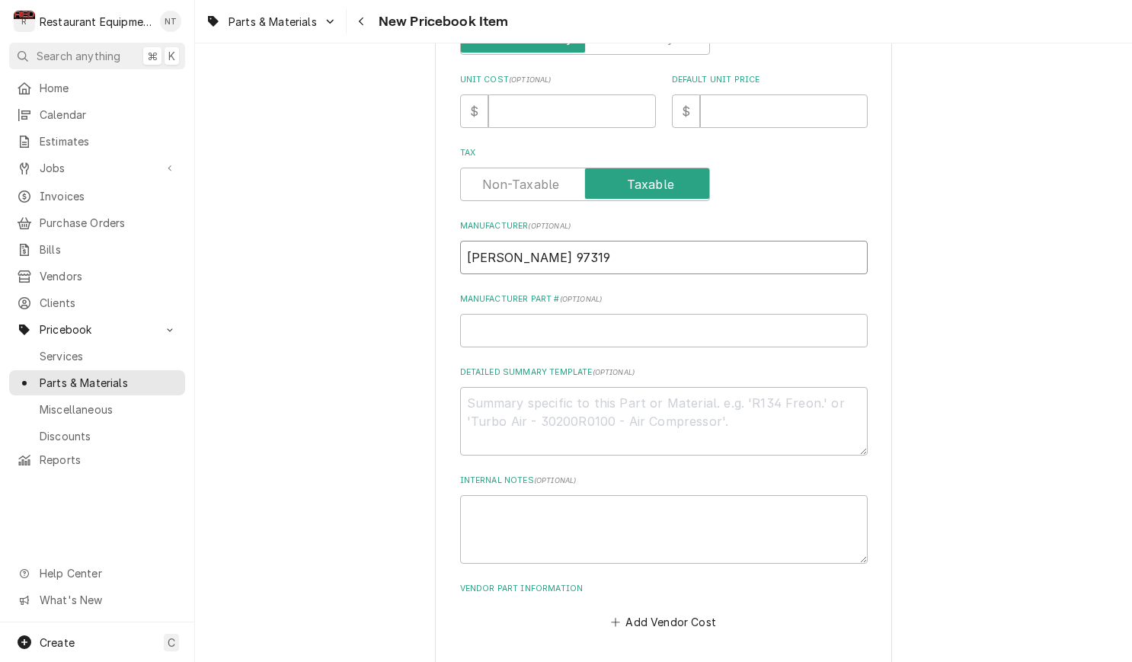
drag, startPoint x: 549, startPoint y: 239, endPoint x: 596, endPoint y: 235, distance: 46.7
click at [599, 241] on input "[PERSON_NAME] 97319" at bounding box center [664, 258] width 408 height 34
type textarea "x"
type input "[PERSON_NAME]"
click at [612, 315] on input "Manufacturer Part # ( optional )" at bounding box center [664, 332] width 408 height 34
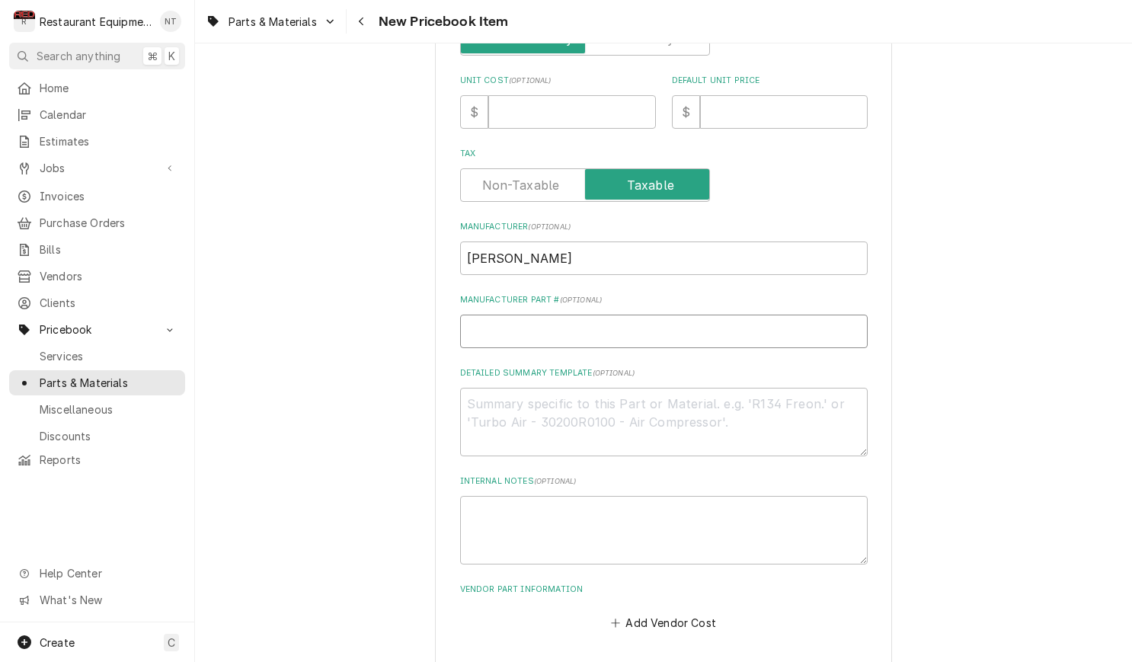
paste input "97319"
type textarea "x"
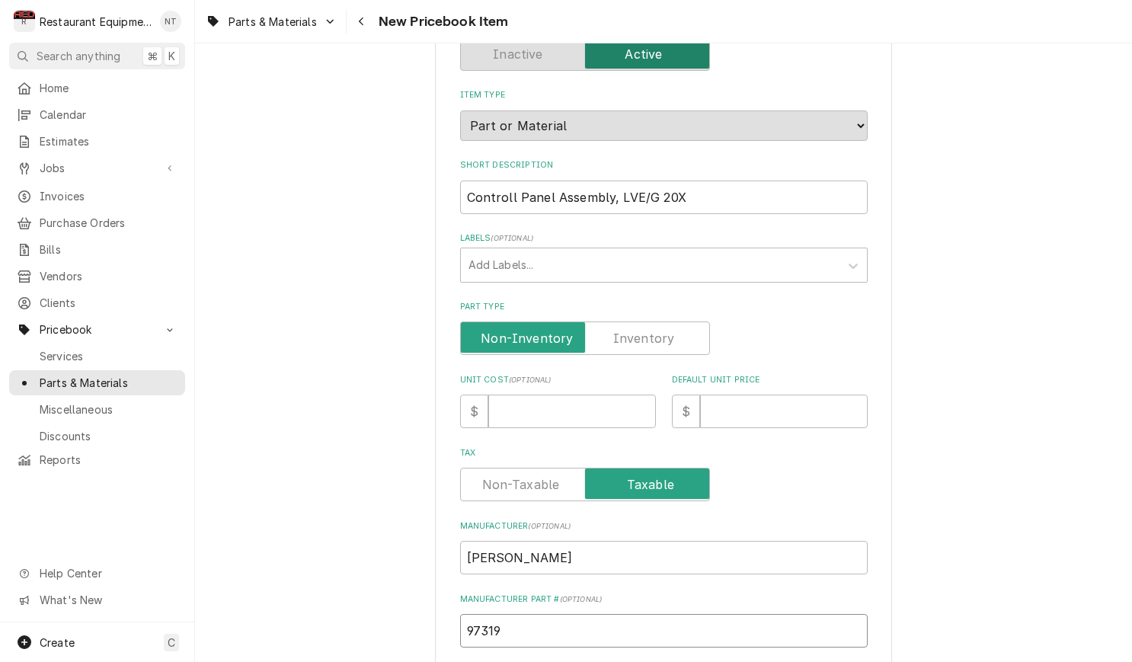
scroll to position [121, 0]
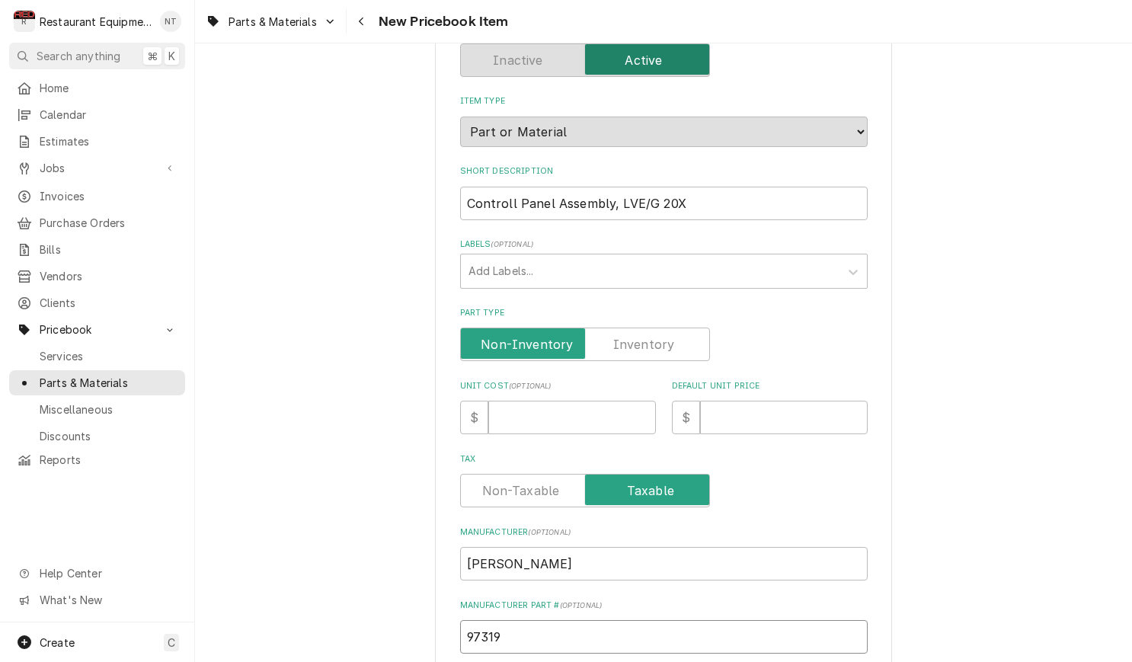
type input "97319"
click at [593, 401] on input "Unit Cost ( optional )" at bounding box center [572, 418] width 168 height 34
type textarea "x"
type input "1"
type textarea "x"
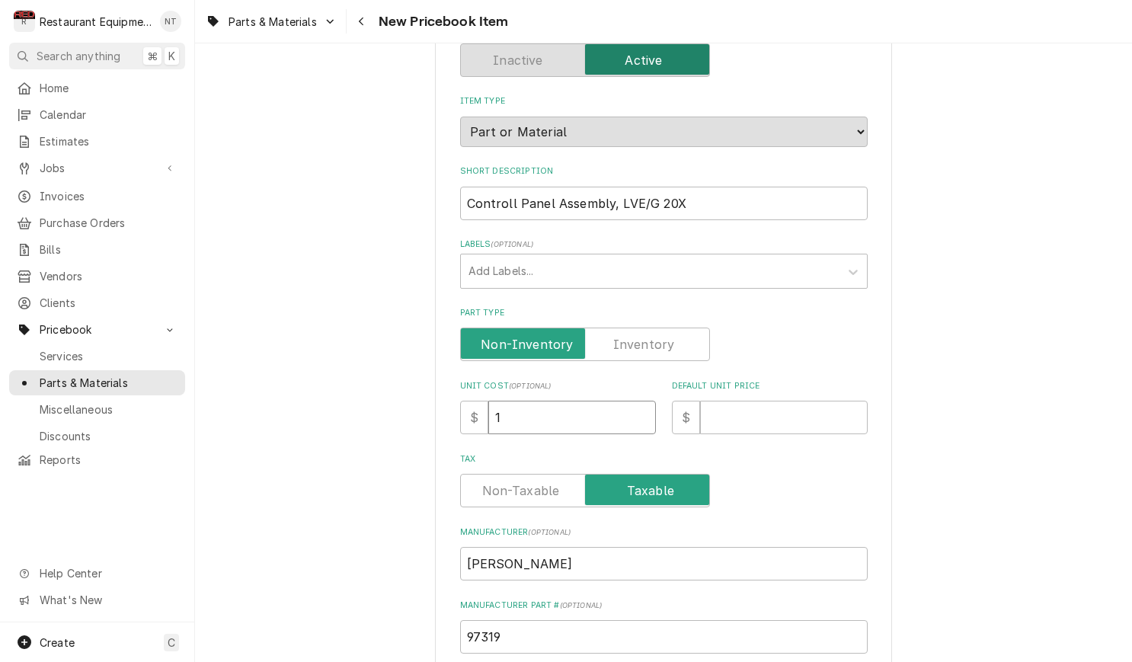
type input "10"
type textarea "x"
type input "101"
type textarea "x"
type input "1013"
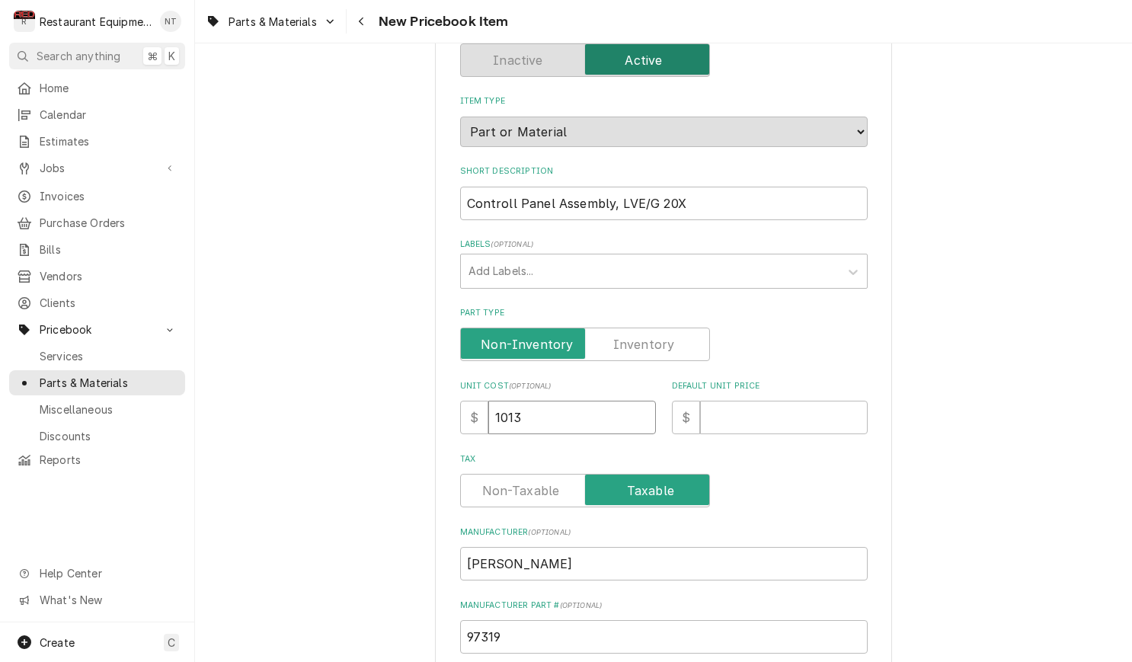
type textarea "x"
type input "1013.6"
type textarea "x"
type input "1013.60"
click at [791, 401] on input "Default Unit Price" at bounding box center [784, 418] width 168 height 34
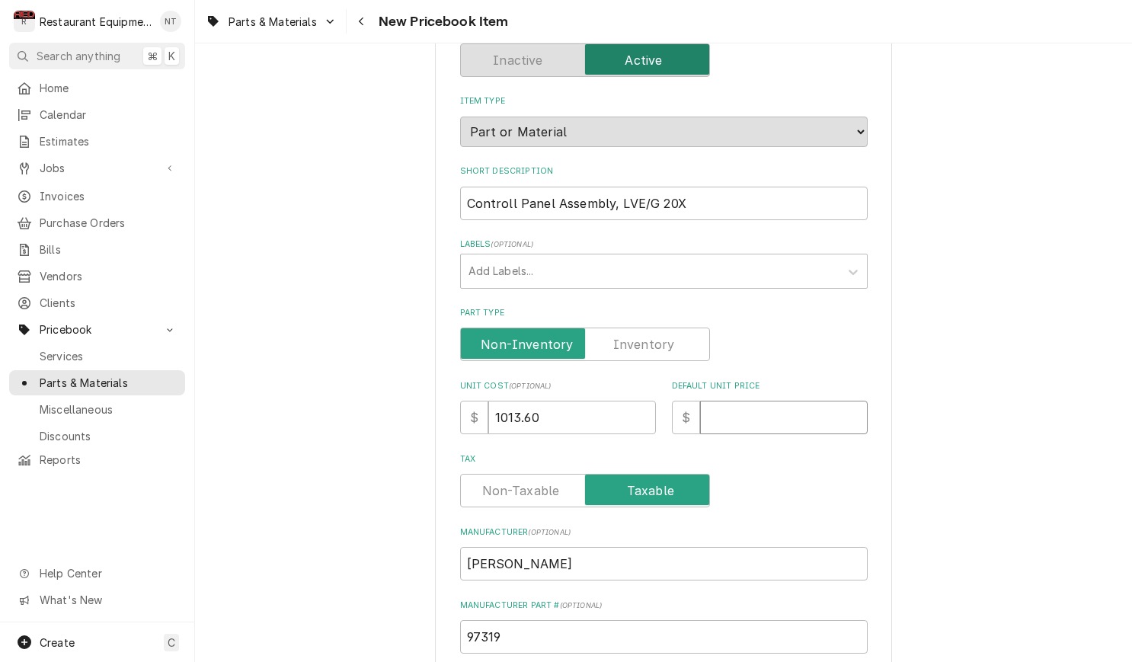
type textarea "x"
type input "1"
type textarea "x"
type input "15"
type textarea "x"
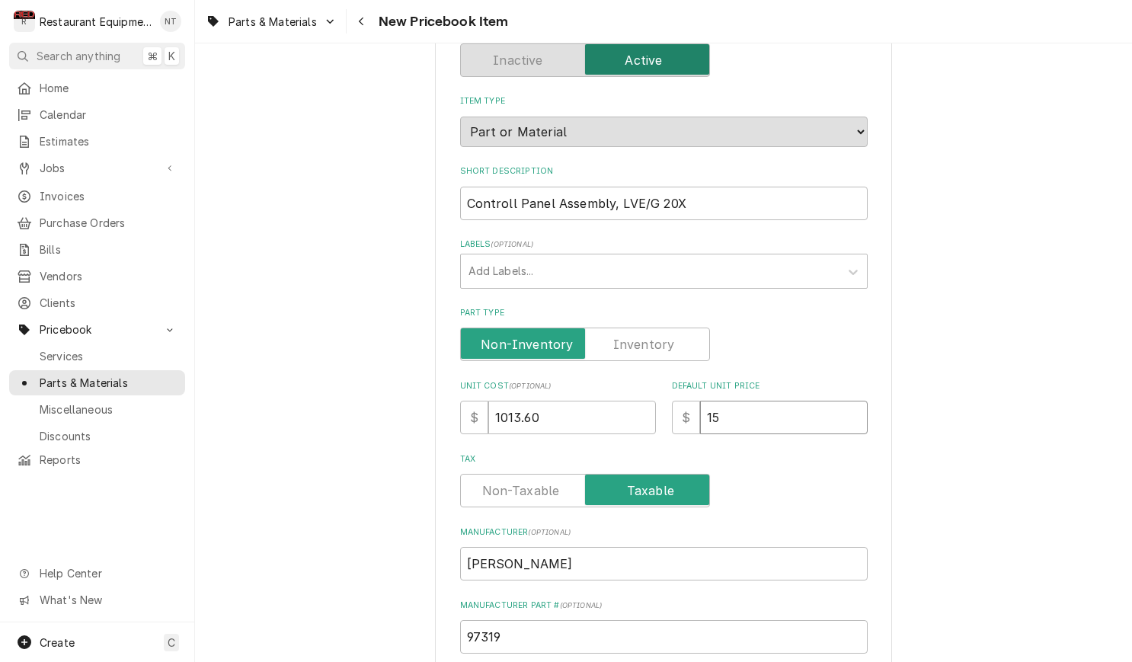
type input "154"
type textarea "x"
type input "1549"
type textarea "x"
type input "1549.8"
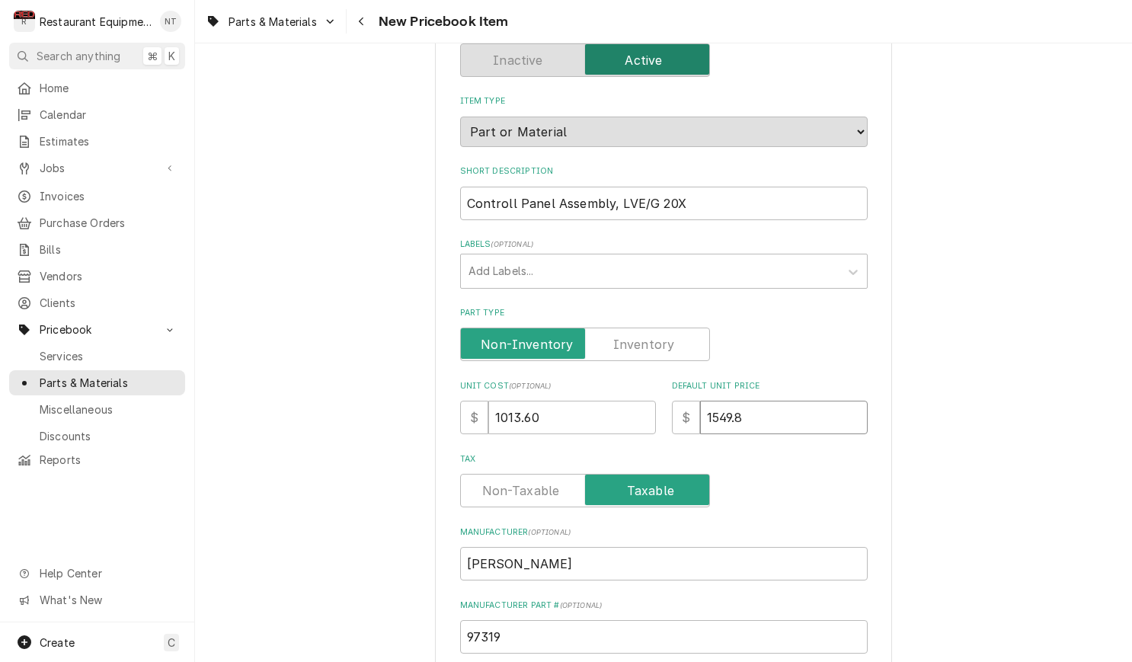
type textarea "x"
type input "1549.84"
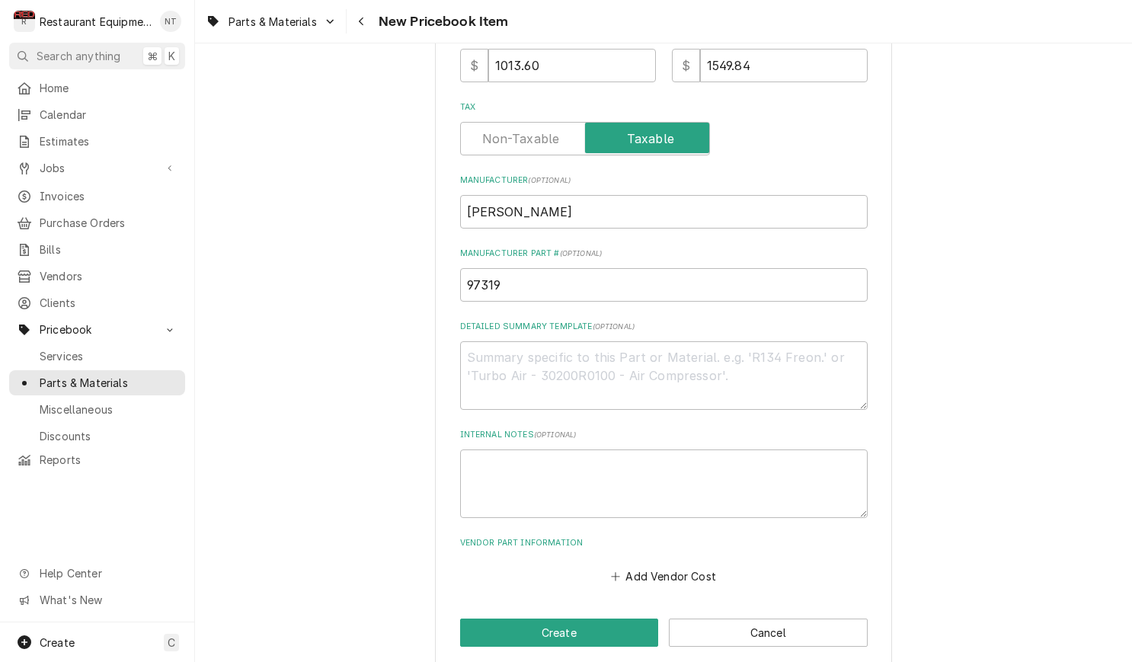
scroll to position [472, 0]
click at [661, 566] on button "Add Vendor Cost" at bounding box center [664, 576] width 110 height 21
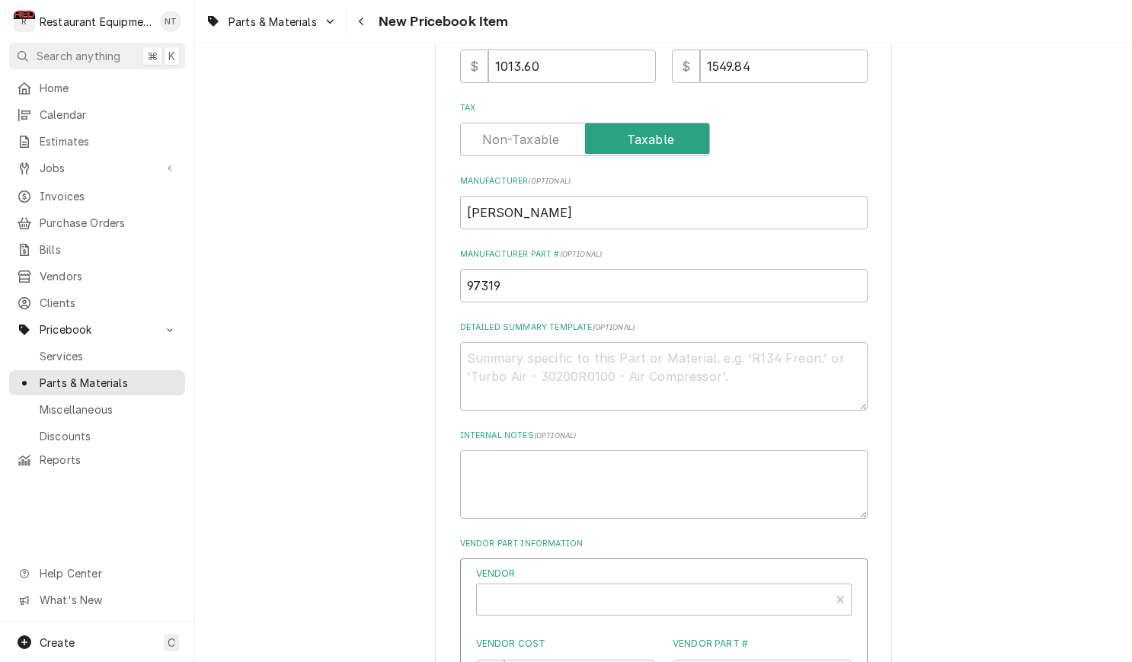
type textarea "x"
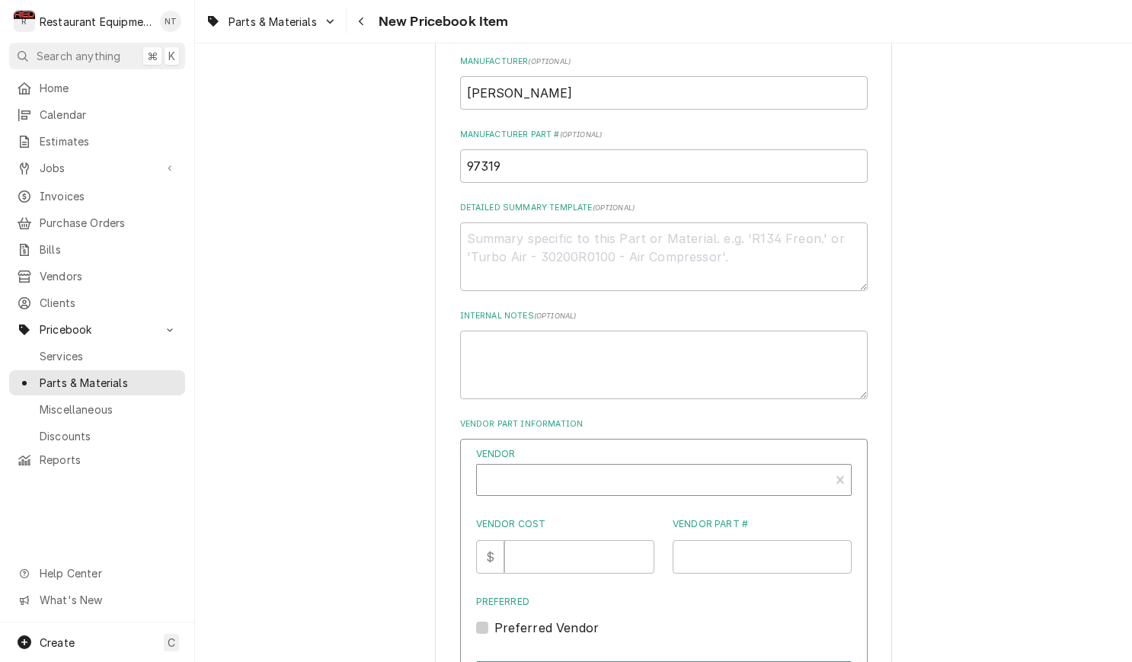
scroll to position [593, 0]
click at [672, 467] on div "Vendor" at bounding box center [654, 485] width 338 height 37
type input "parts town"
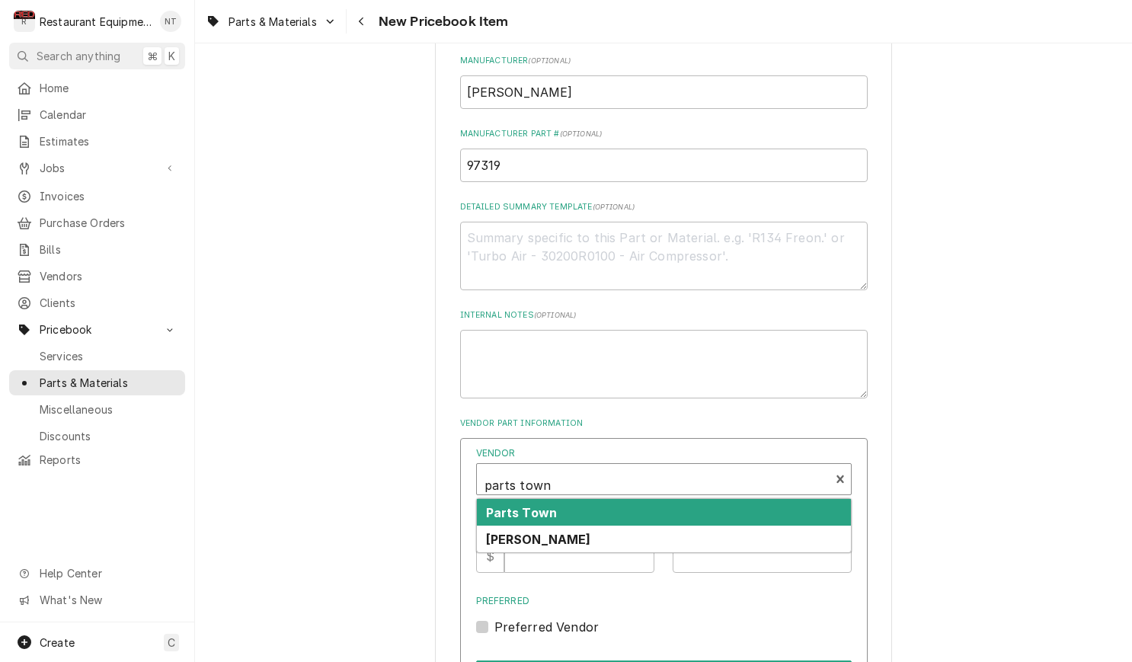
click at [664, 499] on div "Parts Town" at bounding box center [664, 512] width 374 height 27
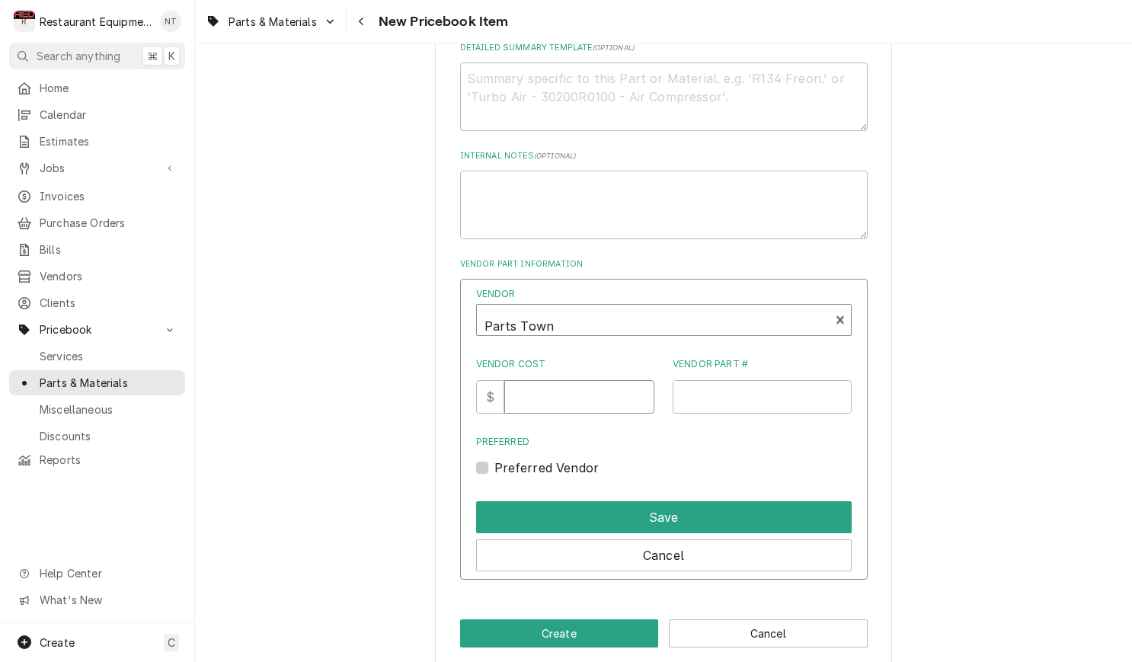
scroll to position [751, 0]
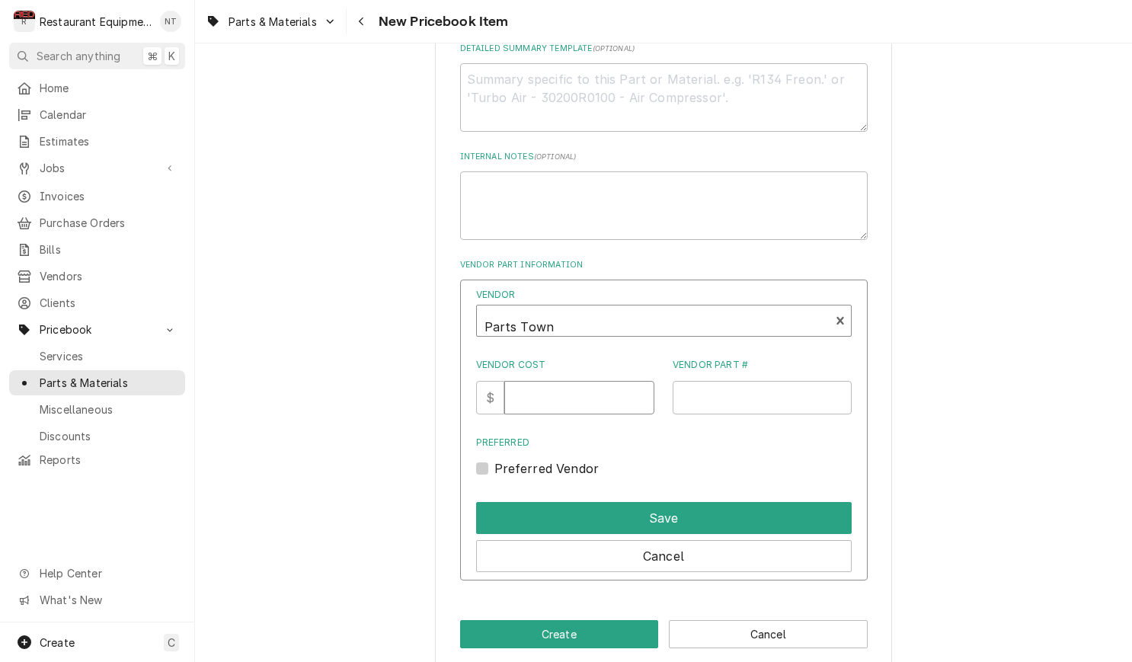
click at [564, 381] on input "Vendor Cost" at bounding box center [579, 398] width 150 height 34
type input "1013.60"
click at [727, 384] on input "Vendor Part #" at bounding box center [762, 398] width 179 height 34
click at [710, 381] on input "Vendor Part #" at bounding box center [762, 398] width 179 height 34
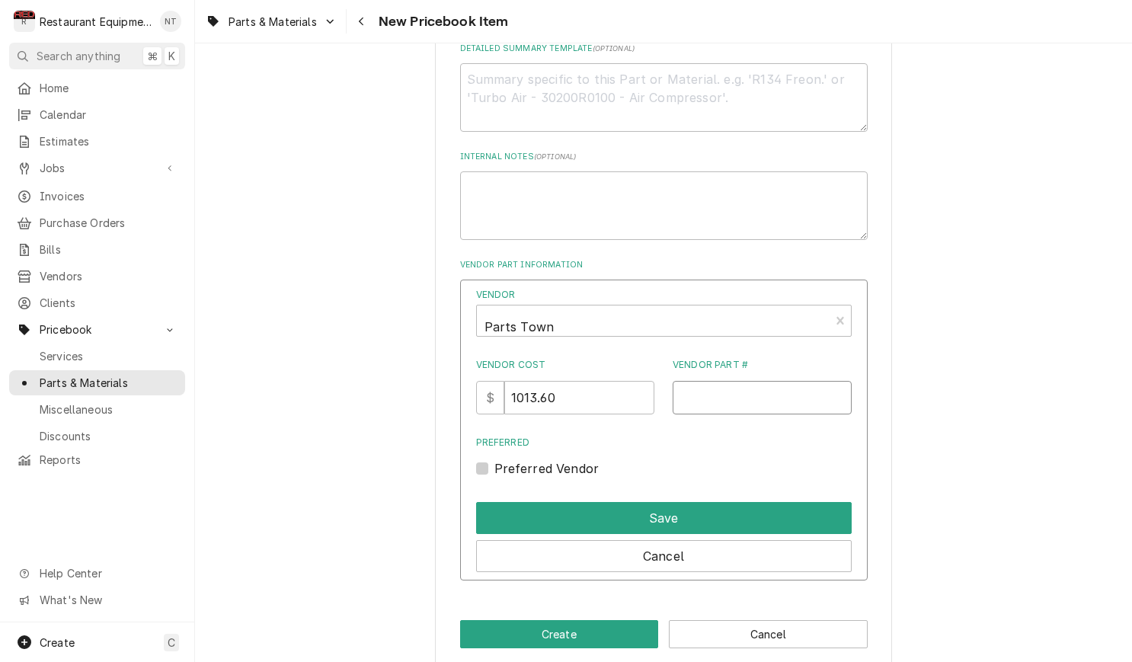
paste input "HEN97319"
type input "HEN97319"
click at [494, 459] on label "Preferred Vendor" at bounding box center [546, 468] width 105 height 18
click at [494, 459] on input "Preferred" at bounding box center [682, 476] width 376 height 34
checkbox input "true"
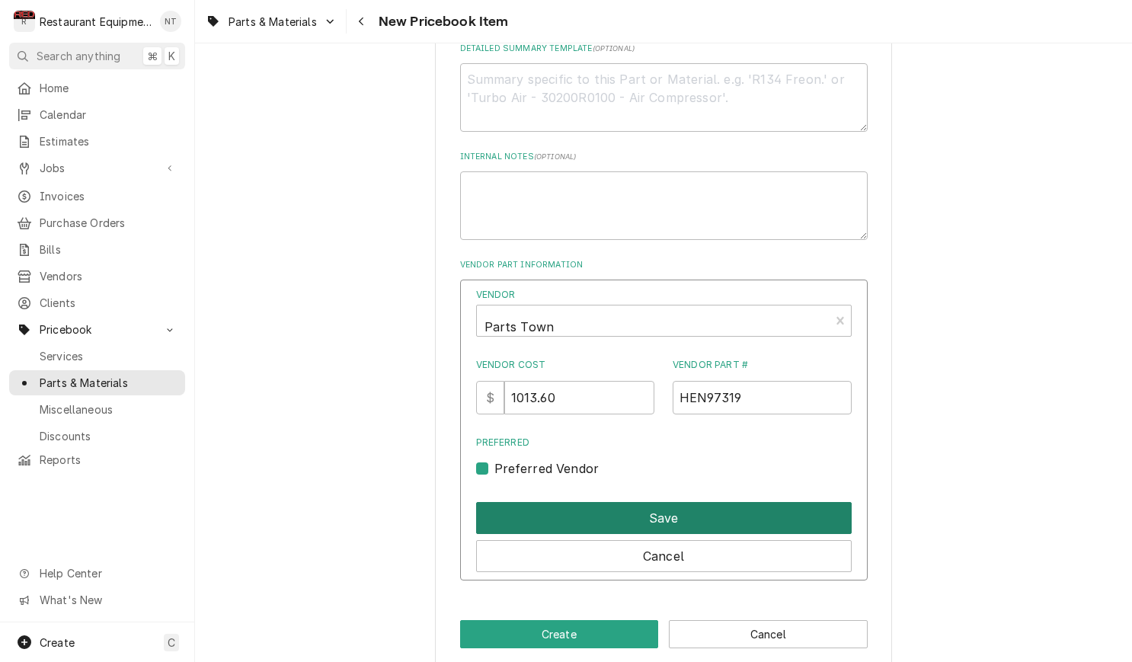
click at [607, 502] on button "Save" at bounding box center [664, 518] width 376 height 32
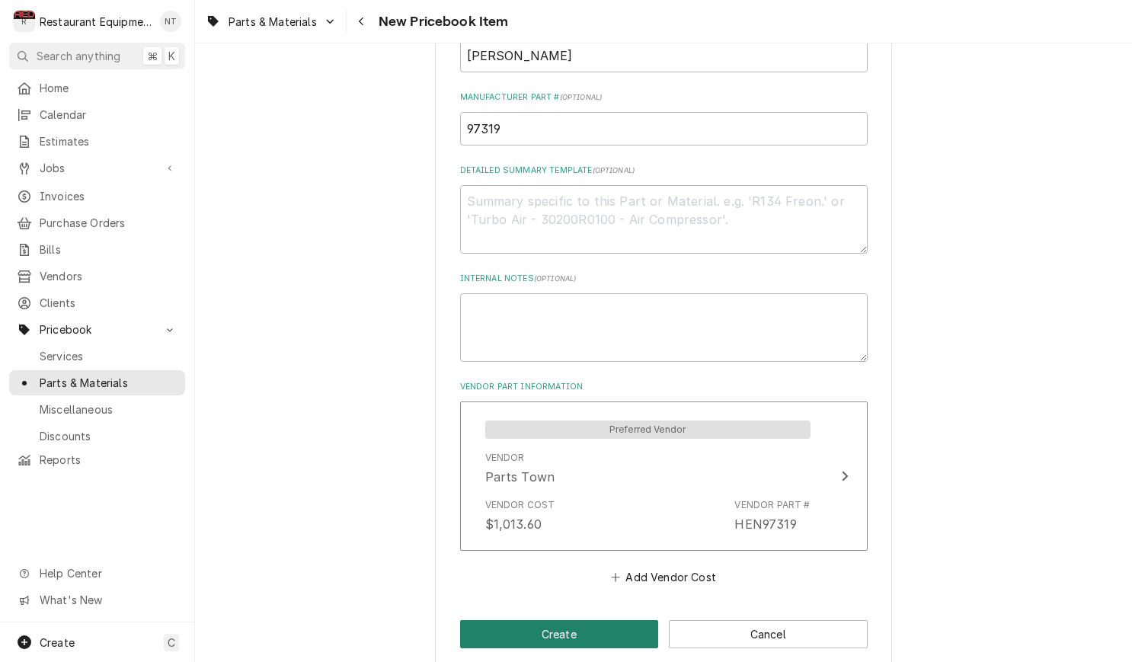
click at [601, 620] on button "Create" at bounding box center [559, 634] width 199 height 28
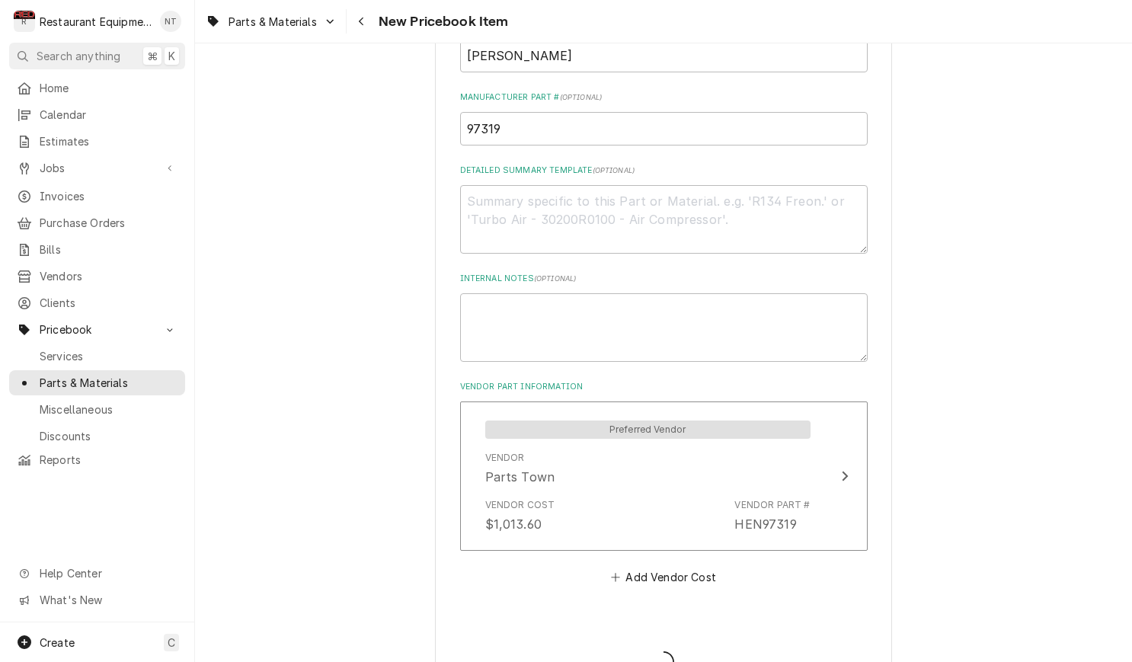
type textarea "x"
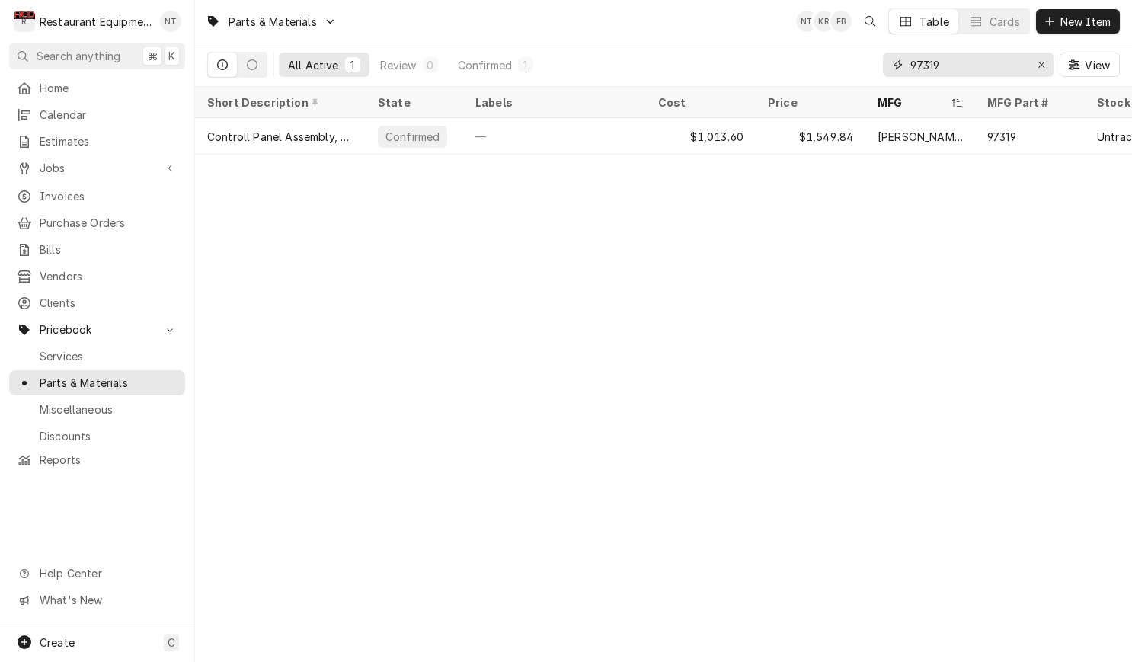
click at [990, 59] on input "97319" at bounding box center [967, 65] width 114 height 24
click at [990, 60] on input "97319" at bounding box center [967, 65] width 114 height 24
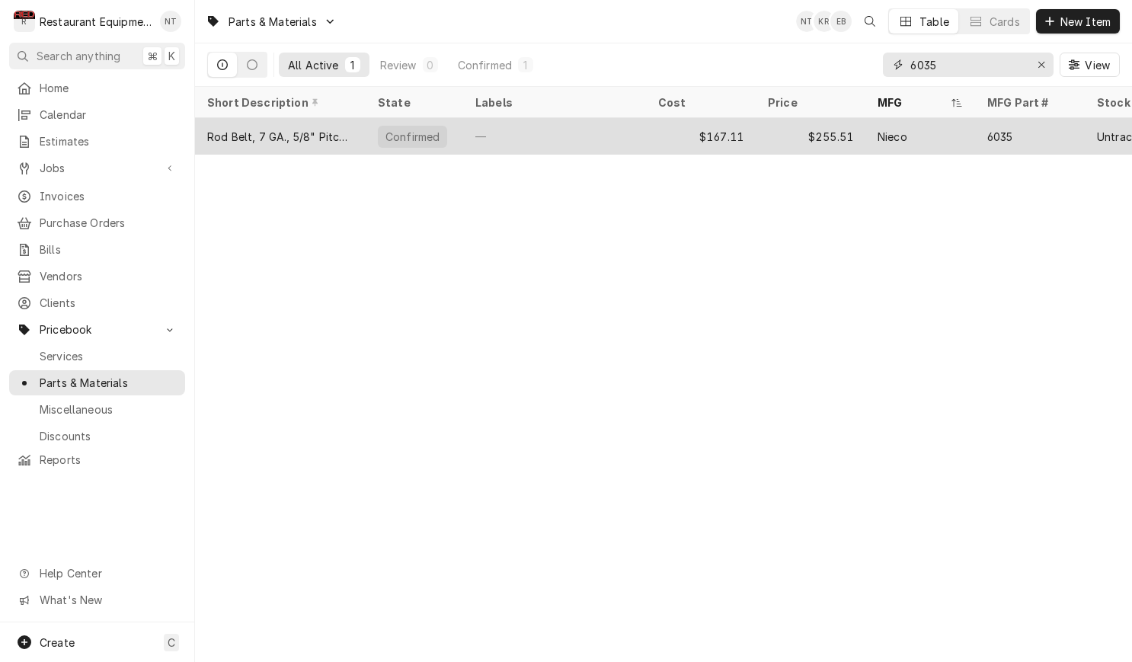
type input "6035"
click at [753, 142] on div "$167.11" at bounding box center [701, 136] width 110 height 37
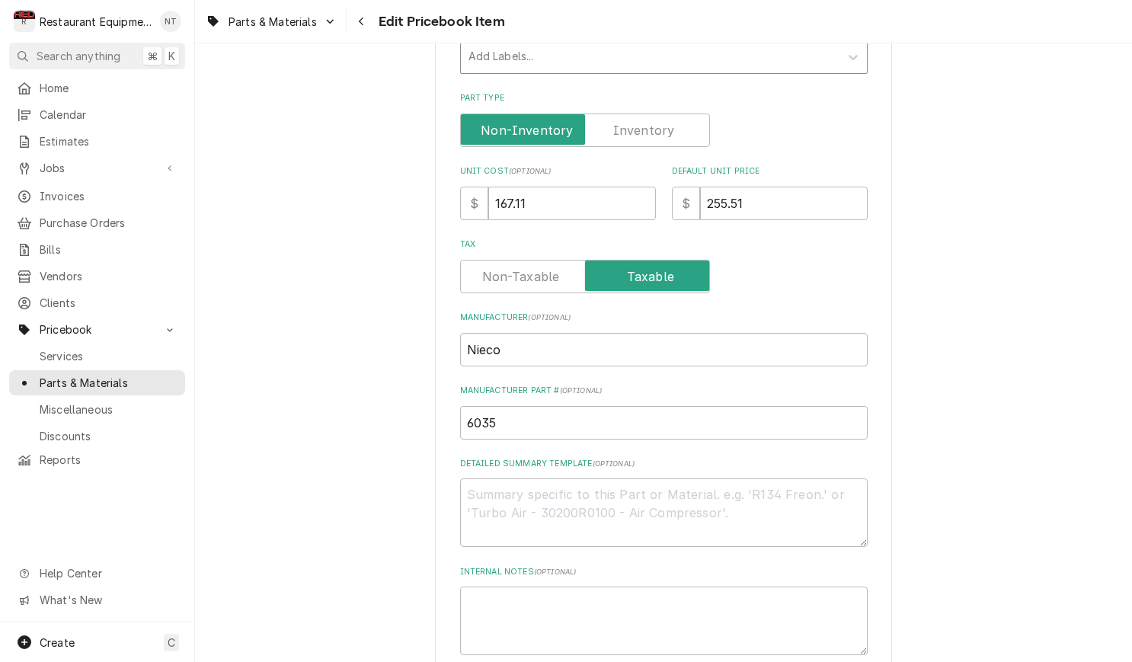
scroll to position [320, 0]
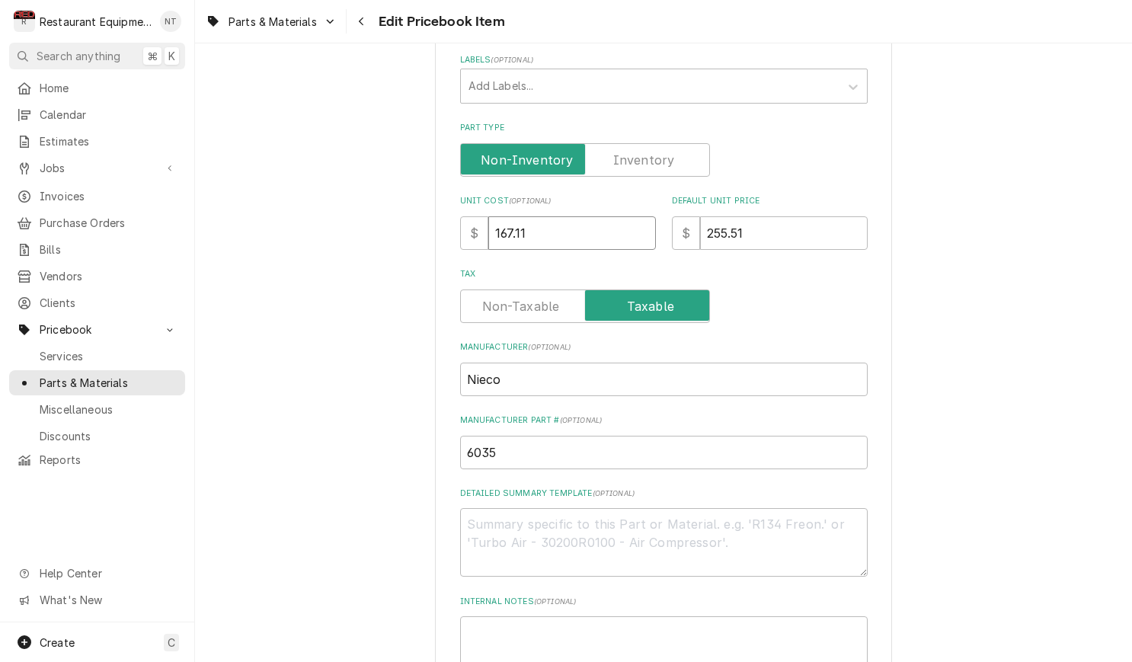
drag, startPoint x: 503, startPoint y: 219, endPoint x: 495, endPoint y: 216, distance: 8.0
click at [491, 219] on input "167.11" at bounding box center [572, 233] width 168 height 34
type textarea "x"
type input "1"
type textarea "x"
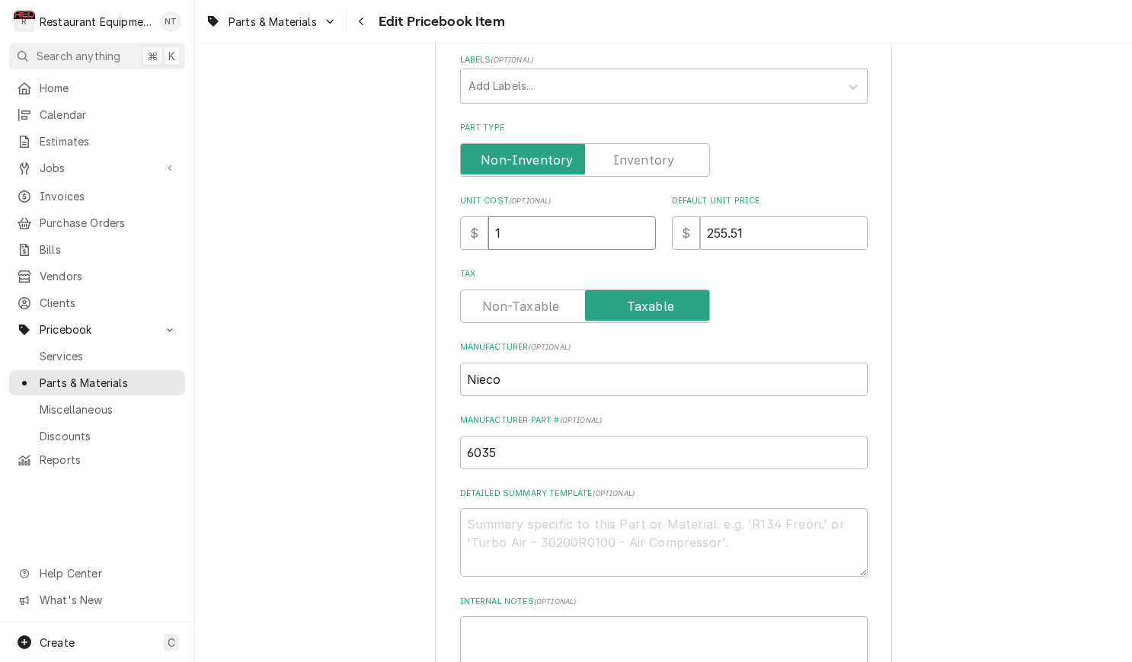
type input "12"
type textarea "x"
type input "127"
type textarea "x"
type input "127.0"
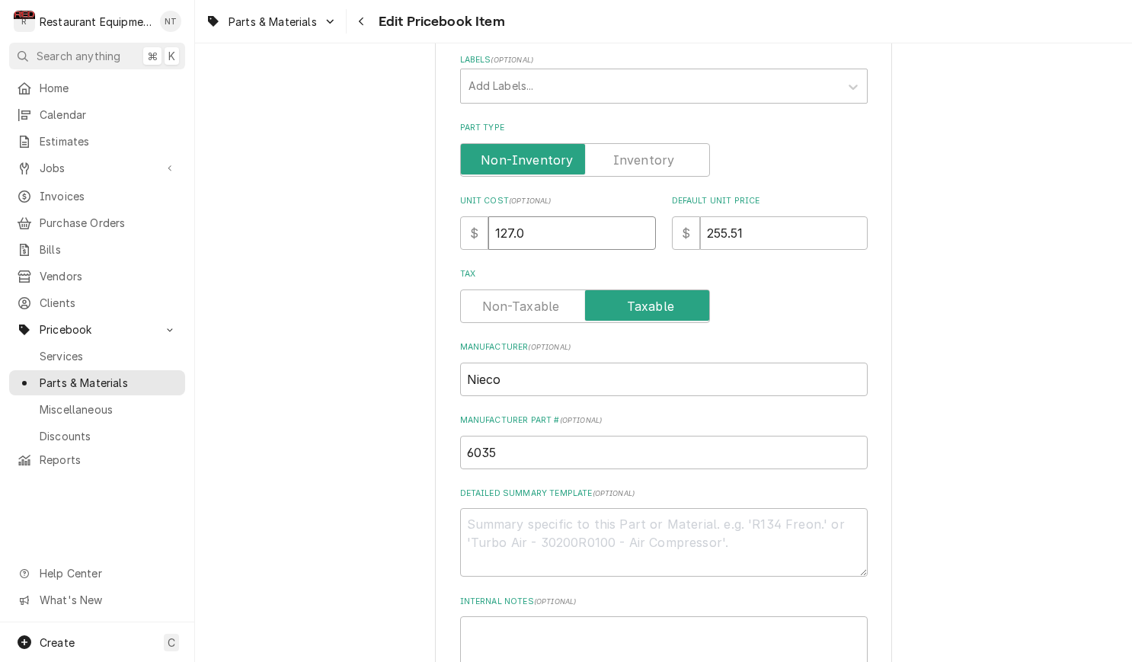
type textarea "x"
type input "127.01"
drag, startPoint x: 790, startPoint y: 202, endPoint x: 627, endPoint y: 227, distance: 165.0
click at [627, 227] on div "Unit Cost ( optional ) $ 127.01 Default Unit Price $ 255.51" at bounding box center [664, 222] width 408 height 54
type textarea "x"
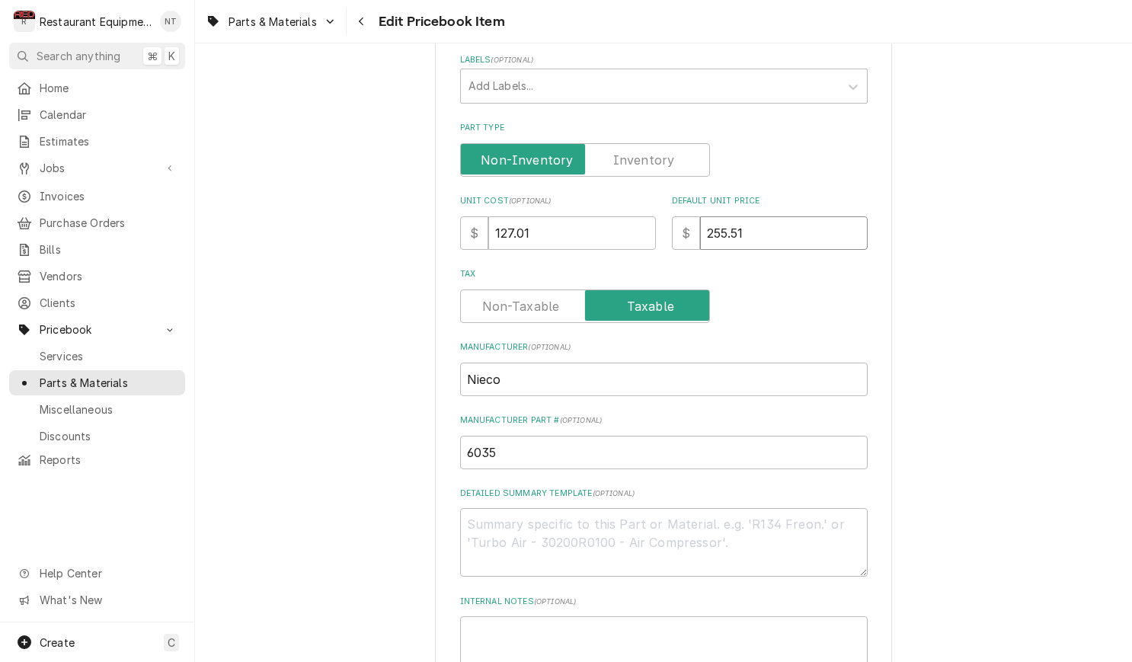
type input "1"
type textarea "x"
type input "19"
type textarea "x"
type input "194"
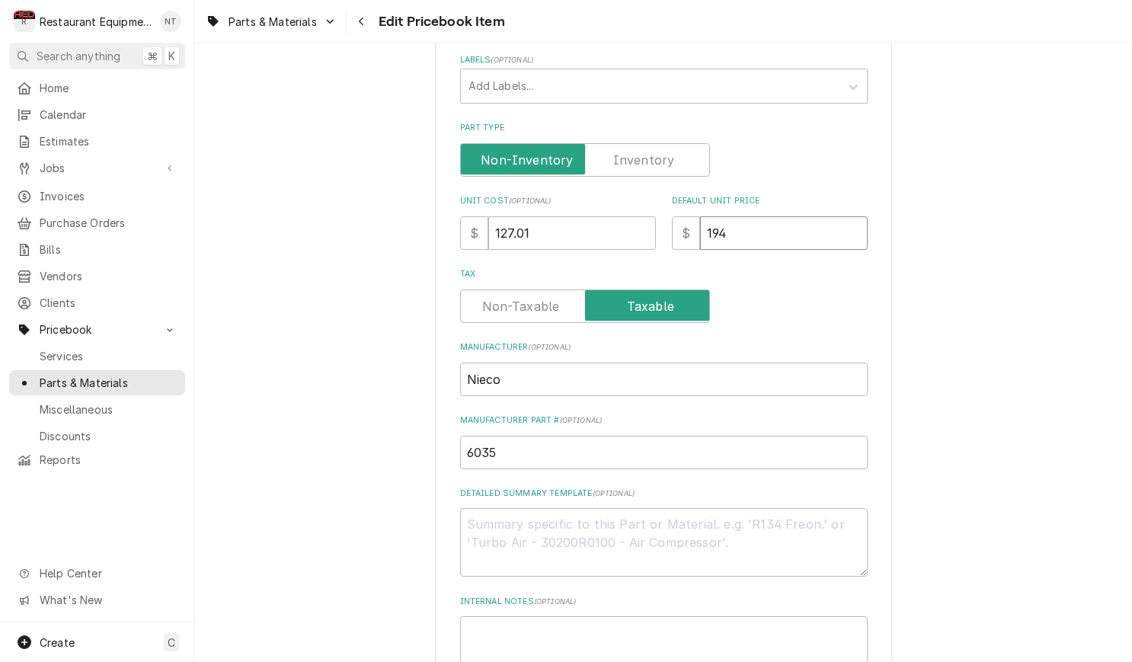
type textarea "x"
type input "194.2"
type textarea "x"
type input "194.20"
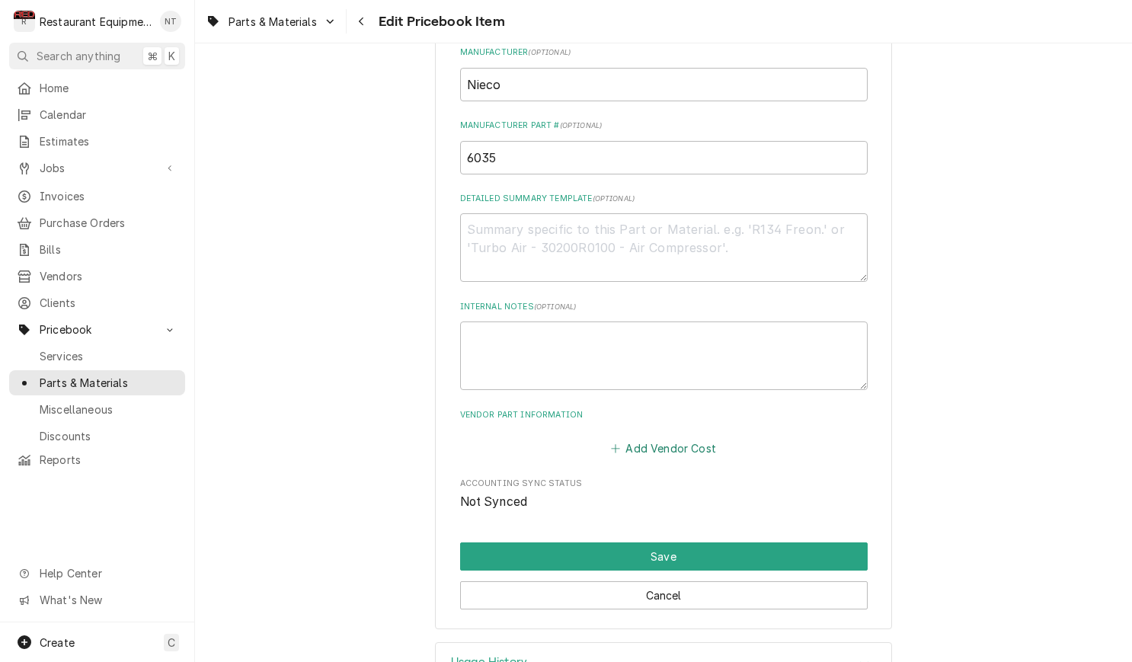
click at [689, 438] on button "Add Vendor Cost" at bounding box center [664, 448] width 110 height 21
type textarea "x"
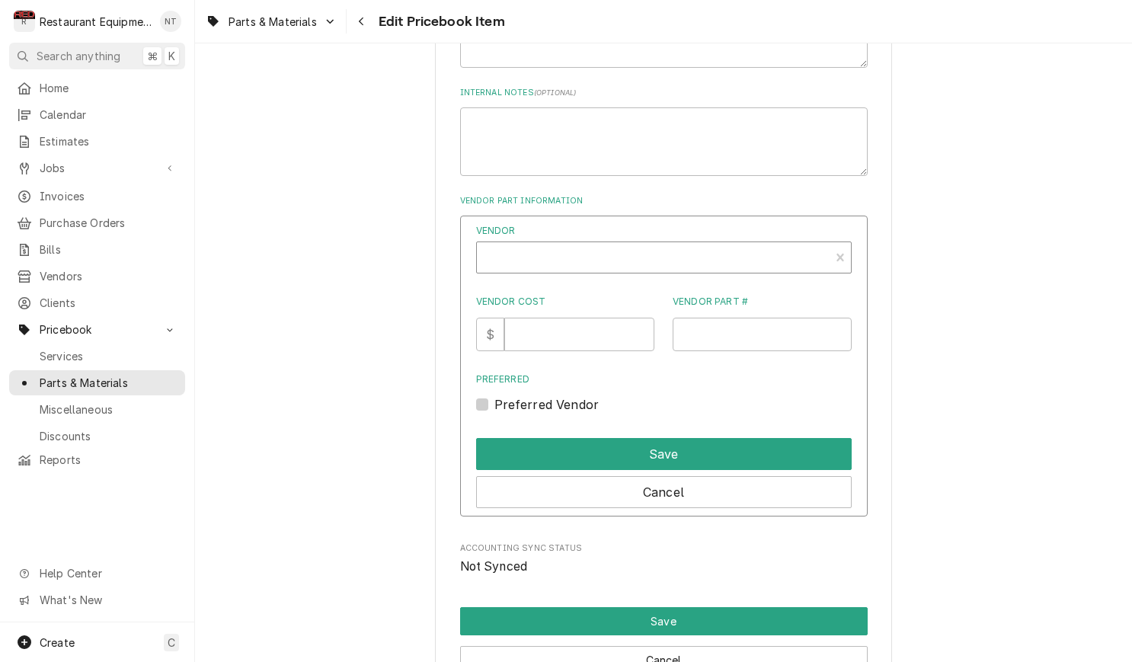
scroll to position [843, 0]
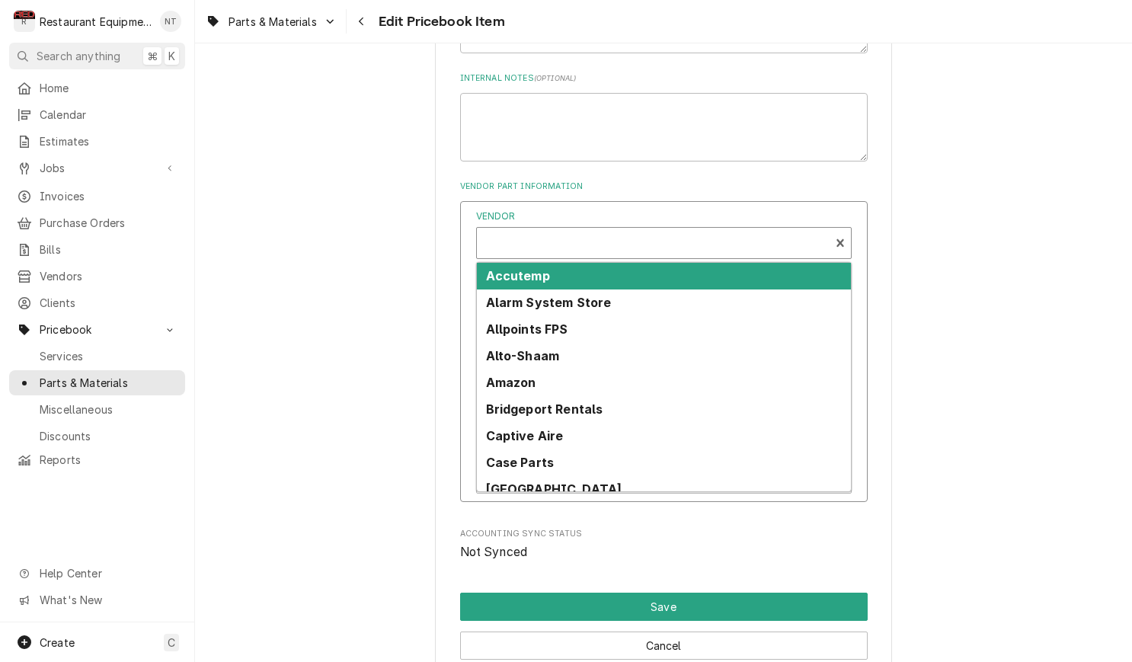
click at [568, 231] on div "Vendor" at bounding box center [654, 249] width 338 height 37
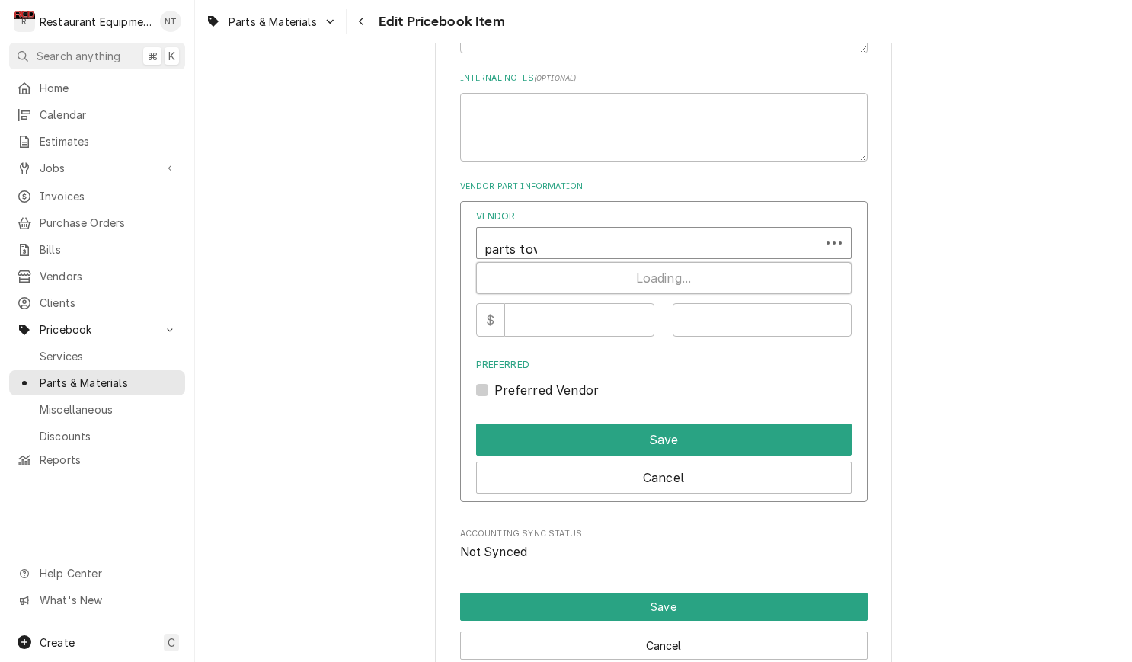
type input "parts town"
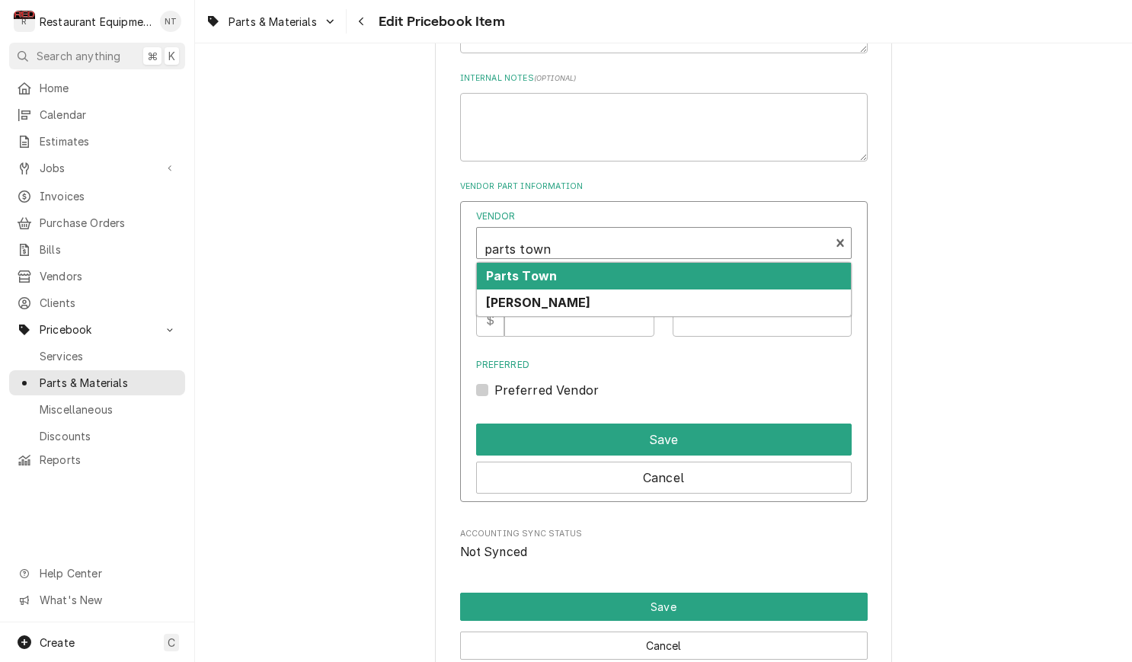
click at [559, 263] on div "Parts Town" at bounding box center [664, 276] width 374 height 27
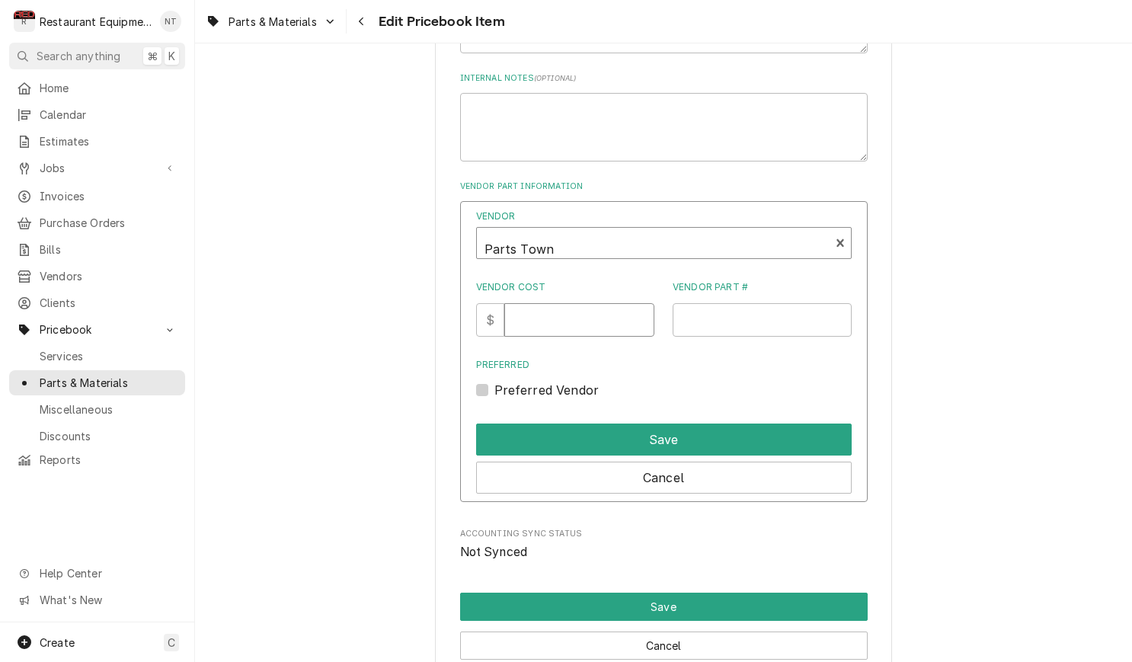
click at [566, 307] on input "Vendor Cost" at bounding box center [579, 320] width 150 height 34
type input "127.01"
click at [721, 303] on input "Vendor Part #" at bounding box center [762, 320] width 179 height 34
paste input "NC6035"
type input "NC6035"
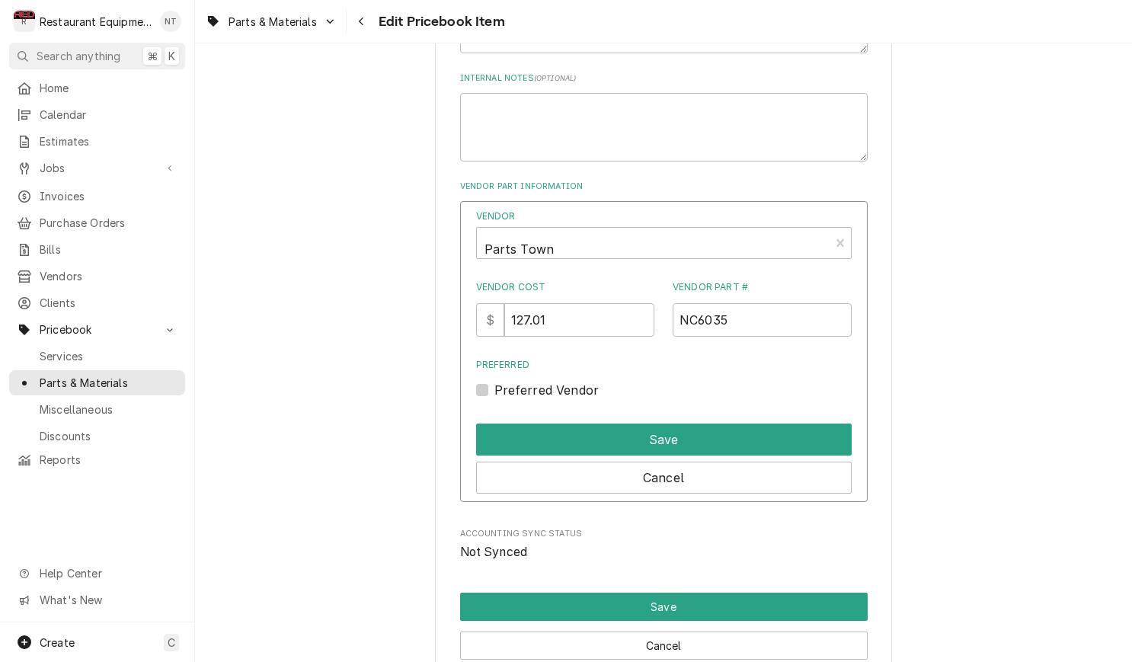
click at [494, 381] on label "Preferred Vendor" at bounding box center [546, 390] width 105 height 18
click at [494, 381] on input "Preferred" at bounding box center [682, 398] width 376 height 34
checkbox input "true"
click at [589, 424] on button "Save" at bounding box center [664, 440] width 376 height 32
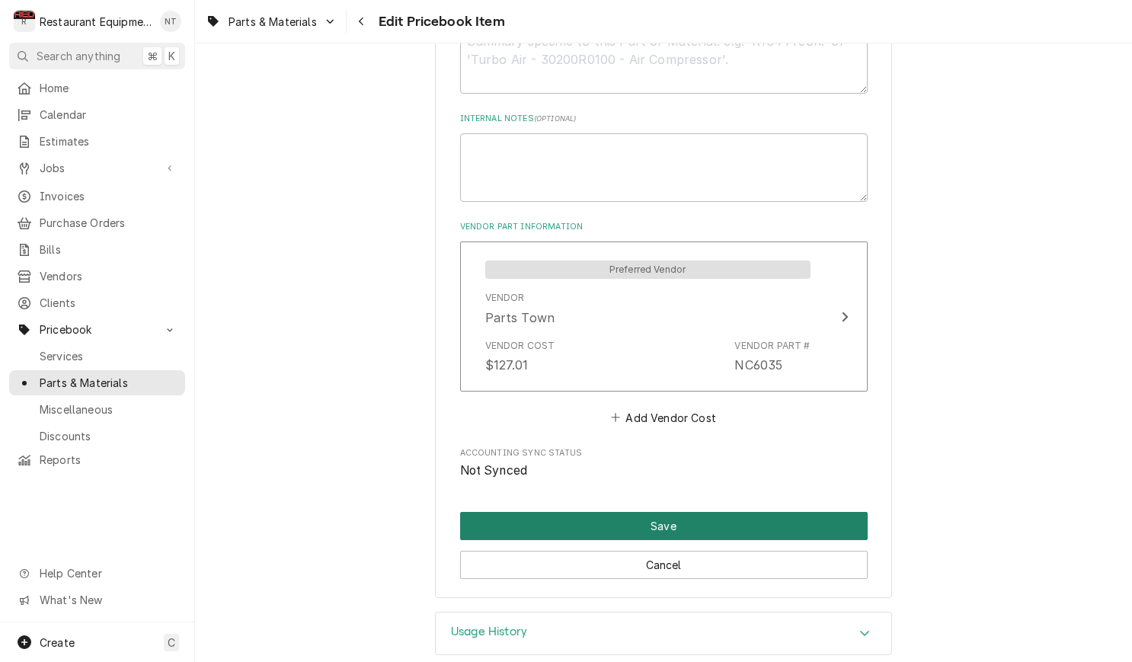
scroll to position [0, 0]
click at [633, 512] on button "Save" at bounding box center [664, 526] width 408 height 28
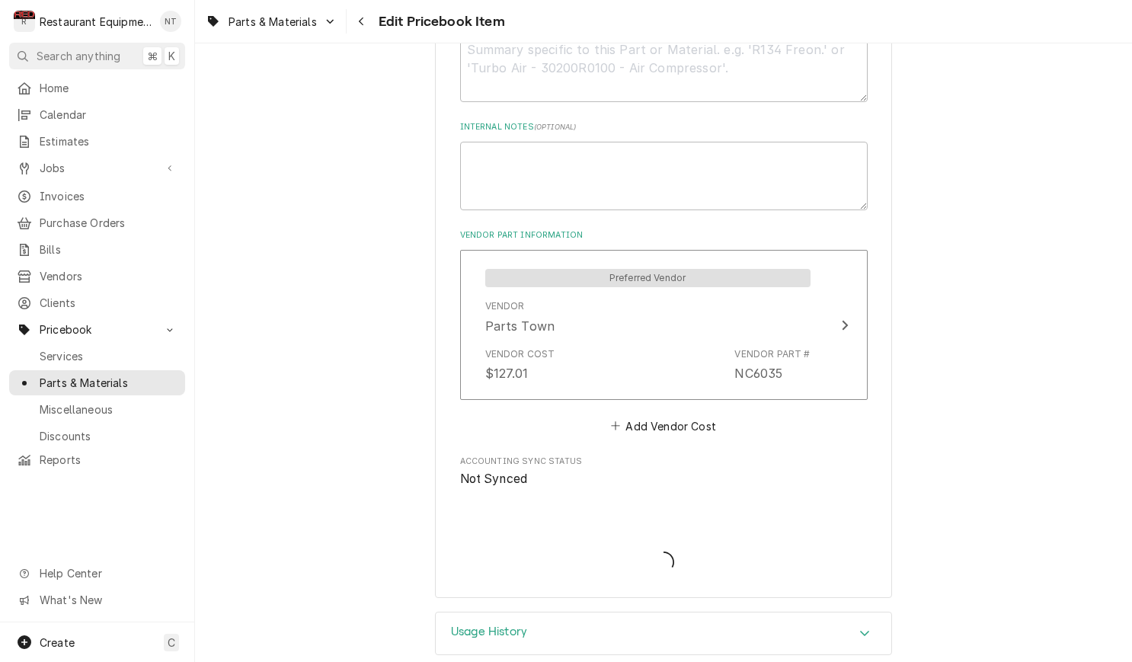
type textarea "x"
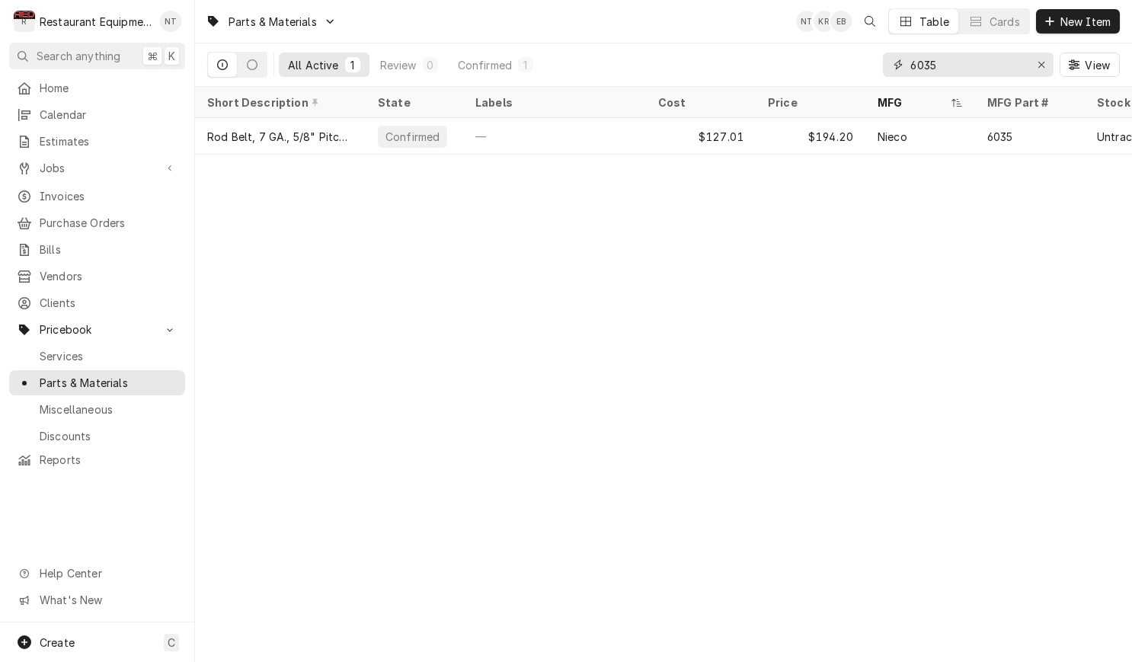
click at [942, 62] on input "6035" at bounding box center [967, 65] width 114 height 24
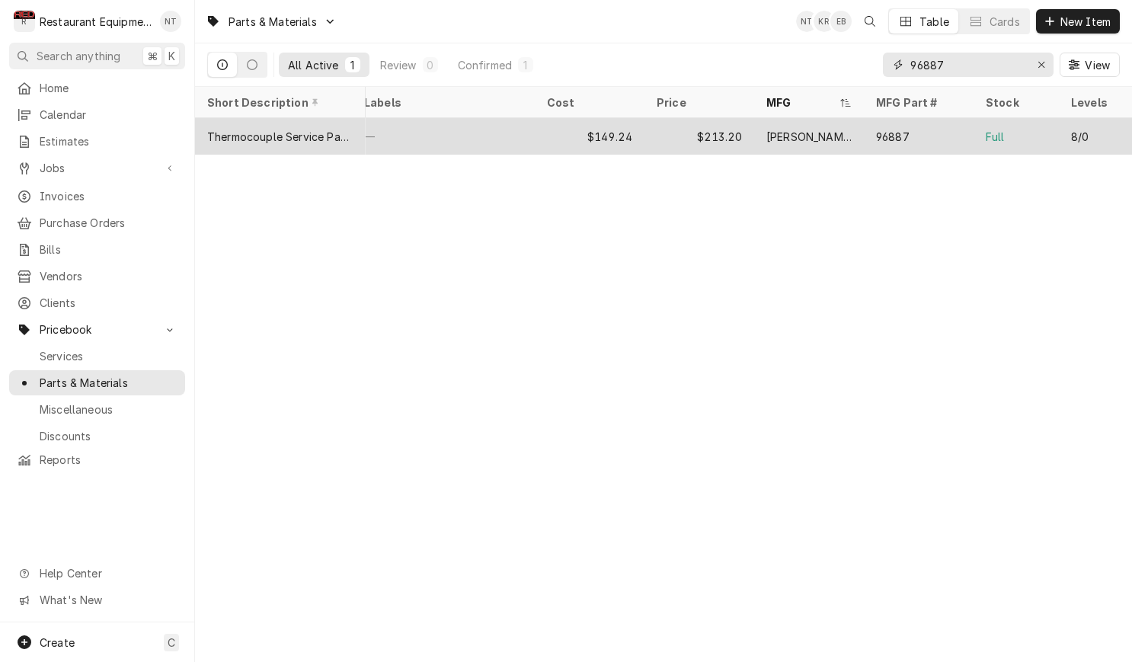
scroll to position [0, 114]
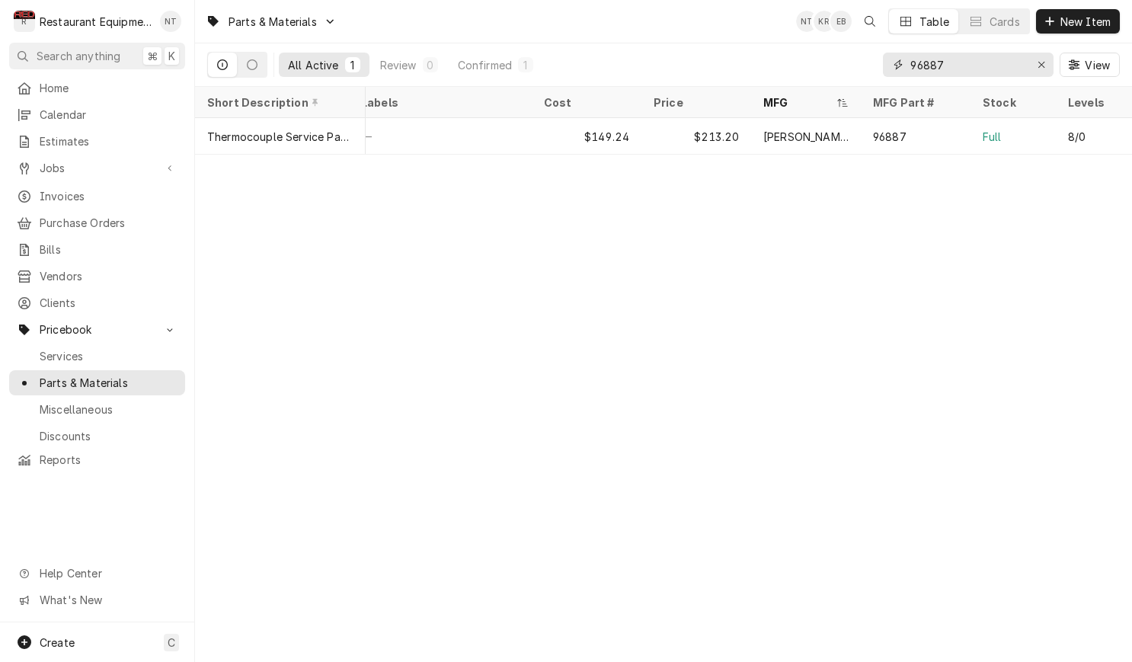
click at [885, 63] on div "96887" at bounding box center [968, 65] width 171 height 24
type input "7"
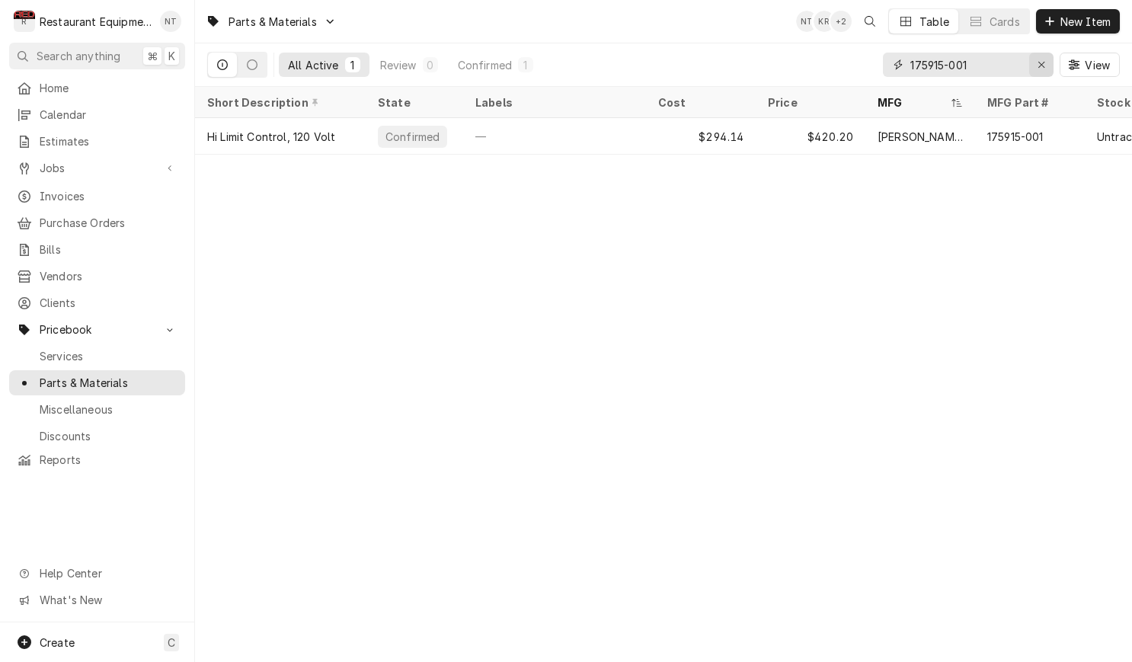
type input "175915-001"
click at [1038, 65] on icon "Erase input" at bounding box center [1042, 64] width 8 height 11
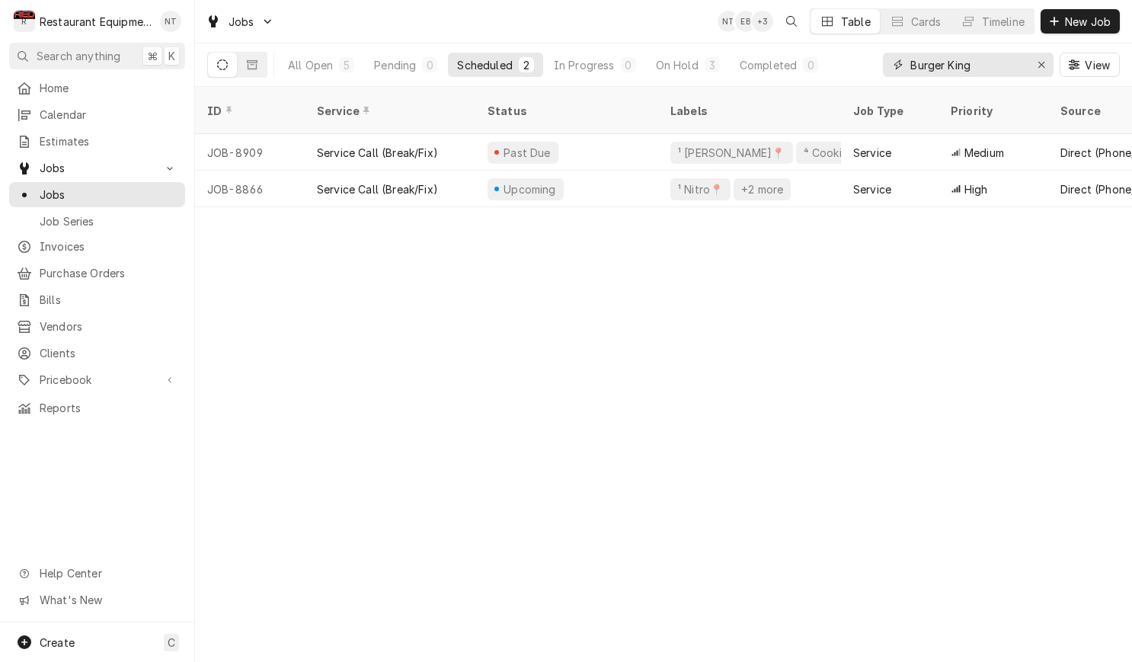
click at [987, 63] on input "Burger King" at bounding box center [967, 65] width 114 height 24
type input "B"
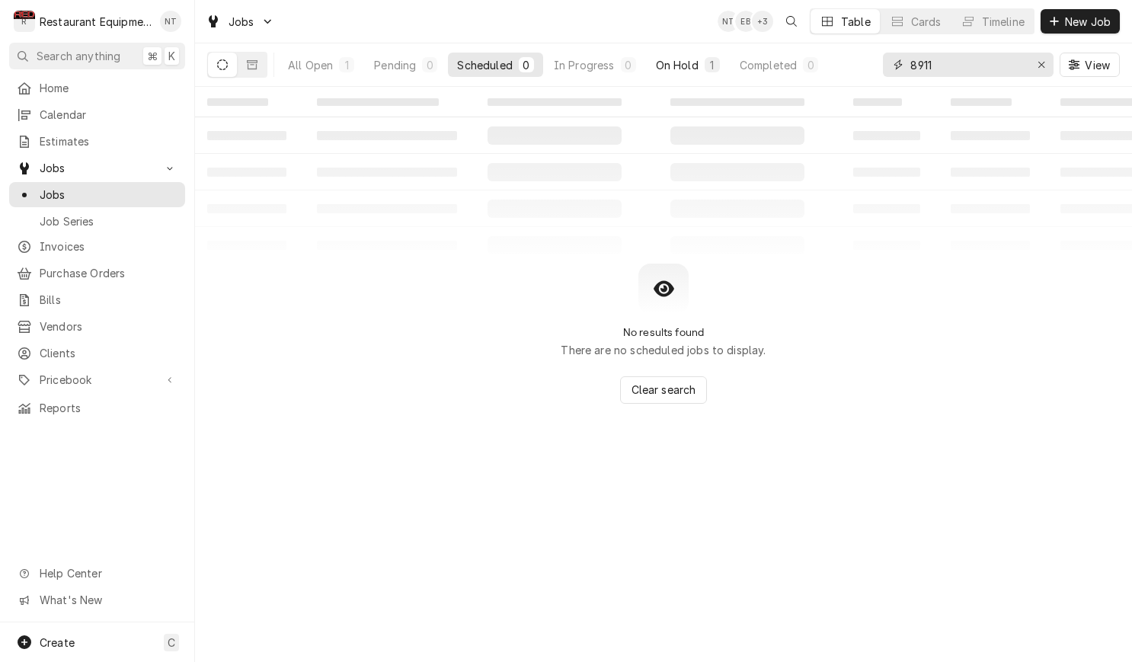
type input "8911"
drag, startPoint x: 663, startPoint y: 62, endPoint x: 670, endPoint y: 72, distance: 13.1
click at [664, 61] on div "On Hold" at bounding box center [677, 65] width 43 height 16
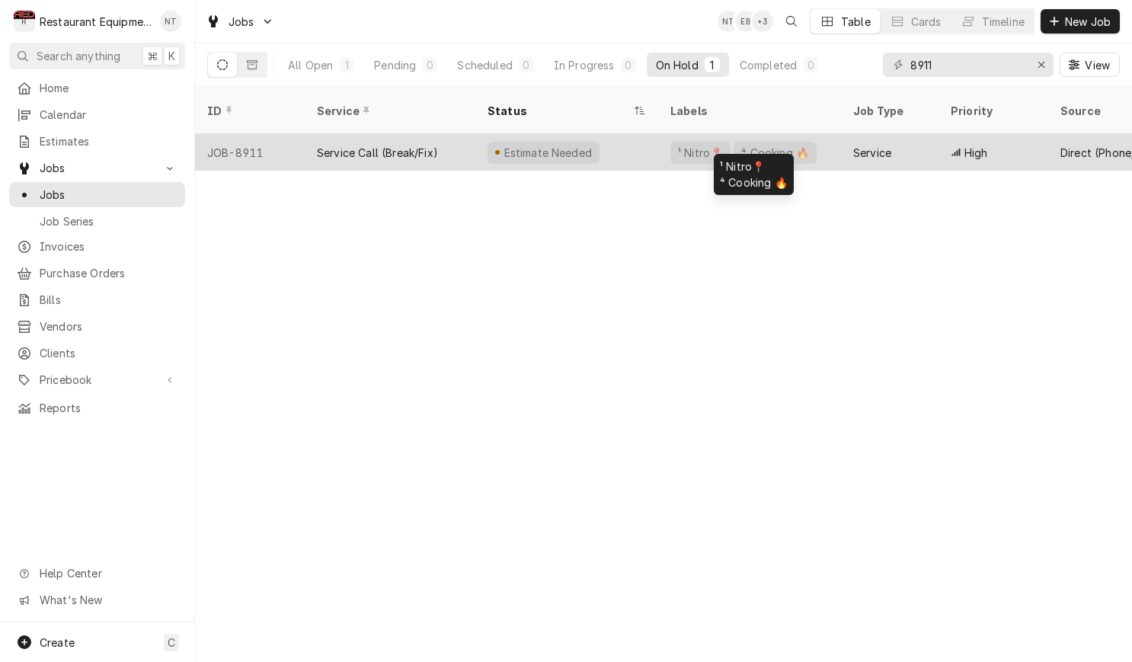
click at [825, 138] on div "¹ Nitro📍 ⁴ Cooking 🔥" at bounding box center [749, 152] width 183 height 37
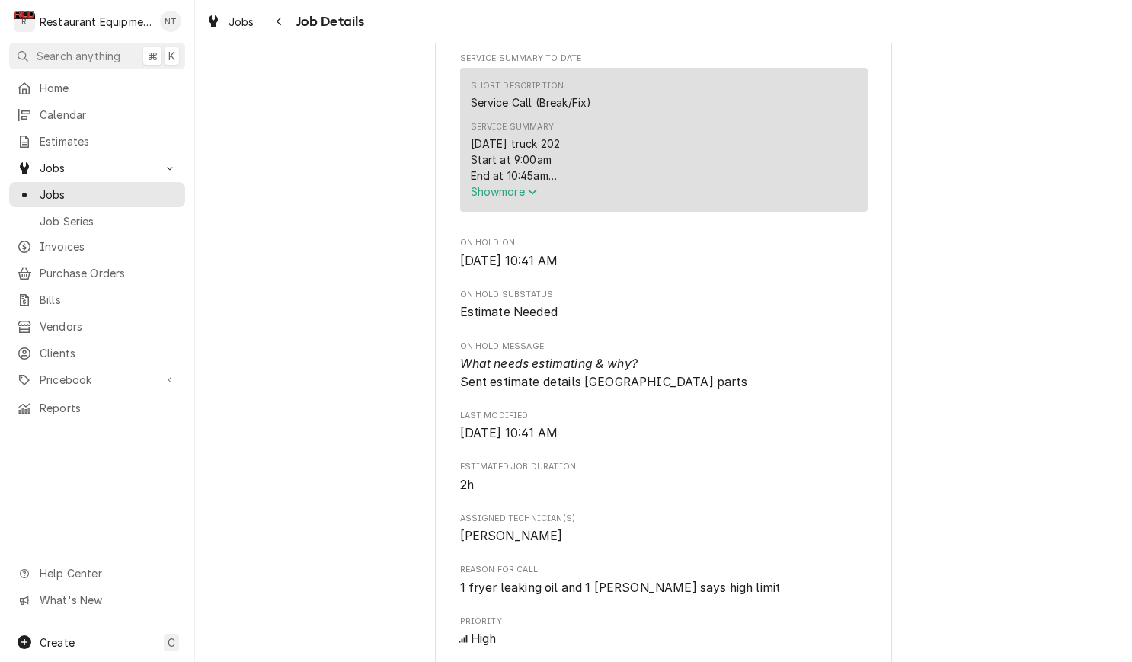
scroll to position [619, 0]
click at [524, 197] on span "Show more" at bounding box center [504, 190] width 67 height 13
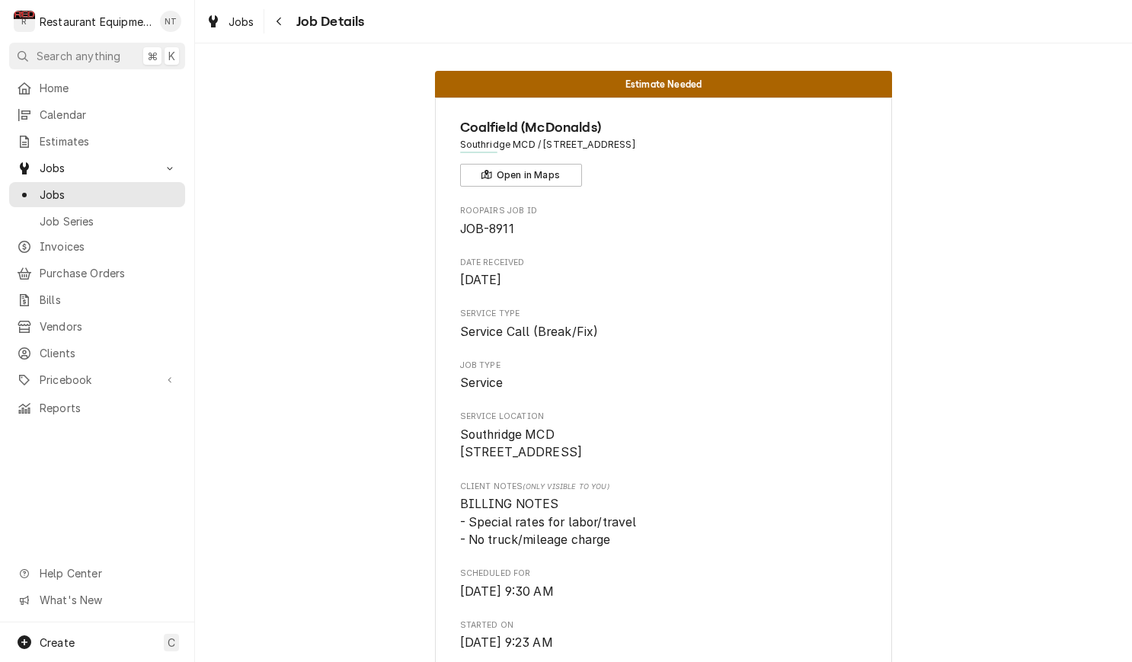
scroll to position [0, 0]
click at [283, 27] on div "Navigate back" at bounding box center [279, 21] width 15 height 15
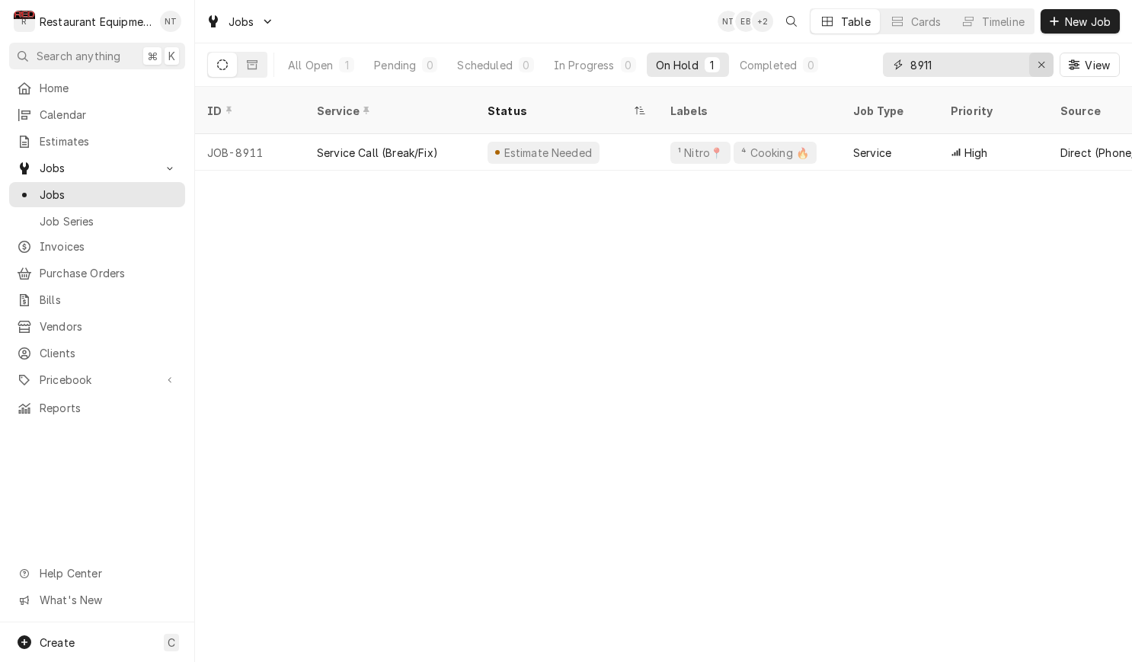
click at [1045, 57] on div "Erase input" at bounding box center [1041, 64] width 15 height 15
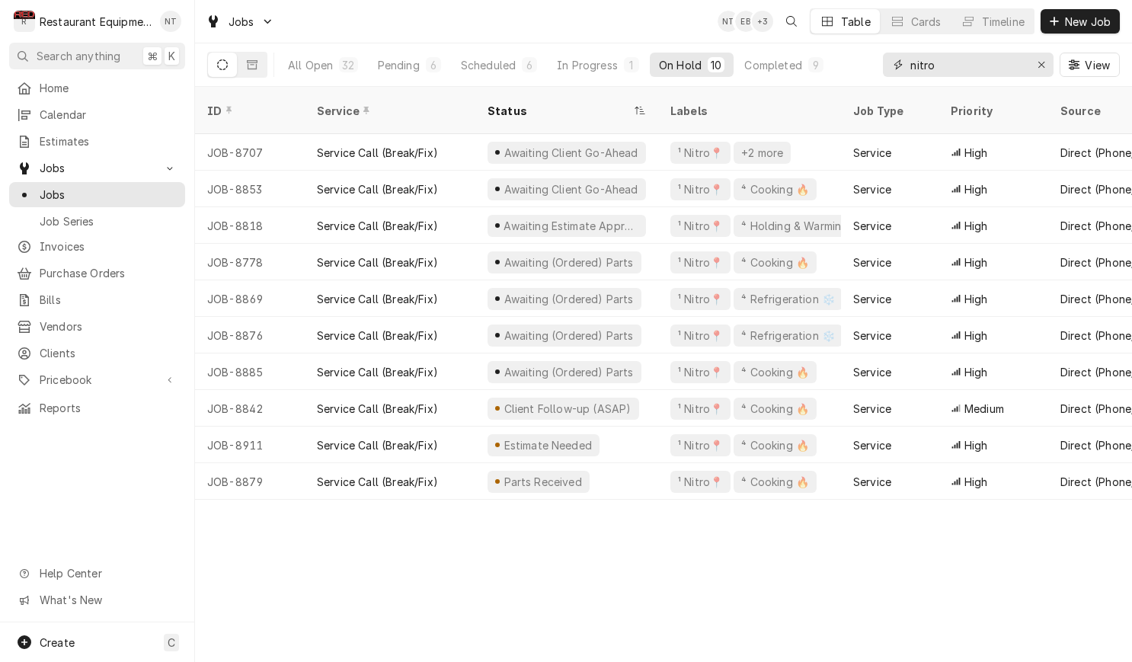
click at [949, 64] on input "nitro" at bounding box center [967, 65] width 114 height 24
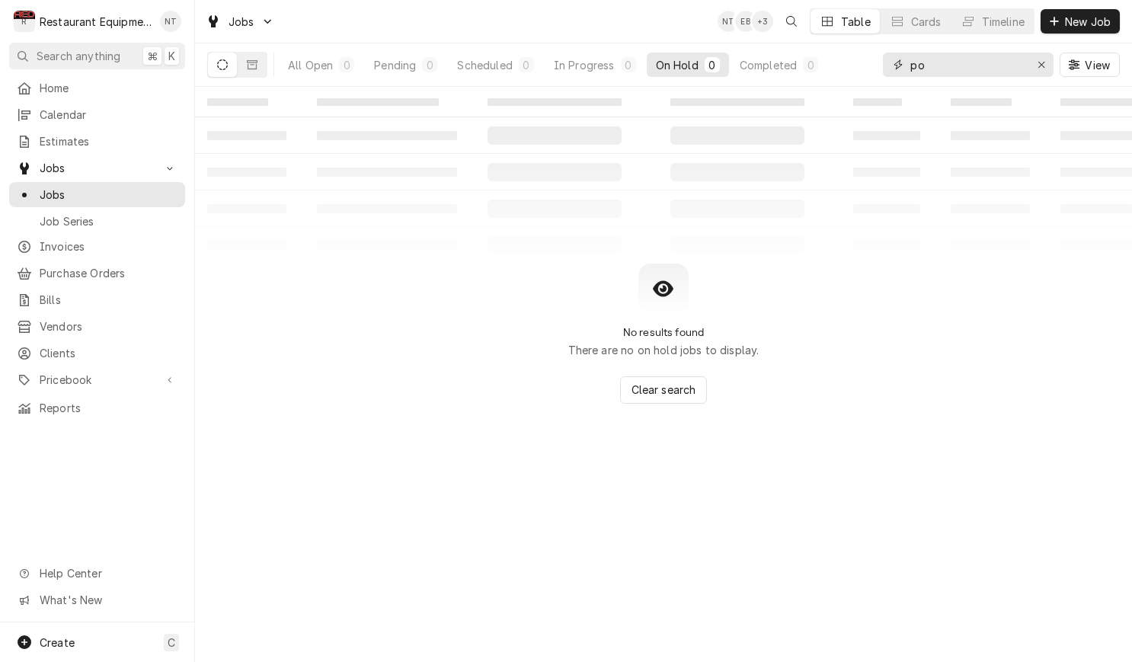
type input "p"
click at [397, 69] on div "Pending" at bounding box center [395, 65] width 42 height 16
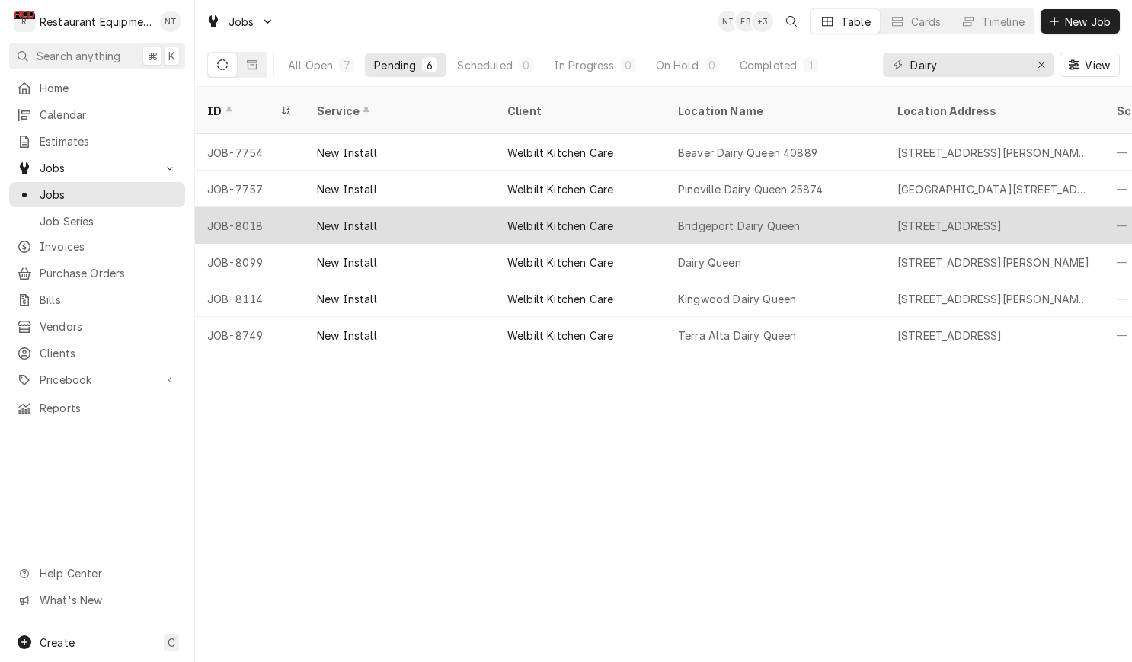
scroll to position [0, 991]
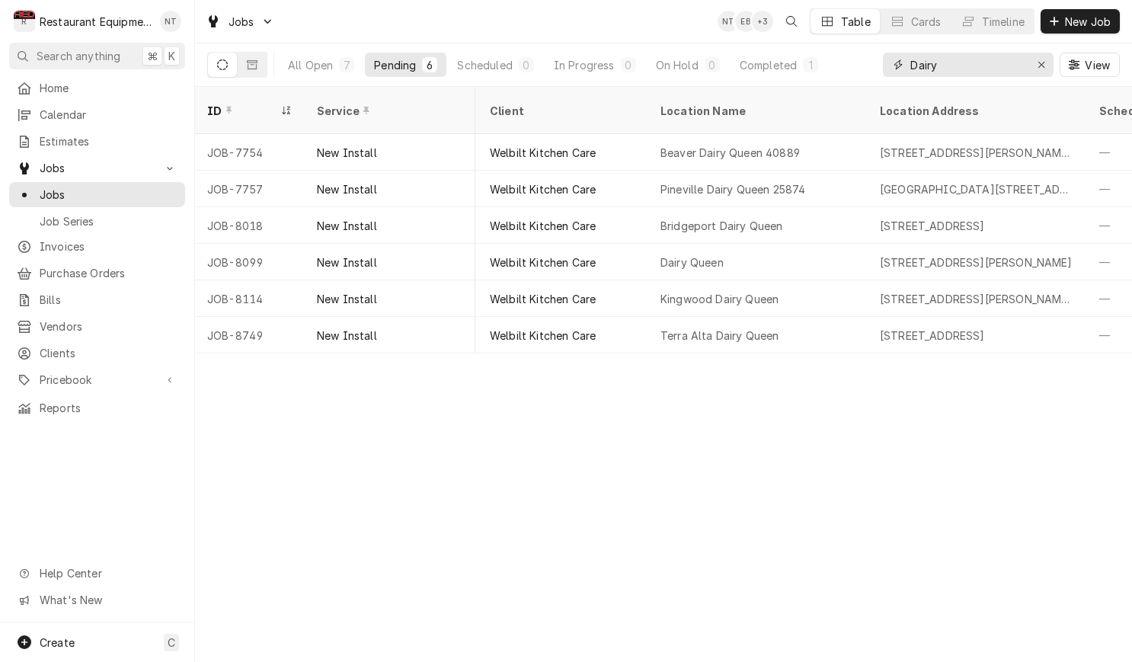
click at [1000, 61] on input "Dairy" at bounding box center [967, 65] width 114 height 24
click at [913, 70] on input "Dairy" at bounding box center [967, 65] width 114 height 24
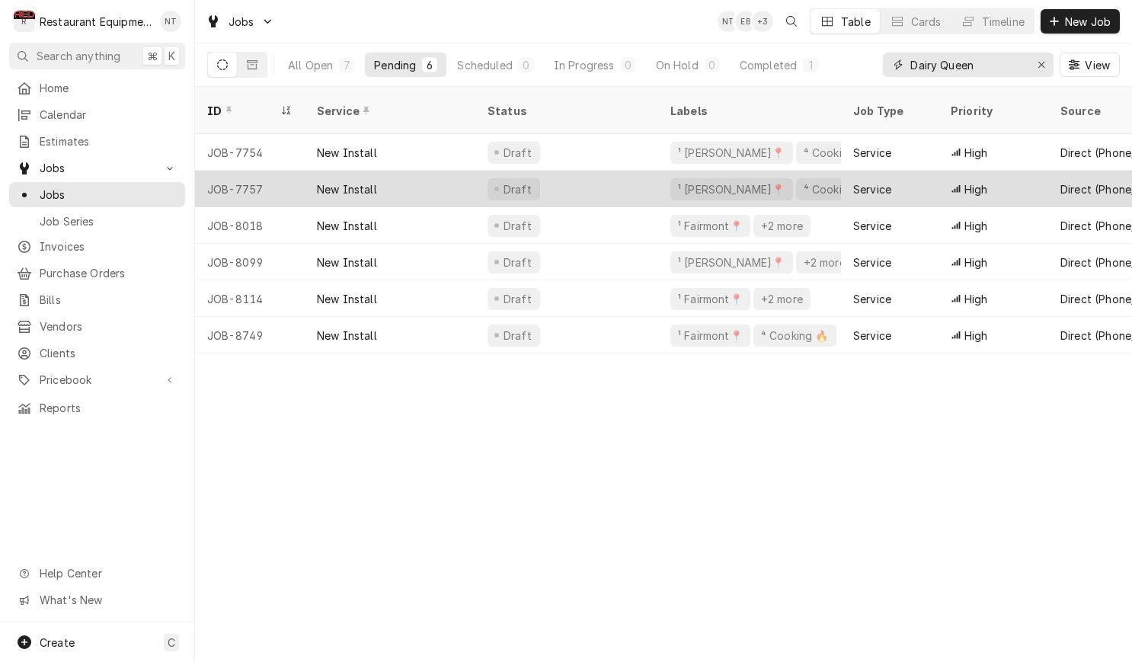
scroll to position [0, -2]
type input "Dairy Queen"
click at [825, 171] on div "¹ Beckley📍 ⁴ Cooking 🔥" at bounding box center [749, 189] width 183 height 37
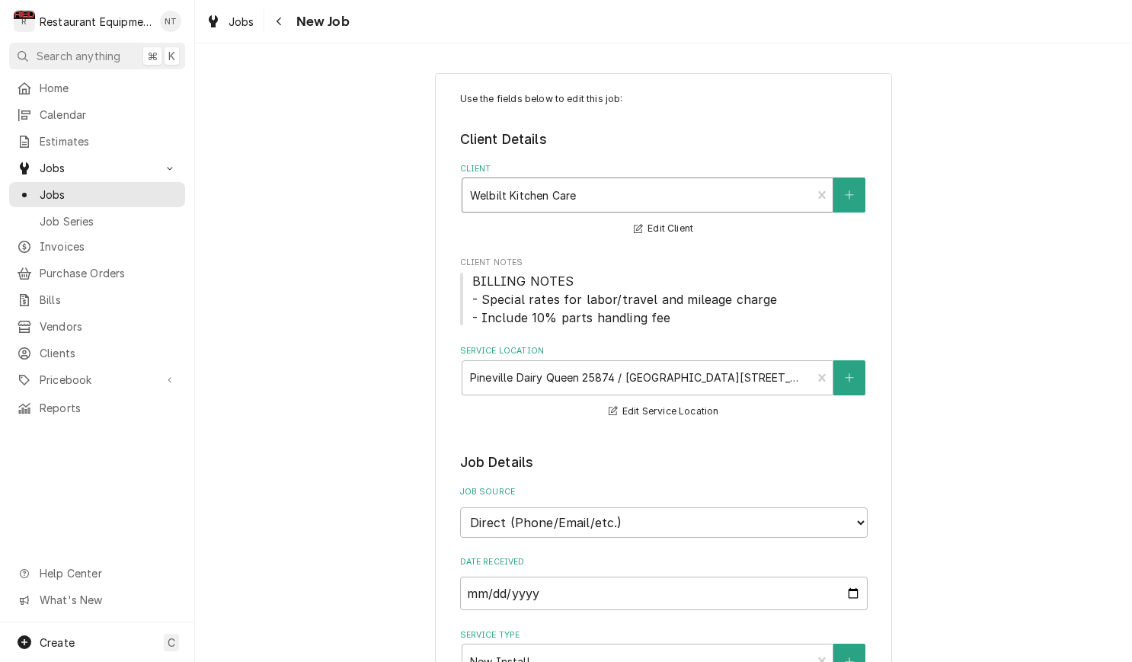
type textarea "x"
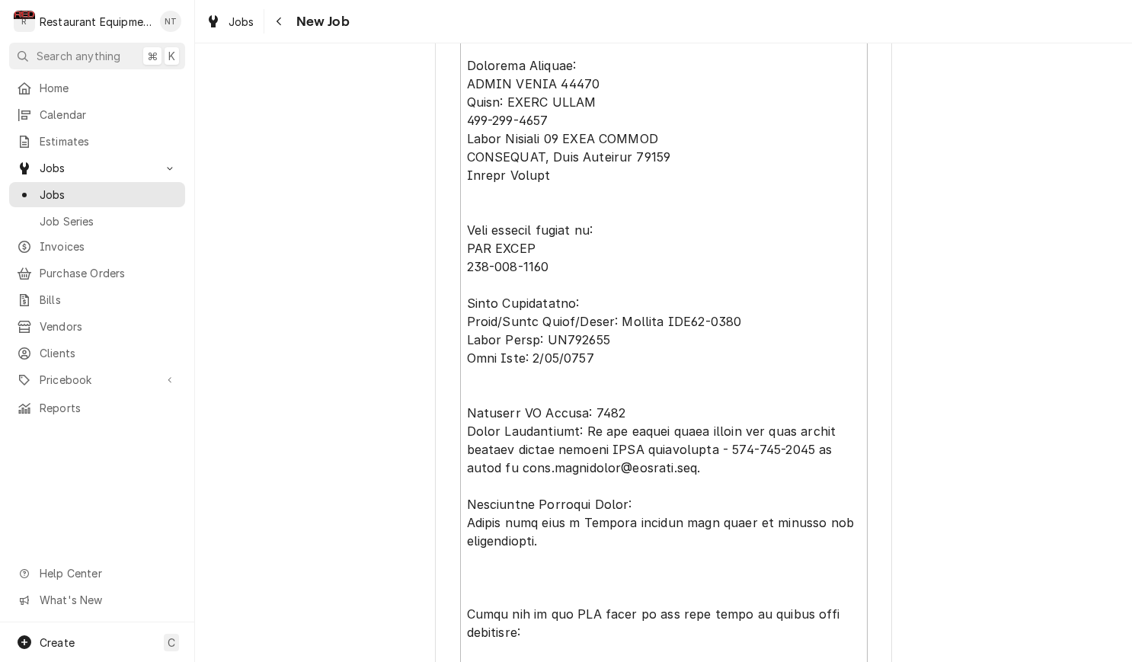
scroll to position [881, 0]
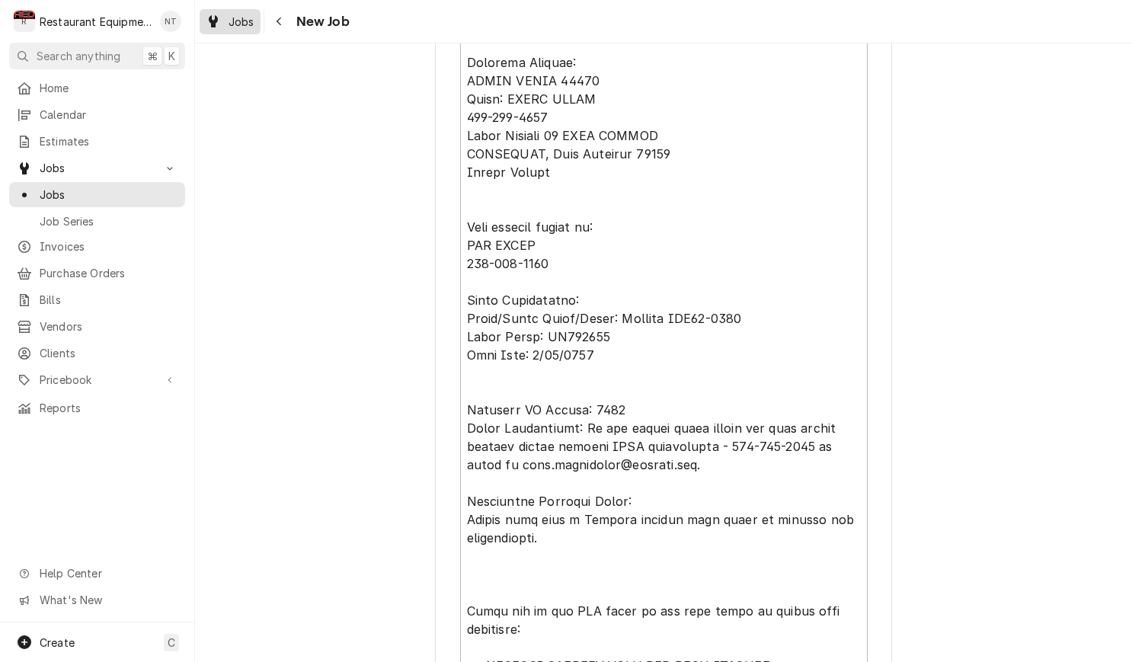
click at [253, 22] on span "Jobs" at bounding box center [242, 22] width 26 height 16
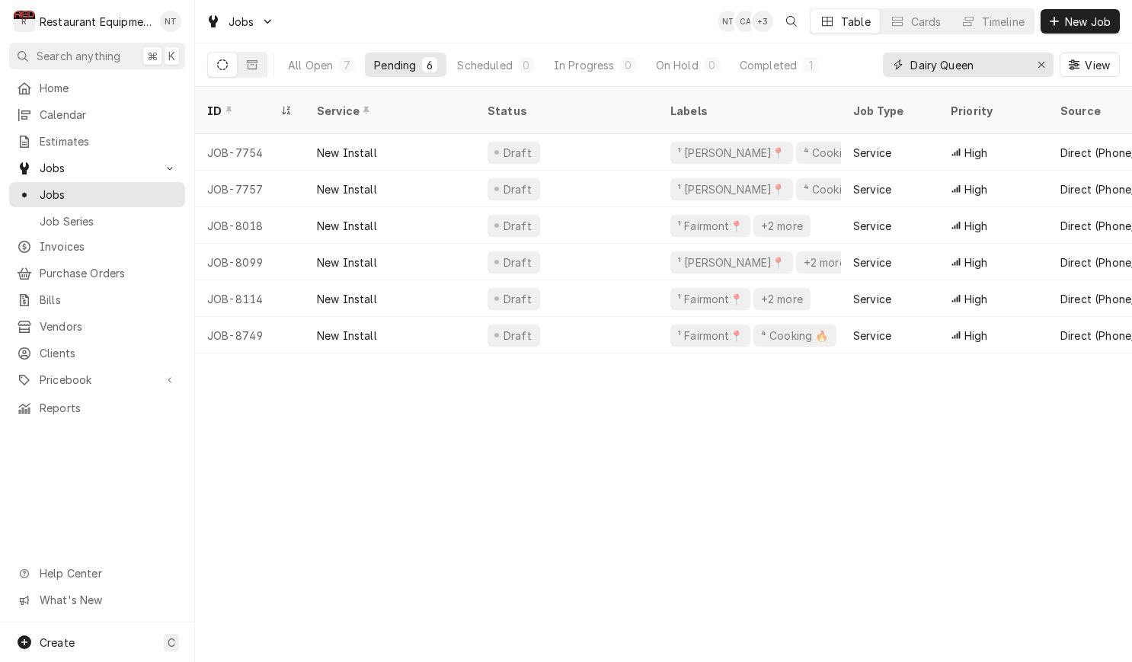
click at [1049, 62] on button "Erase input" at bounding box center [1041, 65] width 24 height 24
